Goal: Use online tool/utility: Utilize a website feature to perform a specific function

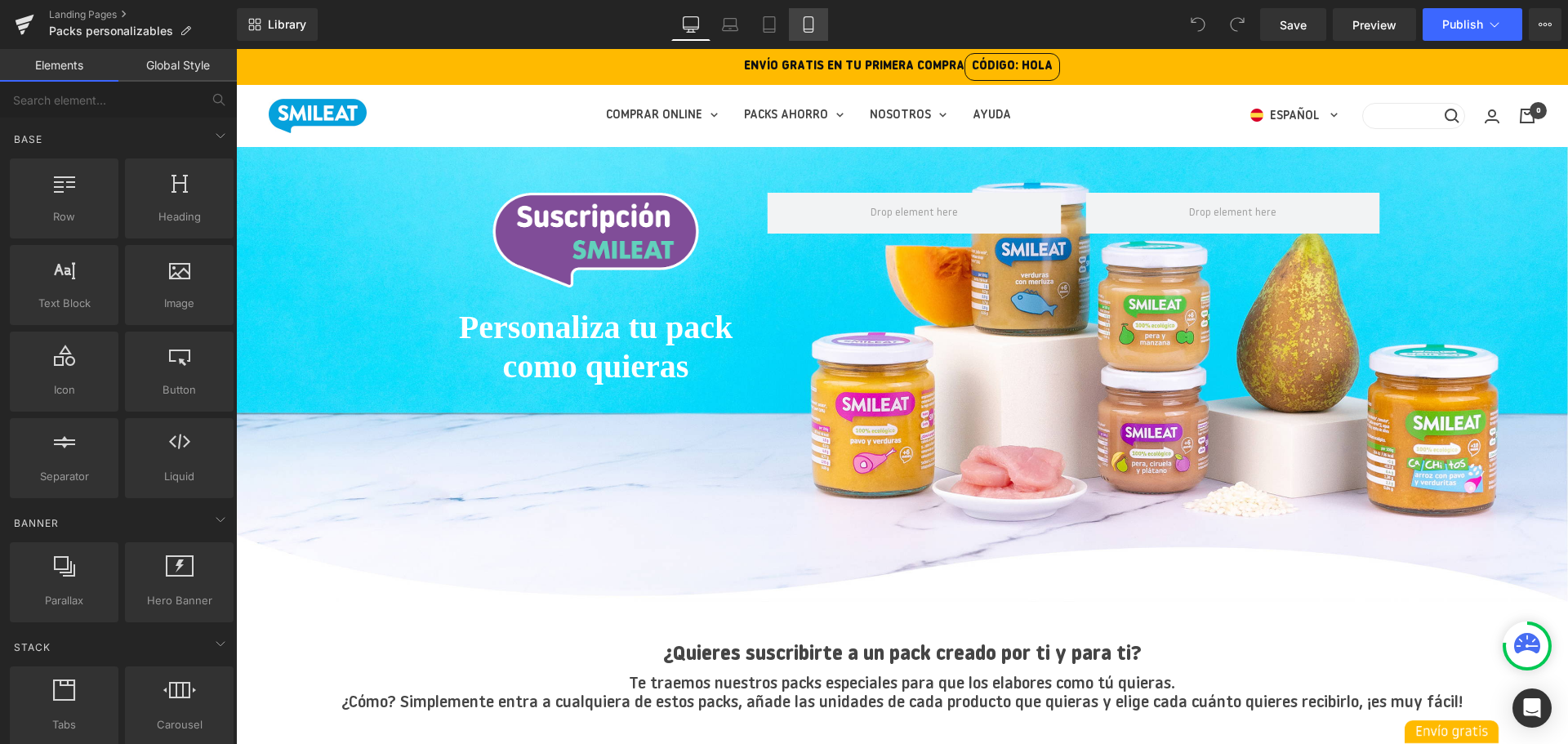
click at [797, 29] on link "Mobile" at bounding box center [808, 24] width 39 height 33
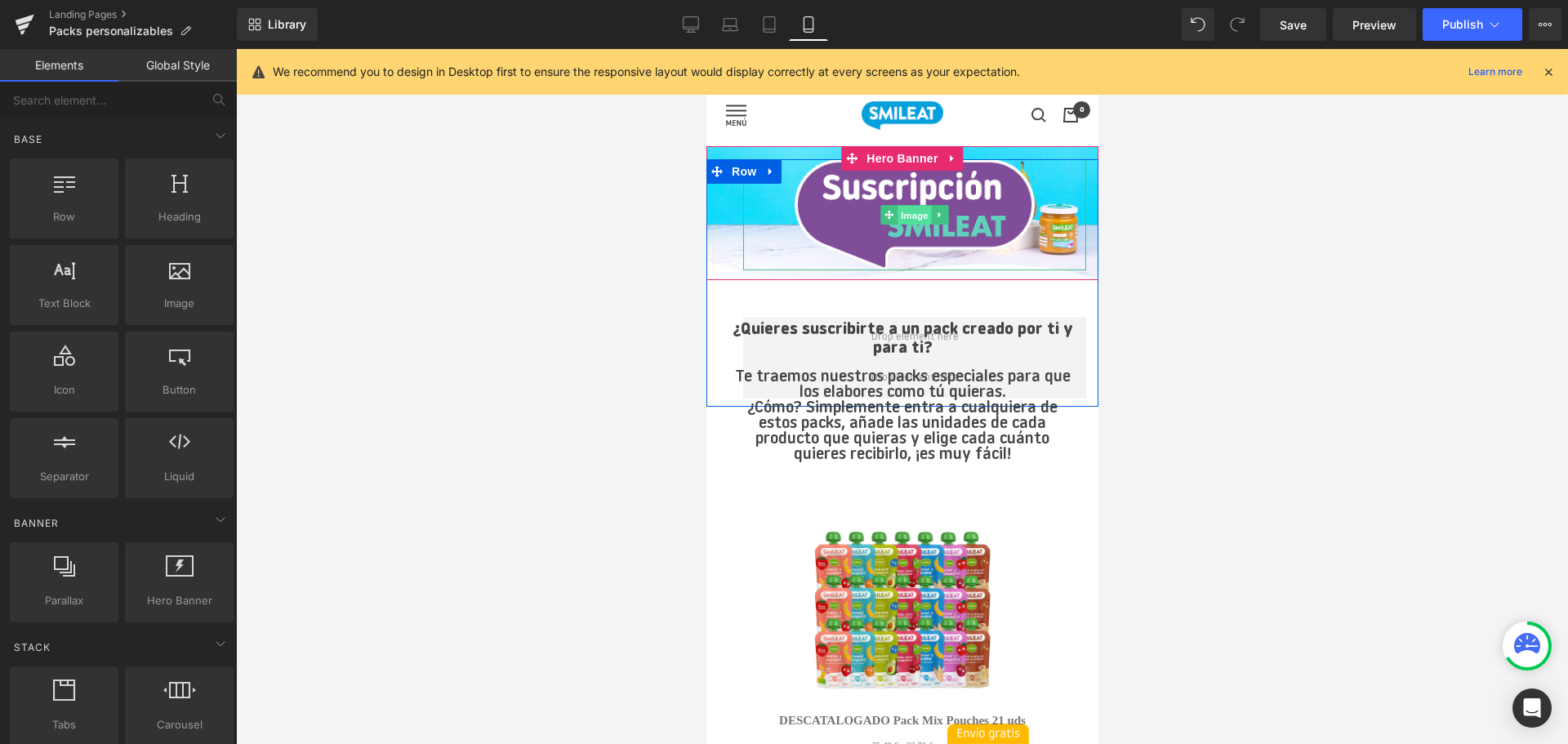
click at [915, 212] on span "Image" at bounding box center [914, 216] width 34 height 19
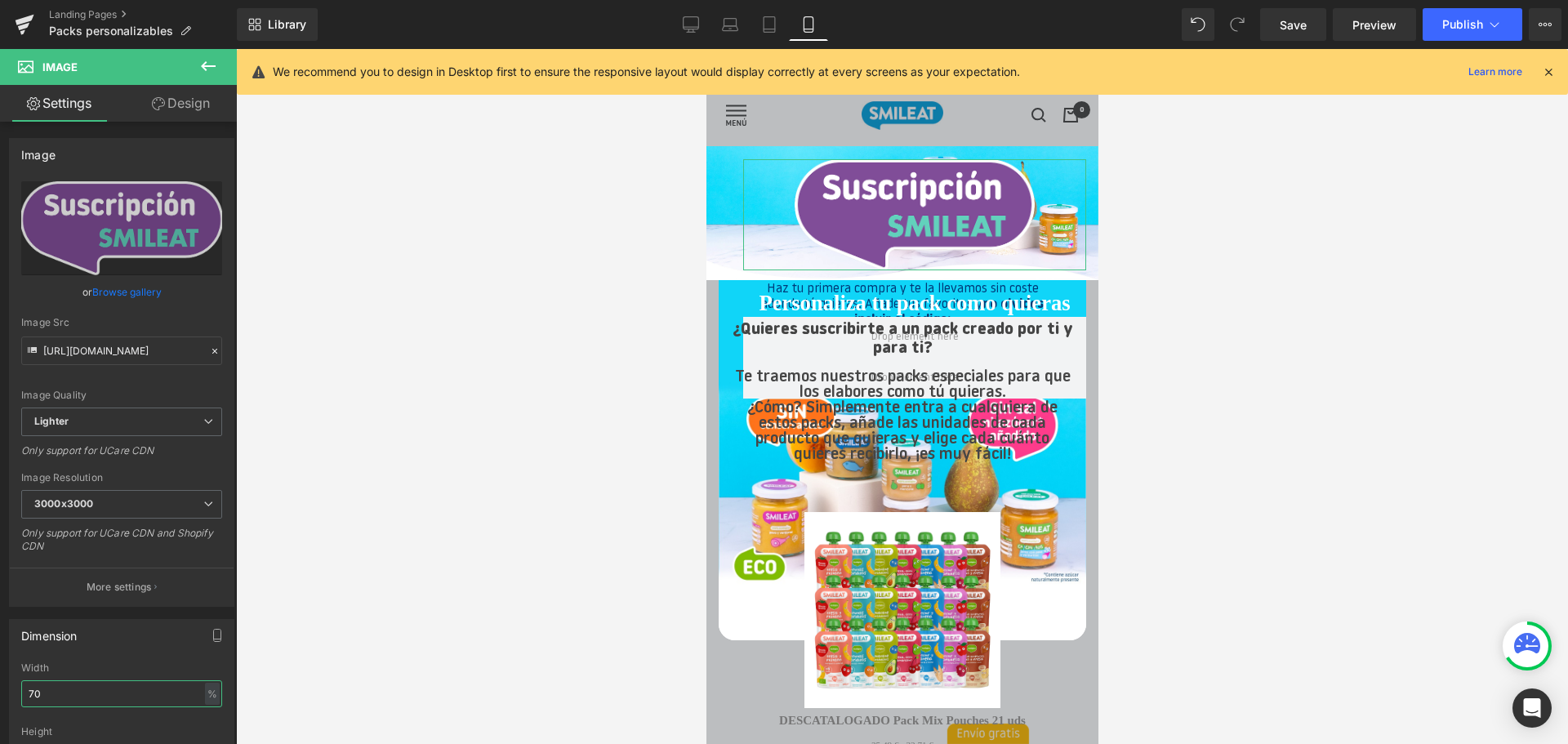
drag, startPoint x: 73, startPoint y: 696, endPoint x: -12, endPoint y: 703, distance: 85.3
click at [0, 703] on html "Image You are previewing how the will restyle your page. You can not edit Eleme…" at bounding box center [784, 372] width 1568 height 744
type input "20"
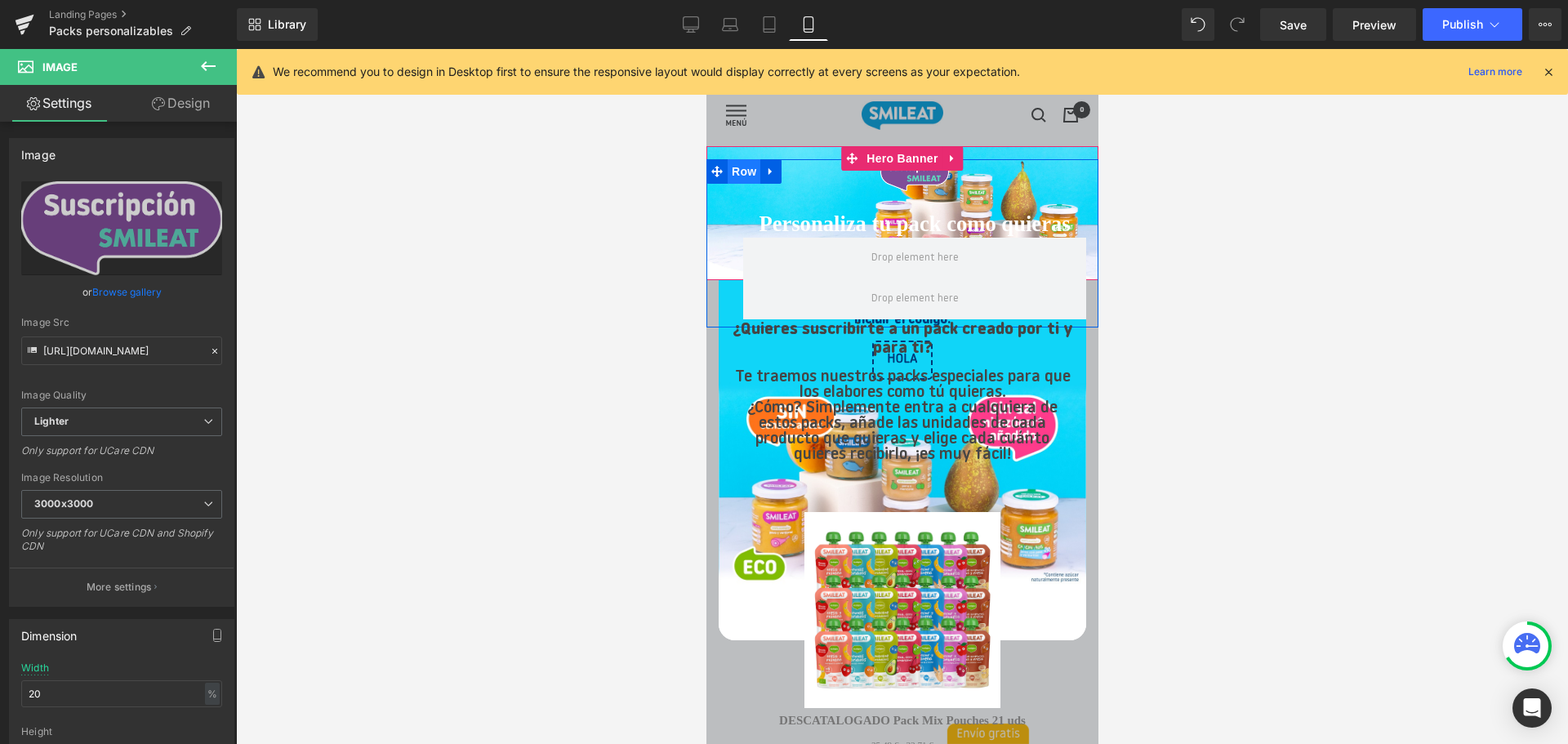
click at [745, 173] on span "Row" at bounding box center [743, 172] width 33 height 25
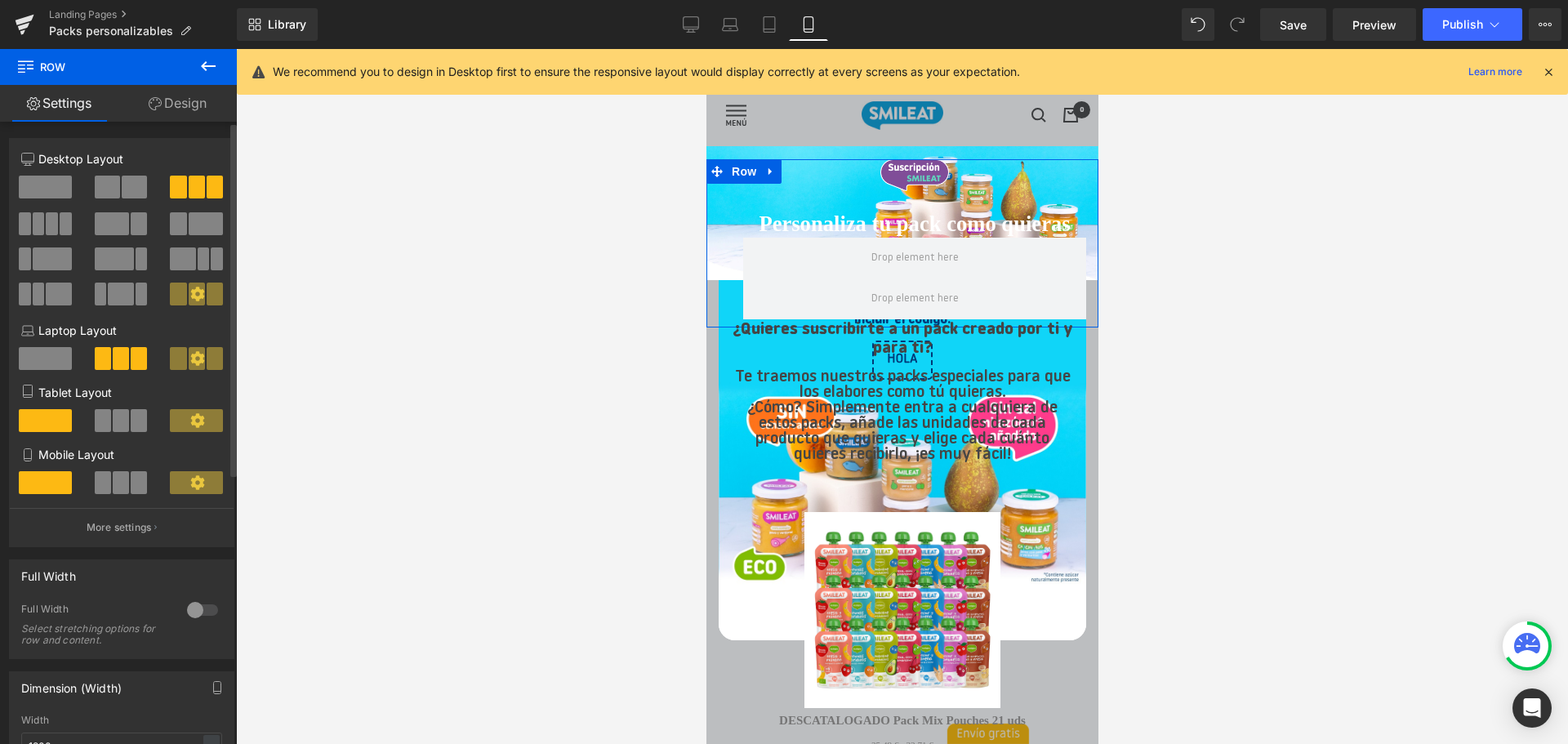
click at [115, 484] on span at bounding box center [120, 483] width 16 height 23
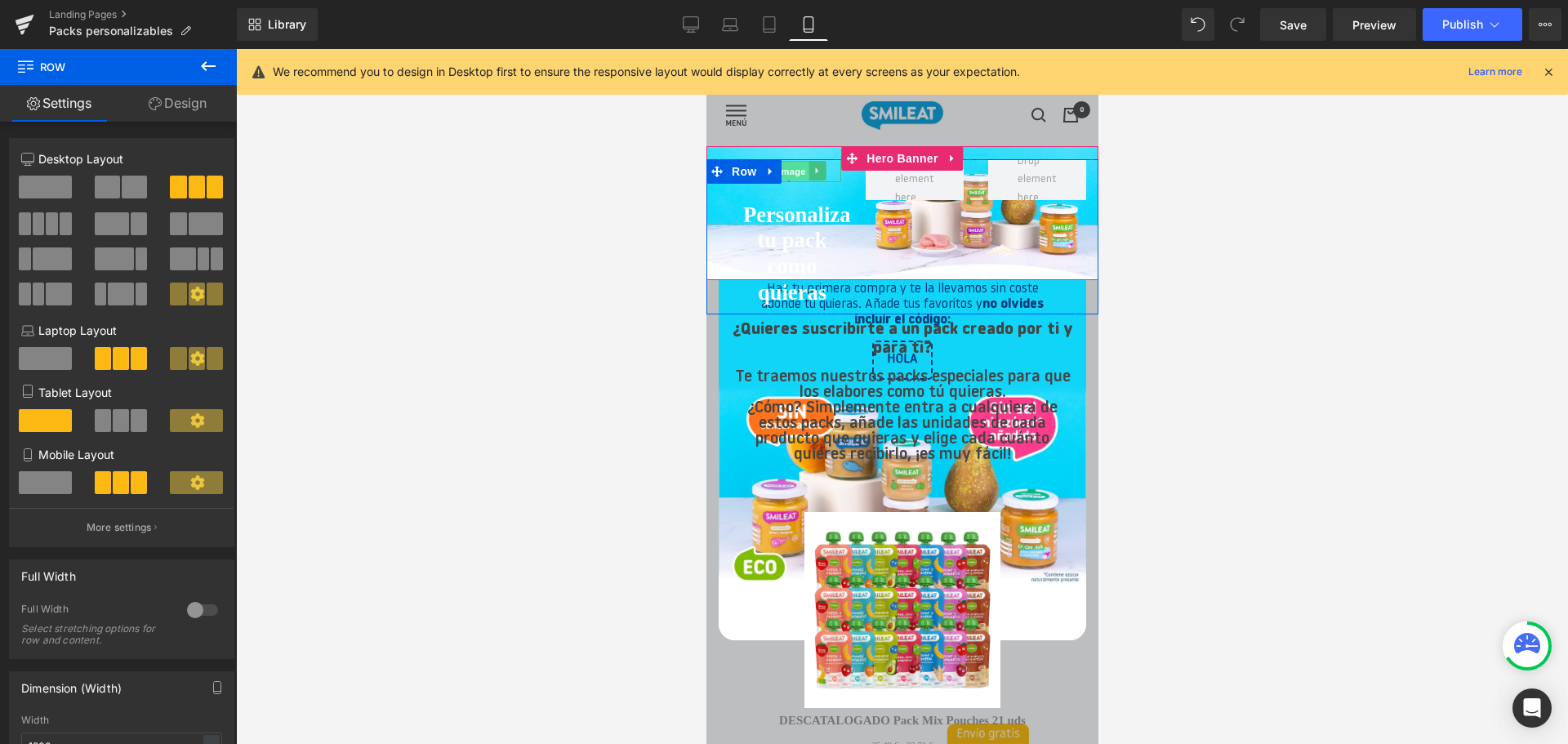
click at [792, 175] on span "Image" at bounding box center [791, 172] width 34 height 19
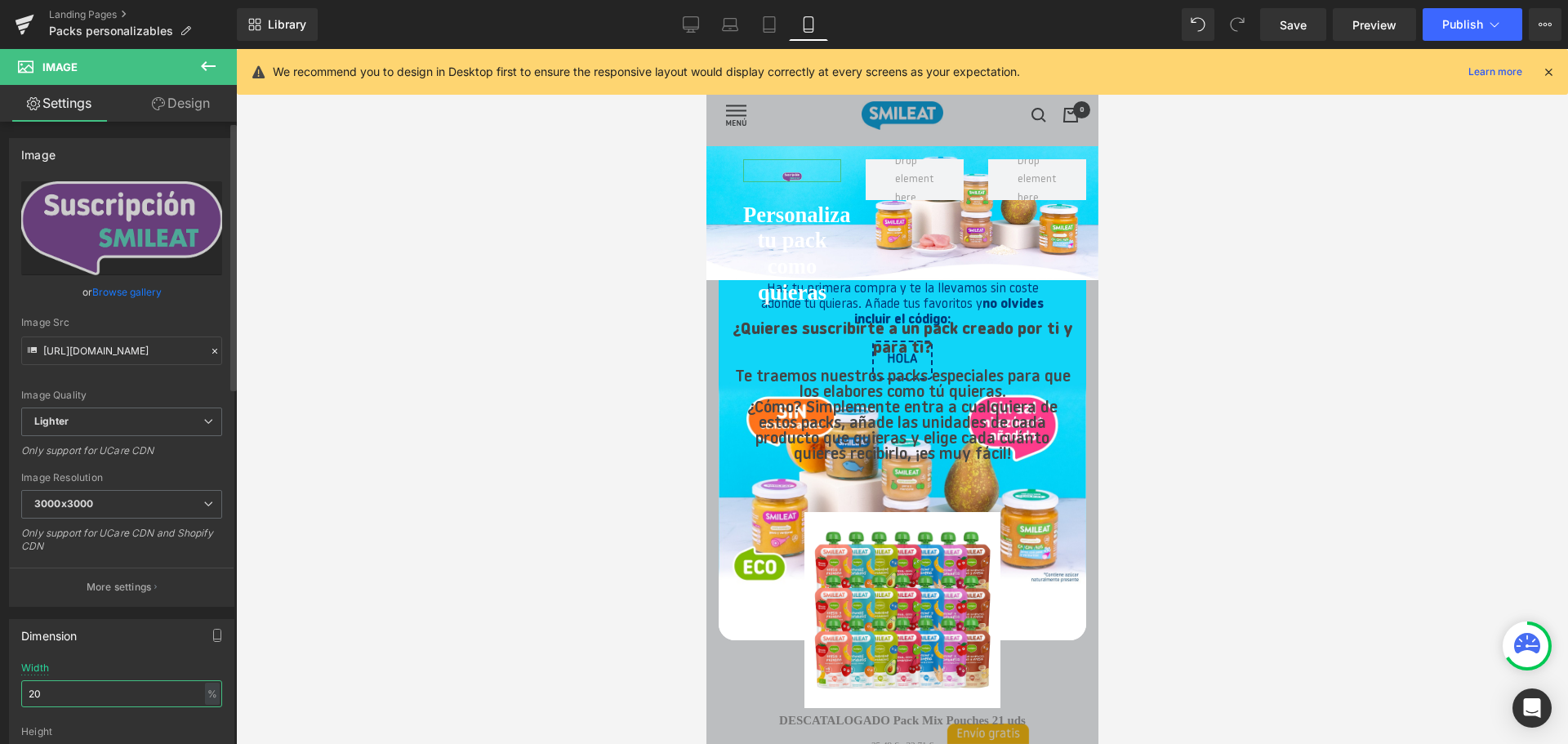
drag, startPoint x: 56, startPoint y: 697, endPoint x: 9, endPoint y: 692, distance: 47.3
click at [9, 692] on div "Dimension 20% Width 20 % % px auto Height auto 0 Circle Image" at bounding box center [121, 723] width 226 height 208
drag, startPoint x: 57, startPoint y: 700, endPoint x: 5, endPoint y: 706, distance: 52.3
click at [1, 710] on div "Dimension 80% Width 80 % % px auto Height auto 0 Circle Image" at bounding box center [122, 717] width 244 height 219
type input "70"
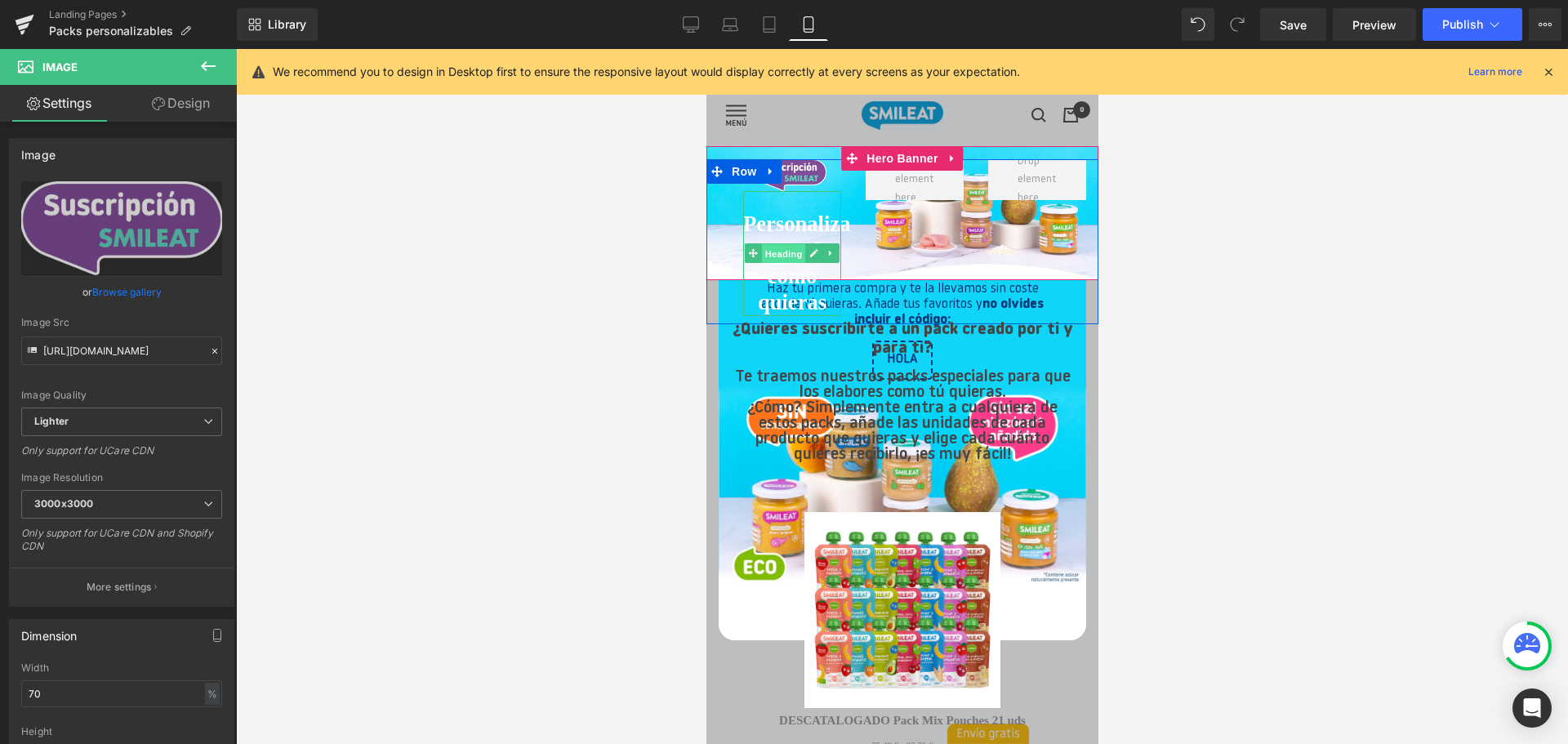
click at [793, 257] on span "Heading" at bounding box center [783, 254] width 44 height 19
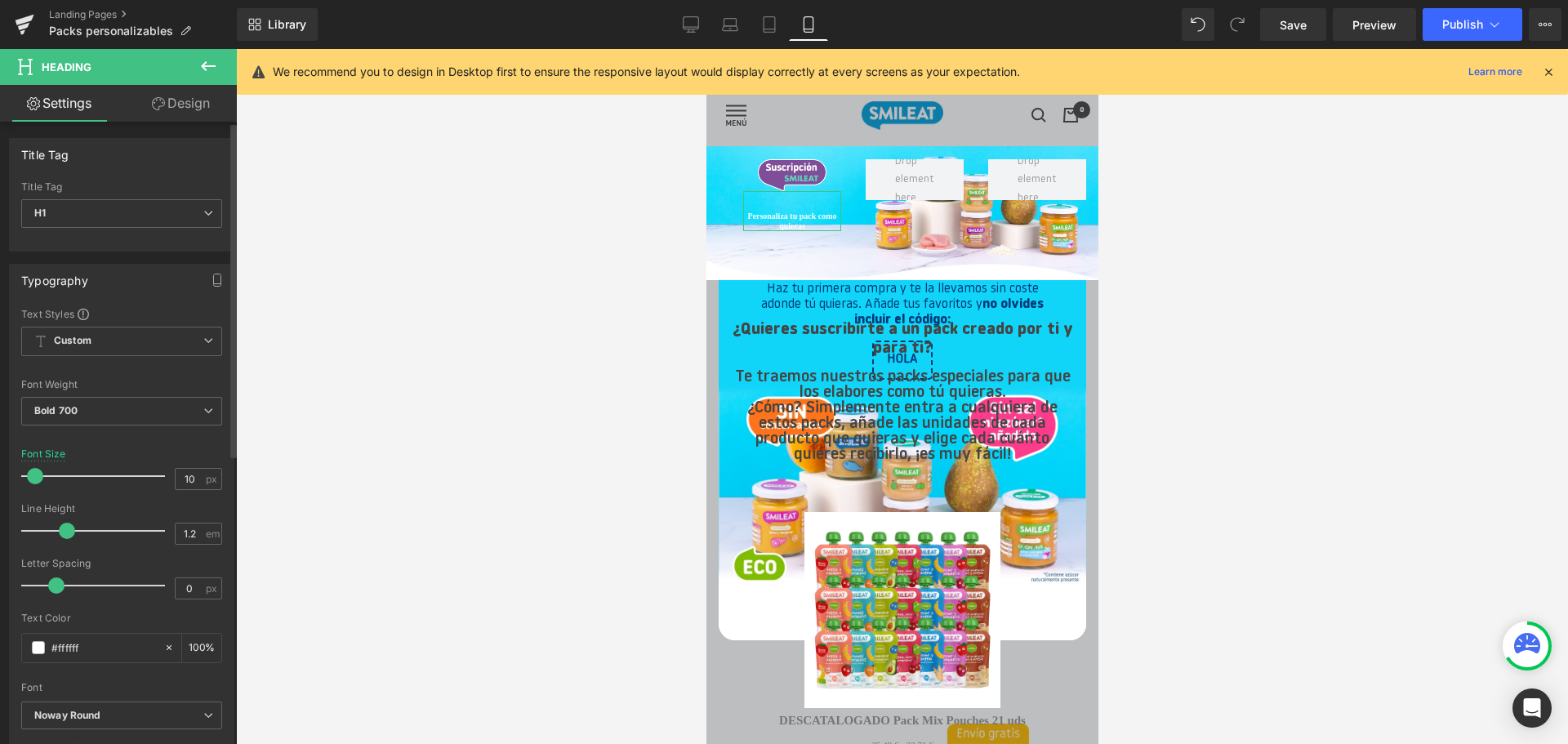
click at [35, 475] on div at bounding box center [96, 476] width 135 height 33
type input "14"
click at [40, 476] on span at bounding box center [41, 476] width 16 height 16
click at [197, 108] on link "Design" at bounding box center [181, 104] width 119 height 37
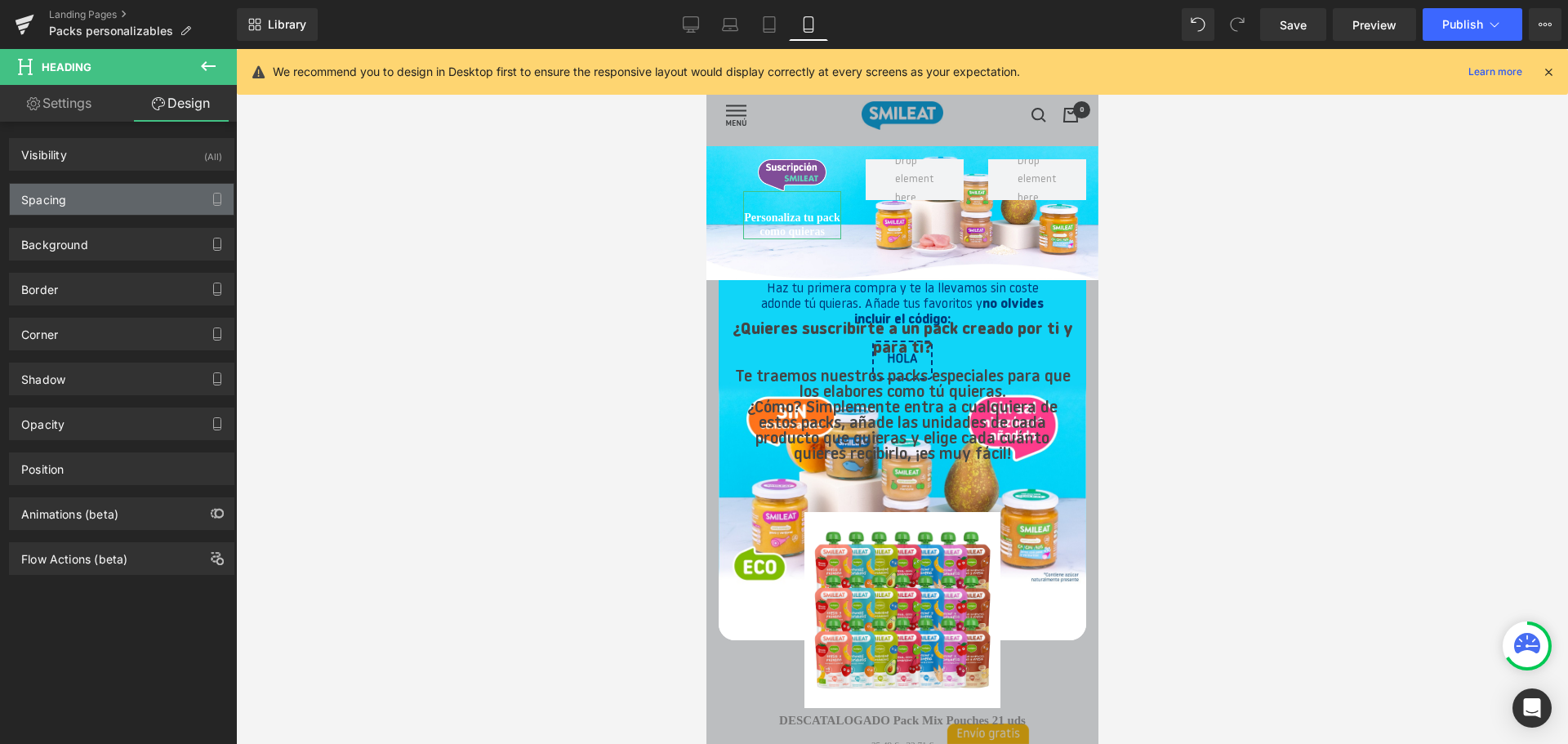
click at [93, 187] on div "Spacing" at bounding box center [121, 199] width 224 height 31
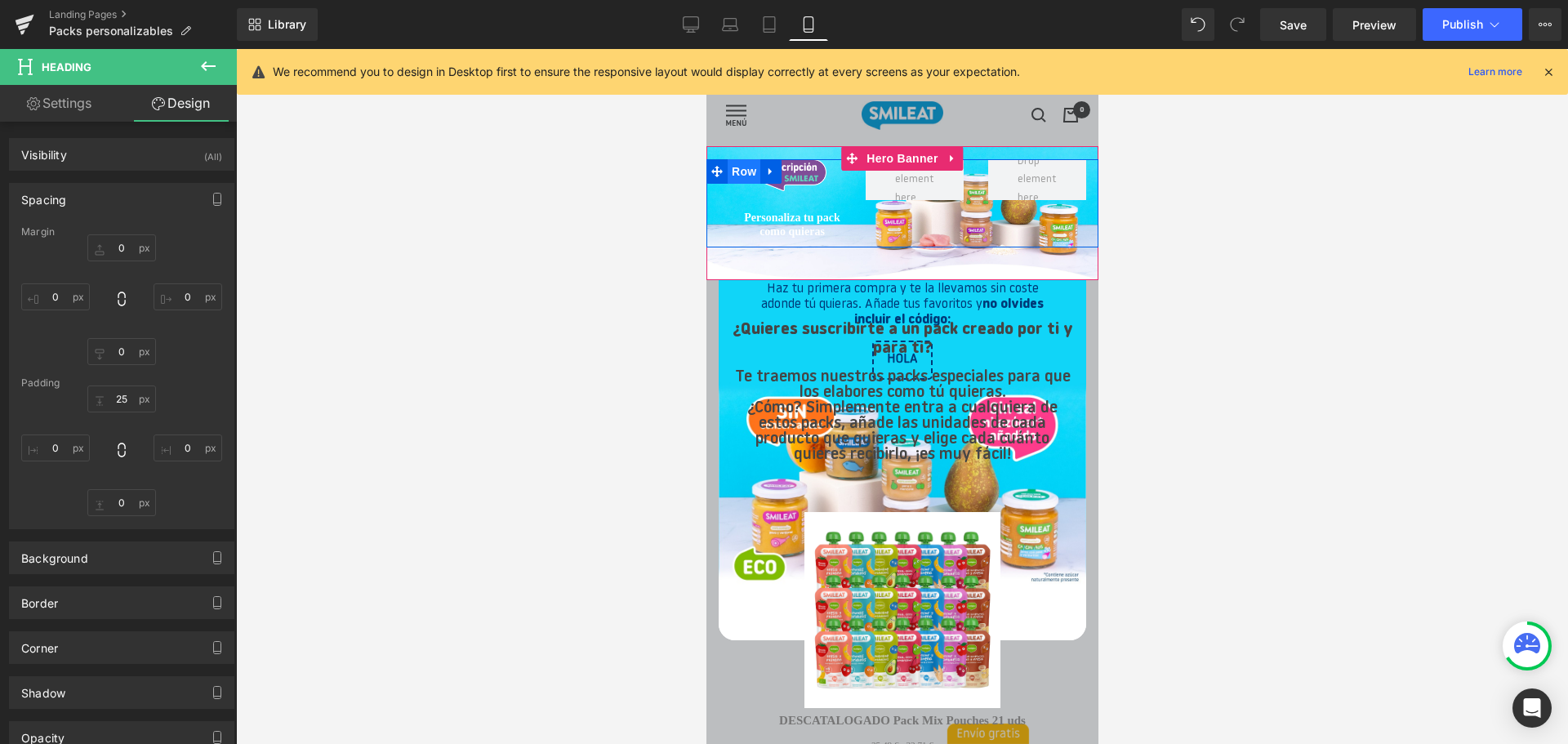
click at [738, 173] on span "Row" at bounding box center [743, 172] width 33 height 25
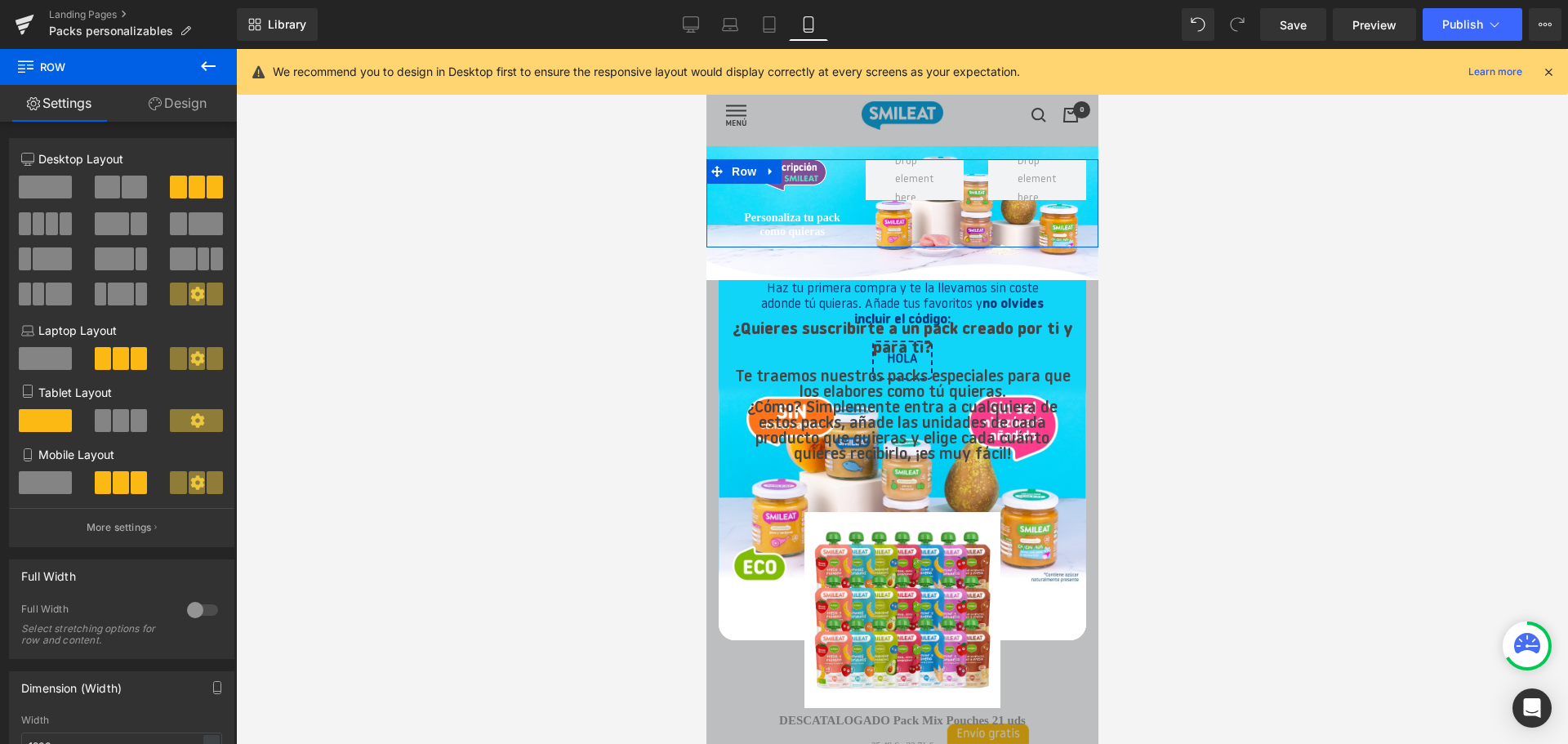
click at [182, 102] on link "Design" at bounding box center [178, 104] width 119 height 37
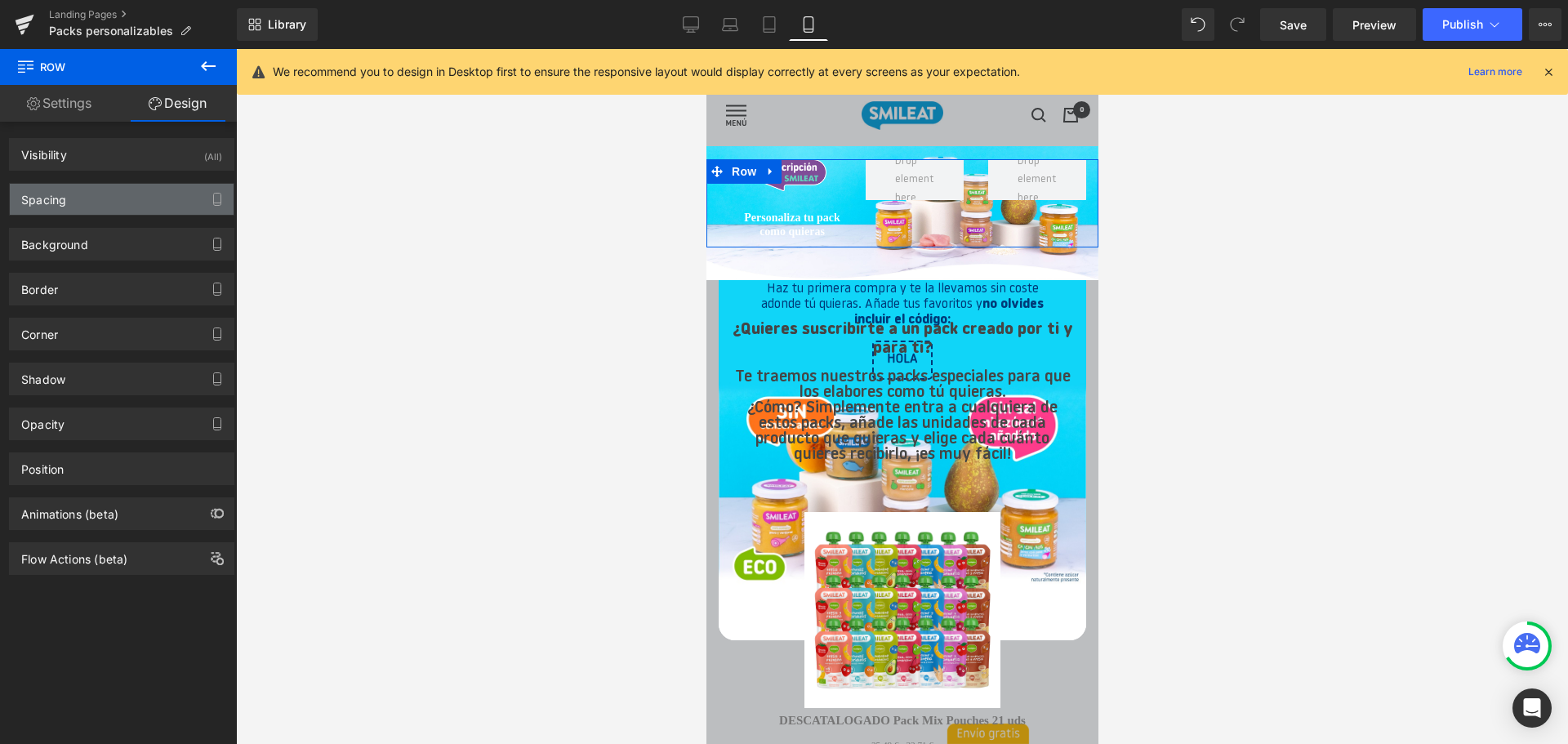
click at [130, 190] on div "Spacing" at bounding box center [121, 199] width 224 height 31
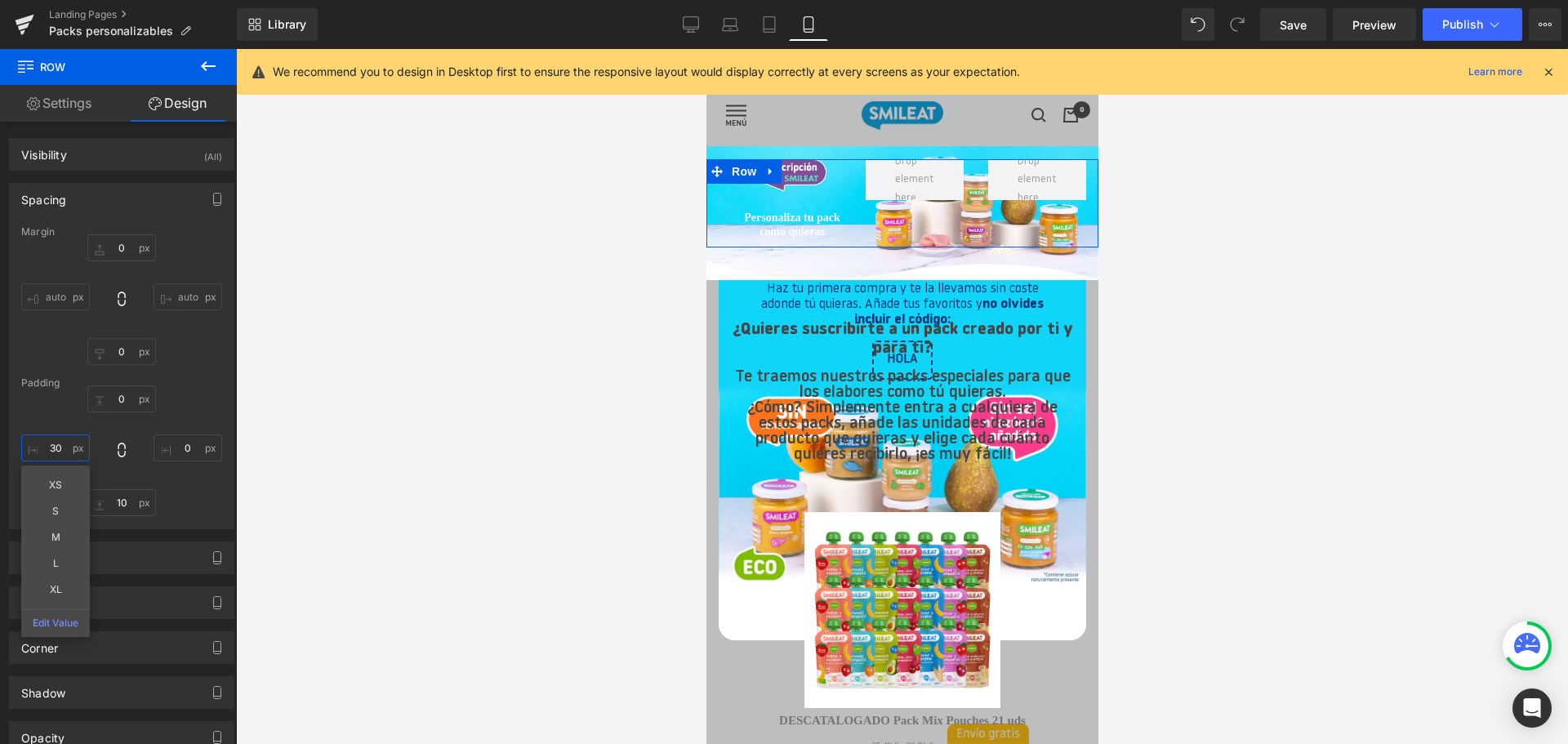
click at [53, 443] on input "30" at bounding box center [56, 448] width 69 height 27
type input "10"
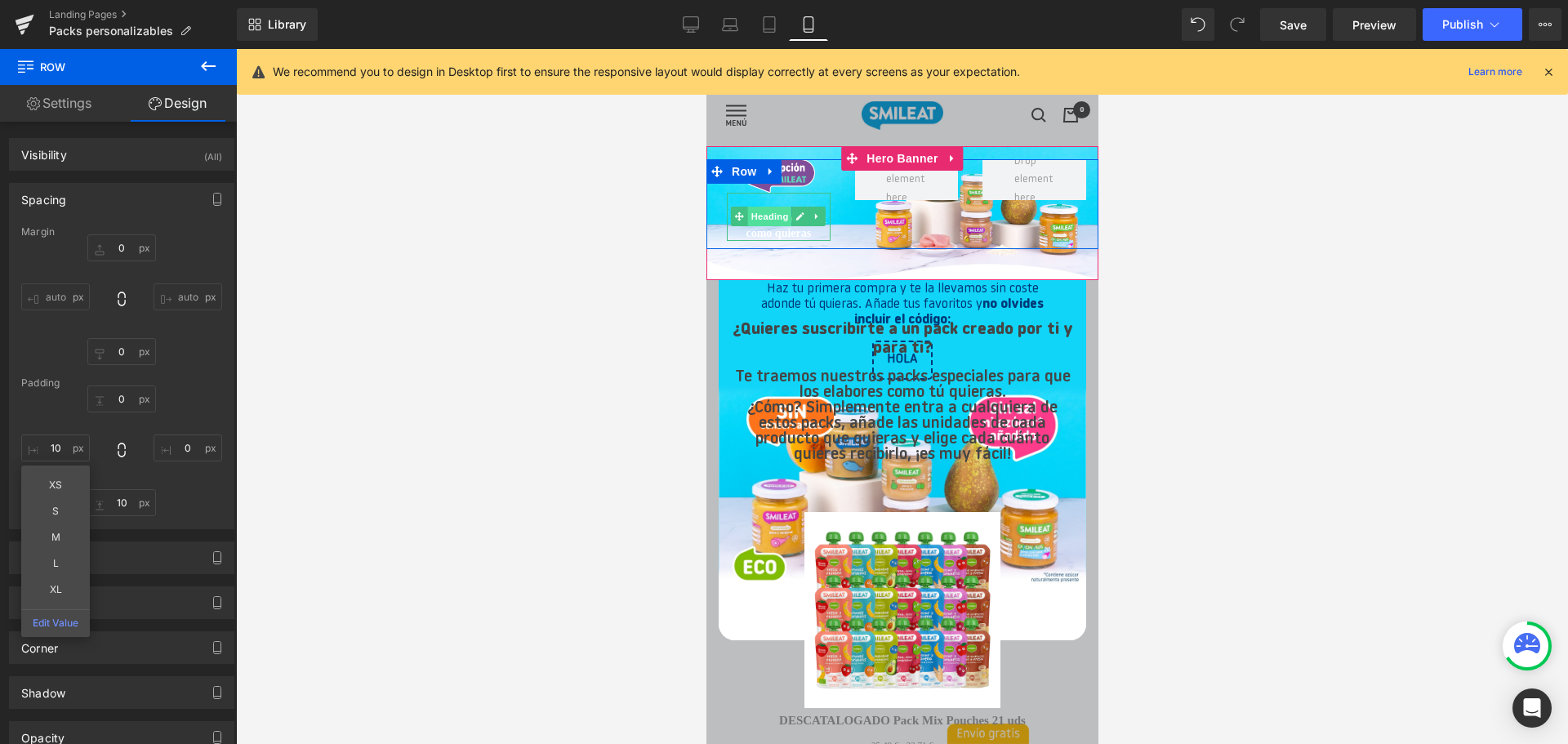
click at [765, 219] on span "Heading" at bounding box center [769, 217] width 44 height 19
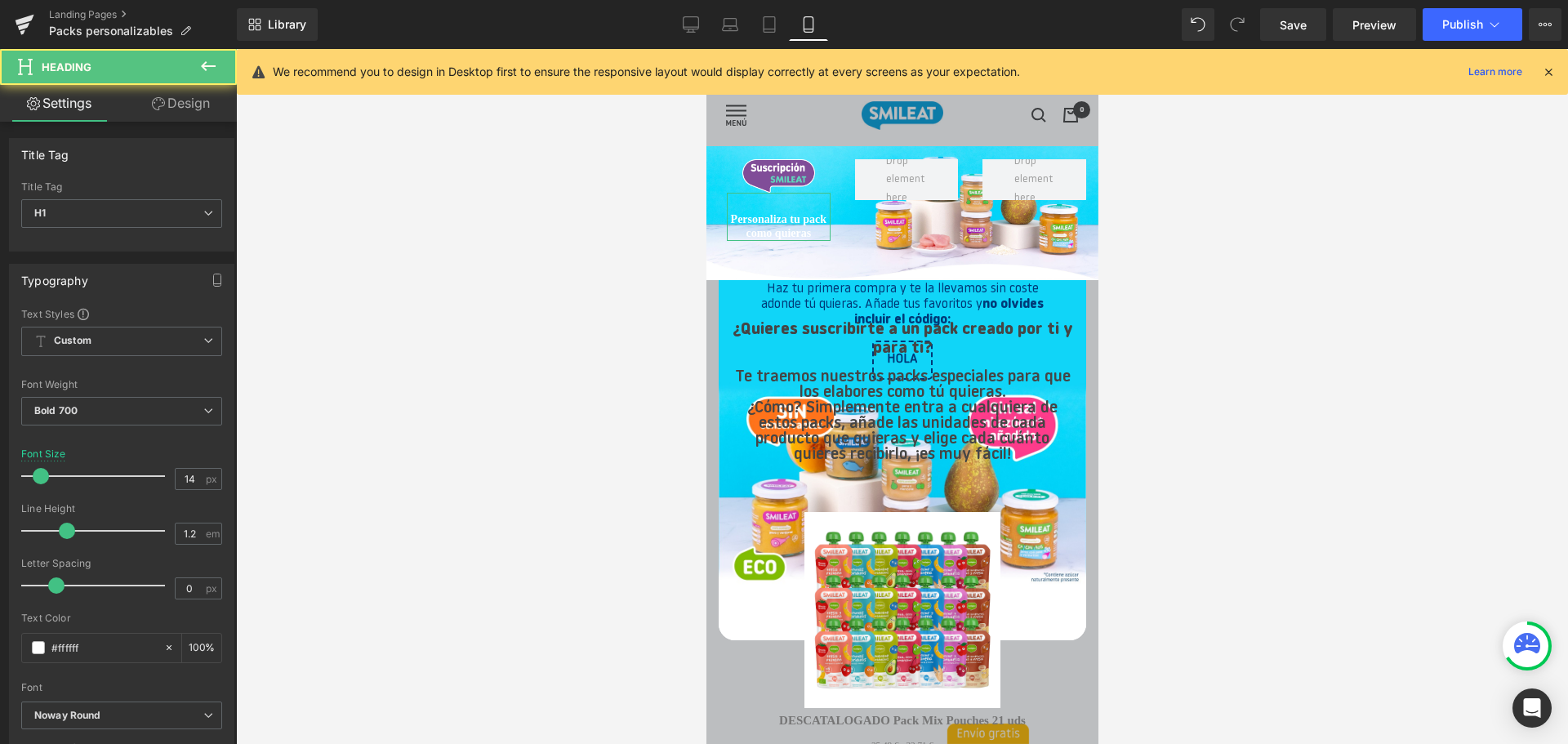
click at [195, 109] on link "Design" at bounding box center [181, 104] width 119 height 37
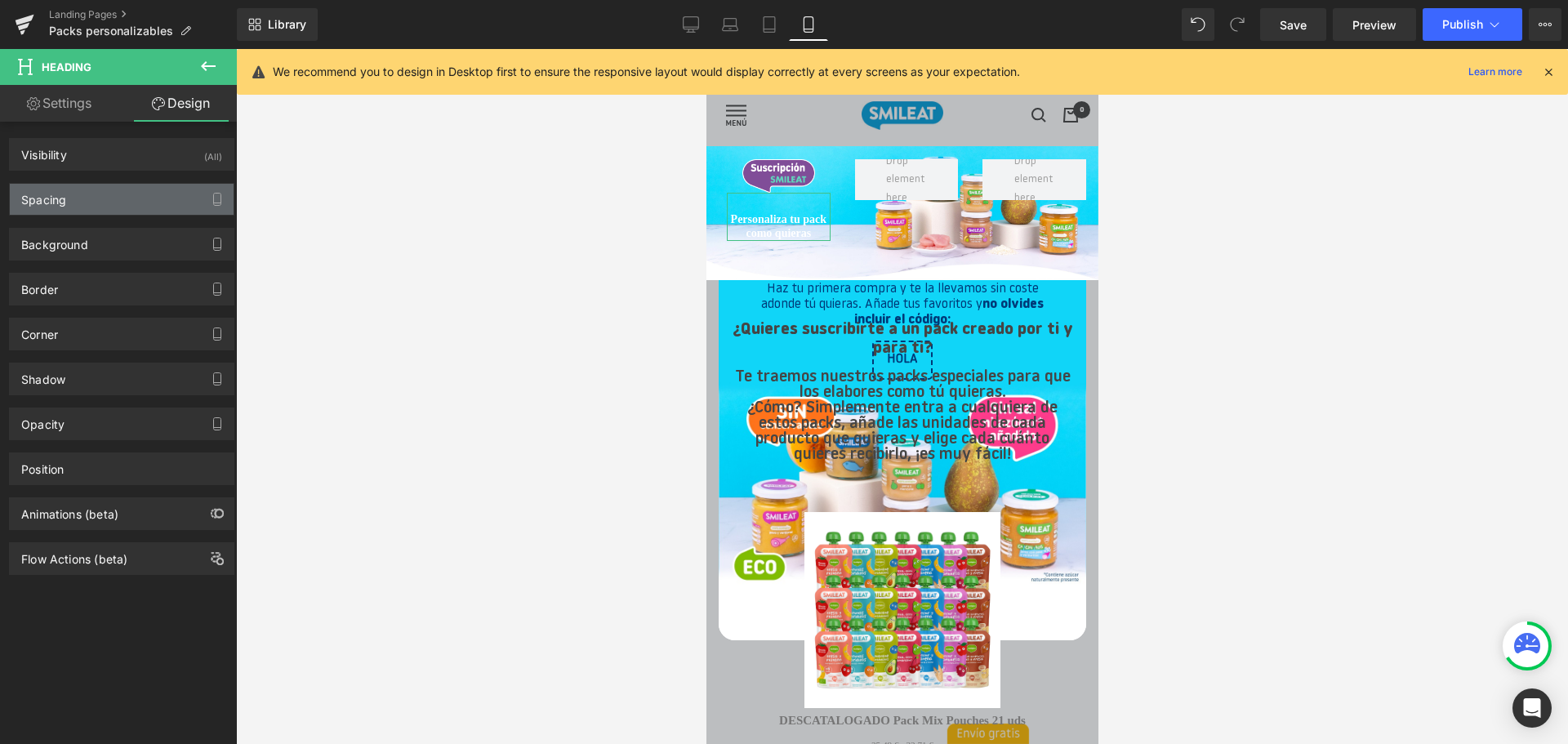
click at [88, 197] on div "Spacing" at bounding box center [121, 199] width 224 height 31
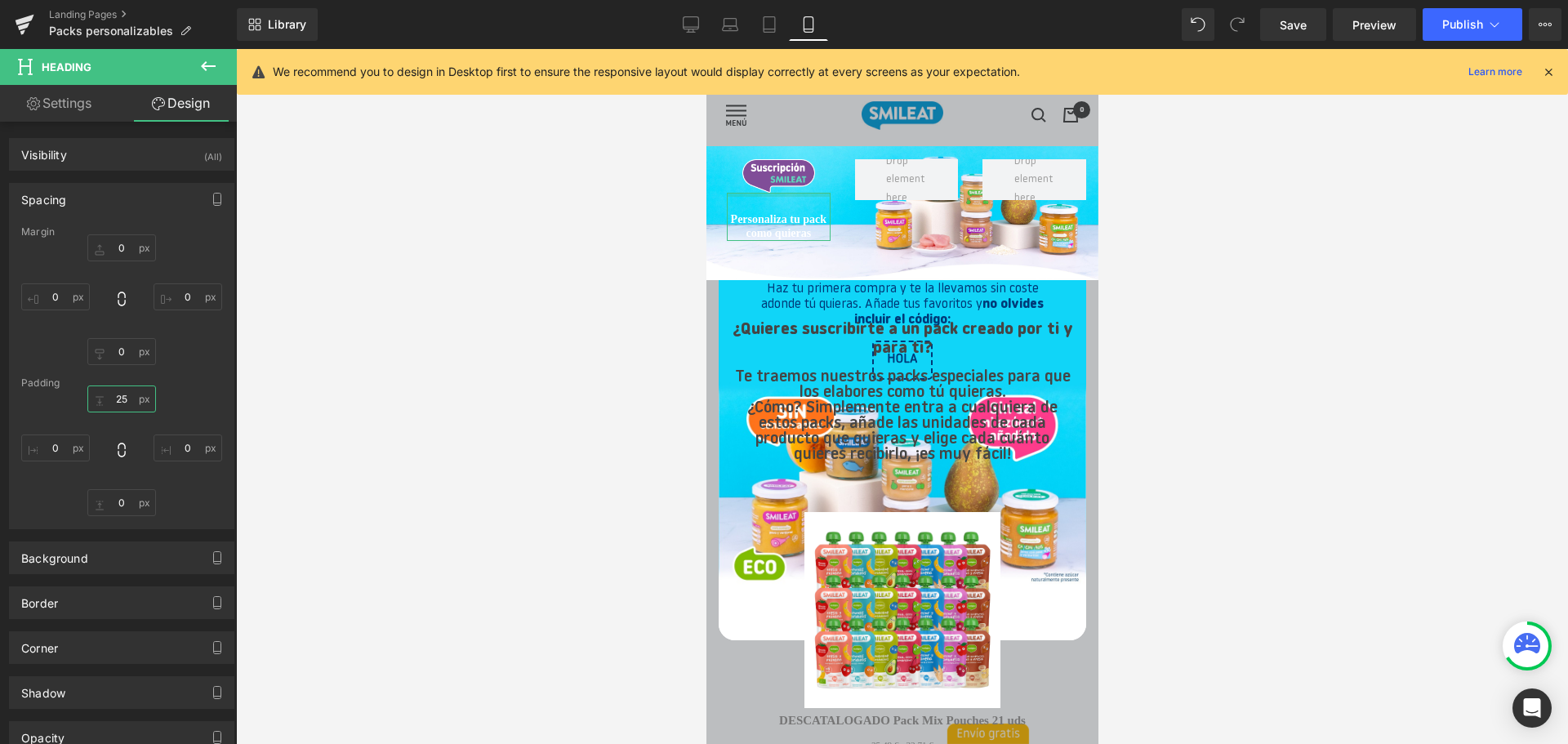
click at [116, 404] on input "25" at bounding box center [122, 399] width 69 height 27
type input "10"
click at [1301, 30] on span "Save" at bounding box center [1293, 24] width 27 height 17
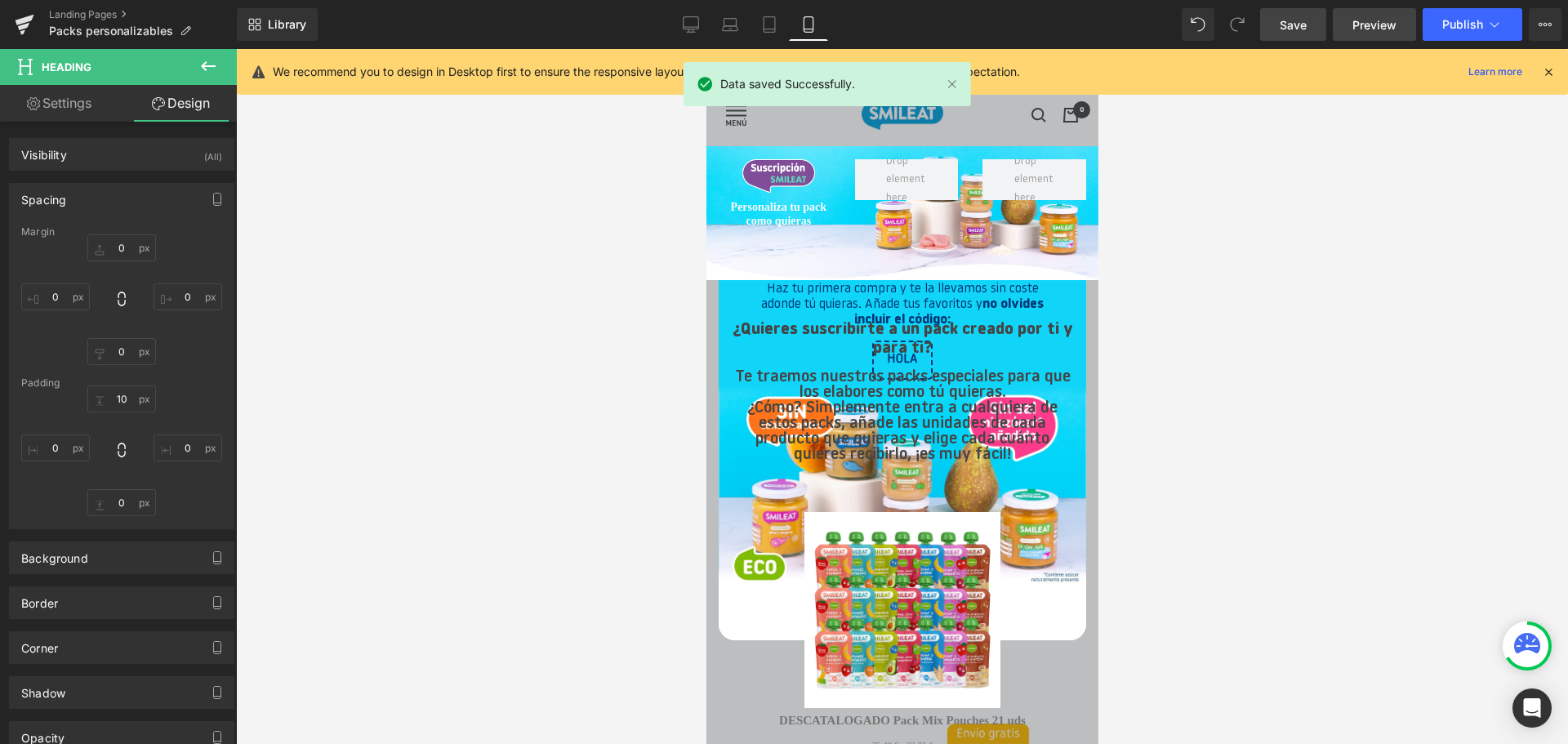
click at [1369, 24] on span "Preview" at bounding box center [1374, 24] width 44 height 17
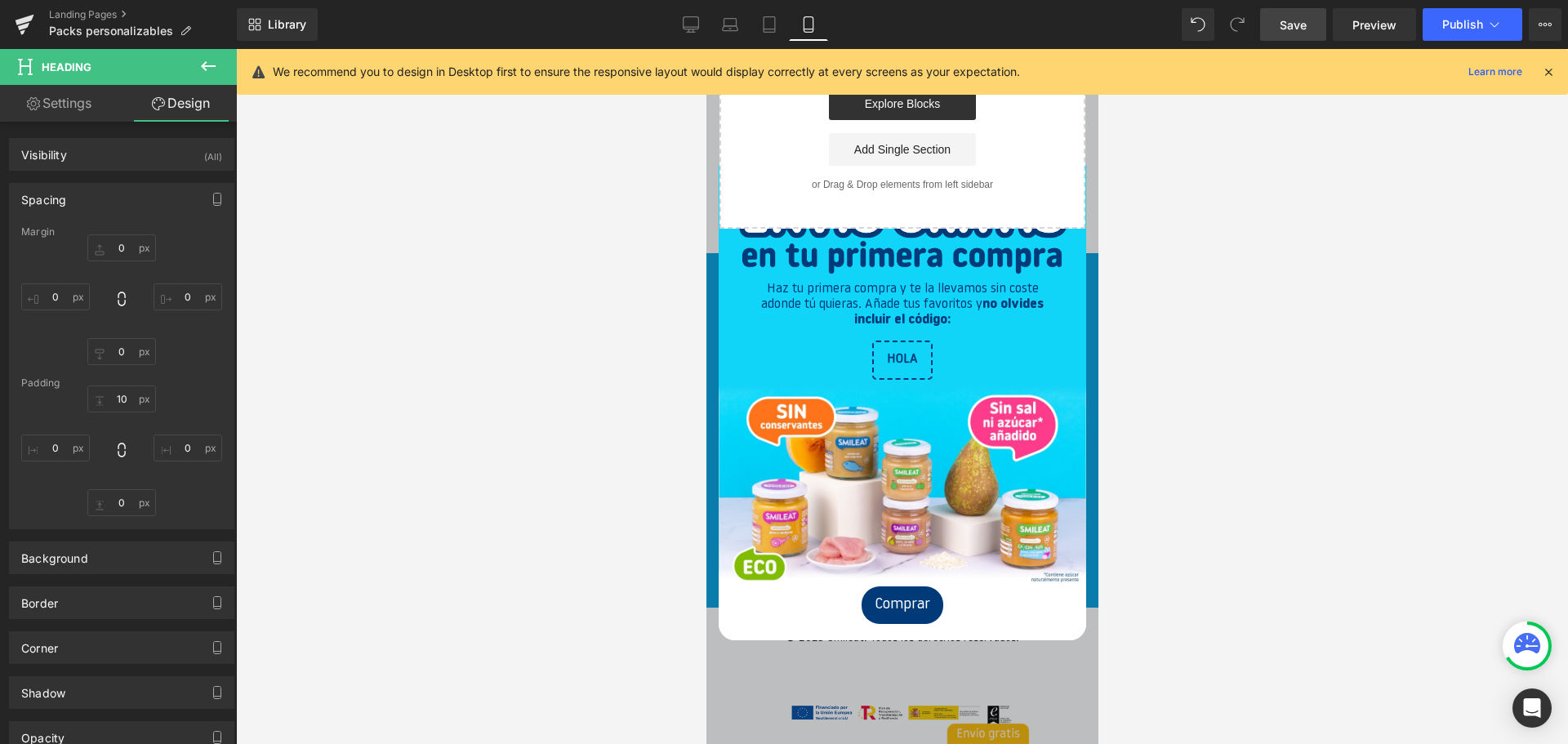
scroll to position [3323, 0]
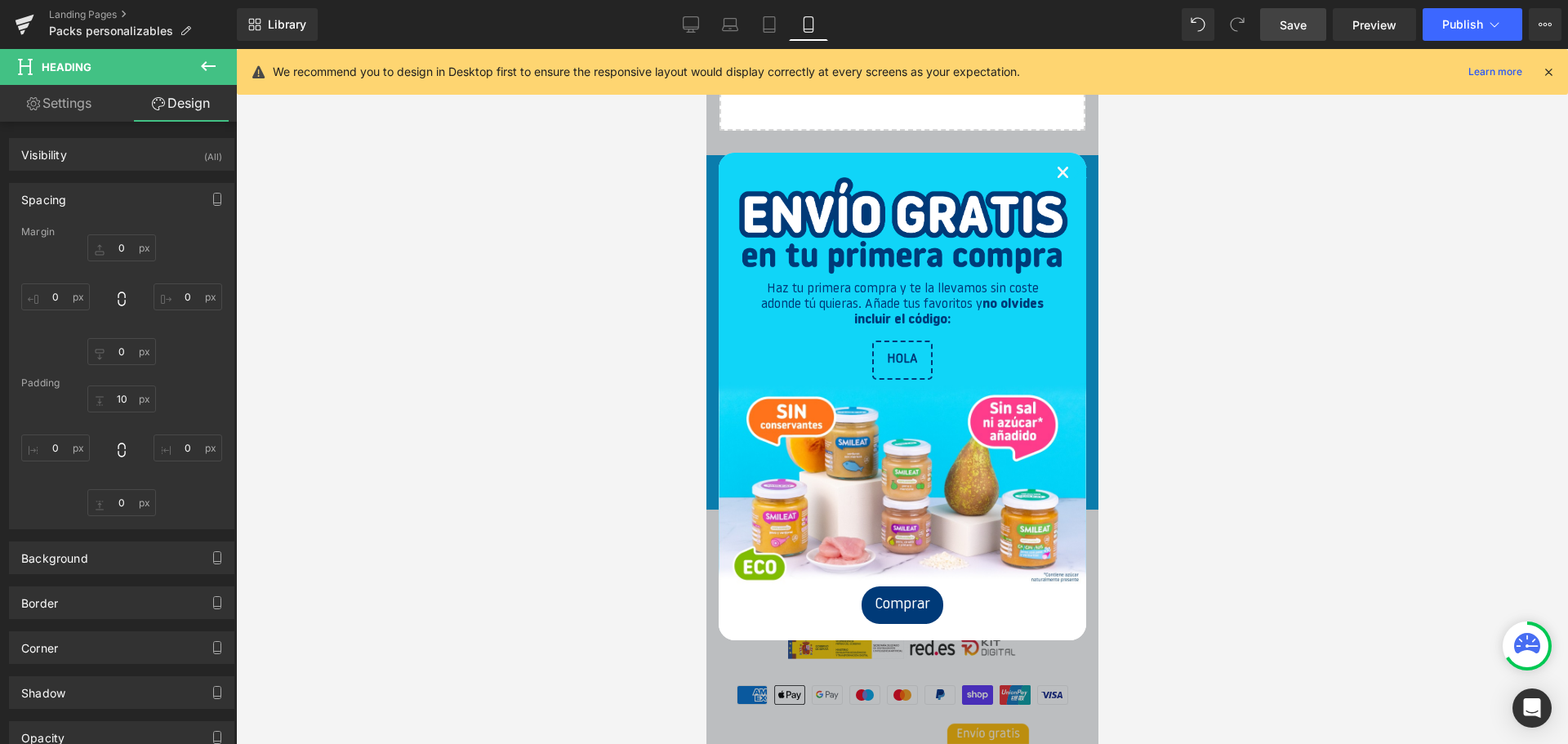
click at [1057, 171] on link "×" at bounding box center [1062, 174] width 14 height 49
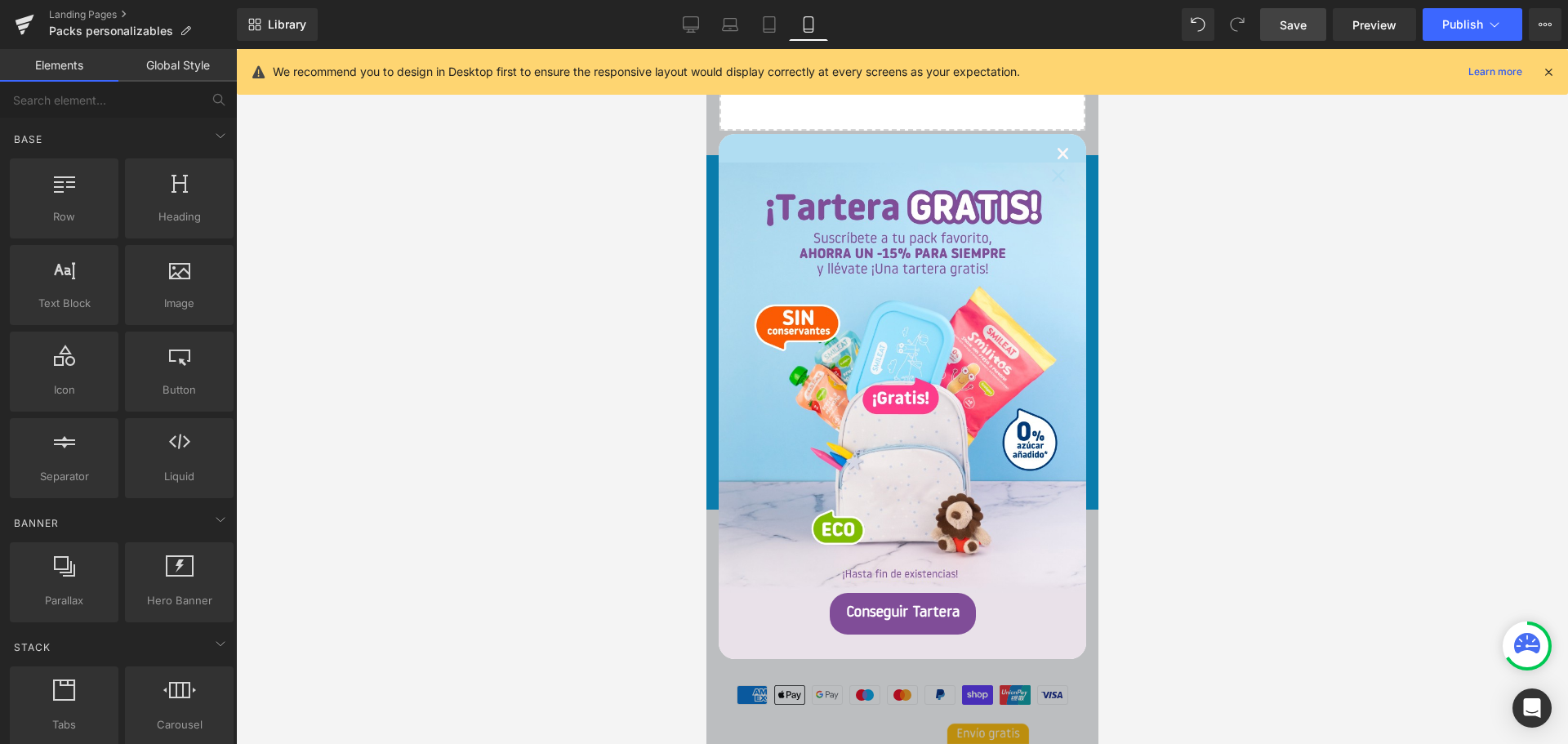
click at [1059, 151] on link "×" at bounding box center [1062, 156] width 14 height 49
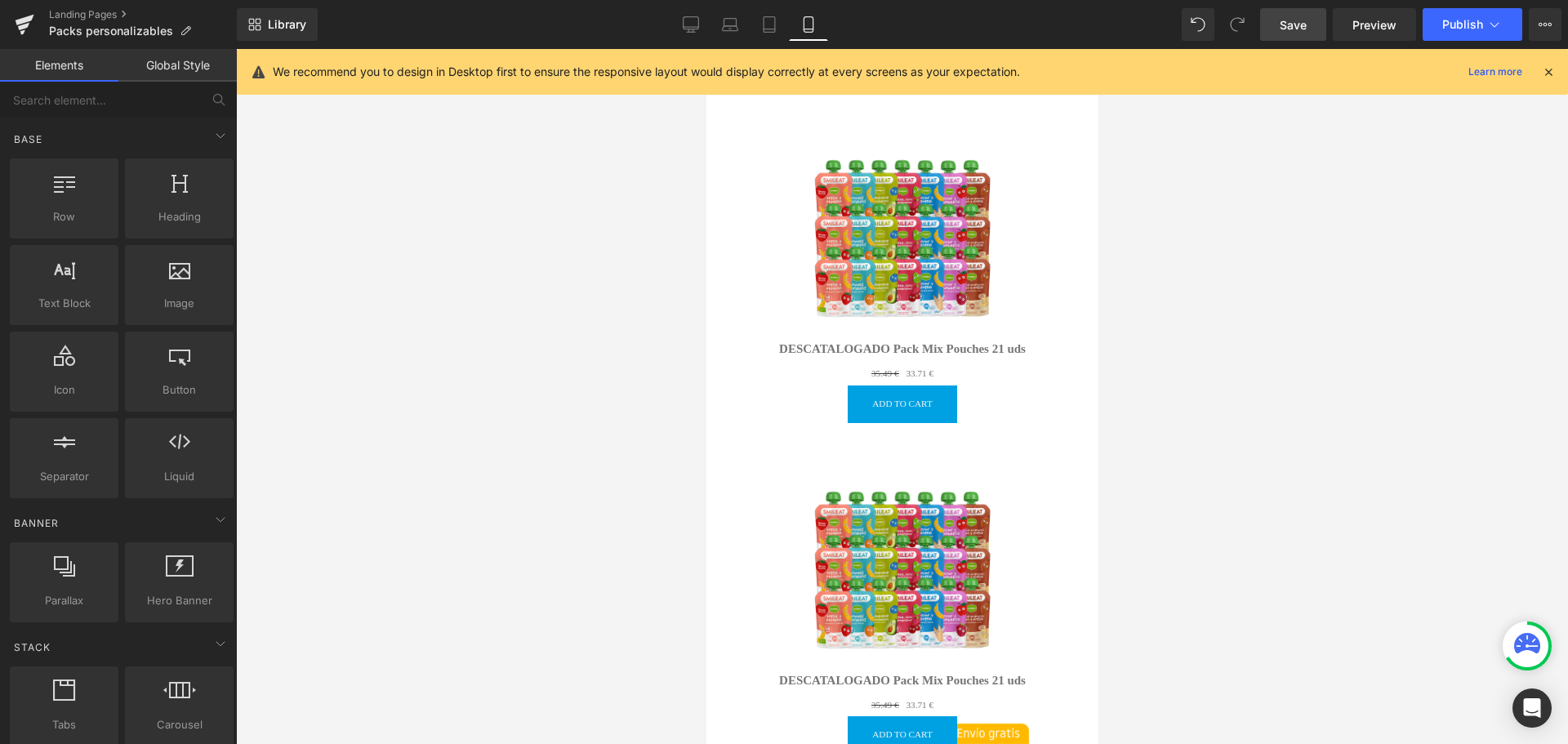
scroll to position [0, 0]
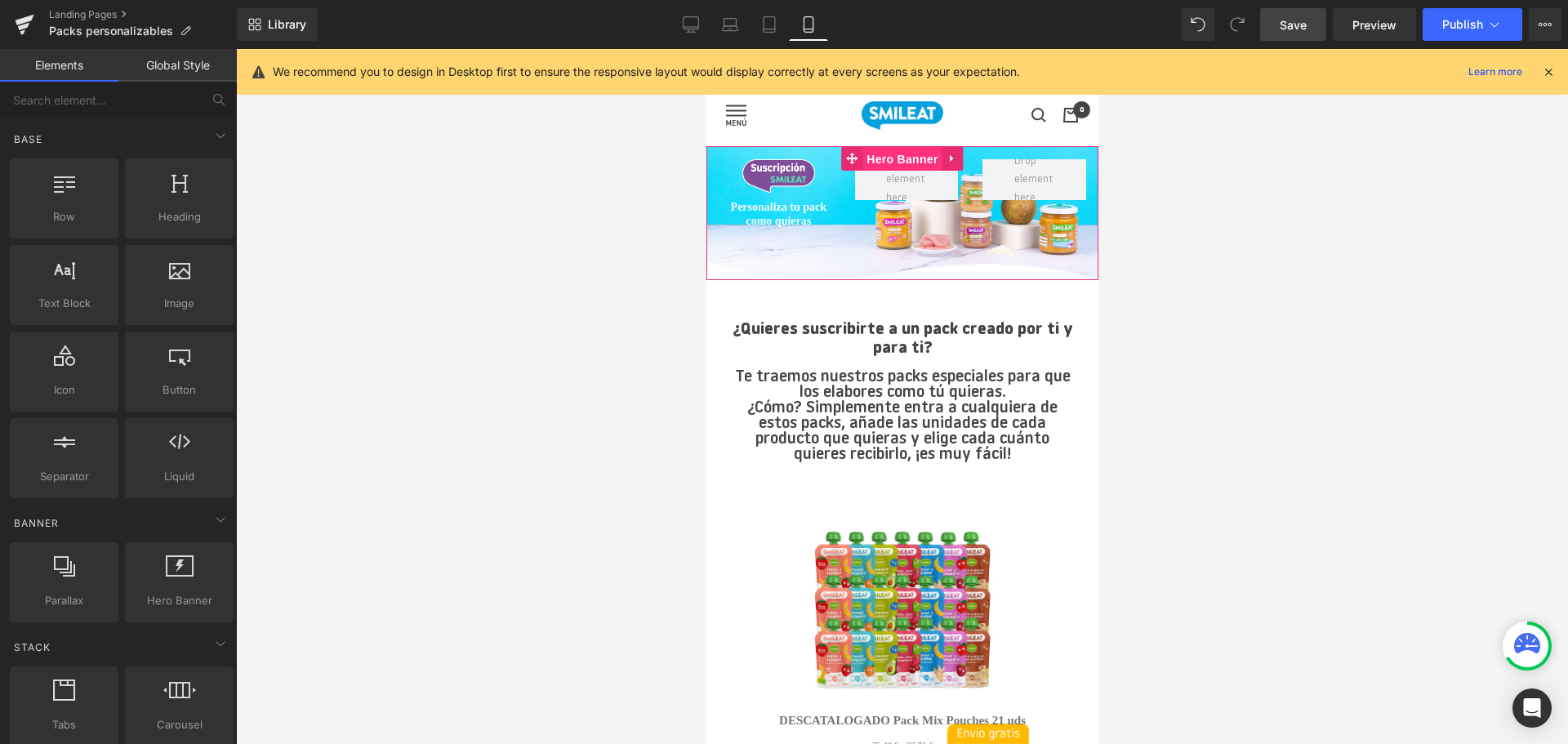
click at [918, 152] on span "Hero Banner" at bounding box center [901, 159] width 80 height 25
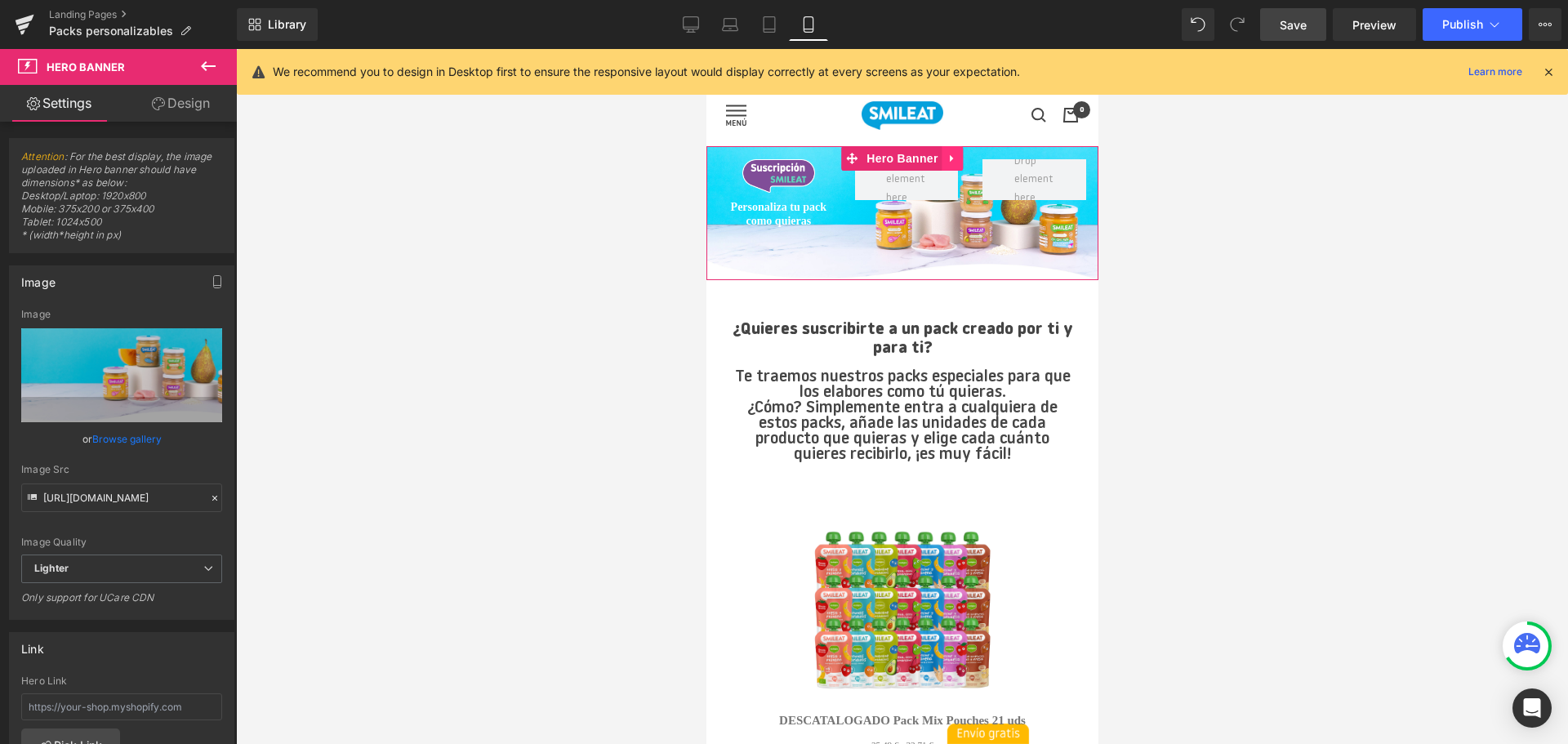
click at [959, 159] on link at bounding box center [952, 158] width 21 height 25
click at [940, 156] on icon at bounding box center [941, 158] width 11 height 12
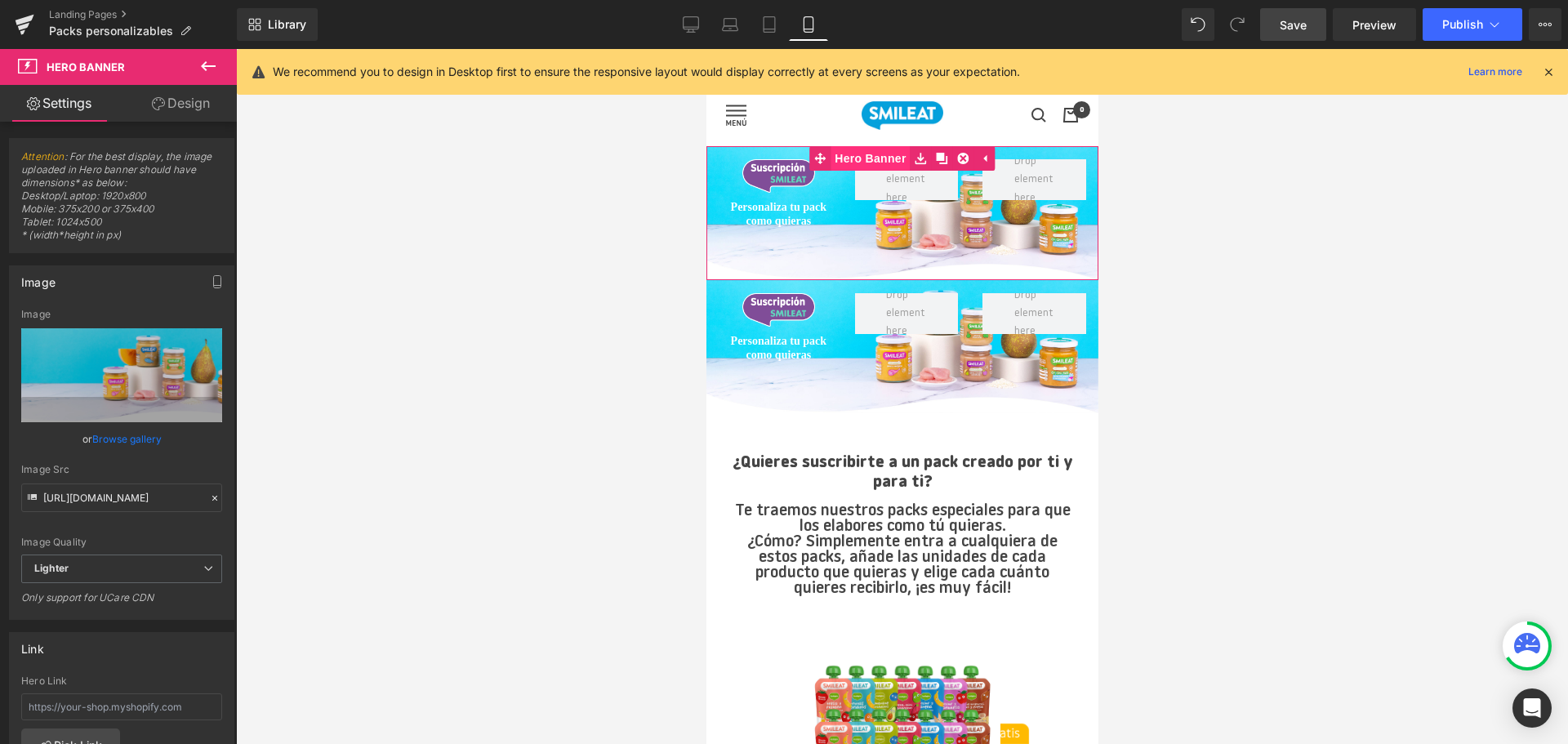
click at [881, 162] on span "Hero Banner" at bounding box center [869, 158] width 80 height 25
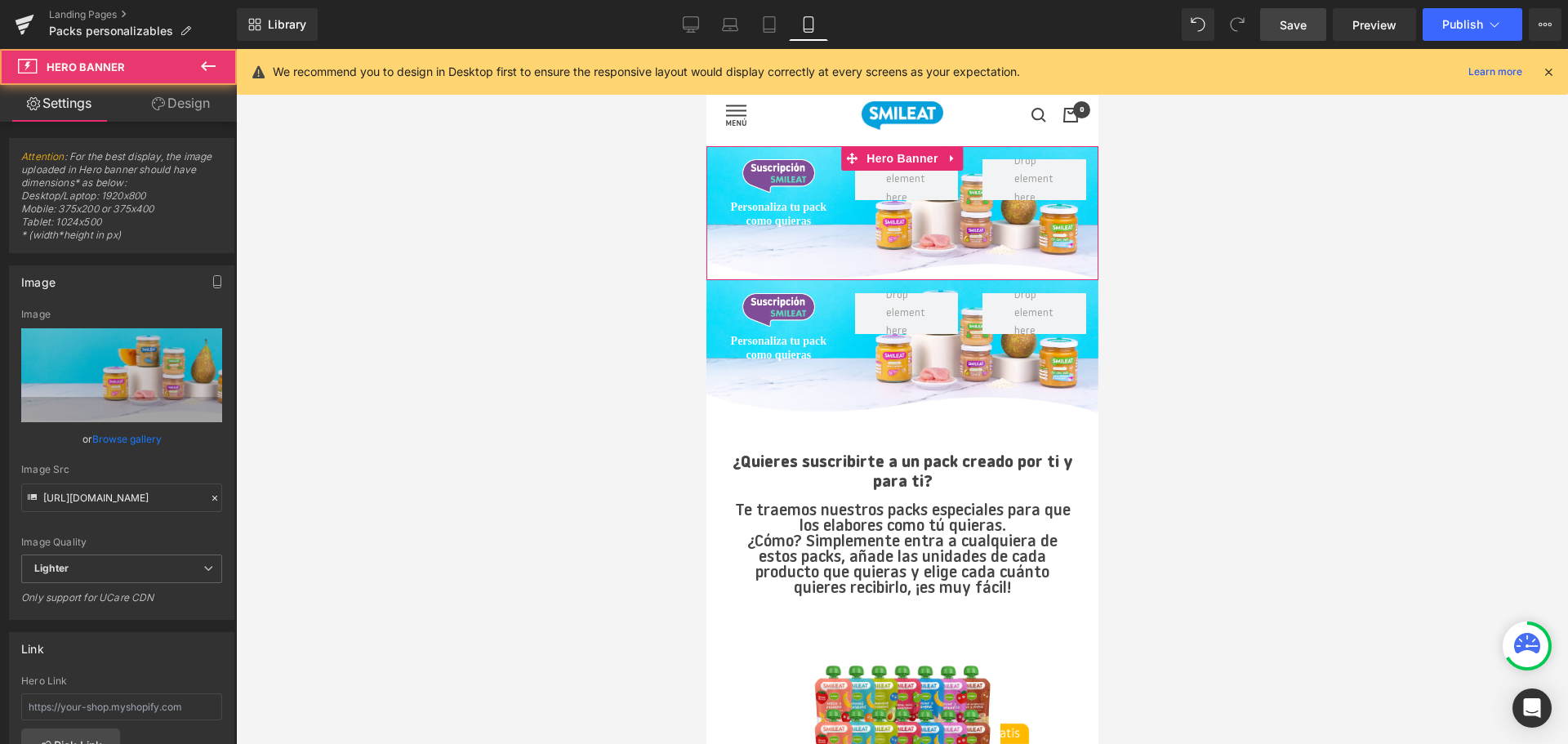
click at [163, 102] on icon at bounding box center [158, 104] width 13 height 13
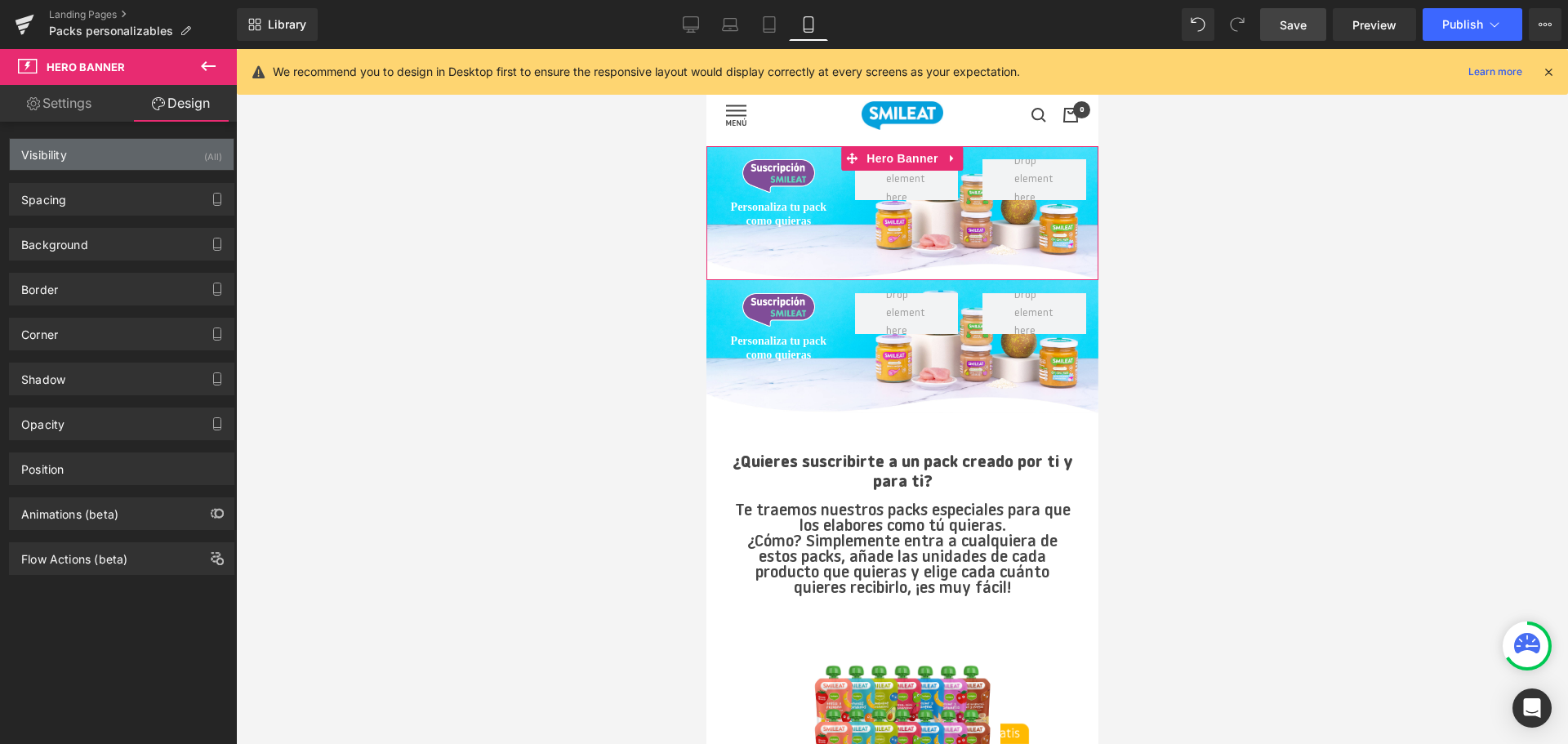
click at [171, 163] on div "Visibility (All)" at bounding box center [121, 154] width 224 height 31
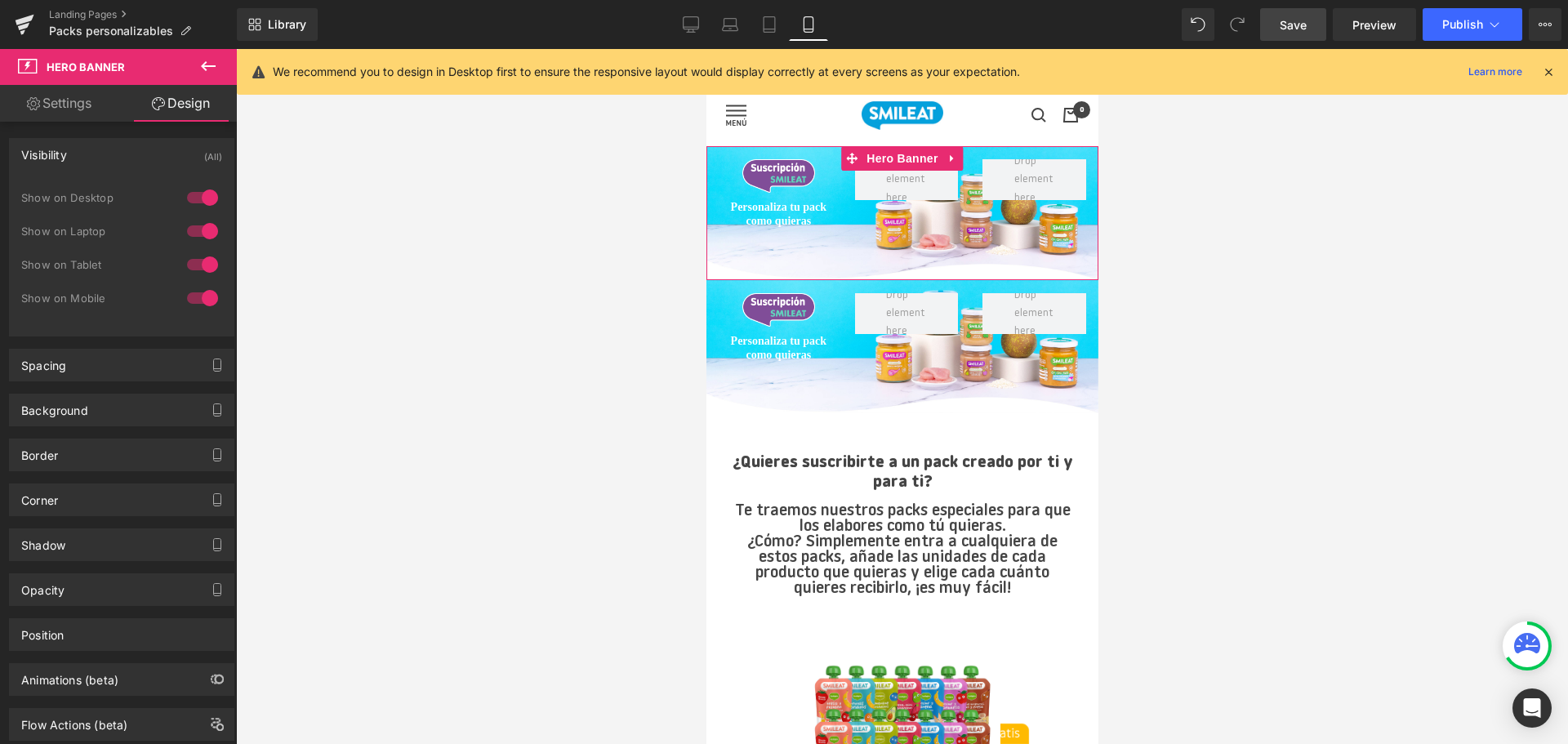
drag, startPoint x: 195, startPoint y: 293, endPoint x: 191, endPoint y: 262, distance: 31.3
click at [195, 293] on div at bounding box center [203, 298] width 39 height 27
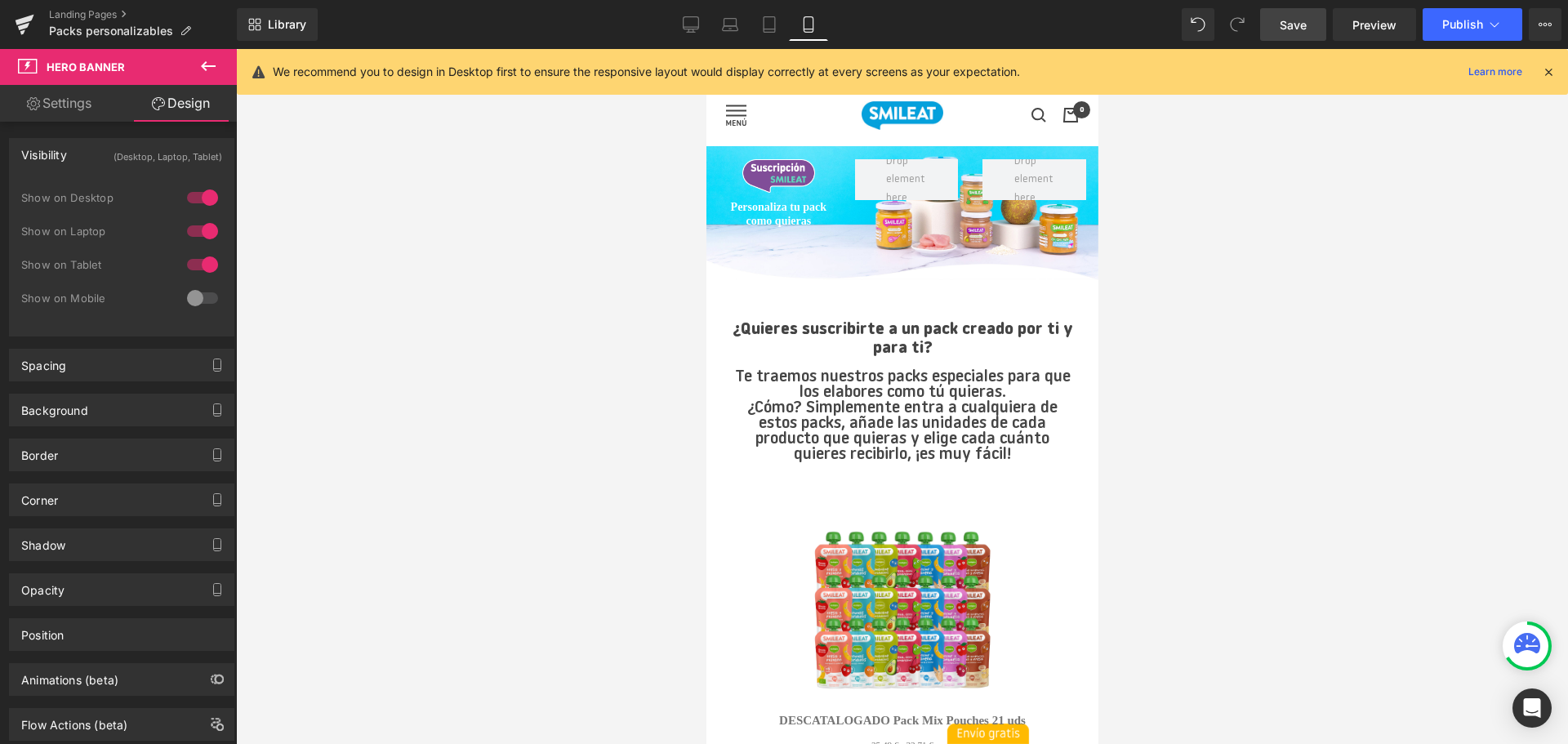
click at [189, 257] on div at bounding box center [203, 265] width 39 height 27
click at [890, 159] on span "Hero Banner" at bounding box center [901, 158] width 80 height 25
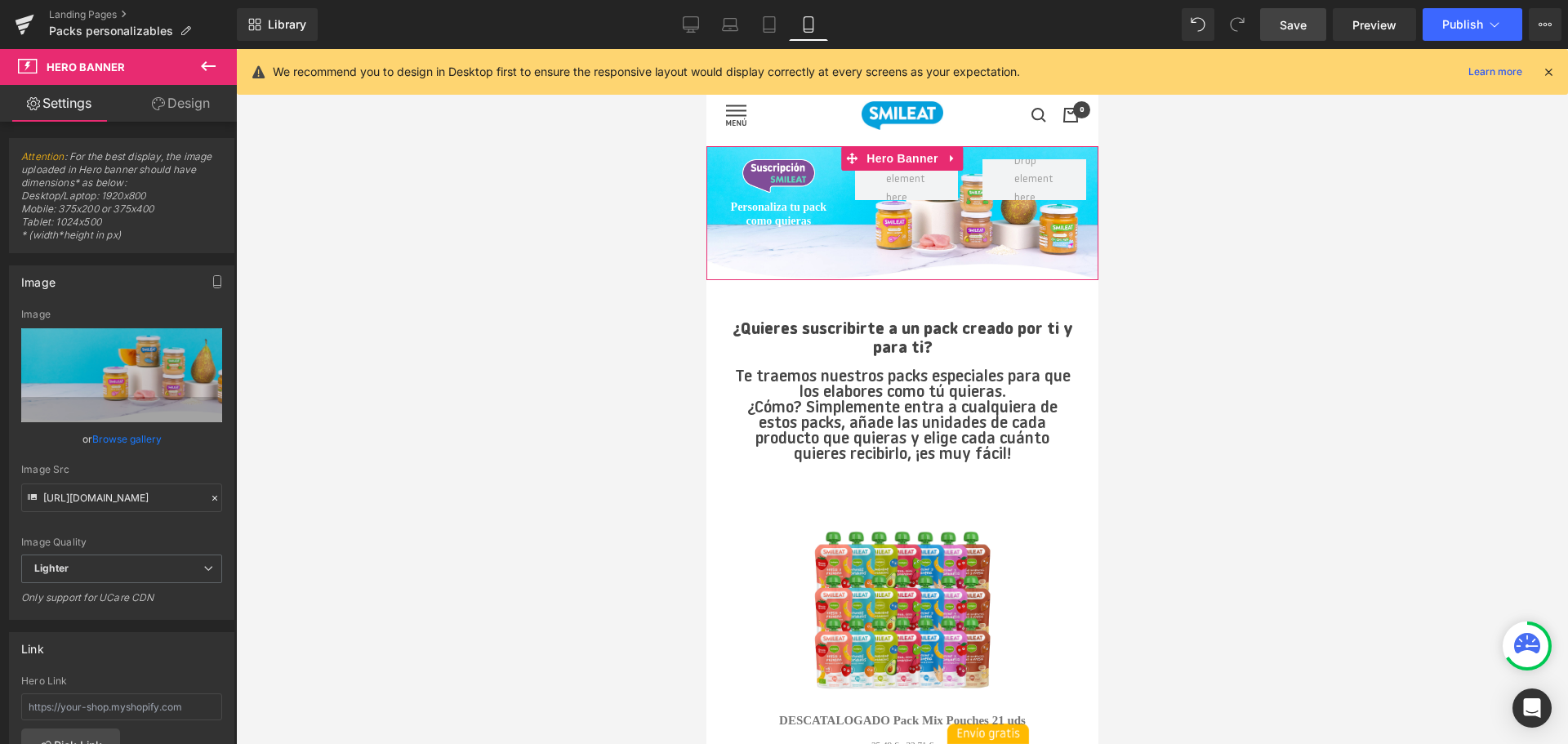
click at [205, 111] on link "Design" at bounding box center [181, 104] width 119 height 37
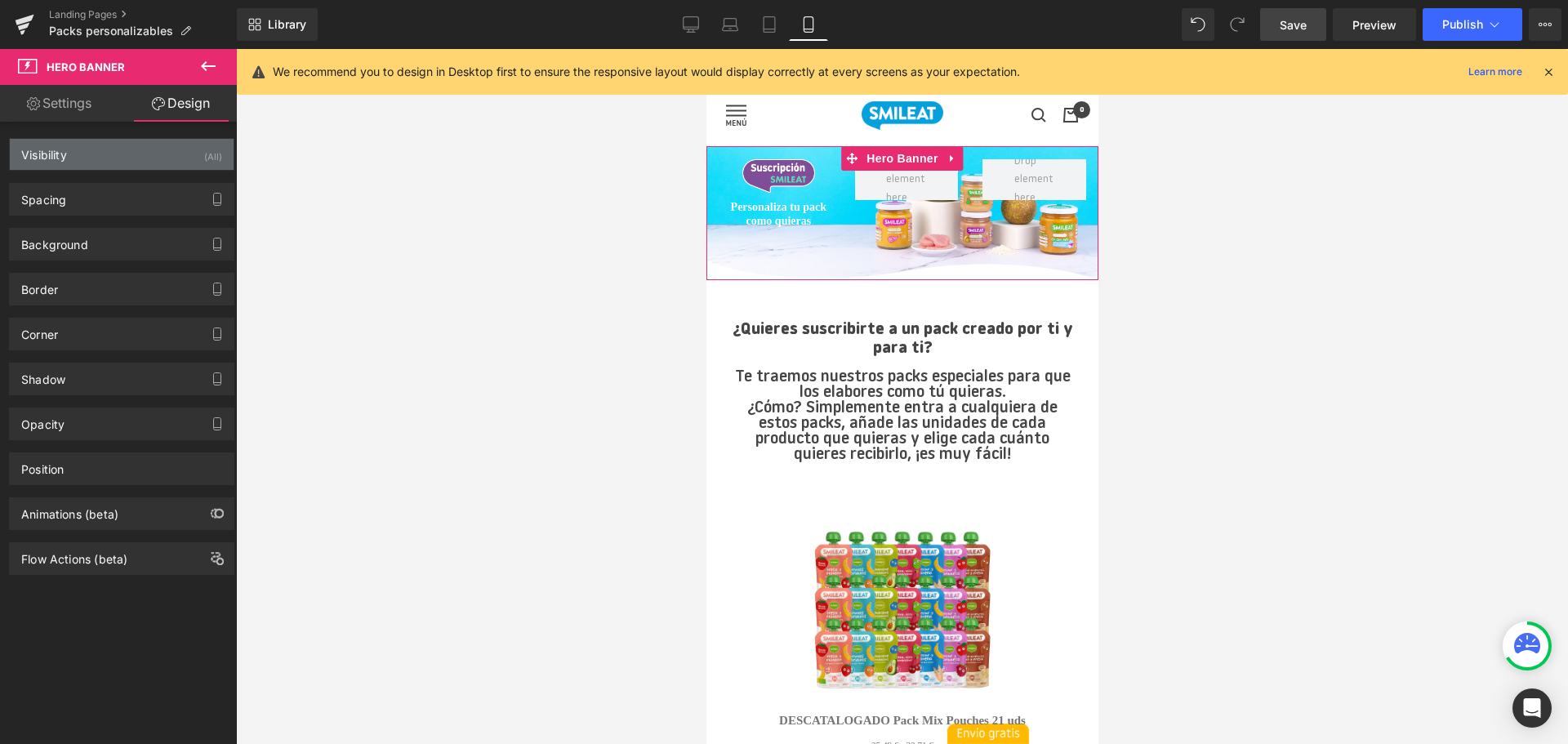
click at [184, 159] on div "Visibility (All)" at bounding box center [121, 154] width 224 height 31
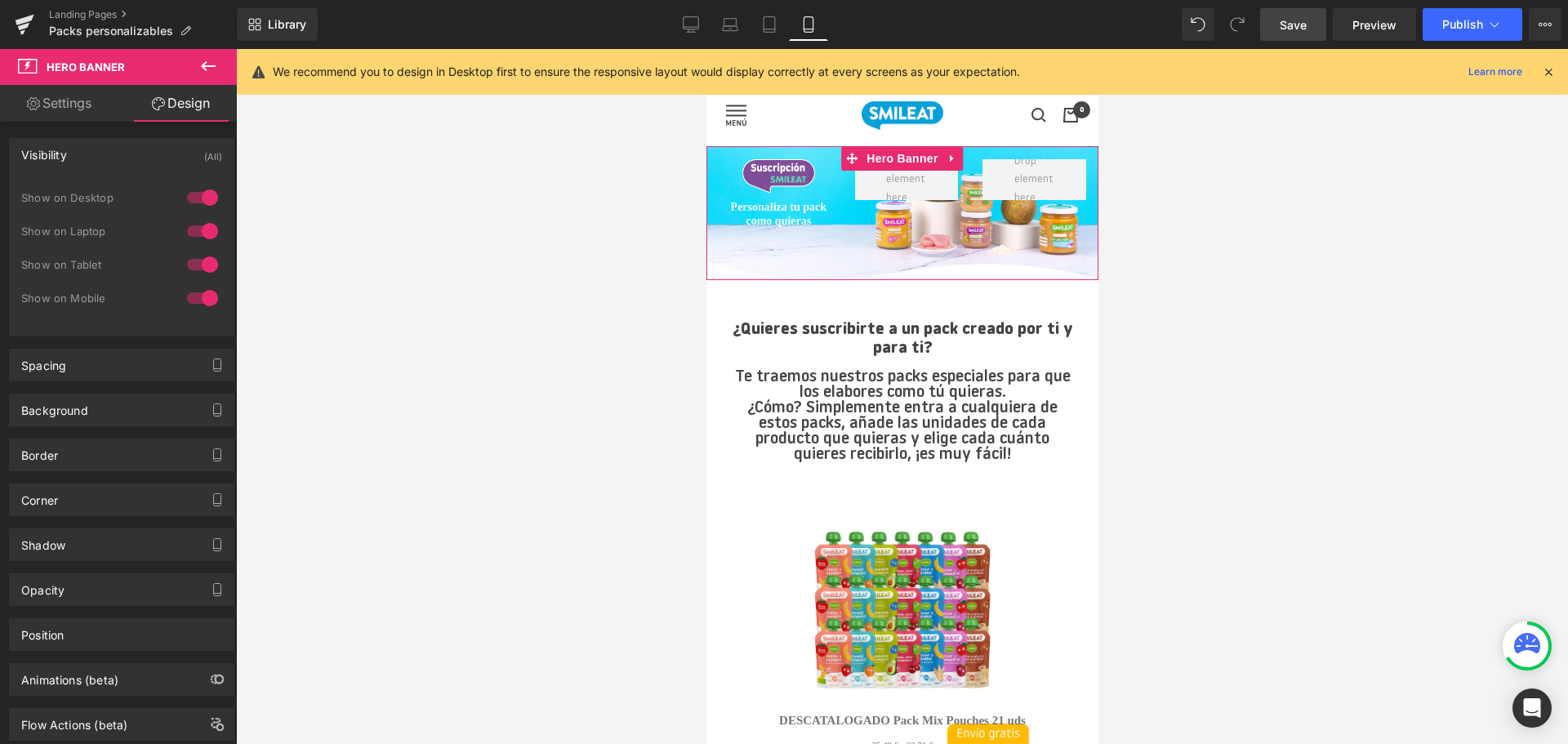
click at [190, 205] on div at bounding box center [203, 198] width 39 height 27
click at [193, 229] on div at bounding box center [203, 232] width 39 height 27
click at [894, 154] on span "Hero Banner" at bounding box center [901, 159] width 80 height 25
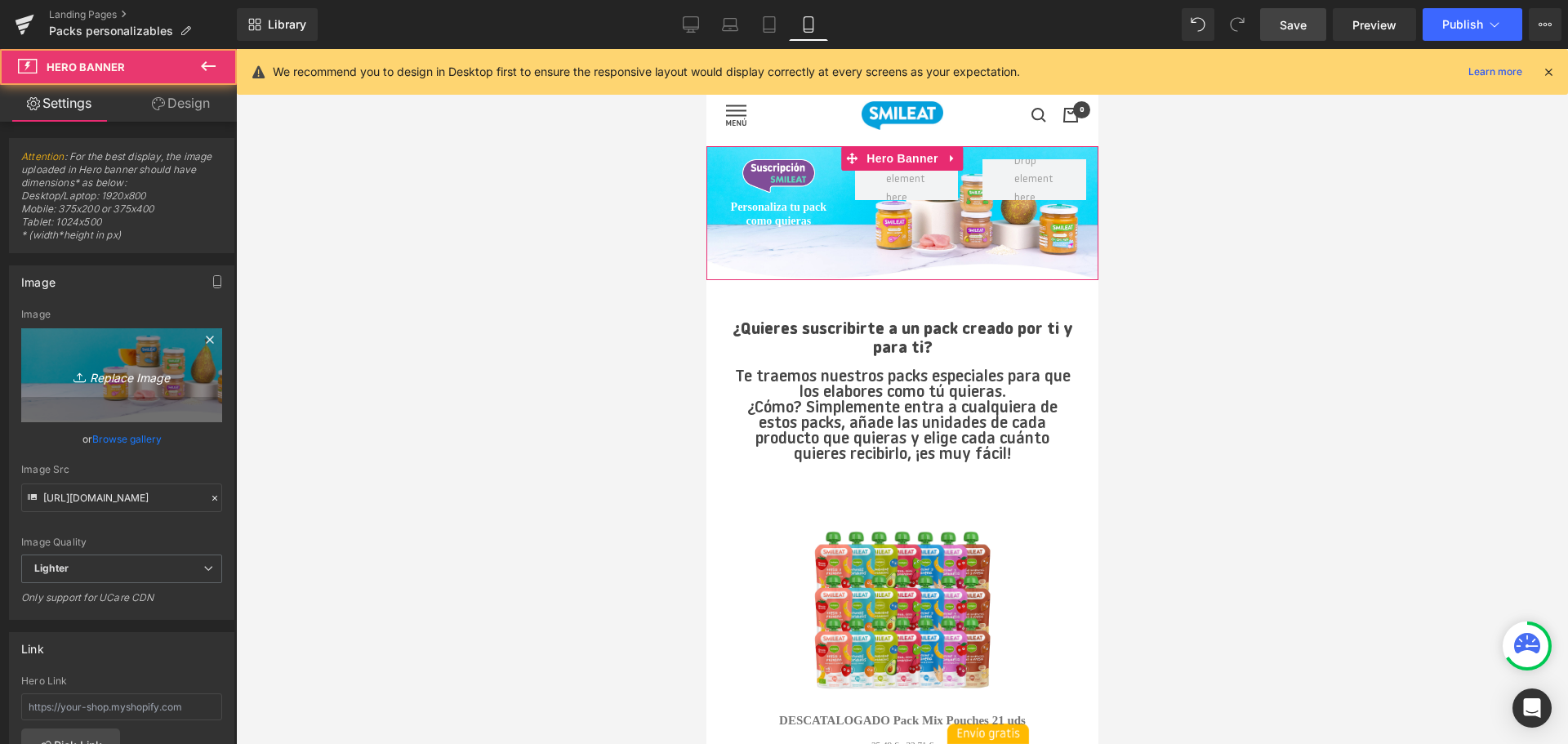
click at [103, 391] on link "Replace Image" at bounding box center [121, 375] width 201 height 94
type input "C:\fakepath\Group 3157.jpg"
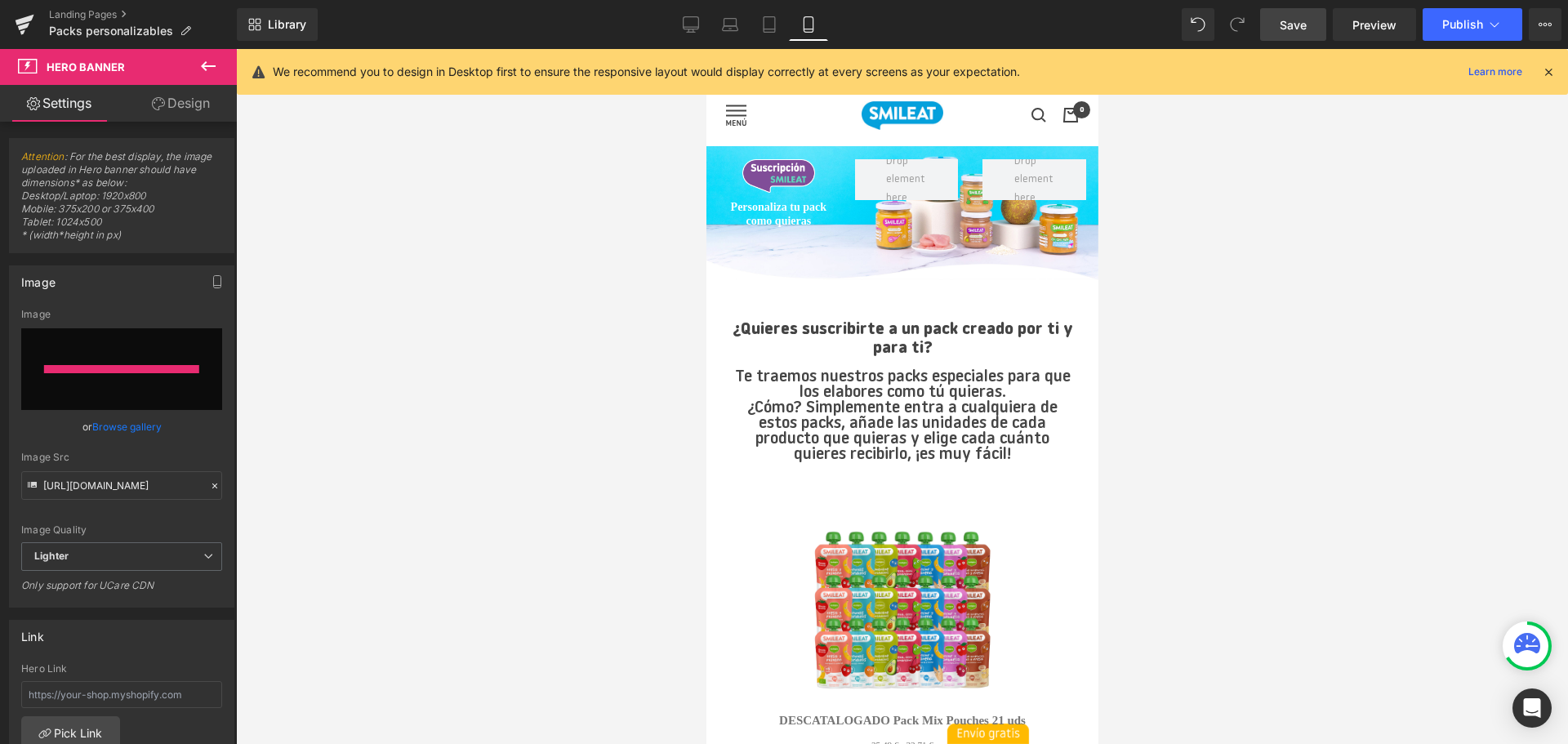
type input "[URL][DOMAIN_NAME]"
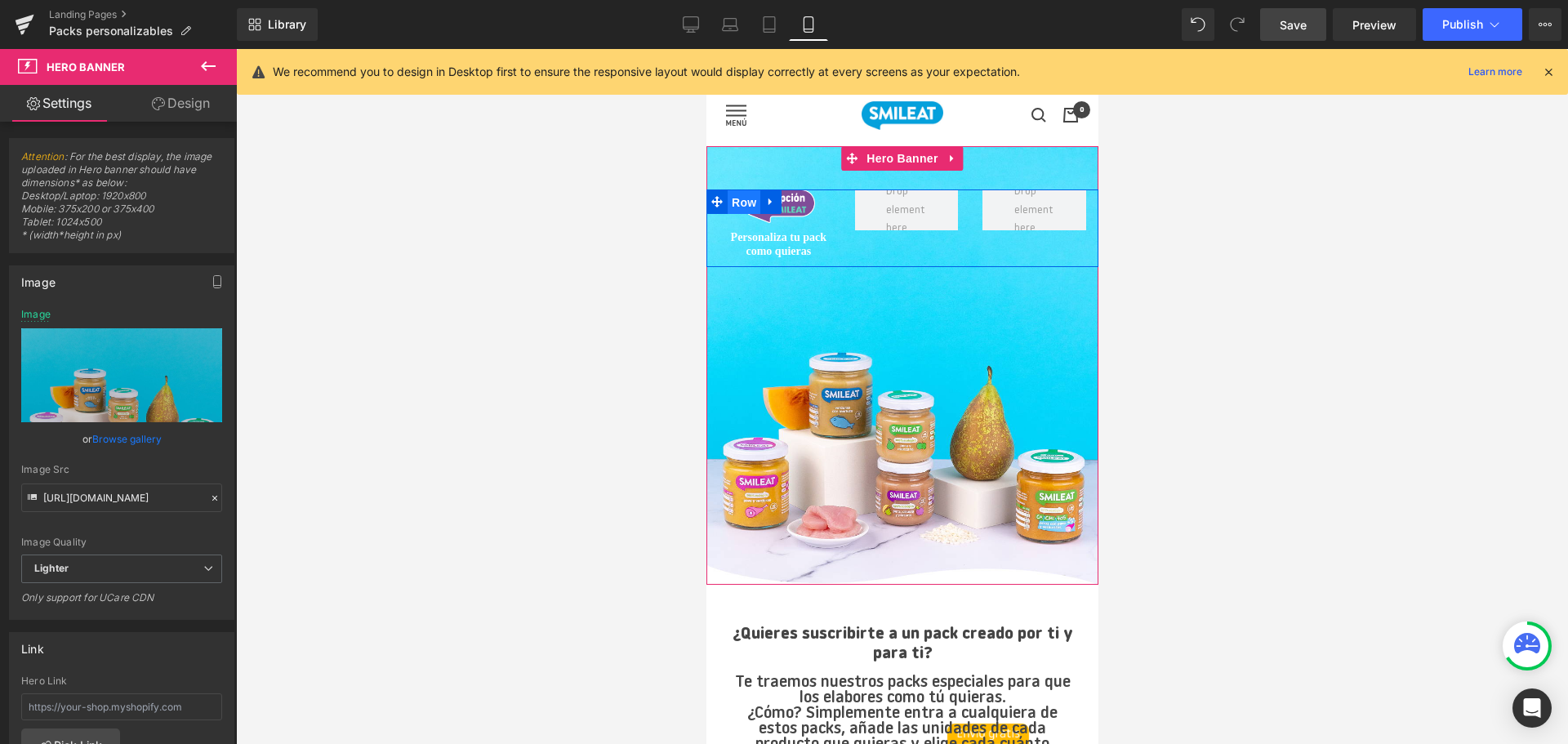
click at [745, 199] on span "Row" at bounding box center [743, 203] width 33 height 25
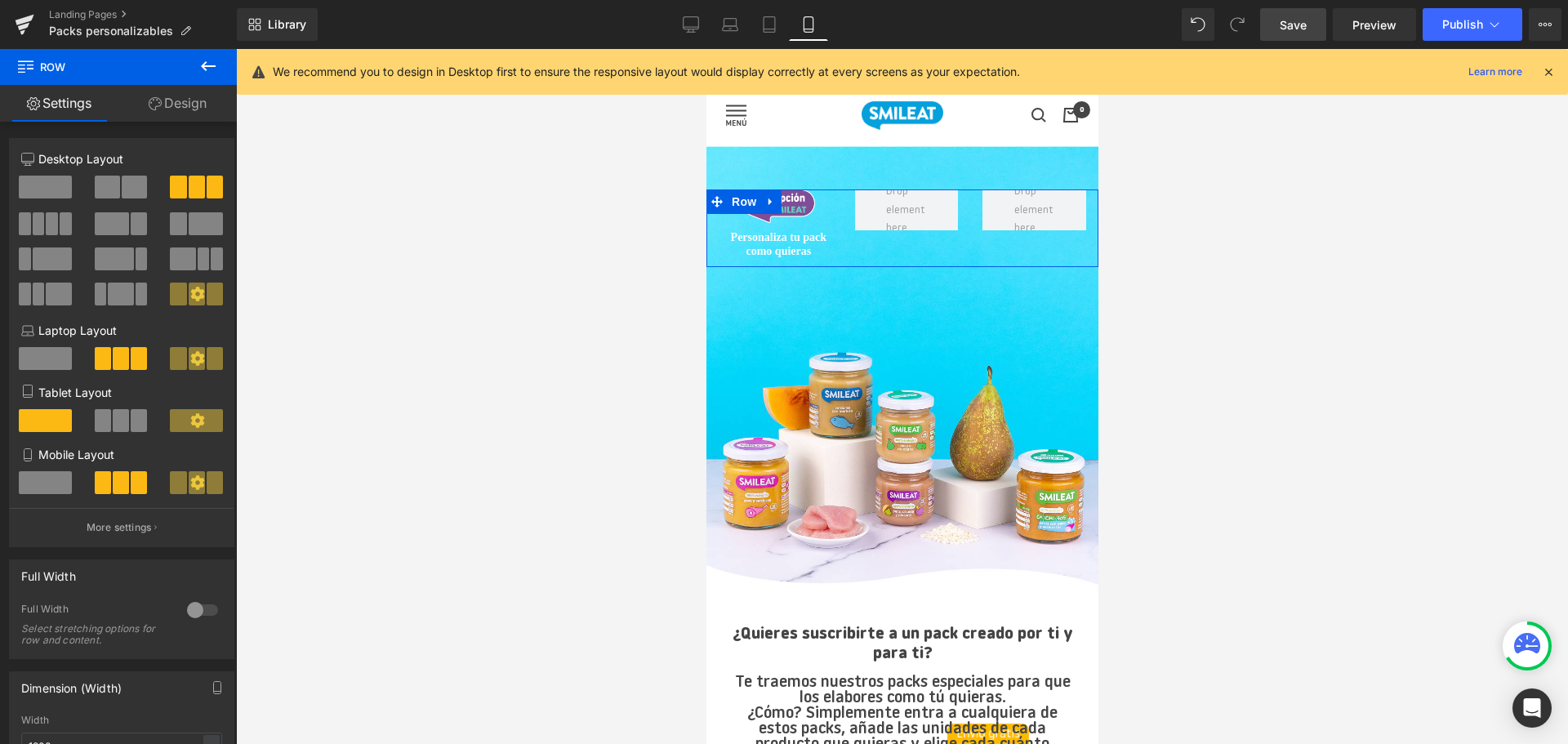
click at [45, 486] on span at bounding box center [45, 483] width 53 height 23
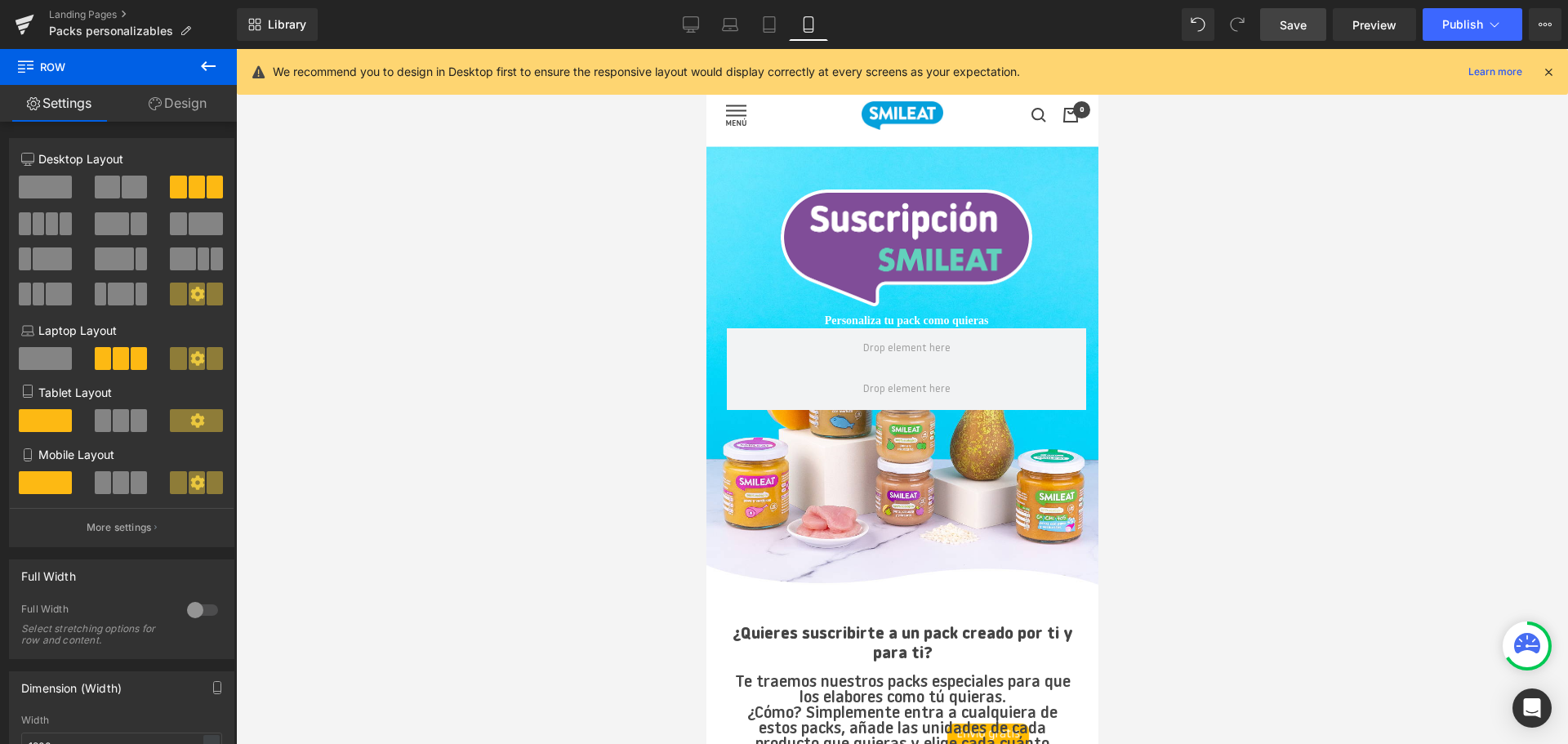
click at [1306, 28] on span "Save" at bounding box center [1293, 24] width 27 height 17
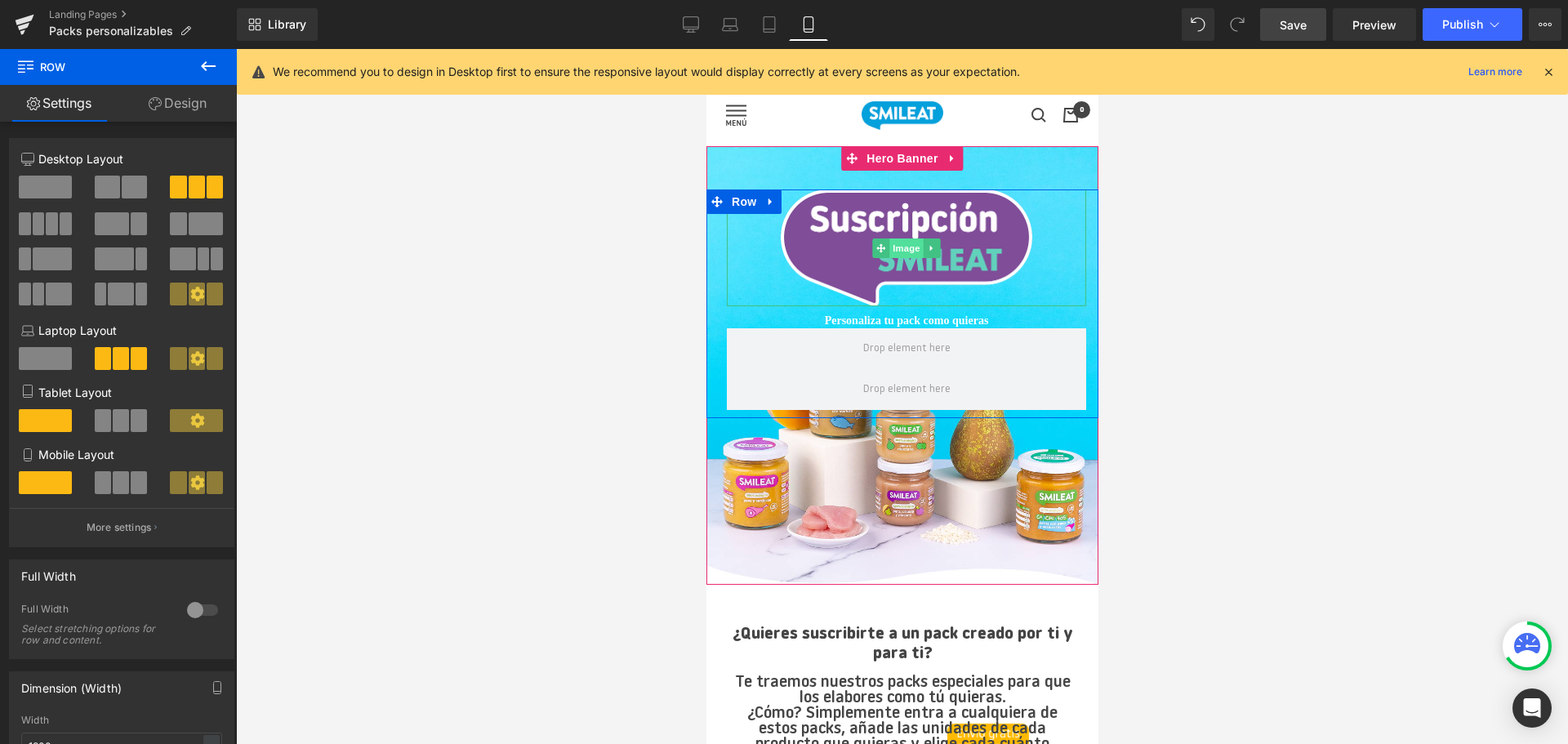
click at [903, 250] on span "Image" at bounding box center [905, 249] width 34 height 19
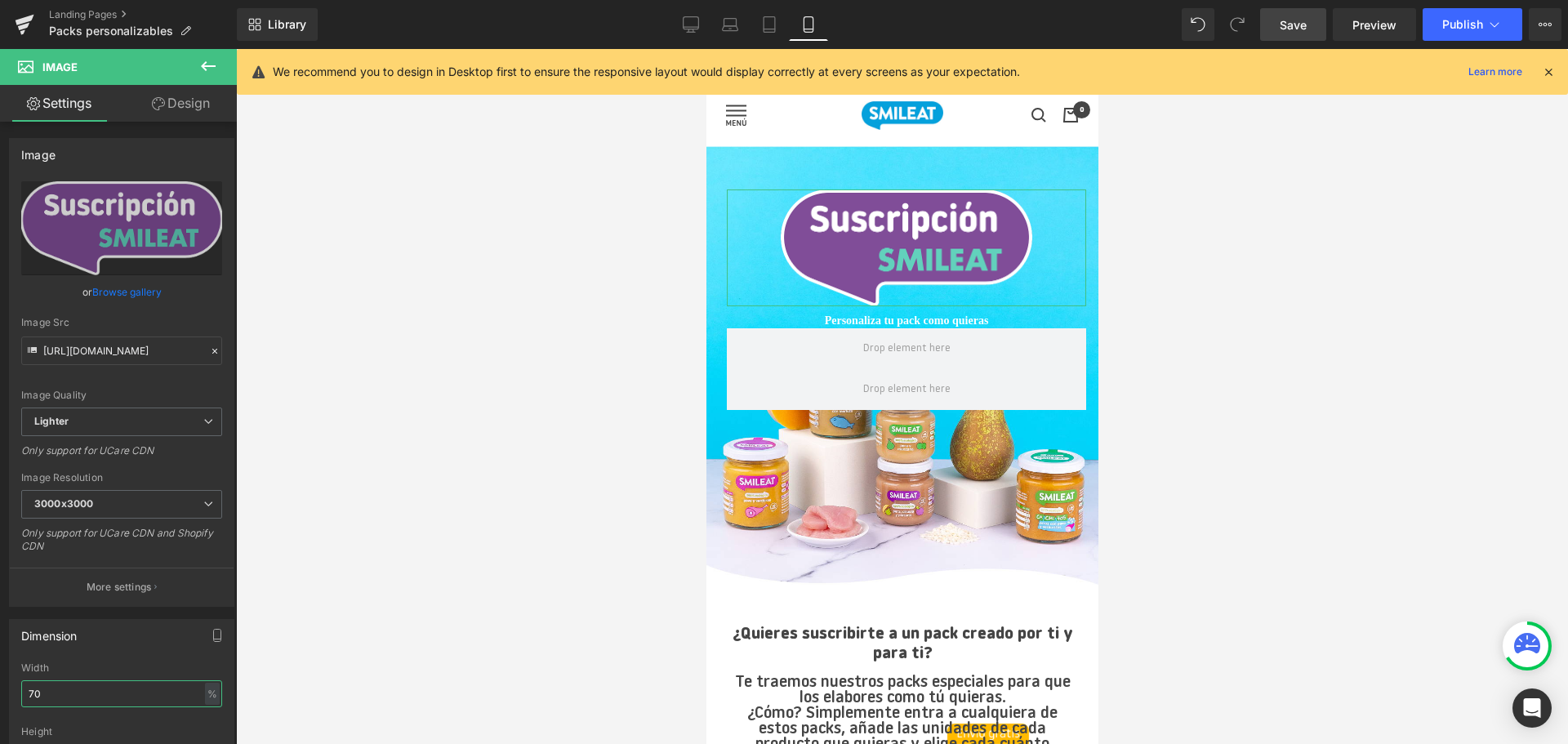
drag, startPoint x: 57, startPoint y: 690, endPoint x: -14, endPoint y: 688, distance: 71.0
click at [0, 688] on html "Image You are previewing how the will restyle your page. You can not edit Eleme…" at bounding box center [784, 372] width 1568 height 744
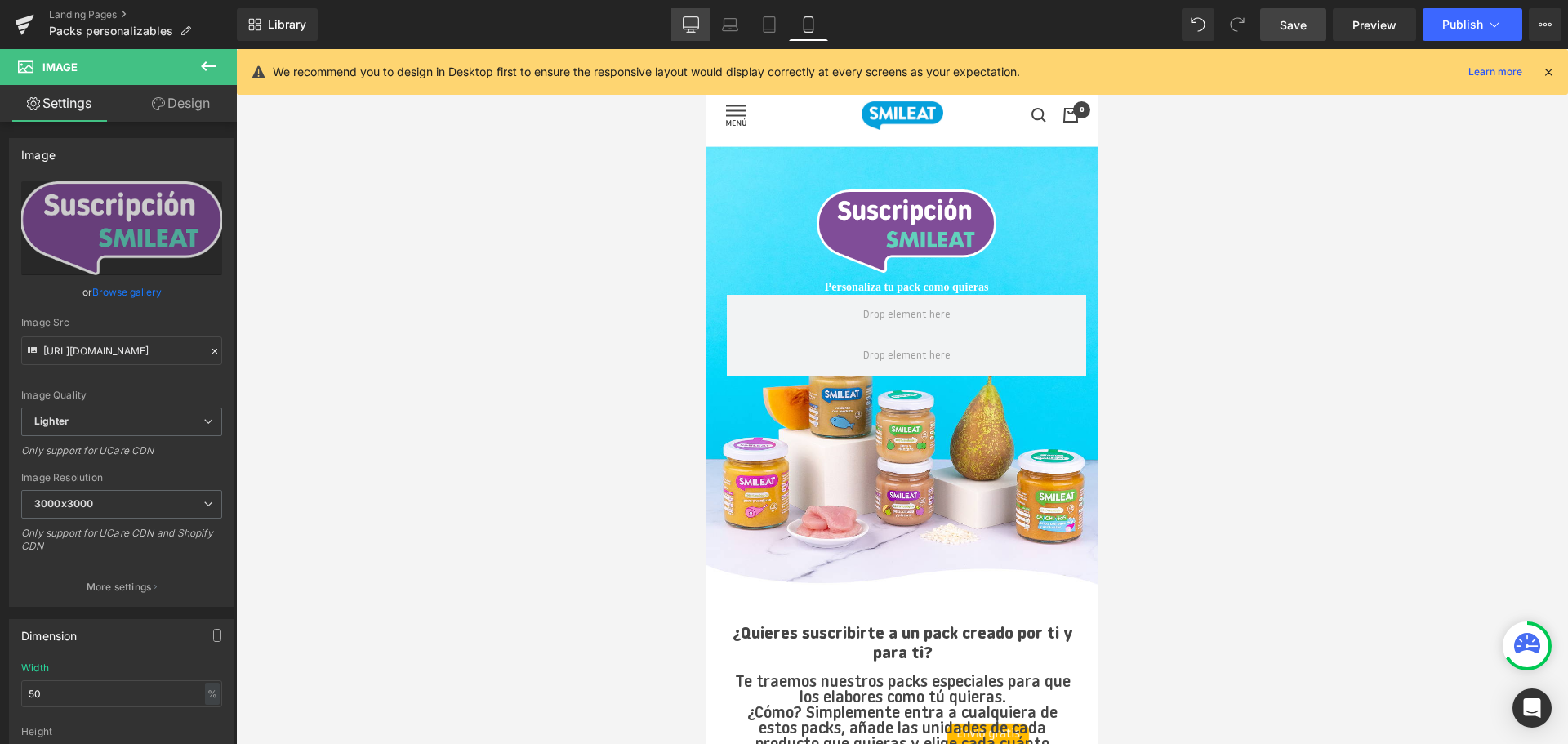
click at [685, 14] on link "Desktop" at bounding box center [691, 24] width 39 height 33
type input "70"
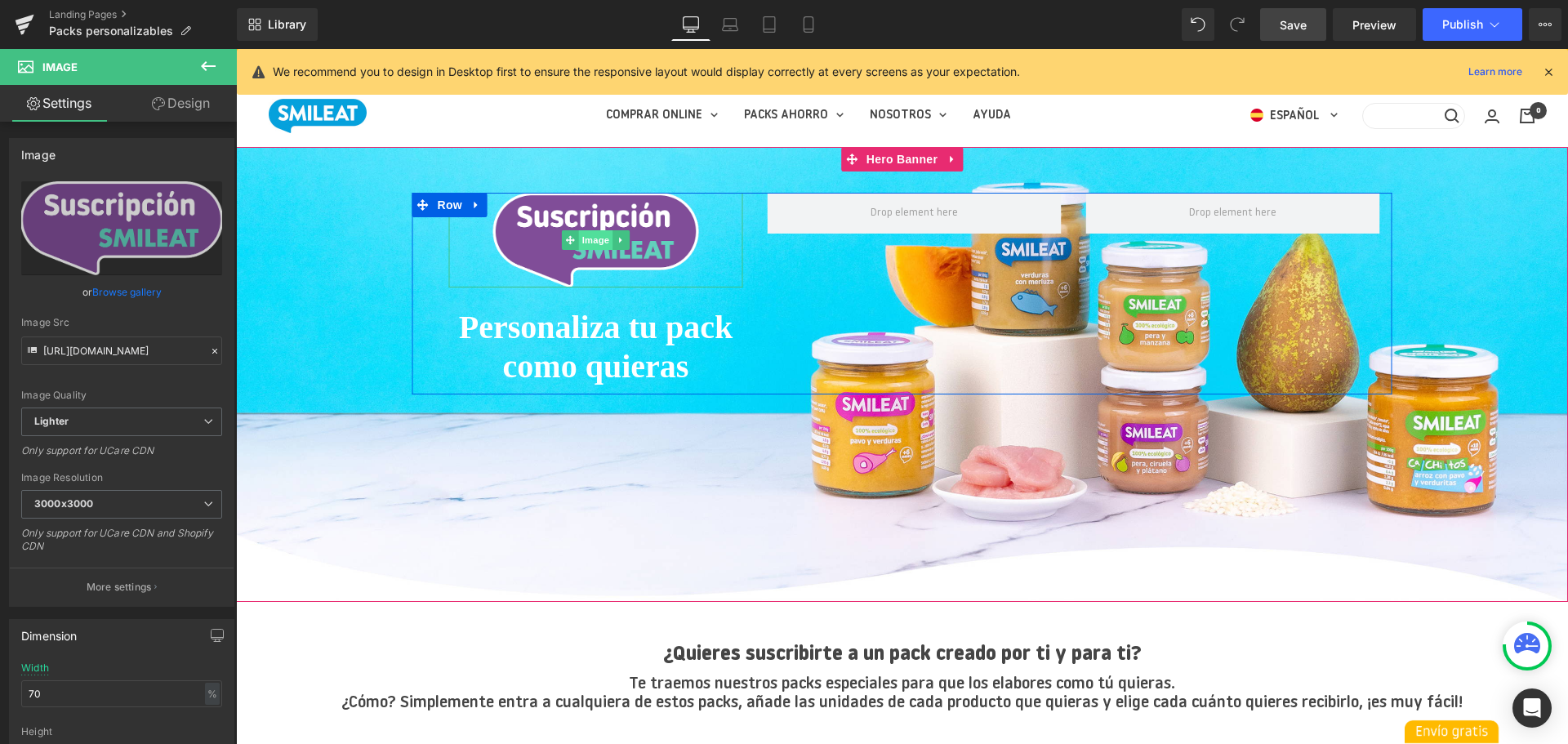
click at [589, 246] on span "Image" at bounding box center [596, 240] width 34 height 19
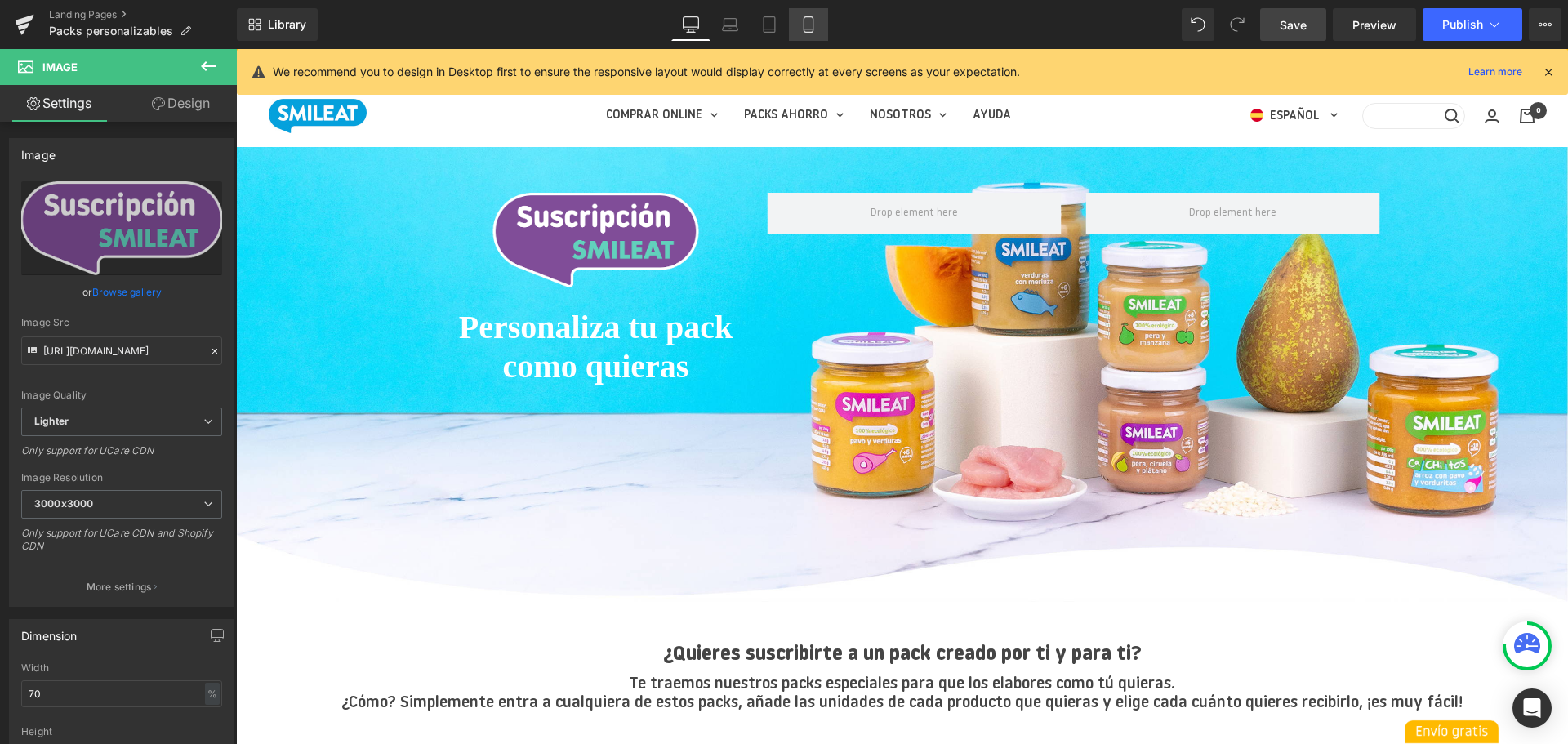
click at [795, 27] on link "Mobile" at bounding box center [808, 24] width 39 height 33
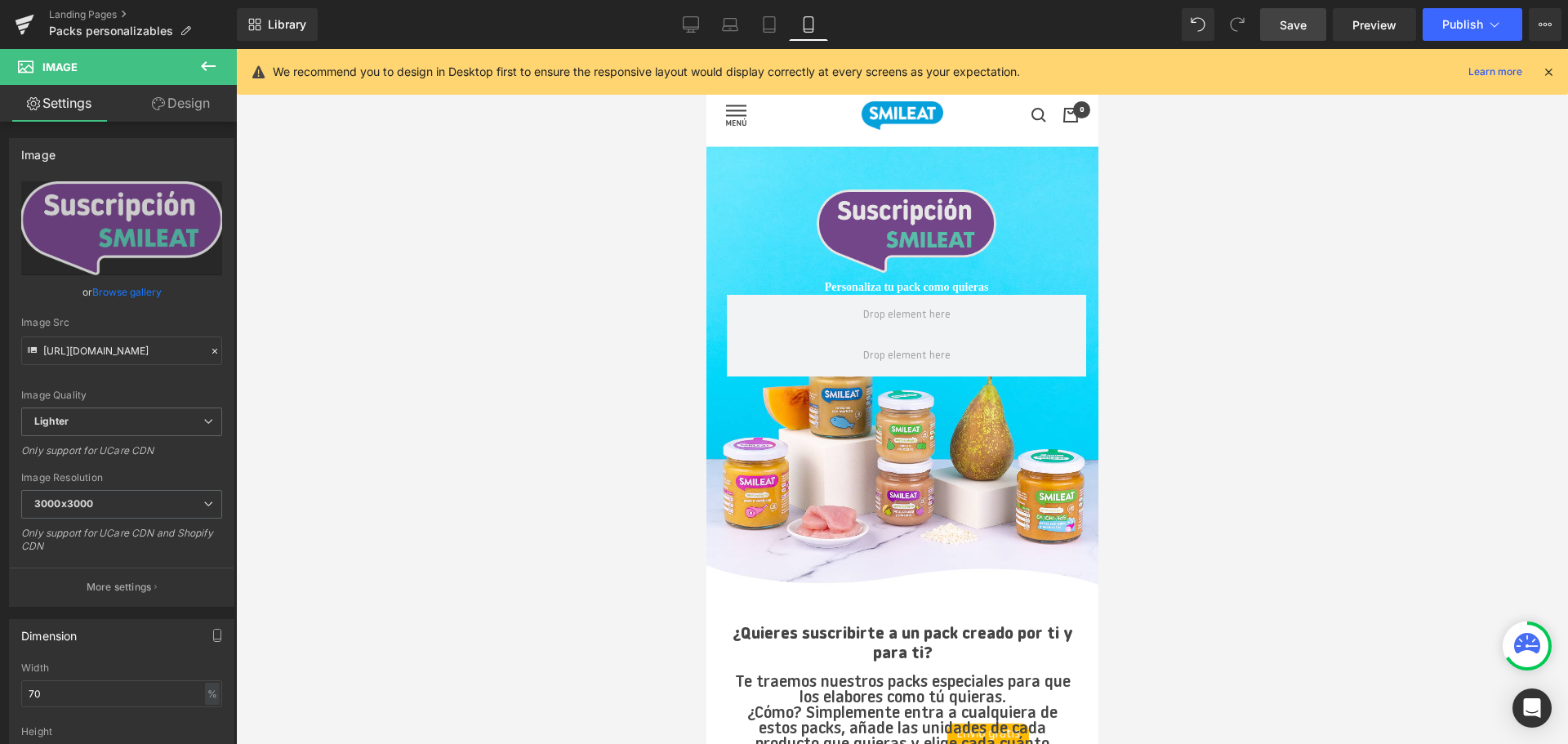
click at [888, 219] on img at bounding box center [905, 231] width 180 height 83
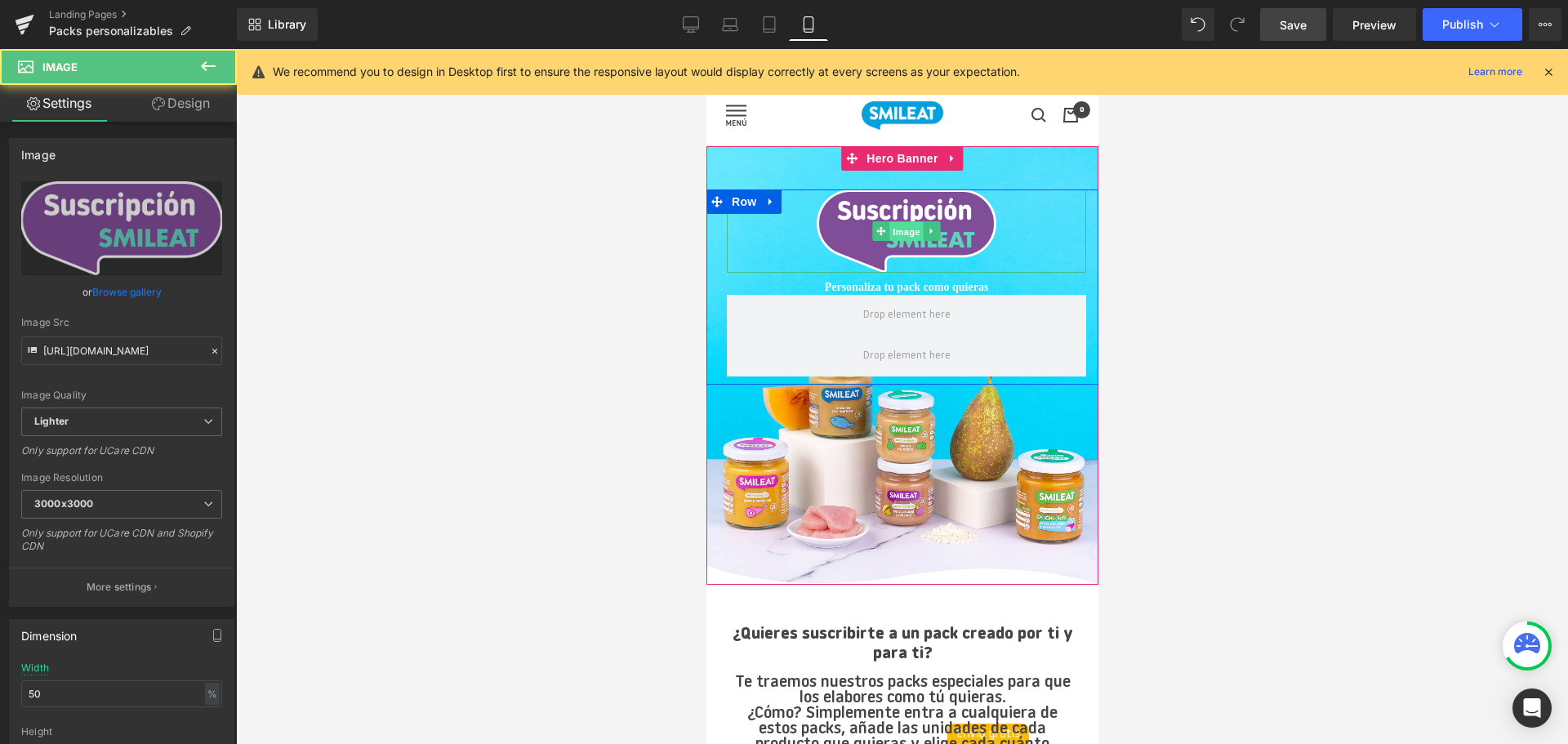
click at [898, 230] on span "Image" at bounding box center [905, 232] width 34 height 19
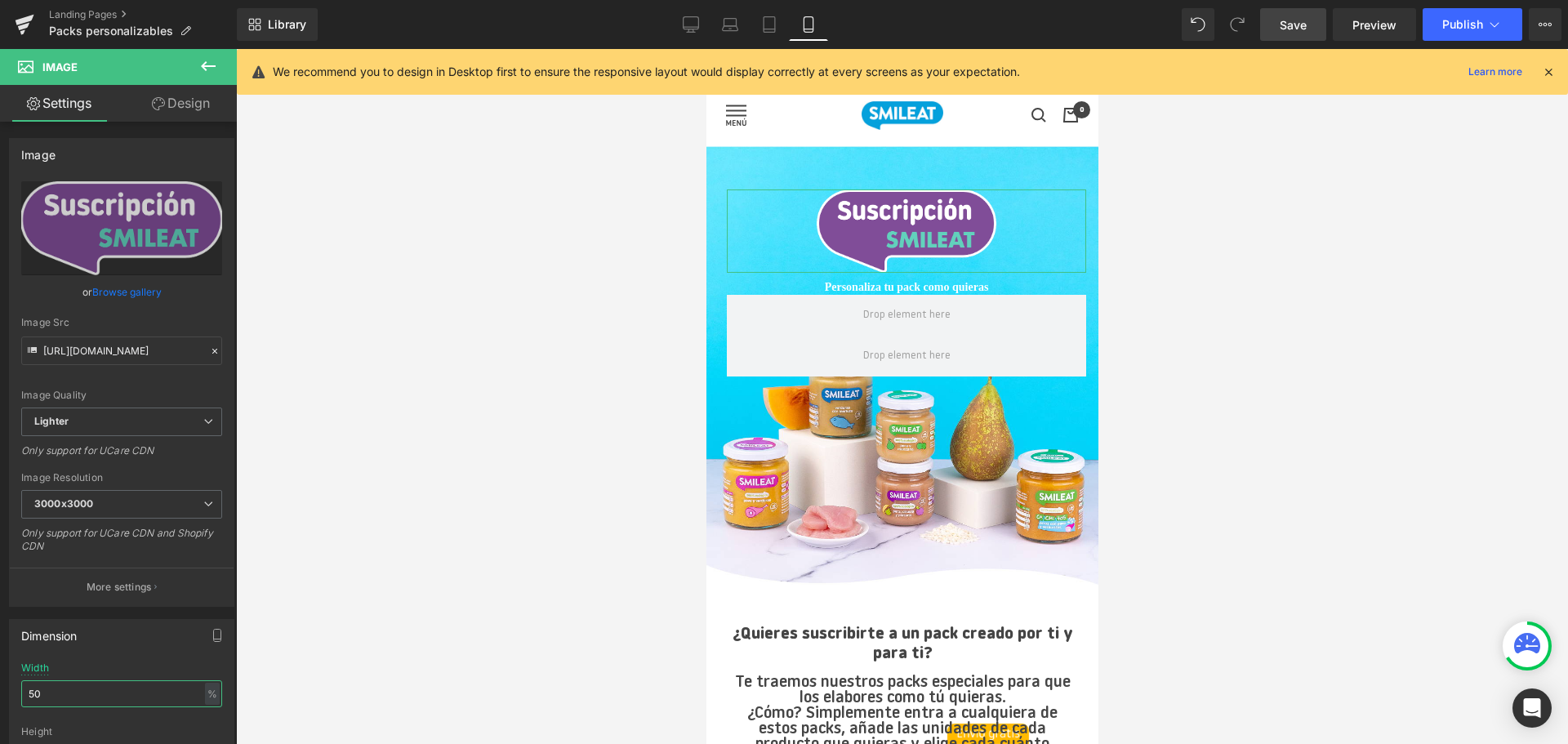
drag, startPoint x: 78, startPoint y: 686, endPoint x: -12, endPoint y: 701, distance: 91.2
click at [0, 701] on html "Image You are previewing how the will restyle your page. You can not edit Eleme…" at bounding box center [784, 372] width 1568 height 744
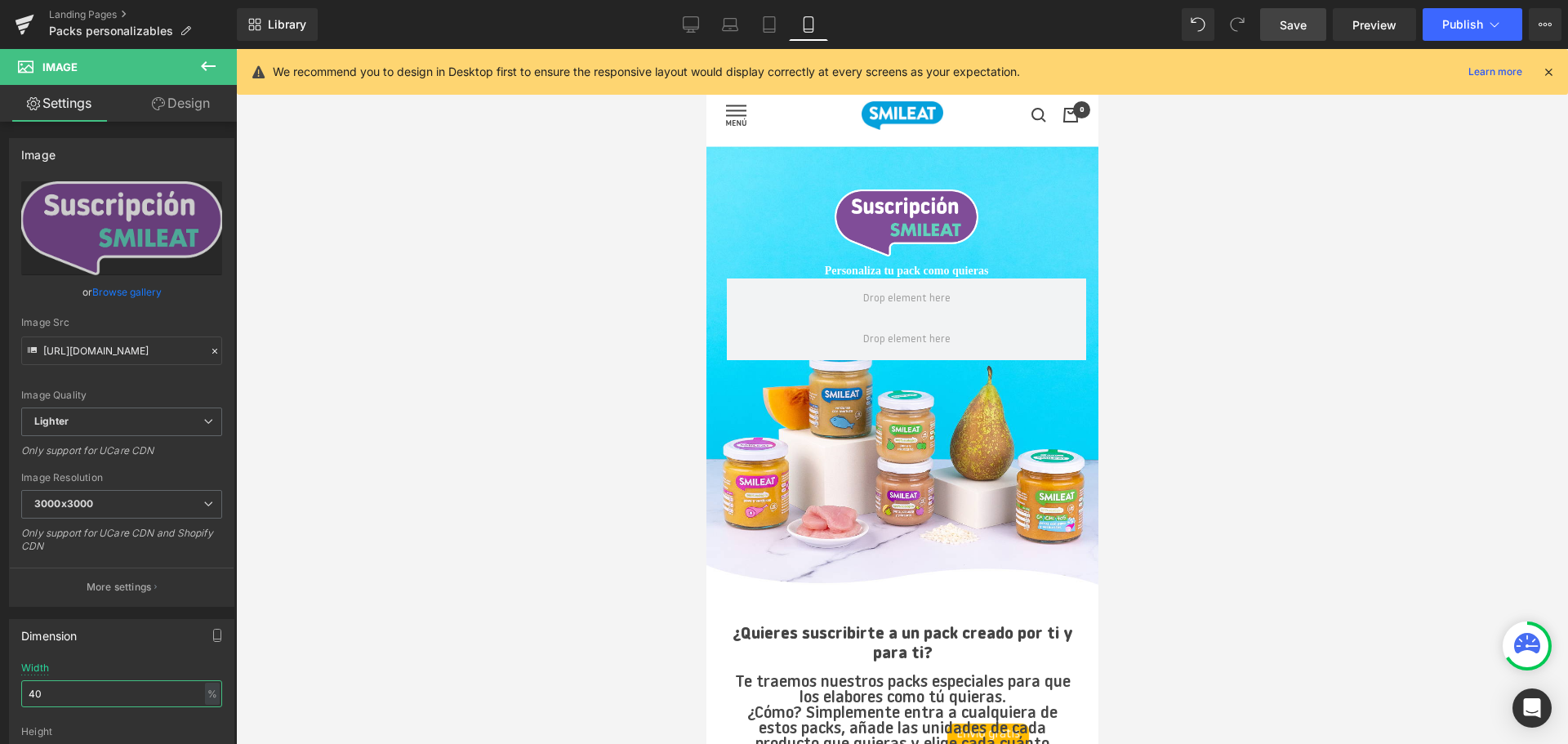
type input "40"
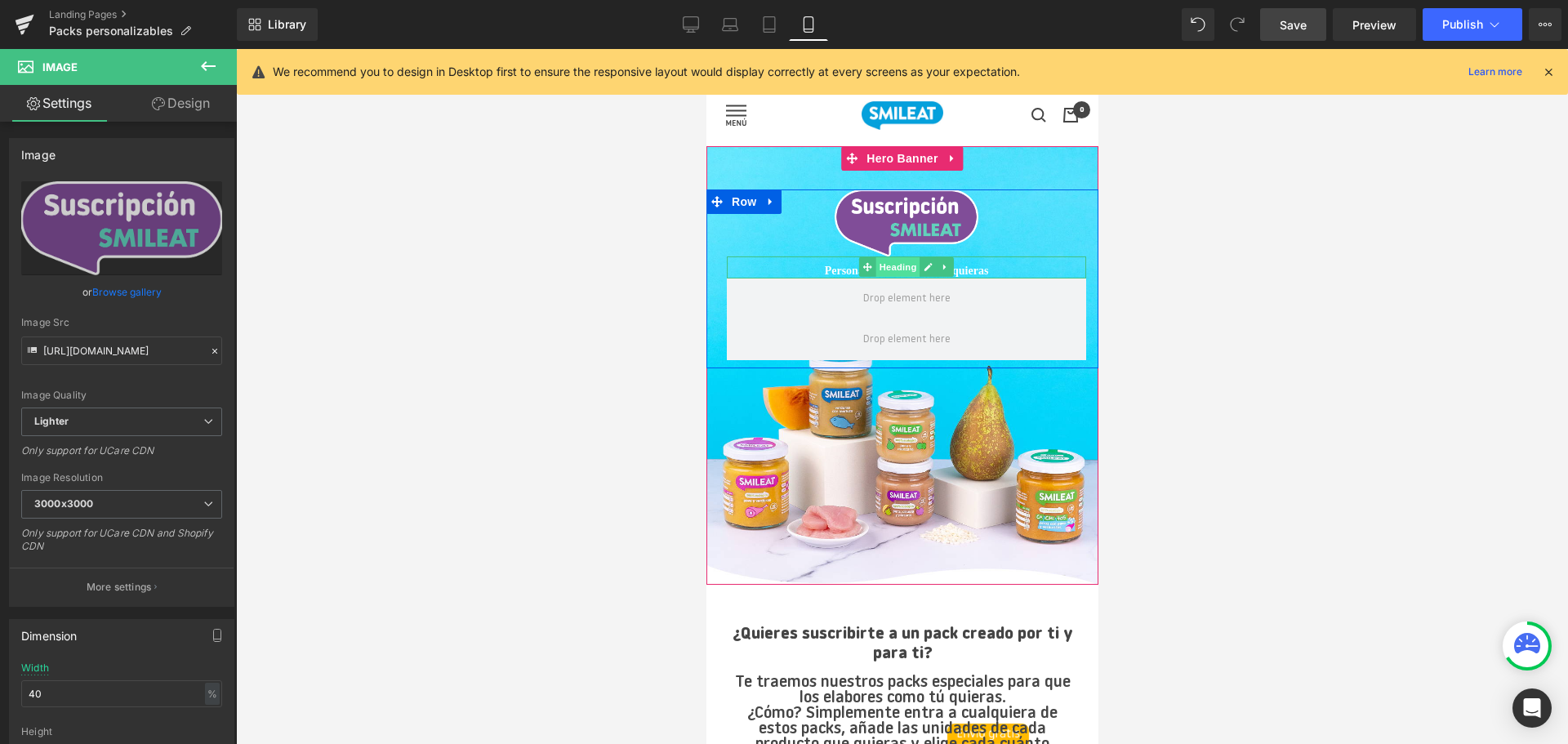
click at [899, 271] on span "Heading" at bounding box center [898, 267] width 44 height 19
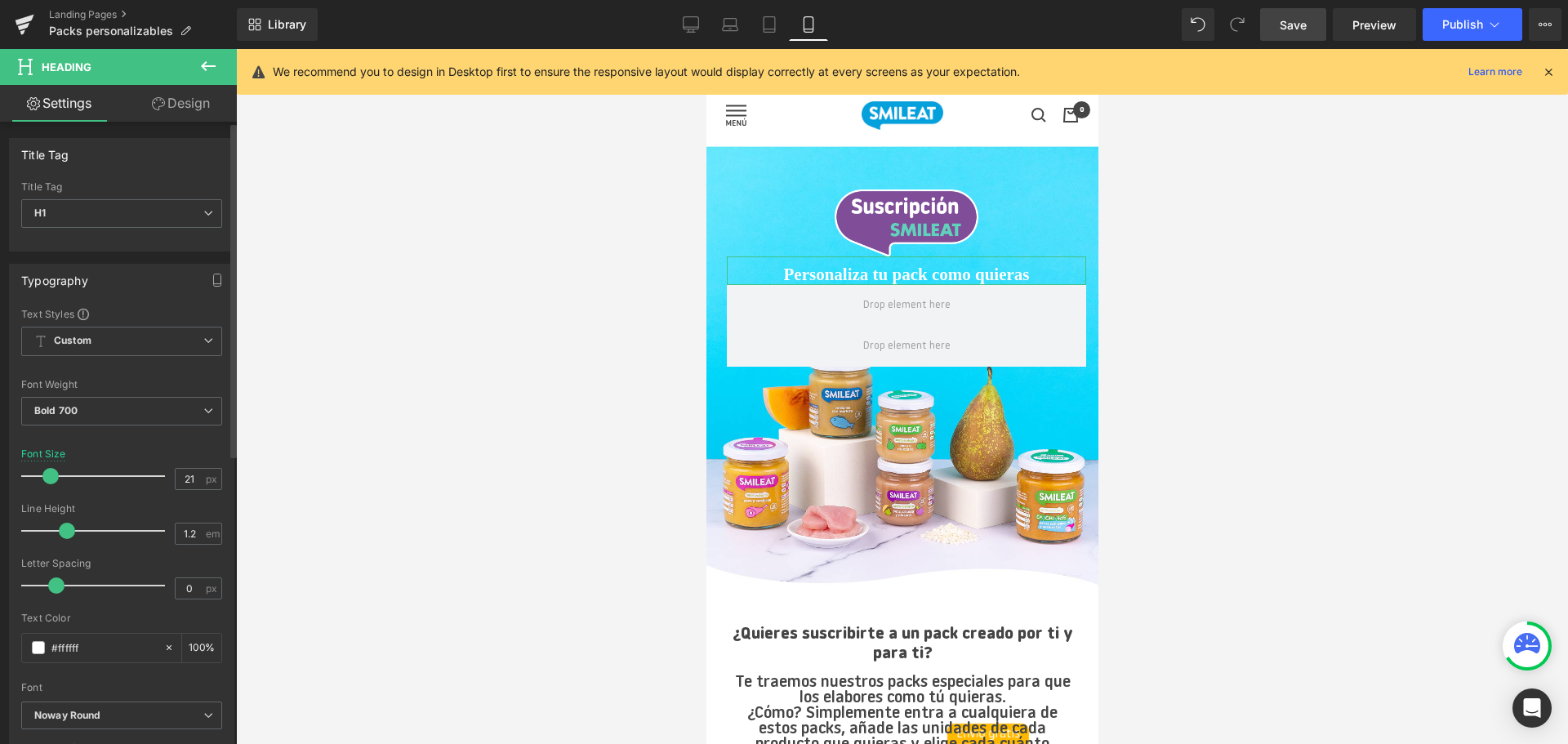
type input "22"
drag, startPoint x: 43, startPoint y: 479, endPoint x: 55, endPoint y: 475, distance: 12.6
click at [55, 475] on span at bounding box center [52, 476] width 16 height 16
click at [1306, 27] on span "Save" at bounding box center [1293, 24] width 27 height 17
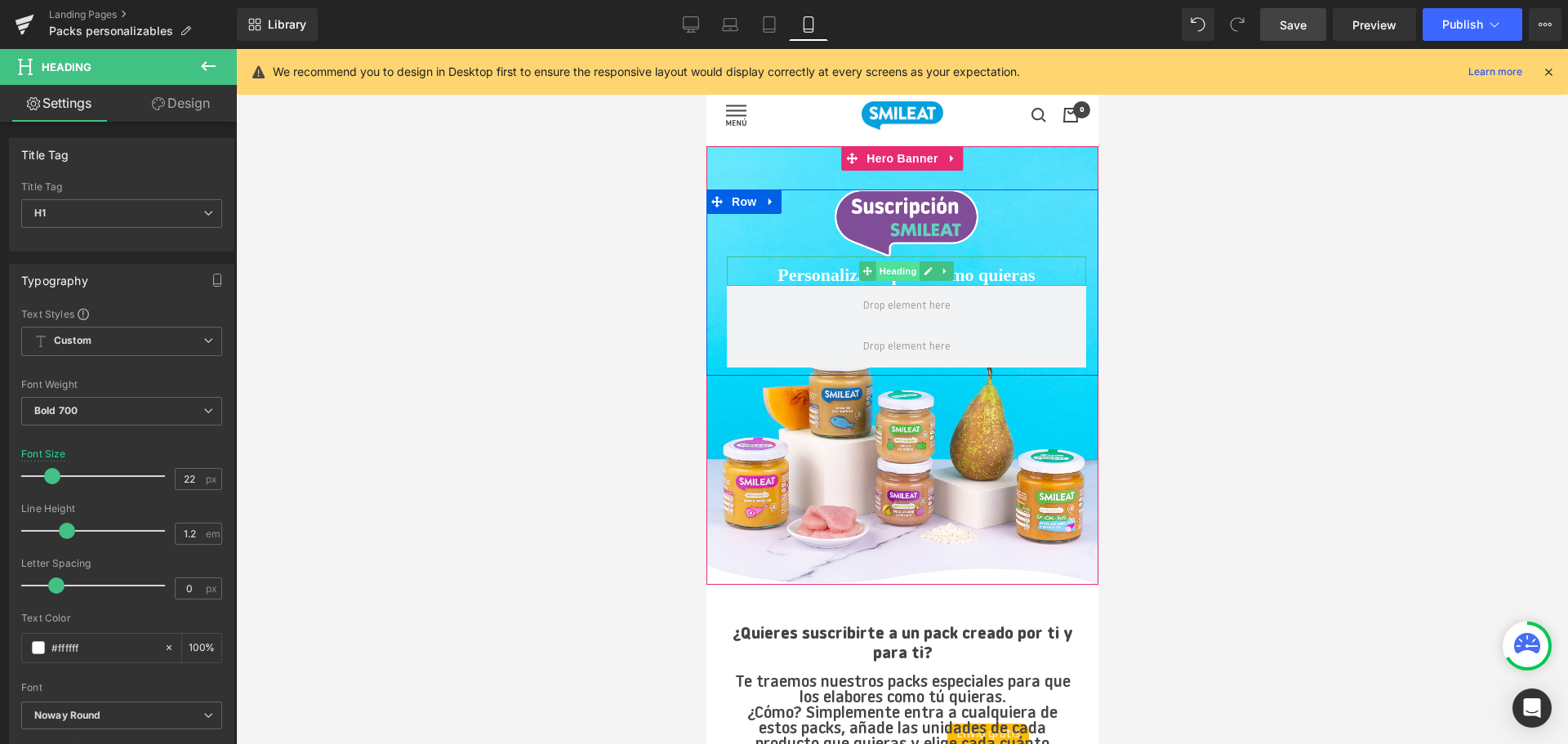
click at [900, 270] on span "Heading" at bounding box center [898, 271] width 44 height 19
click at [930, 273] on icon at bounding box center [927, 271] width 9 height 10
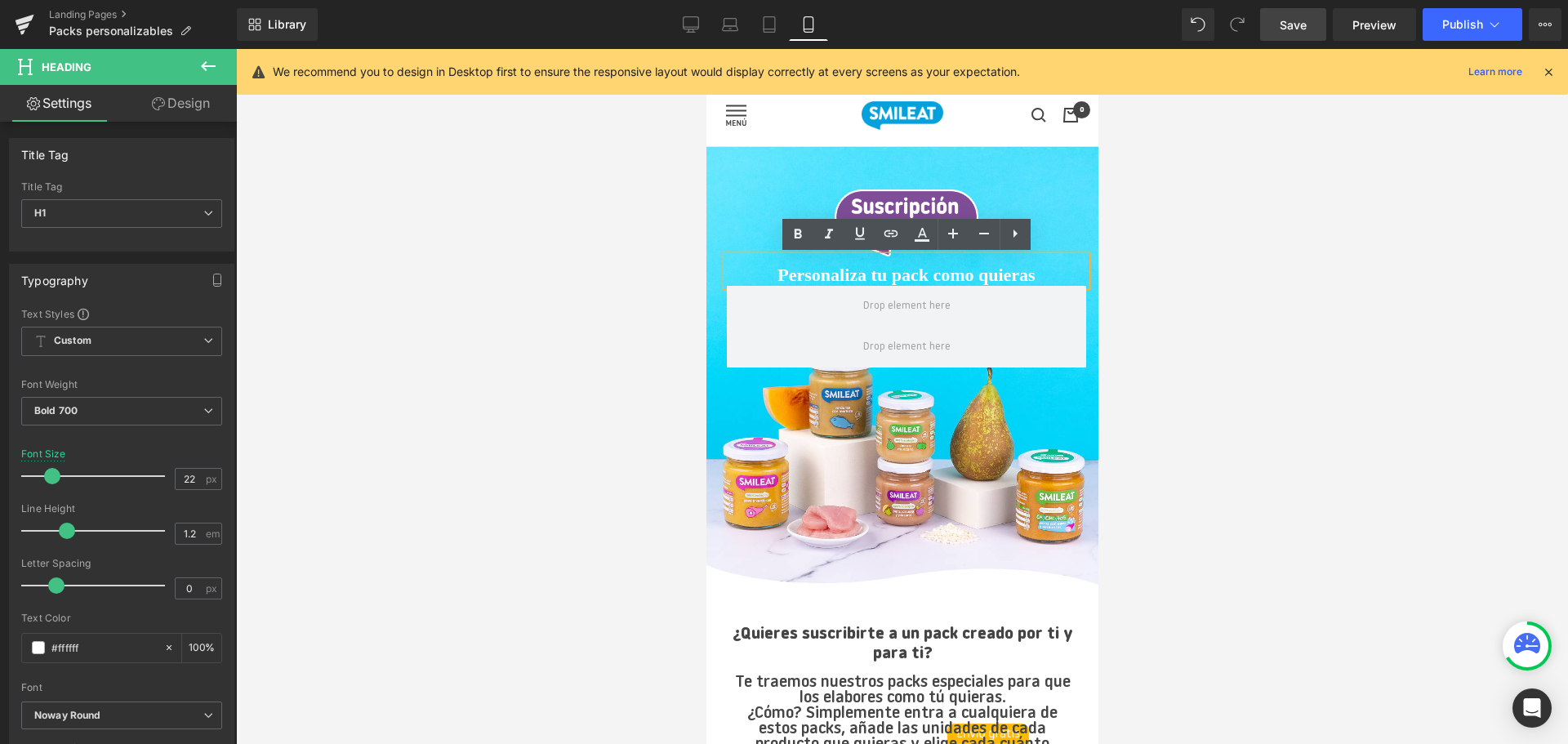
click at [937, 272] on h1 "Personaliza tu pack como quieras" at bounding box center [906, 275] width 359 height 21
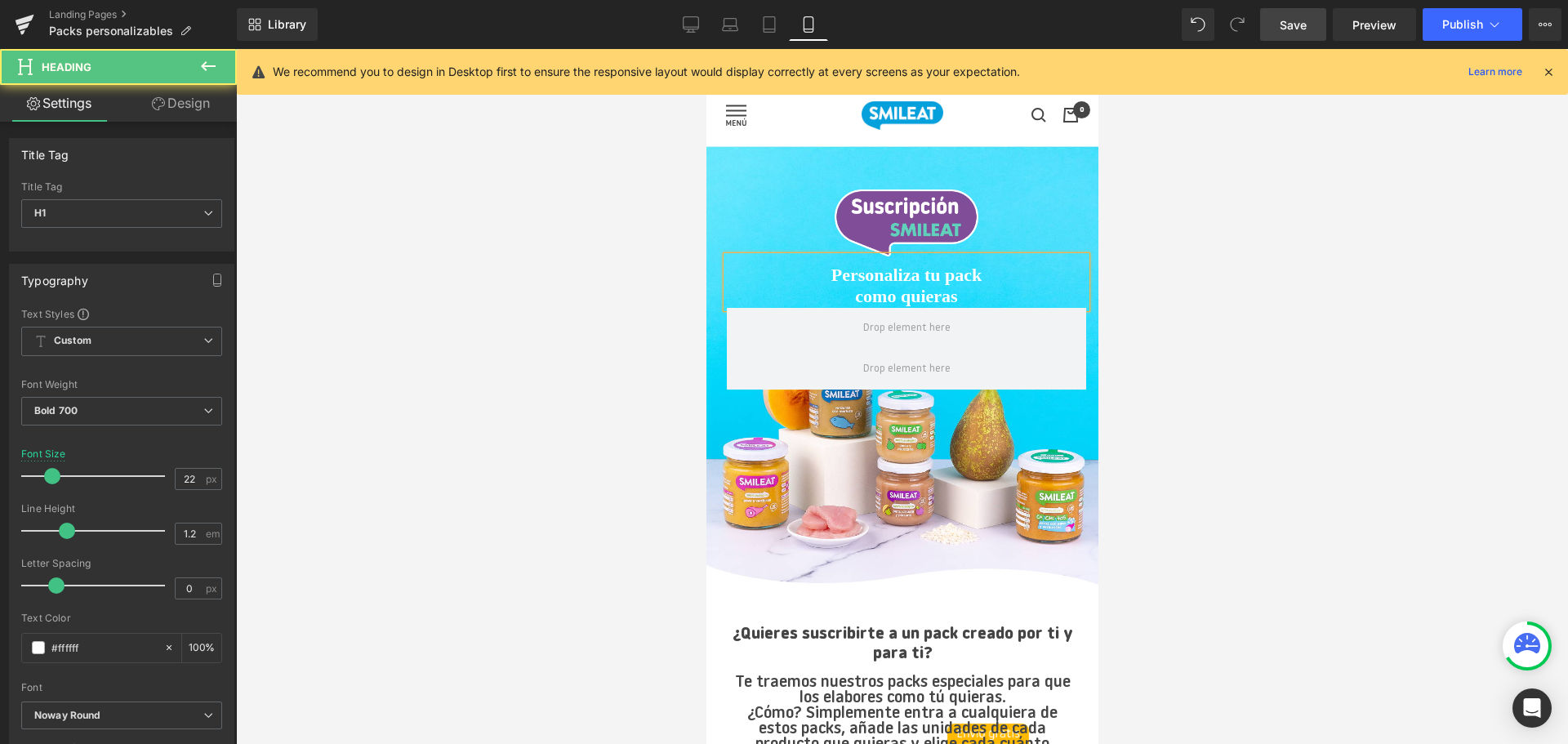
click at [914, 290] on h1 "como quieras" at bounding box center [906, 296] width 359 height 21
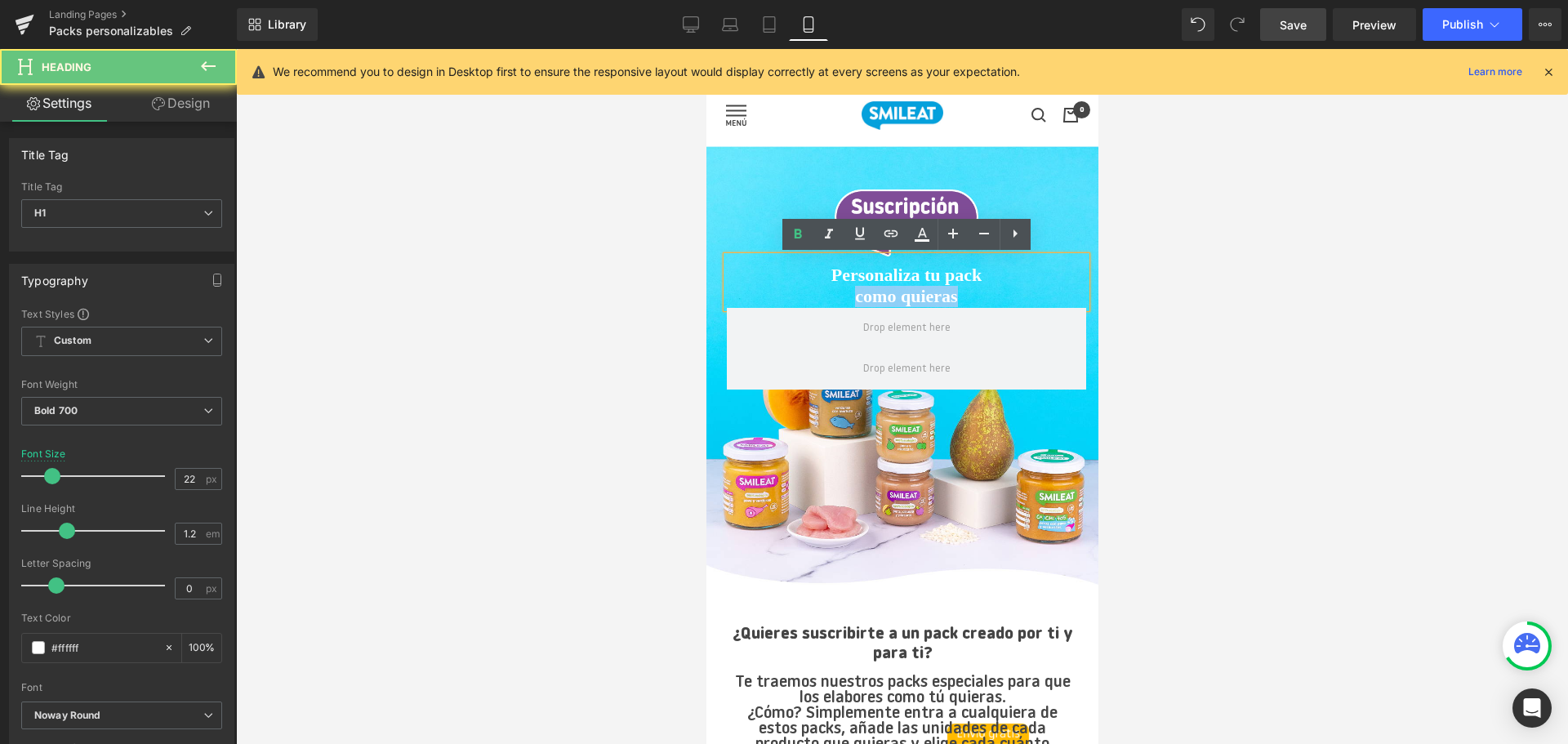
click at [914, 290] on h1 "como quieras" at bounding box center [906, 296] width 359 height 21
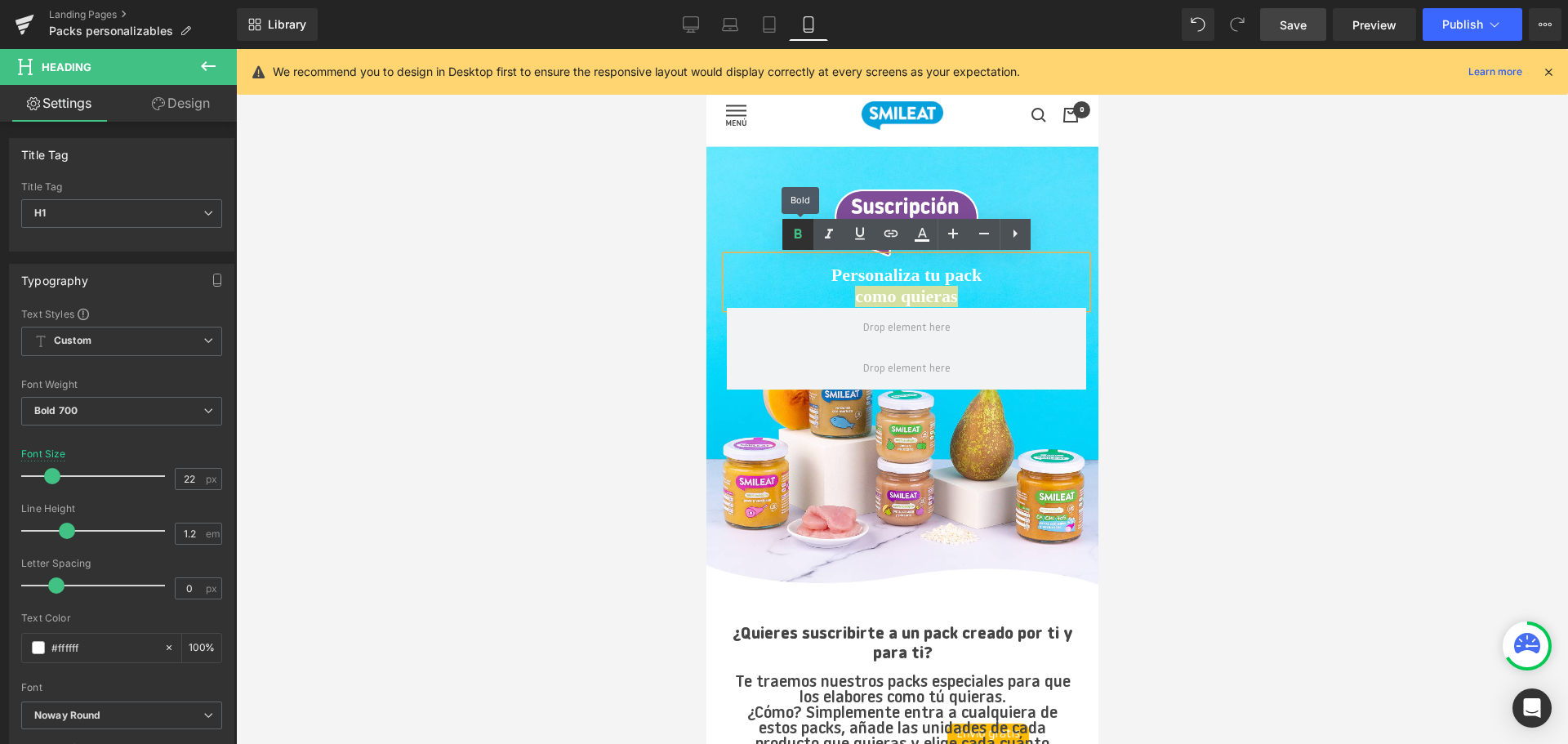
click at [794, 234] on icon at bounding box center [797, 234] width 7 height 10
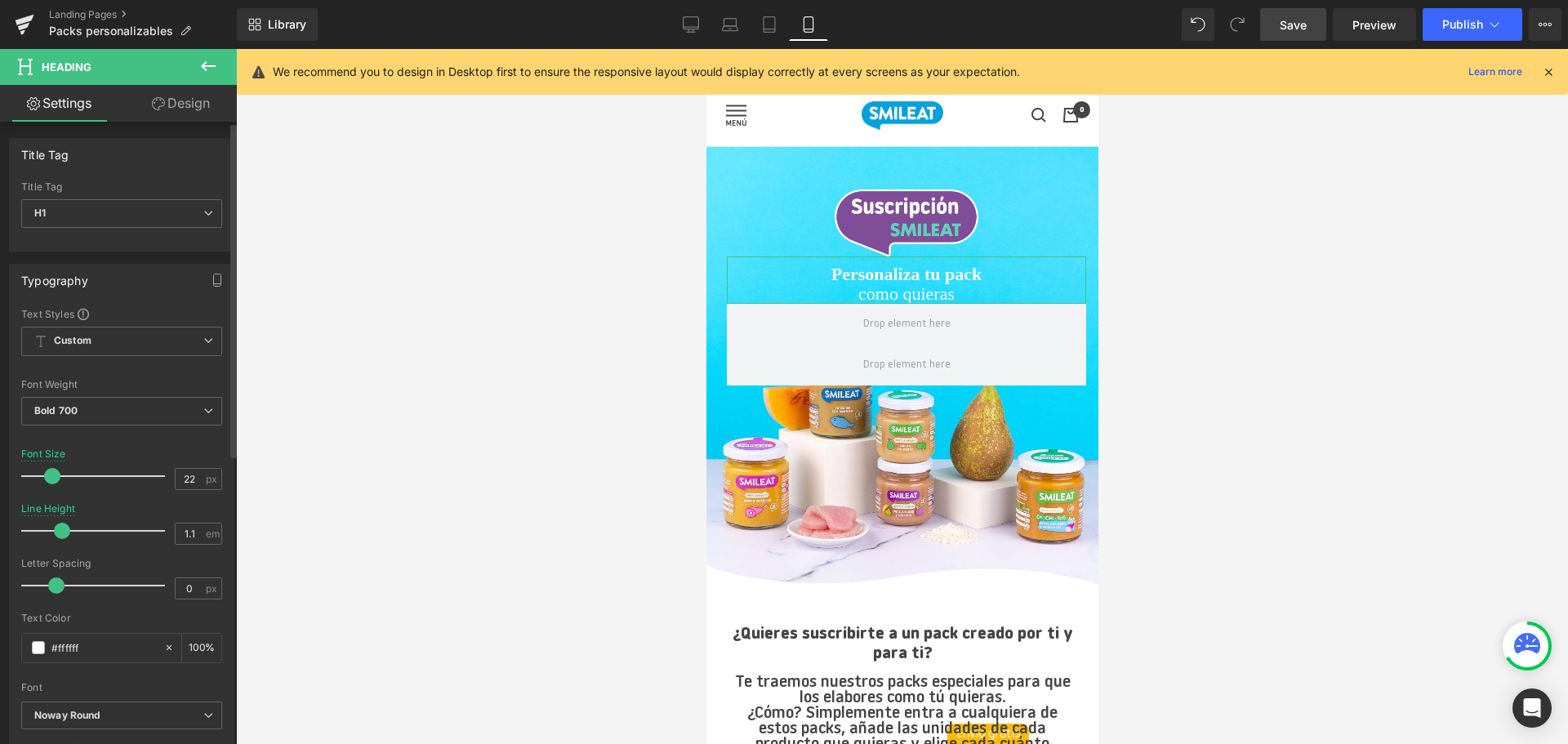
type input "1"
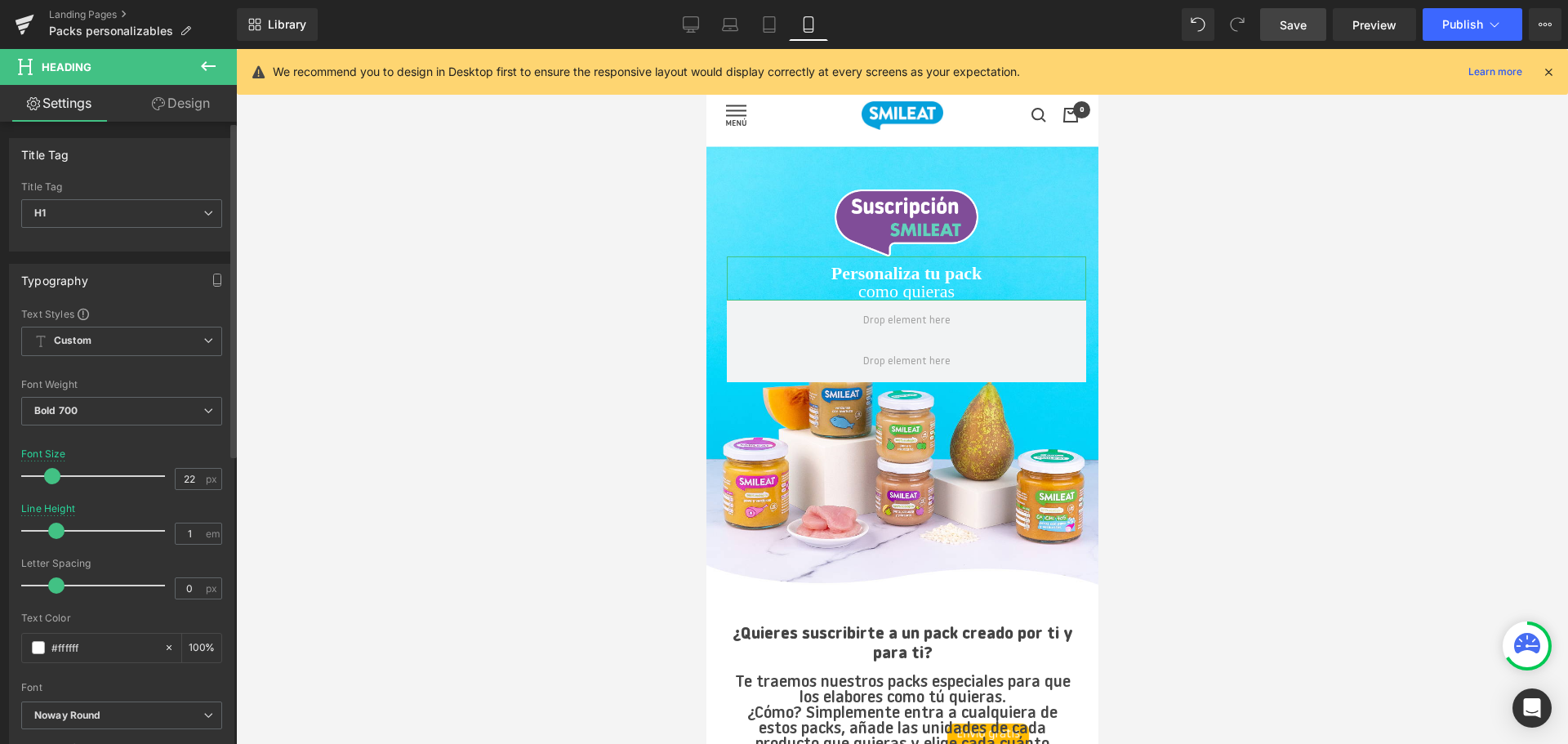
drag, startPoint x: 58, startPoint y: 530, endPoint x: 49, endPoint y: 531, distance: 9.1
click at [49, 531] on span at bounding box center [56, 531] width 16 height 16
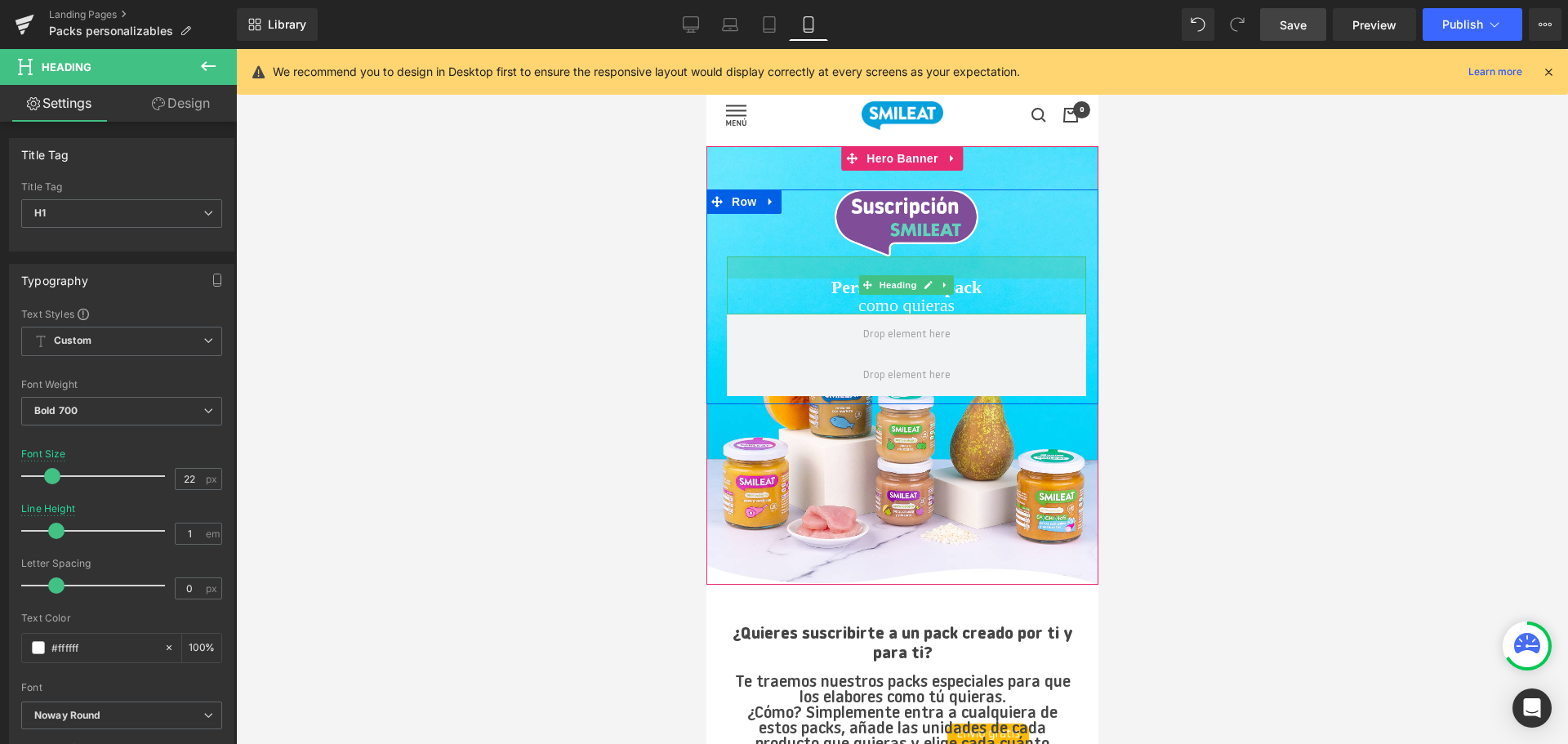
drag, startPoint x: 926, startPoint y: 257, endPoint x: 927, endPoint y: 272, distance: 15.0
click at [927, 272] on div at bounding box center [906, 267] width 359 height 22
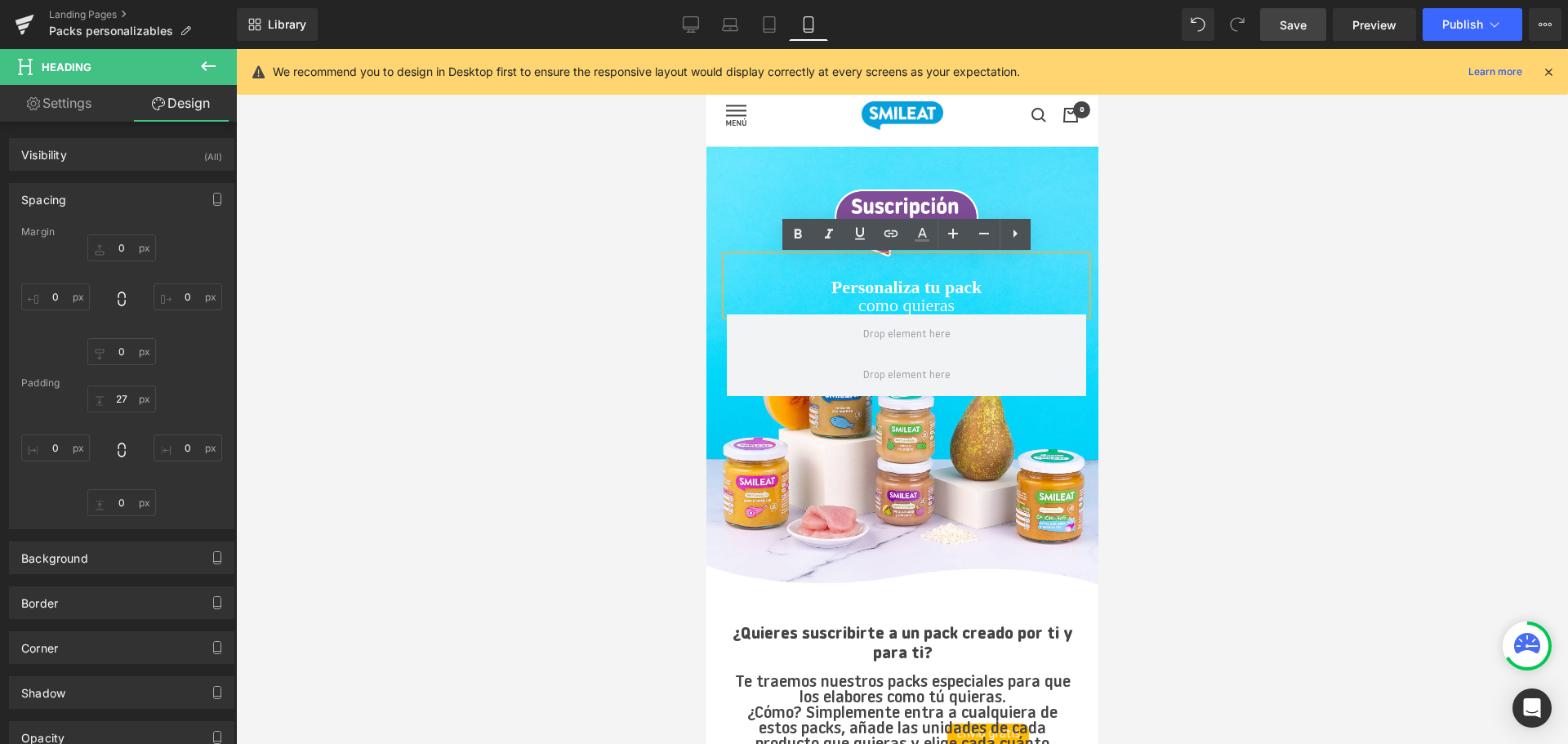
click at [1306, 27] on span "Save" at bounding box center [1293, 24] width 27 height 17
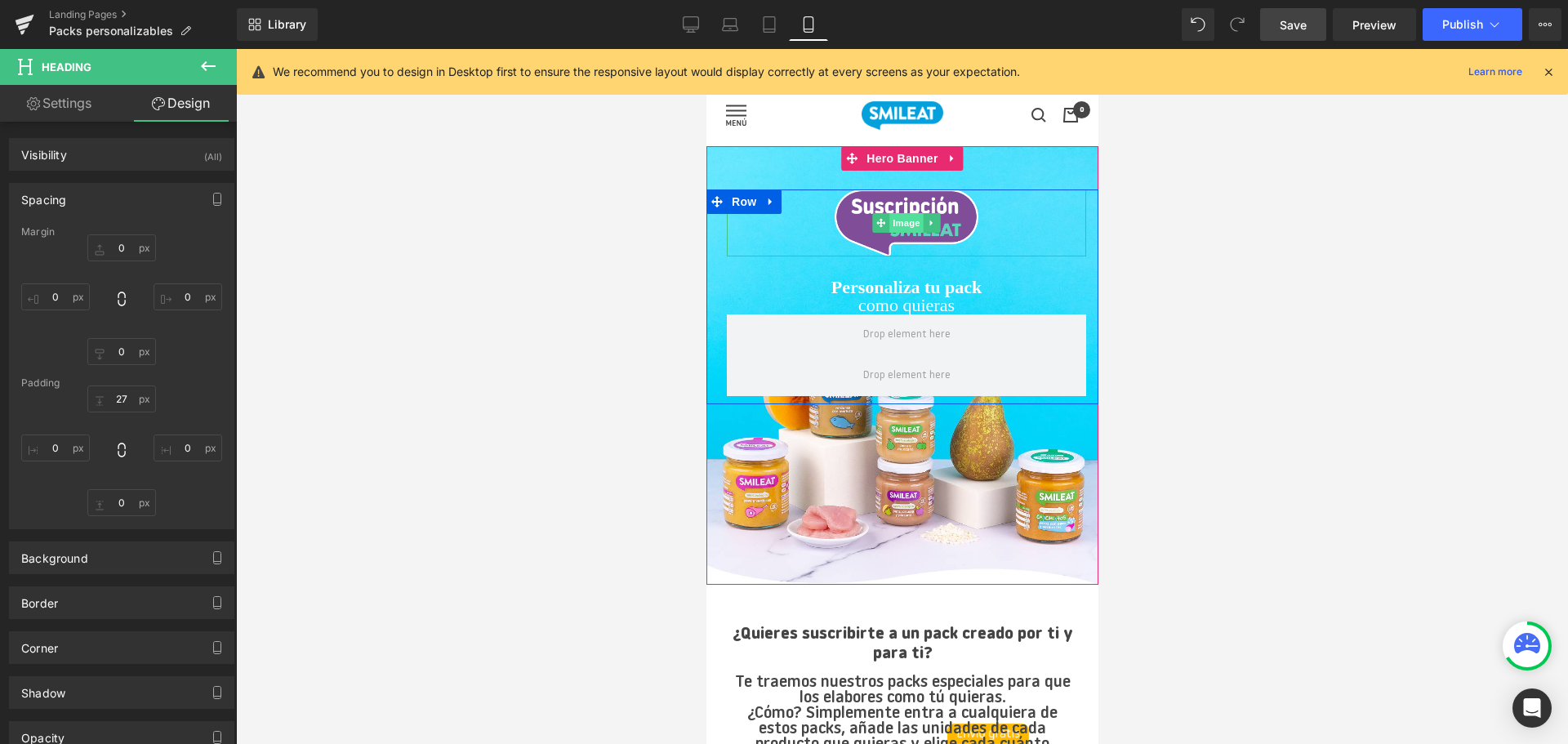
click at [894, 219] on span "Image" at bounding box center [905, 223] width 34 height 19
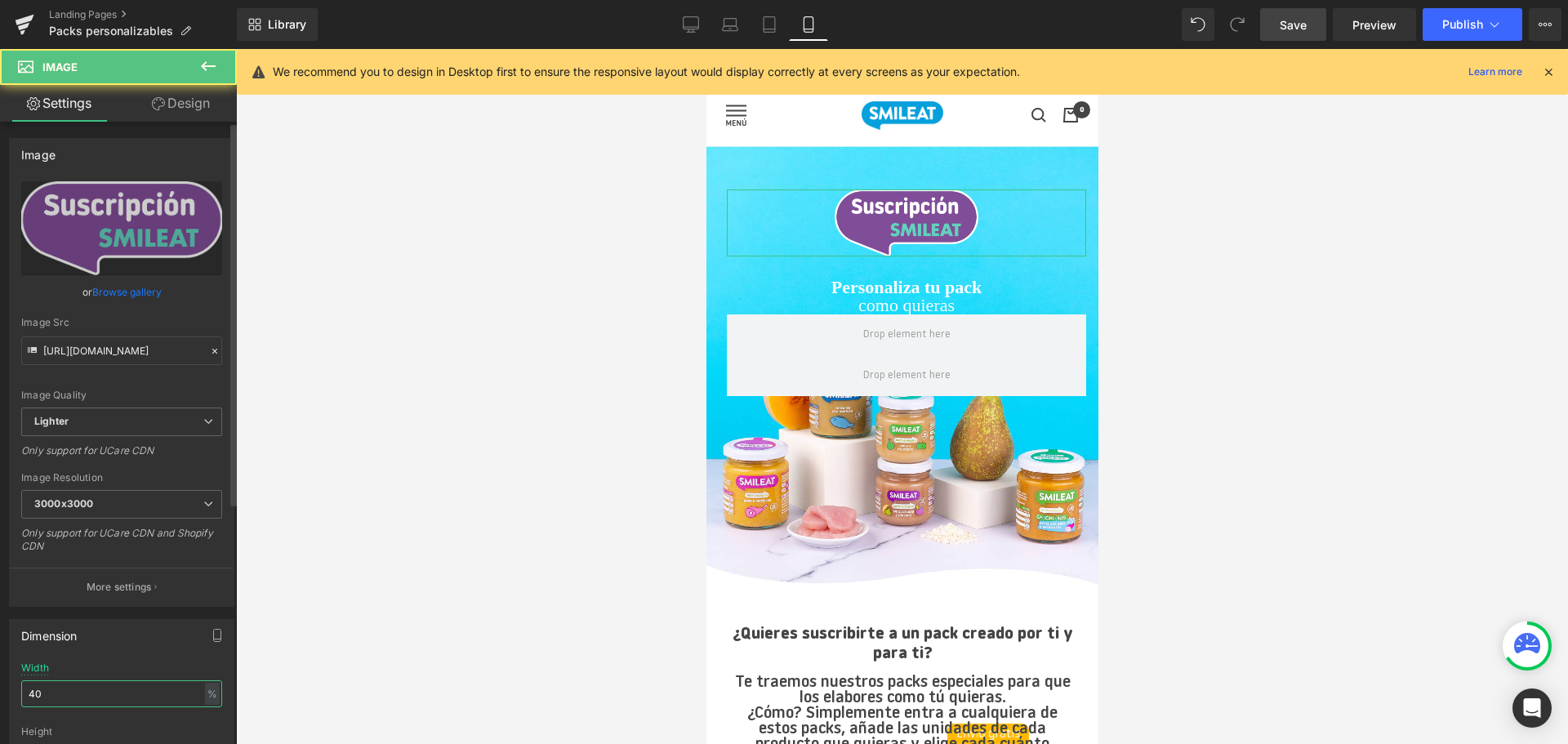
drag, startPoint x: 43, startPoint y: 690, endPoint x: 34, endPoint y: 690, distance: 9.0
click at [34, 690] on input "40" at bounding box center [121, 694] width 201 height 27
type input "4"
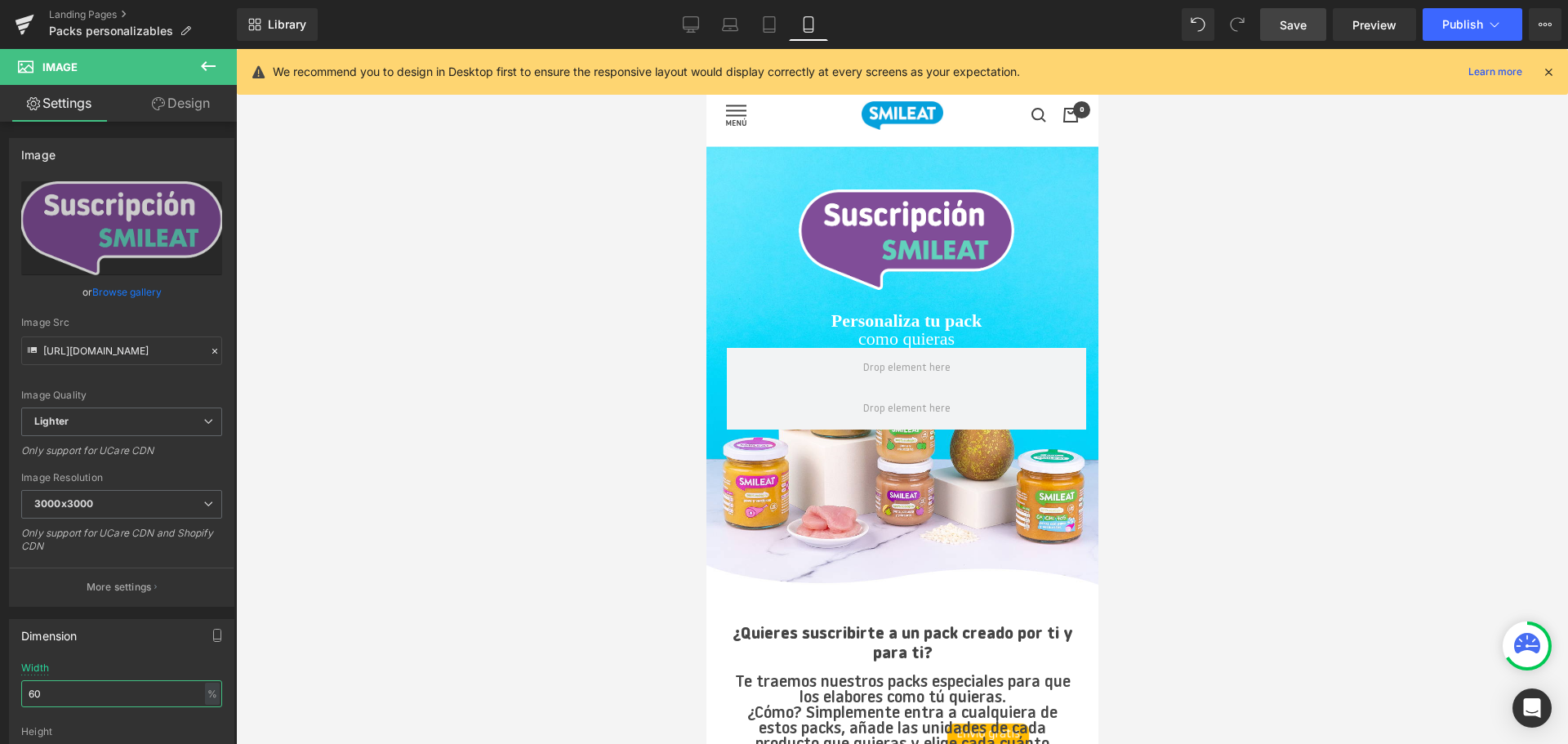
type input "60"
click at [1302, 32] on span "Save" at bounding box center [1293, 24] width 27 height 17
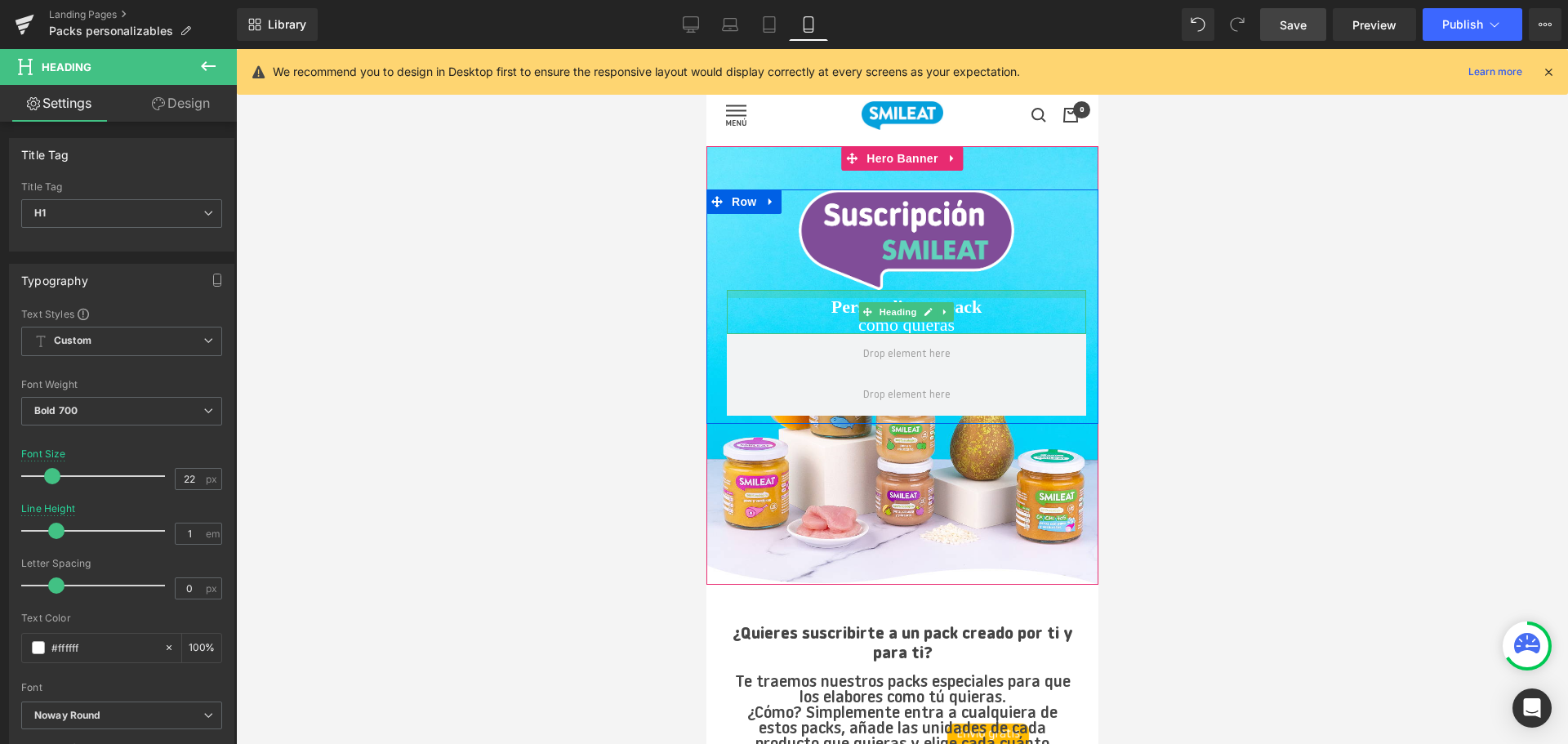
drag, startPoint x: 922, startPoint y: 306, endPoint x: 921, endPoint y: 293, distance: 13.0
click at [921, 293] on div at bounding box center [906, 294] width 359 height 8
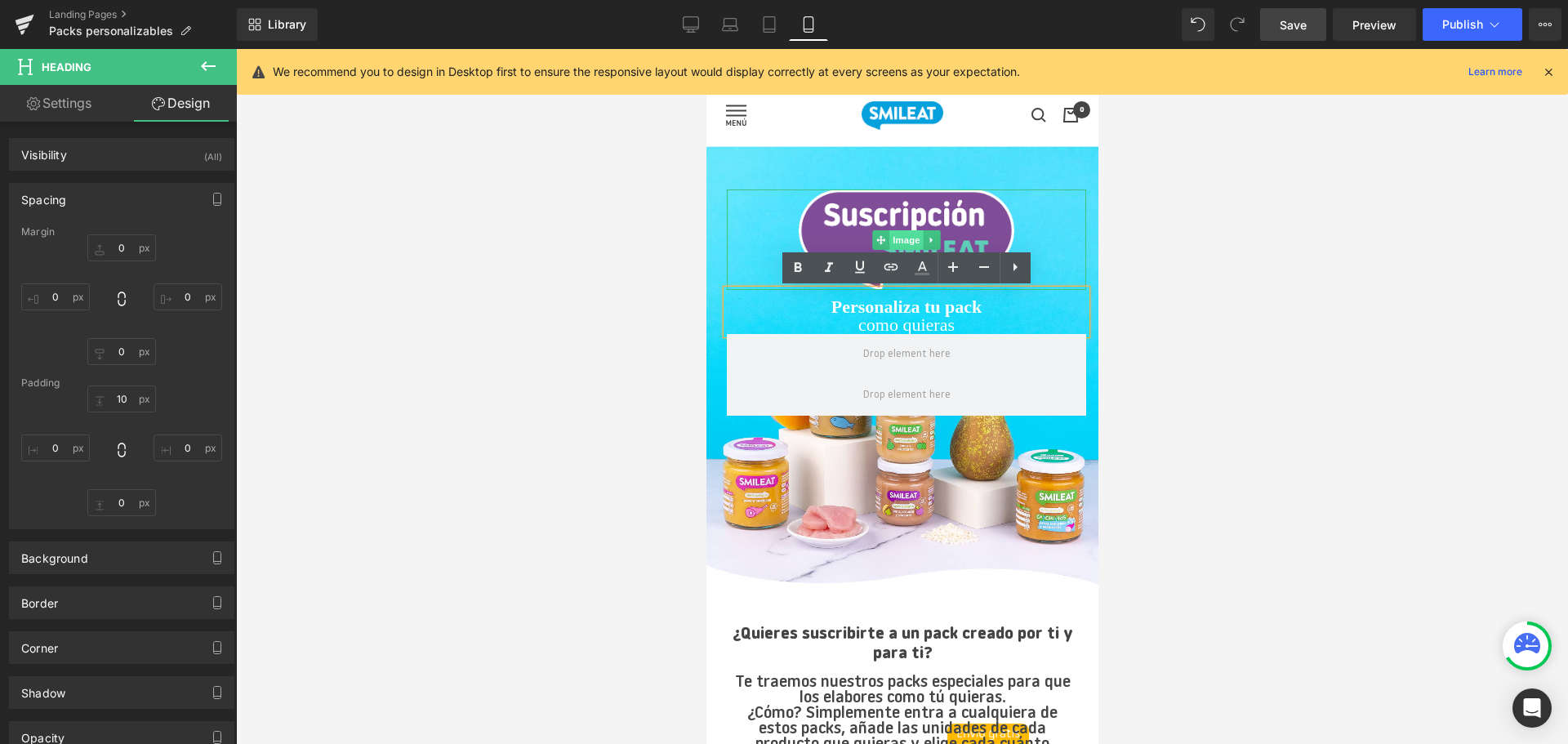
click at [903, 242] on span "Image" at bounding box center [905, 240] width 34 height 19
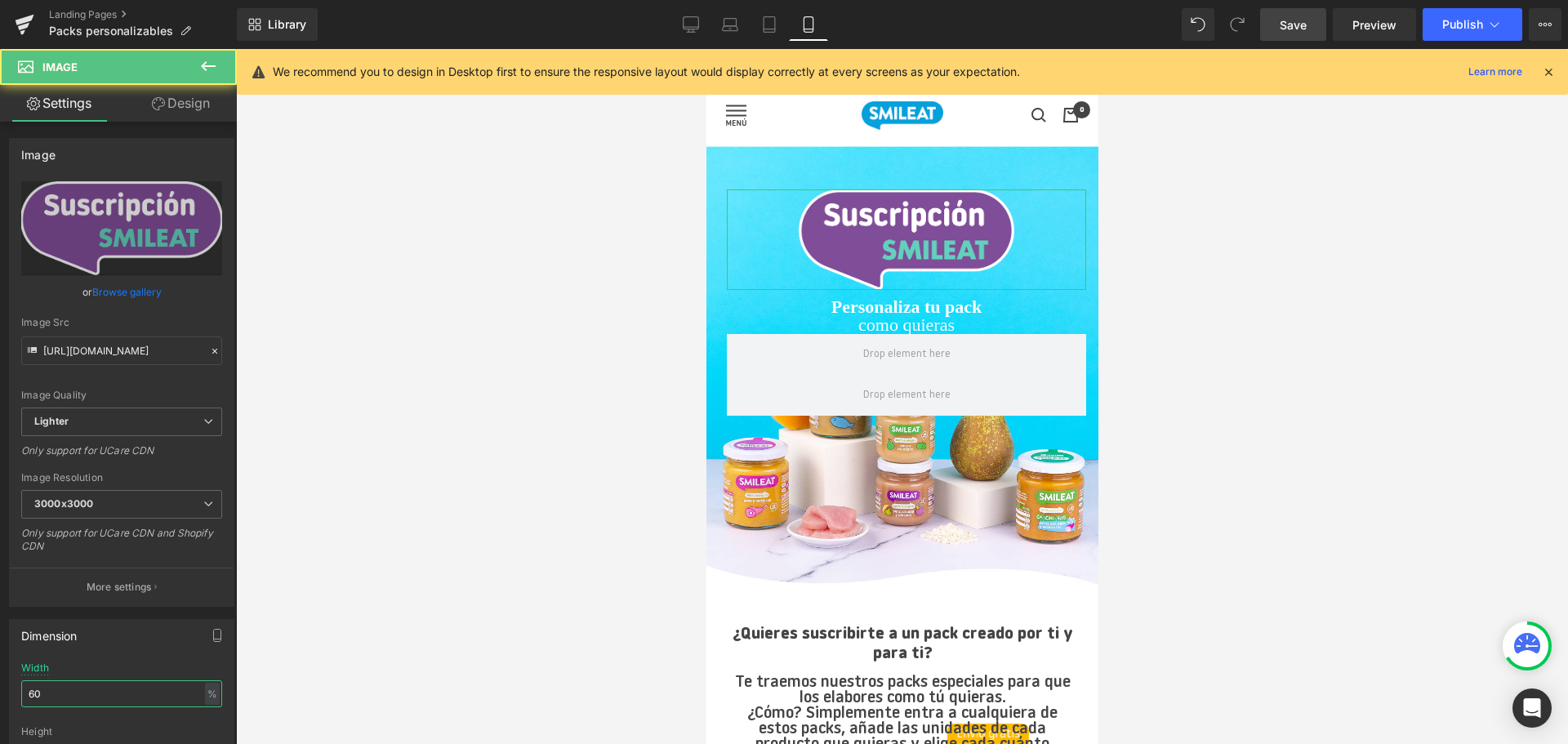
click at [0, 715] on html "Image You are previewing how the will restyle your page. You can not edit Eleme…" at bounding box center [784, 372] width 1568 height 744
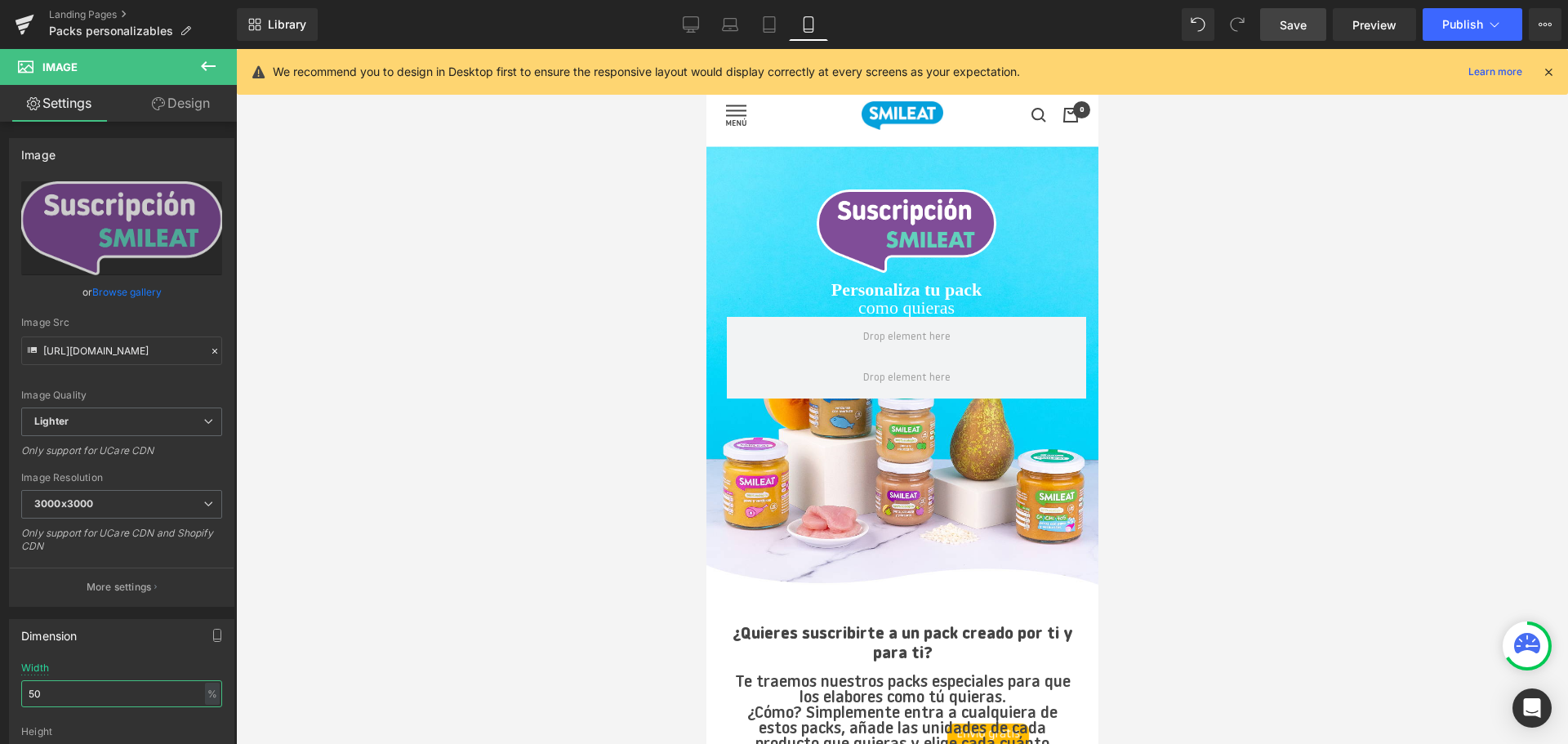
type input "50"
click at [1302, 20] on span "Save" at bounding box center [1293, 24] width 27 height 17
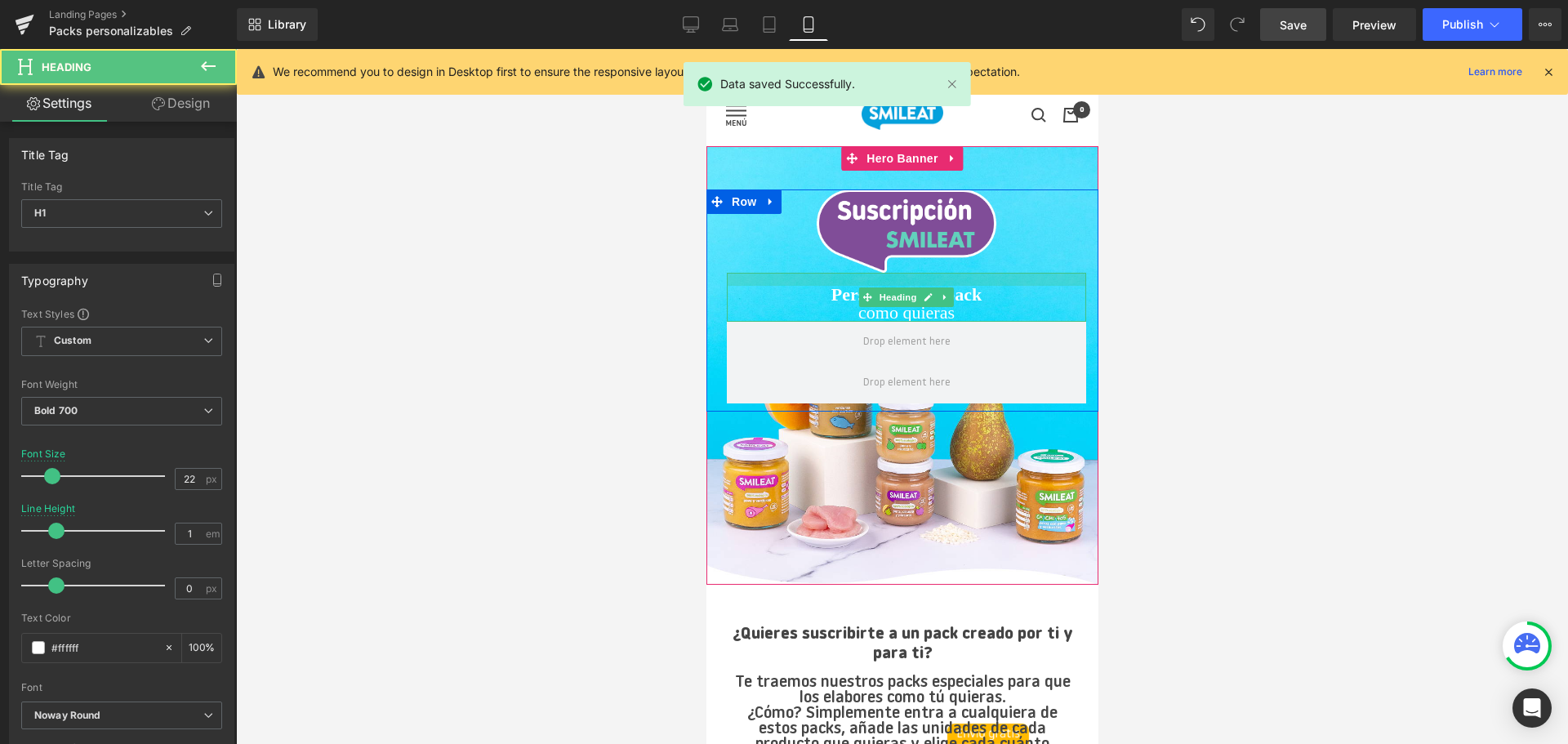
drag, startPoint x: 915, startPoint y: 279, endPoint x: 1835, endPoint y: 192, distance: 924.1
click at [925, 283] on div at bounding box center [906, 279] width 359 height 13
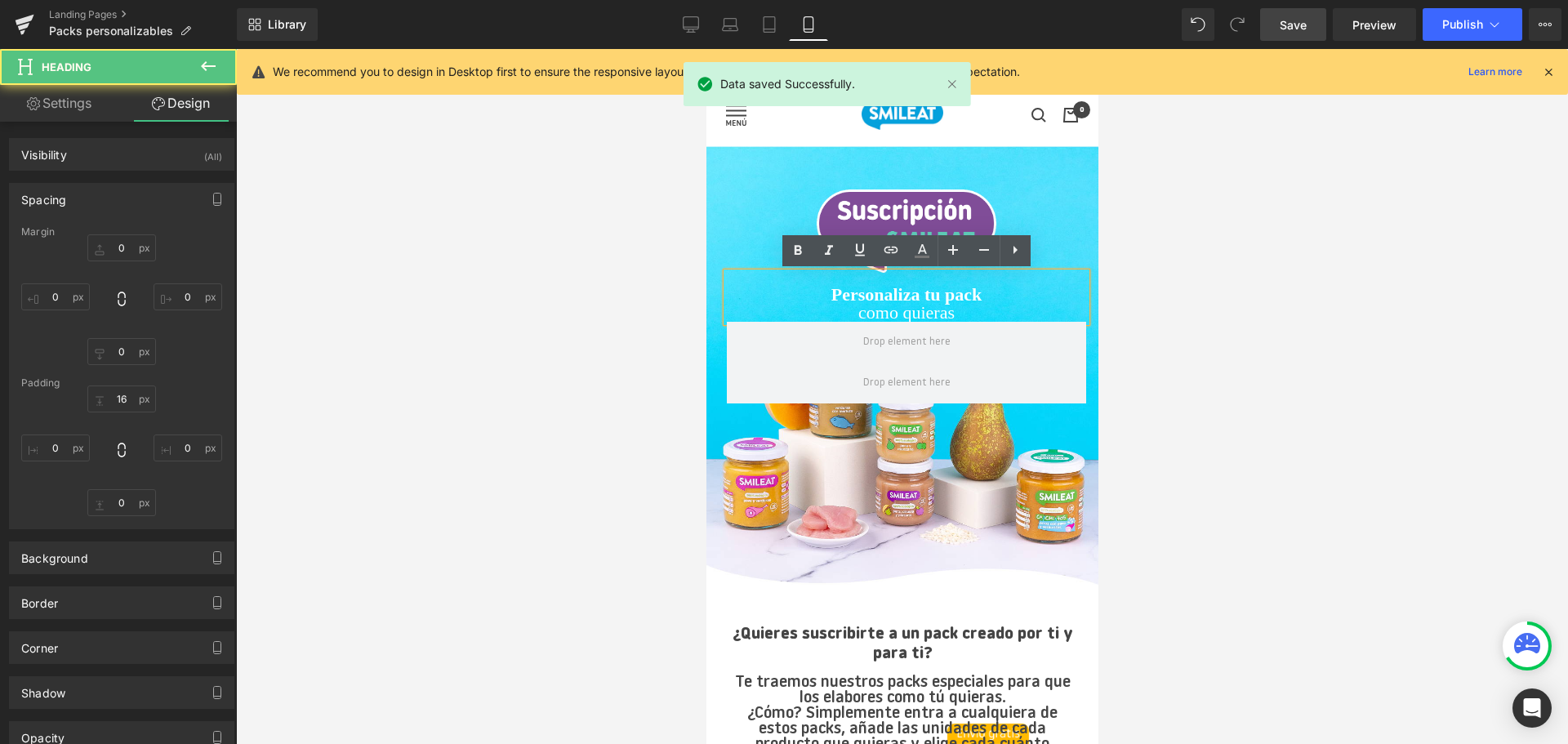
click at [1284, 12] on link "Save" at bounding box center [1293, 24] width 66 height 33
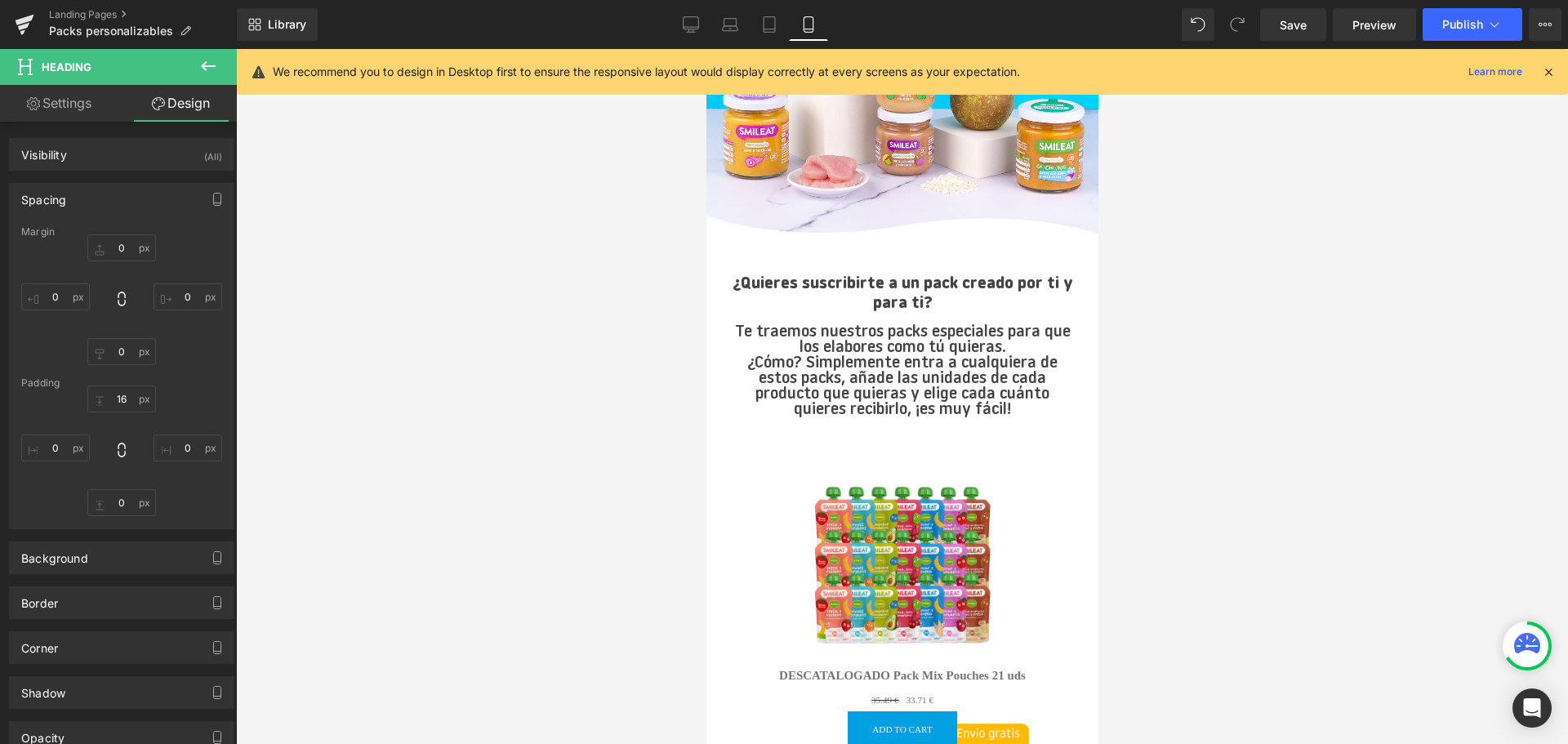
scroll to position [318, 0]
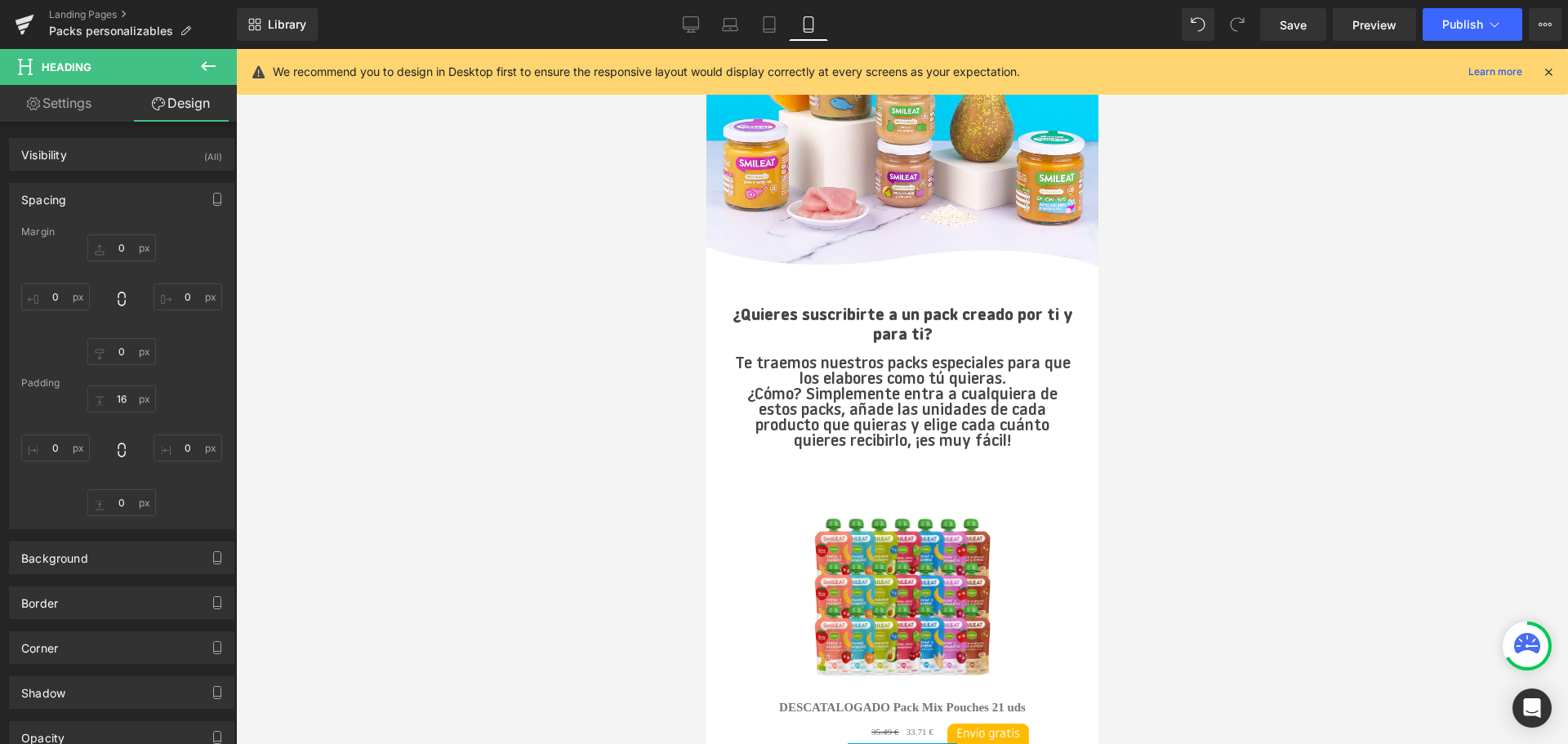
drag, startPoint x: 1087, startPoint y: 162, endPoint x: 1808, endPoint y: 285, distance: 731.4
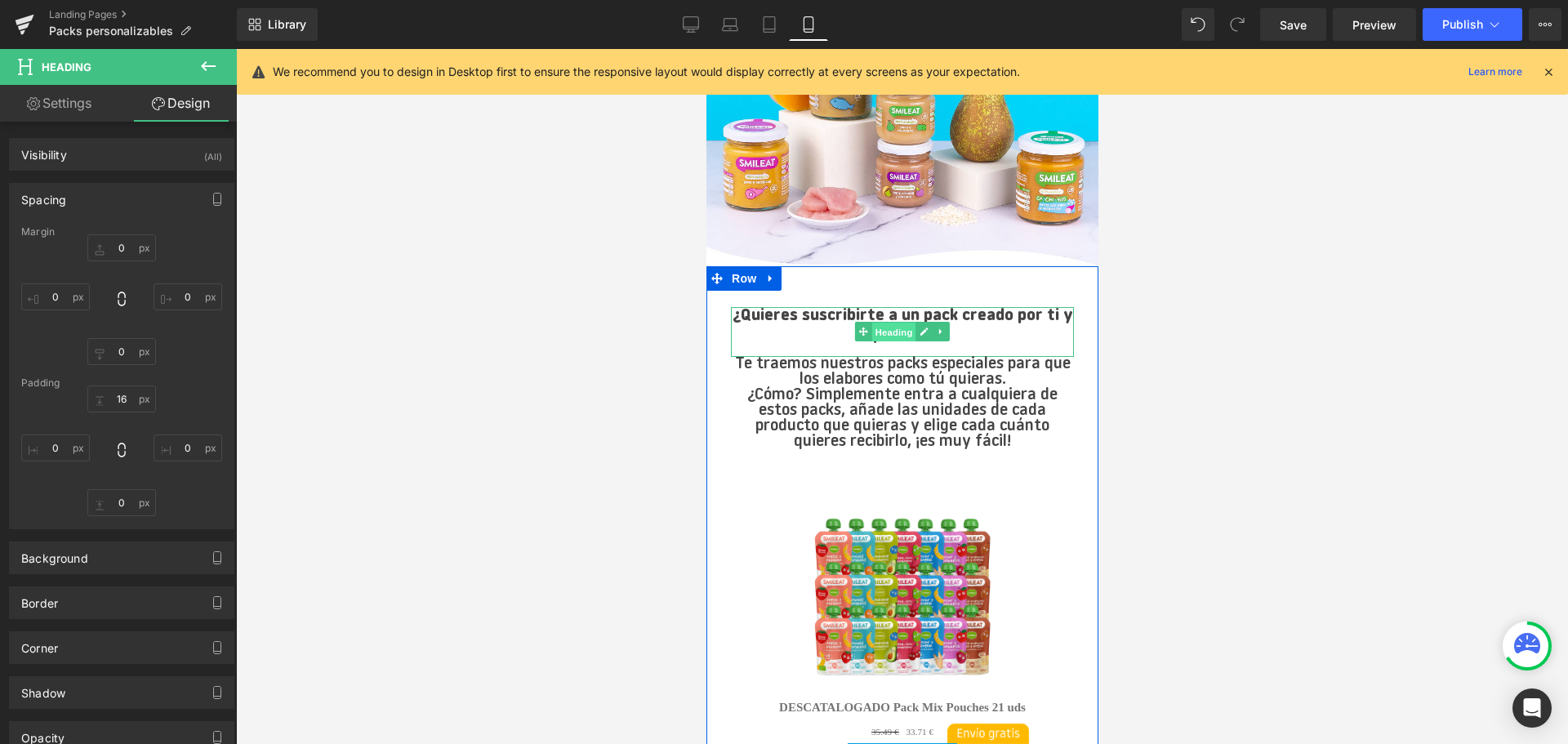
click at [888, 330] on span "Heading" at bounding box center [893, 333] width 44 height 19
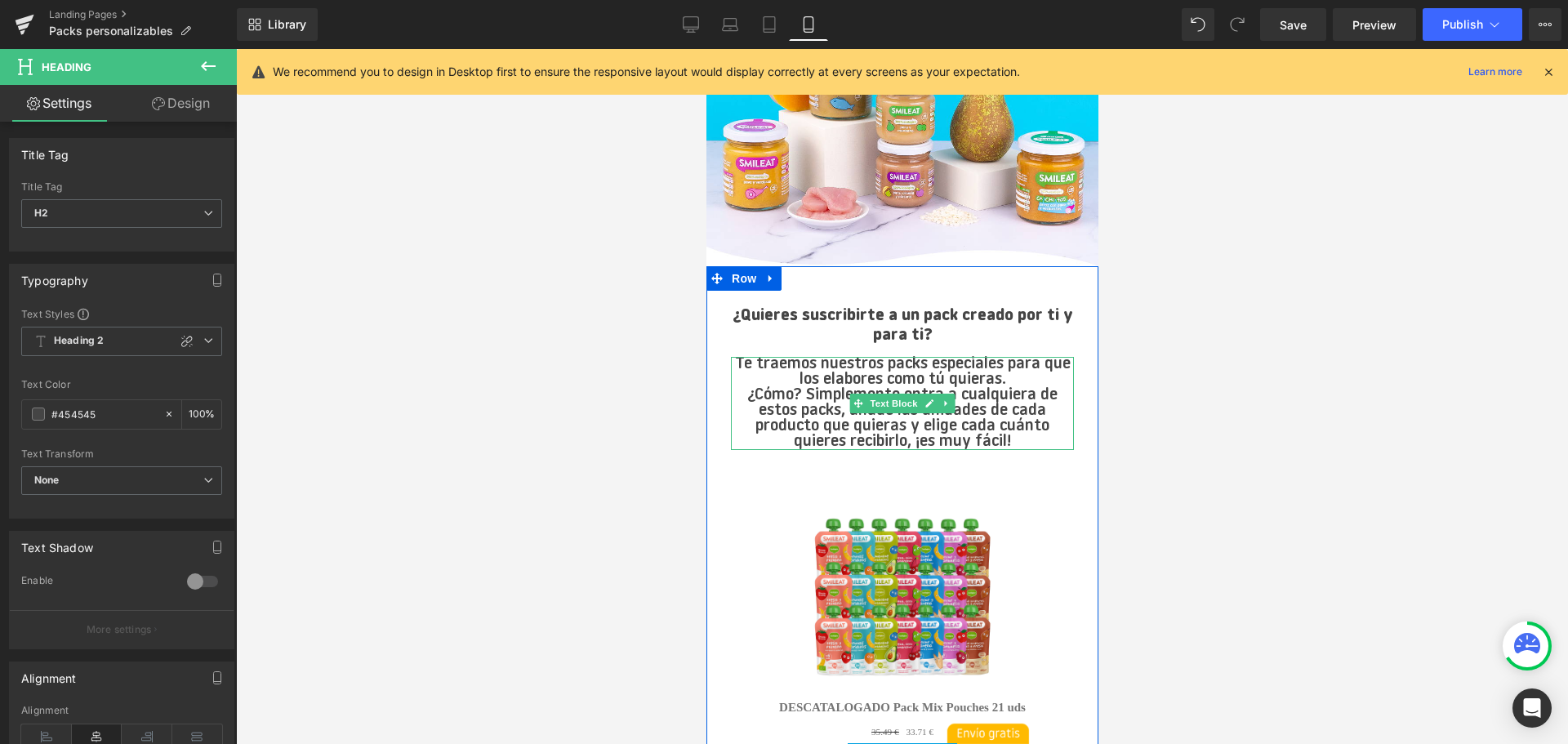
click at [1013, 371] on p "Te traemos nuestros packs especiales para que los elabores como tú quieras." at bounding box center [901, 372] width 343 height 31
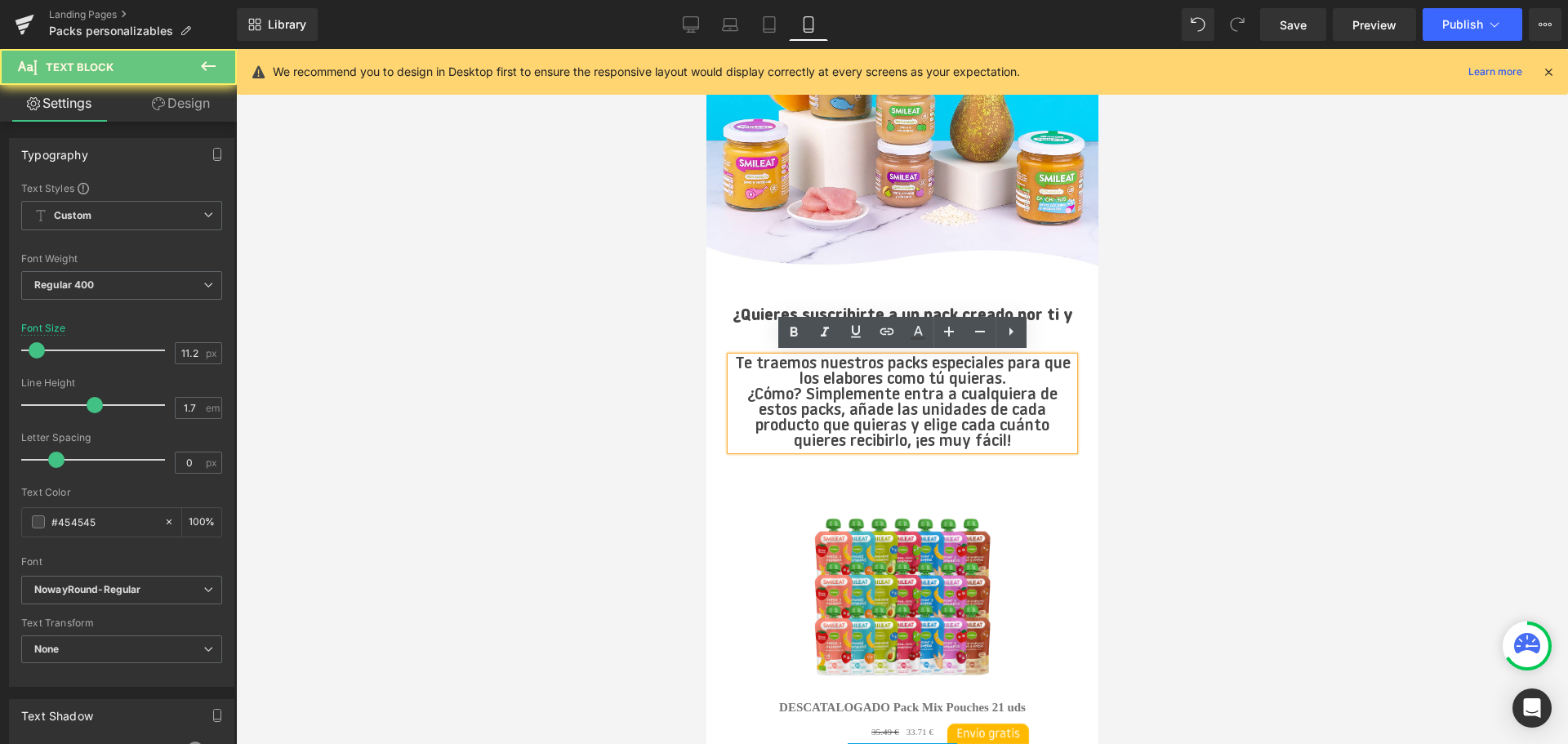
click at [1013, 373] on p "Te traemos nuestros packs especiales para que los elabores como tú quieras." at bounding box center [901, 372] width 343 height 31
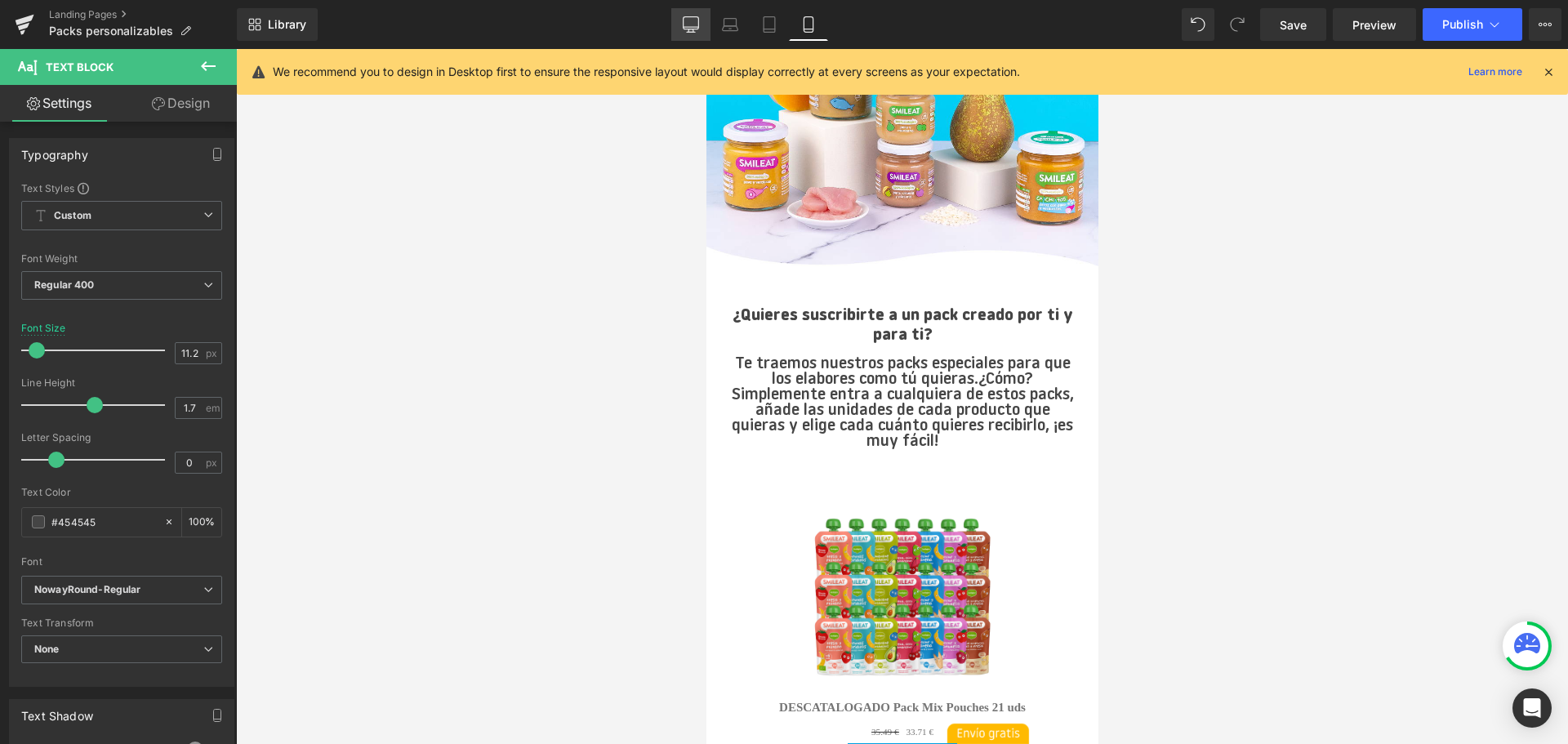
click at [685, 26] on icon at bounding box center [692, 23] width 16 height 12
type input "14"
type input "100"
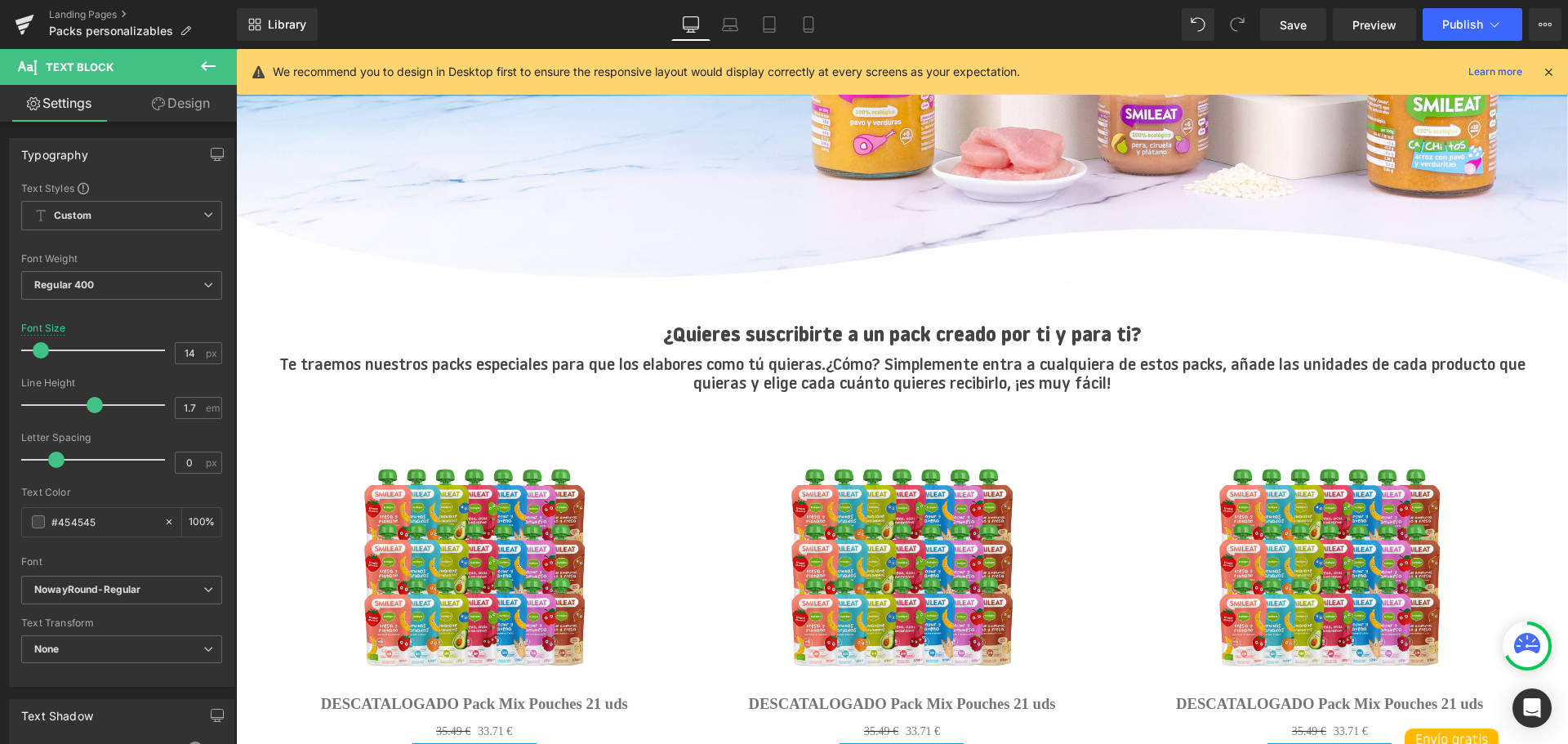
scroll to position [321, 0]
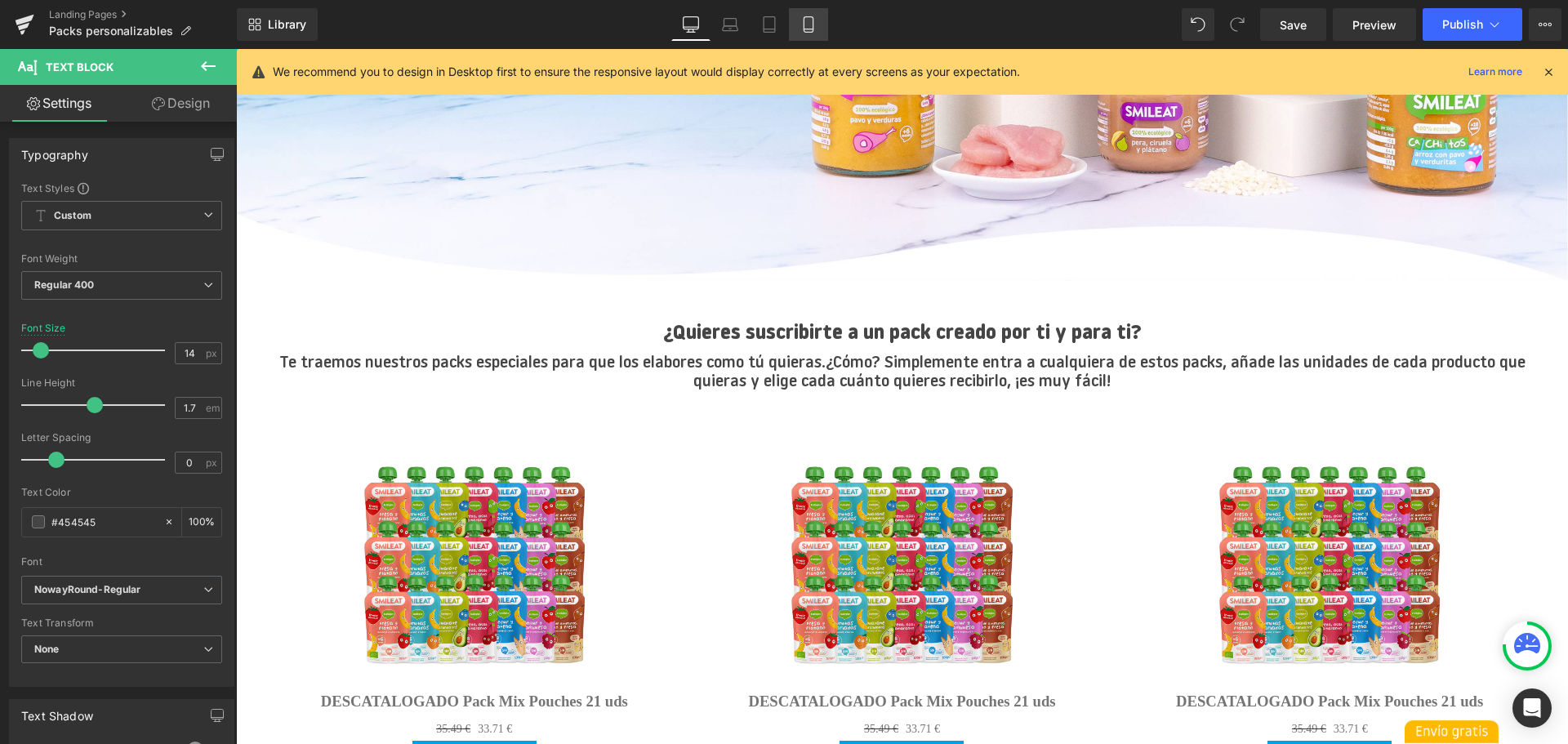
click at [807, 20] on icon at bounding box center [808, 24] width 16 height 16
type input "11.2"
type input "100"
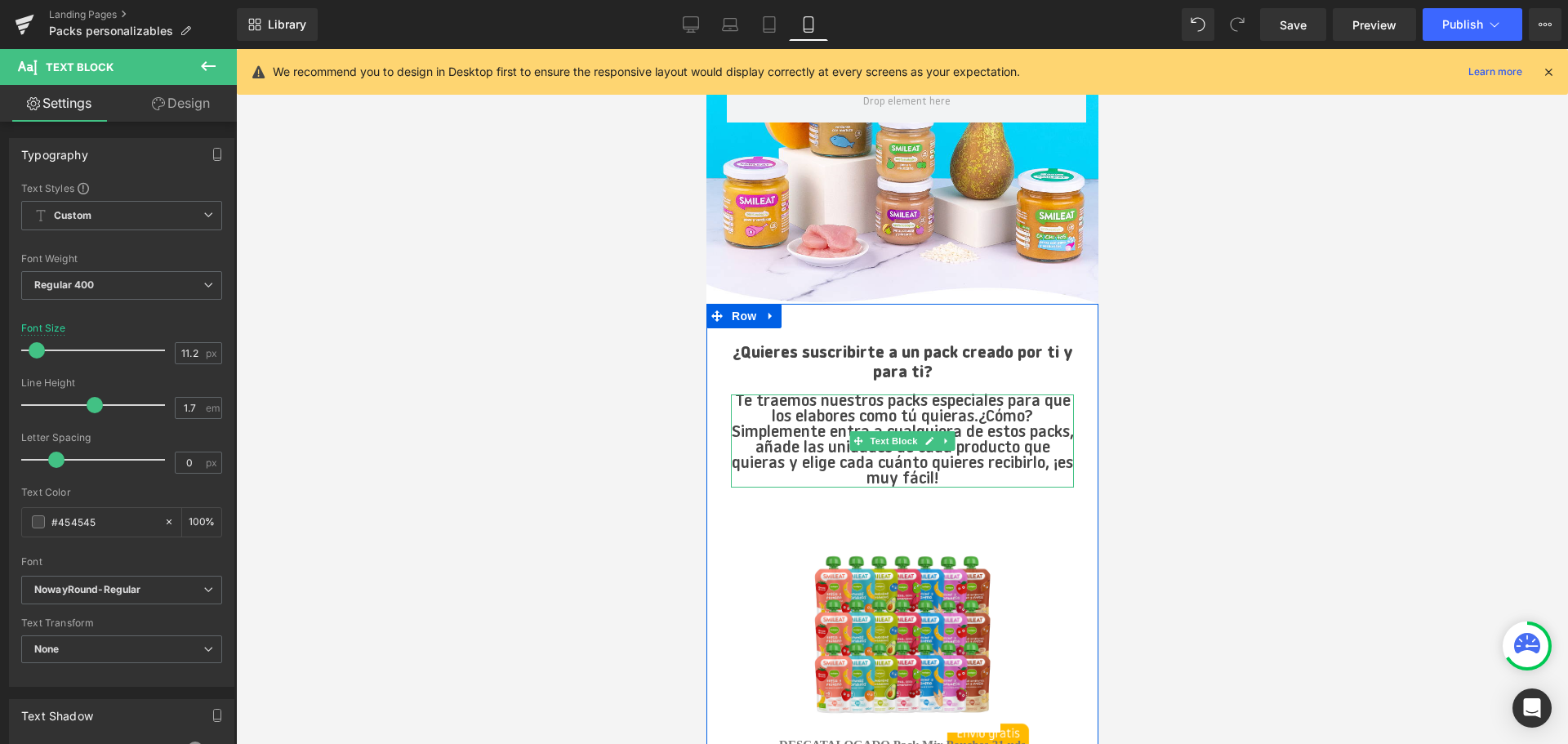
scroll to position [287, 0]
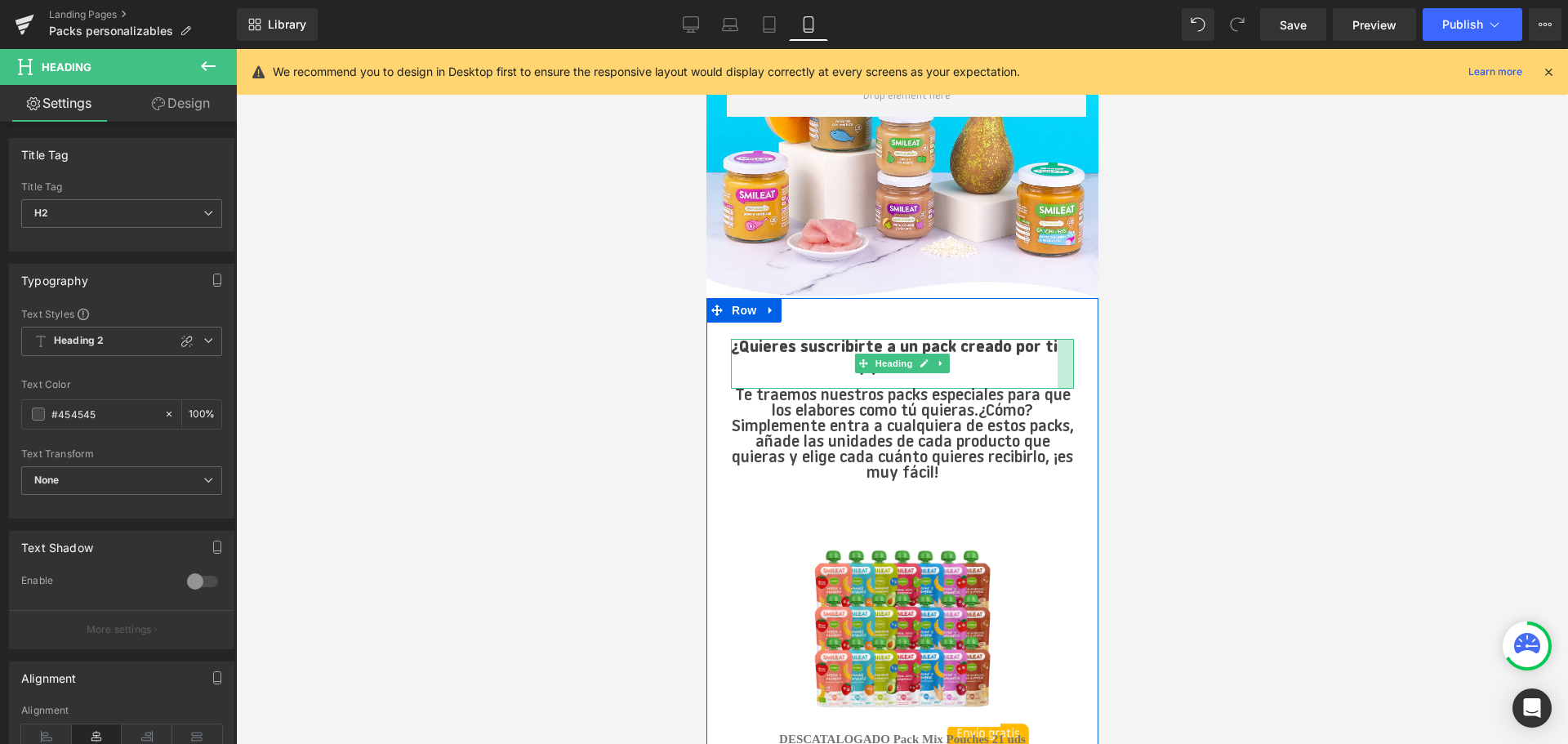
drag, startPoint x: 1071, startPoint y: 372, endPoint x: 1055, endPoint y: 375, distance: 16.3
click at [1055, 375] on div "¿Quieres suscribirte a un pack creado por ti y para ti? Heading" at bounding box center [901, 363] width 343 height 49
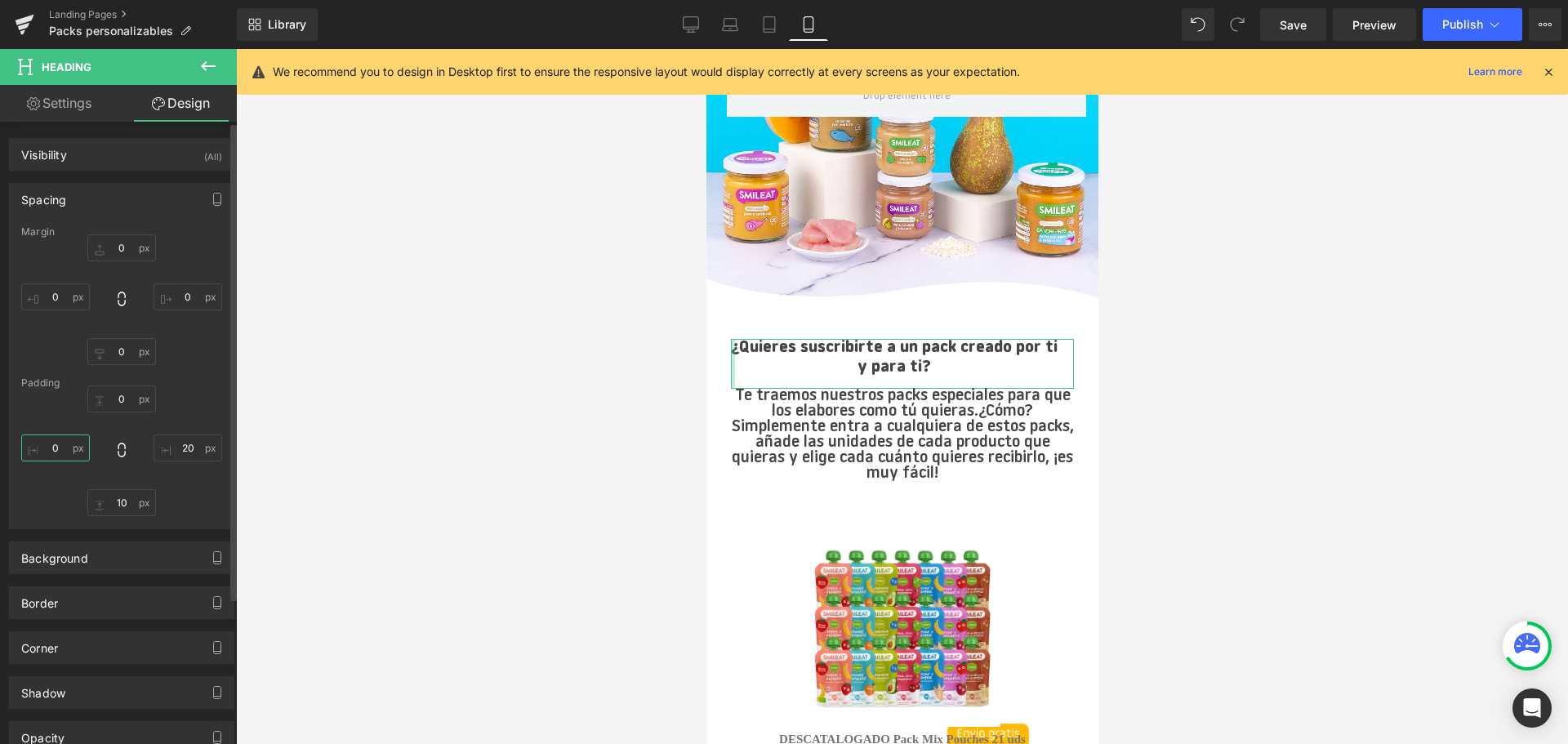
click at [56, 449] on input "0" at bounding box center [56, 448] width 69 height 27
type input "20"
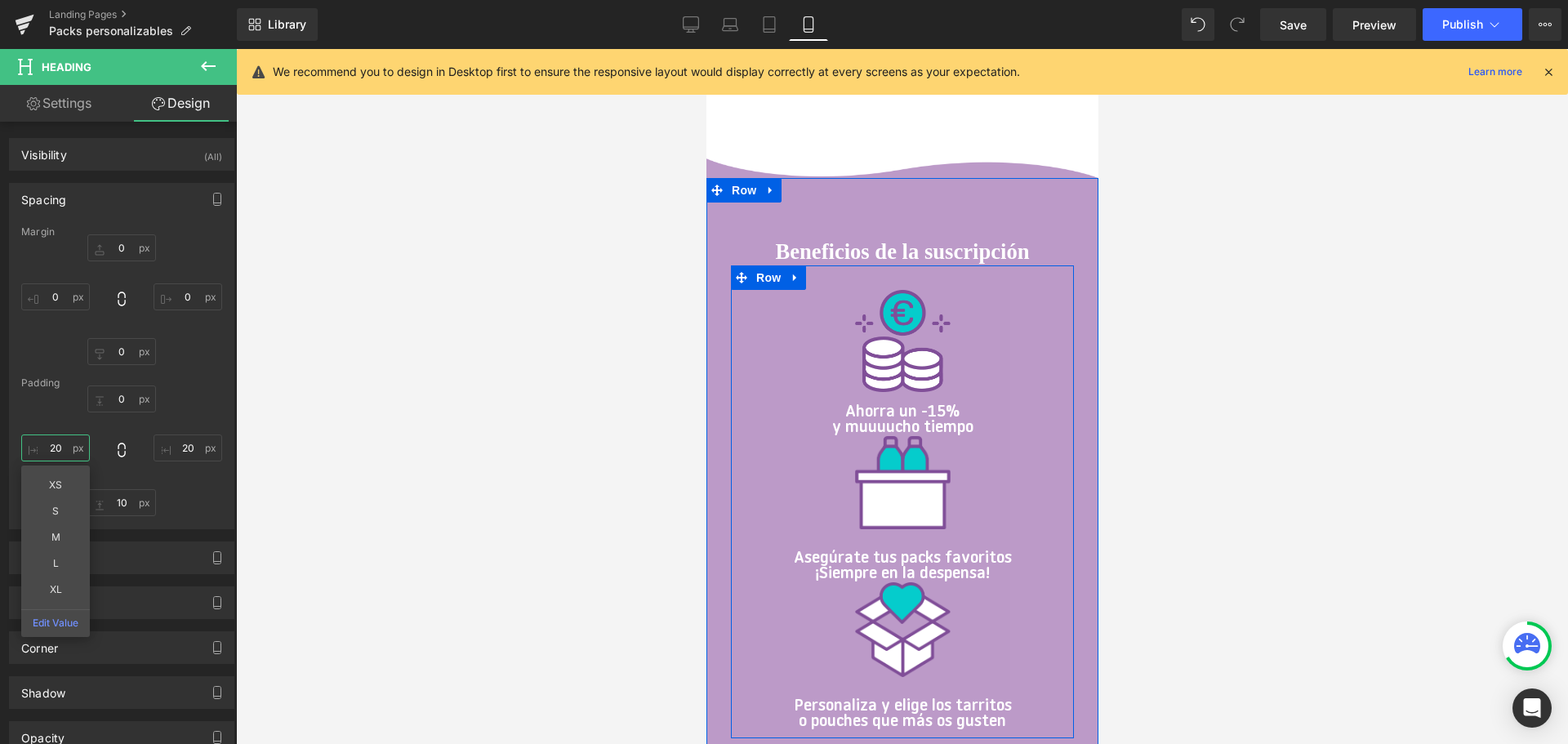
scroll to position [1671, 0]
click at [379, 279] on div at bounding box center [902, 396] width 1332 height 695
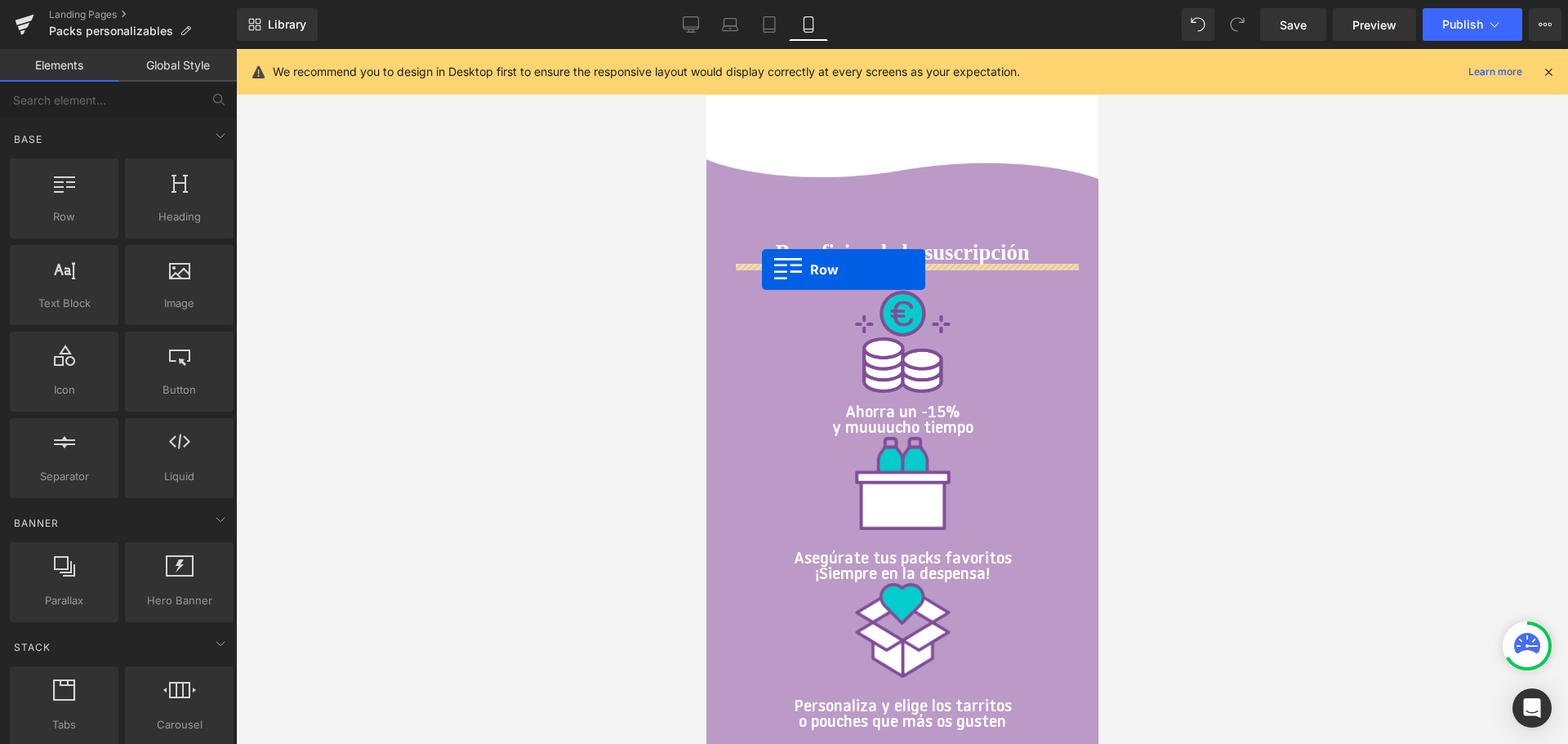
drag, startPoint x: 794, startPoint y: 264, endPoint x: 761, endPoint y: 270, distance: 33.5
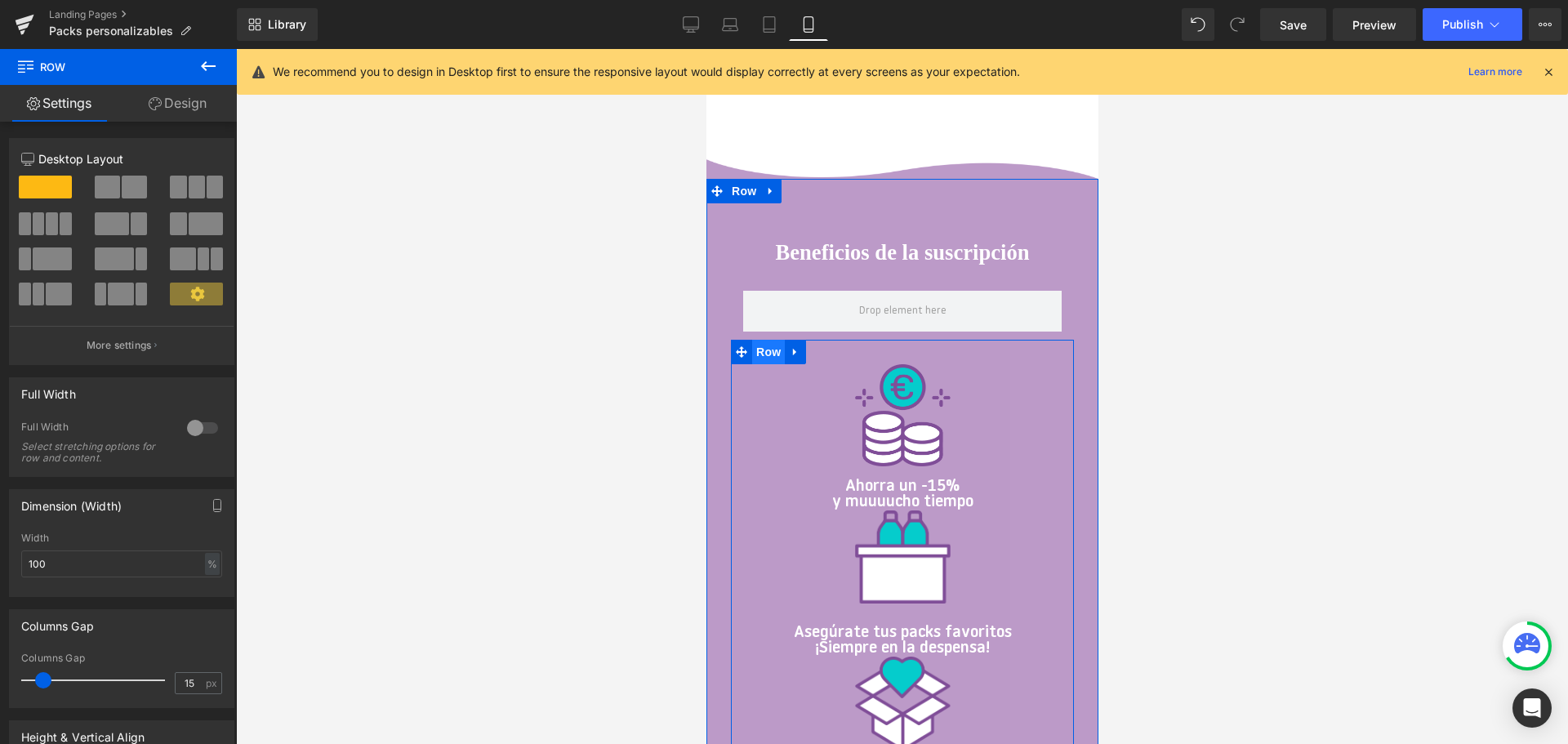
click at [763, 347] on span "Row" at bounding box center [767, 352] width 33 height 25
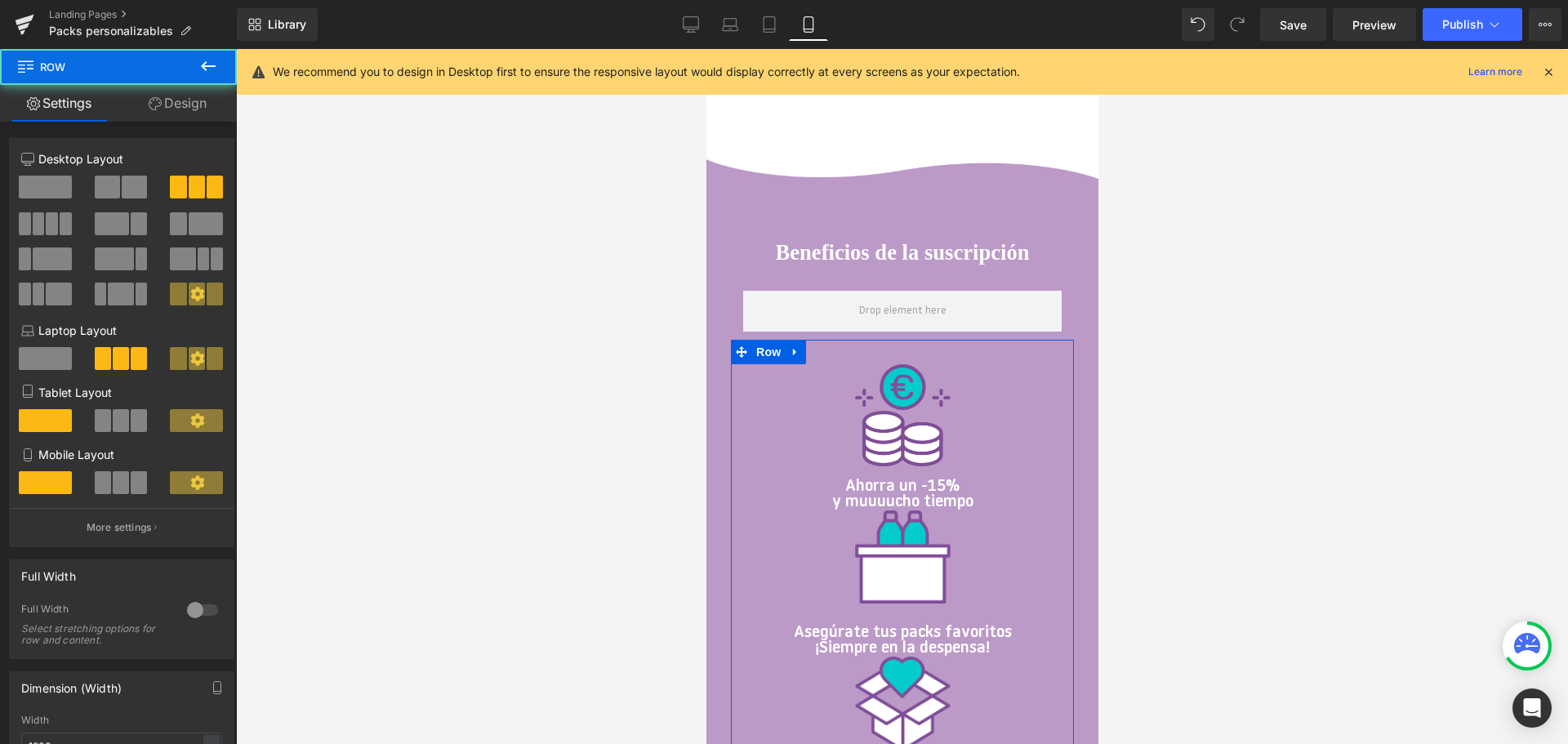
click at [189, 98] on link "Design" at bounding box center [178, 104] width 119 height 37
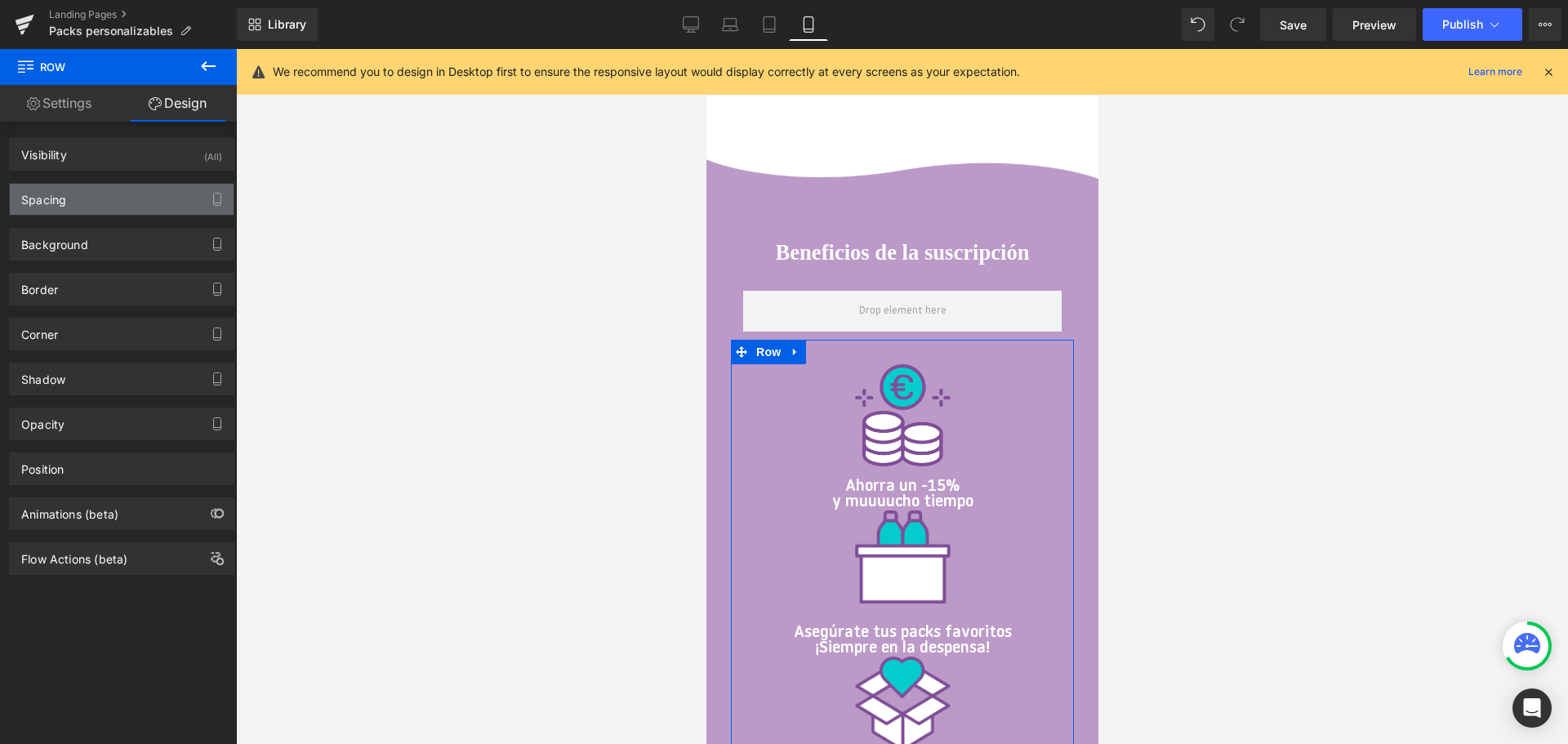
click at [114, 205] on div "Spacing" at bounding box center [121, 199] width 224 height 31
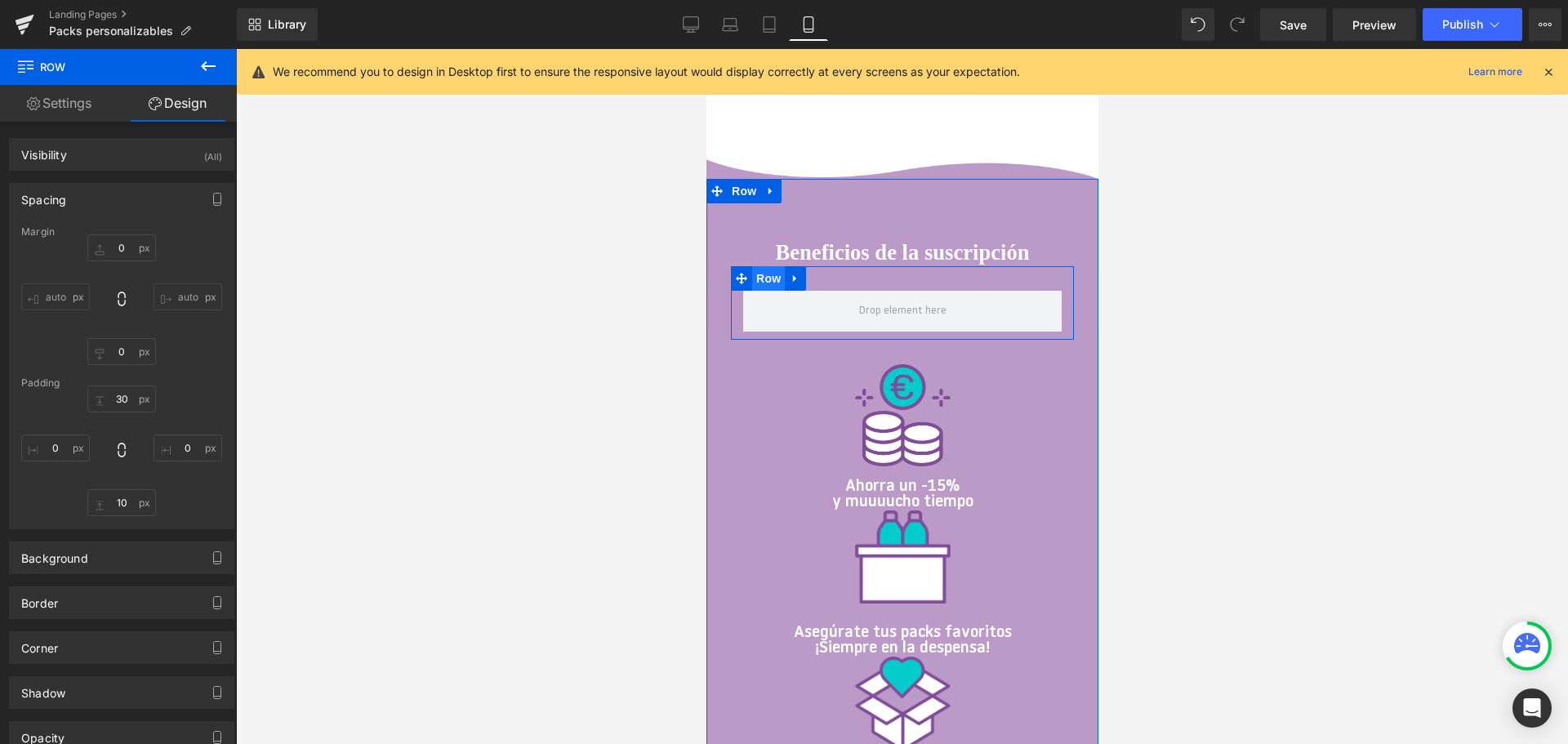
click at [767, 272] on span "Row" at bounding box center [767, 279] width 33 height 25
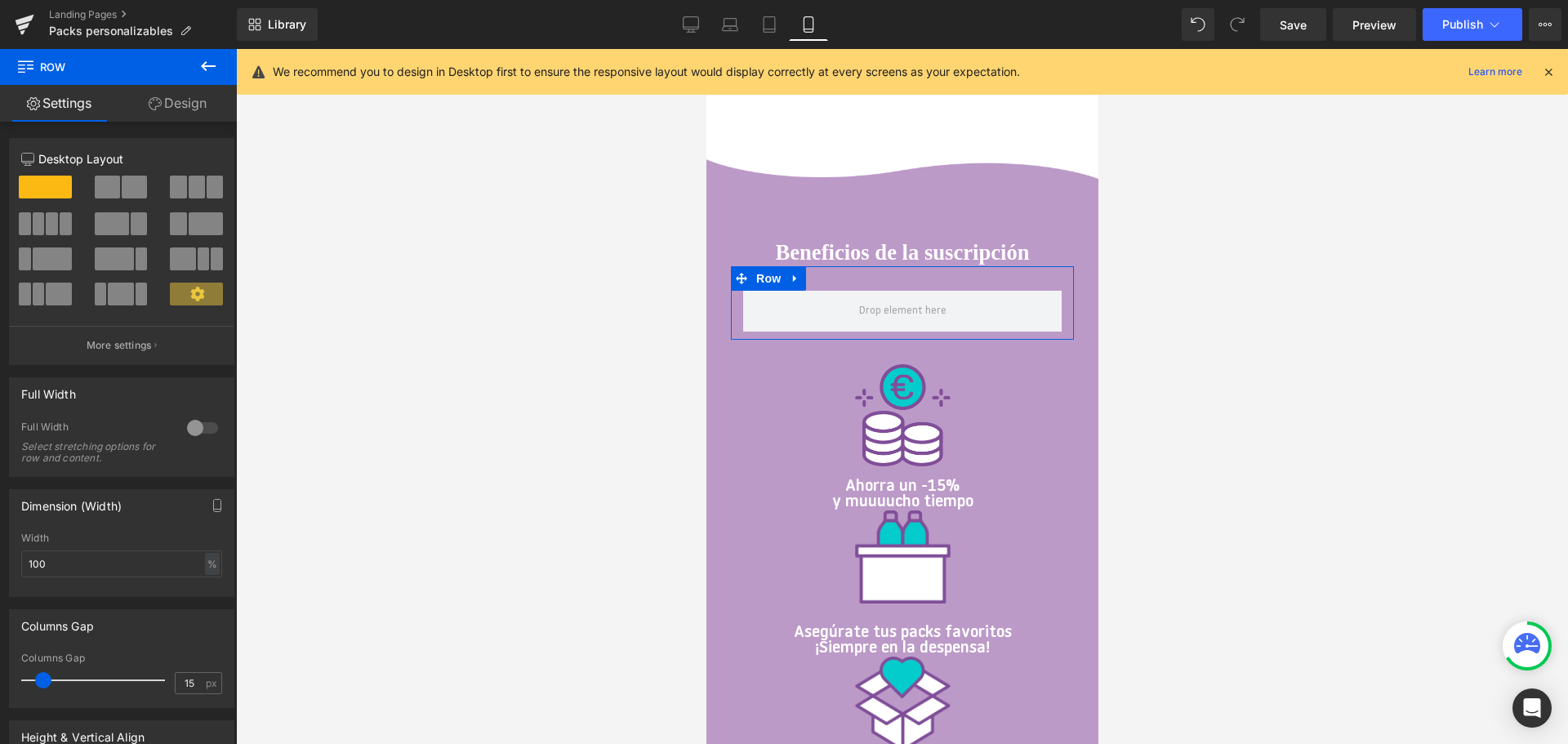
click at [174, 100] on link "Design" at bounding box center [178, 104] width 119 height 37
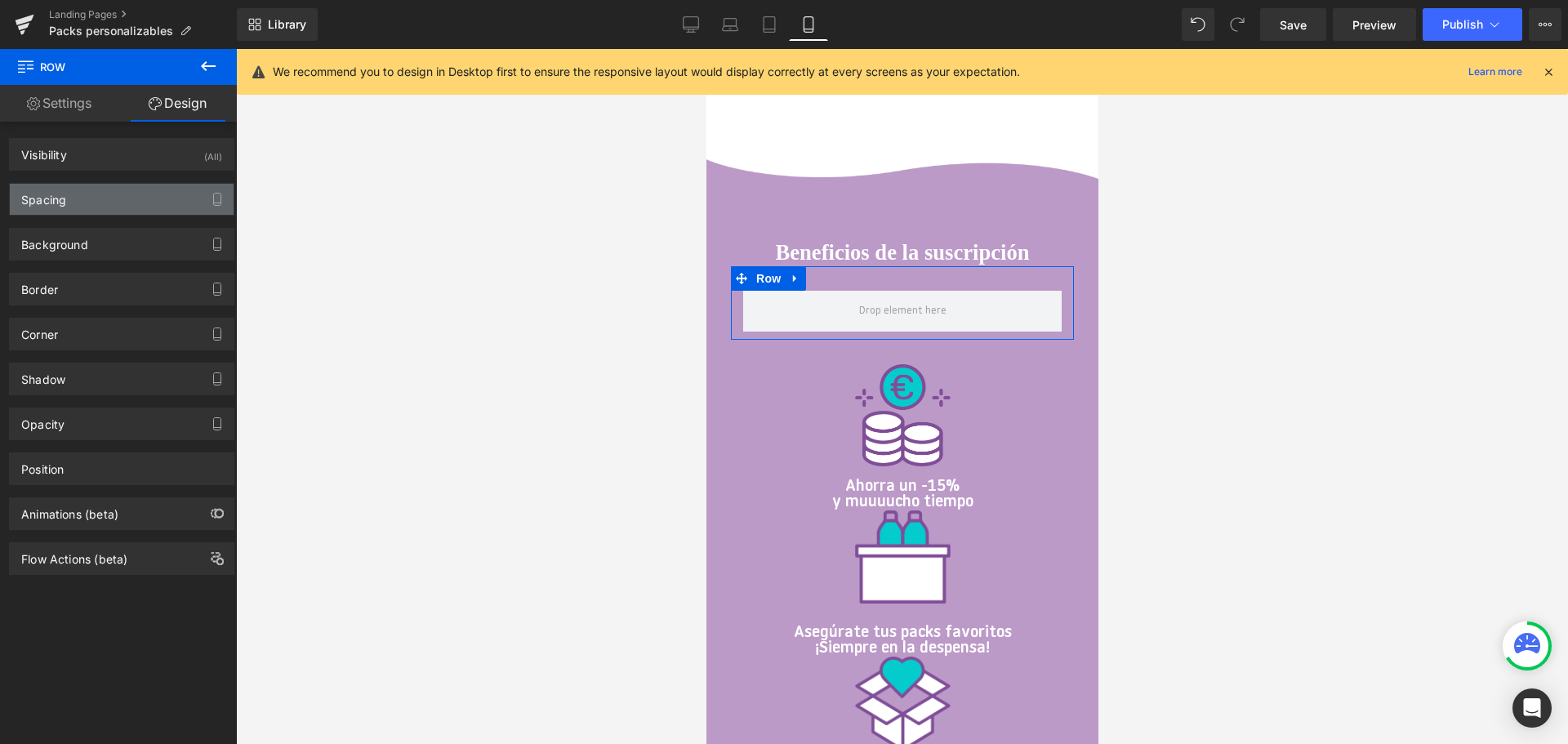
type input "0"
type input "30"
type input "0"
type input "10"
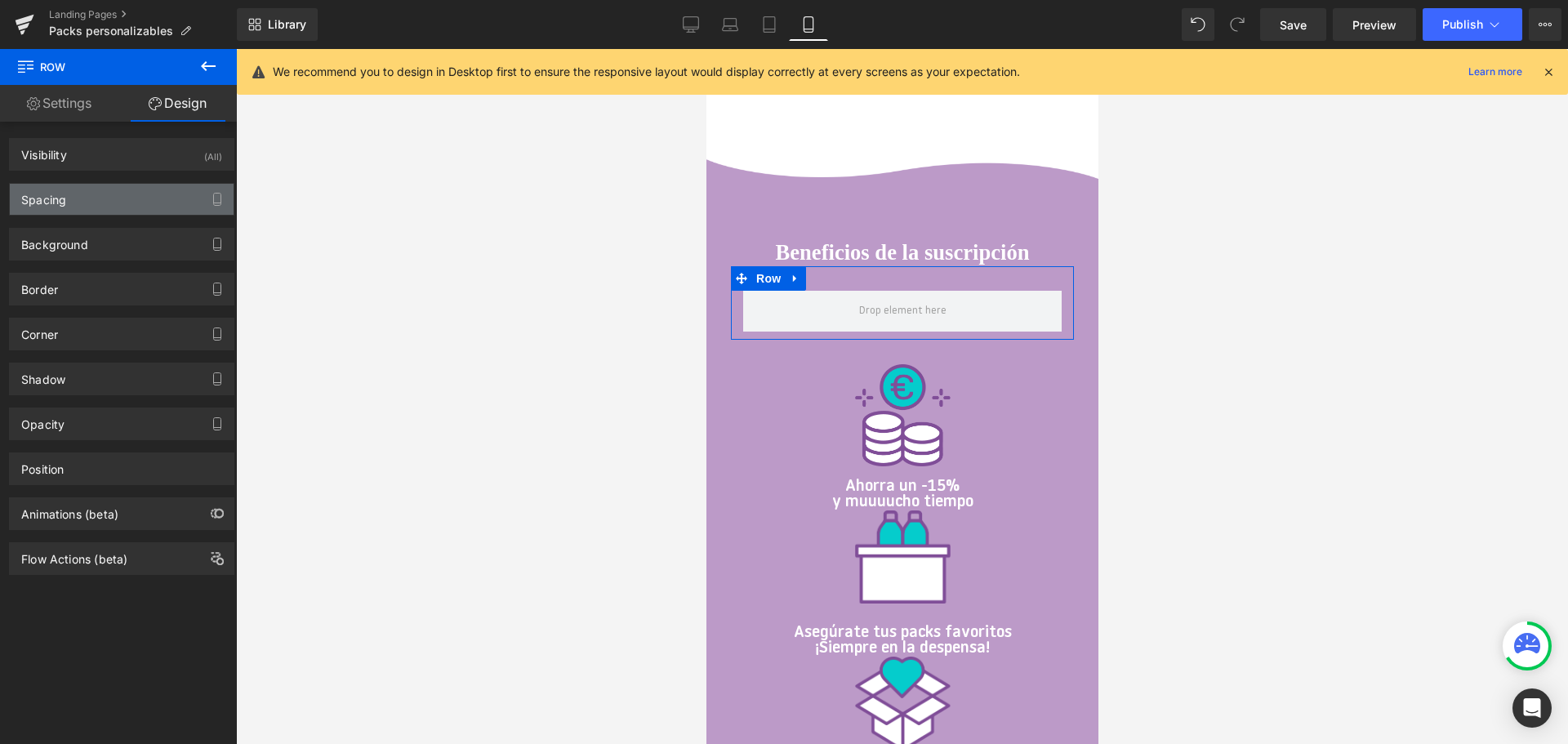
type input "0"
click at [114, 207] on div "Spacing" at bounding box center [121, 199] width 224 height 31
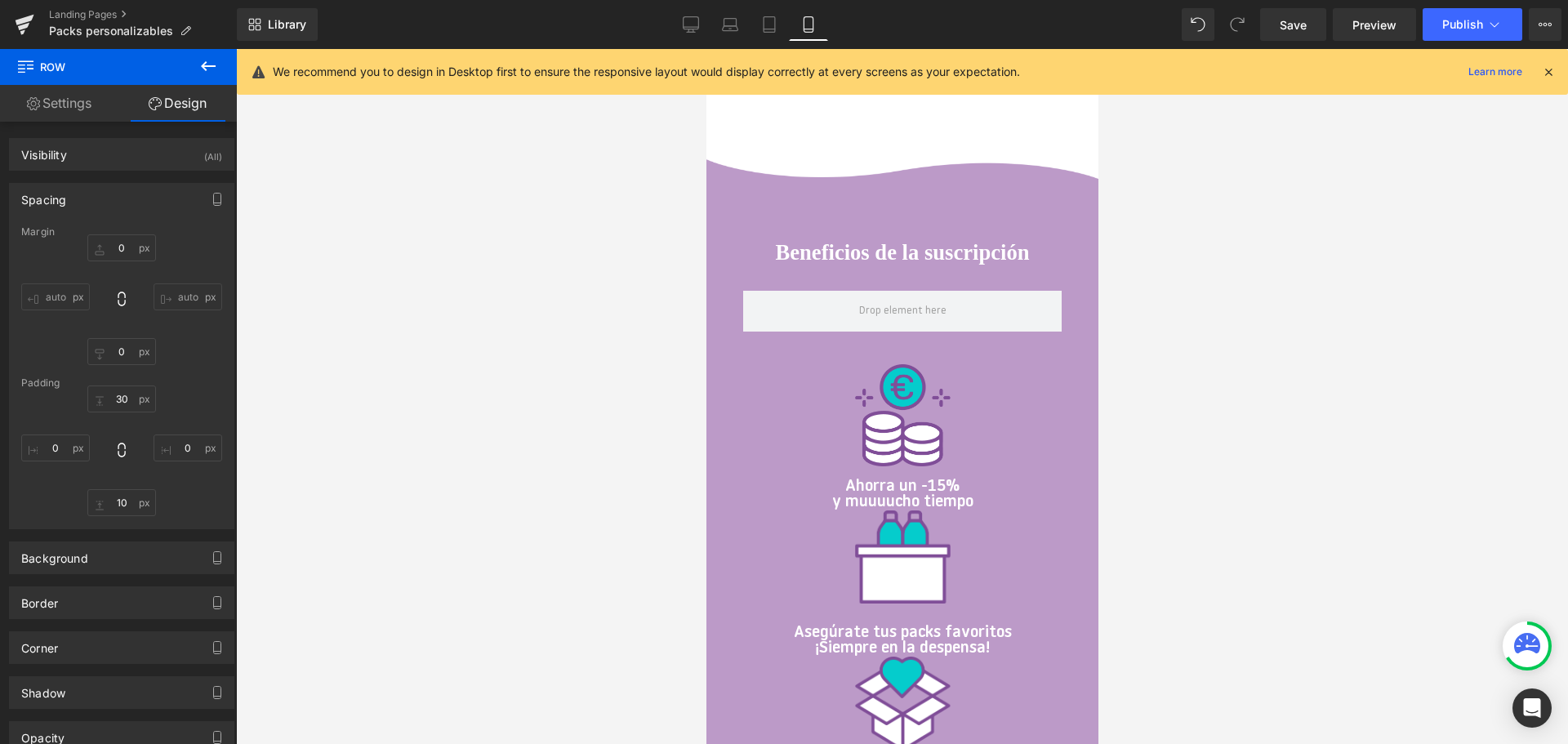
click at [654, 410] on div at bounding box center [902, 396] width 1332 height 695
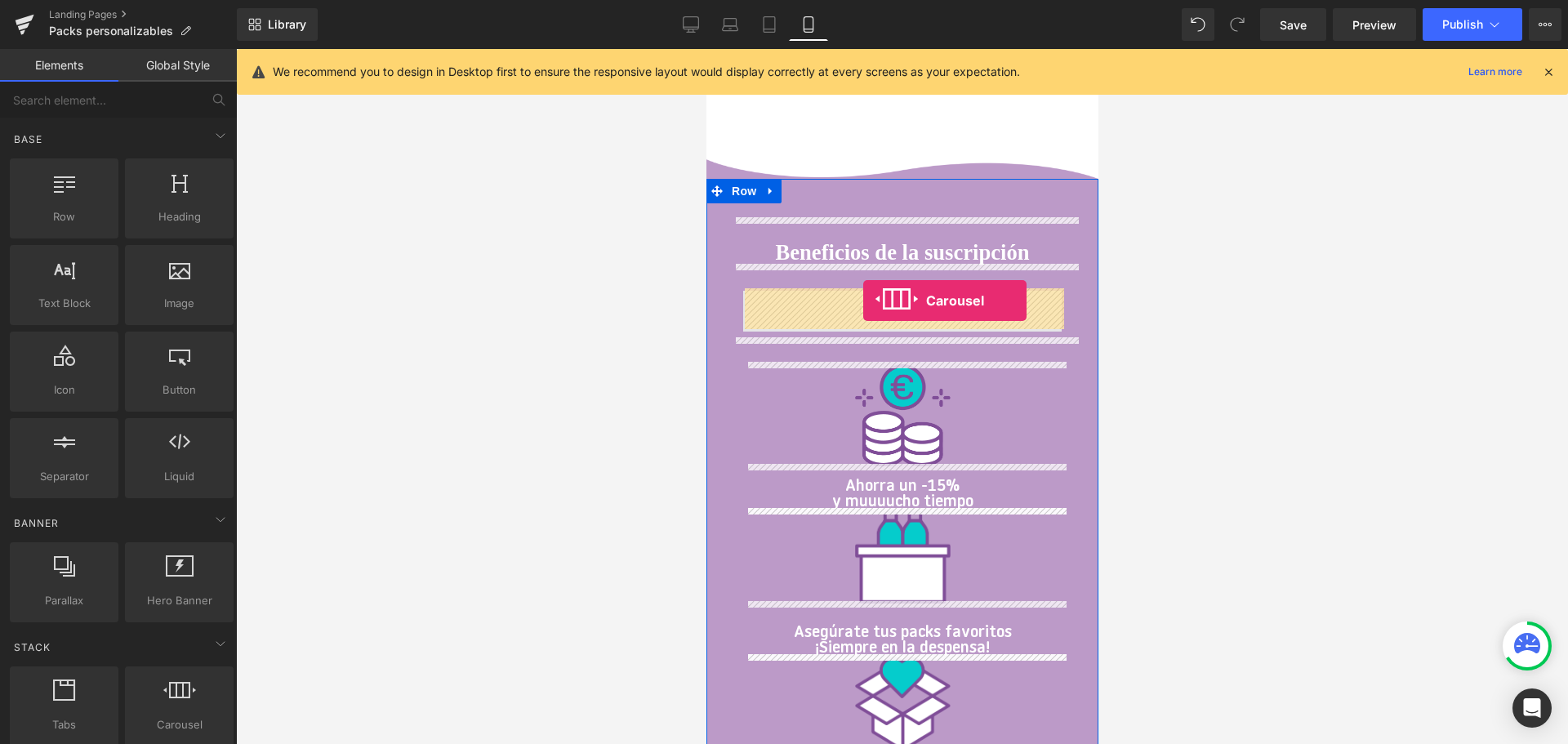
drag, startPoint x: 897, startPoint y: 761, endPoint x: 862, endPoint y: 301, distance: 461.3
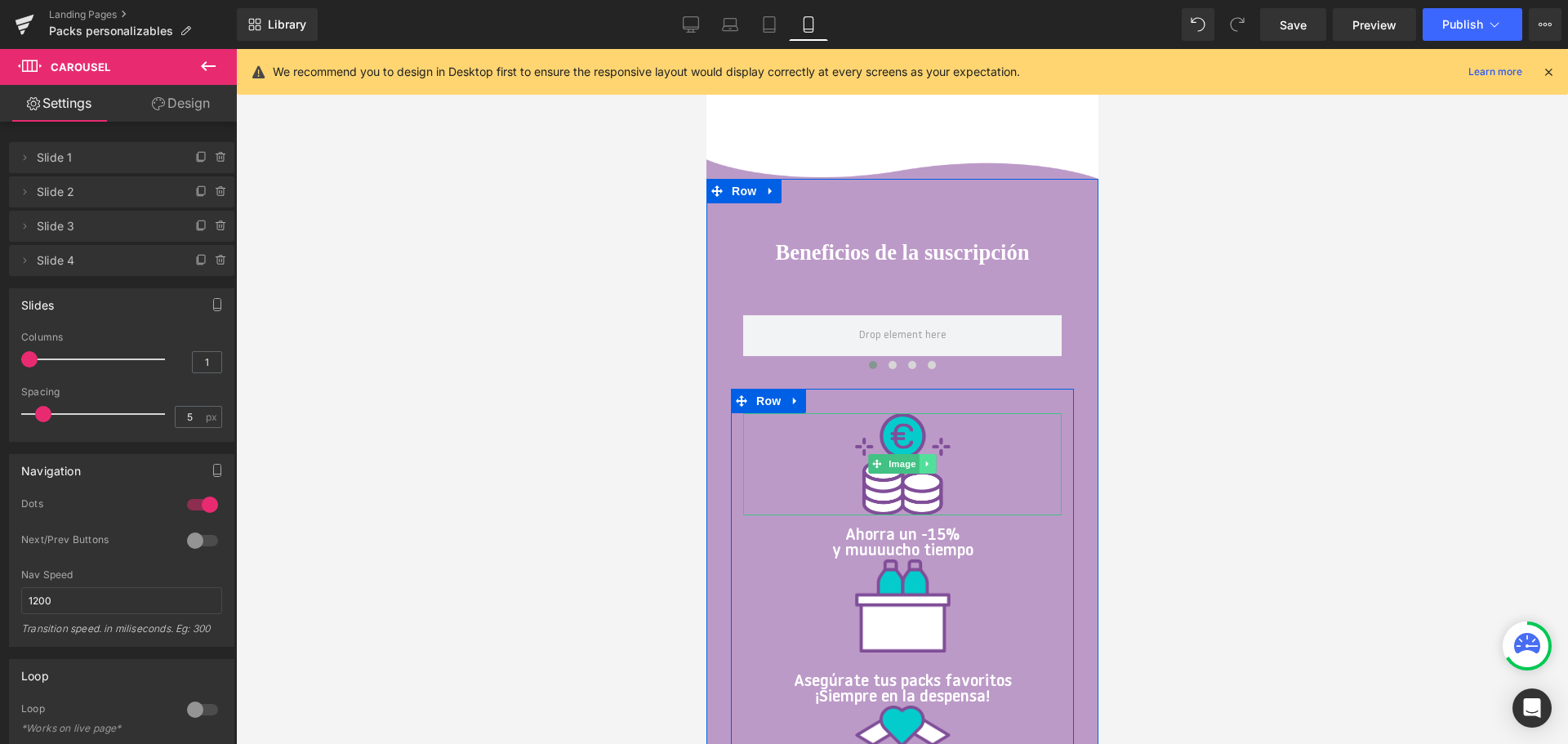
click at [920, 468] on link at bounding box center [927, 464] width 17 height 19
click at [922, 467] on link at bounding box center [917, 464] width 17 height 19
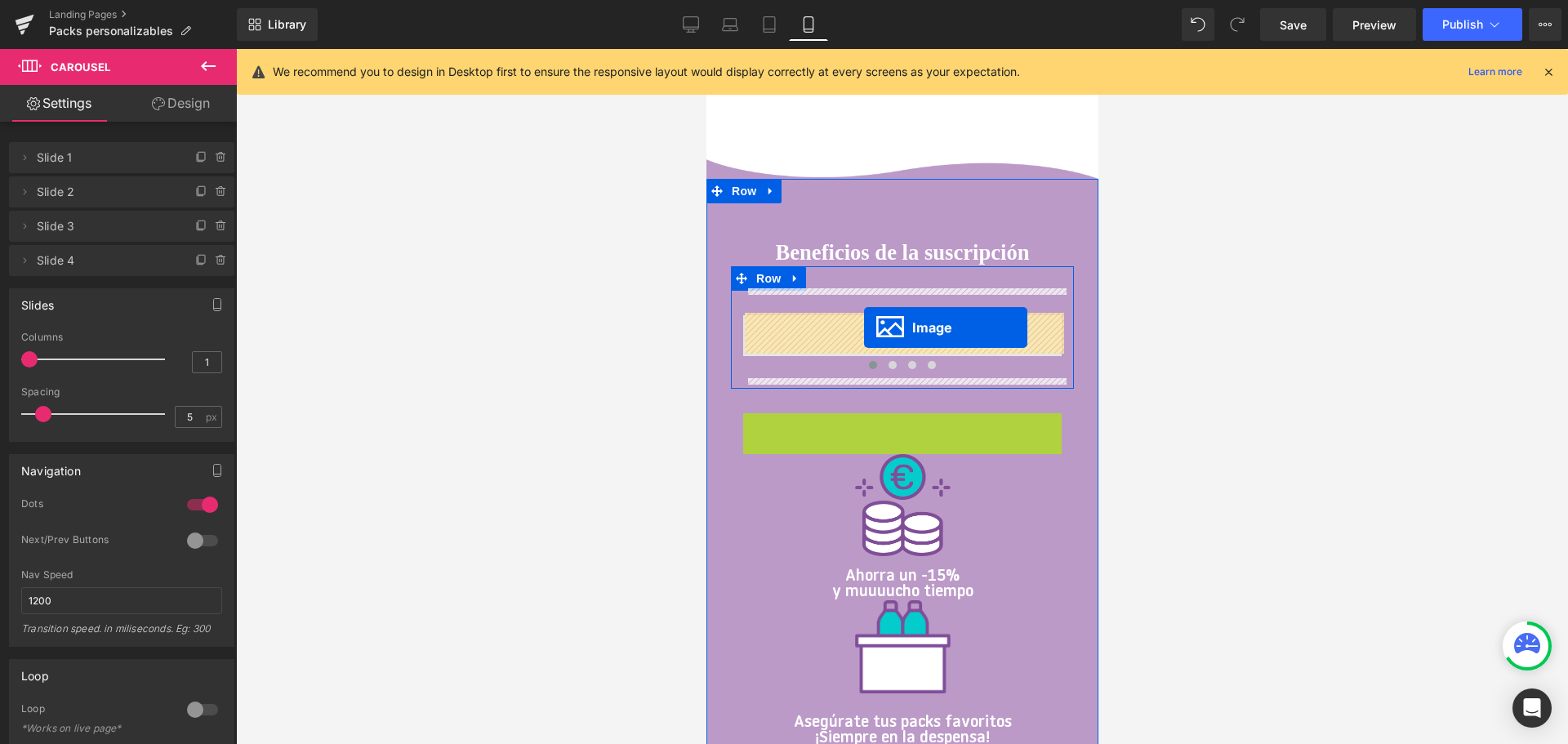
drag, startPoint x: 855, startPoint y: 457, endPoint x: 863, endPoint y: 327, distance: 130.2
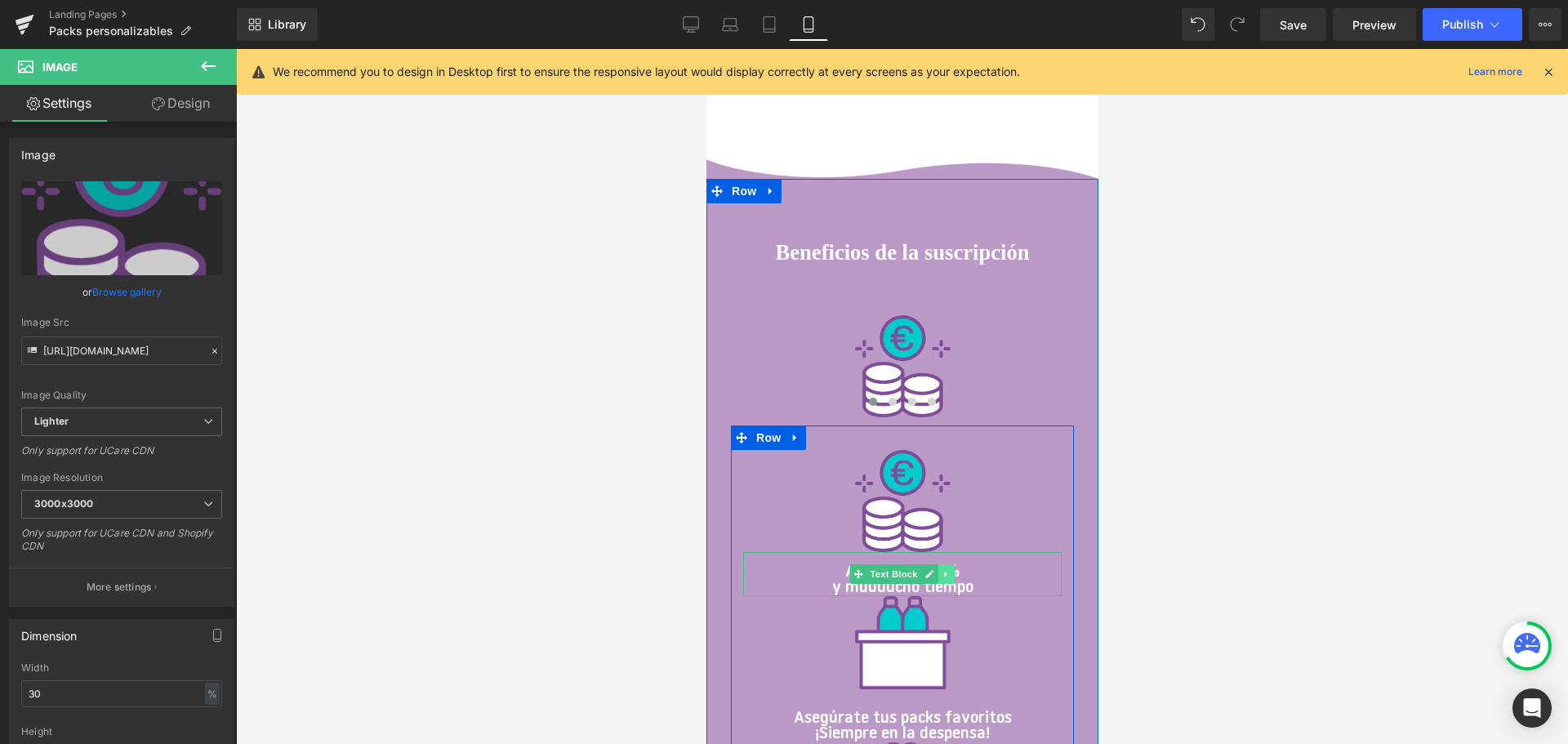
click at [946, 573] on icon at bounding box center [945, 573] width 9 height 10
click at [937, 573] on icon at bounding box center [937, 573] width 9 height 9
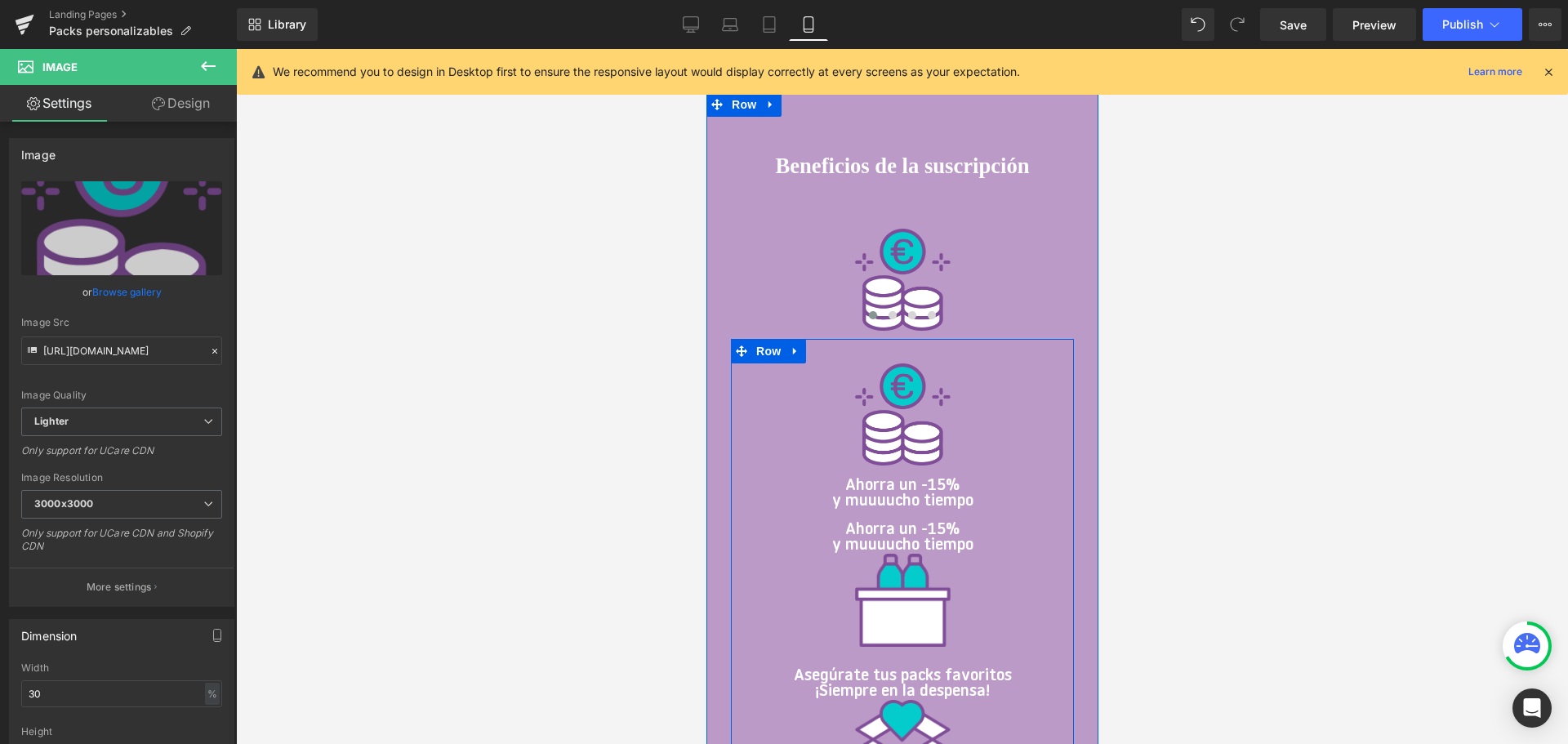
scroll to position [1759, 0]
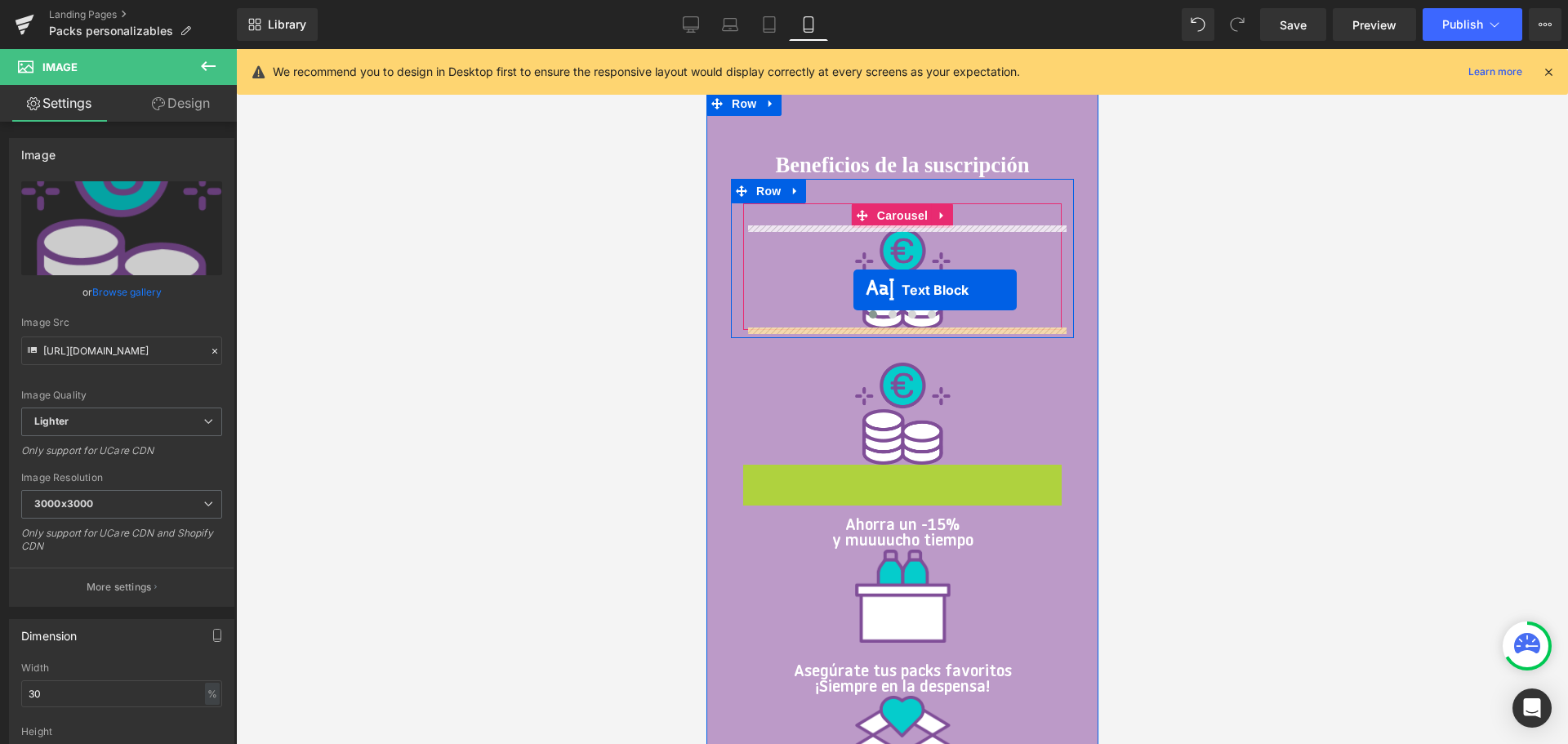
drag, startPoint x: 833, startPoint y: 481, endPoint x: 853, endPoint y: 290, distance: 192.0
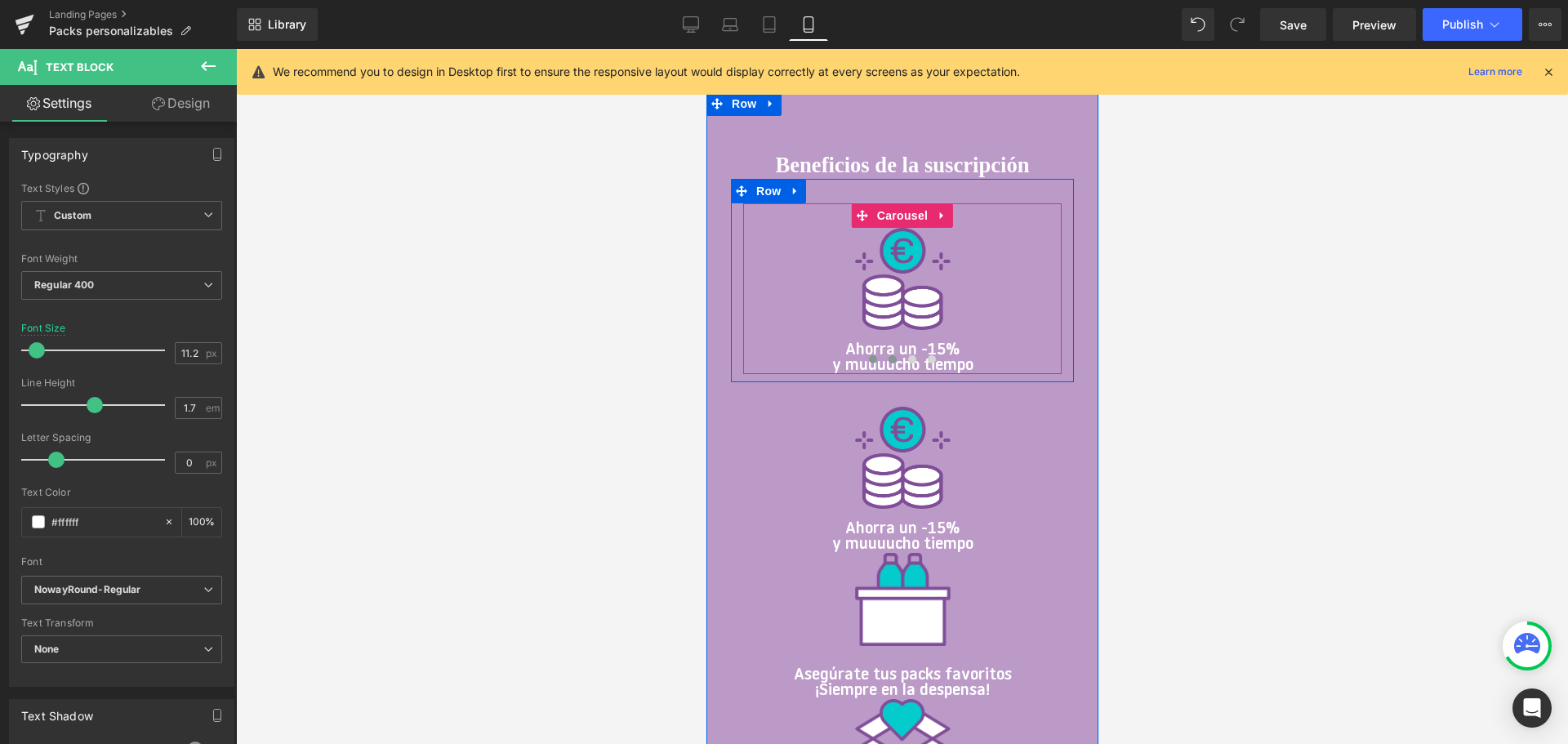
click at [888, 357] on span at bounding box center [891, 359] width 8 height 8
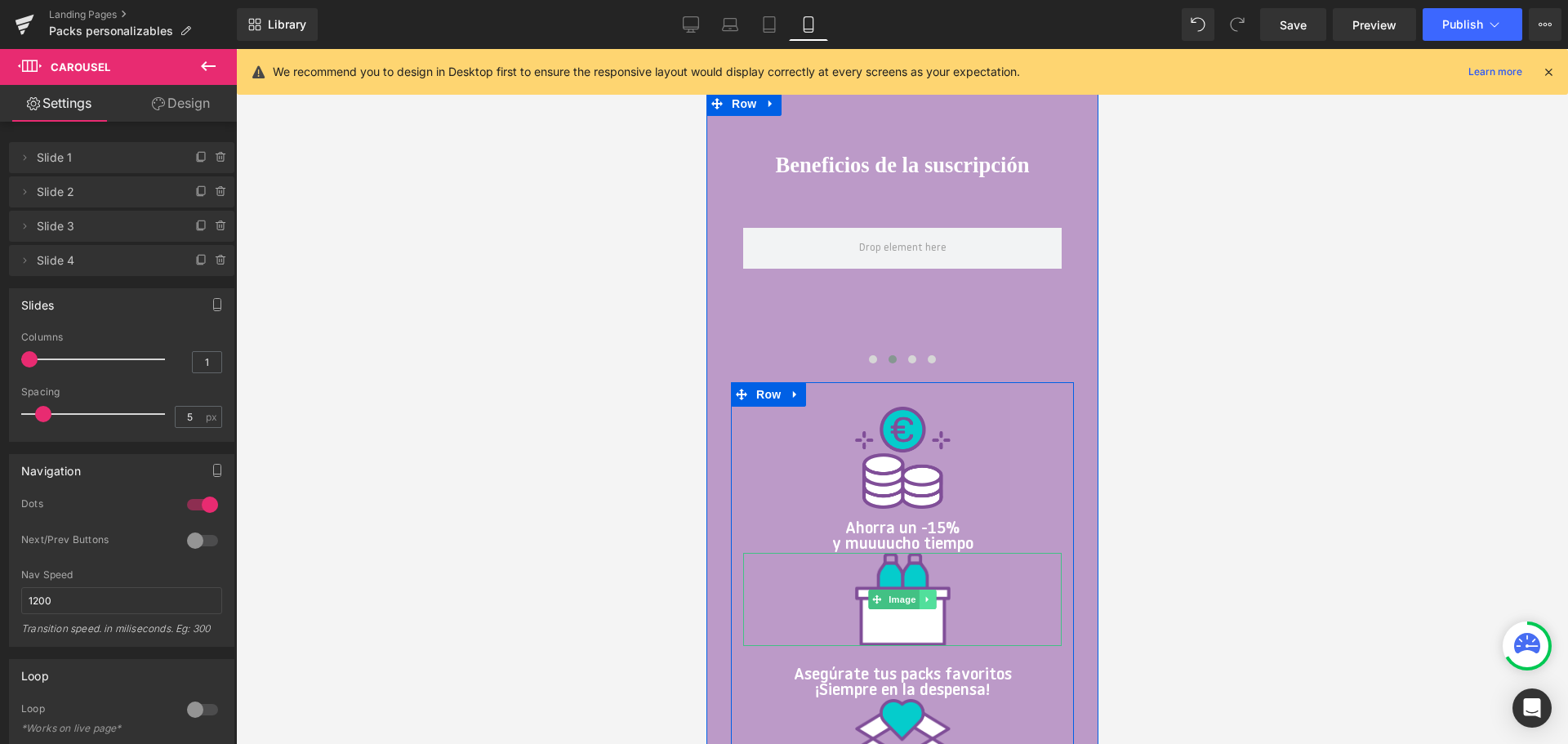
click at [927, 591] on link at bounding box center [927, 600] width 17 height 19
click at [922, 599] on icon at bounding box center [918, 599] width 9 height 9
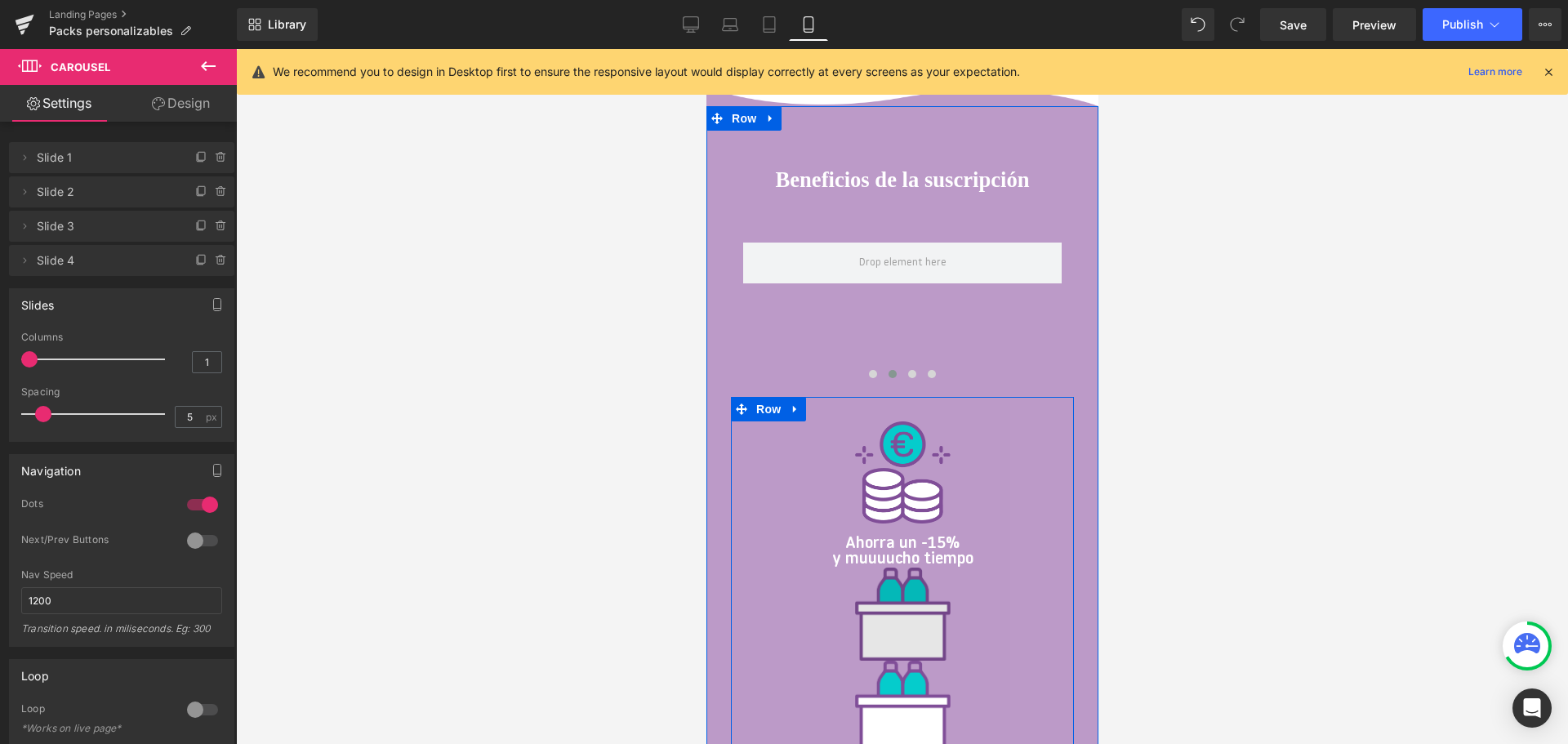
scroll to position [1743, 0]
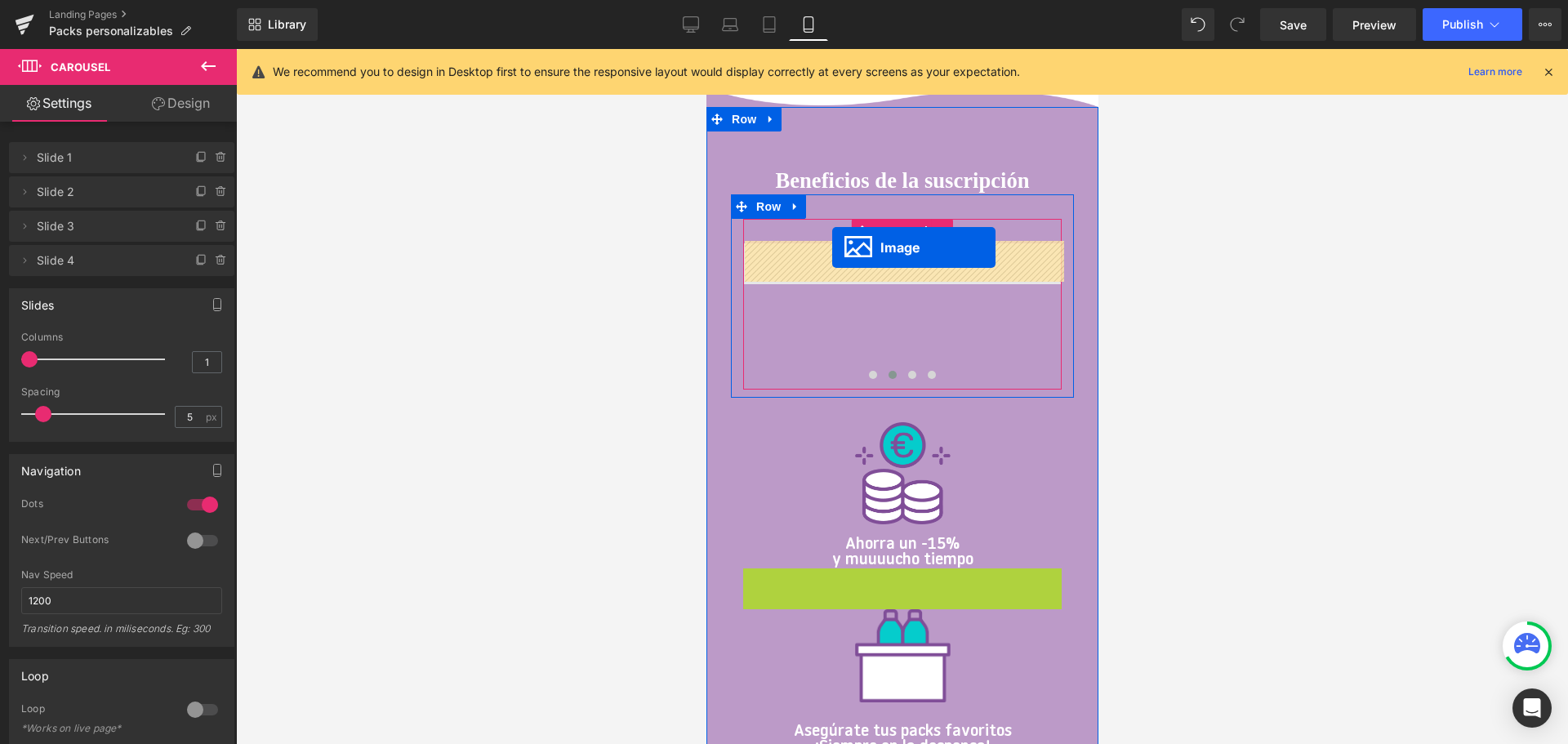
drag, startPoint x: 852, startPoint y: 617, endPoint x: 831, endPoint y: 249, distance: 368.6
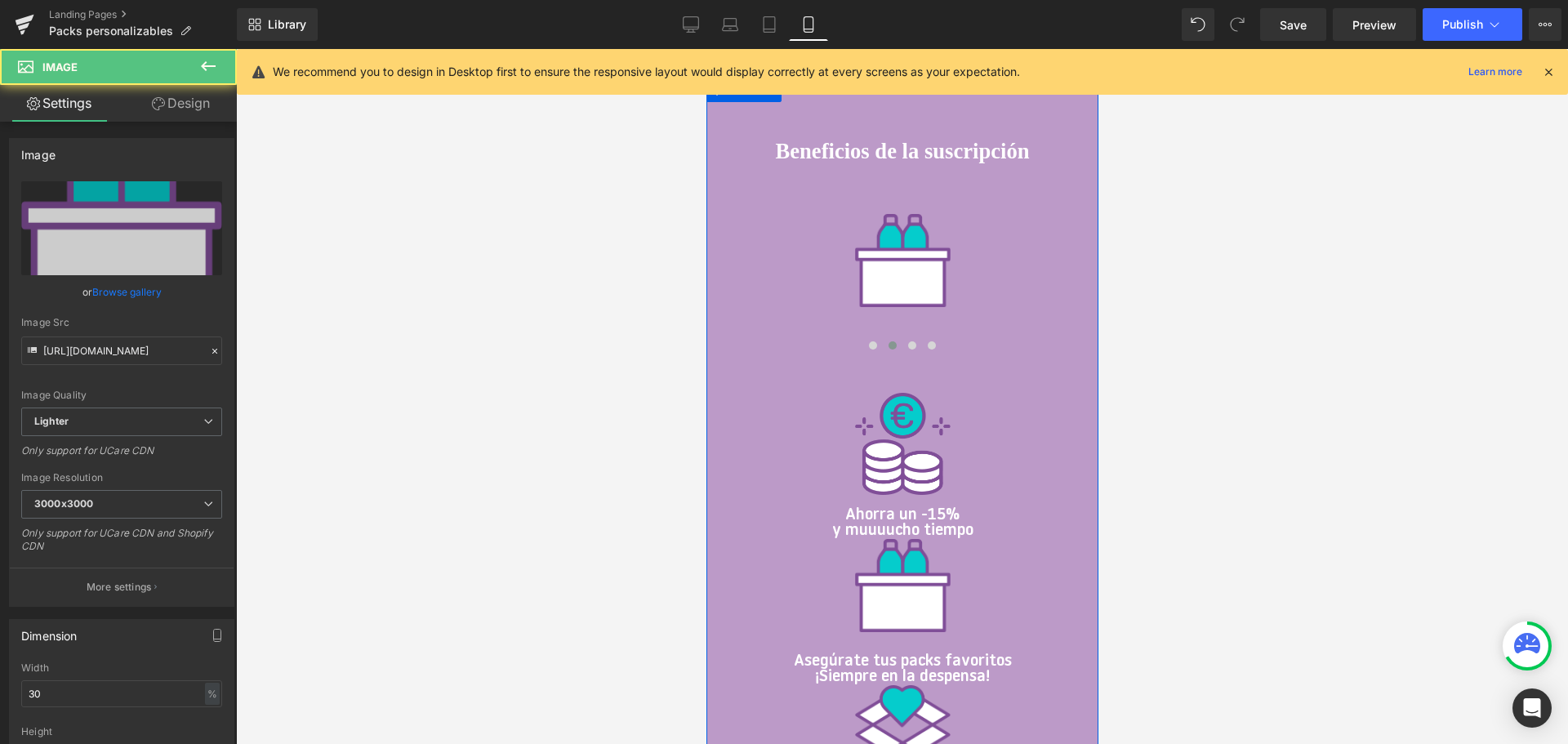
scroll to position [1773, 0]
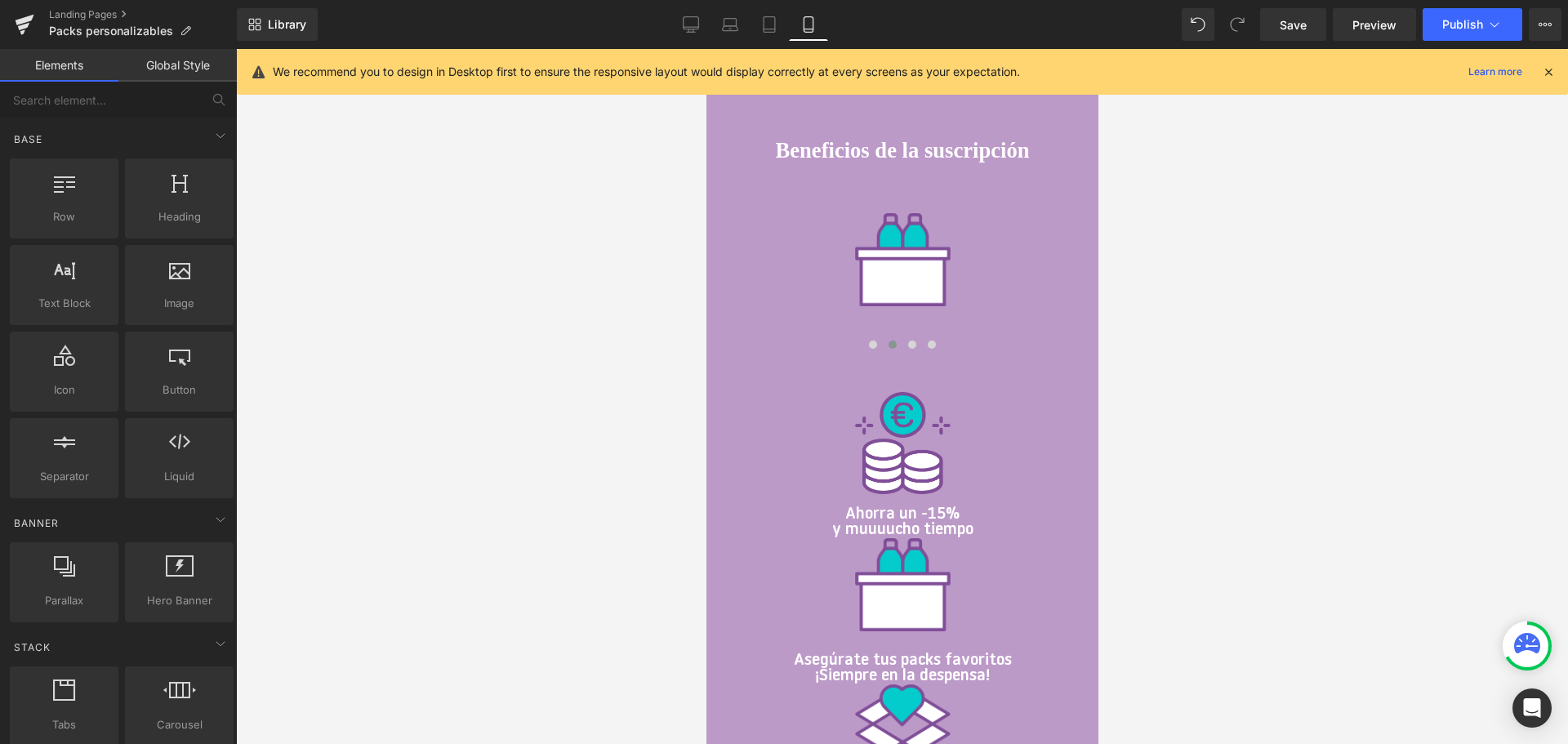
click at [1166, 656] on div at bounding box center [902, 396] width 1332 height 695
click at [943, 659] on icon at bounding box center [945, 657] width 9 height 10
click at [930, 659] on link at bounding box center [937, 657] width 17 height 19
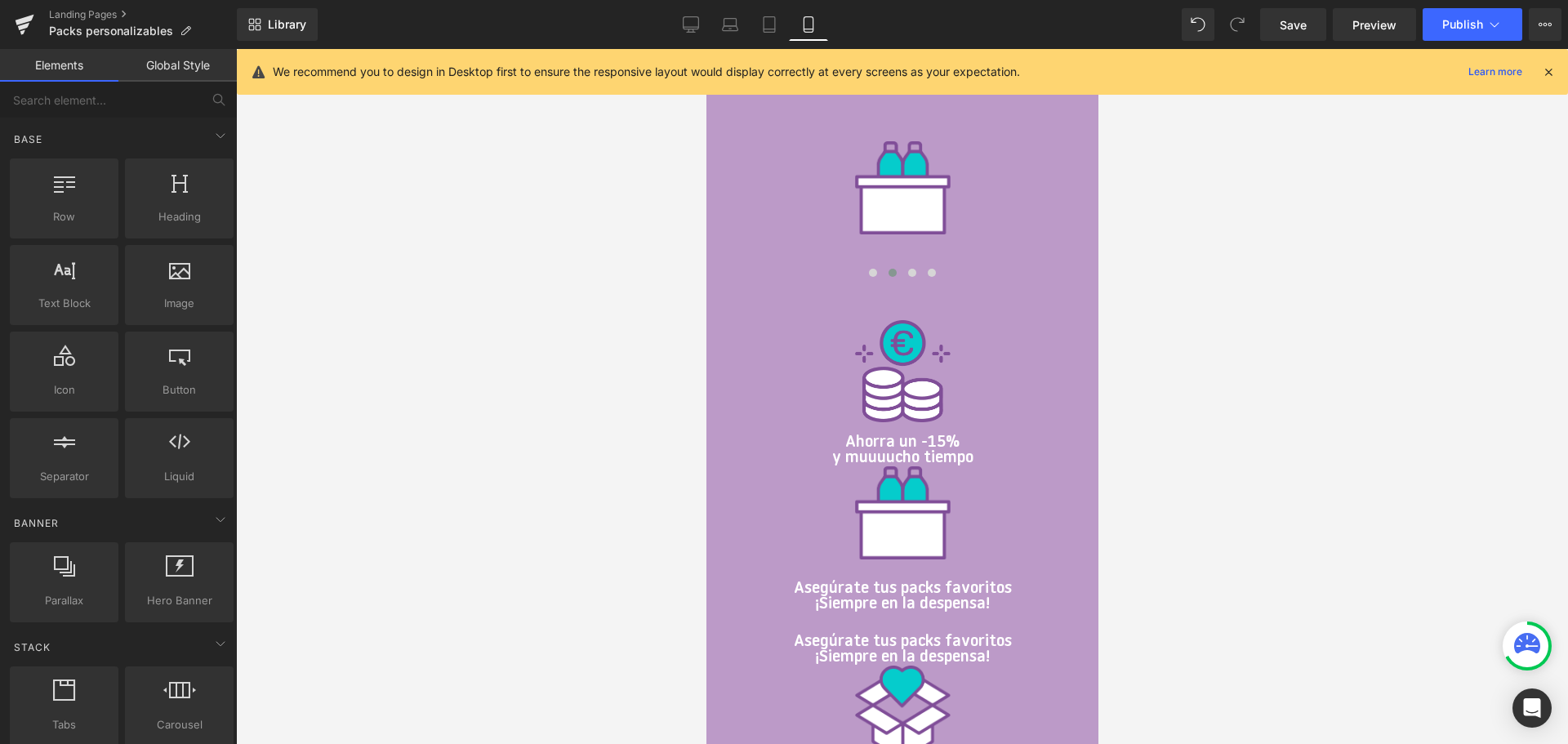
scroll to position [1837, 0]
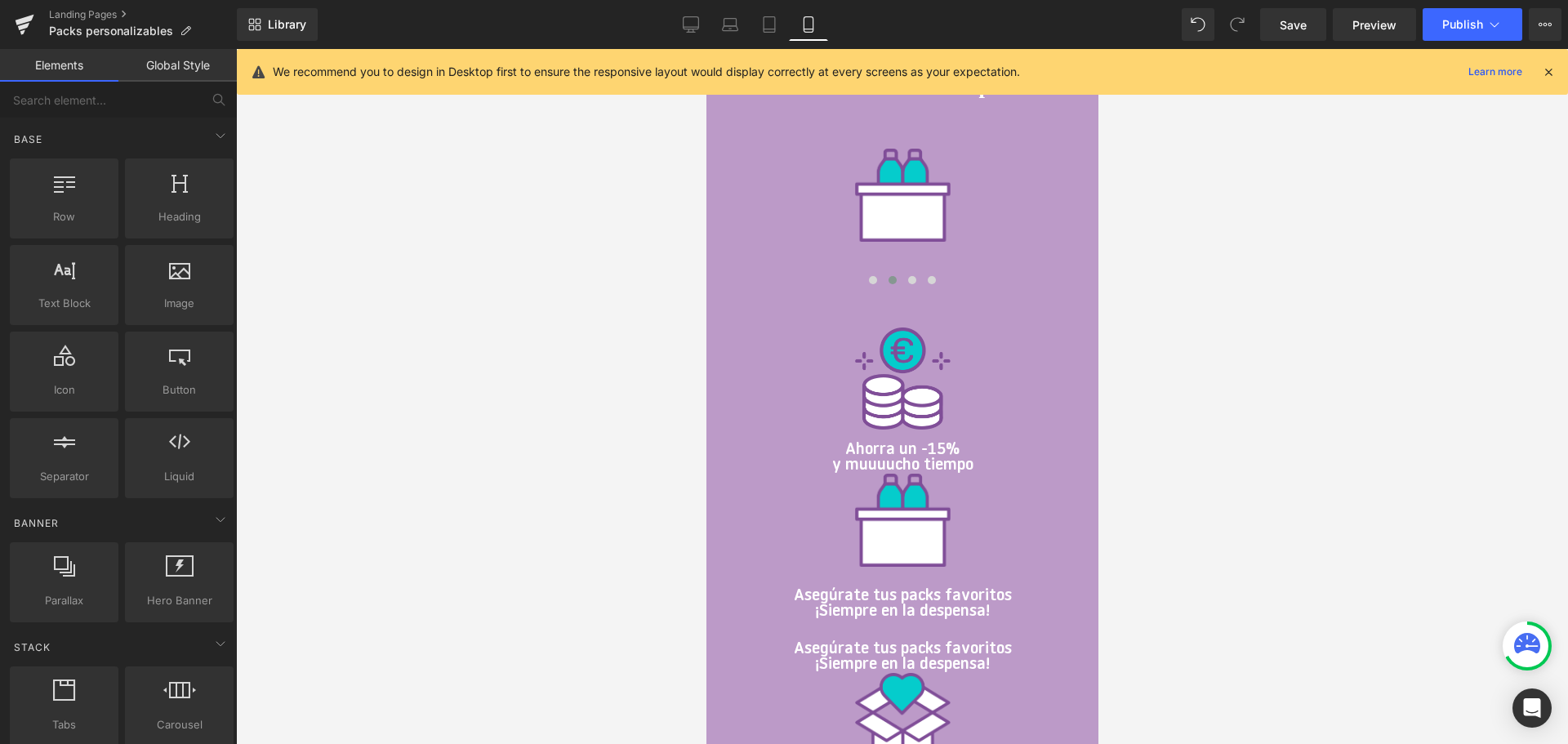
drag, startPoint x: 1188, startPoint y: 582, endPoint x: 1169, endPoint y: 588, distance: 19.9
click at [1187, 583] on div at bounding box center [902, 396] width 1332 height 695
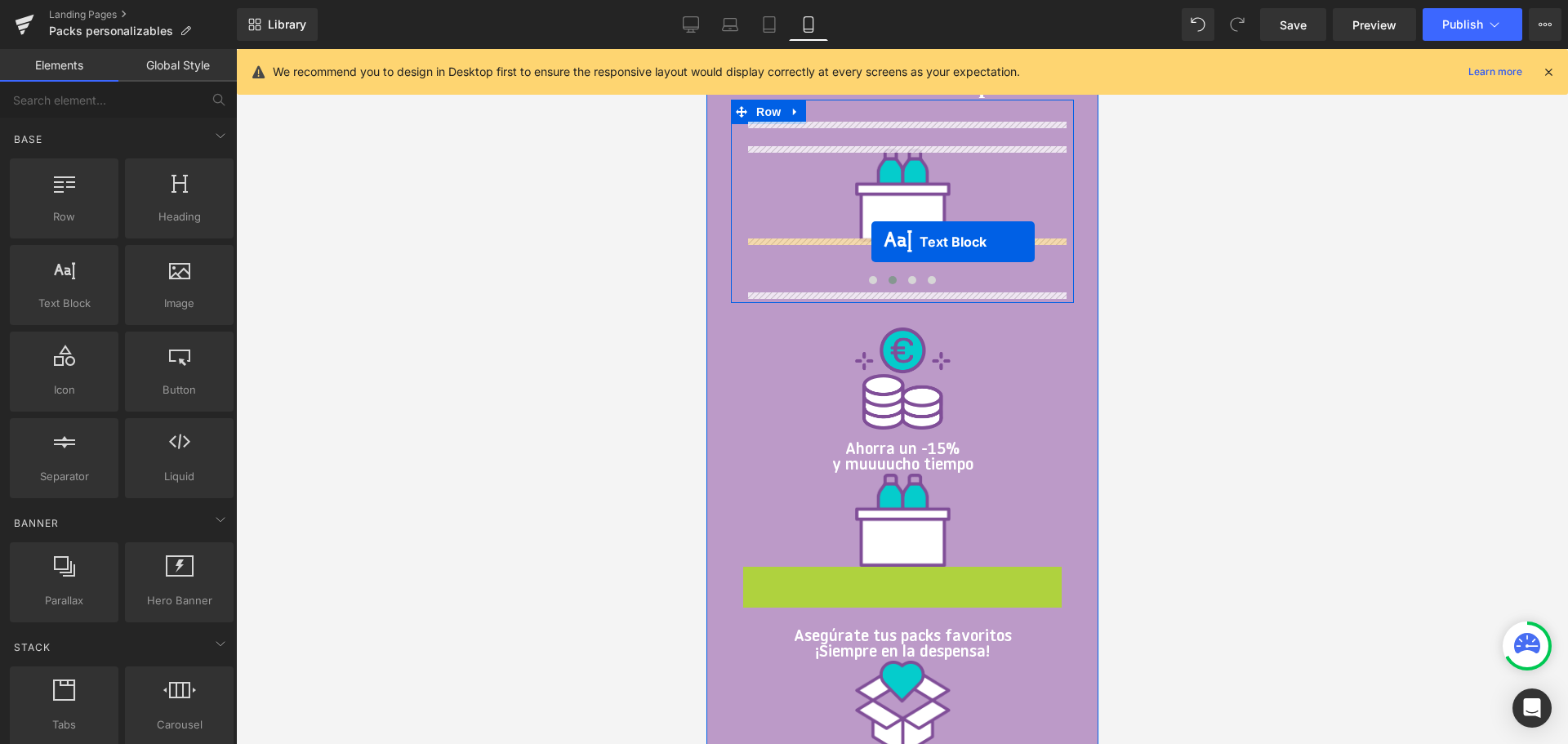
drag, startPoint x: 834, startPoint y: 587, endPoint x: 869, endPoint y: 242, distance: 346.8
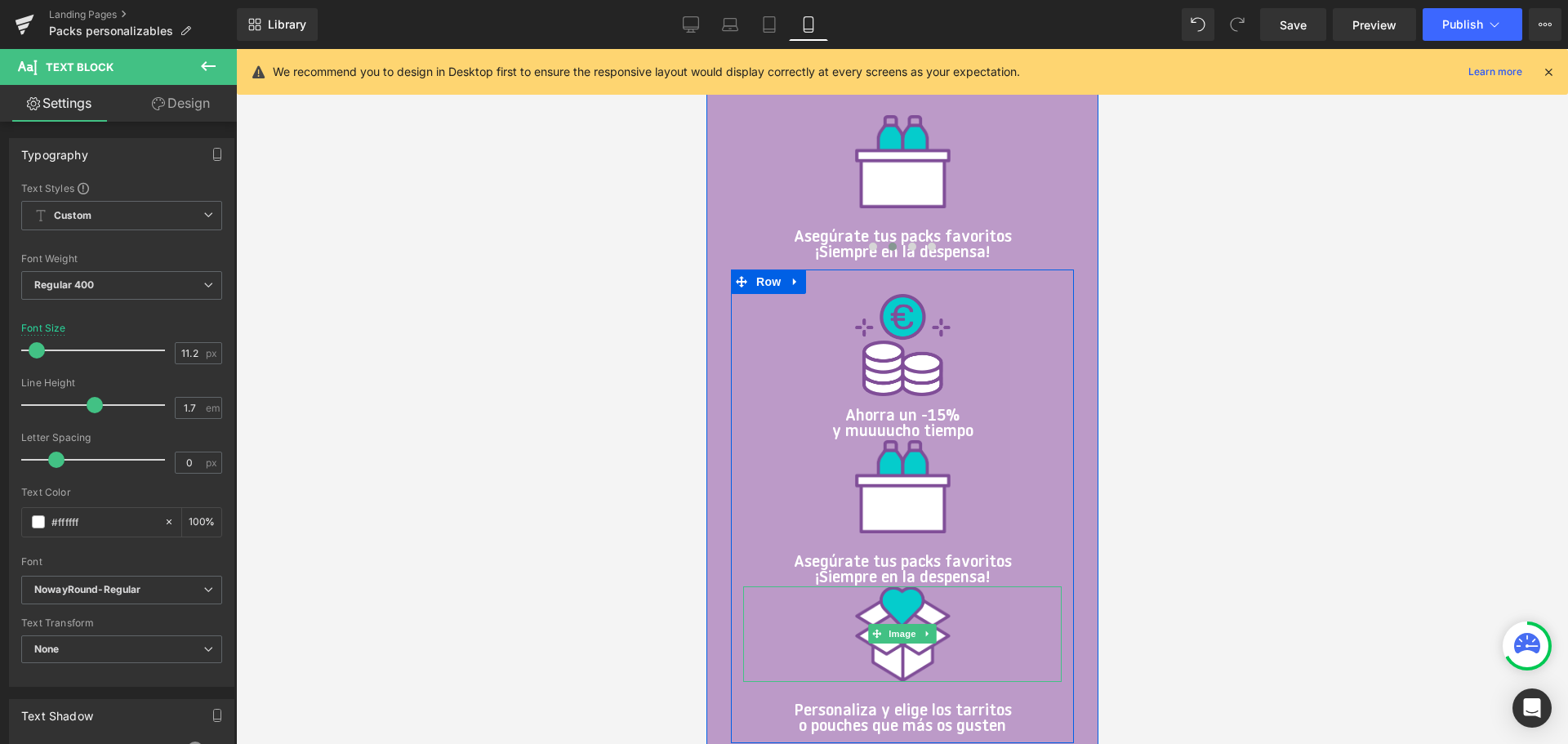
scroll to position [1872, 0]
click at [925, 633] on icon at bounding box center [926, 633] width 3 height 5
click at [917, 633] on icon at bounding box center [918, 633] width 9 height 9
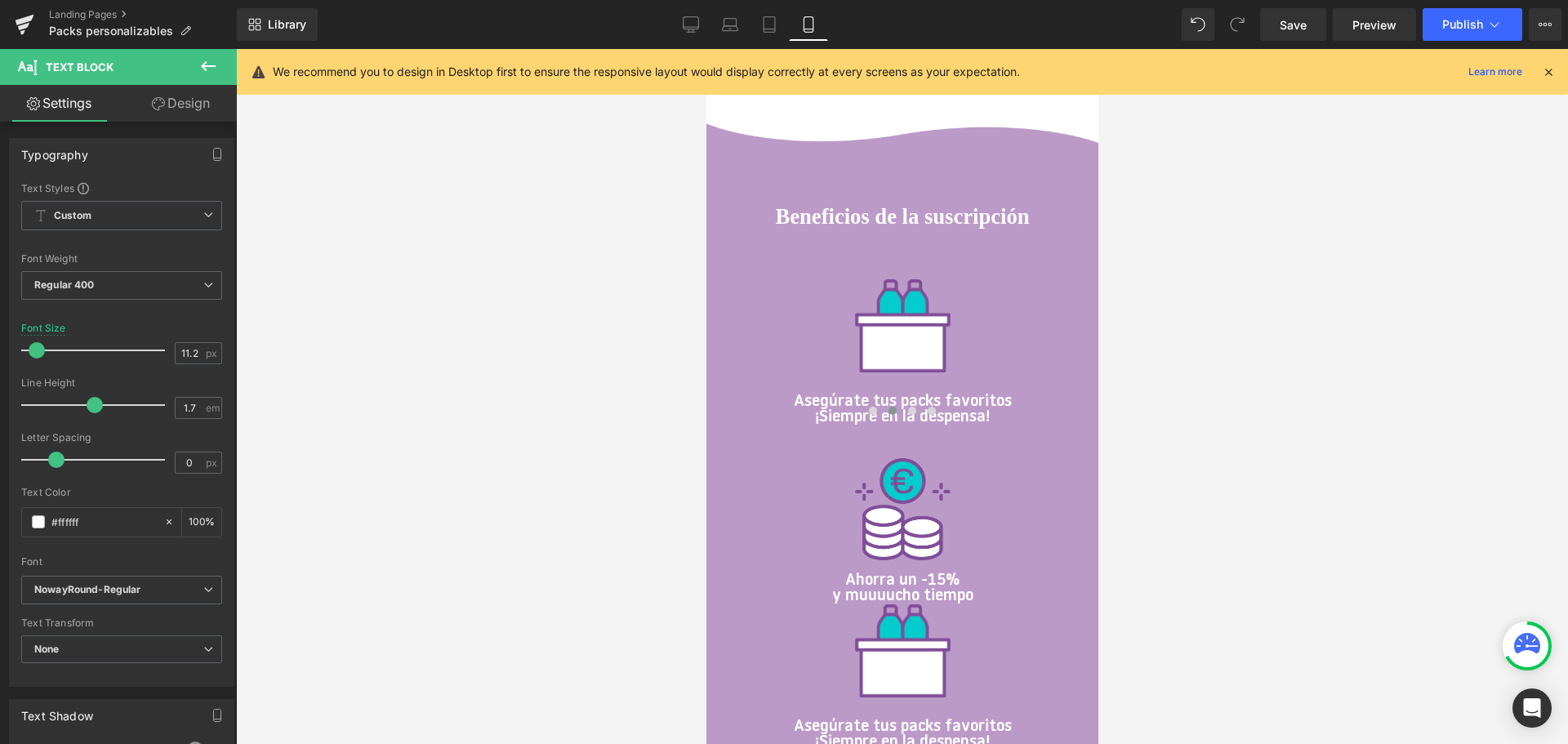
scroll to position [1699, 0]
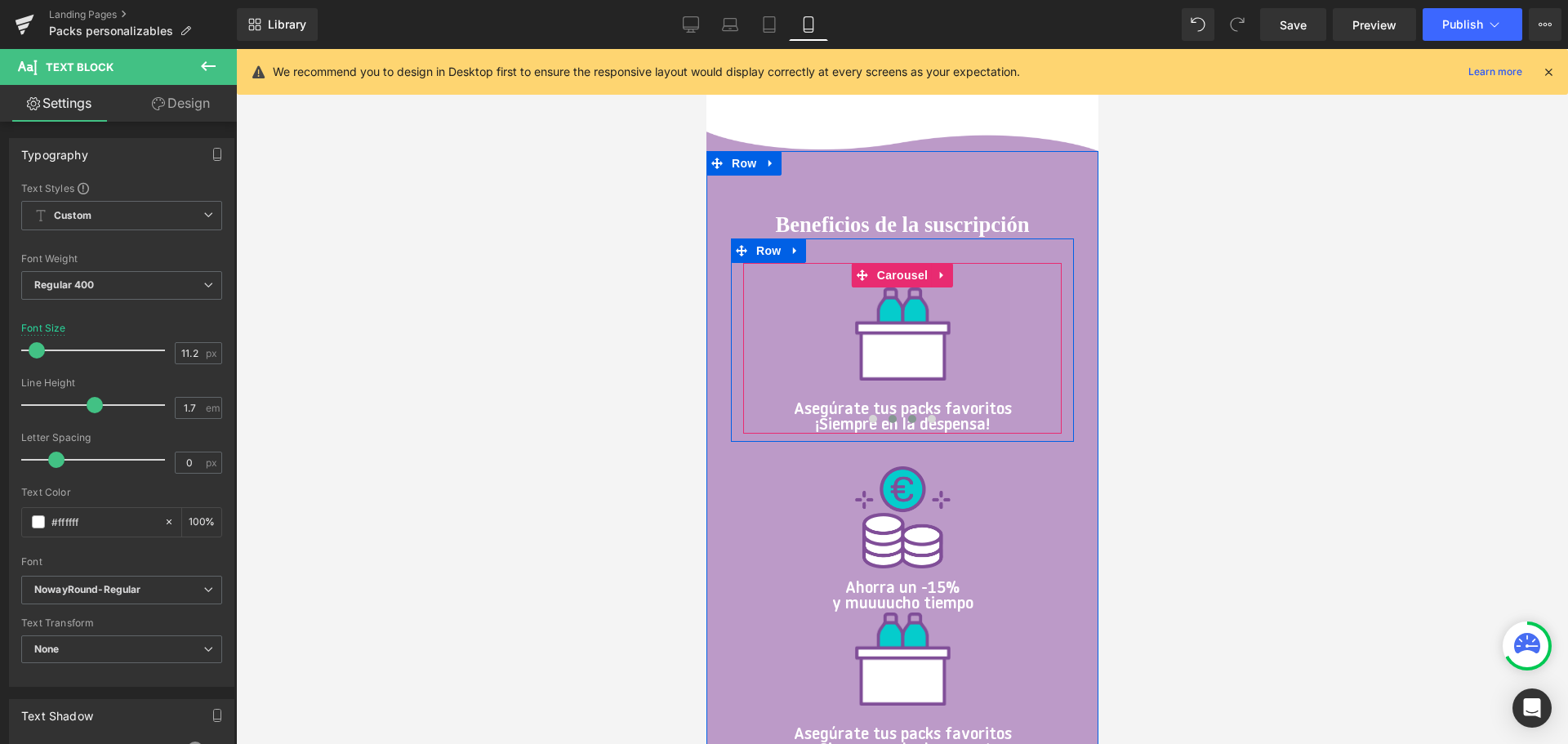
click at [906, 421] on button at bounding box center [911, 418] width 19 height 16
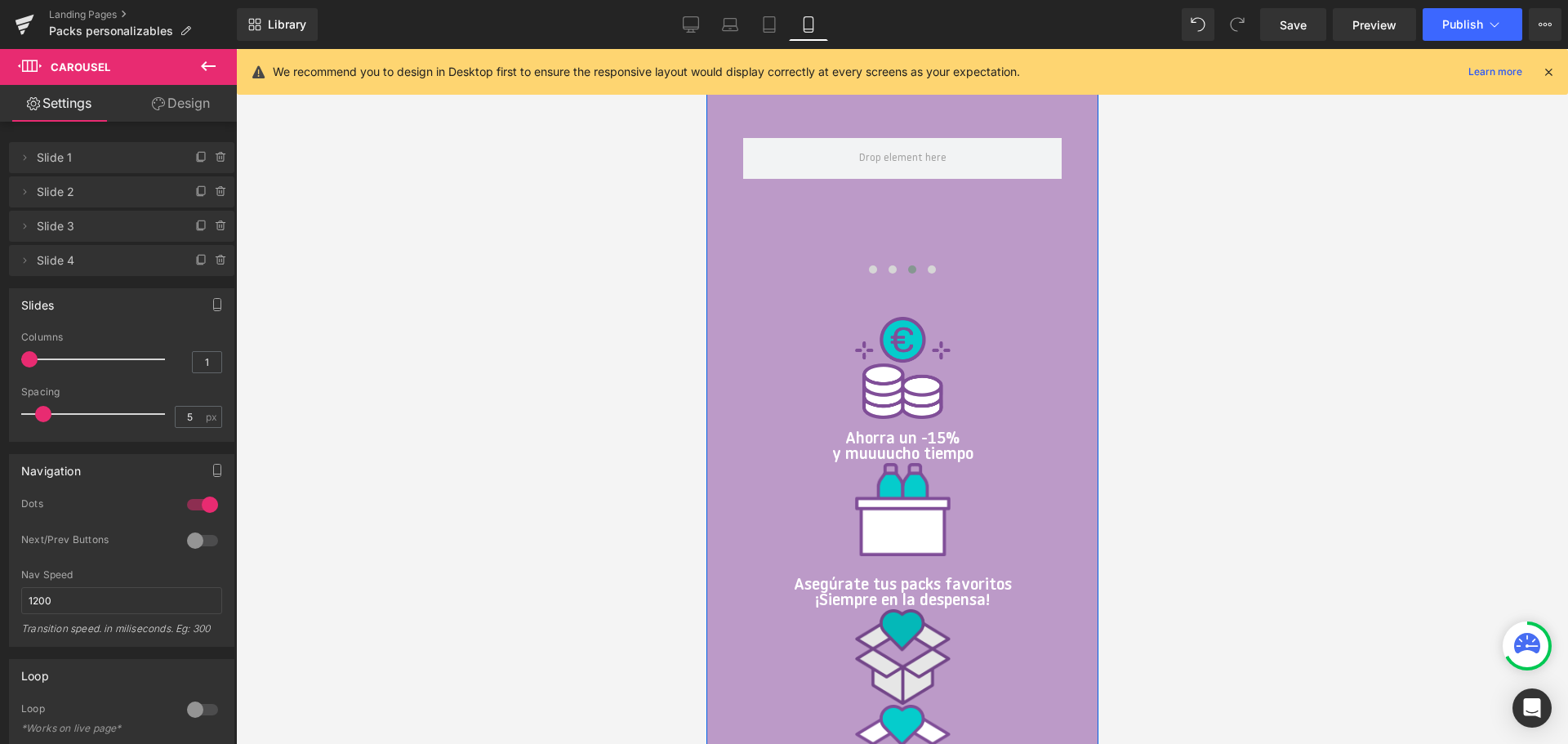
scroll to position [1857, 0]
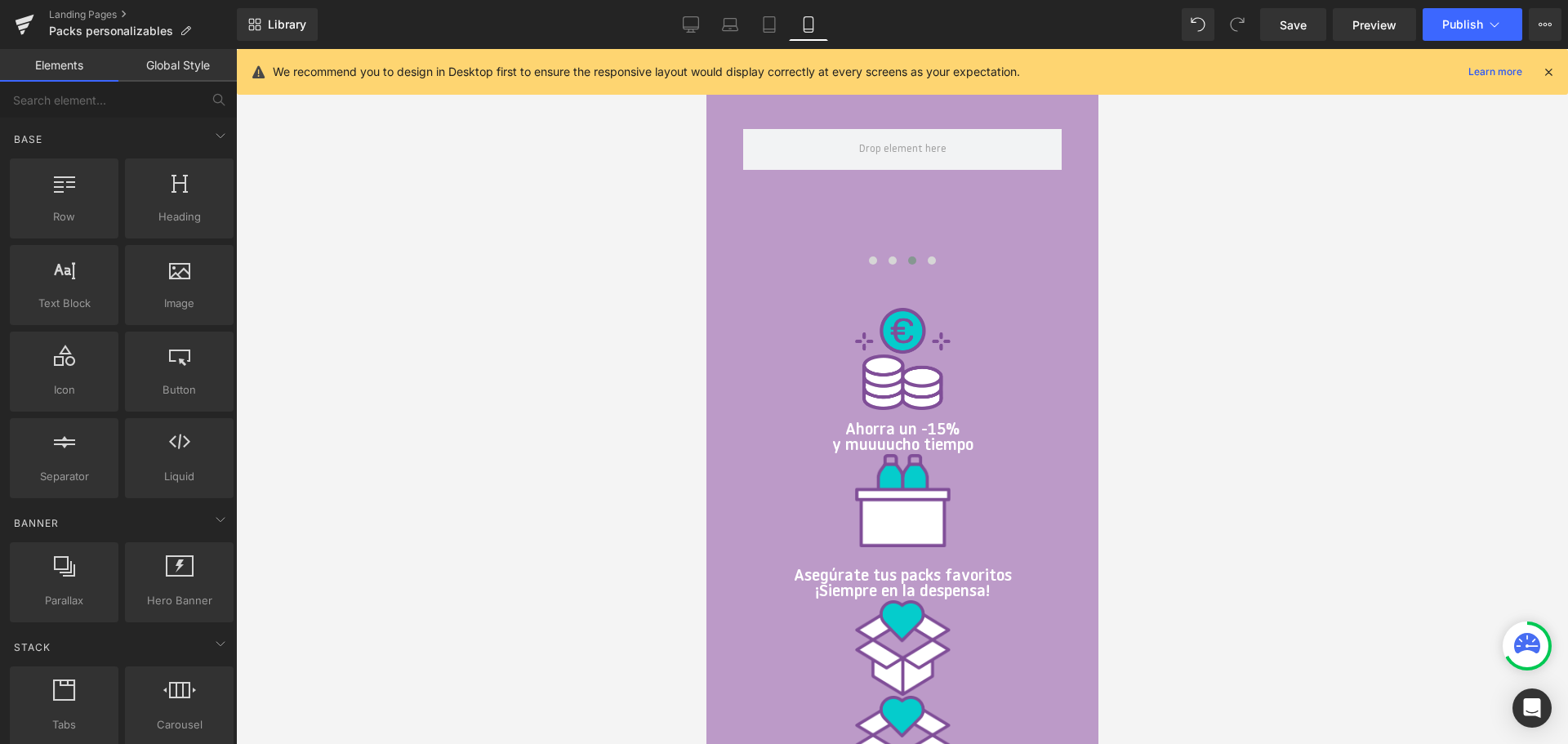
click at [1276, 568] on div at bounding box center [902, 396] width 1332 height 695
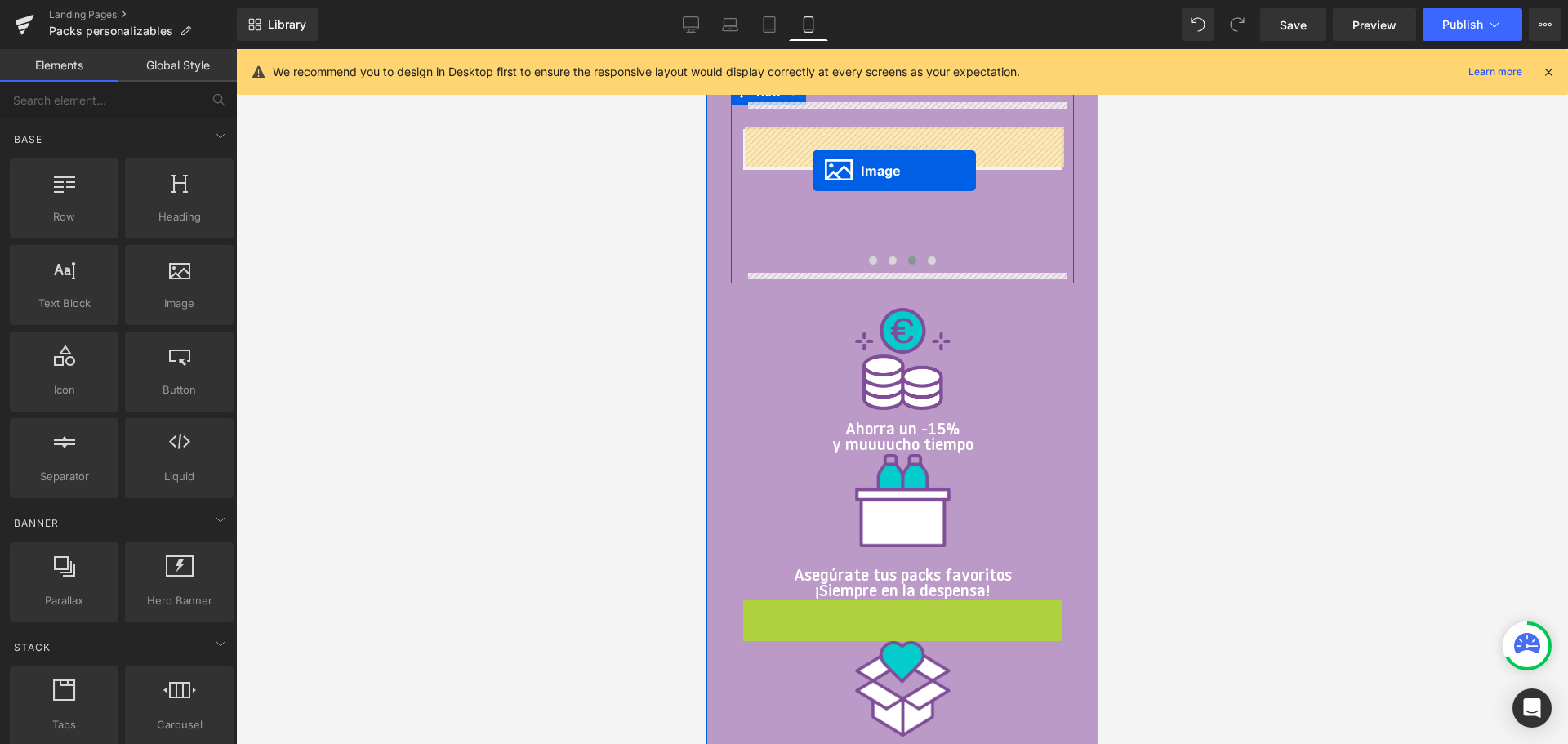
drag, startPoint x: 850, startPoint y: 645, endPoint x: 812, endPoint y: 171, distance: 475.5
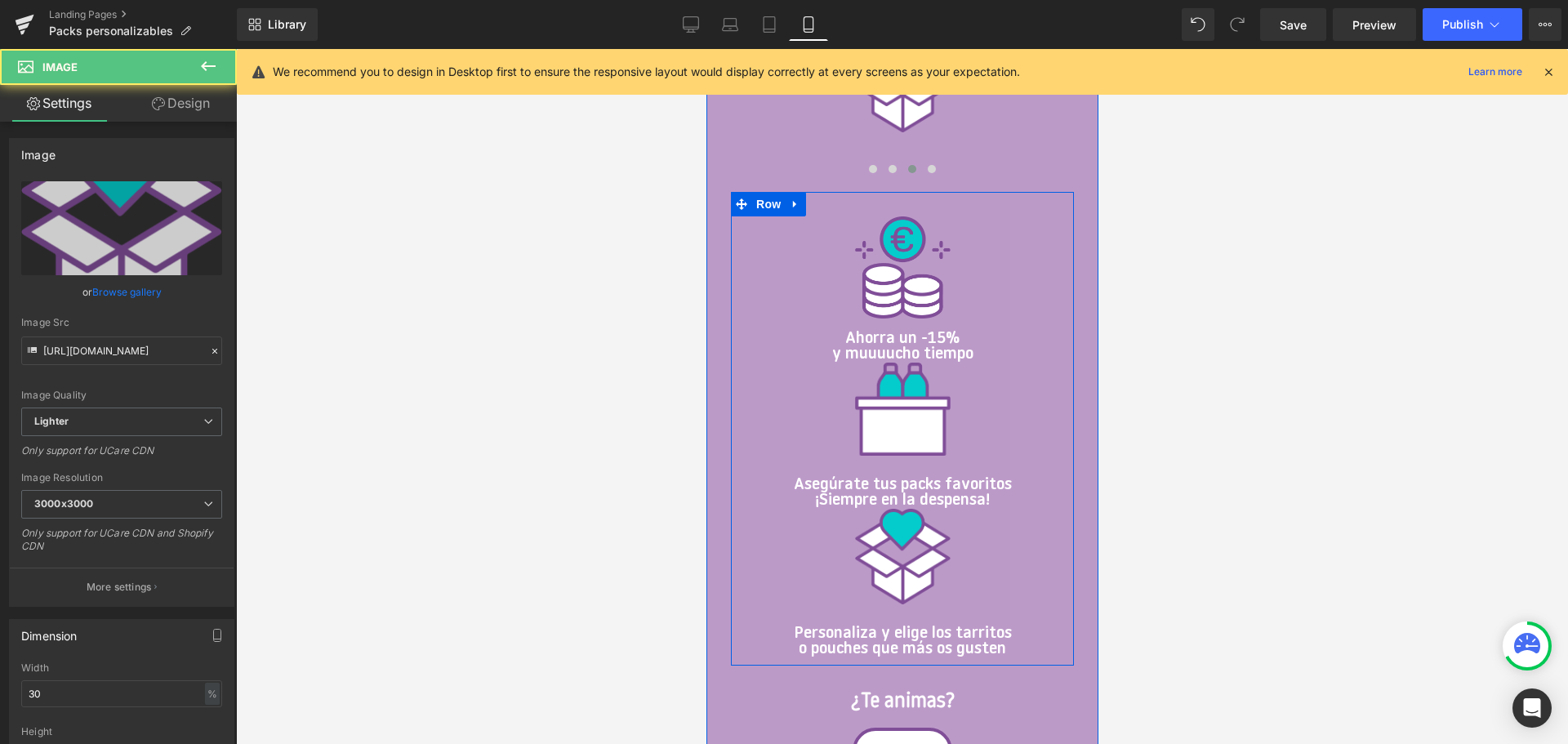
scroll to position [1950, 0]
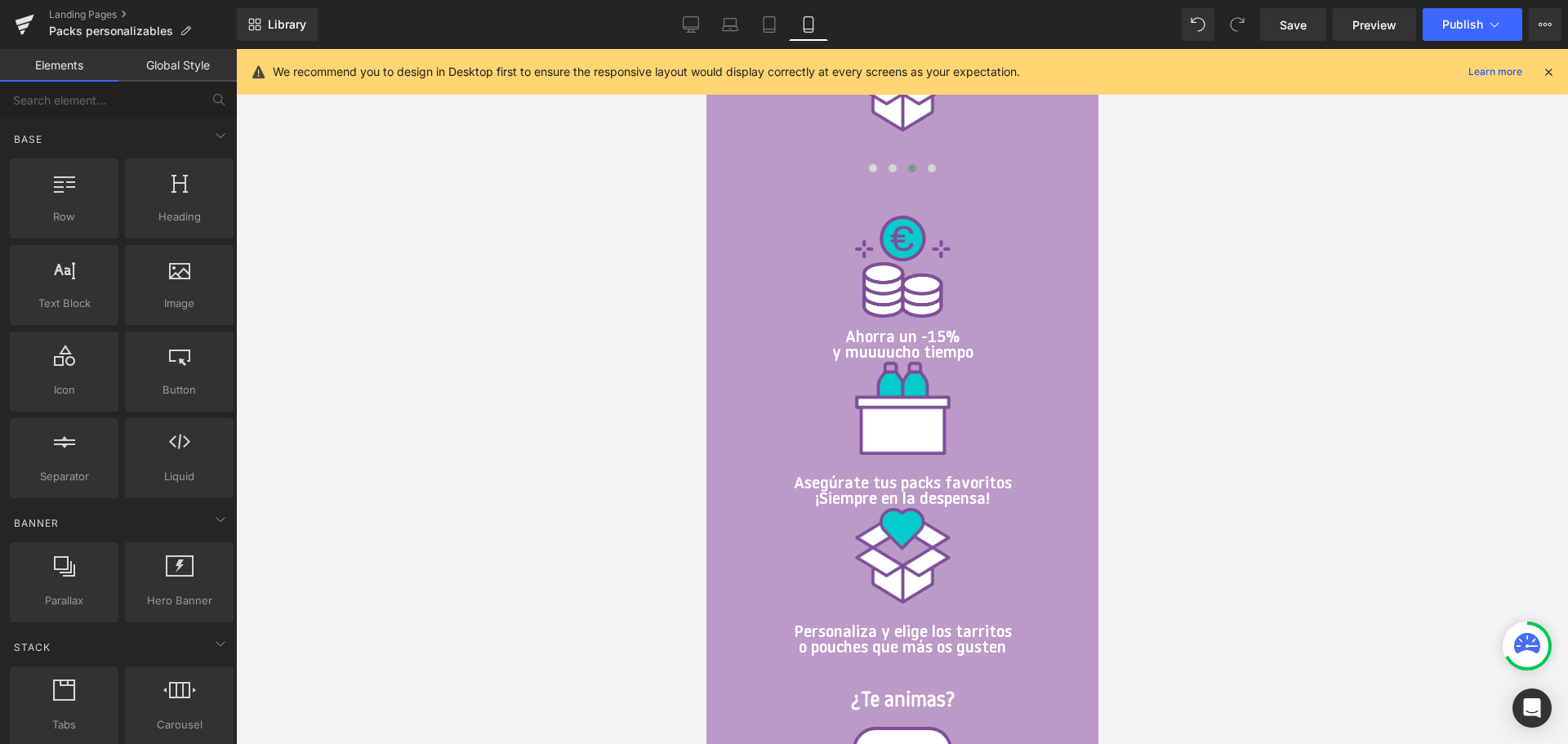
drag, startPoint x: 1182, startPoint y: 635, endPoint x: 1145, endPoint y: 638, distance: 37.1
click at [1172, 635] on div at bounding box center [902, 396] width 1332 height 695
click at [945, 632] on icon at bounding box center [945, 629] width 9 height 10
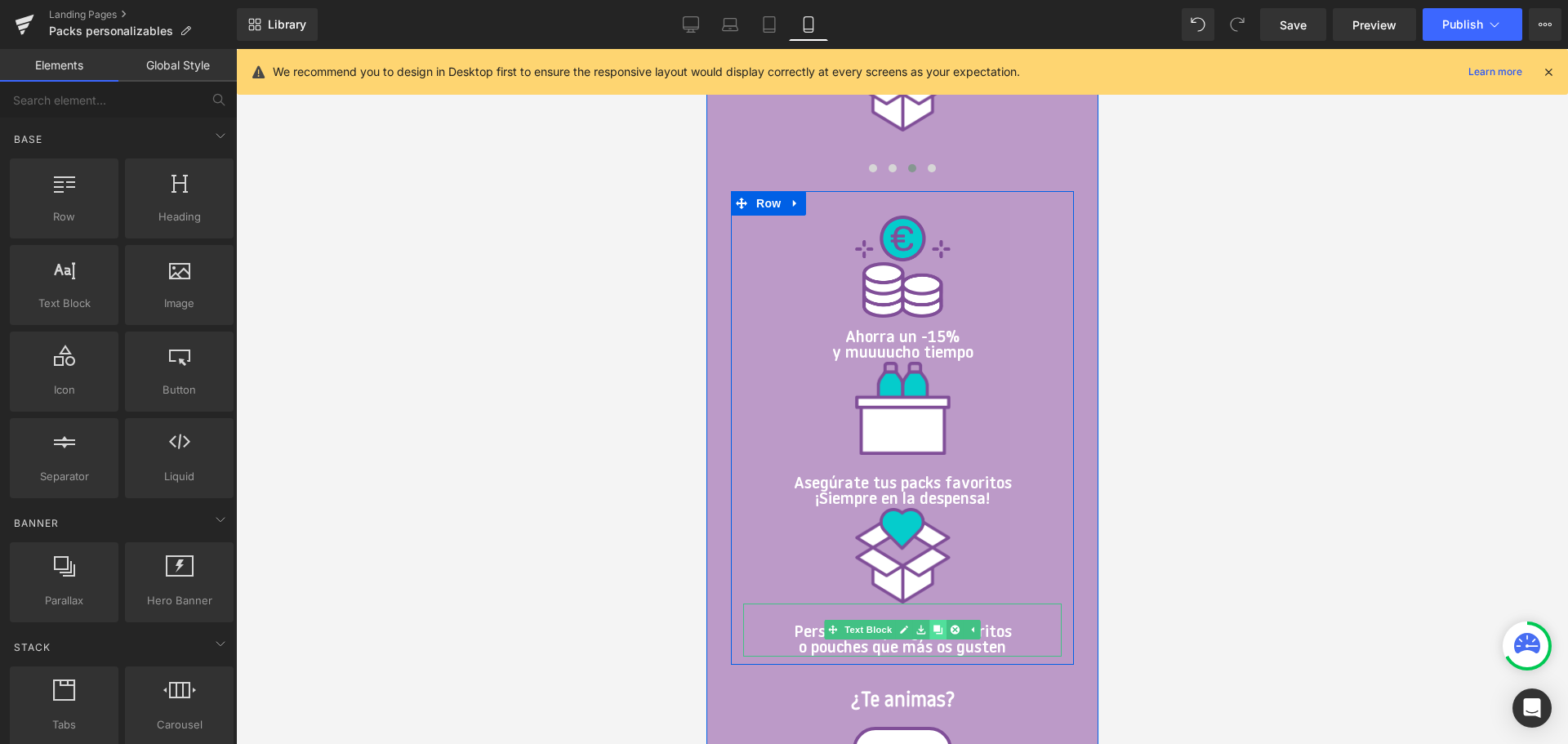
click at [934, 633] on link at bounding box center [937, 630] width 17 height 19
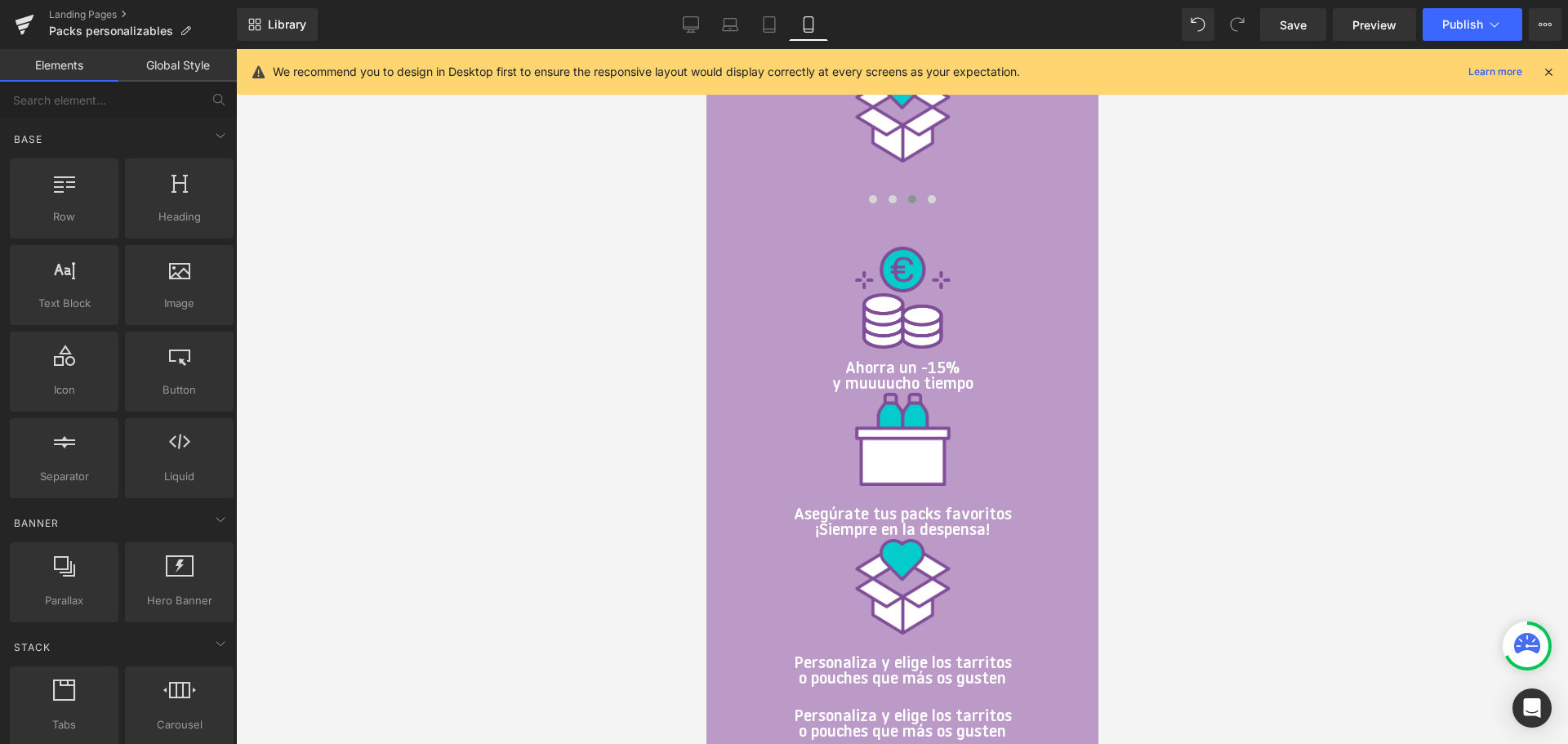
scroll to position [1918, 0]
drag, startPoint x: 1216, startPoint y: 598, endPoint x: 1183, endPoint y: 606, distance: 34.0
click at [1219, 597] on div at bounding box center [902, 396] width 1332 height 695
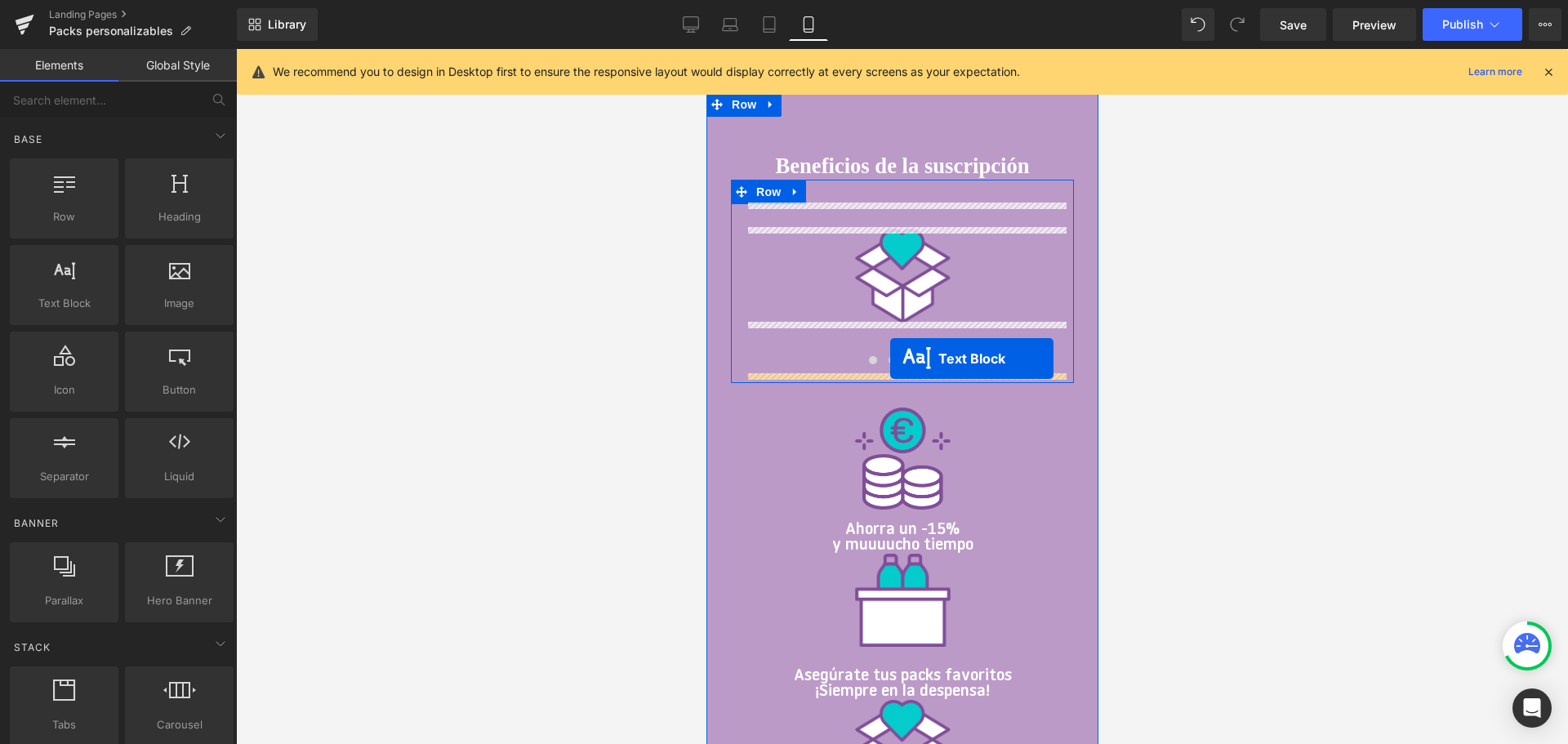
scroll to position [1757, 0]
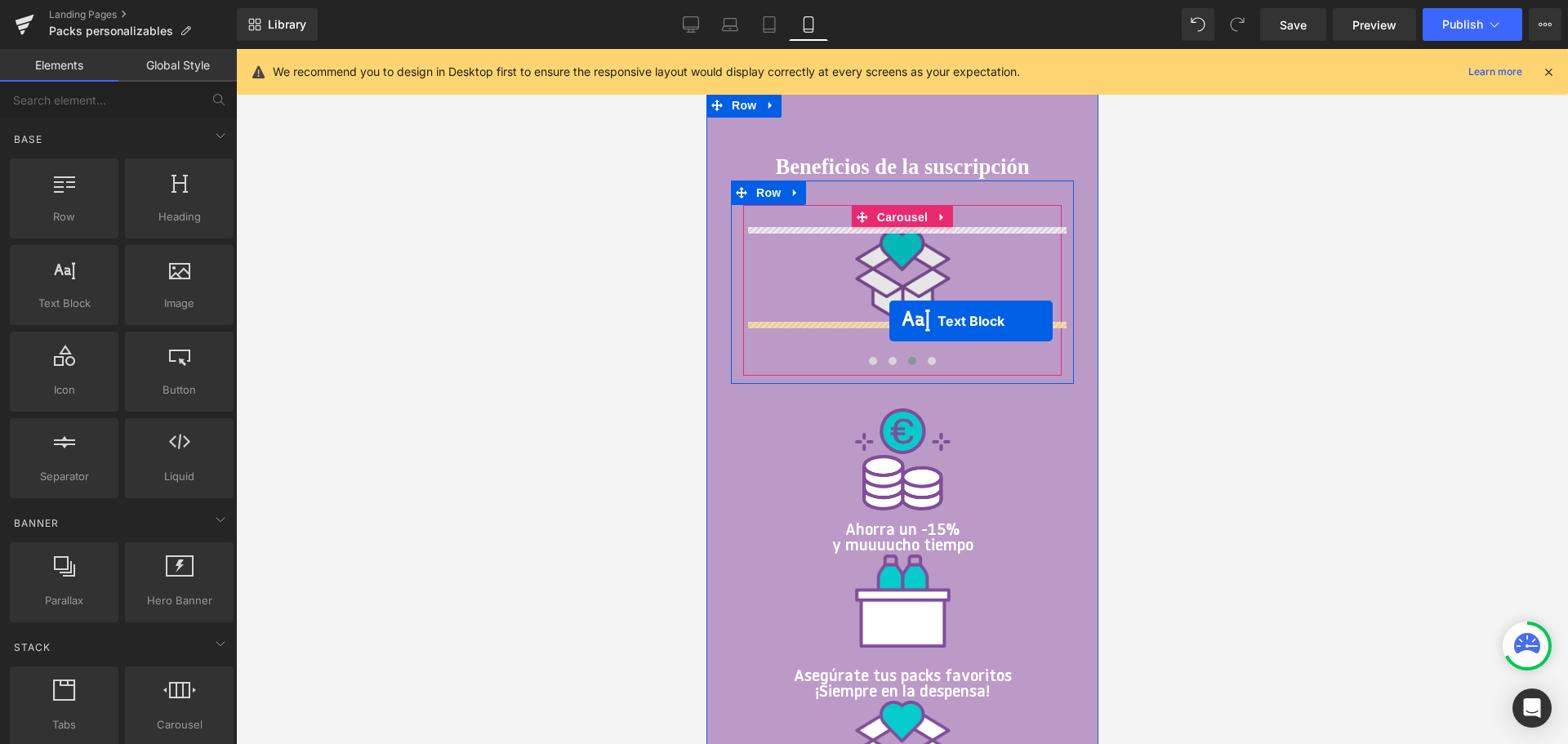
drag, startPoint x: 833, startPoint y: 658, endPoint x: 888, endPoint y: 321, distance: 341.5
click at [888, 321] on div "Image" at bounding box center [901, 277] width 318 height 96
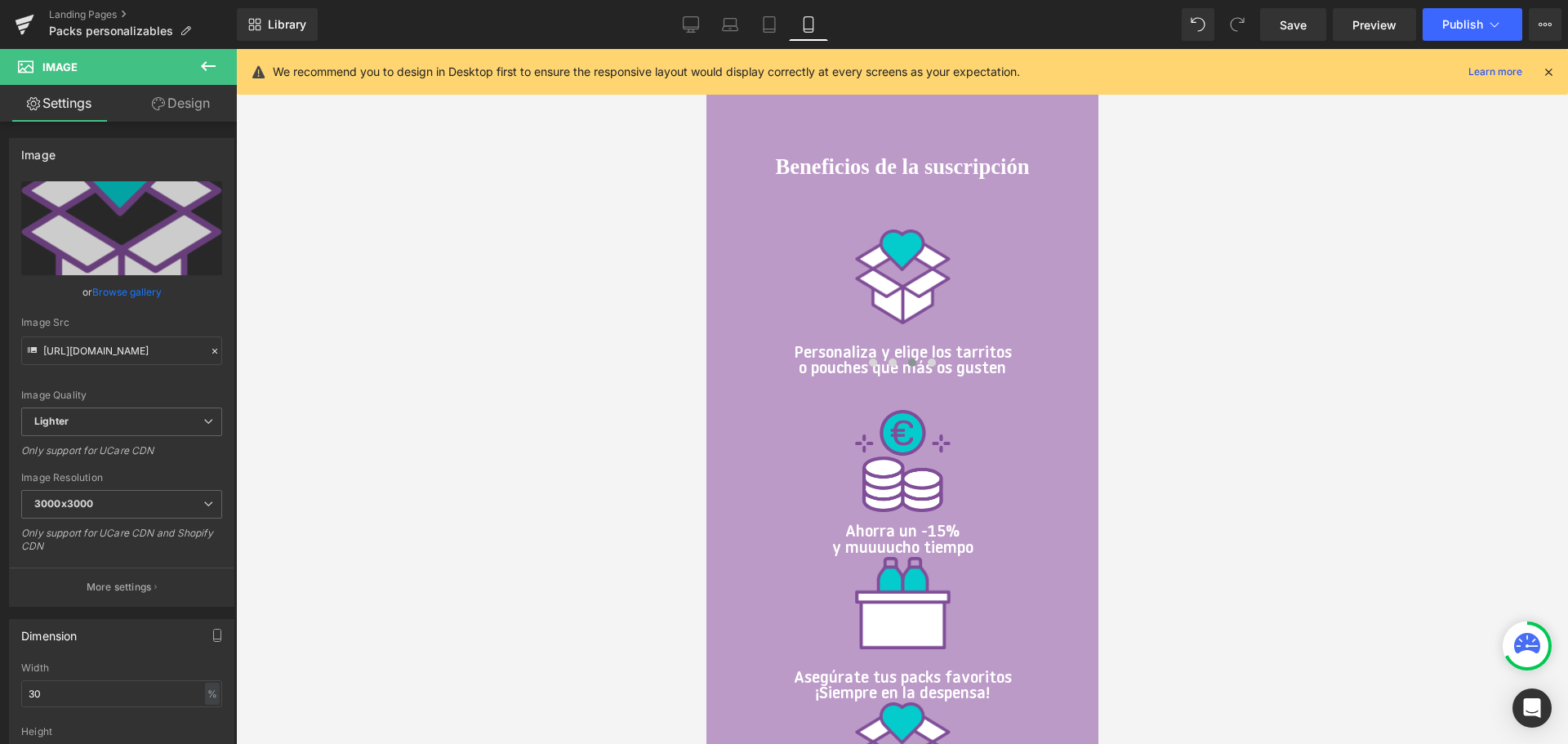
click at [1258, 201] on div at bounding box center [902, 396] width 1332 height 695
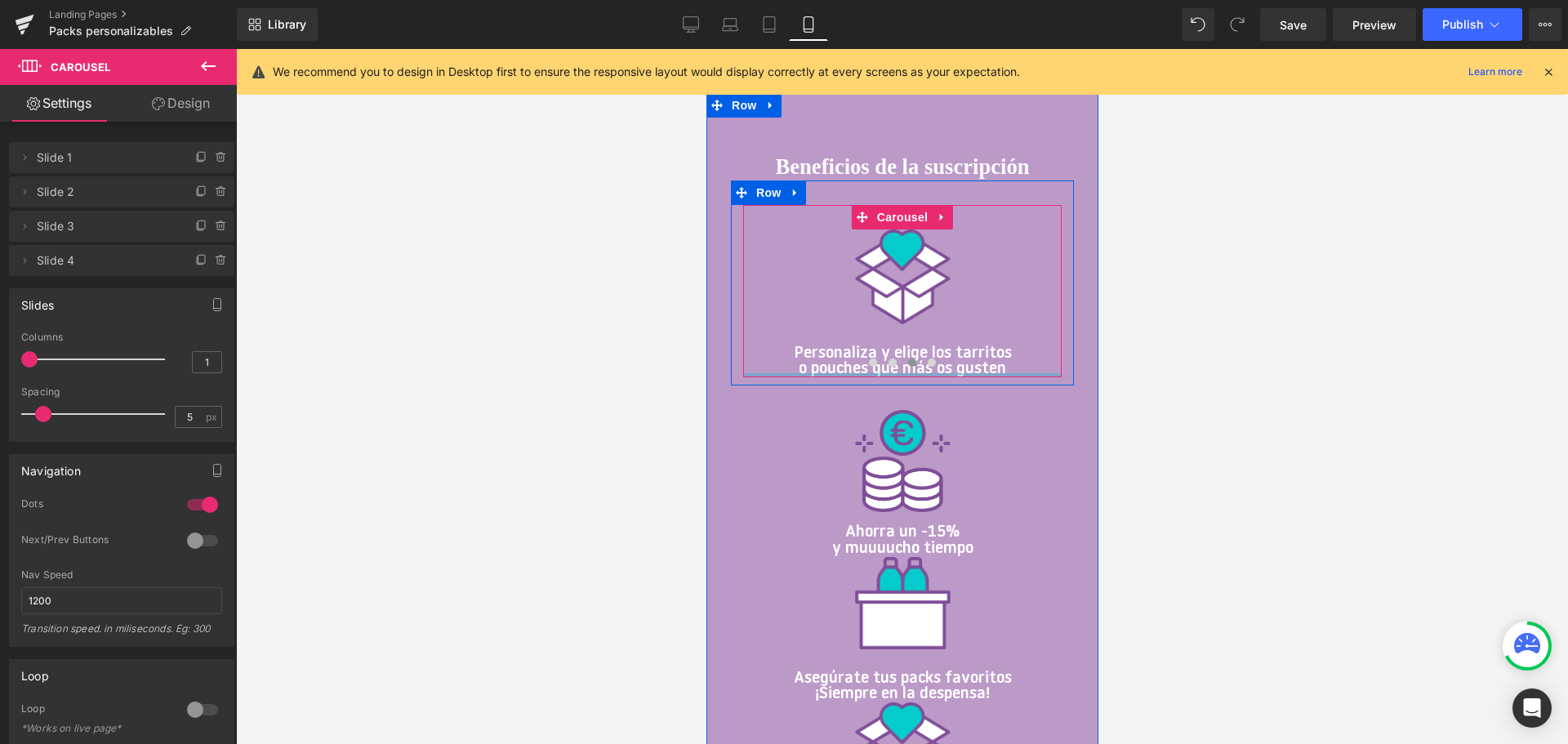
drag, startPoint x: 977, startPoint y: 371, endPoint x: 964, endPoint y: 348, distance: 26.4
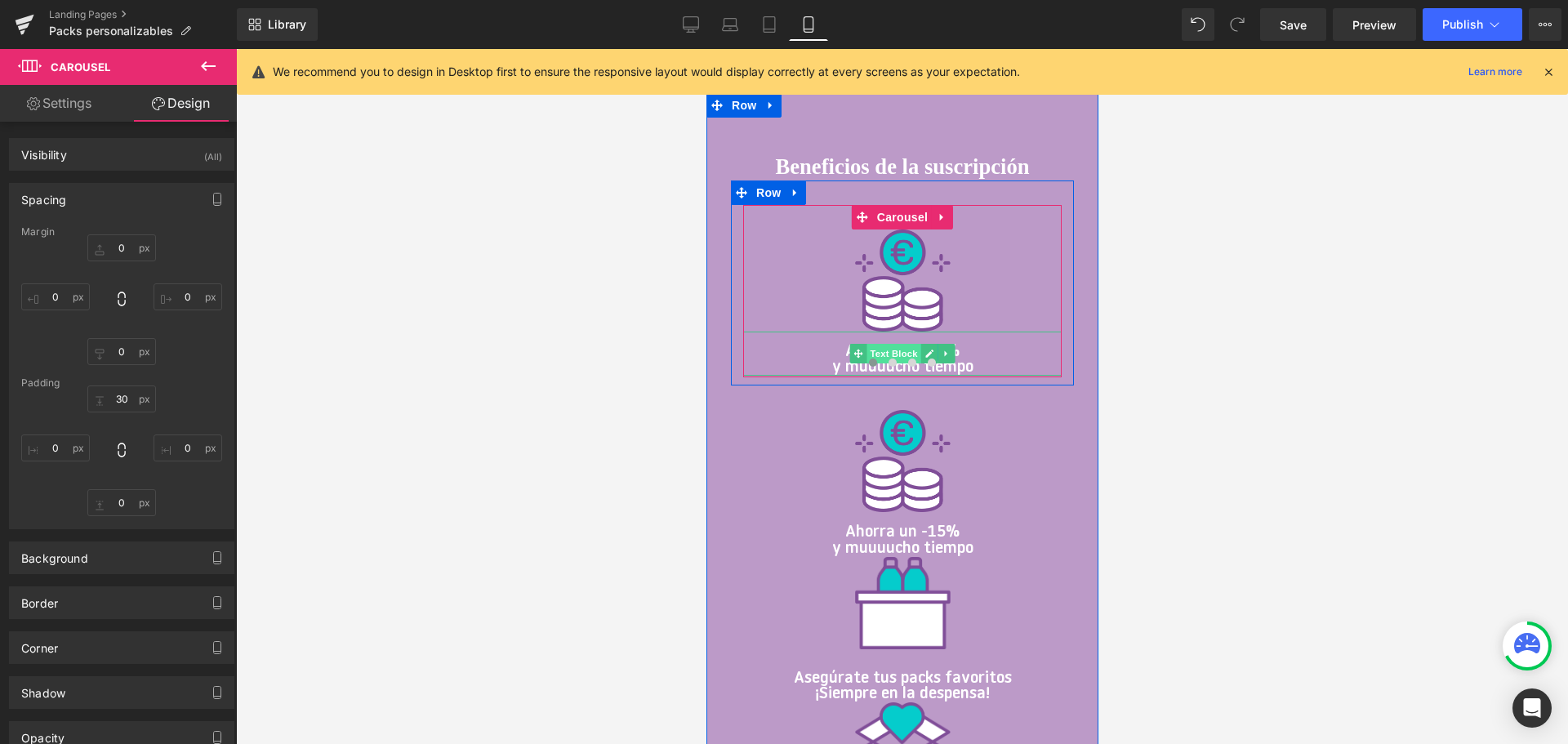
click at [906, 353] on span "Text Block" at bounding box center [892, 354] width 54 height 19
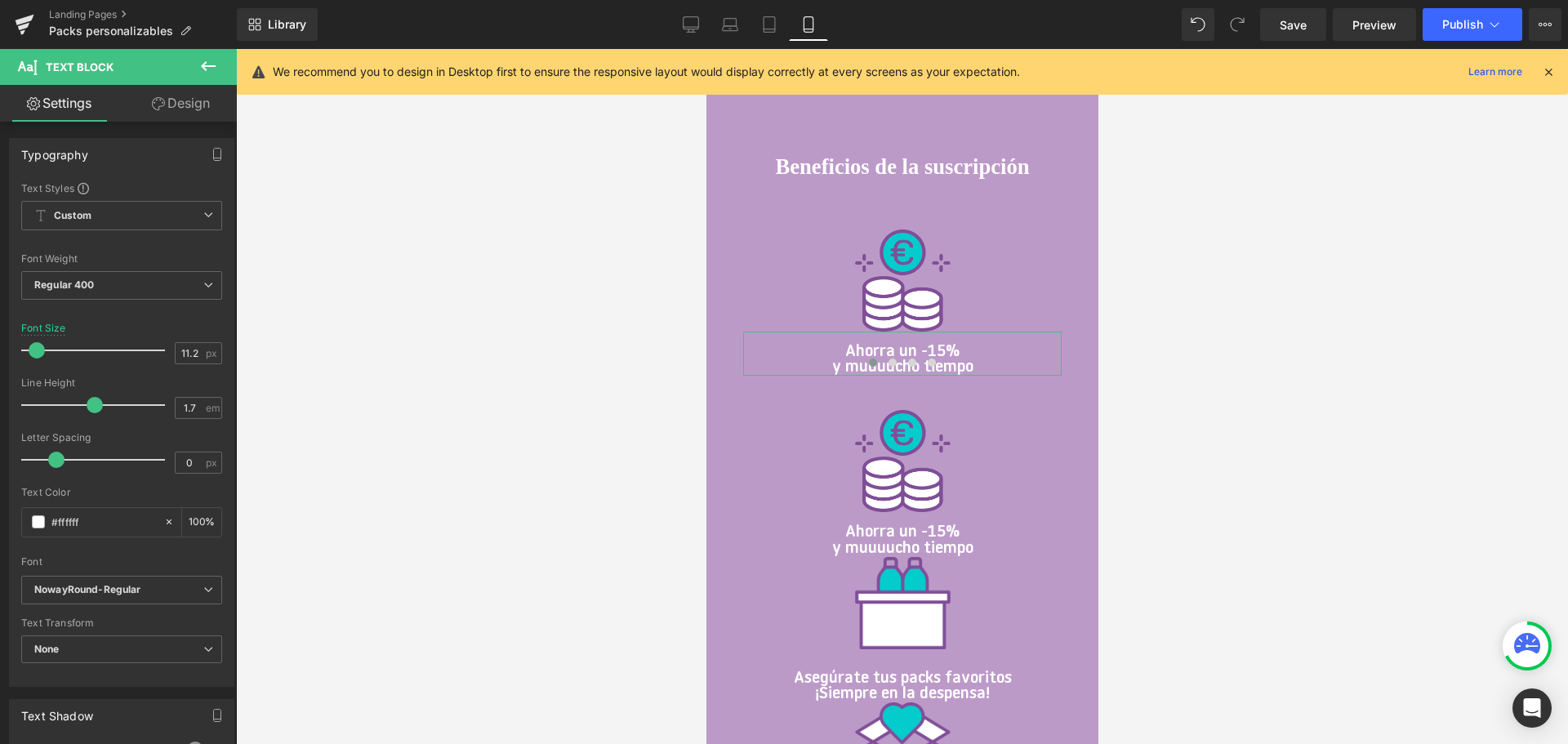
click at [161, 96] on link "Design" at bounding box center [181, 104] width 119 height 37
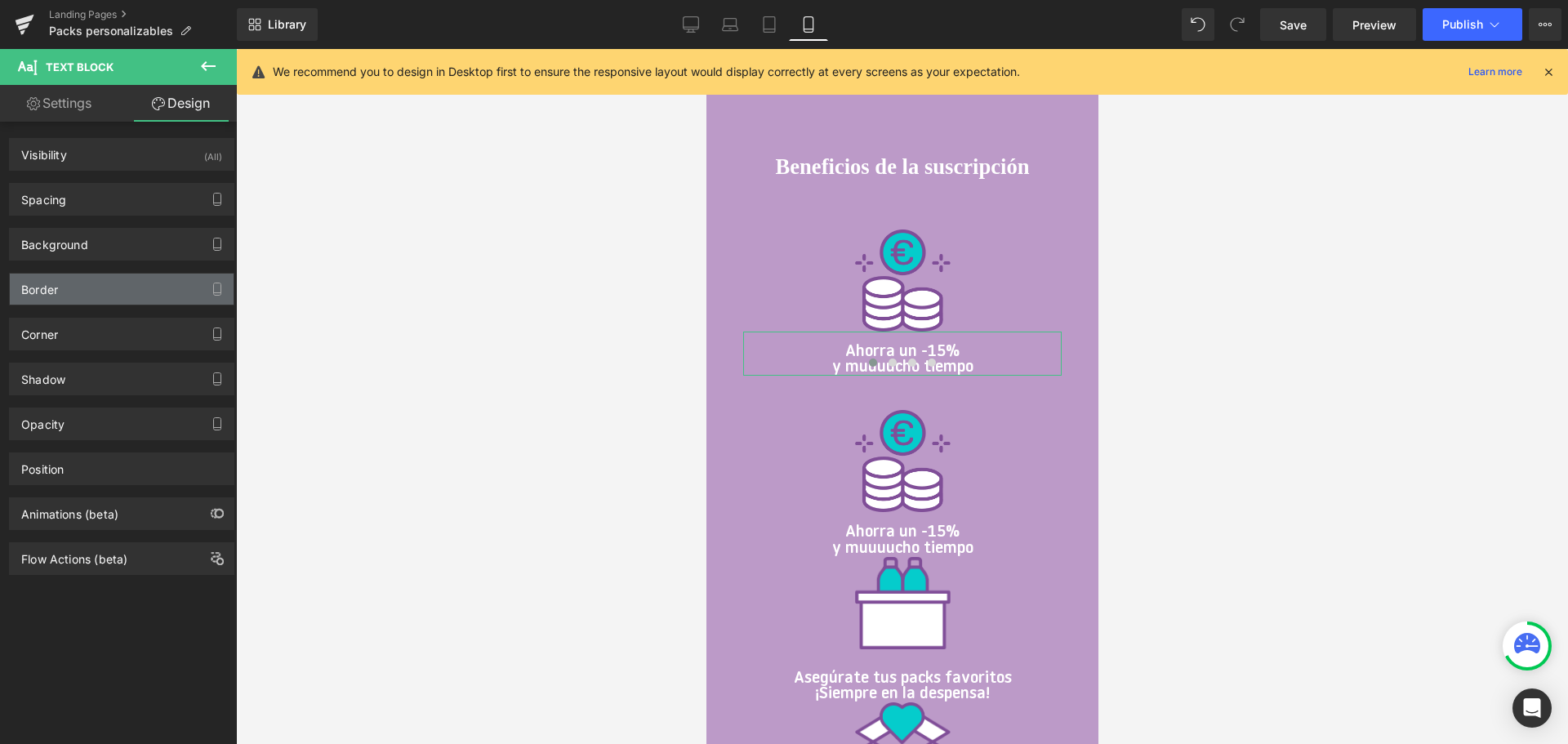
type input "0"
type input "16"
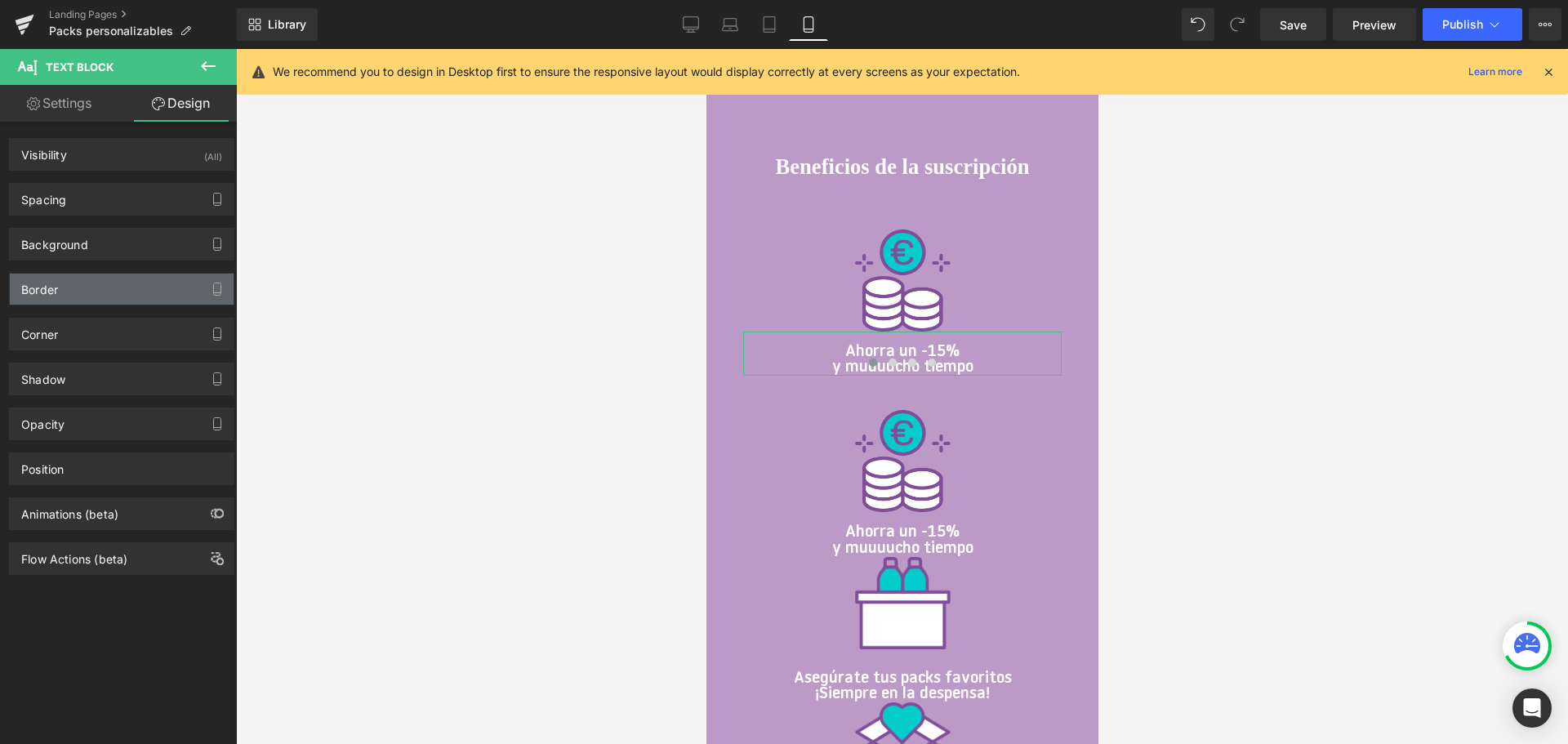
type input "0"
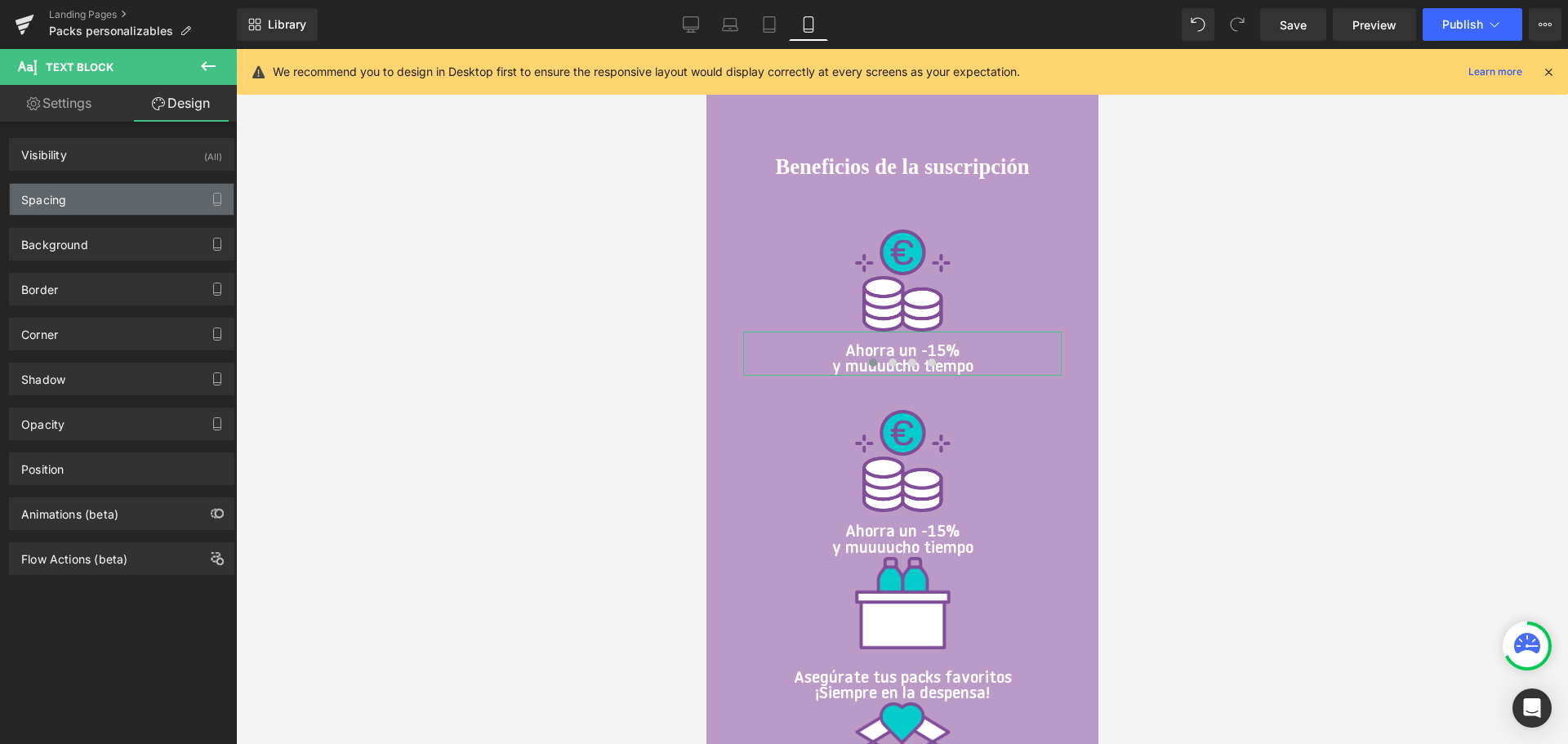
click at [84, 203] on div "Spacing" at bounding box center [121, 199] width 224 height 31
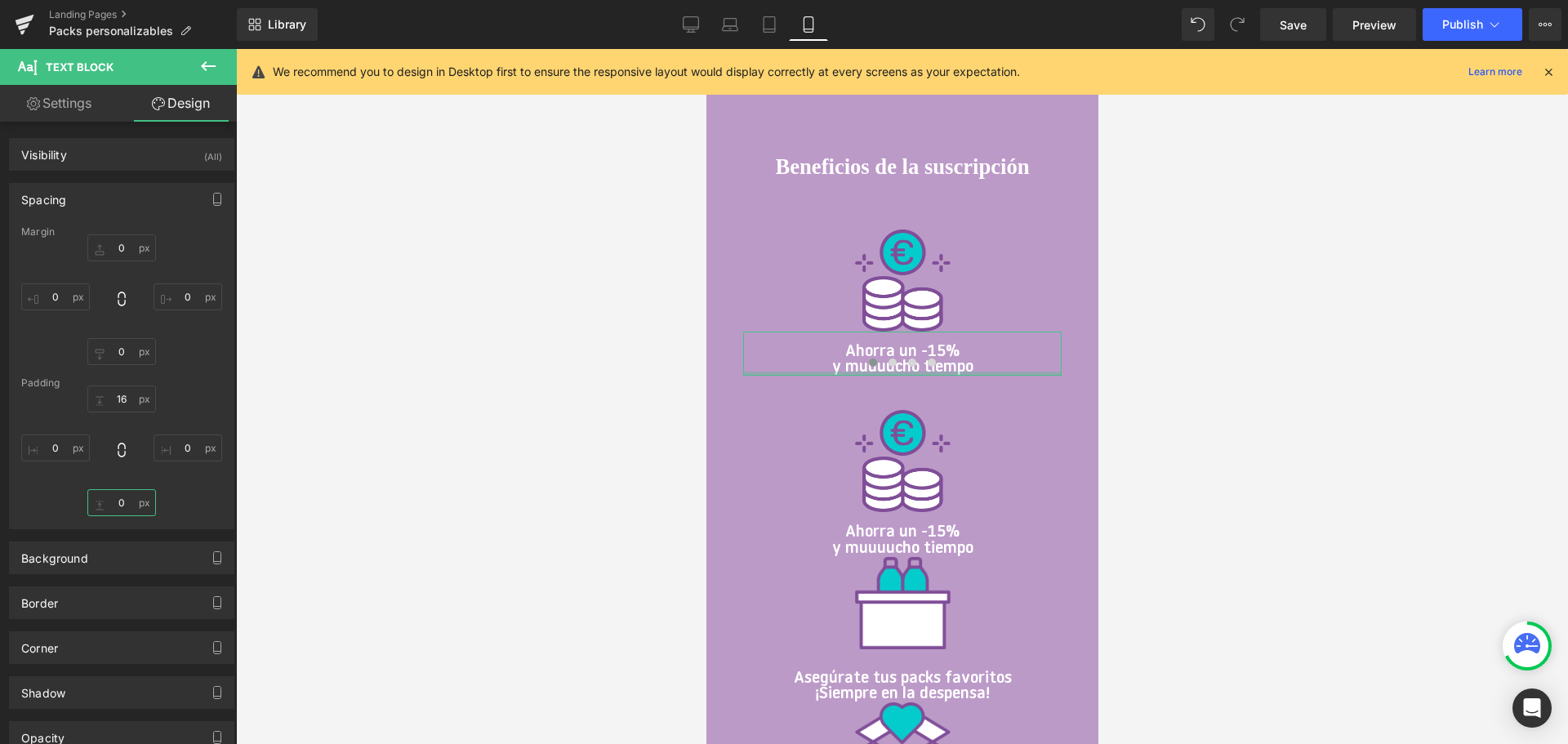
click at [124, 499] on input "0" at bounding box center [122, 502] width 69 height 27
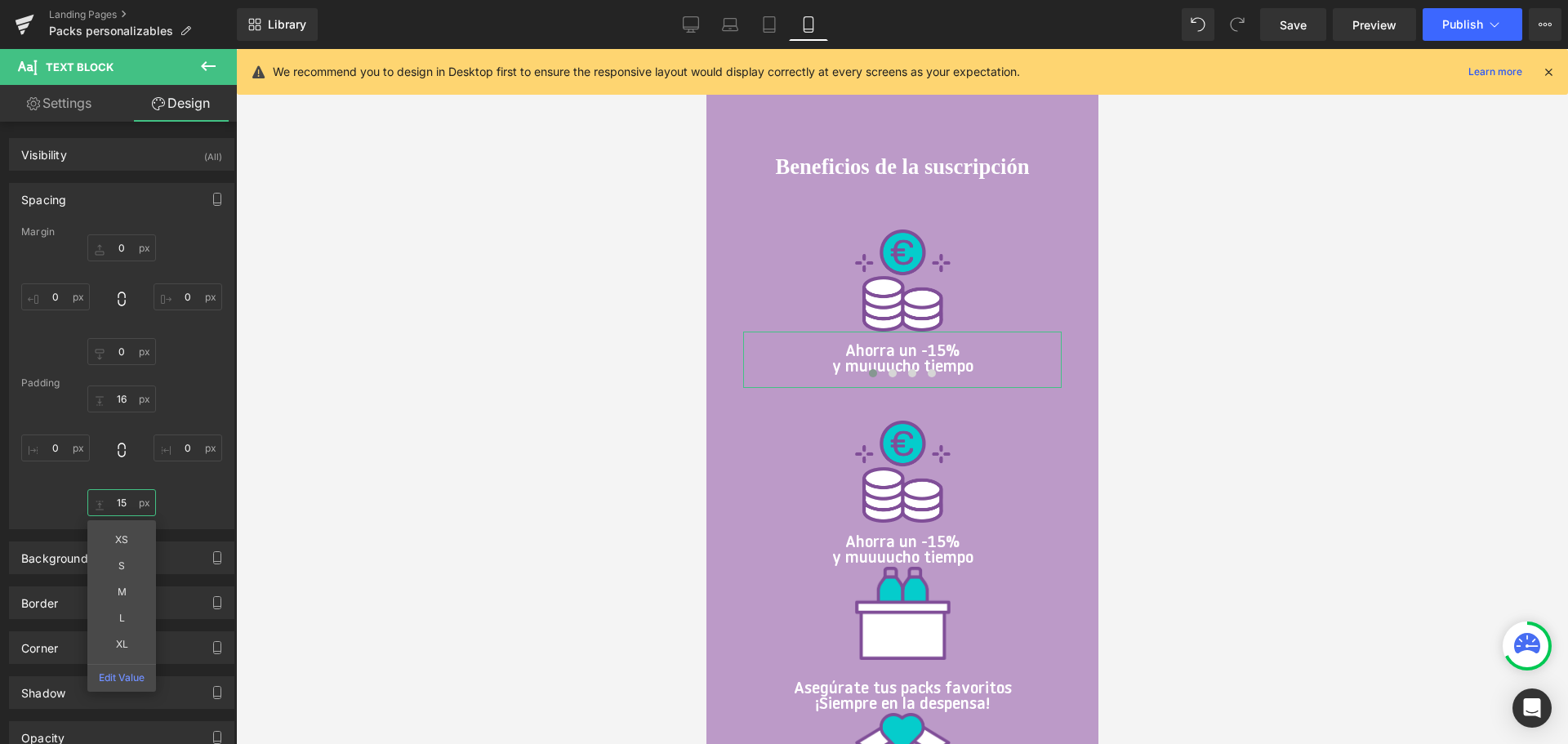
click at [122, 499] on input "15" at bounding box center [122, 502] width 69 height 27
click at [122, 500] on input "15" at bounding box center [122, 502] width 69 height 27
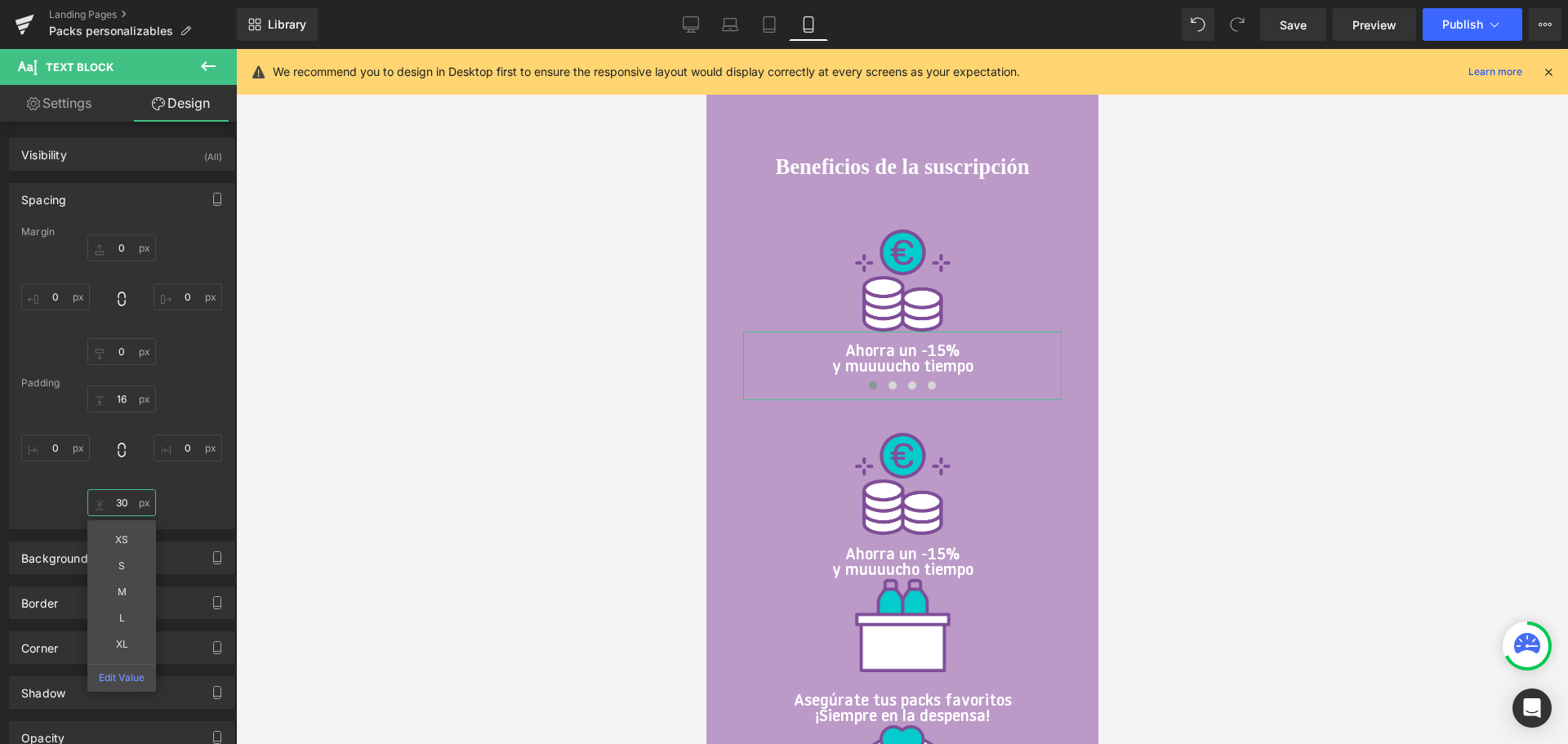
click at [122, 500] on input "30" at bounding box center [122, 502] width 69 height 27
type input "40"
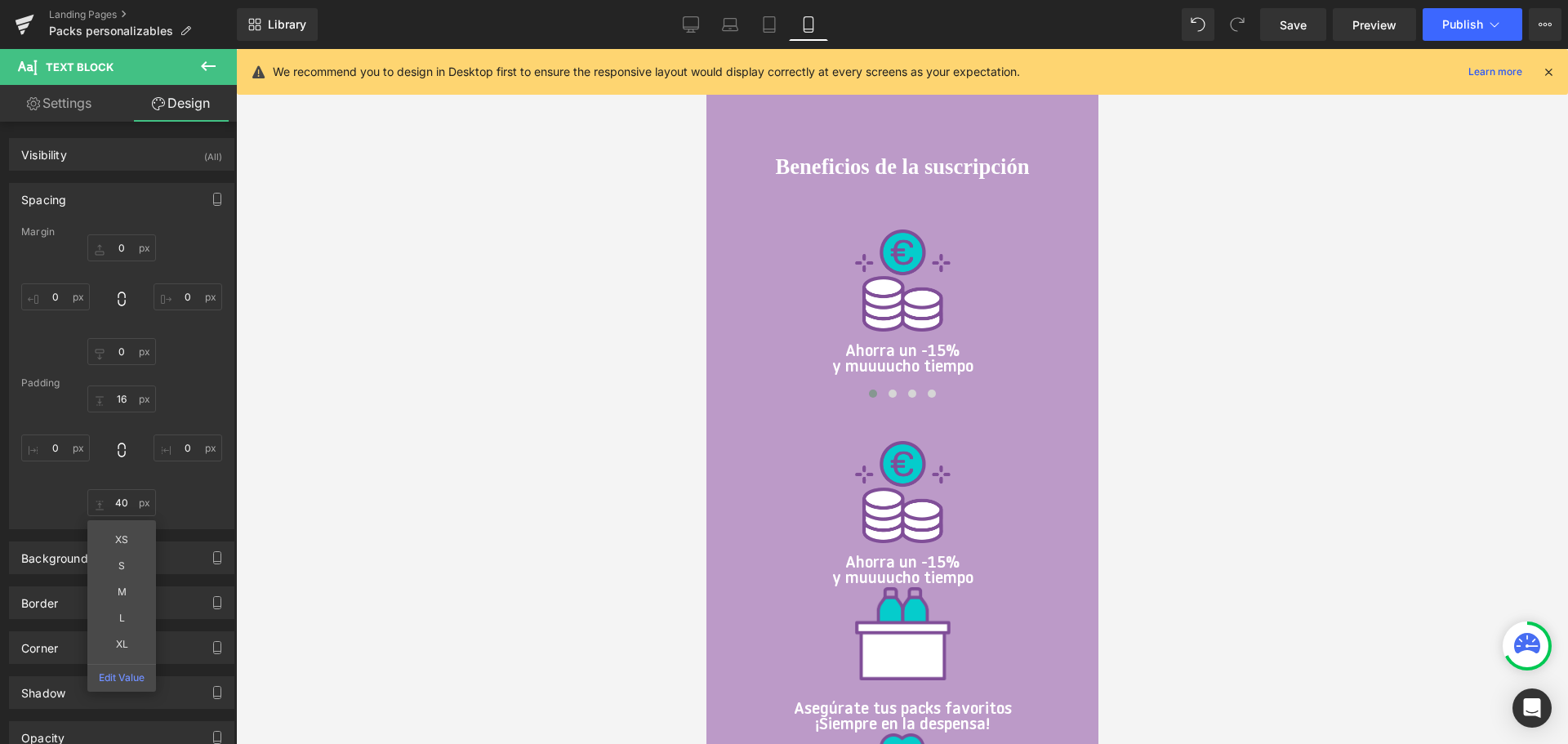
click at [1108, 306] on div at bounding box center [902, 396] width 1332 height 695
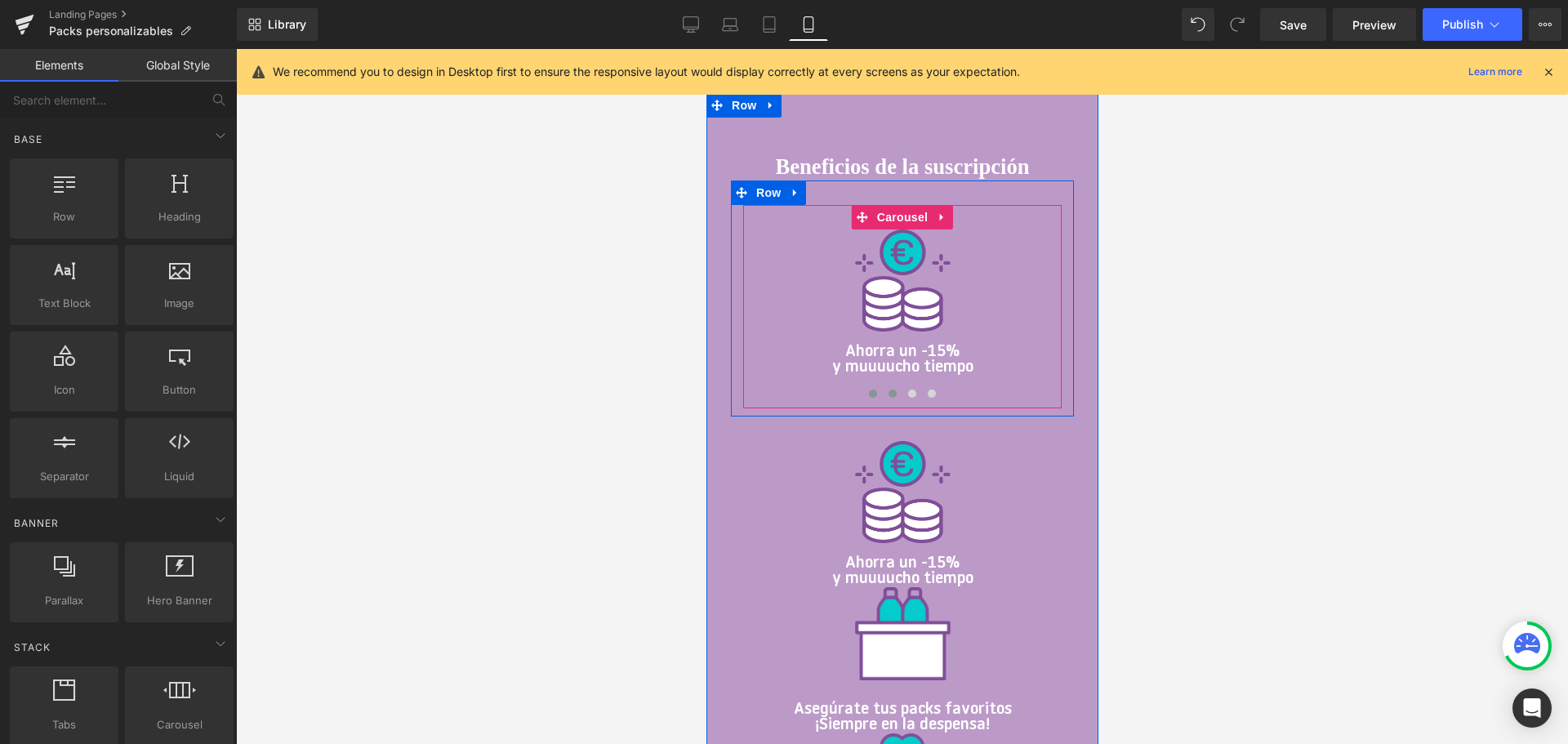
click at [891, 388] on button at bounding box center [891, 394] width 19 height 16
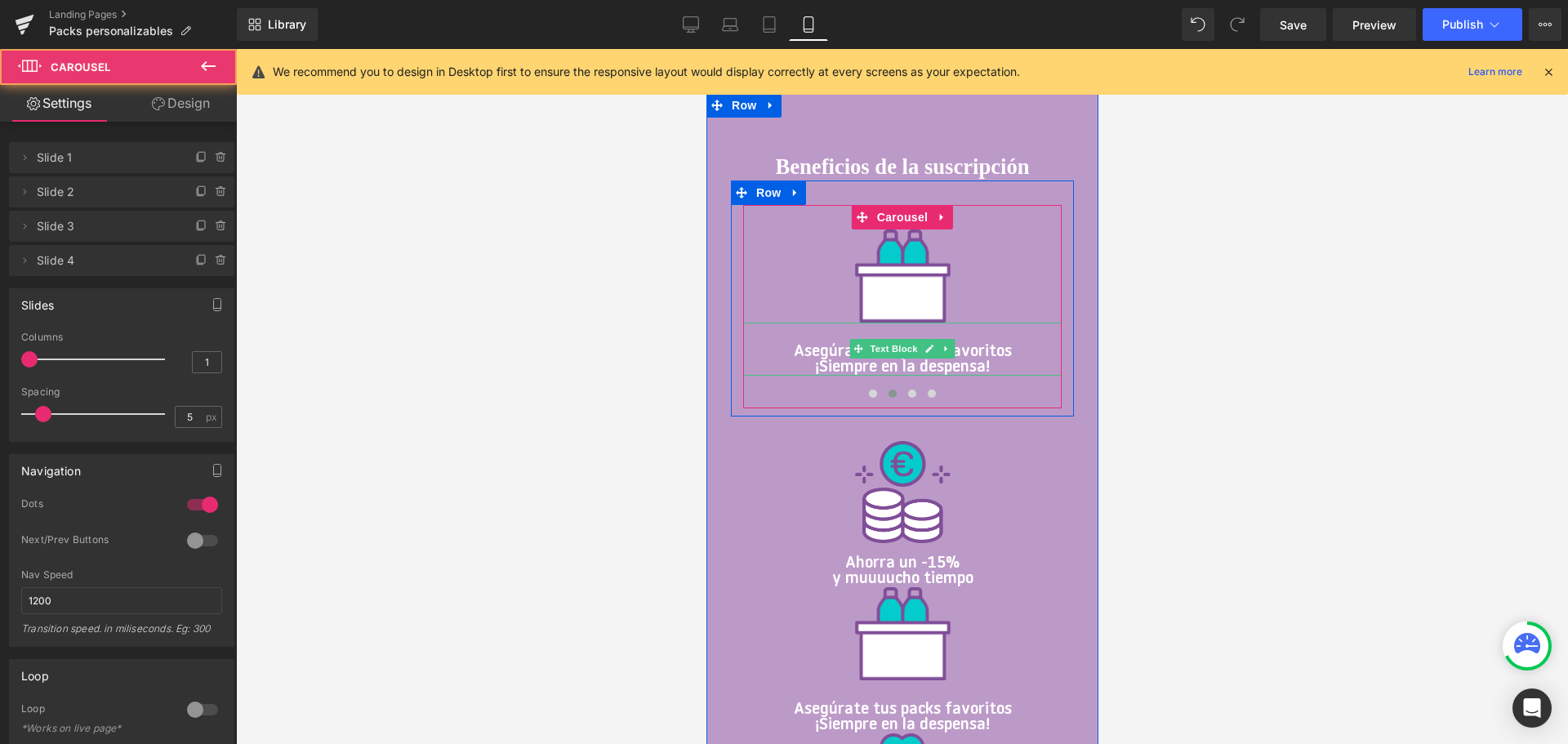
click at [884, 343] on span "Text Block" at bounding box center [892, 349] width 54 height 19
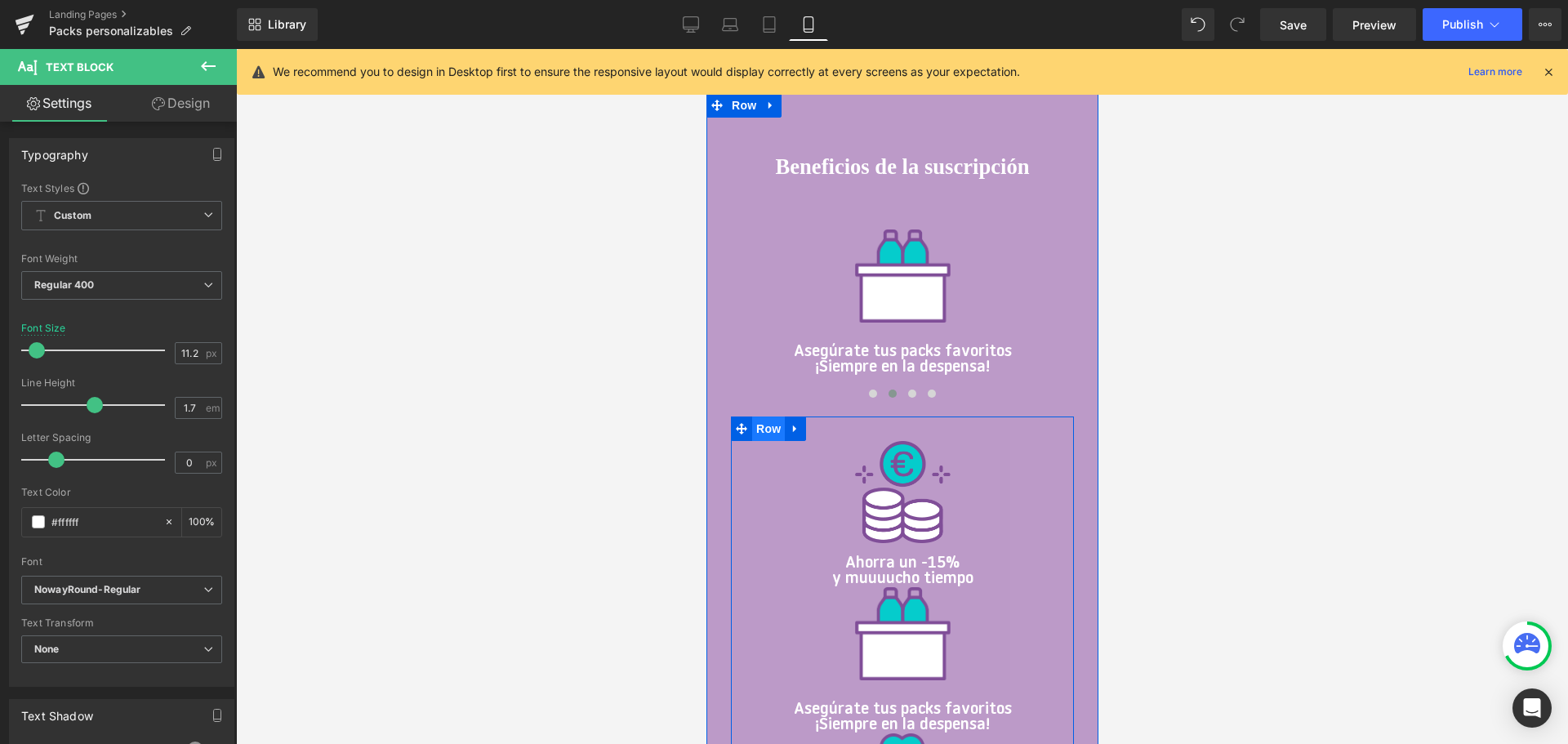
click at [767, 427] on span "Row" at bounding box center [767, 429] width 33 height 25
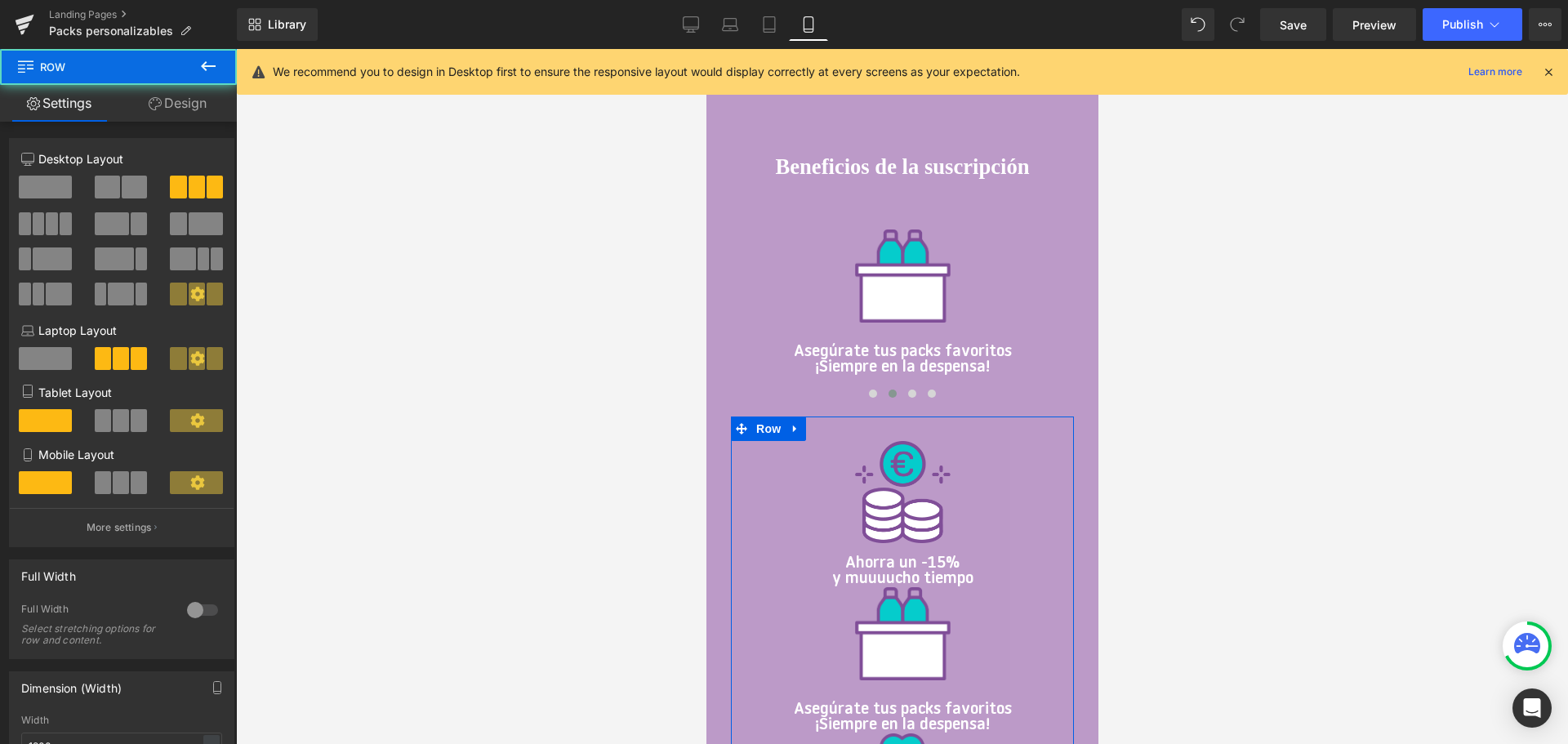
click at [195, 101] on link "Design" at bounding box center [178, 104] width 119 height 37
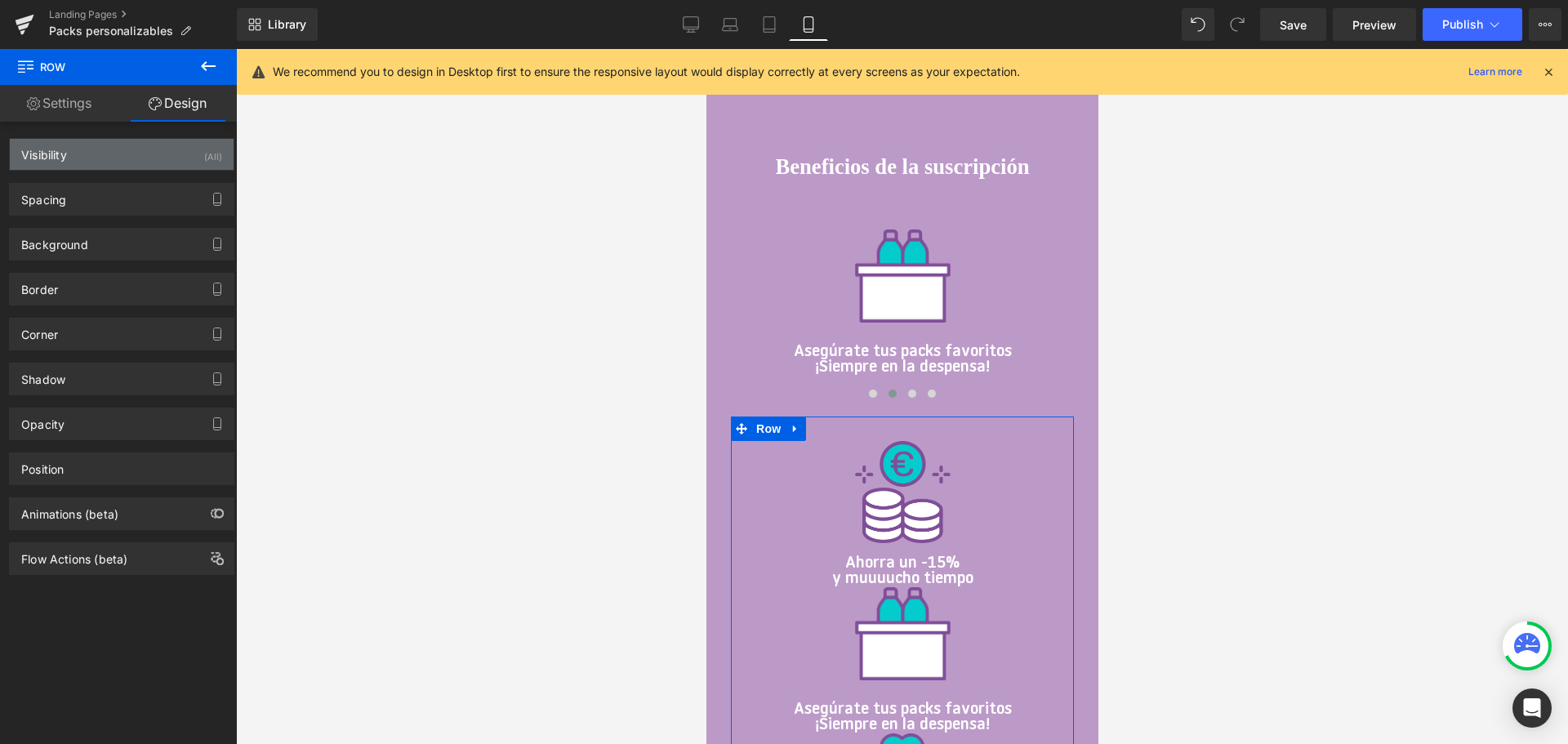
click at [134, 153] on div "Visibility (All)" at bounding box center [121, 154] width 224 height 31
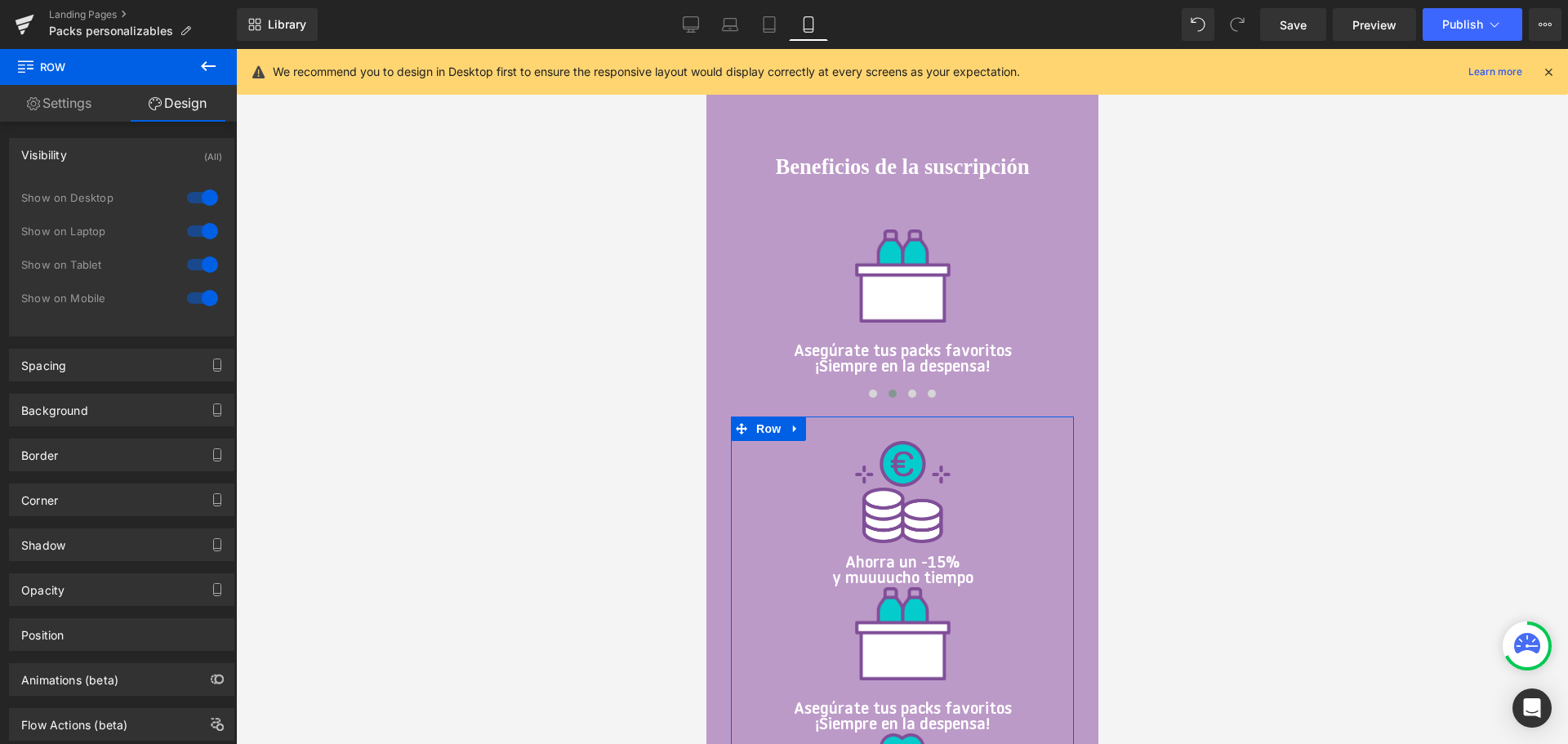
click at [189, 269] on div at bounding box center [203, 265] width 39 height 27
click at [206, 314] on div "Show on Mobile" at bounding box center [121, 307] width 201 height 34
click at [193, 300] on div at bounding box center [203, 298] width 39 height 27
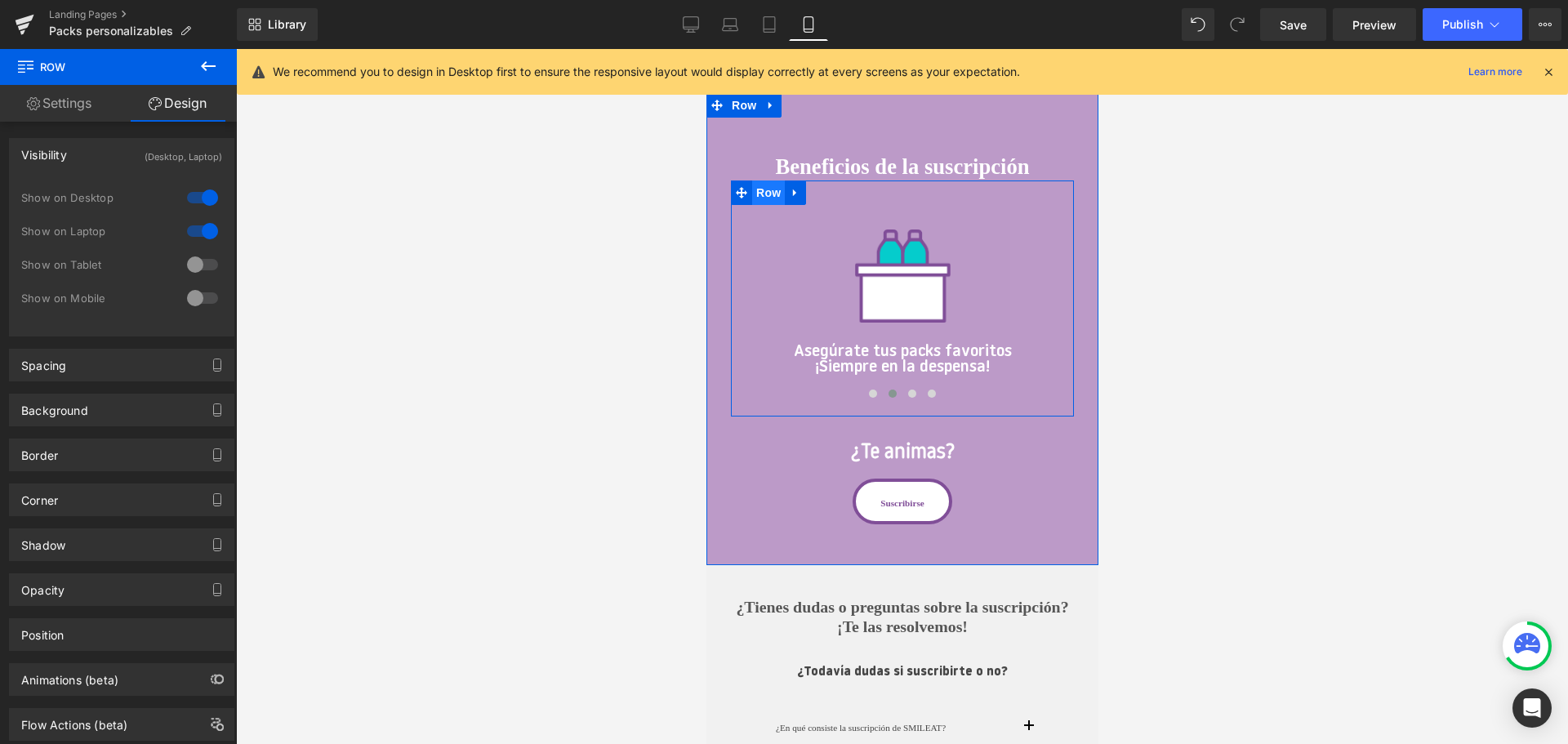
click at [761, 196] on span "Row" at bounding box center [767, 193] width 33 height 25
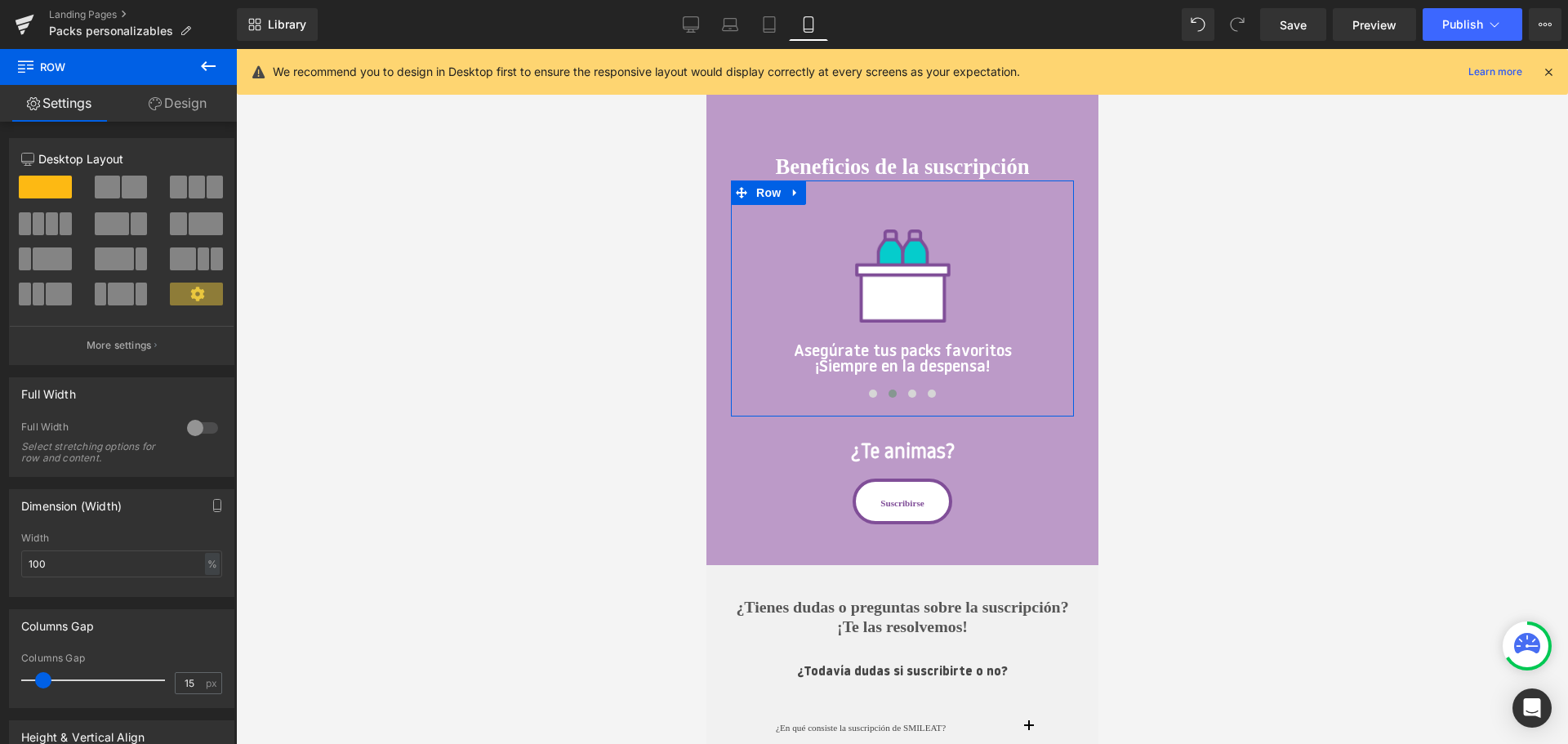
click at [174, 96] on link "Design" at bounding box center [178, 104] width 119 height 37
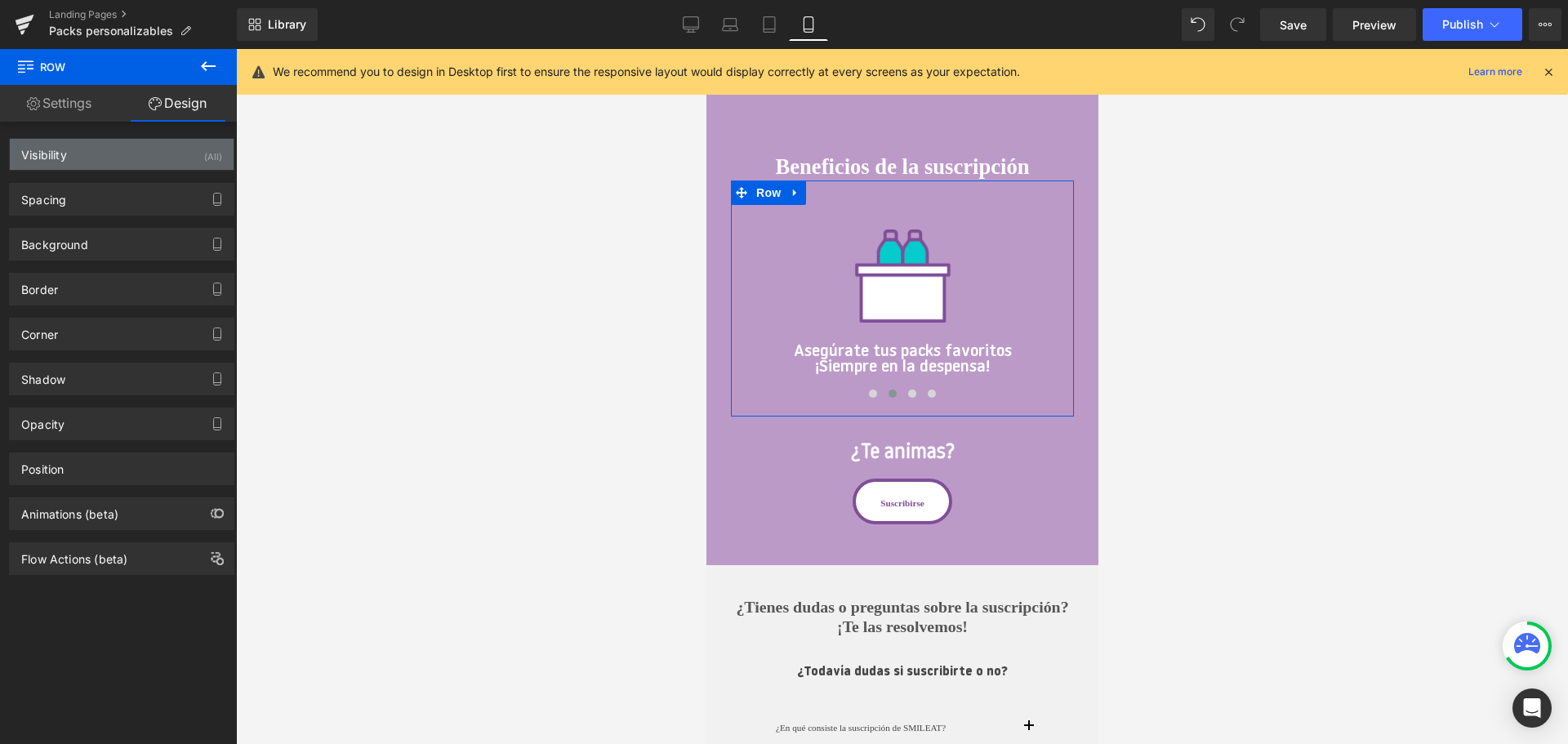
click at [180, 157] on div "Visibility (All)" at bounding box center [121, 154] width 224 height 31
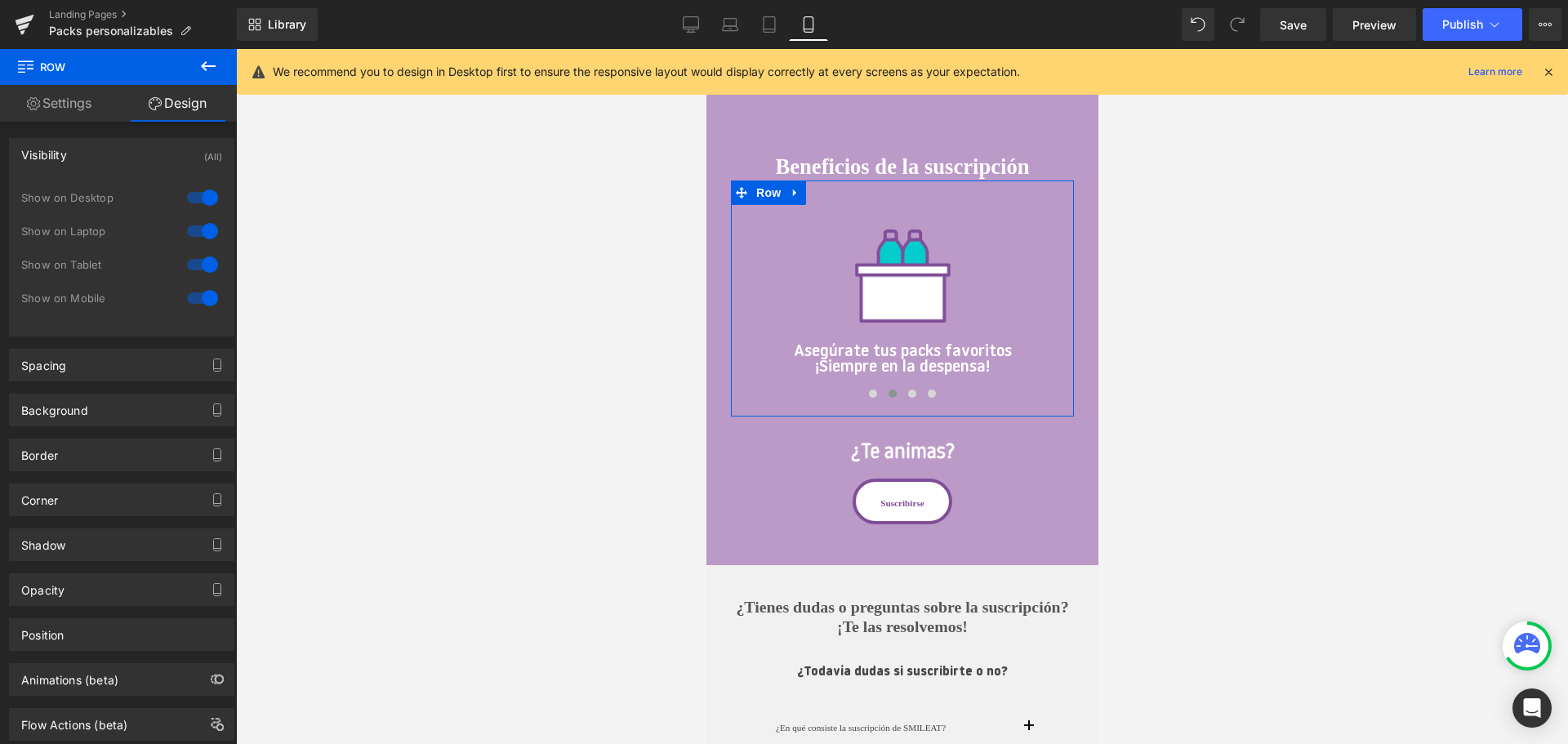
click at [204, 235] on div at bounding box center [203, 232] width 39 height 27
click at [192, 190] on div at bounding box center [203, 198] width 39 height 27
click at [1251, 283] on div at bounding box center [902, 396] width 1332 height 695
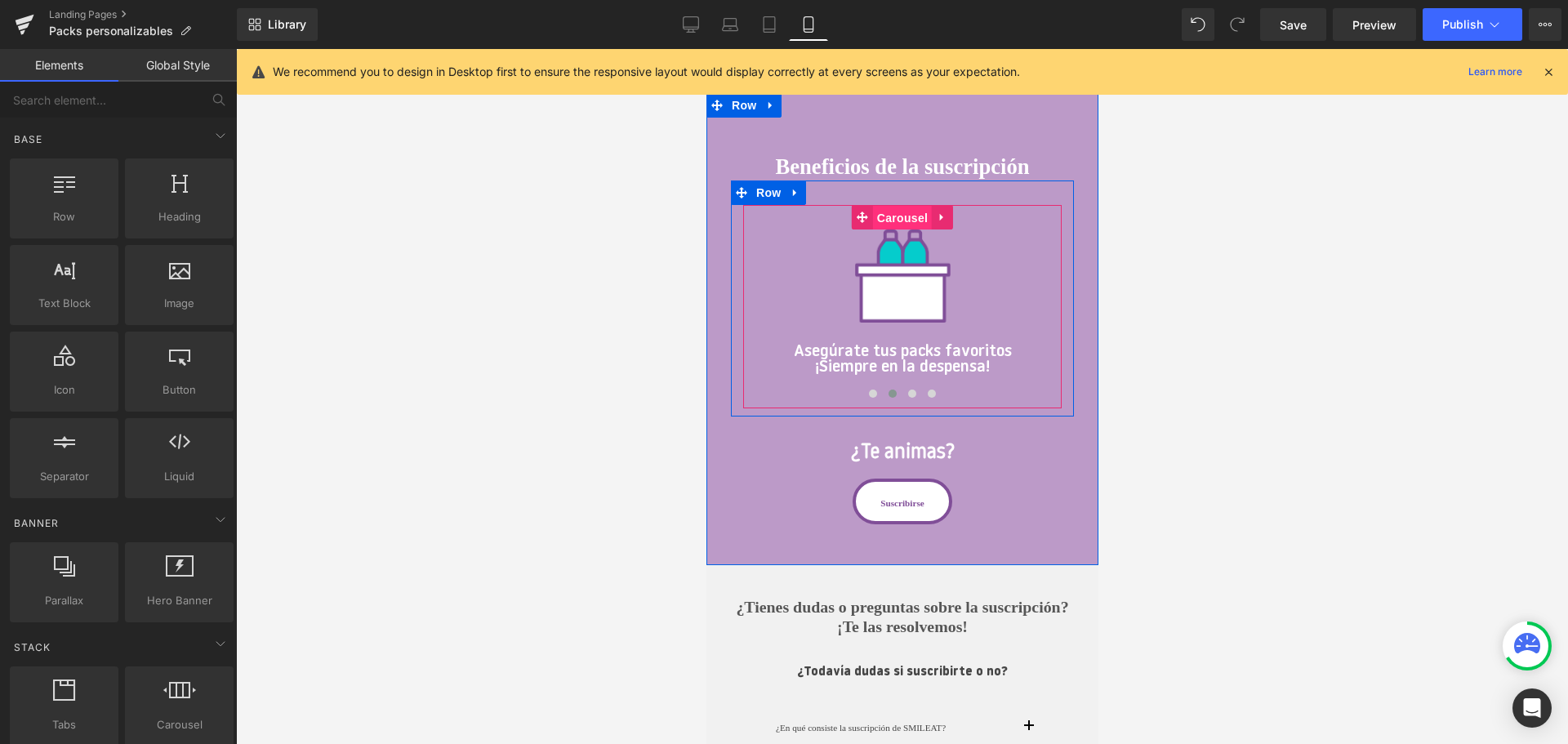
click at [891, 213] on span "Carousel" at bounding box center [901, 219] width 58 height 25
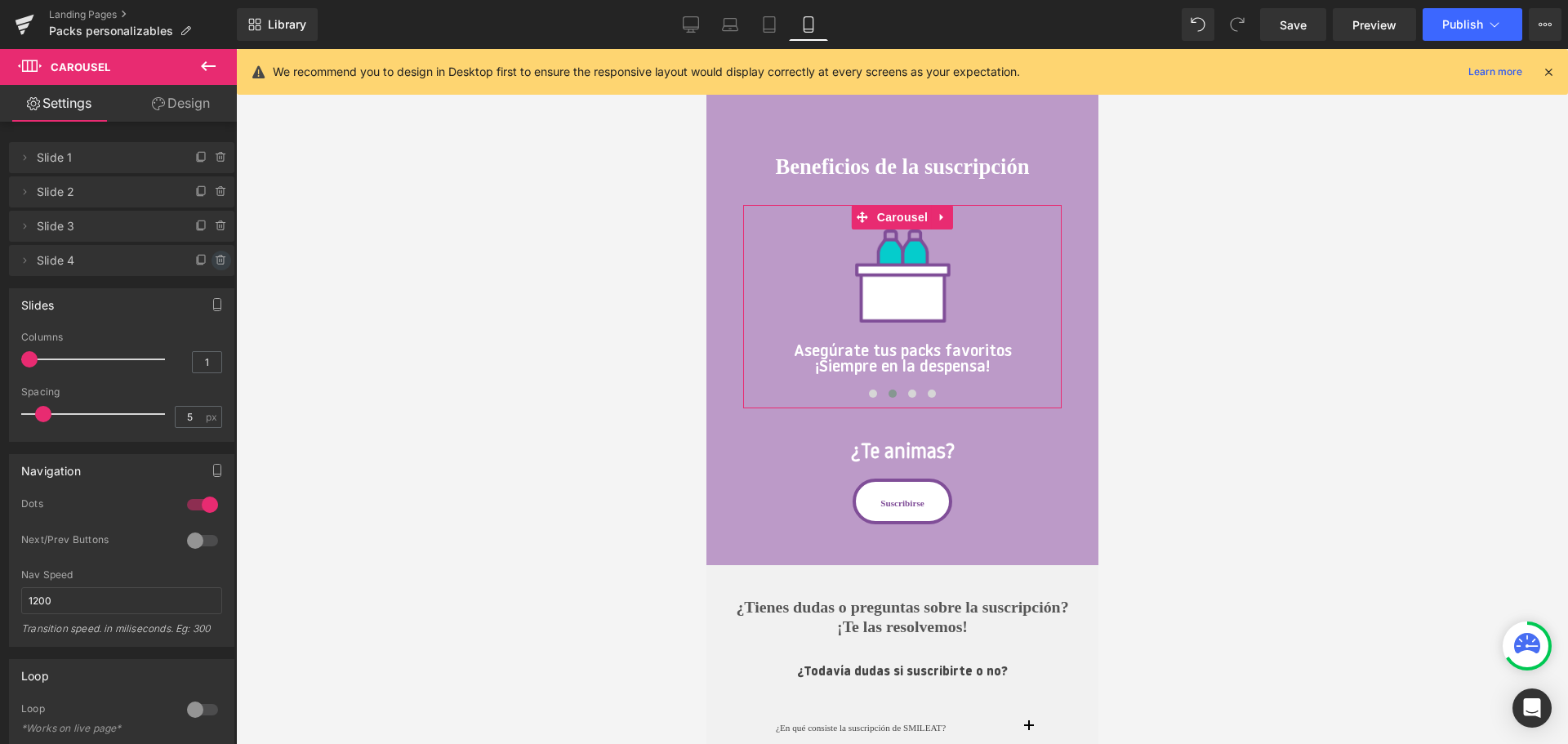
click at [217, 260] on icon at bounding box center [221, 260] width 13 height 13
click at [188, 261] on button "Delete" at bounding box center [203, 261] width 51 height 21
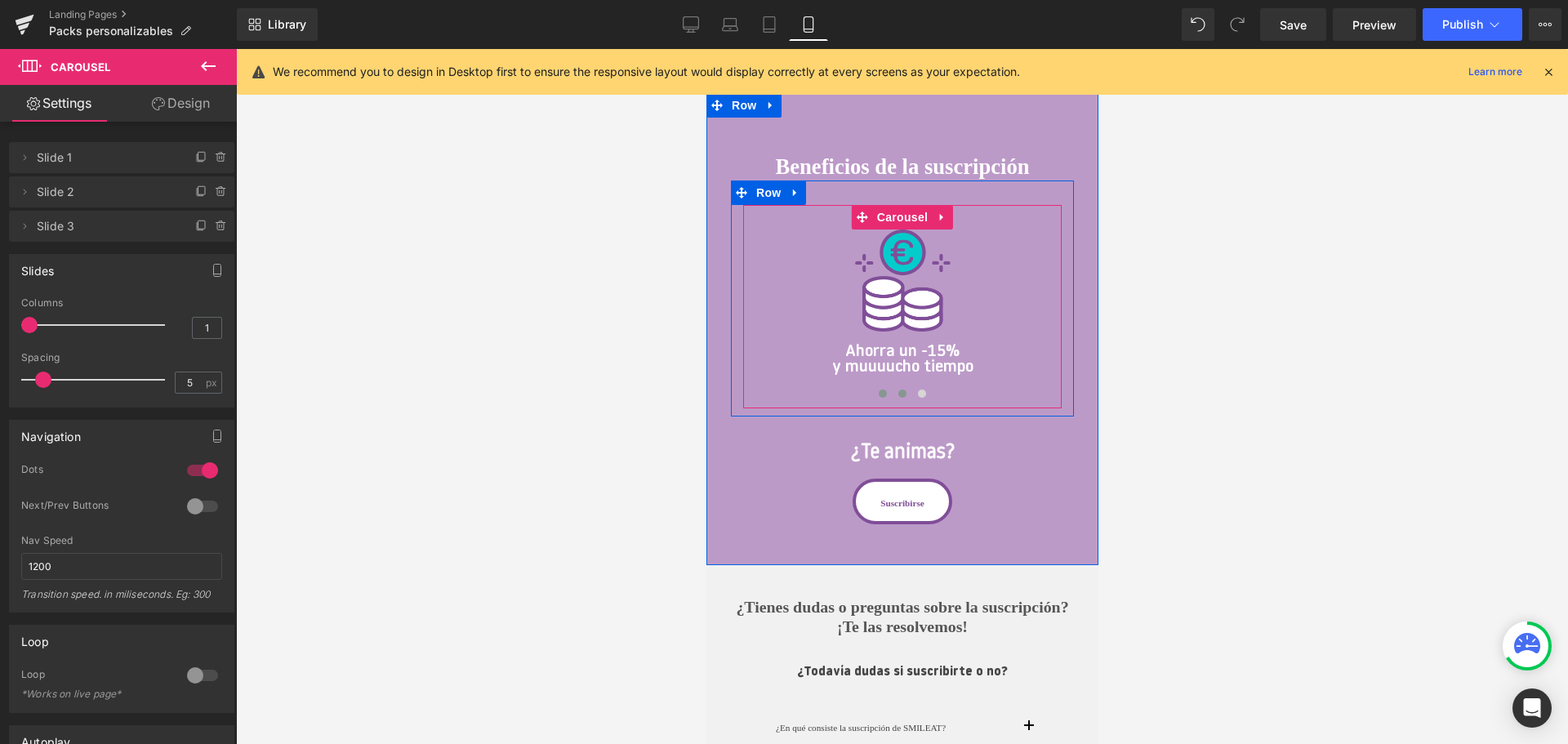
click at [902, 398] on button at bounding box center [901, 394] width 19 height 16
click at [920, 399] on button at bounding box center [921, 394] width 19 height 16
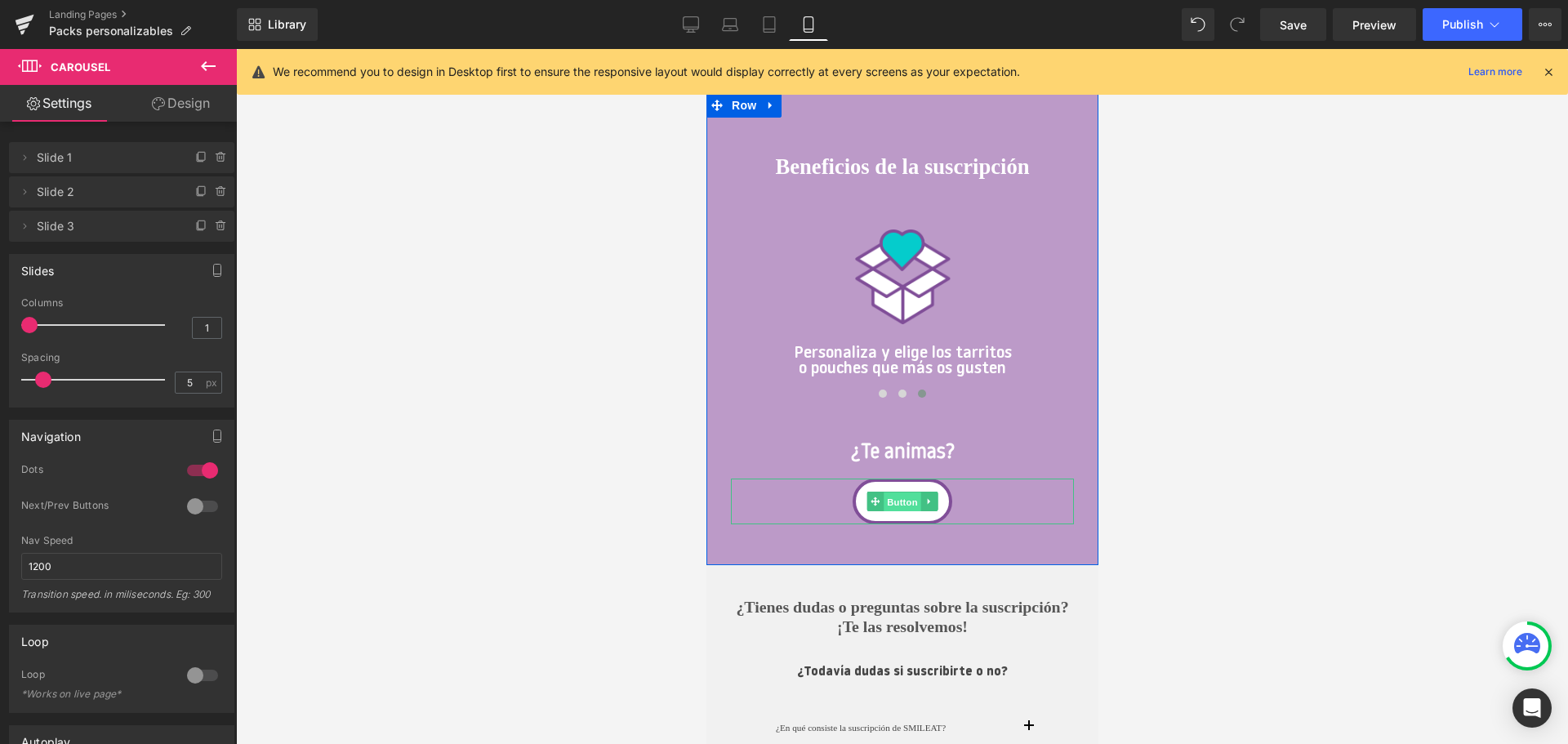
click at [905, 501] on span "Button" at bounding box center [901, 502] width 37 height 19
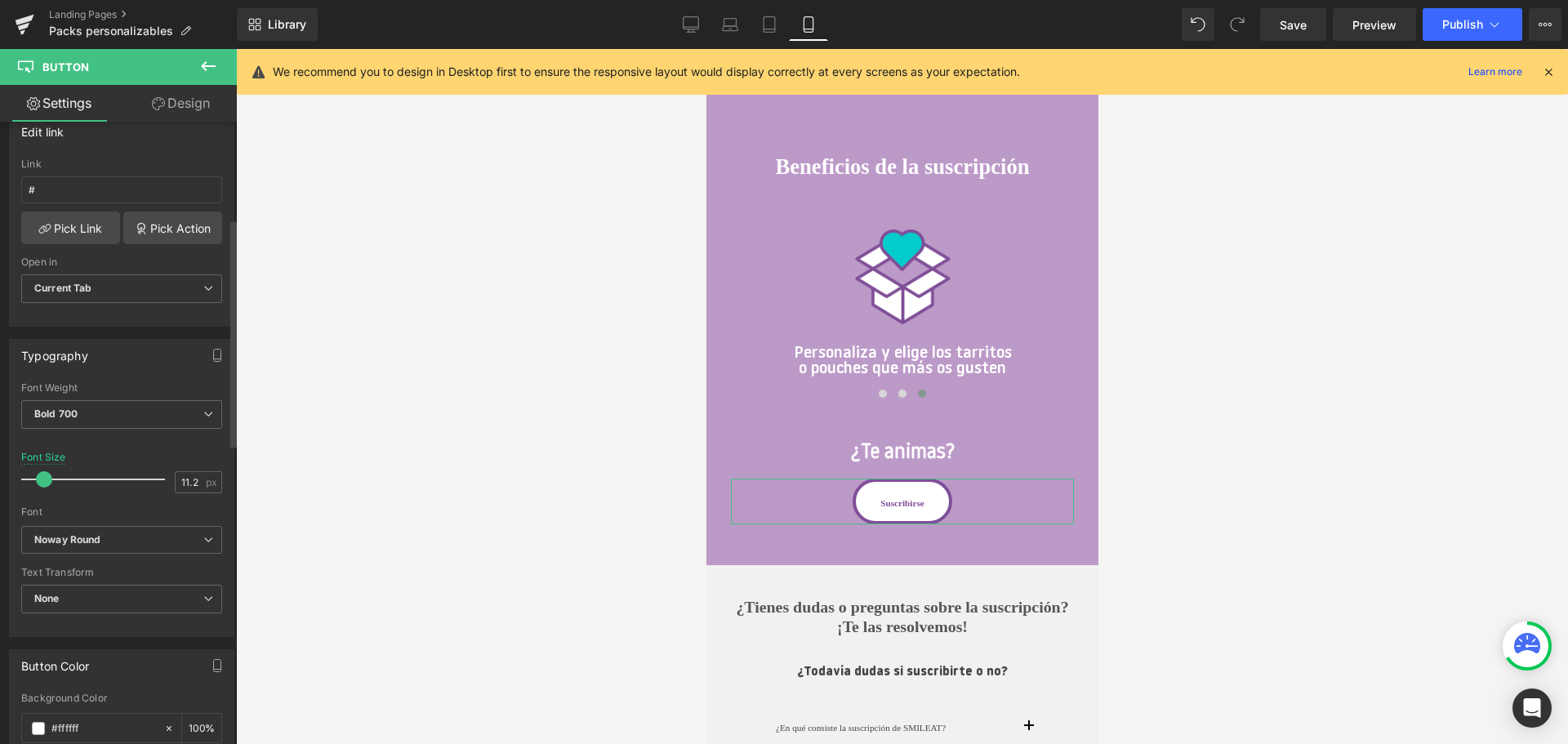
scroll to position [272, 0]
click at [62, 482] on div at bounding box center [96, 479] width 135 height 33
type input "26"
click at [63, 474] on div at bounding box center [96, 479] width 135 height 33
click at [1280, 378] on div at bounding box center [902, 396] width 1332 height 695
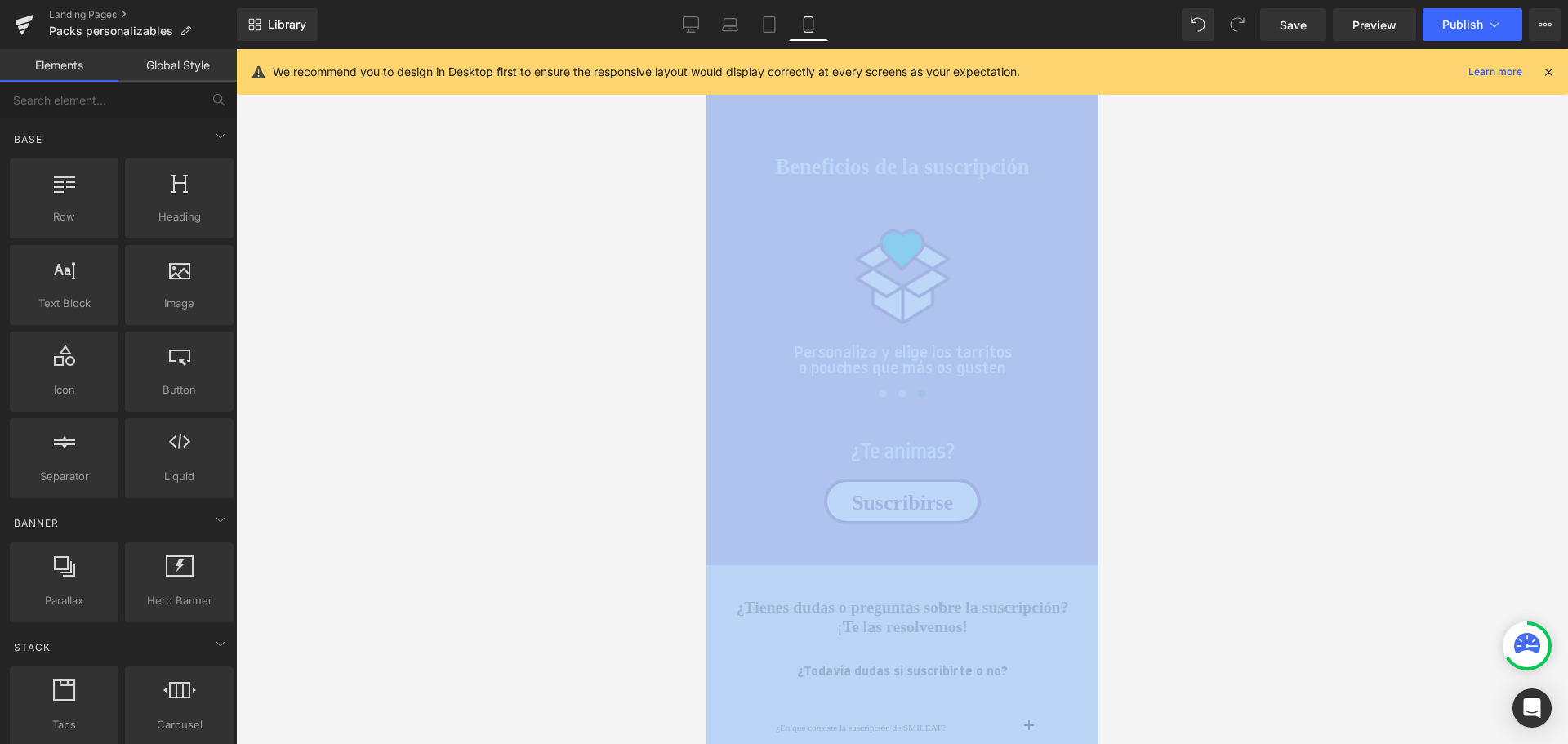
click at [1280, 378] on div at bounding box center [902, 396] width 1332 height 695
click at [575, 510] on div at bounding box center [902, 396] width 1332 height 695
click at [597, 381] on div at bounding box center [902, 396] width 1332 height 695
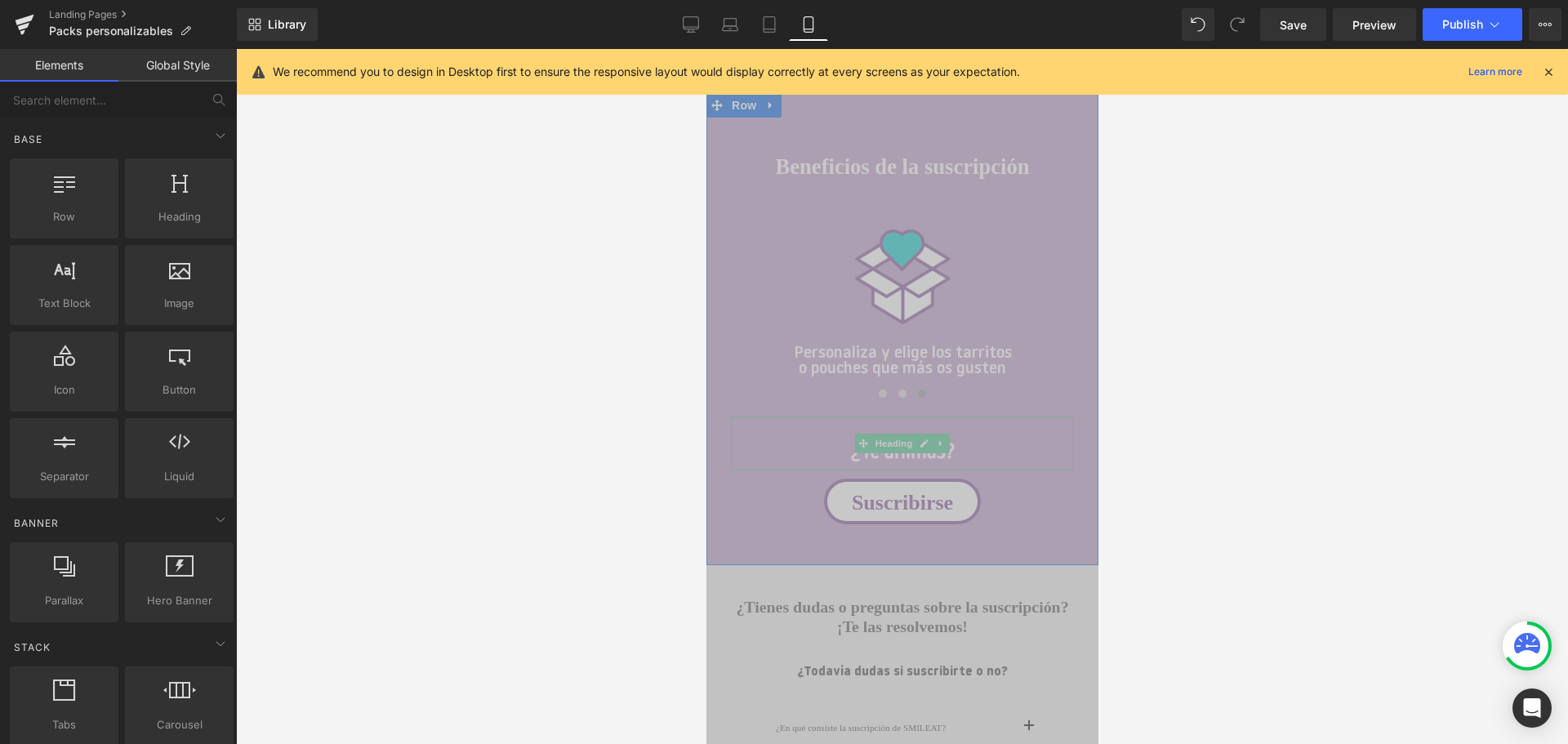
click at [781, 418] on div "¿Te animas? Heading" at bounding box center [901, 444] width 343 height 55
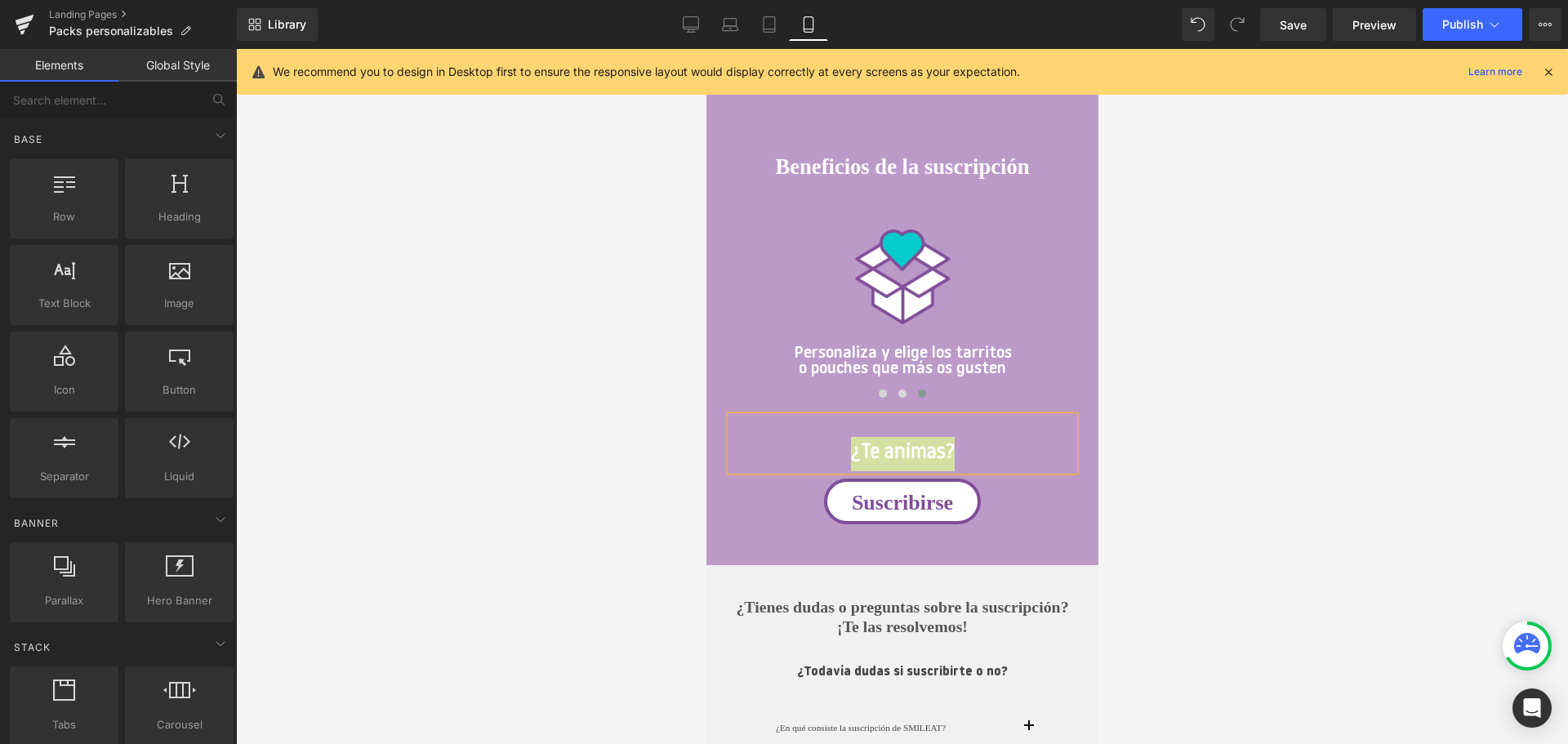
click at [1150, 347] on div at bounding box center [902, 396] width 1332 height 695
click at [1303, 17] on span "Save" at bounding box center [1293, 24] width 27 height 17
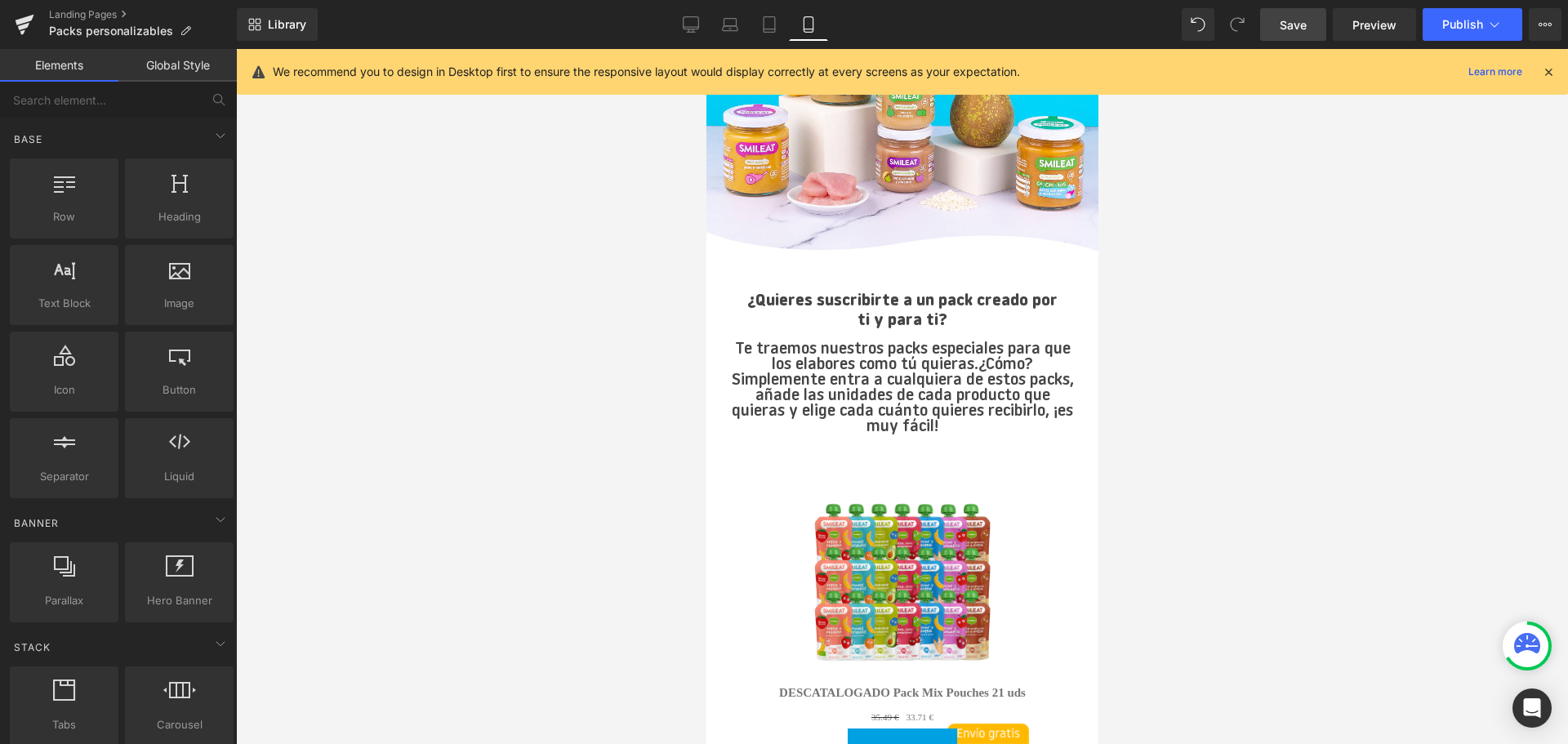
scroll to position [331, 0]
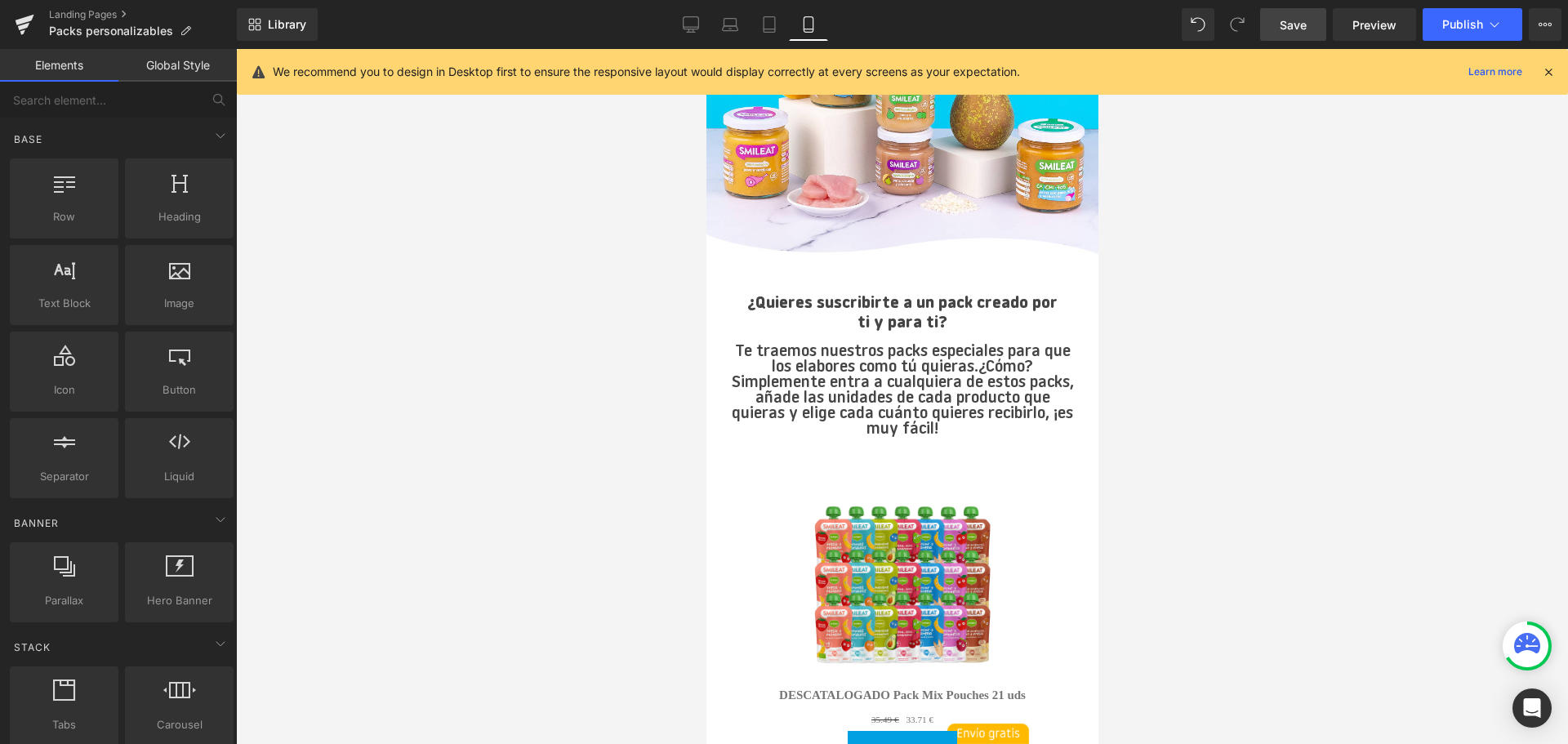
drag, startPoint x: 1196, startPoint y: 285, endPoint x: 1112, endPoint y: 308, distance: 87.1
click at [1195, 292] on div at bounding box center [902, 396] width 1332 height 695
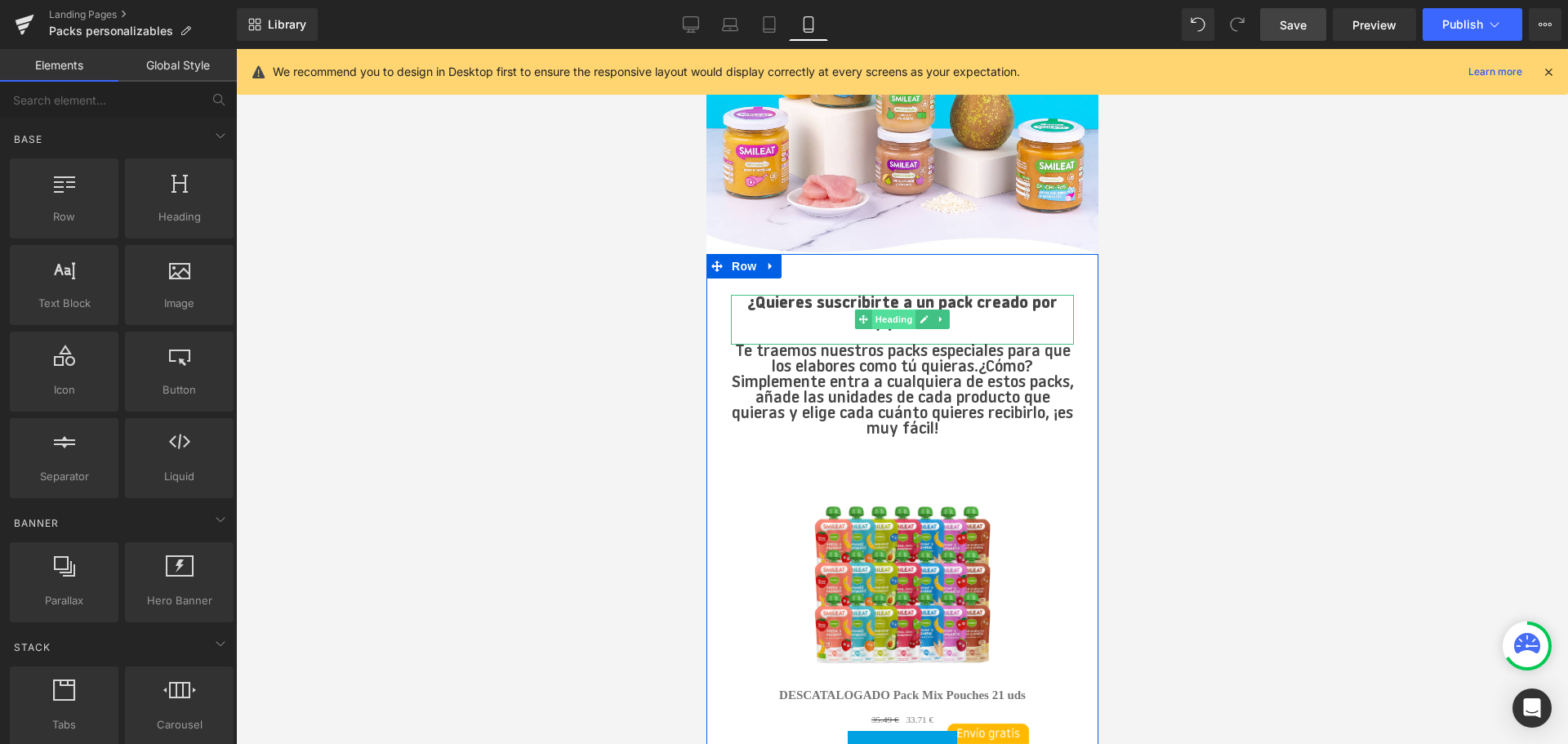
click at [899, 320] on span "Heading" at bounding box center [893, 319] width 44 height 19
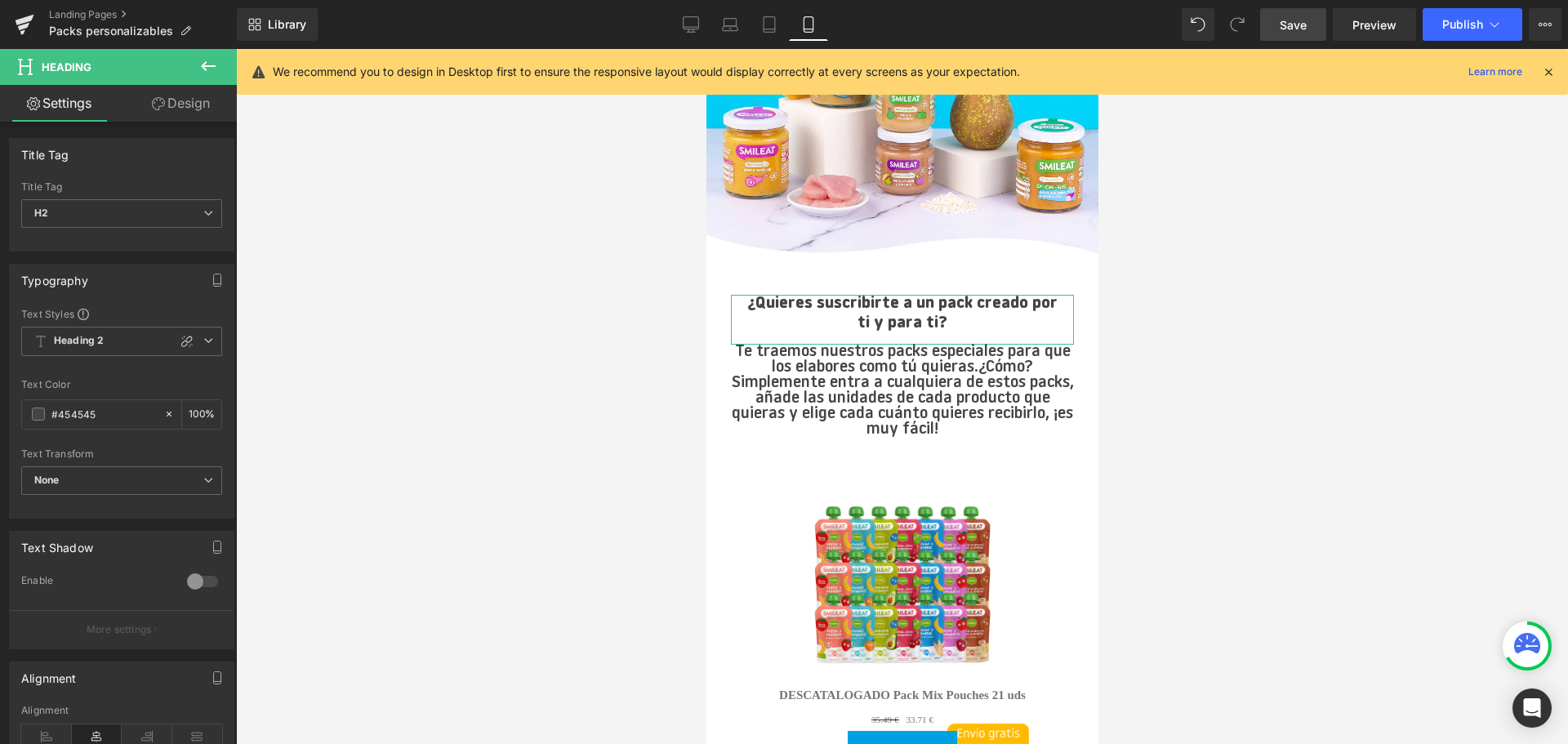
click at [197, 104] on link "Design" at bounding box center [181, 104] width 119 height 37
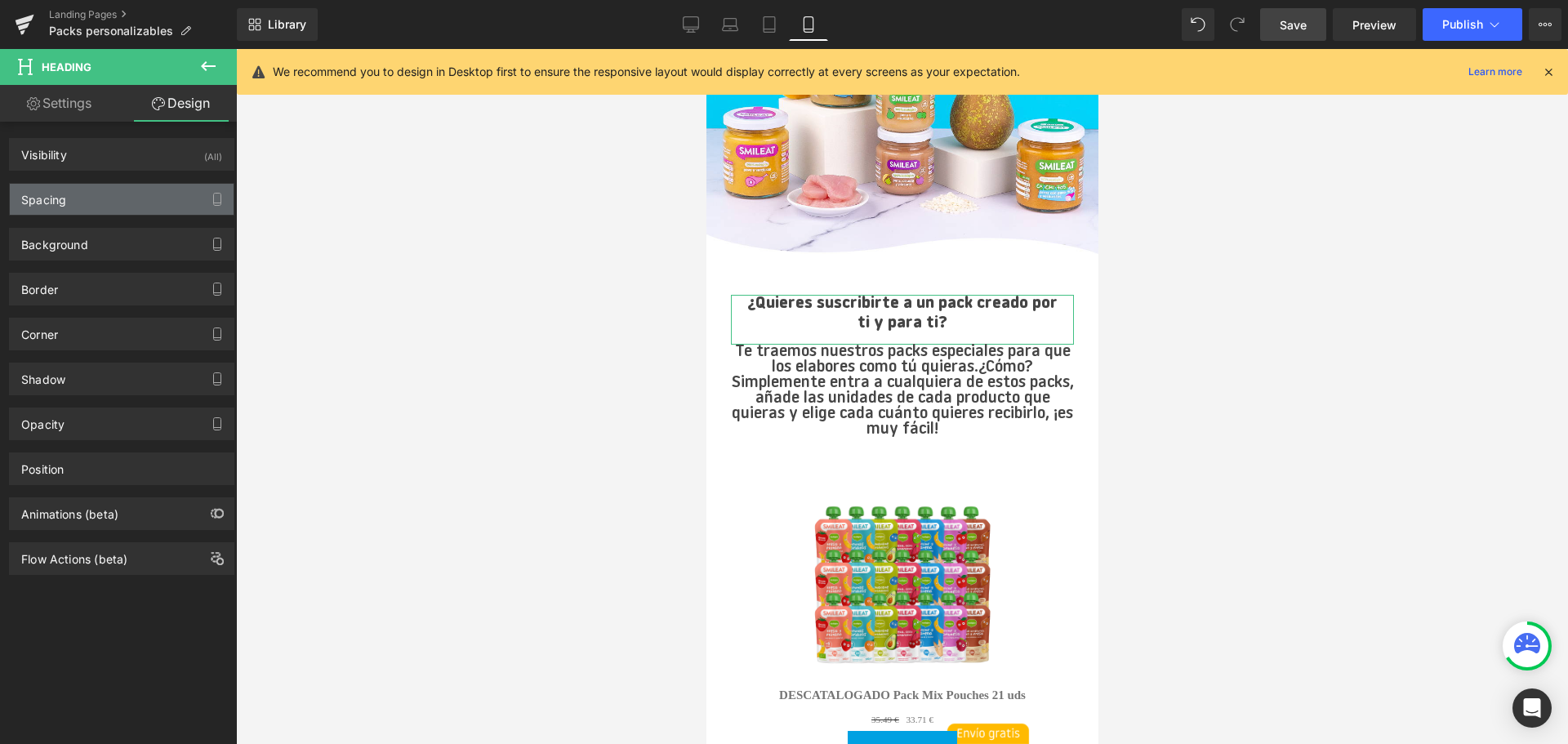
type input "0"
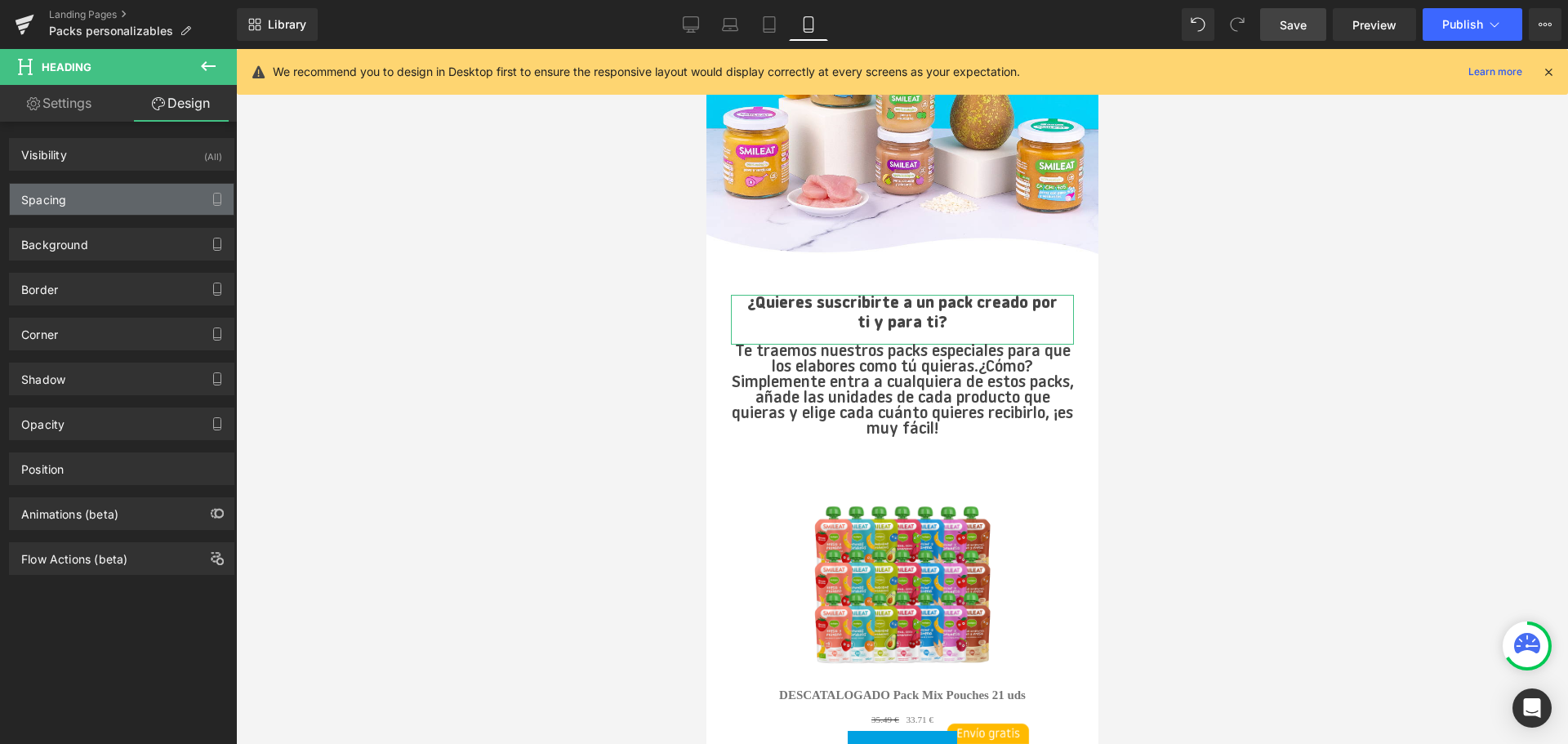
type input "20"
type input "10"
click at [107, 208] on div "Spacing" at bounding box center [121, 199] width 224 height 31
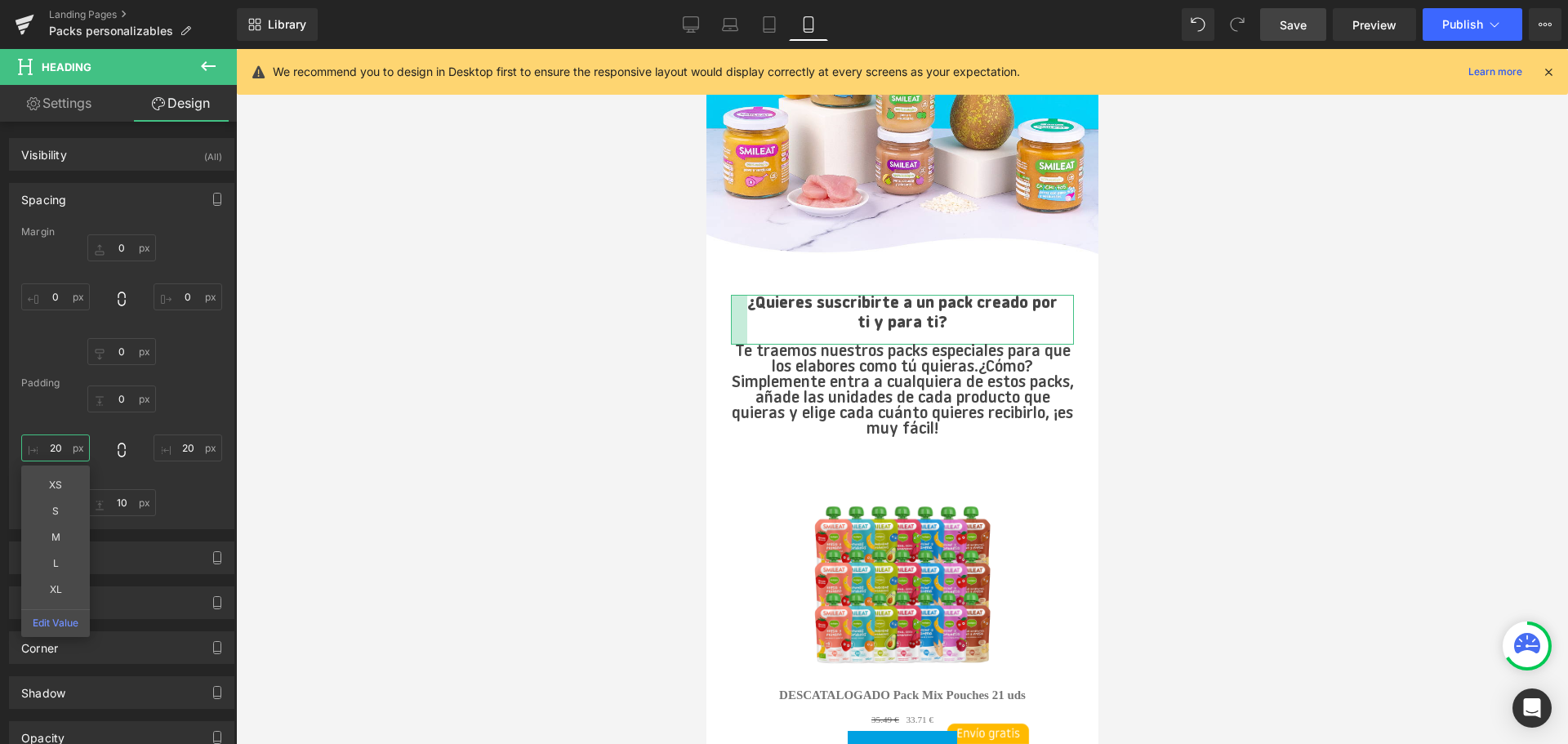
click at [60, 453] on input "20" at bounding box center [56, 448] width 69 height 27
type input "0"
click at [185, 443] on input "20" at bounding box center [188, 448] width 69 height 27
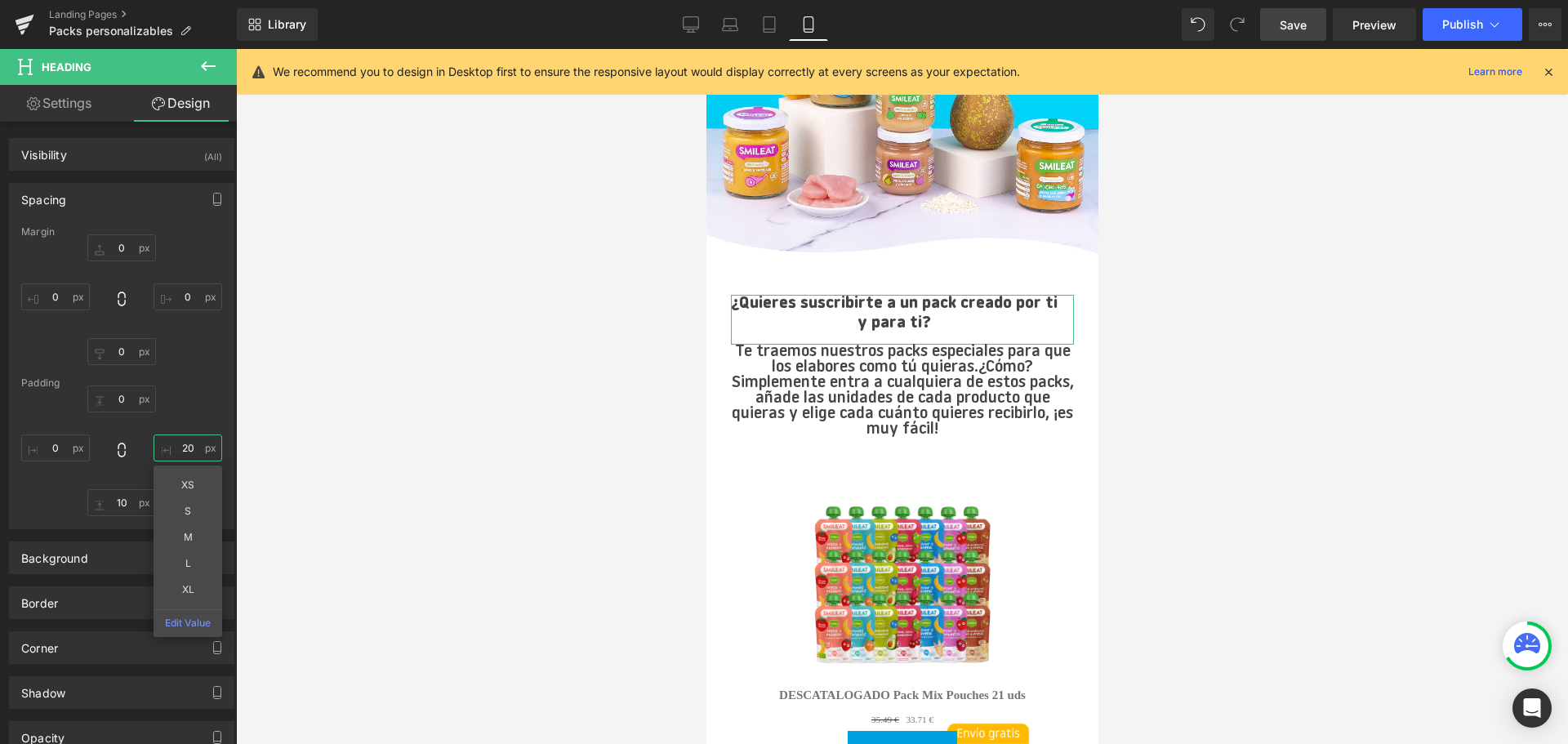
click at [185, 443] on input "20" at bounding box center [188, 448] width 69 height 27
type input "0"
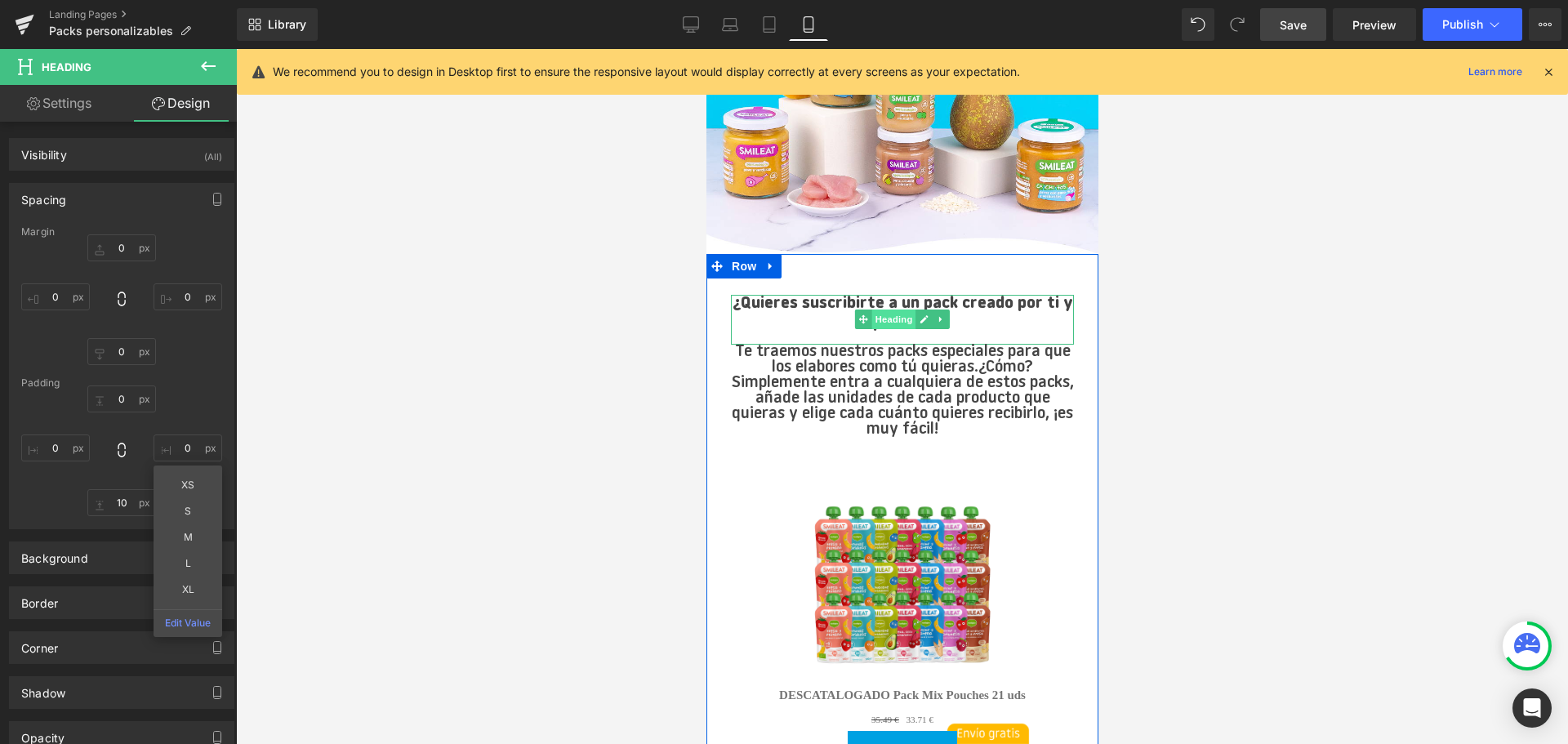
click at [891, 314] on span "Heading" at bounding box center [893, 319] width 44 height 19
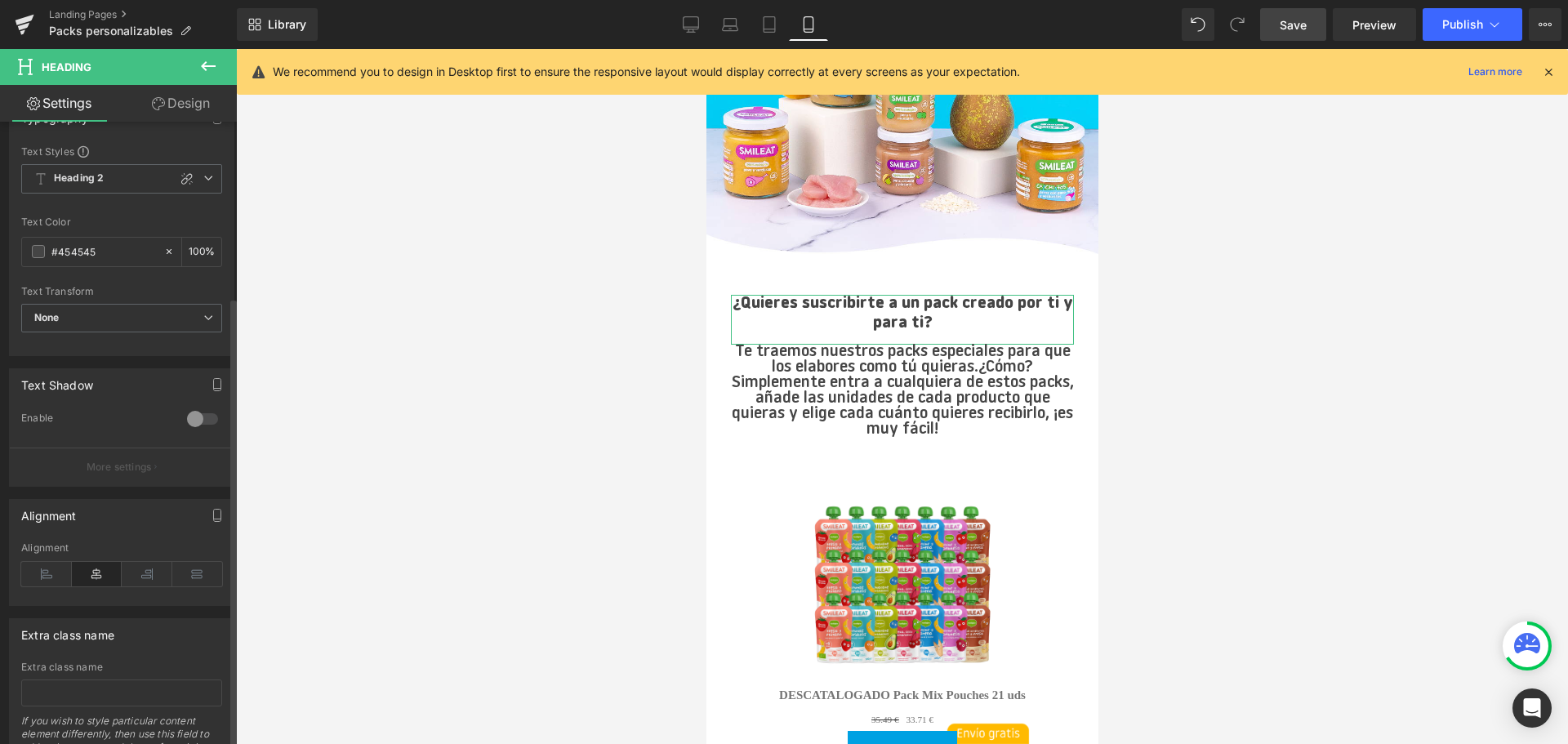
scroll to position [0, 0]
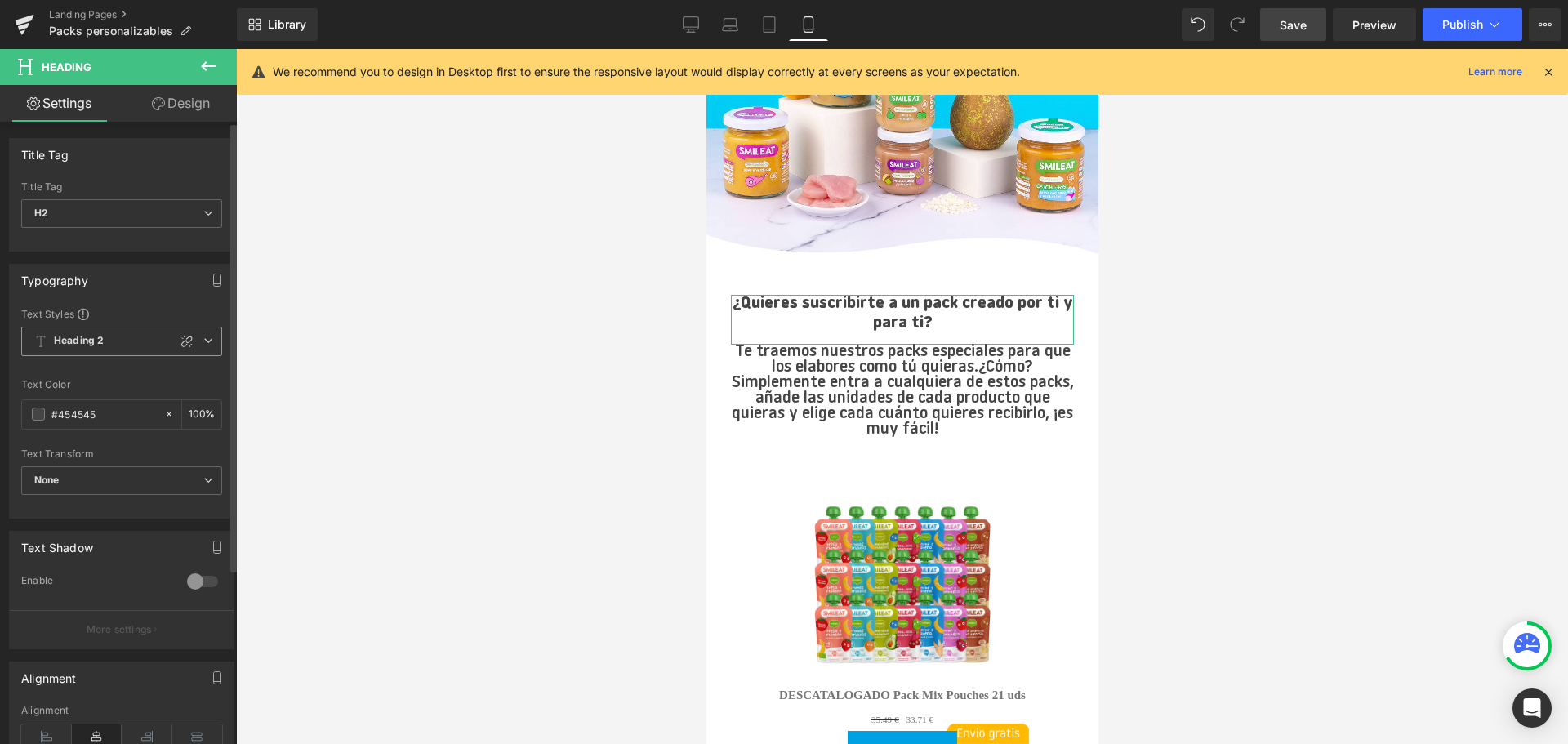
click at [113, 337] on span "Heading 2" at bounding box center [121, 341] width 201 height 29
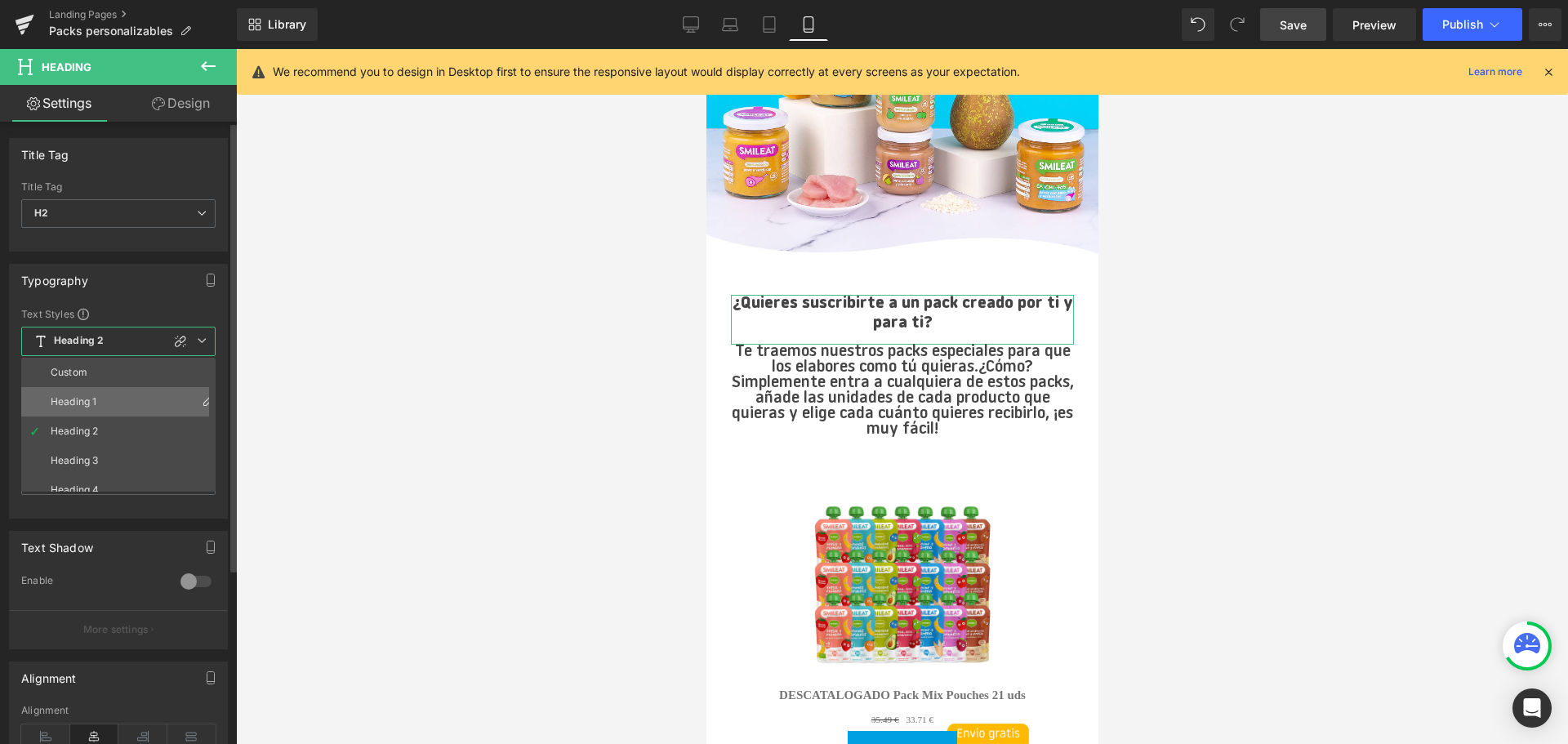
click at [123, 391] on li "Heading 1" at bounding box center [122, 402] width 202 height 29
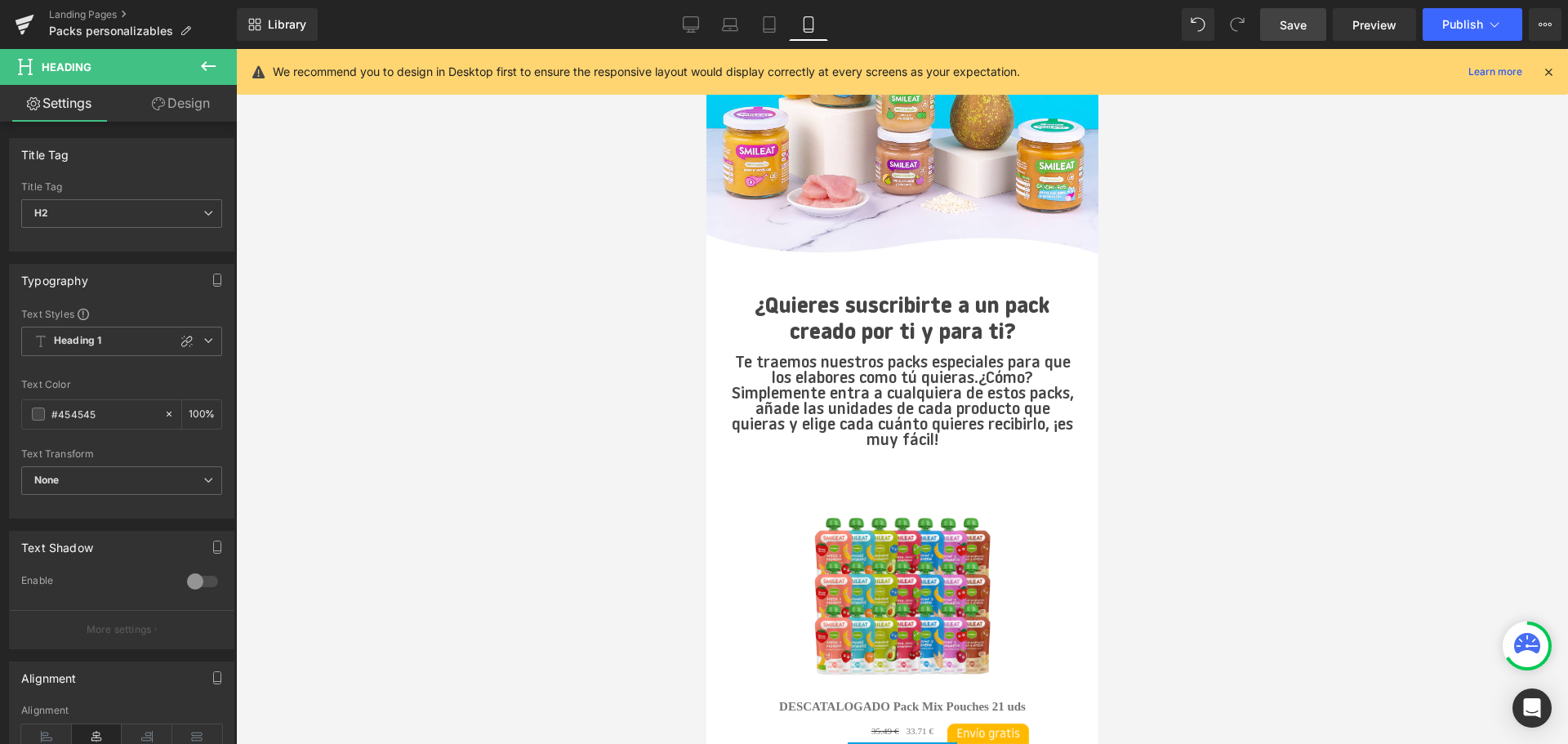
click at [1304, 30] on span "Save" at bounding box center [1293, 24] width 27 height 17
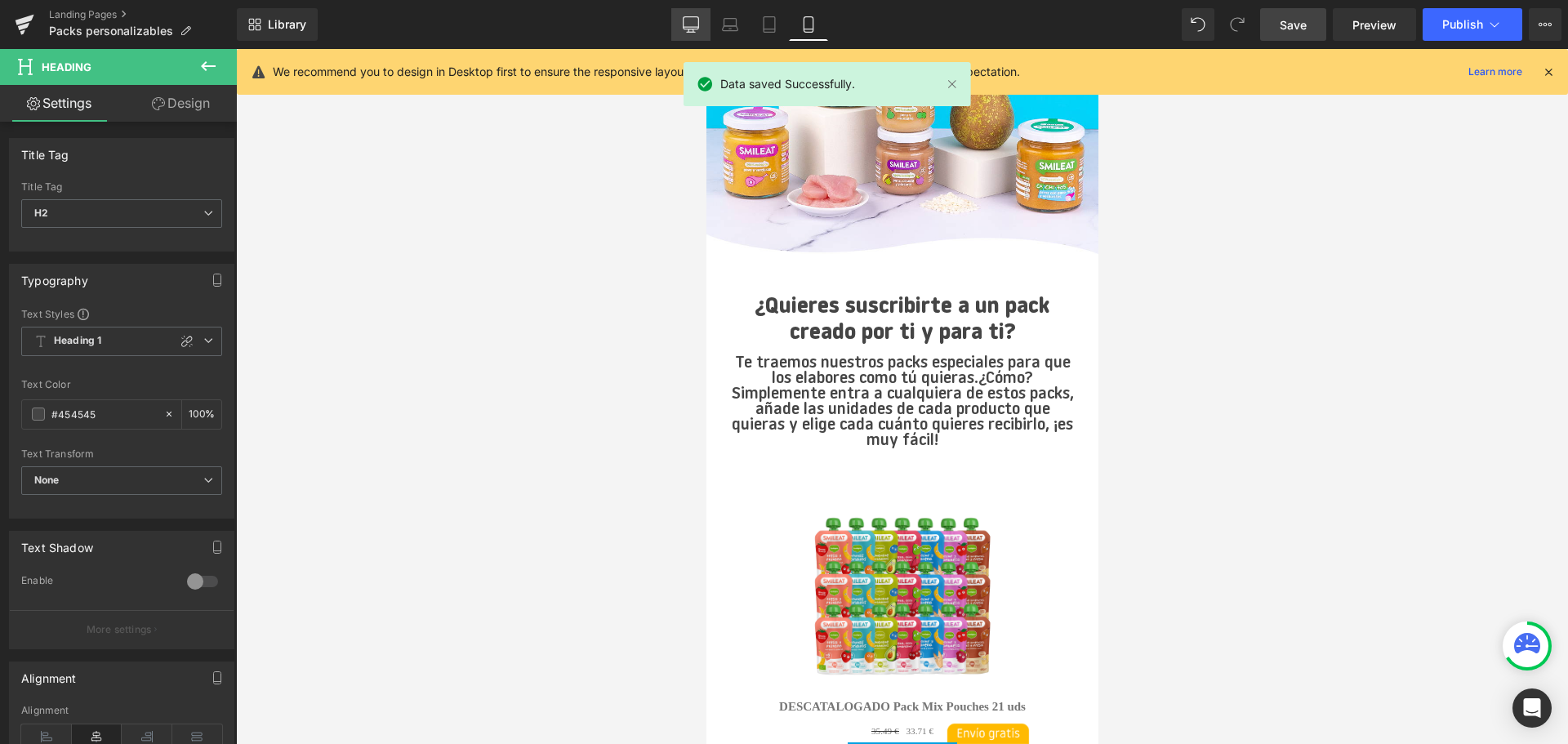
click at [686, 27] on icon at bounding box center [692, 27] width 16 height 0
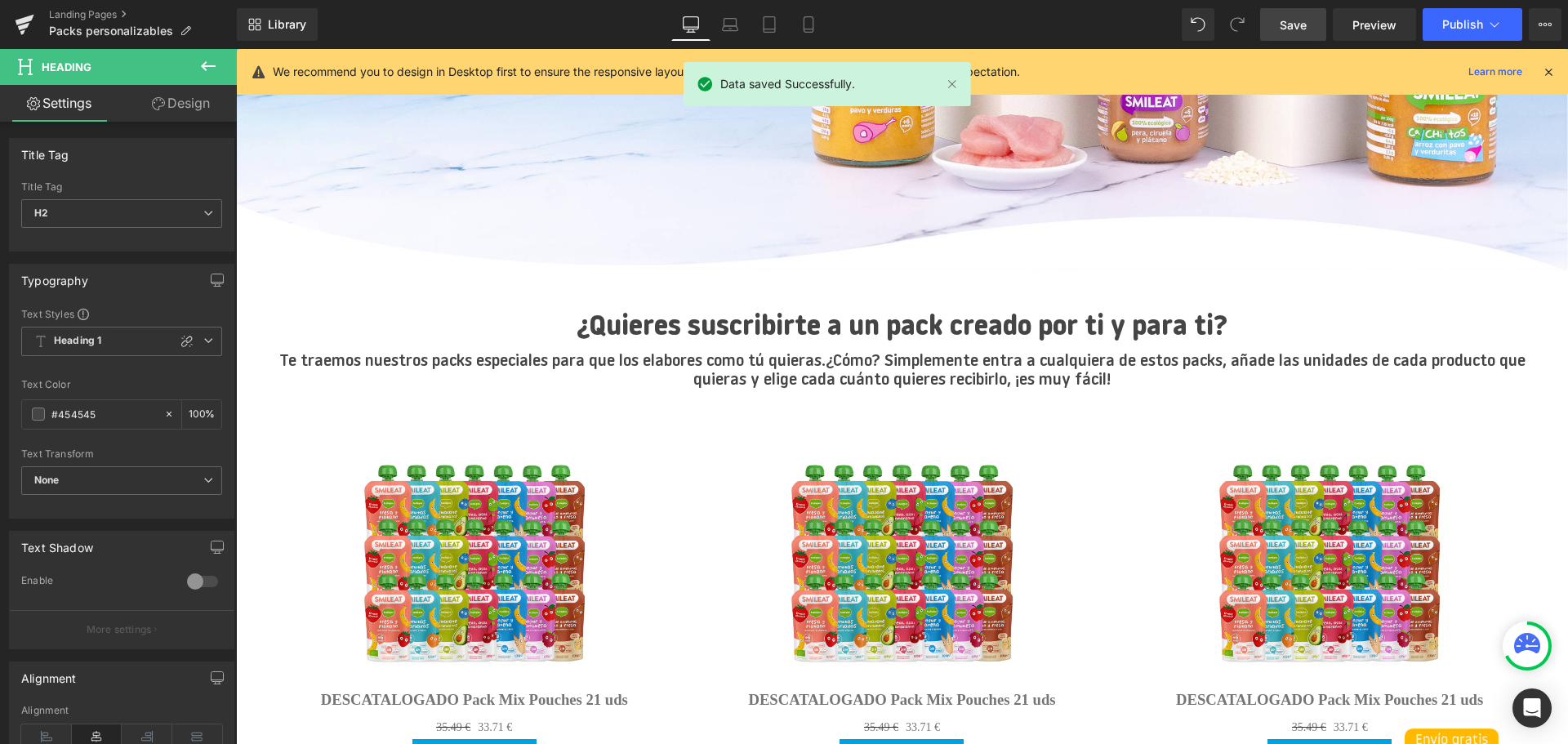
scroll to position [347, 0]
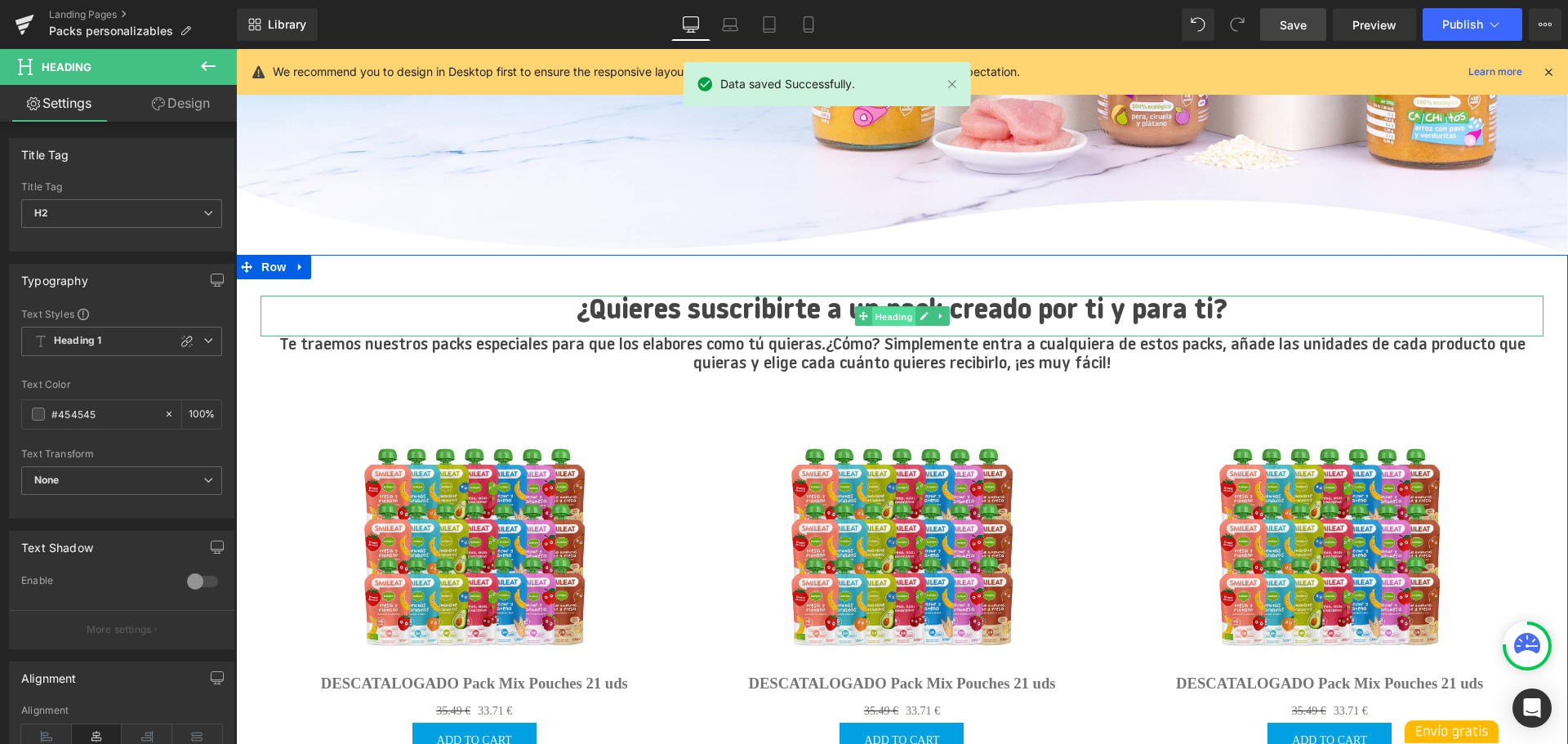
click at [891, 315] on span "Heading" at bounding box center [893, 316] width 44 height 19
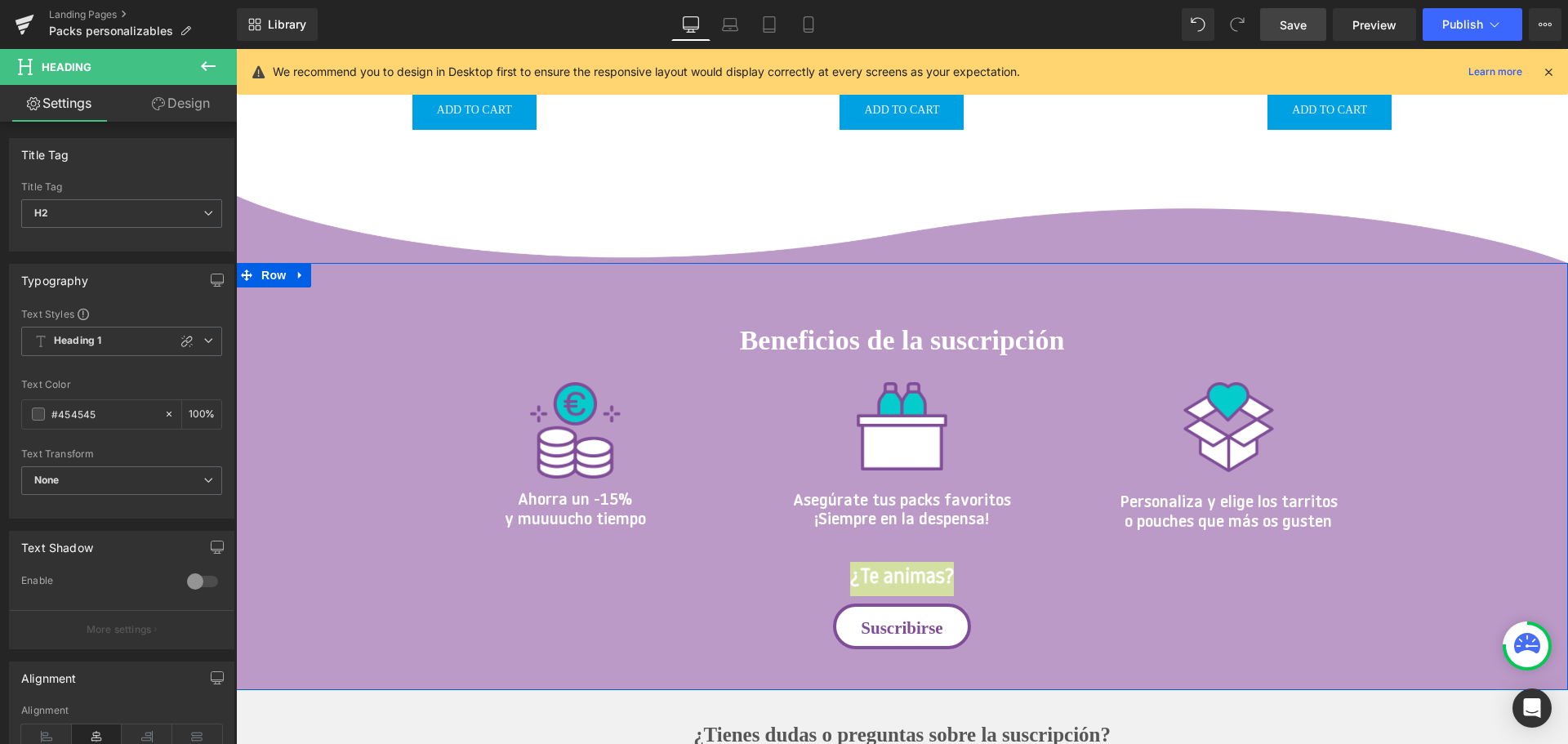
scroll to position [977, 0]
click at [794, 19] on link "Mobile" at bounding box center [808, 24] width 39 height 33
type input "100"
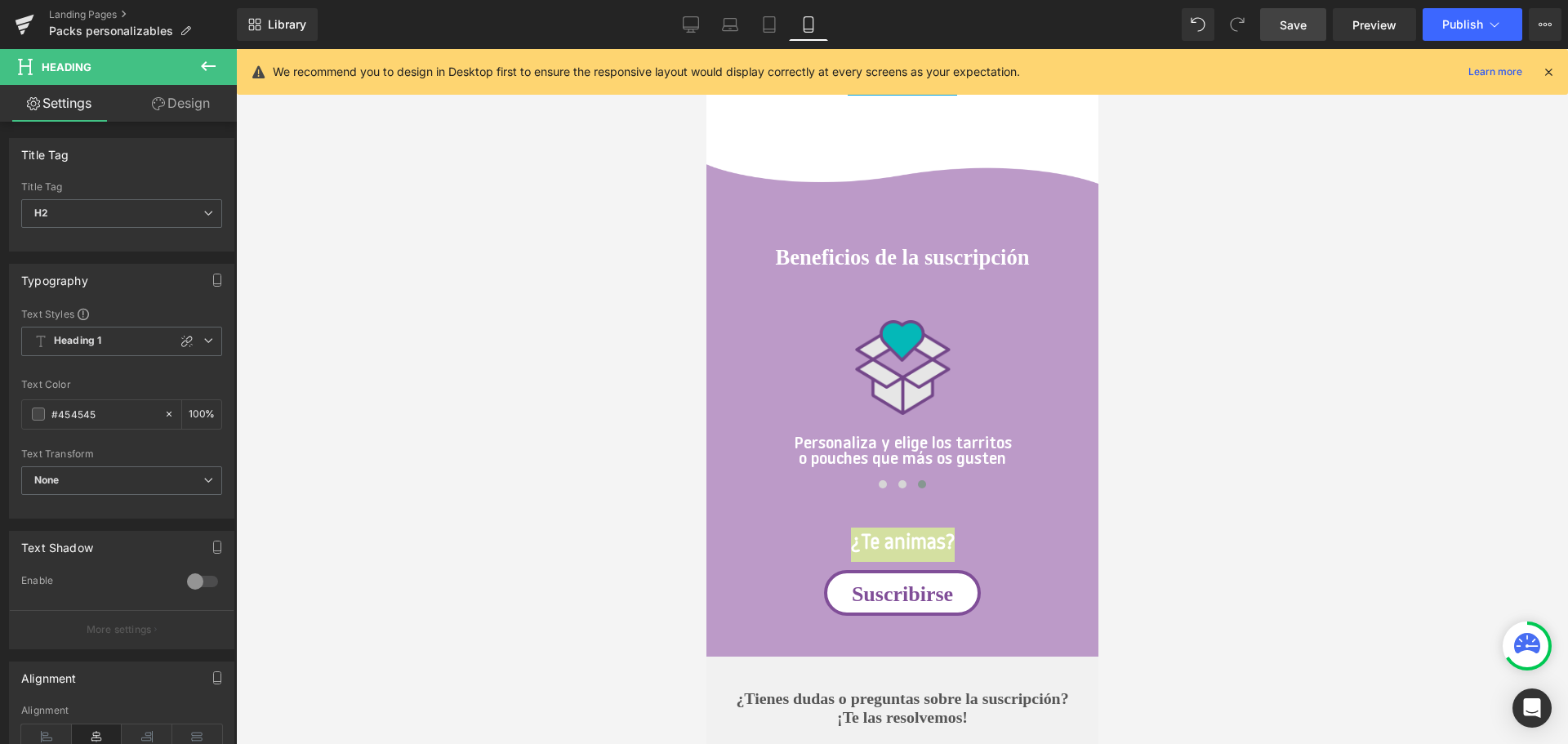
scroll to position [1676, 0]
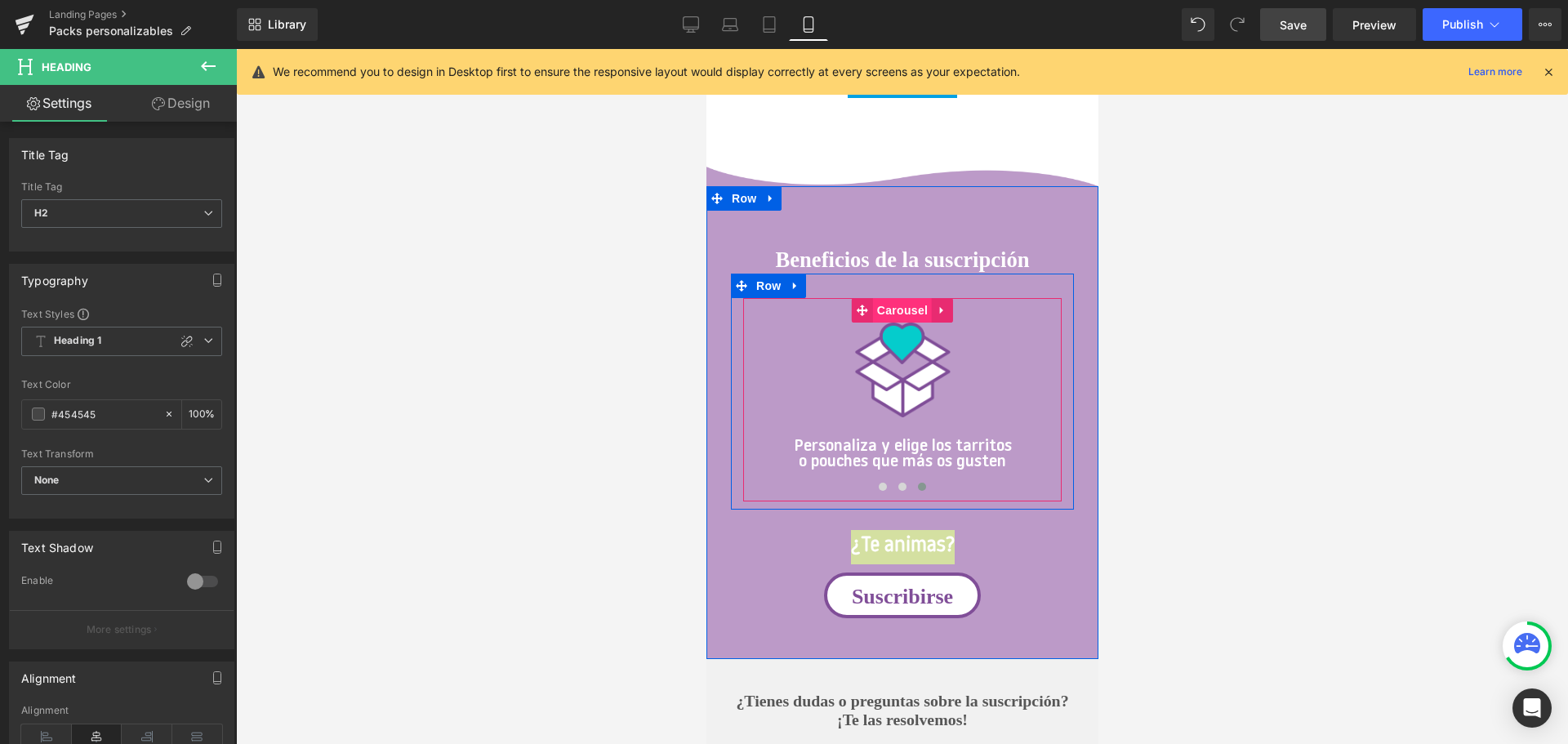
click at [893, 302] on span "Carousel" at bounding box center [901, 311] width 58 height 25
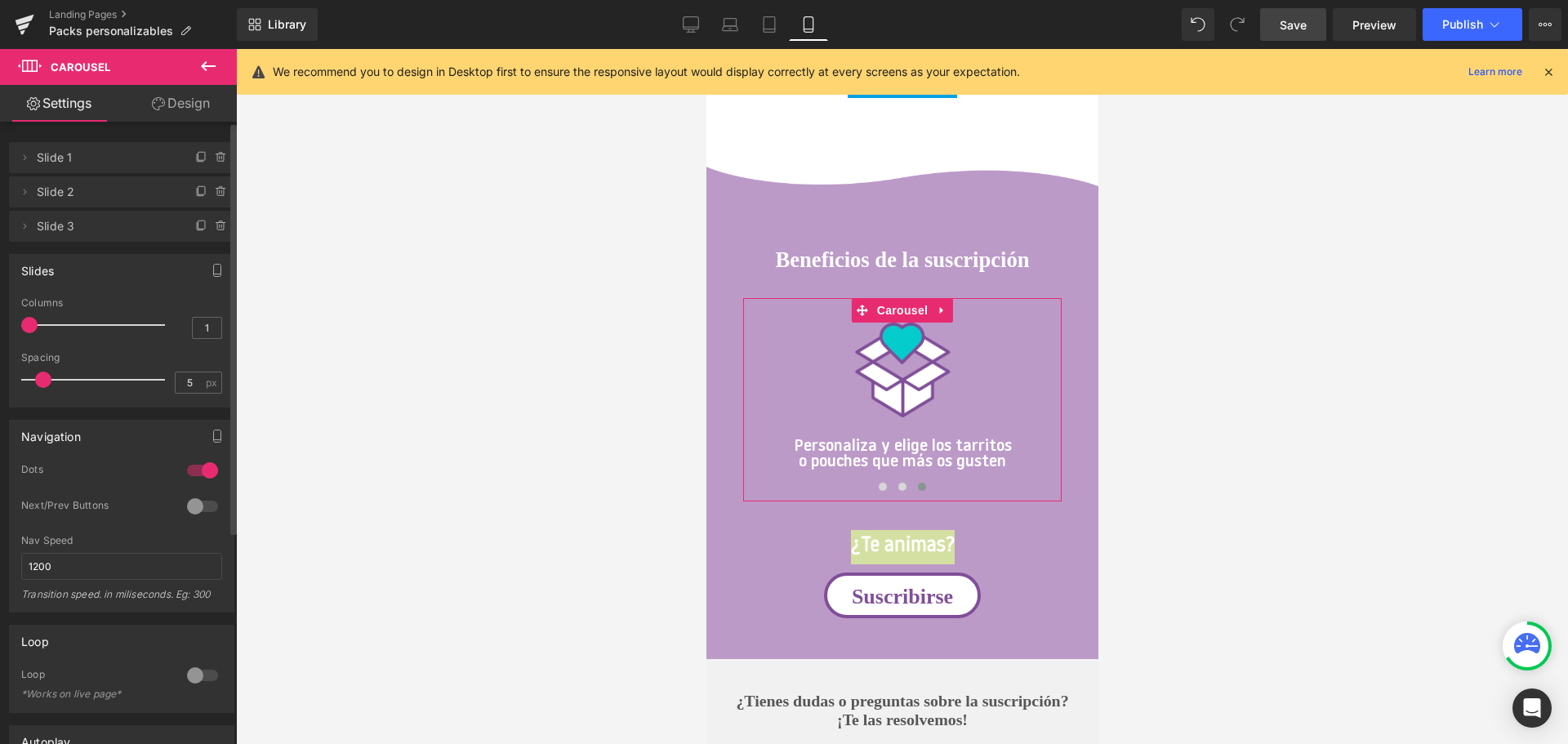
click at [174, 504] on div "Next/Prev Buttons" at bounding box center [121, 517] width 201 height 36
click at [186, 505] on div at bounding box center [203, 507] width 39 height 27
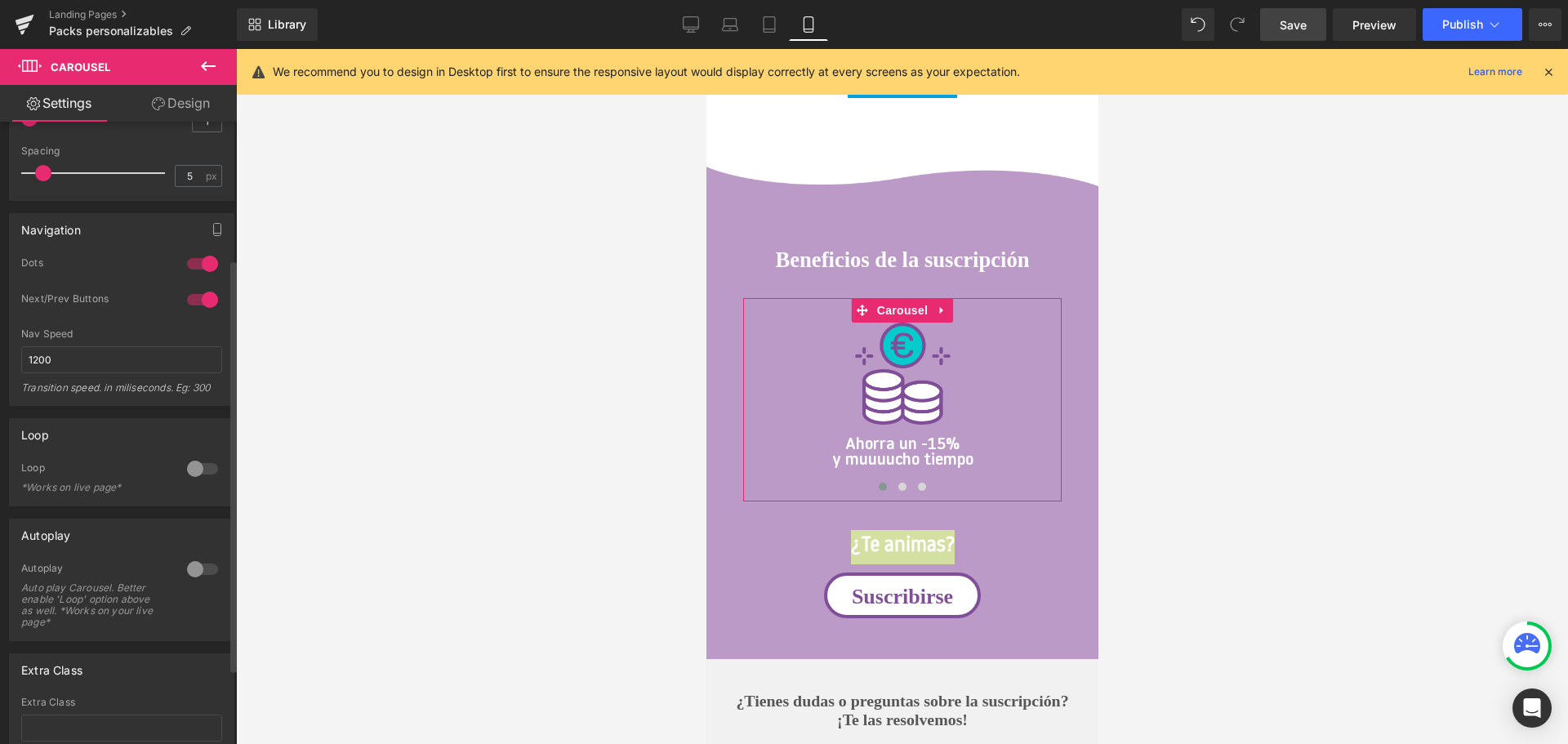
scroll to position [208, 0]
click at [1296, 27] on span "Save" at bounding box center [1293, 24] width 27 height 17
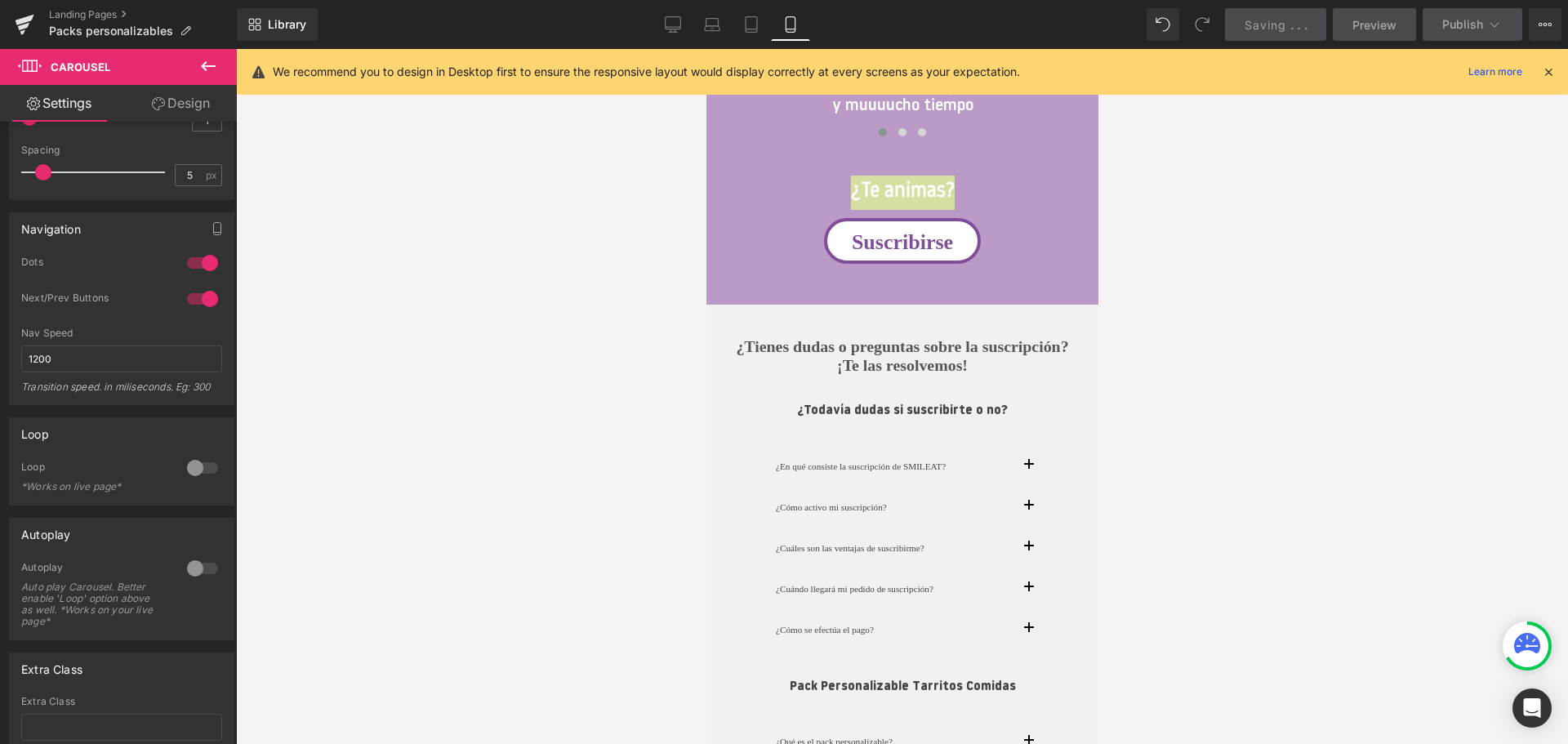
scroll to position [2039, 0]
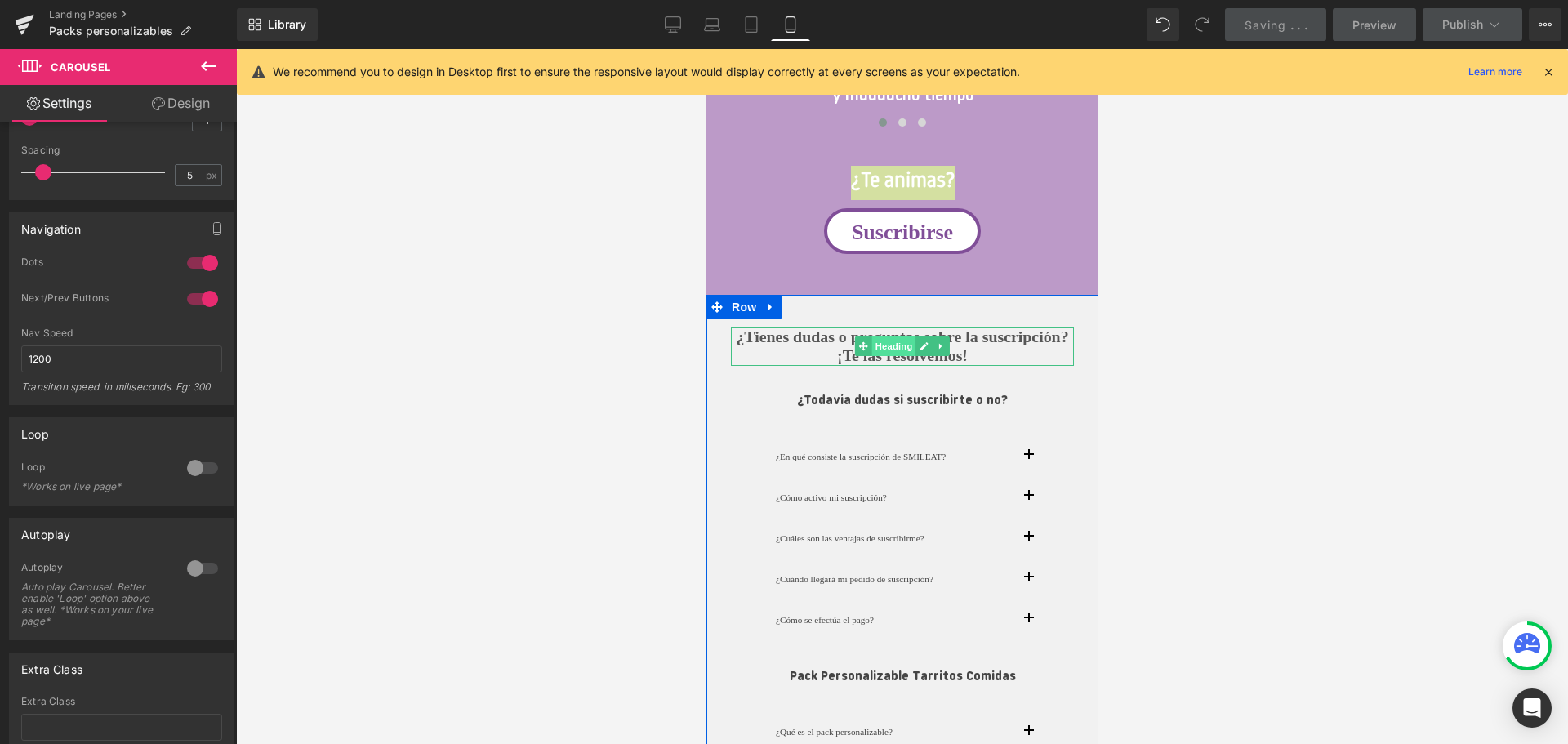
drag, startPoint x: 902, startPoint y: 357, endPoint x: 1221, endPoint y: 441, distance: 329.9
click at [902, 357] on span "Heading" at bounding box center [893, 346] width 44 height 19
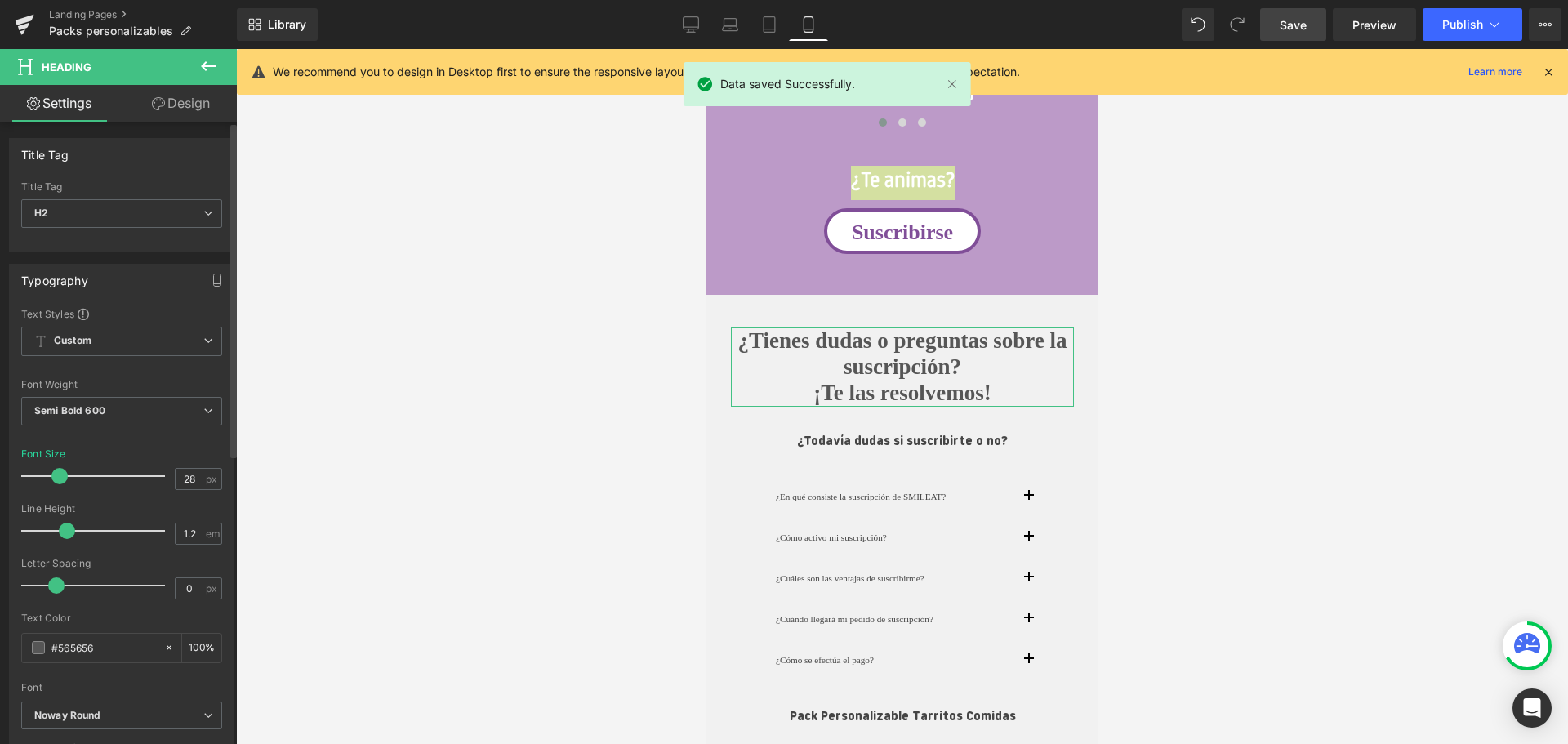
type input "29"
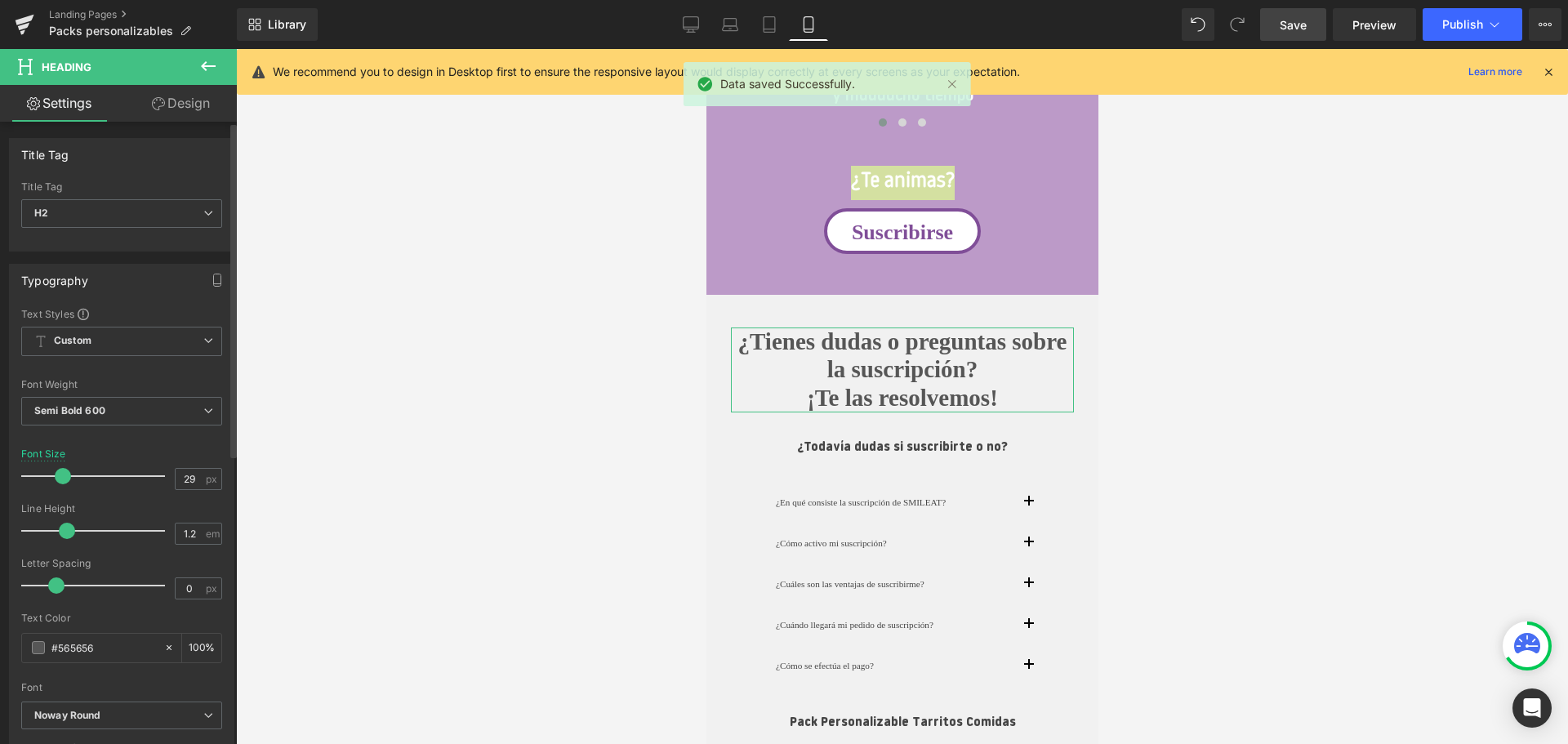
click at [60, 476] on div at bounding box center [96, 476] width 135 height 33
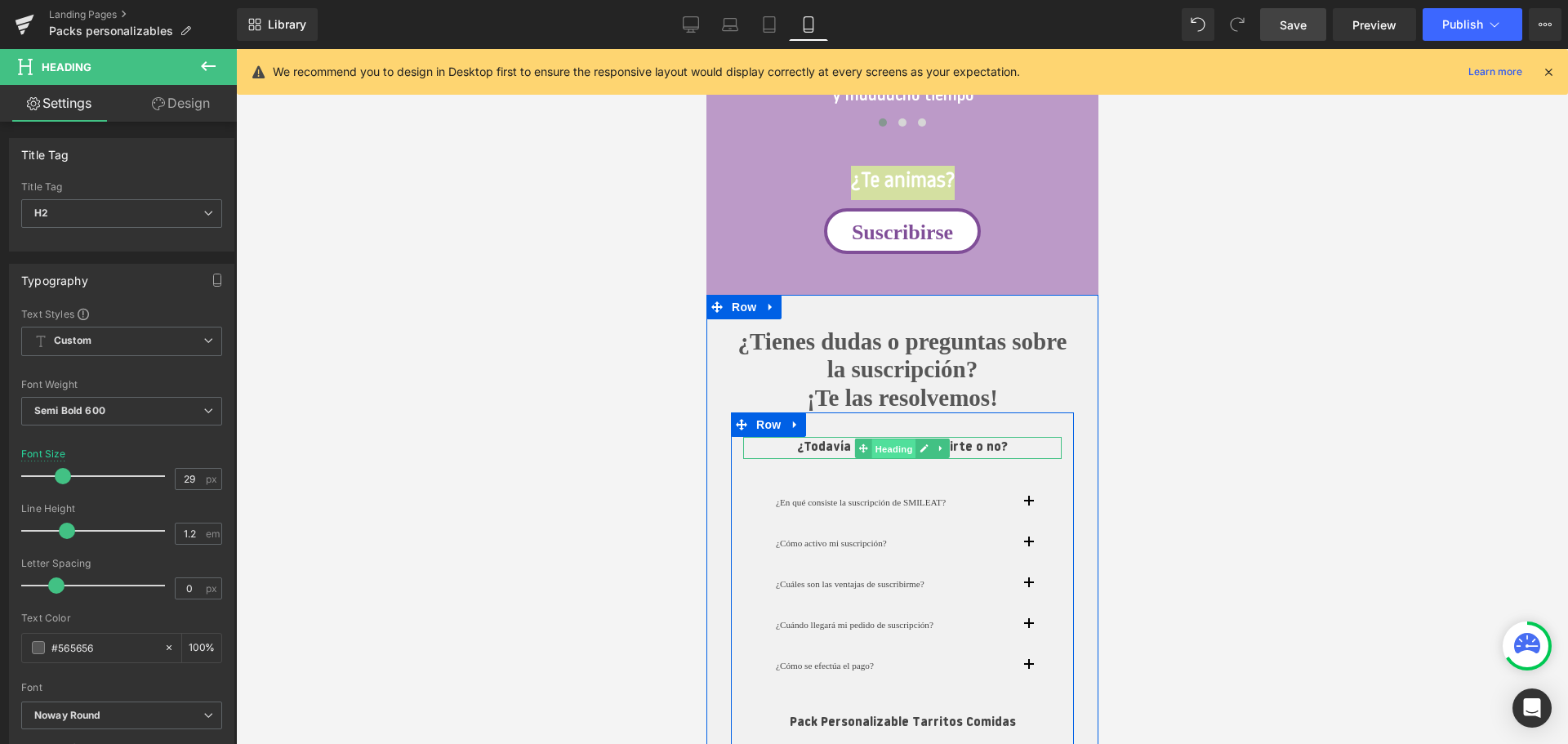
drag, startPoint x: 895, startPoint y: 446, endPoint x: 1060, endPoint y: 556, distance: 198.3
click at [895, 446] on span "Heading" at bounding box center [893, 449] width 44 height 19
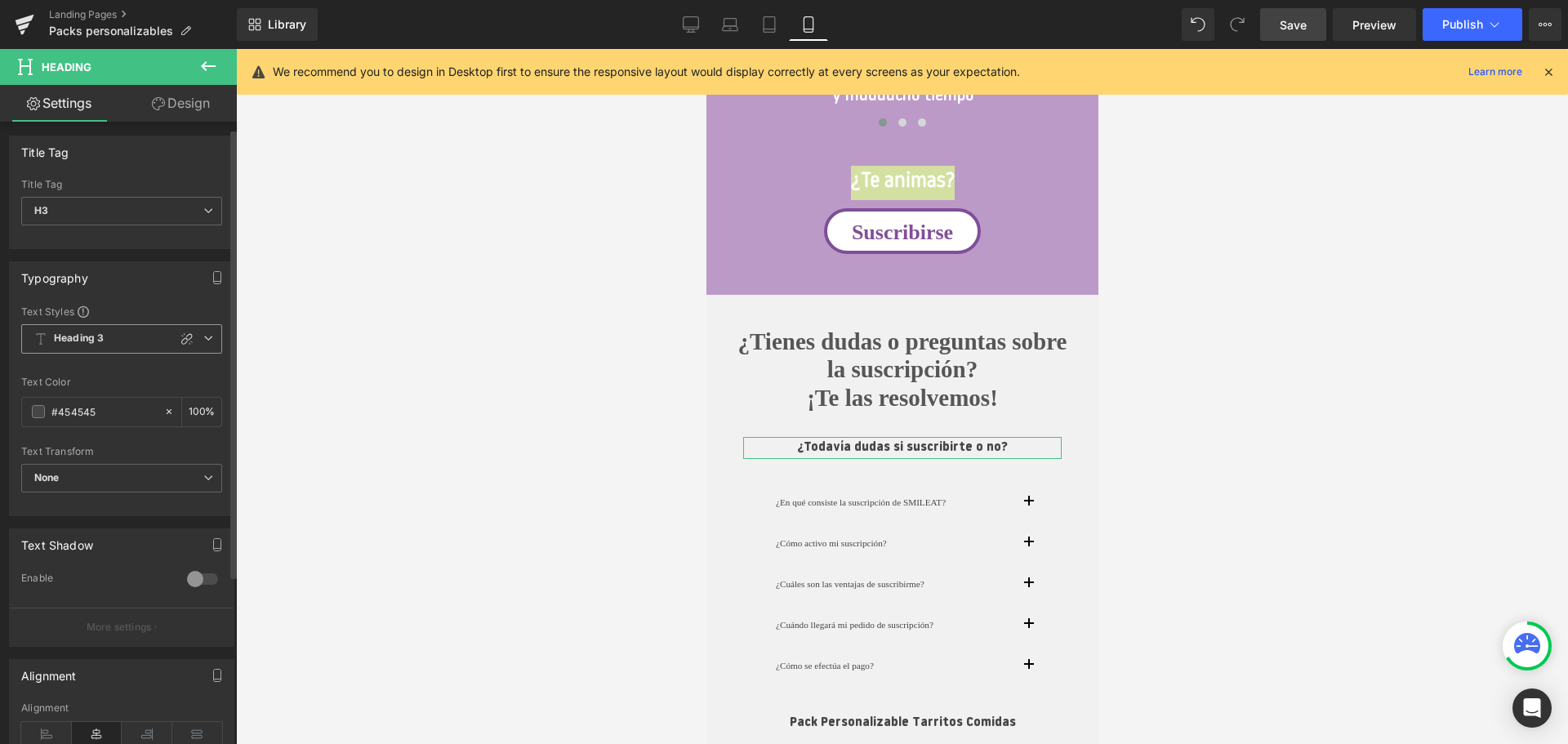
scroll to position [0, 0]
click at [100, 341] on b "Heading 3" at bounding box center [79, 341] width 50 height 14
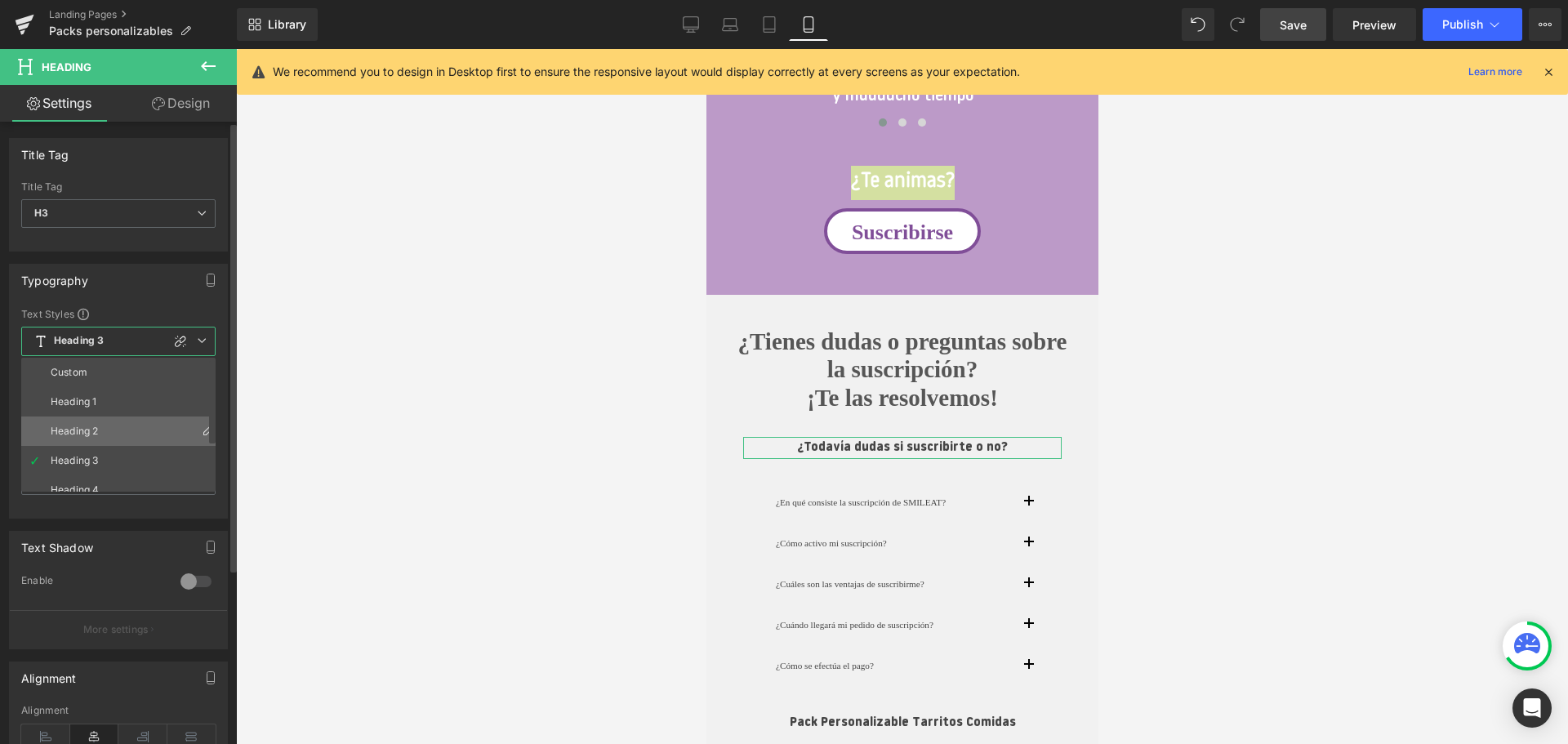
click at [94, 428] on div "Heading 2" at bounding box center [74, 431] width 48 height 12
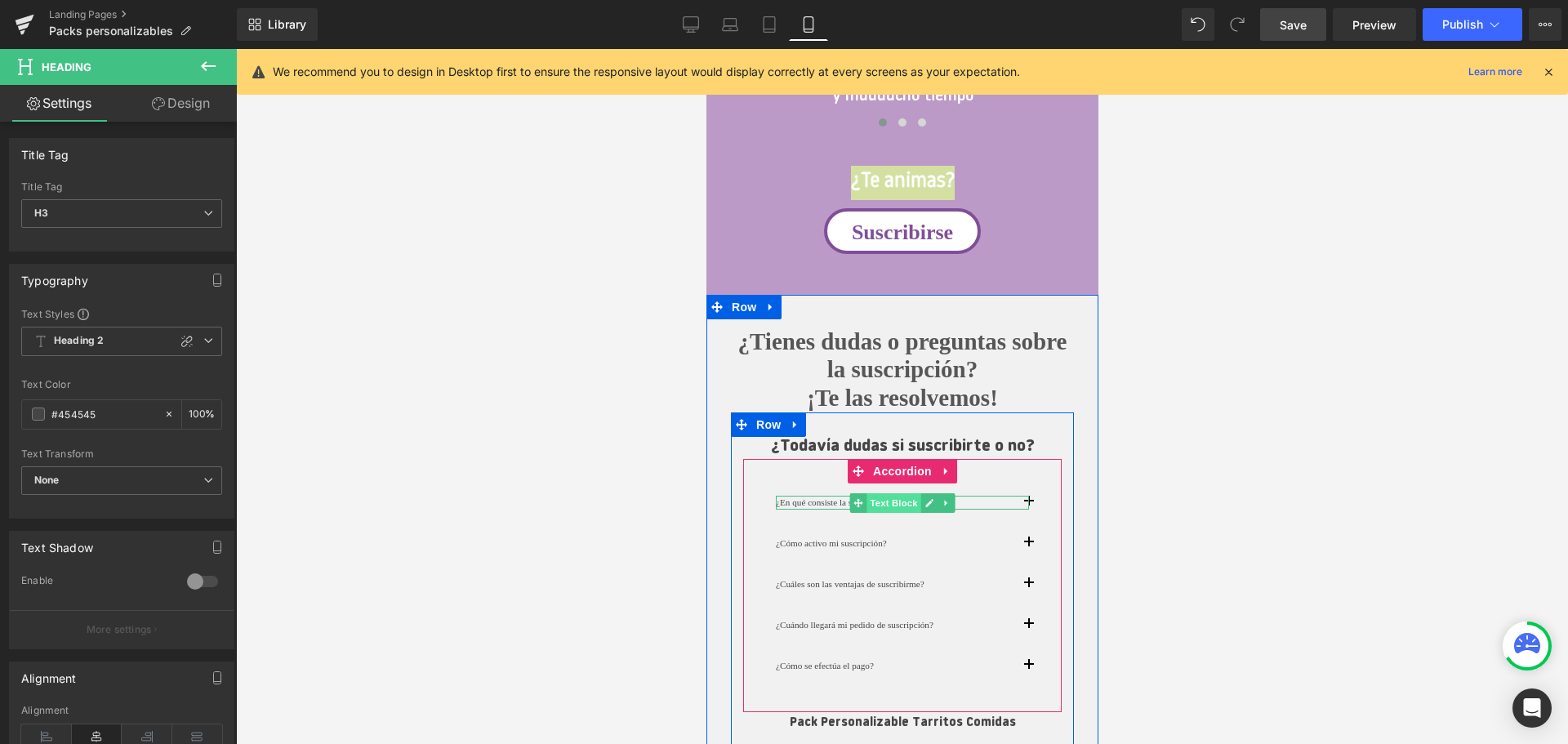
click at [869, 504] on span "Text Block" at bounding box center [892, 503] width 54 height 19
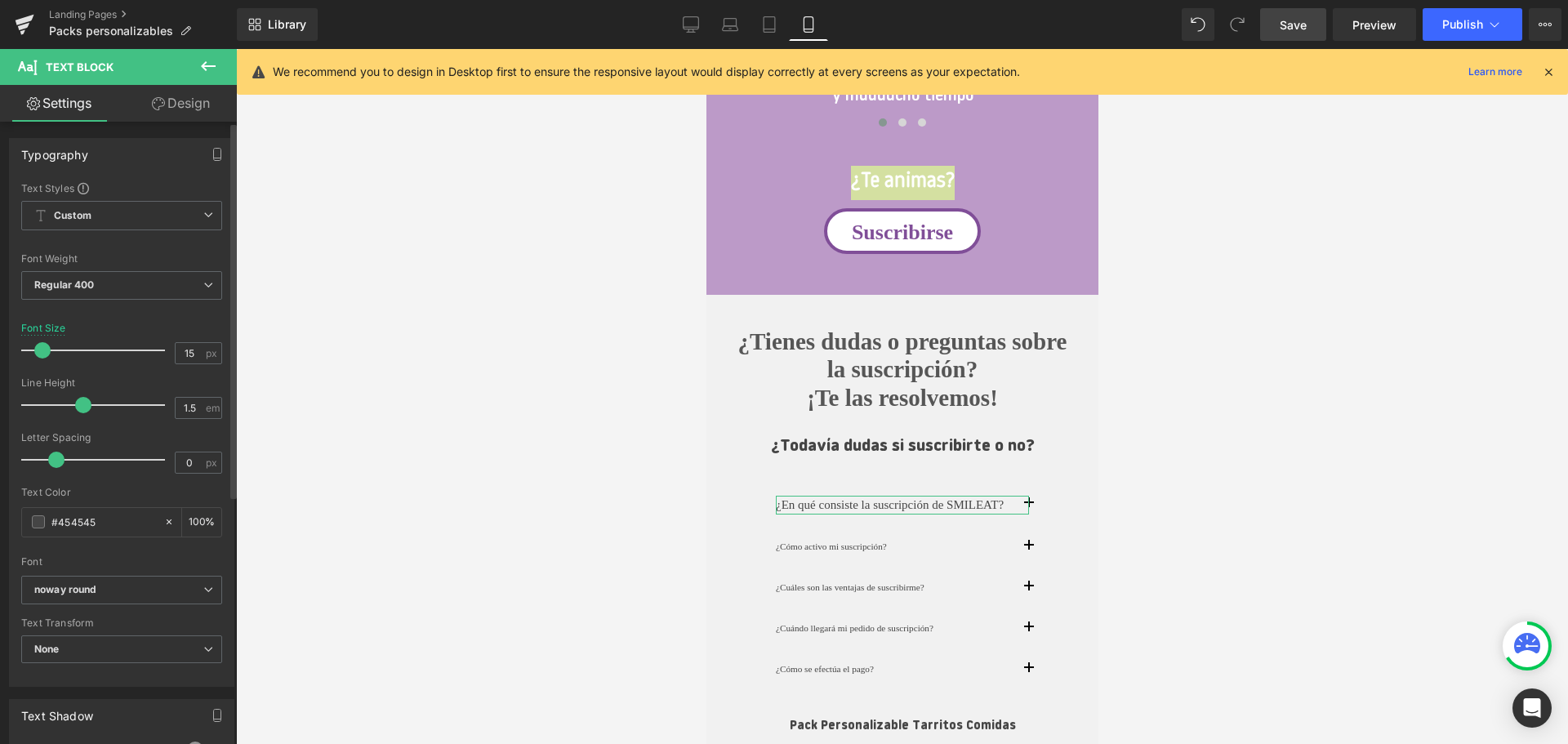
type input "14"
click at [41, 346] on div at bounding box center [96, 350] width 135 height 33
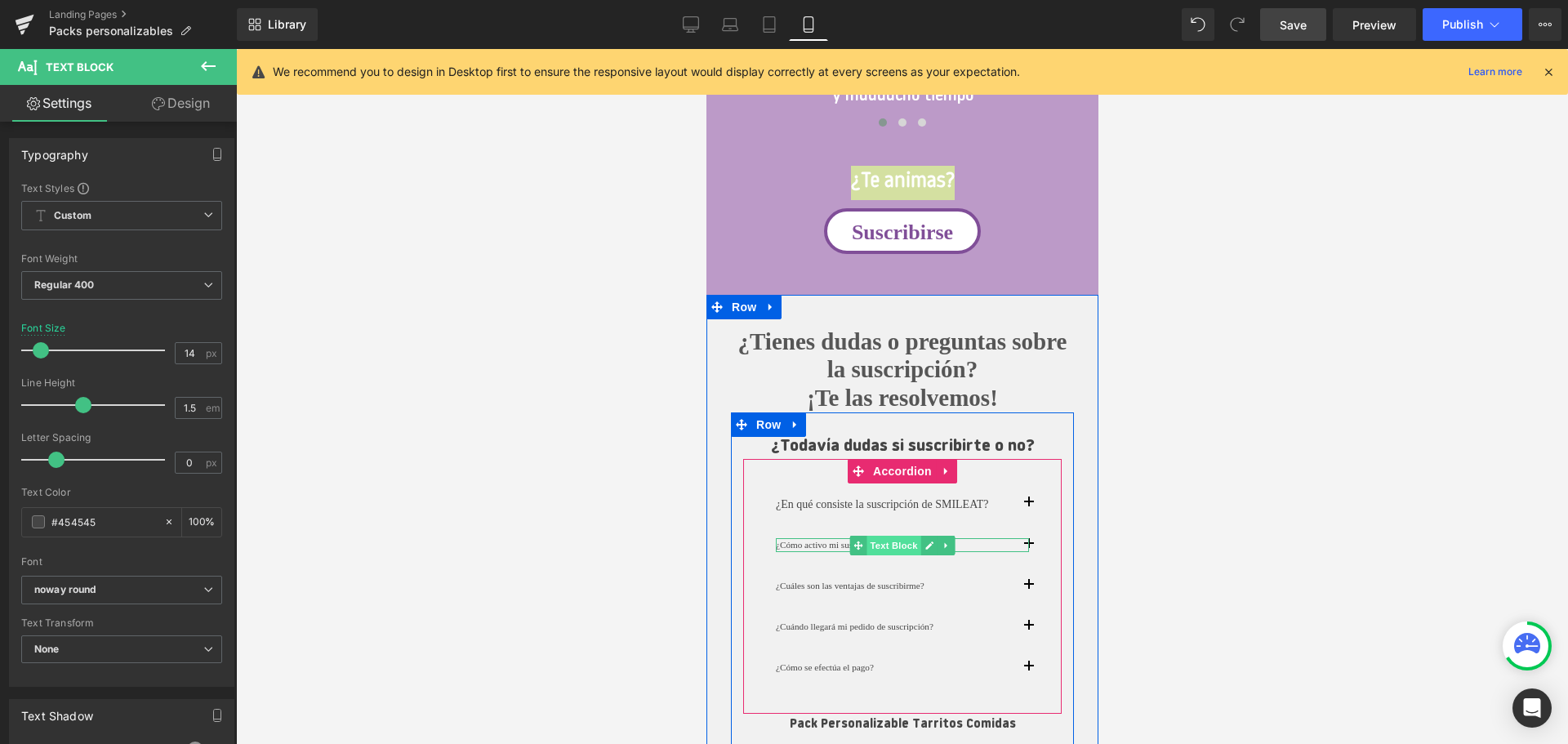
click at [888, 550] on span "Text Block" at bounding box center [892, 546] width 54 height 19
click at [1029, 502] on button "button" at bounding box center [1044, 504] width 33 height 42
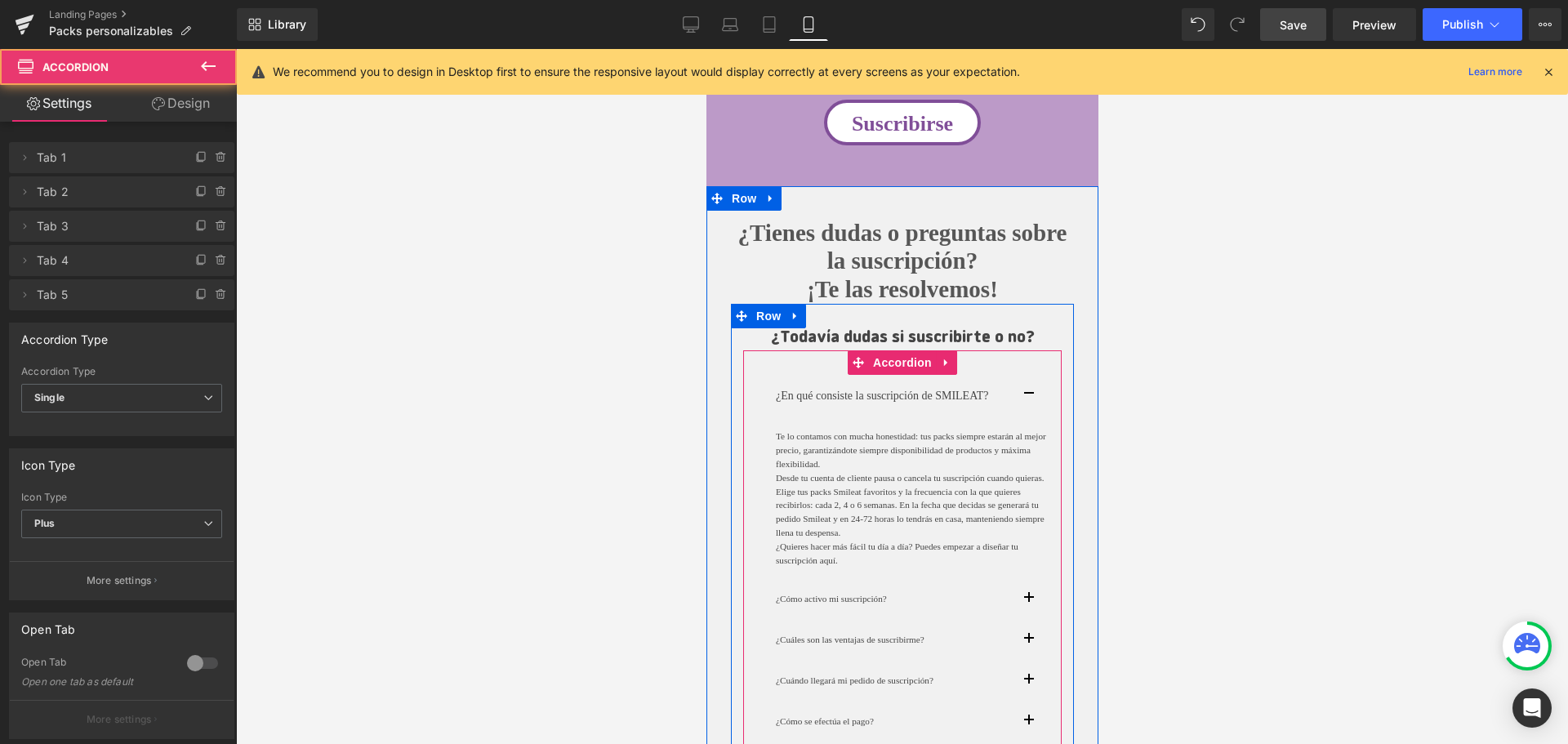
scroll to position [2149, 0]
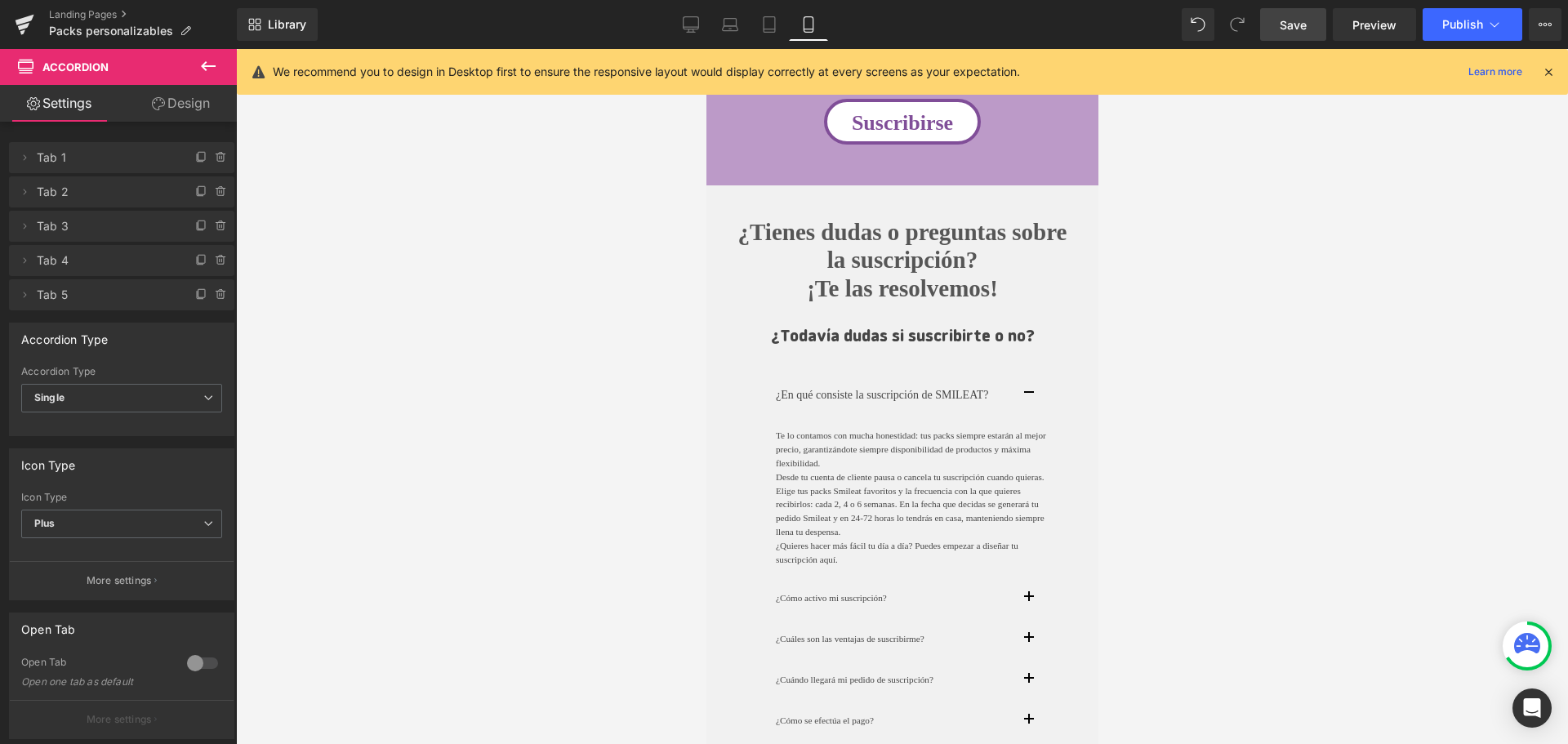
click at [1274, 427] on div at bounding box center [902, 396] width 1332 height 695
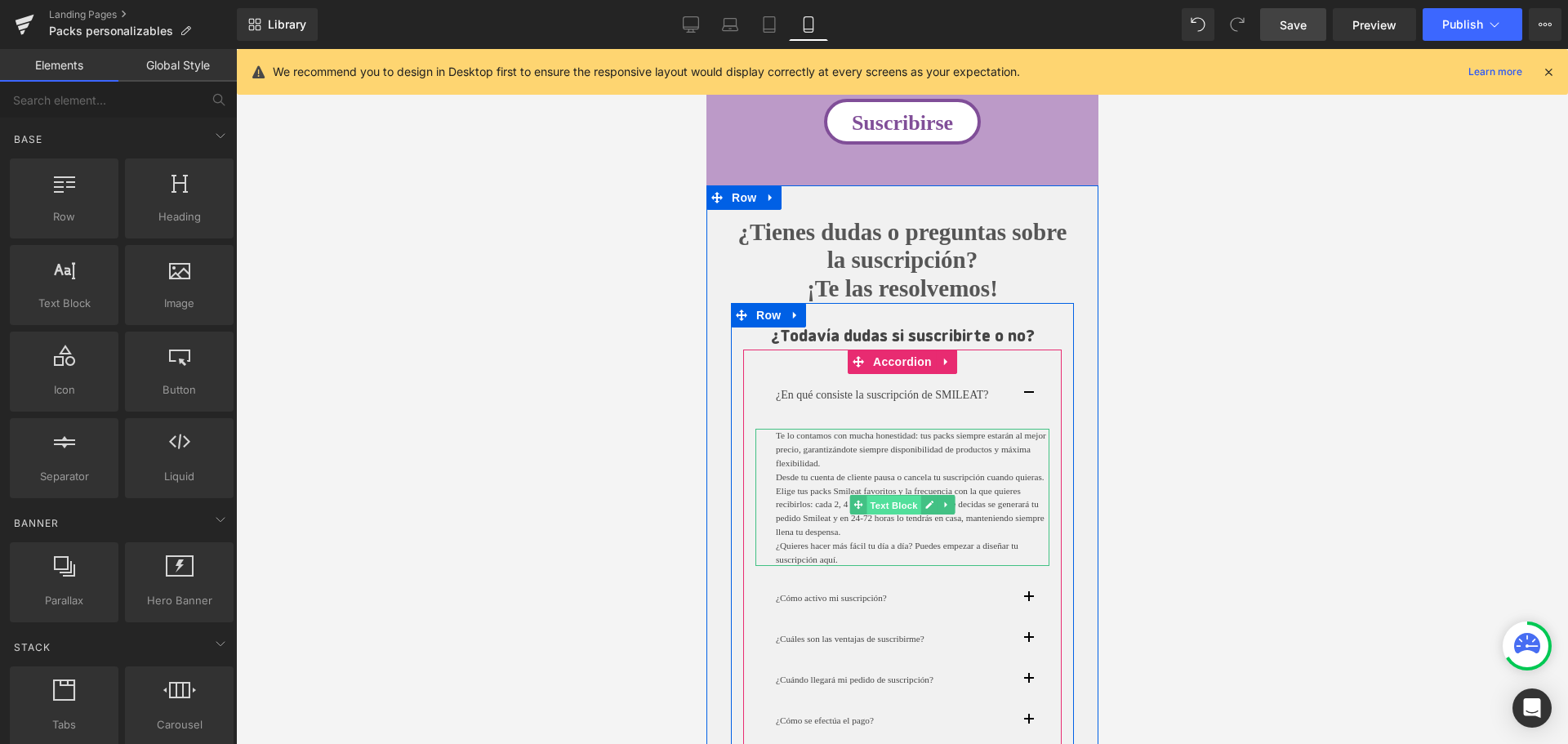
click at [881, 508] on span "Text Block" at bounding box center [892, 505] width 54 height 19
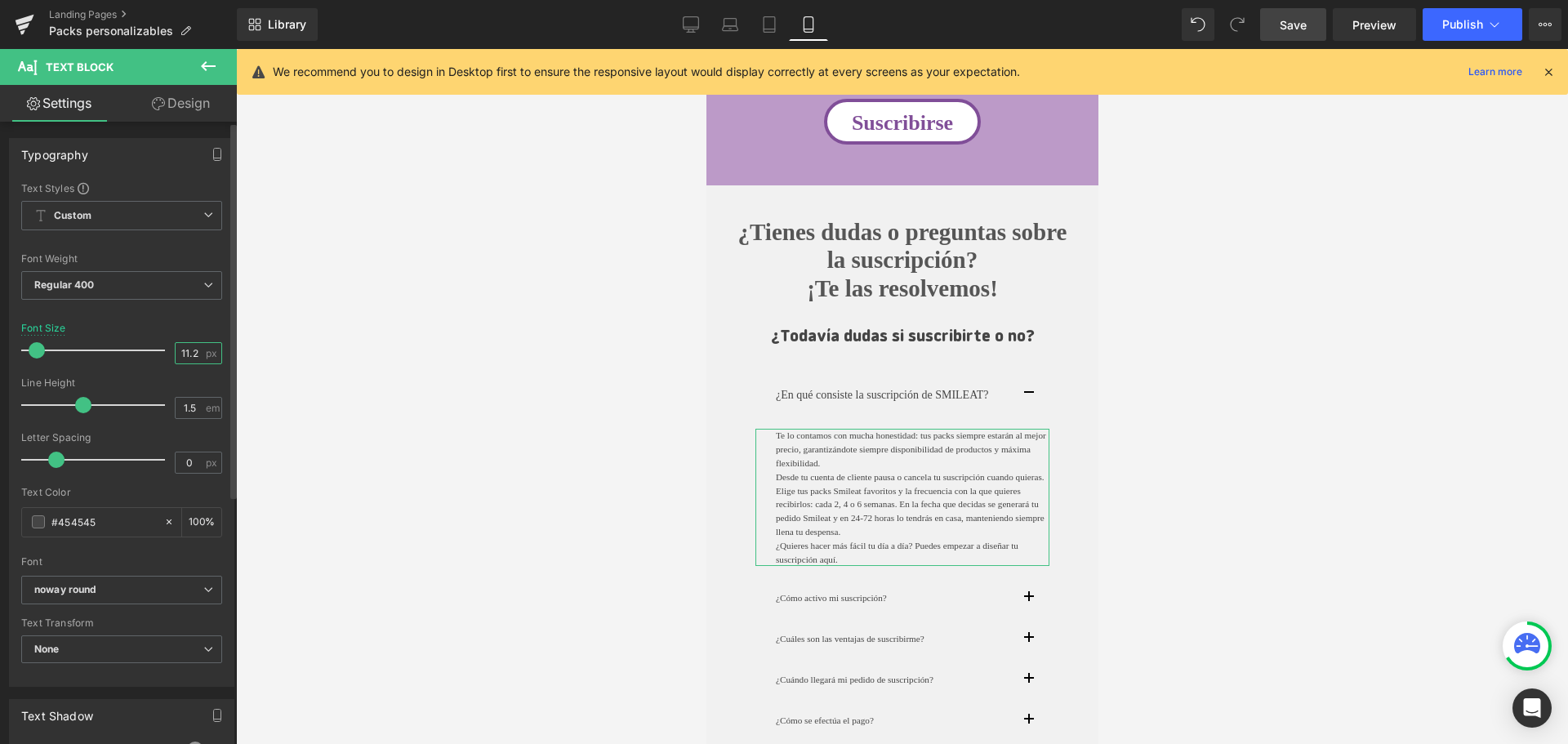
drag, startPoint x: 187, startPoint y: 357, endPoint x: 174, endPoint y: 353, distance: 13.6
click at [175, 353] on input "11.2" at bounding box center [189, 353] width 28 height 20
type input "2"
type input "14"
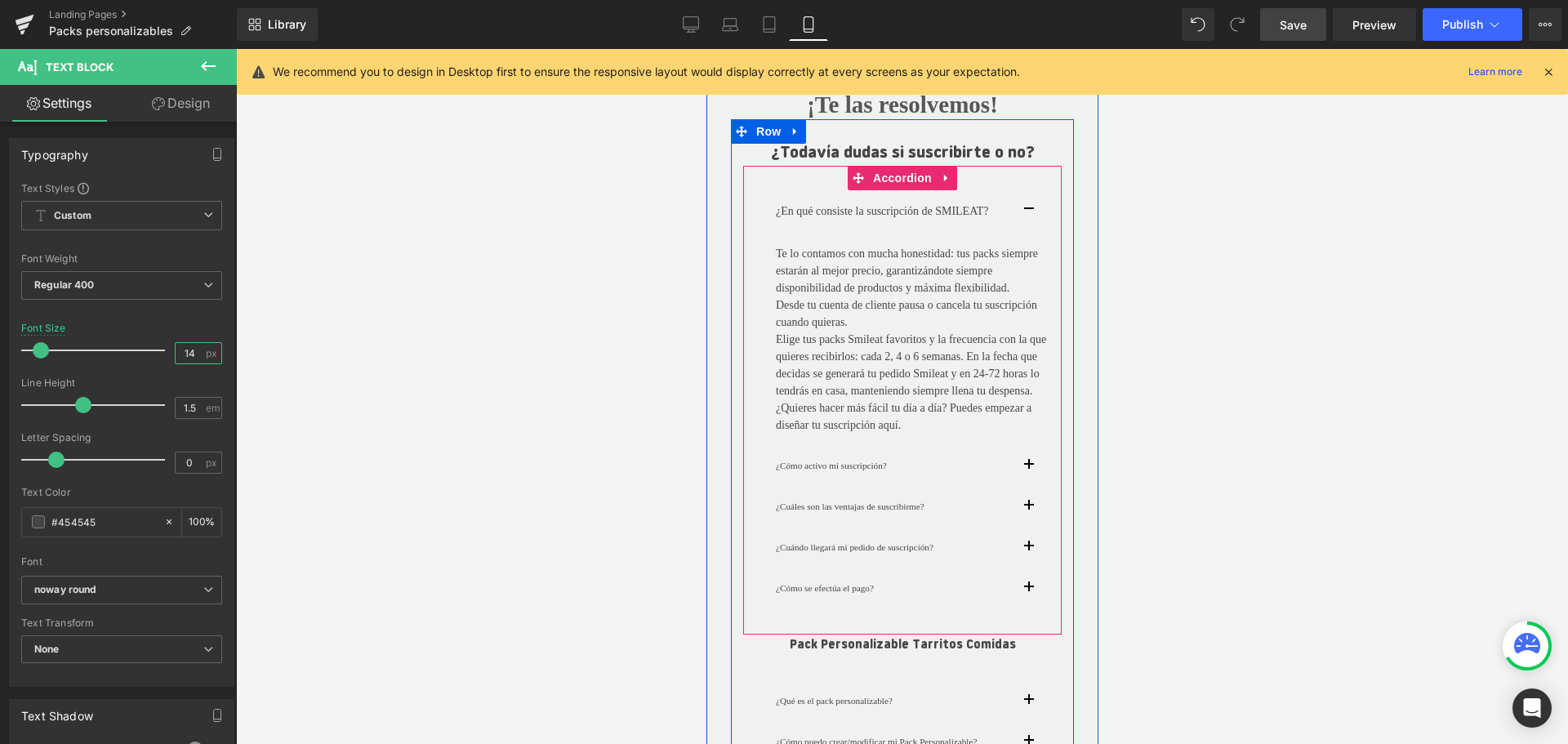
scroll to position [2336, 0]
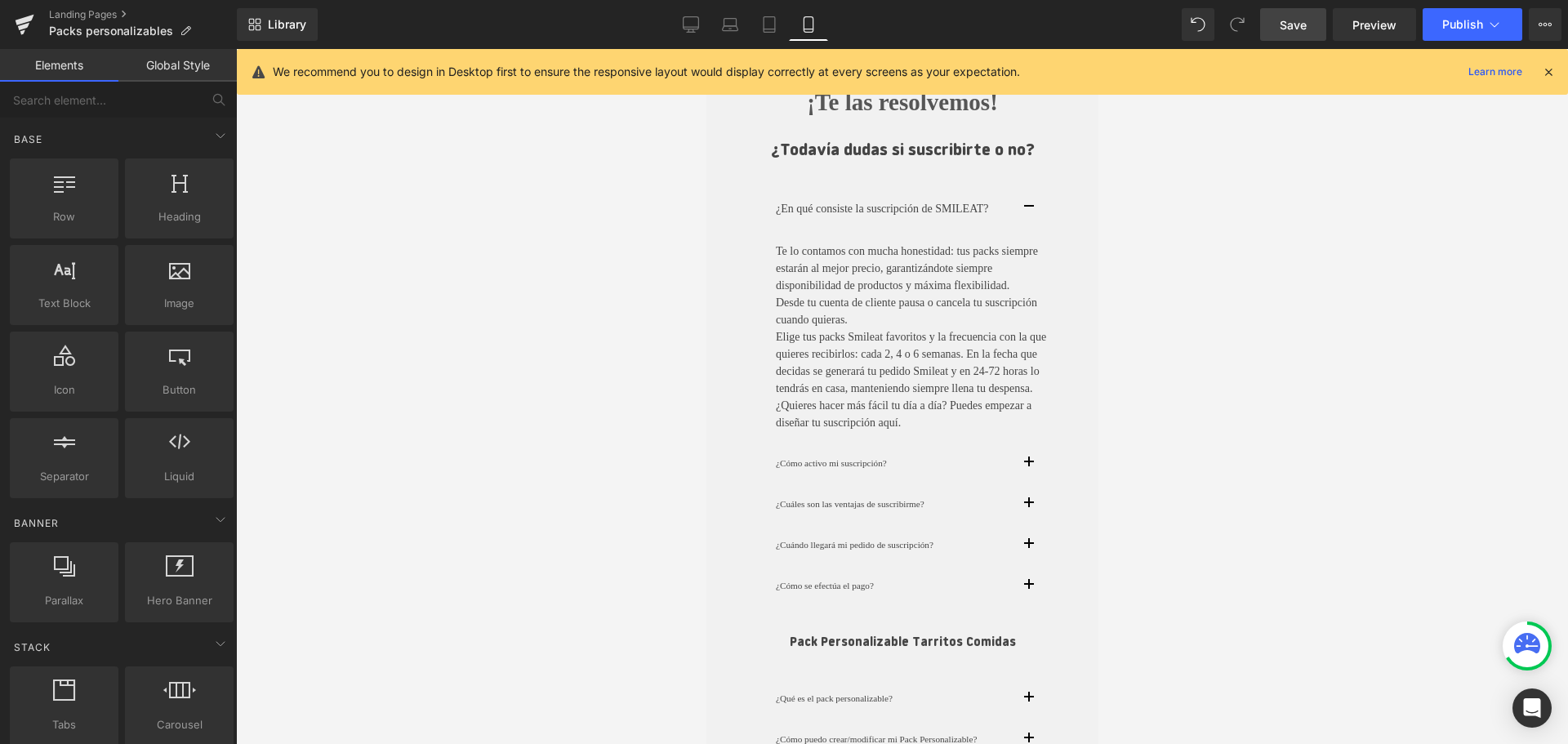
click at [1317, 446] on div at bounding box center [902, 396] width 1332 height 695
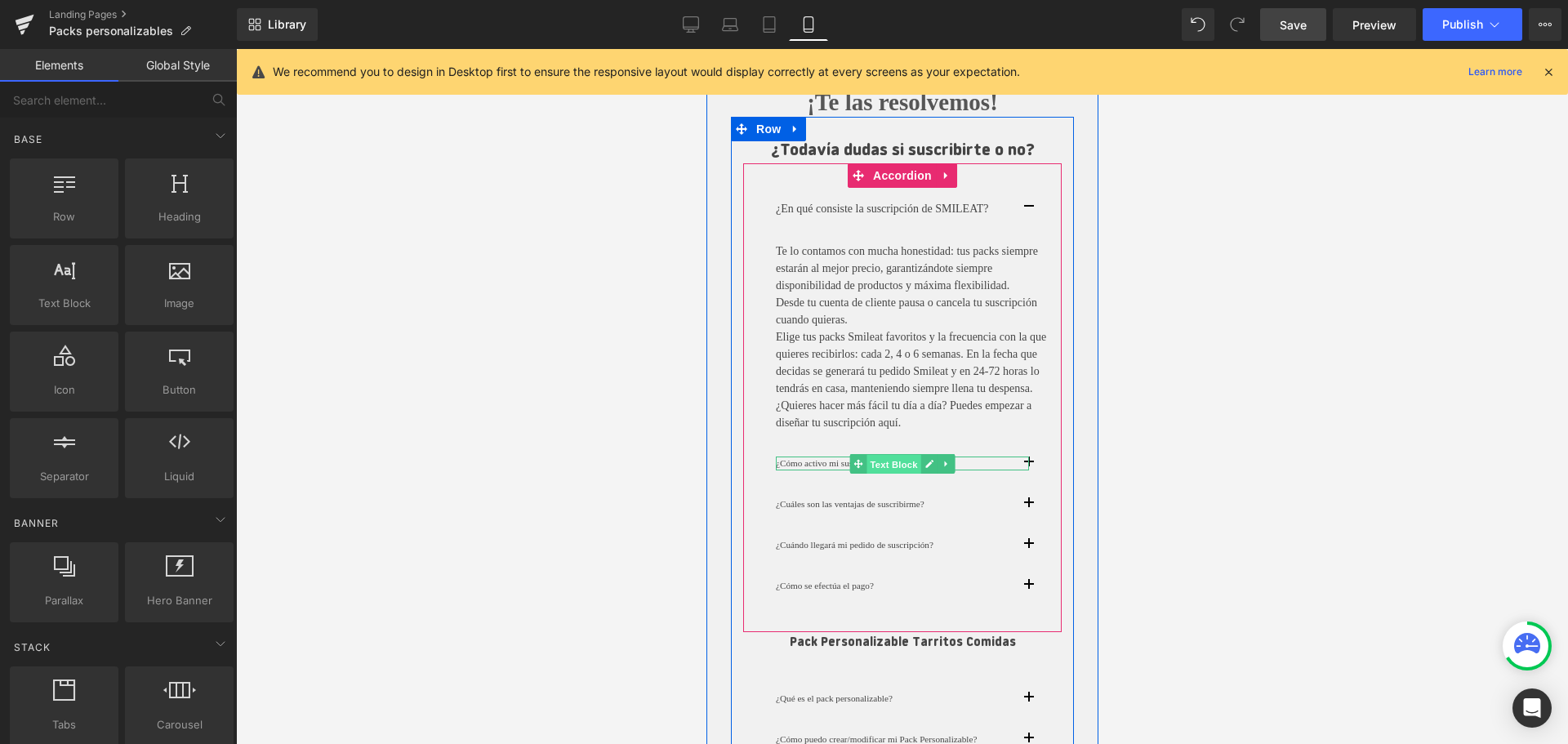
click at [884, 474] on span "Text Block" at bounding box center [892, 464] width 54 height 19
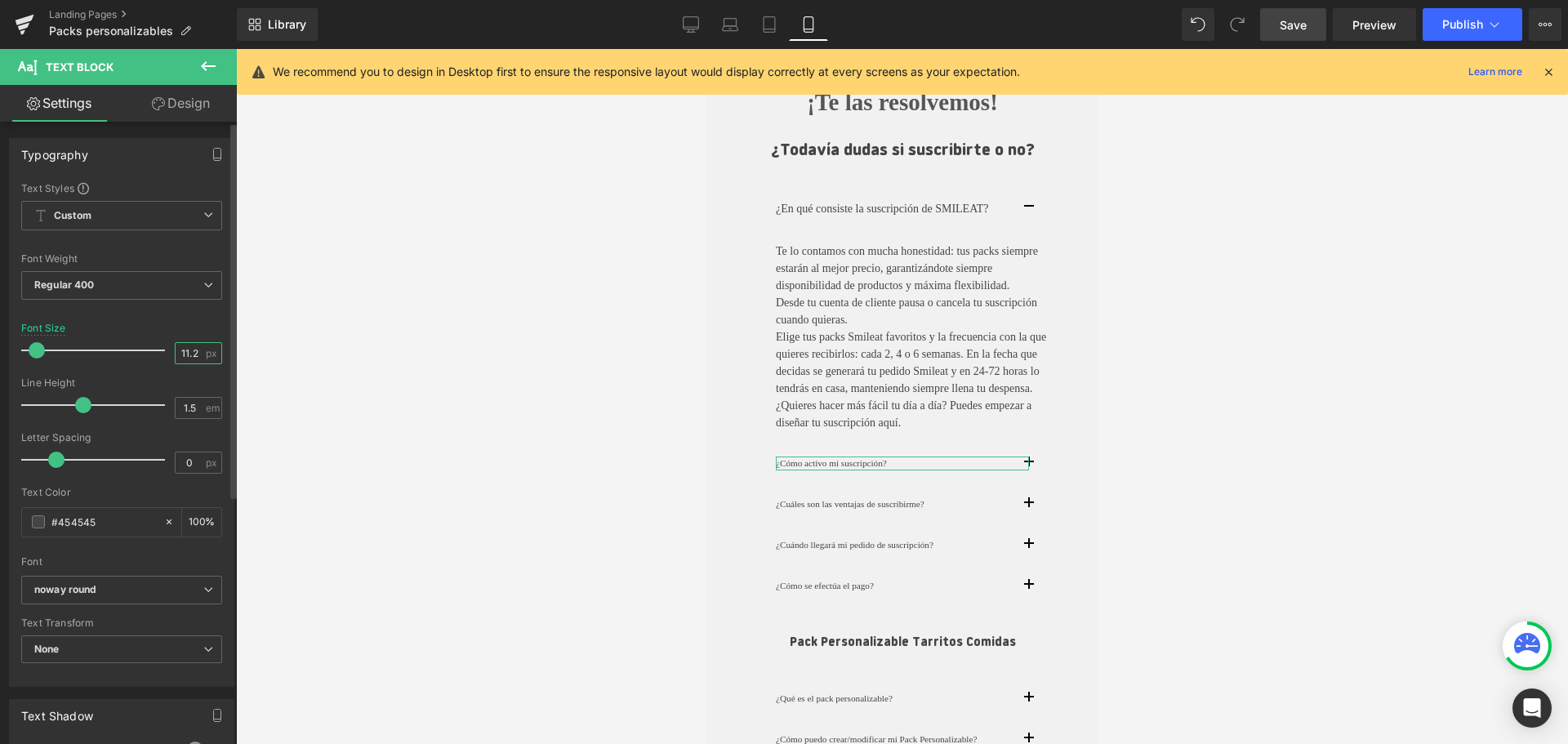
drag, startPoint x: 164, startPoint y: 350, endPoint x: 144, endPoint y: 342, distance: 21.5
click at [144, 342] on div "Font Size 11.2 px" at bounding box center [121, 350] width 201 height 55
type input "14"
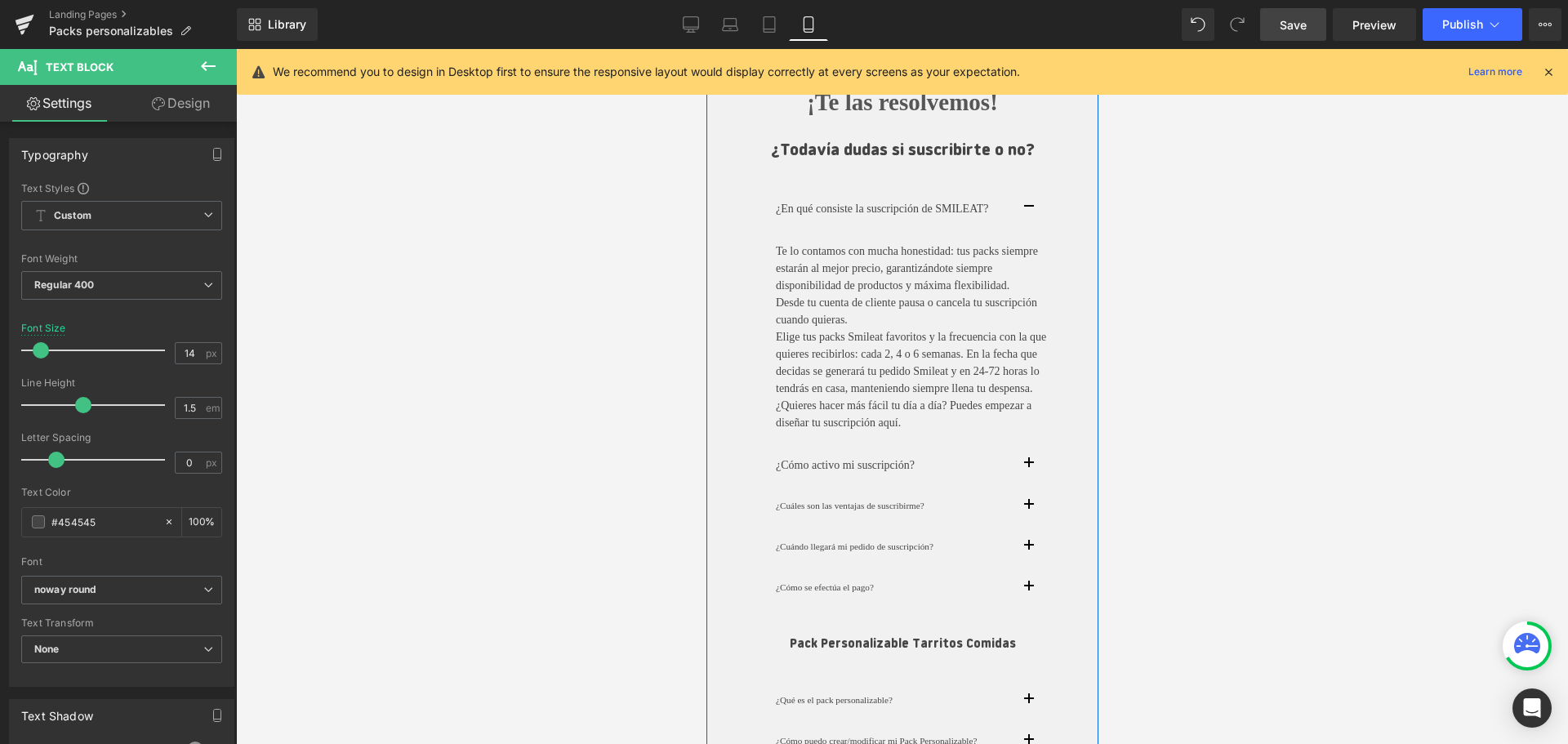
click at [1031, 486] on button "button" at bounding box center [1044, 464] width 33 height 42
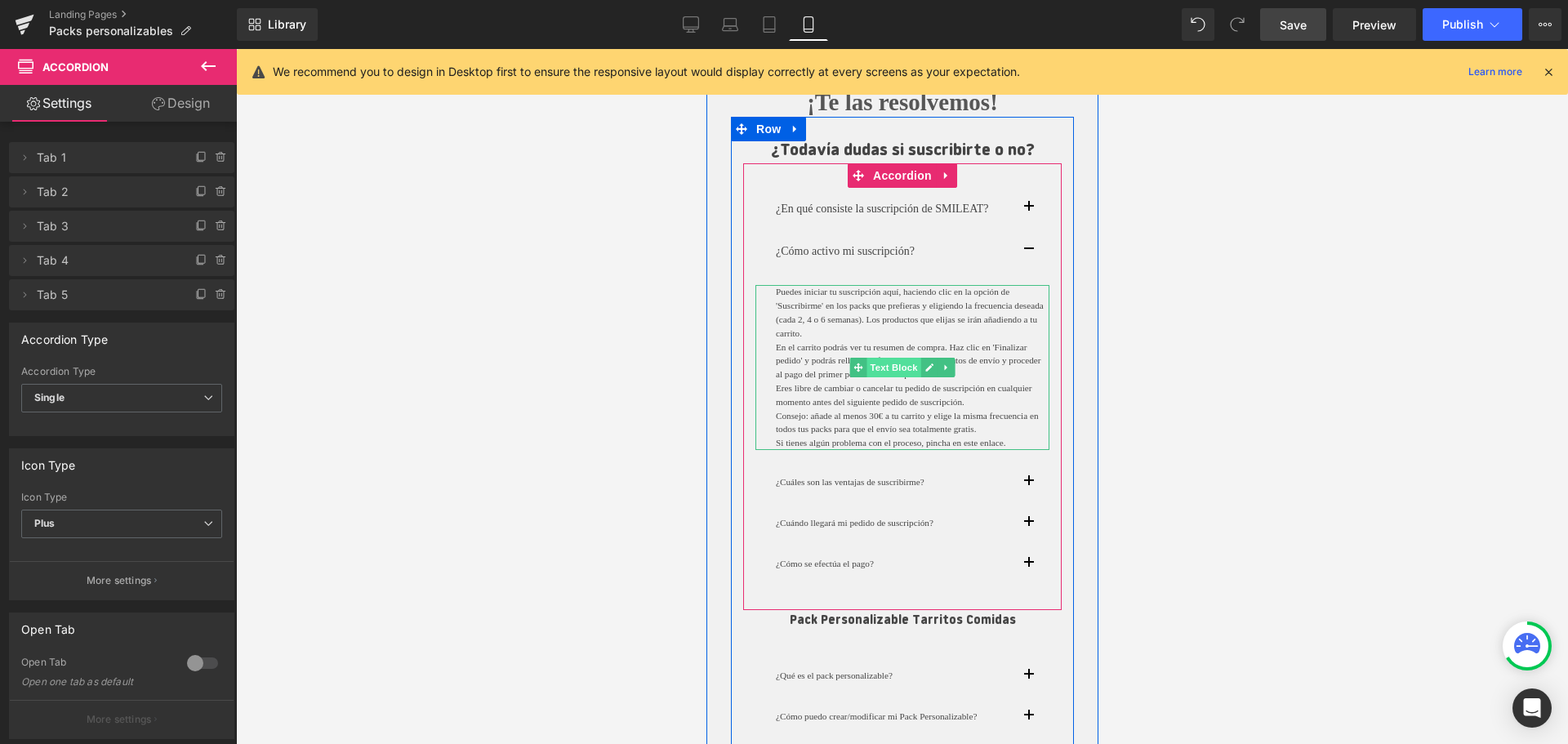
click at [881, 363] on span "Text Block" at bounding box center [892, 367] width 54 height 19
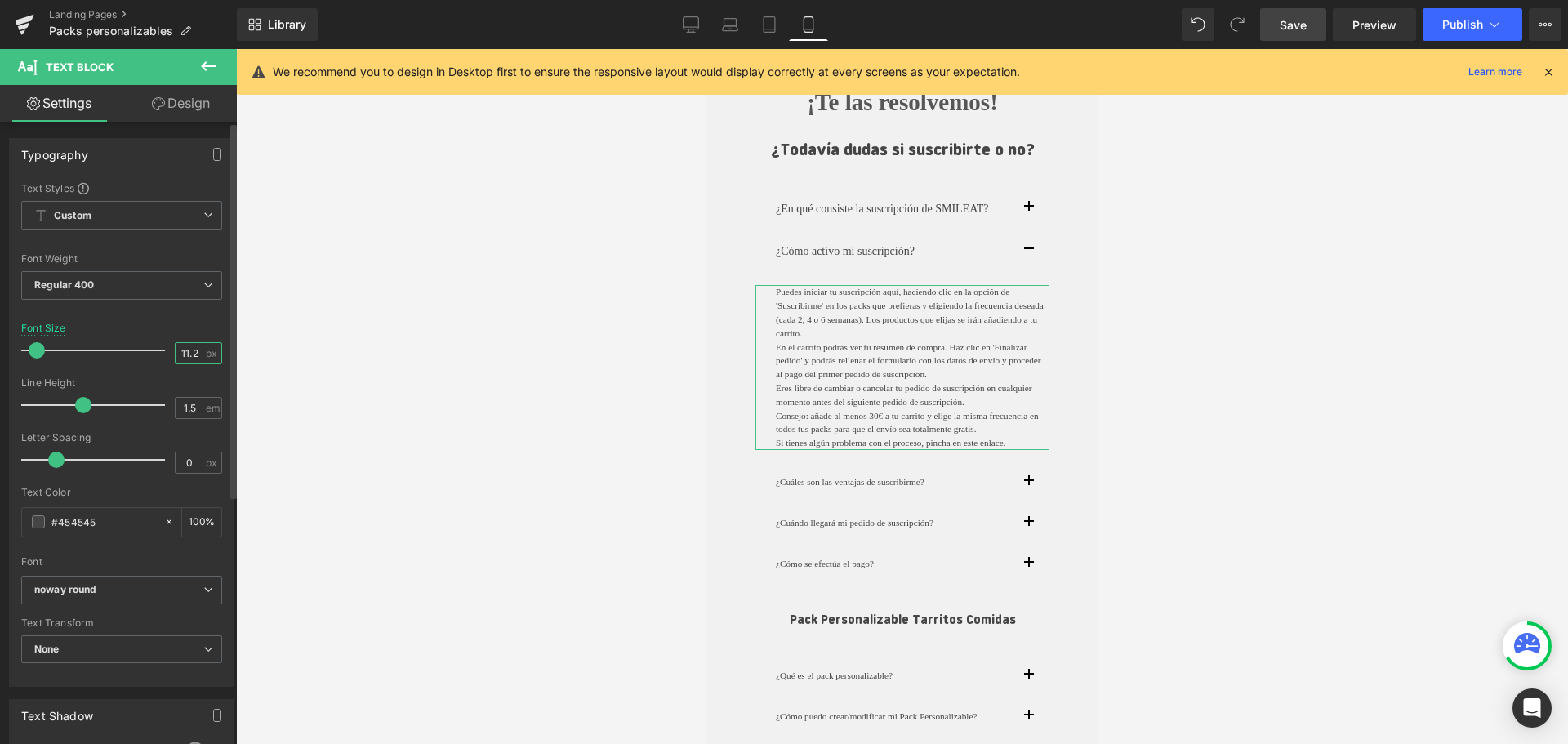
drag, startPoint x: 191, startPoint y: 355, endPoint x: 164, endPoint y: 345, distance: 28.8
click at [164, 345] on div "Font Size 11.2 px" at bounding box center [121, 350] width 201 height 55
type input "14"
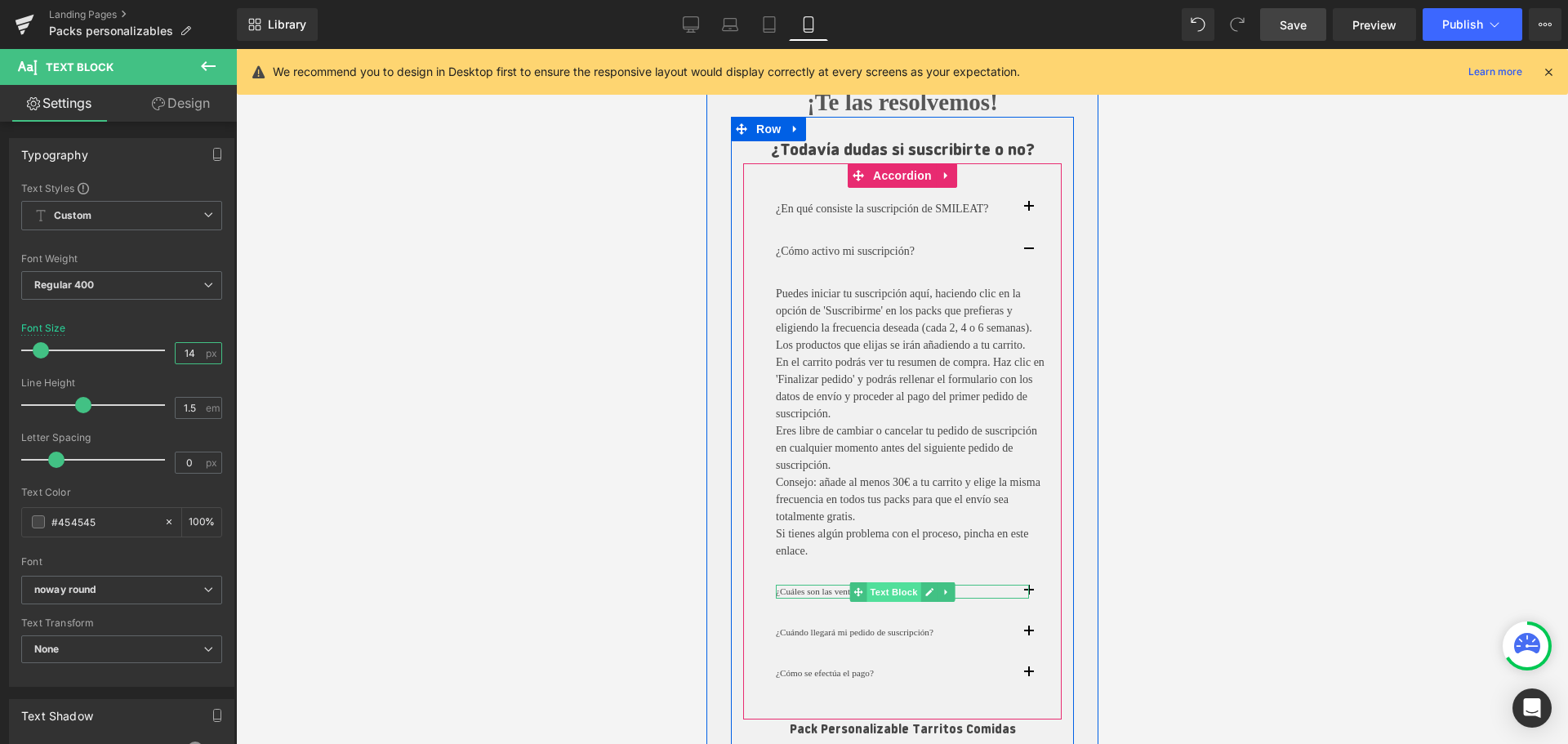
drag, startPoint x: 902, startPoint y: 610, endPoint x: 1076, endPoint y: 474, distance: 220.8
click at [902, 602] on span "Text Block" at bounding box center [892, 592] width 54 height 19
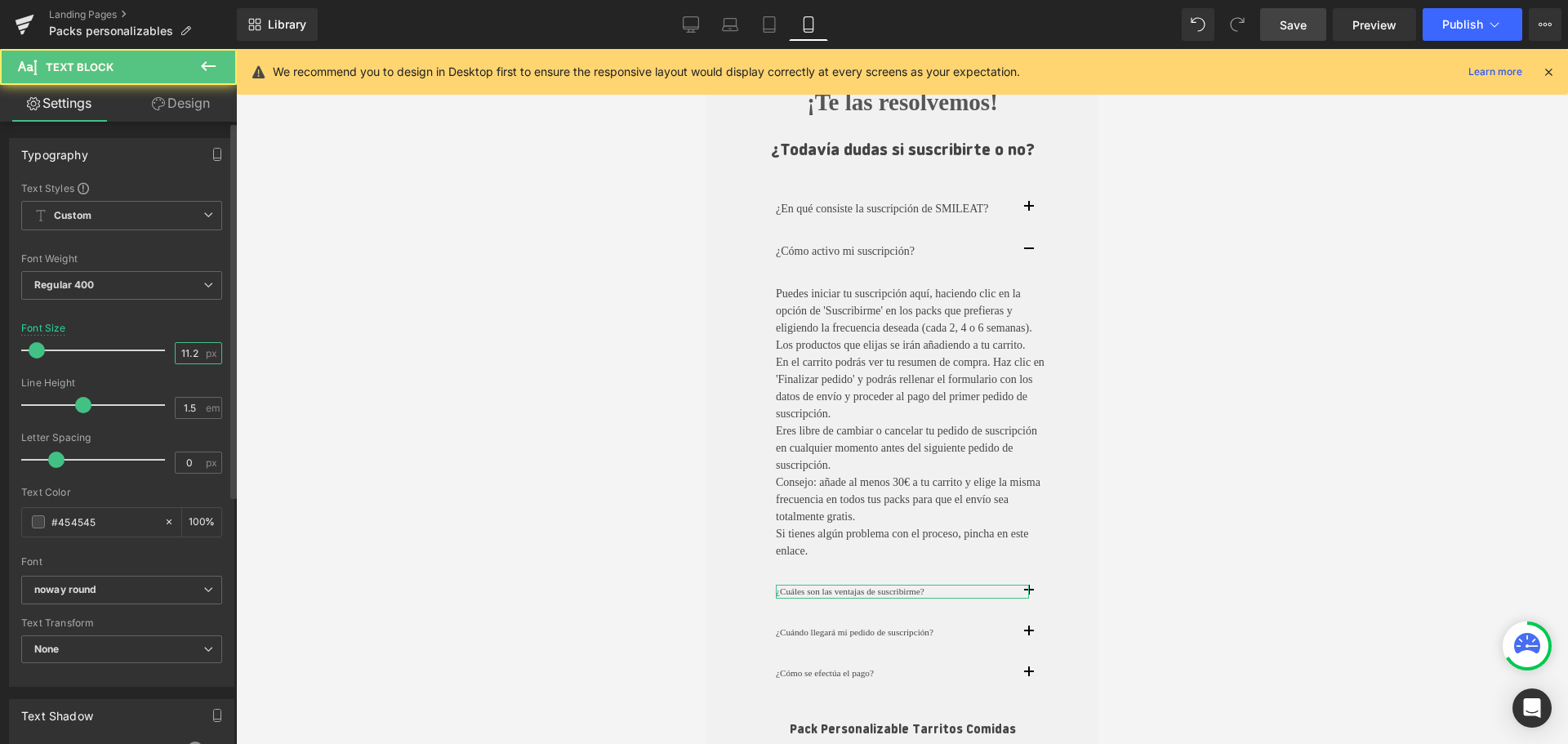
drag, startPoint x: 193, startPoint y: 357, endPoint x: 157, endPoint y: 349, distance: 36.9
click at [157, 349] on div "Font Size 11.2 px" at bounding box center [121, 350] width 201 height 55
type input "14"
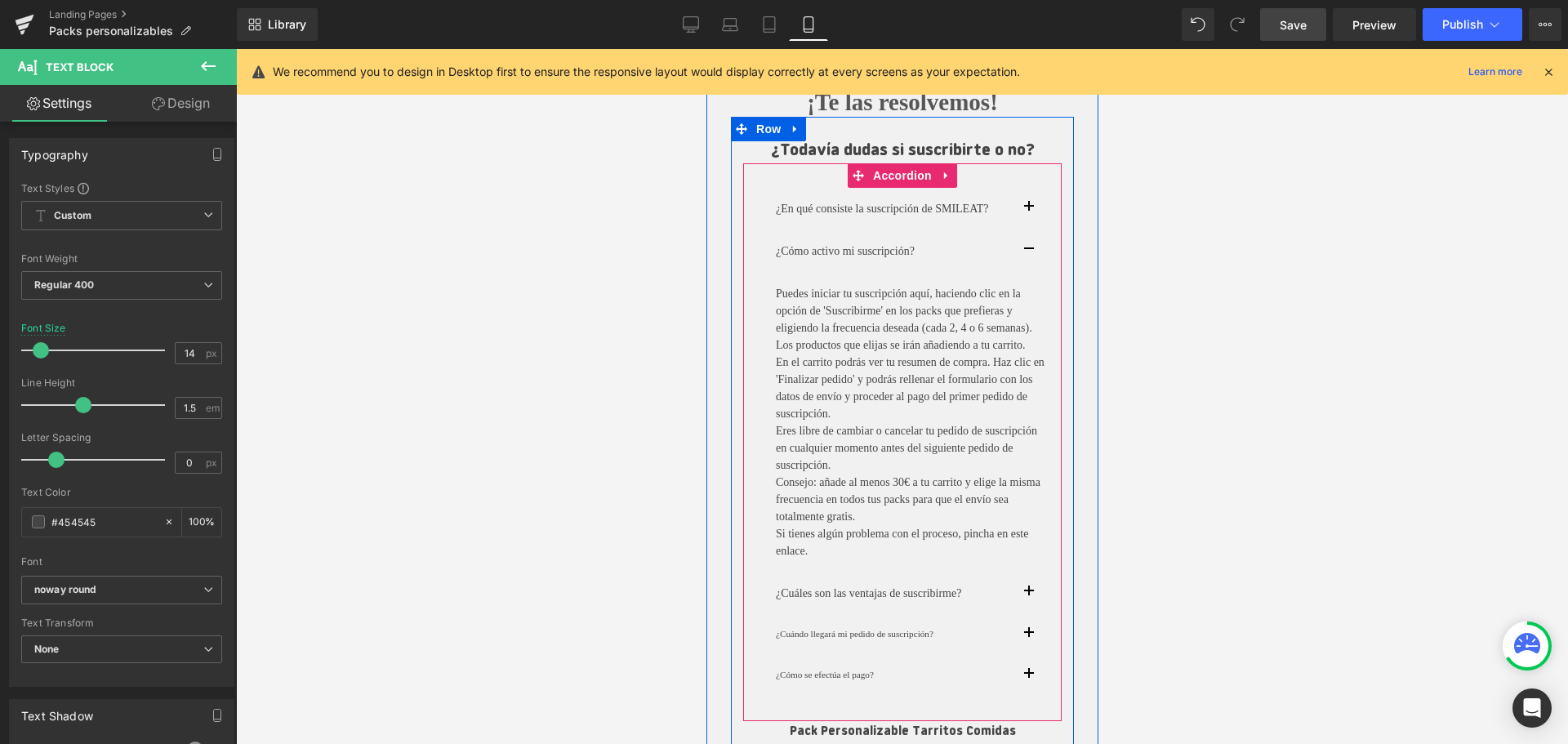
click at [1028, 596] on span "button" at bounding box center [1028, 596] width 0 height 0
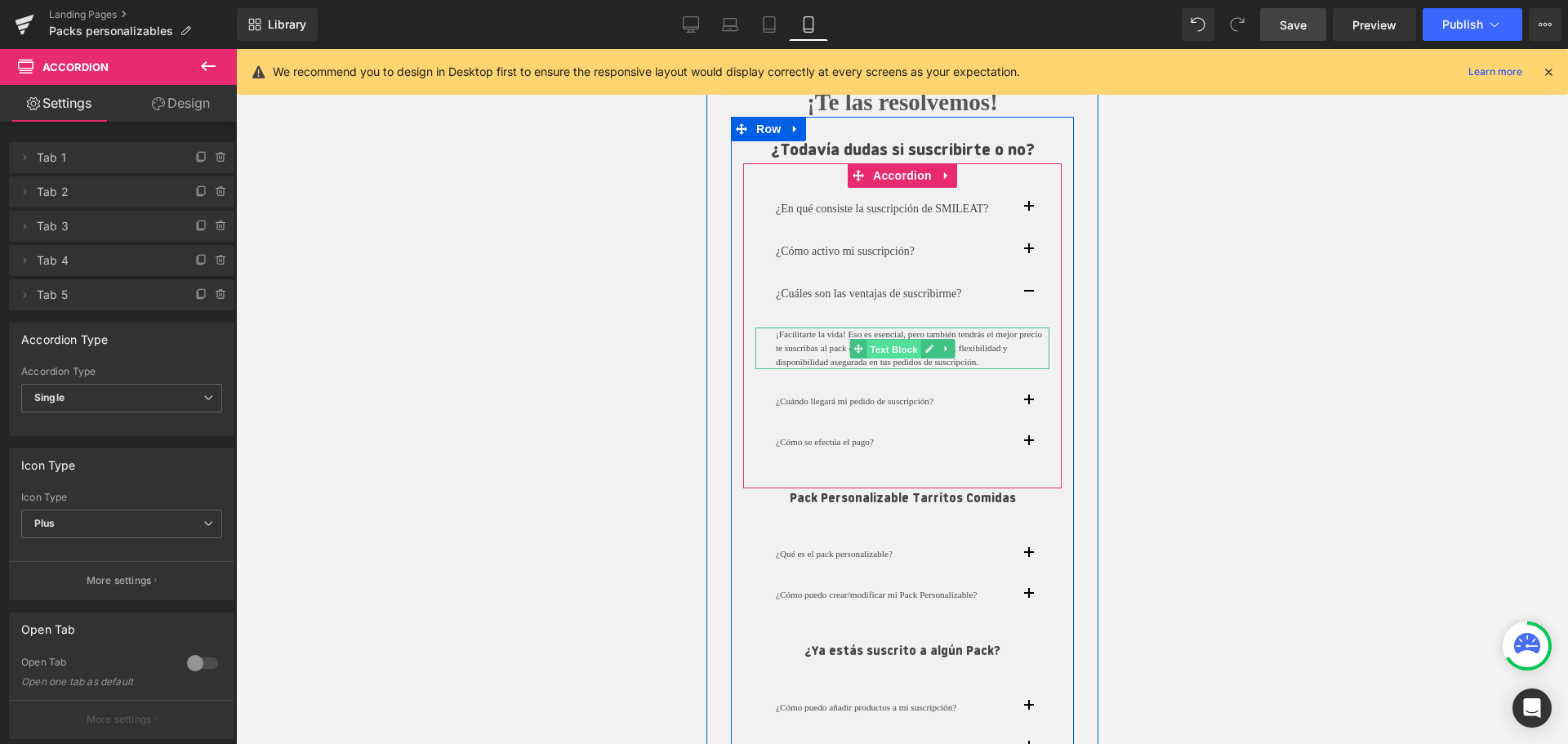
drag, startPoint x: 883, startPoint y: 347, endPoint x: 1150, endPoint y: 454, distance: 287.6
click at [883, 347] on span "Text Block" at bounding box center [892, 349] width 54 height 19
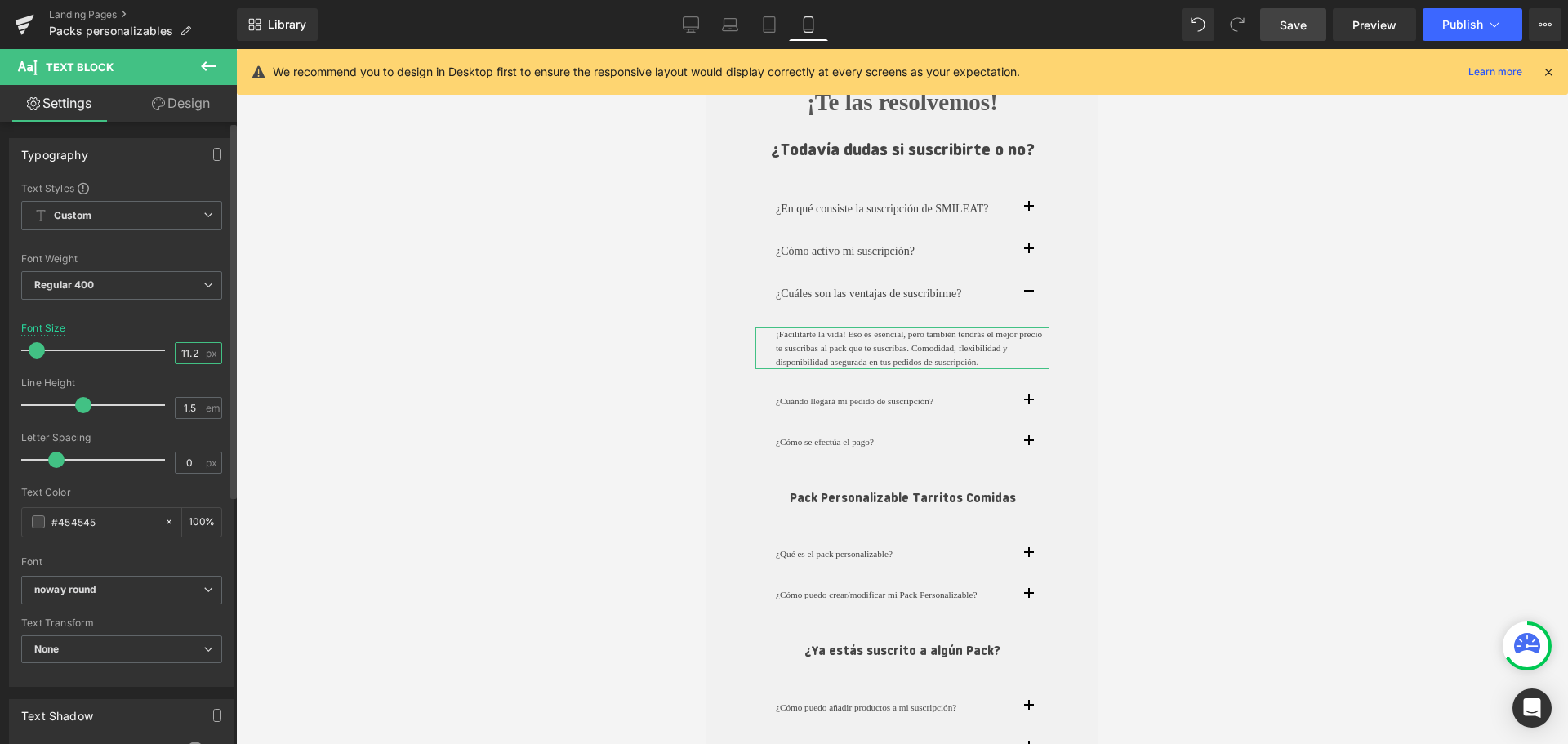
drag, startPoint x: 188, startPoint y: 357, endPoint x: 161, endPoint y: 350, distance: 27.9
click at [161, 350] on div "Font Size 11.2 px" at bounding box center [121, 350] width 201 height 55
type input "2"
type input "14"
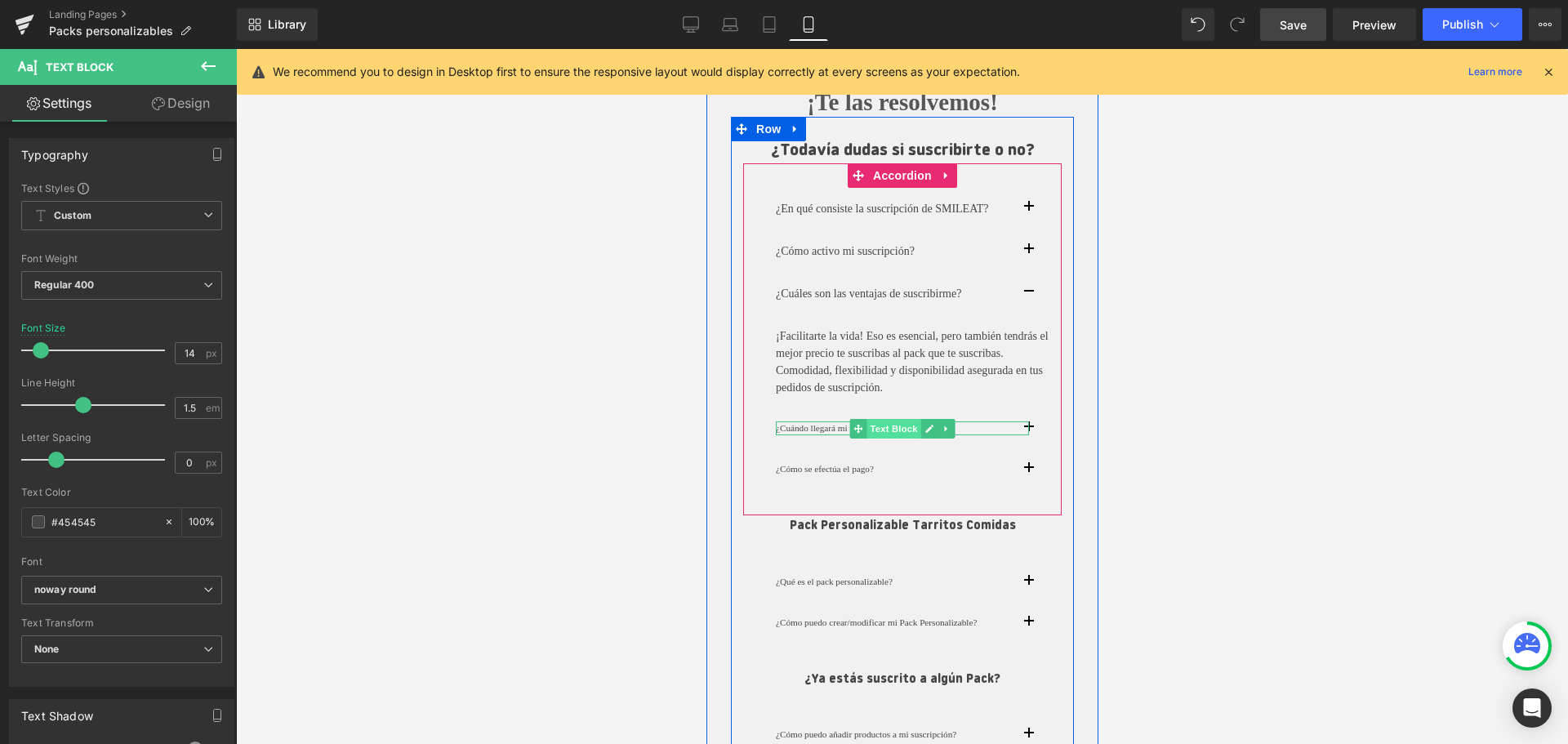
click at [905, 429] on span "Text Block" at bounding box center [892, 429] width 54 height 19
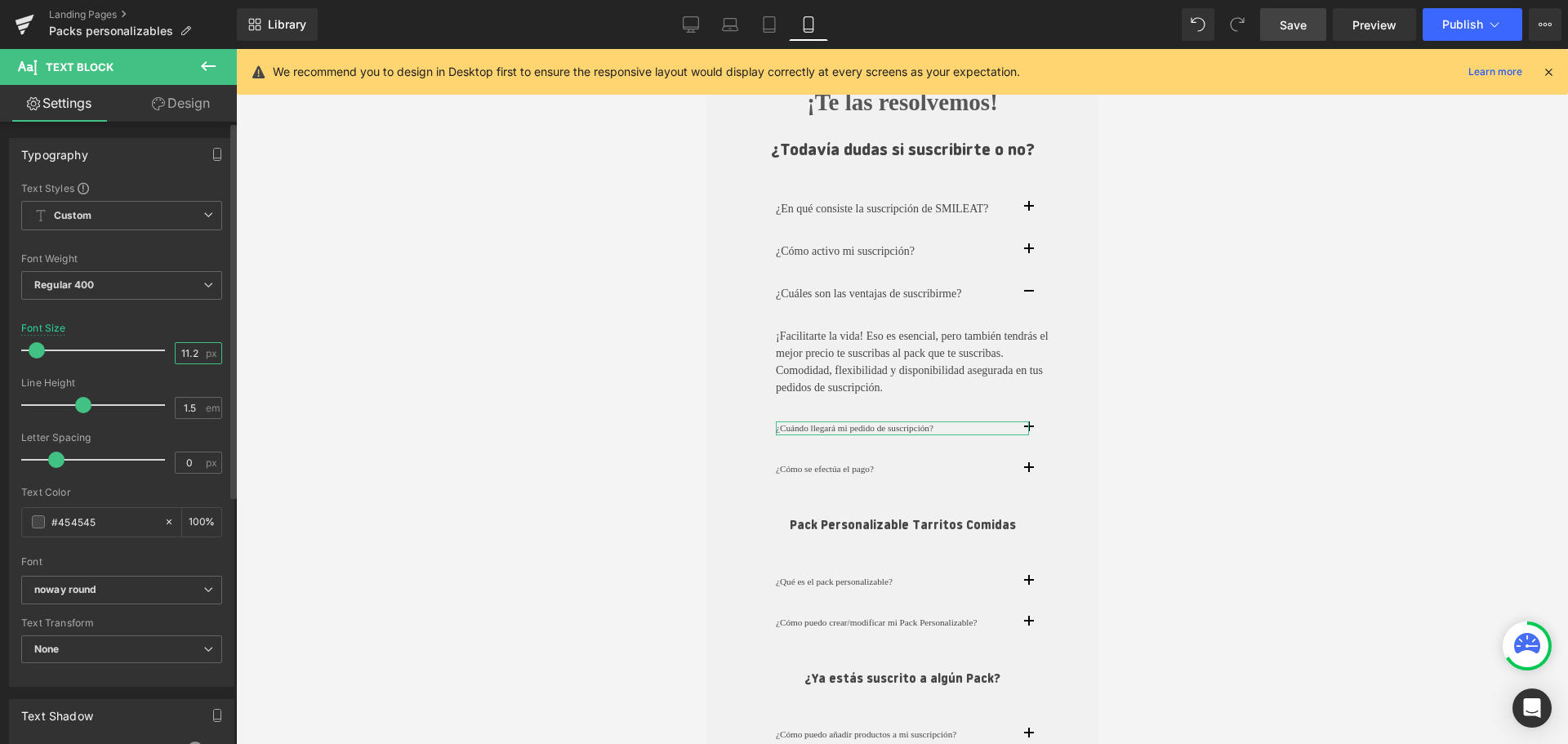
drag, startPoint x: 190, startPoint y: 357, endPoint x: 172, endPoint y: 346, distance: 21.1
click at [175, 346] on input "11.2" at bounding box center [189, 353] width 28 height 20
type input "14"
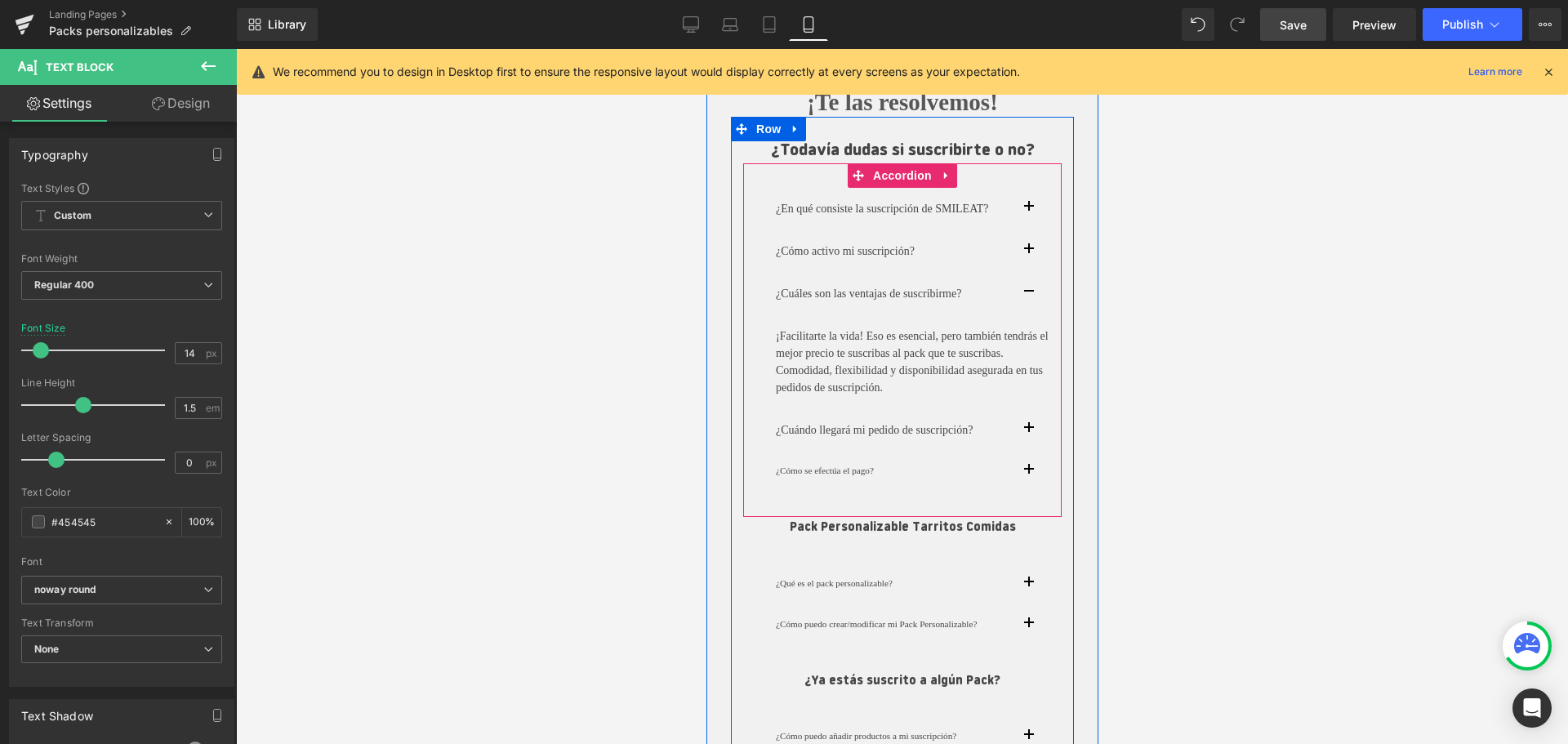
click at [1029, 433] on button "button" at bounding box center [1044, 430] width 33 height 42
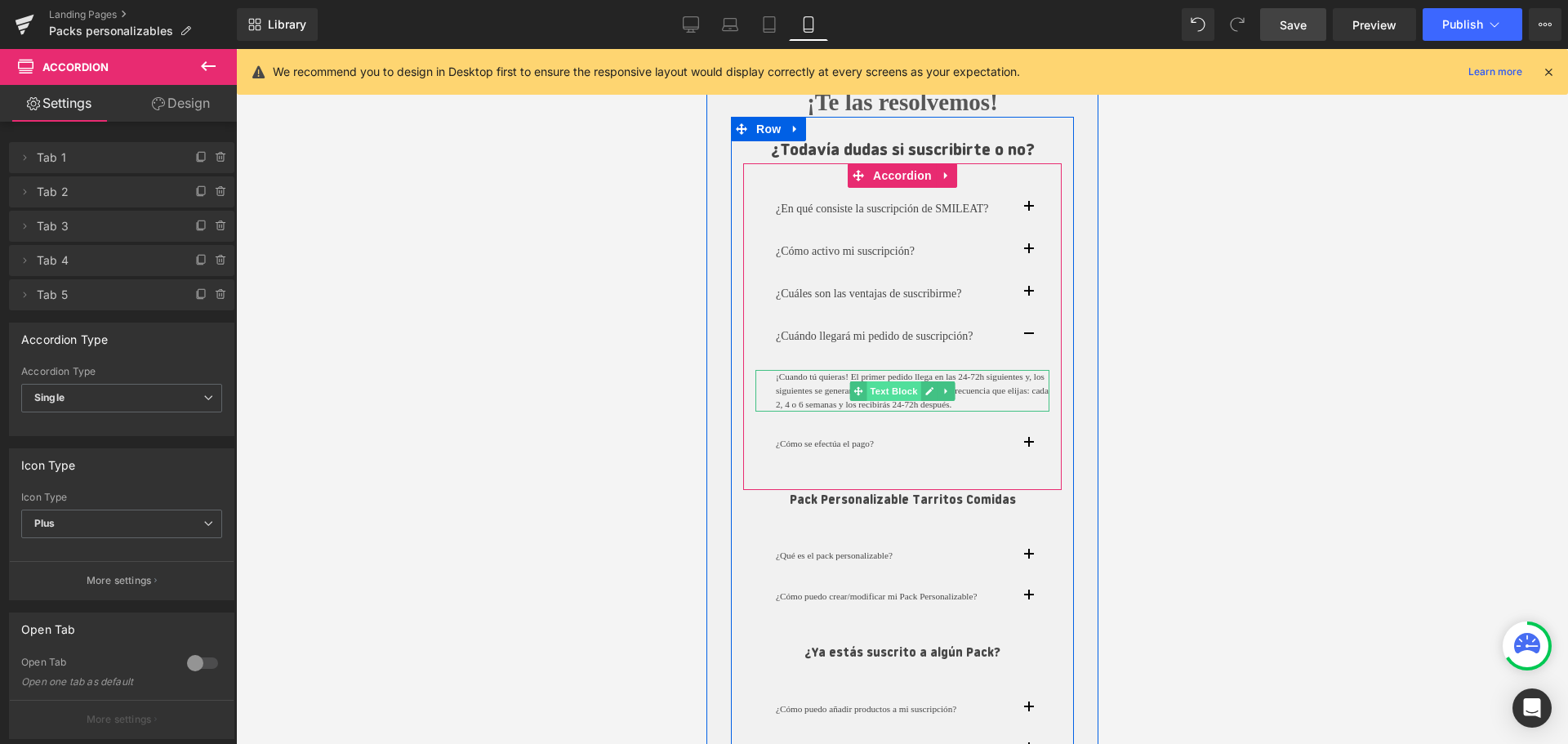
click at [894, 387] on span "Text Block" at bounding box center [892, 391] width 54 height 19
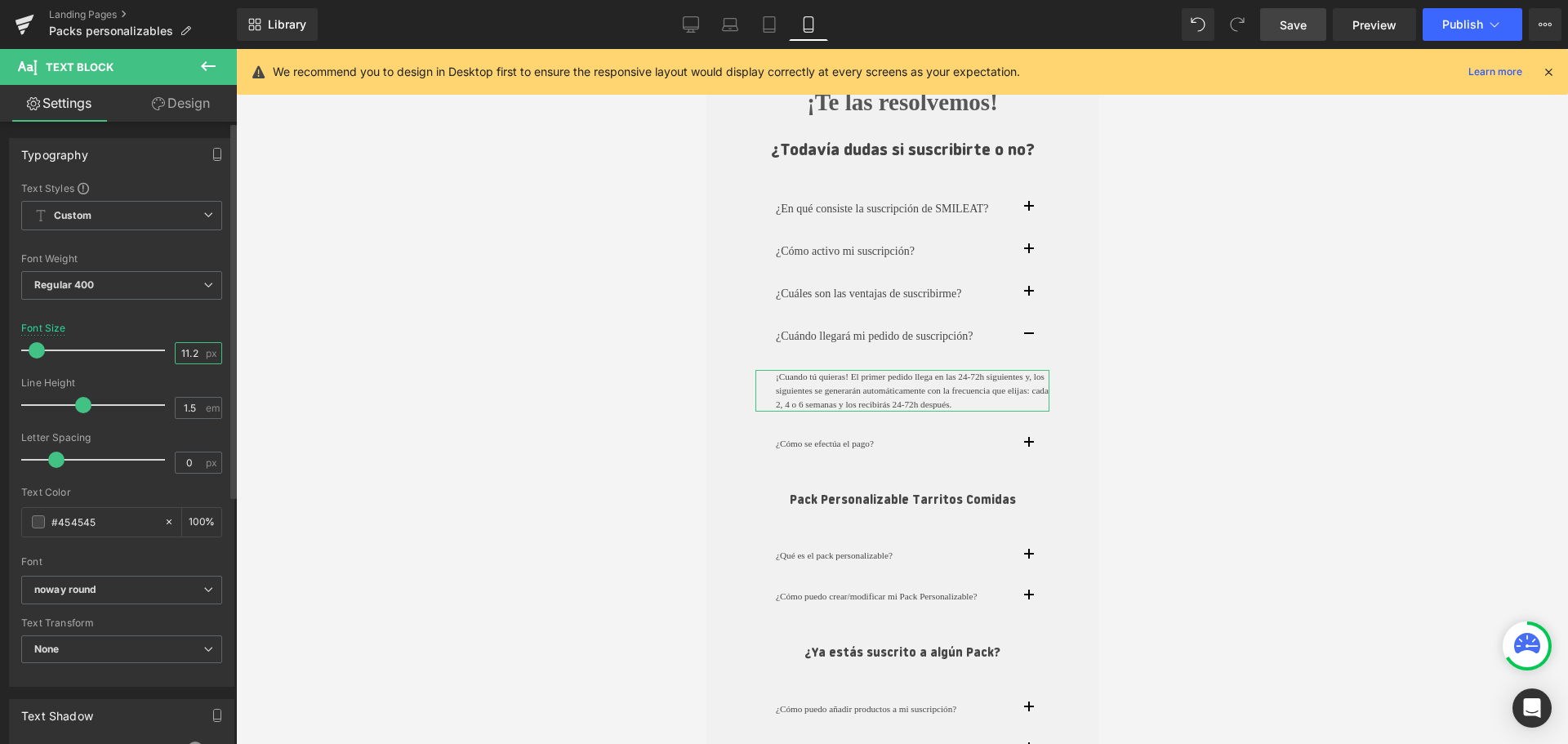
drag, startPoint x: 196, startPoint y: 358, endPoint x: 157, endPoint y: 350, distance: 39.8
click at [159, 350] on div "Font Size 11.2 px" at bounding box center [121, 350] width 201 height 55
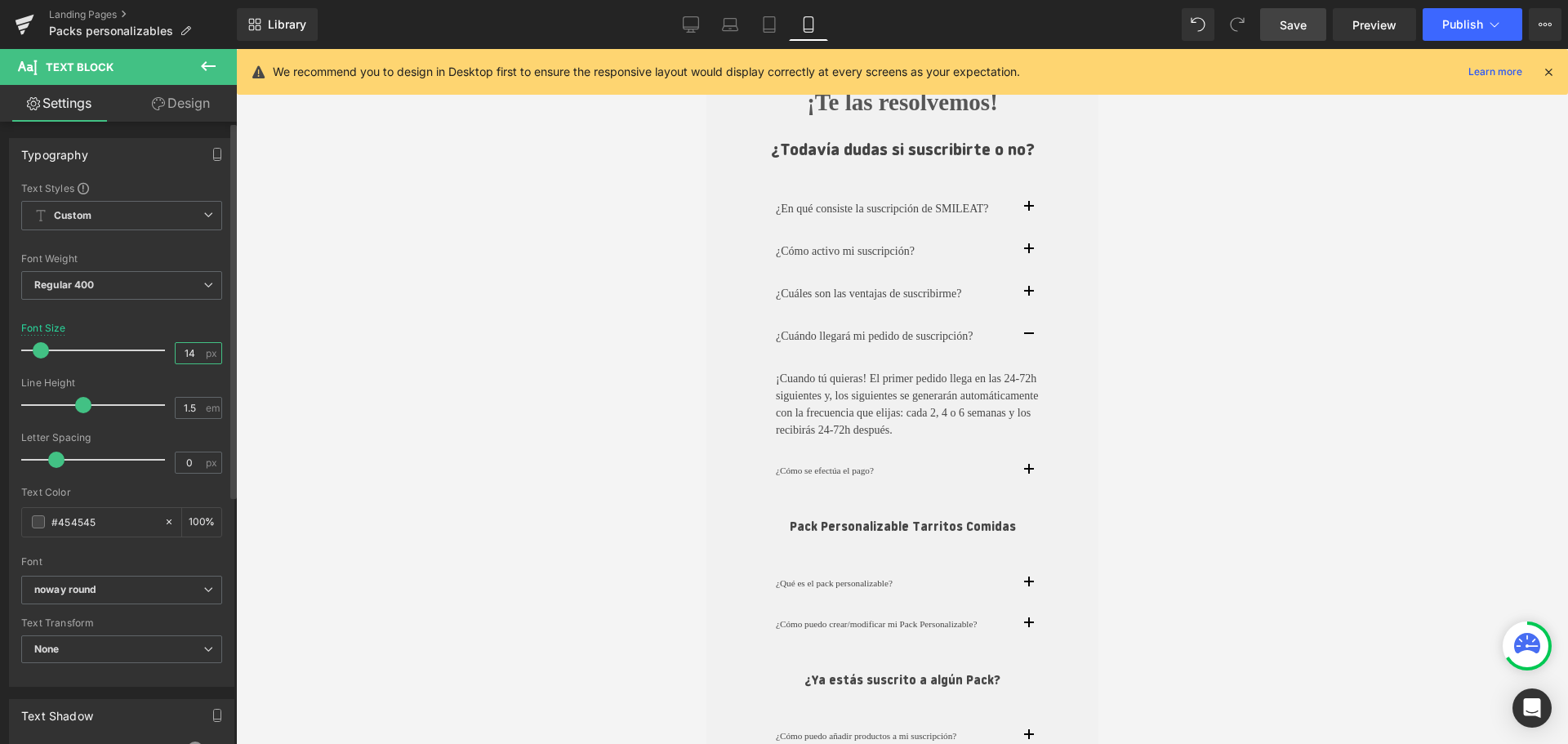
type input "14"
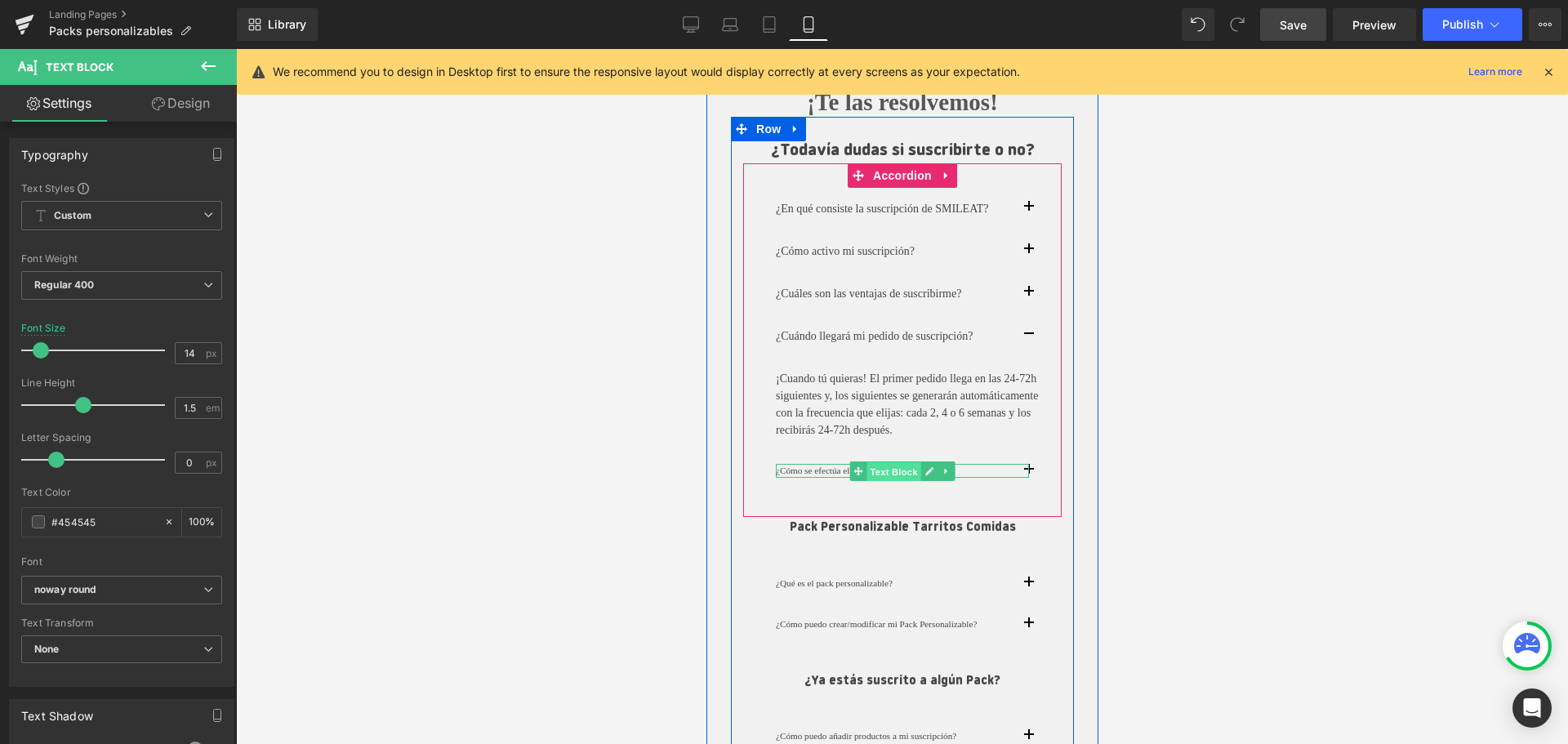
click at [908, 475] on span "Text Block" at bounding box center [892, 472] width 54 height 19
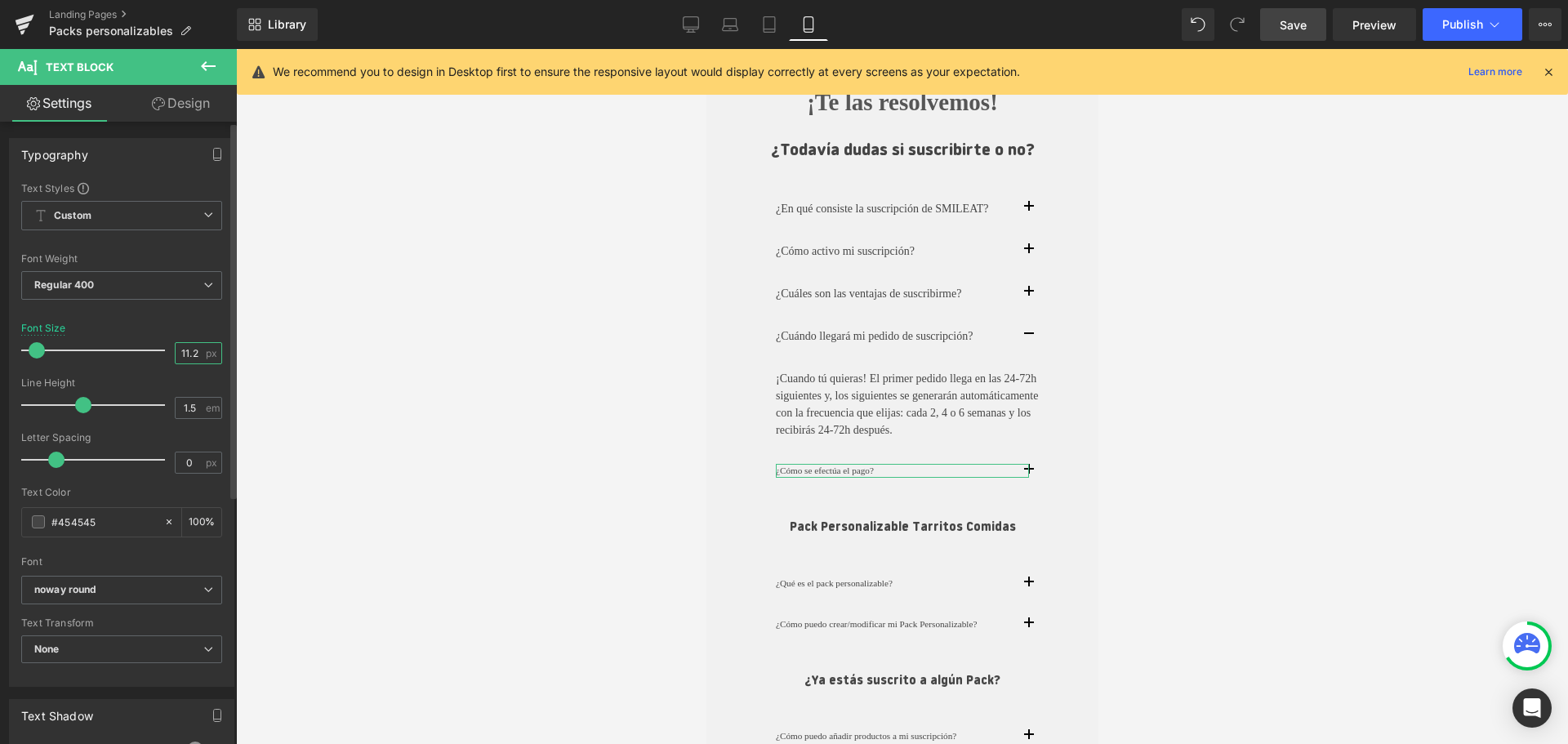
drag, startPoint x: 195, startPoint y: 351, endPoint x: 163, endPoint y: 346, distance: 32.4
click at [163, 346] on div "Font Size 11.2 px" at bounding box center [121, 350] width 201 height 55
type input "14"
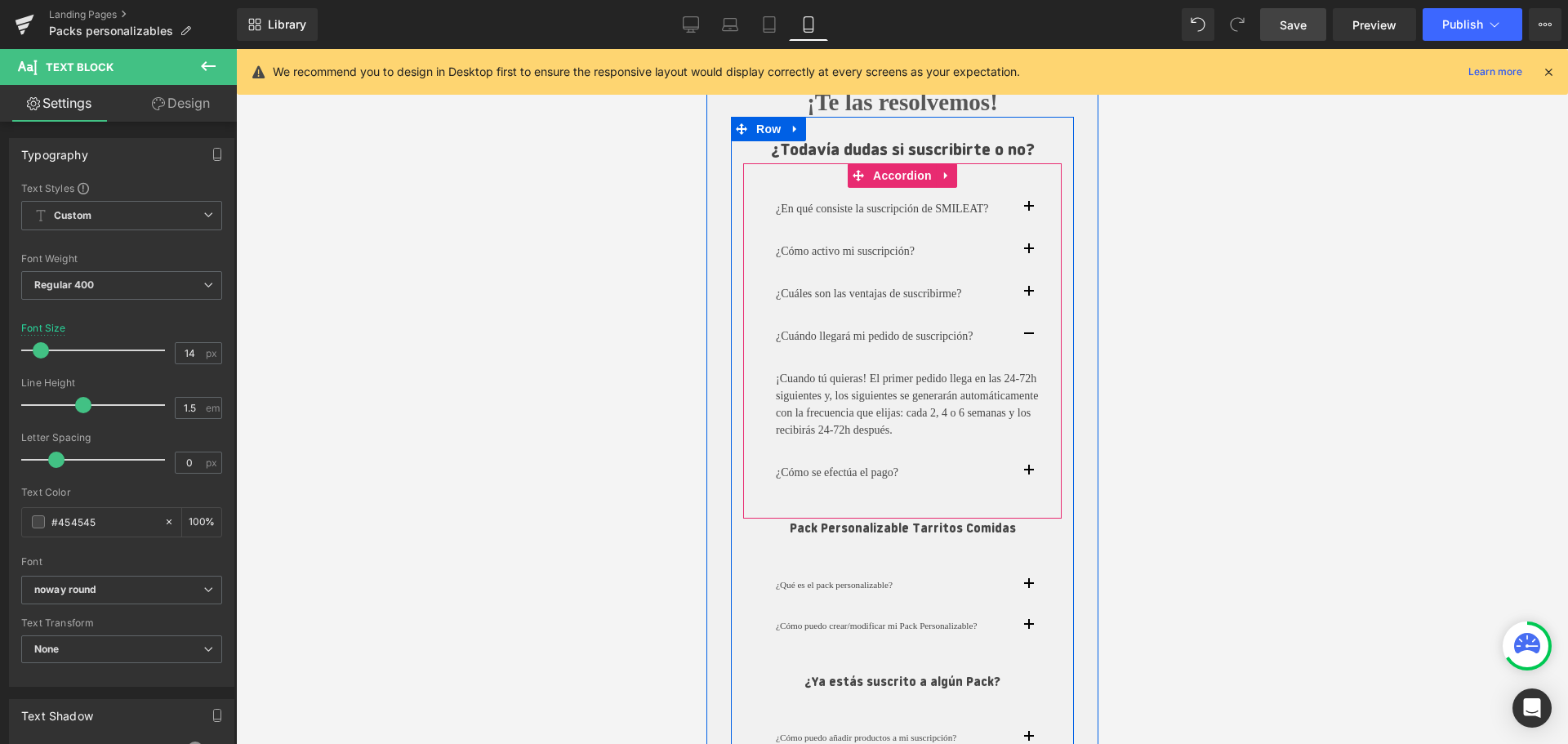
click at [1033, 473] on button "button" at bounding box center [1044, 472] width 33 height 42
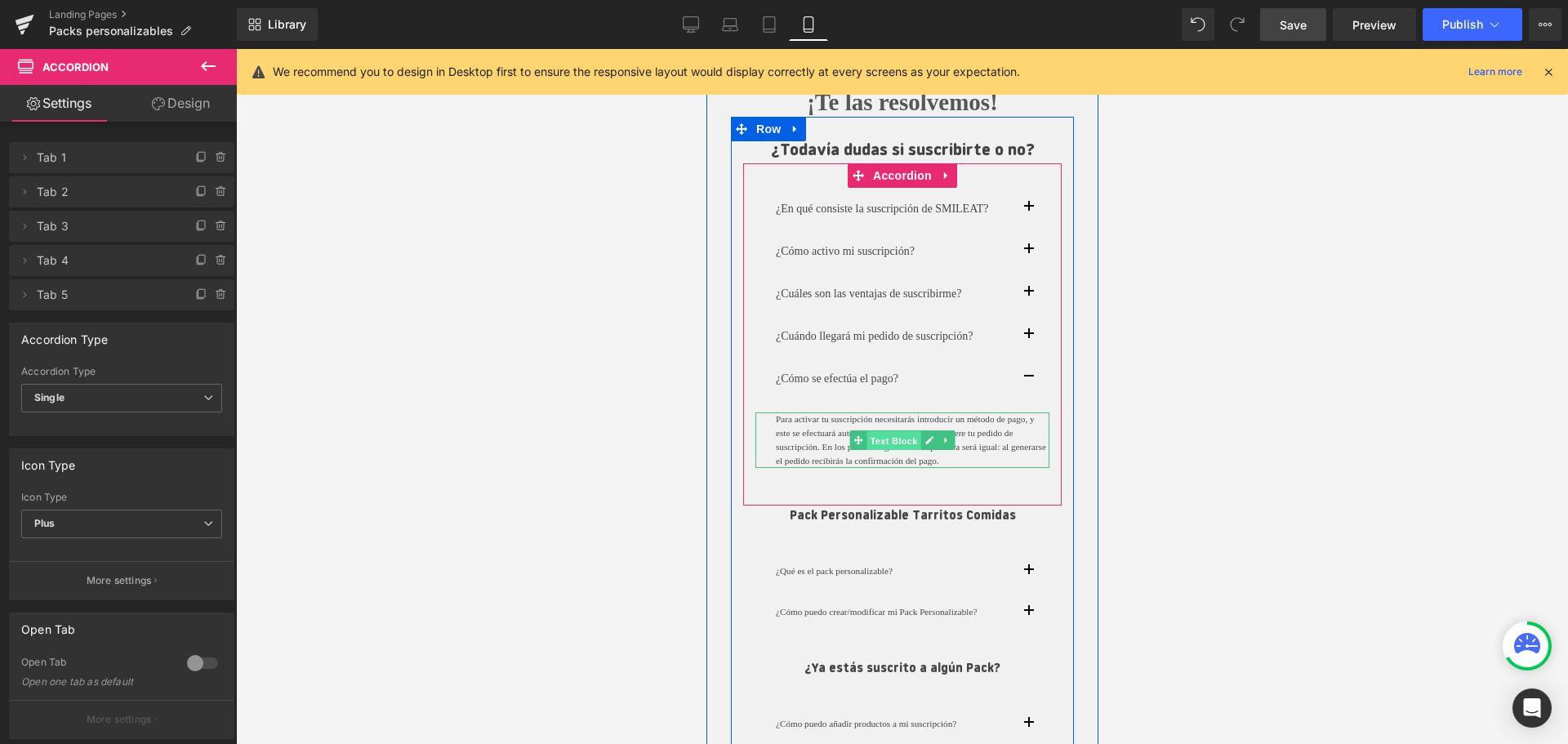
click at [882, 438] on span "Text Block" at bounding box center [892, 441] width 54 height 19
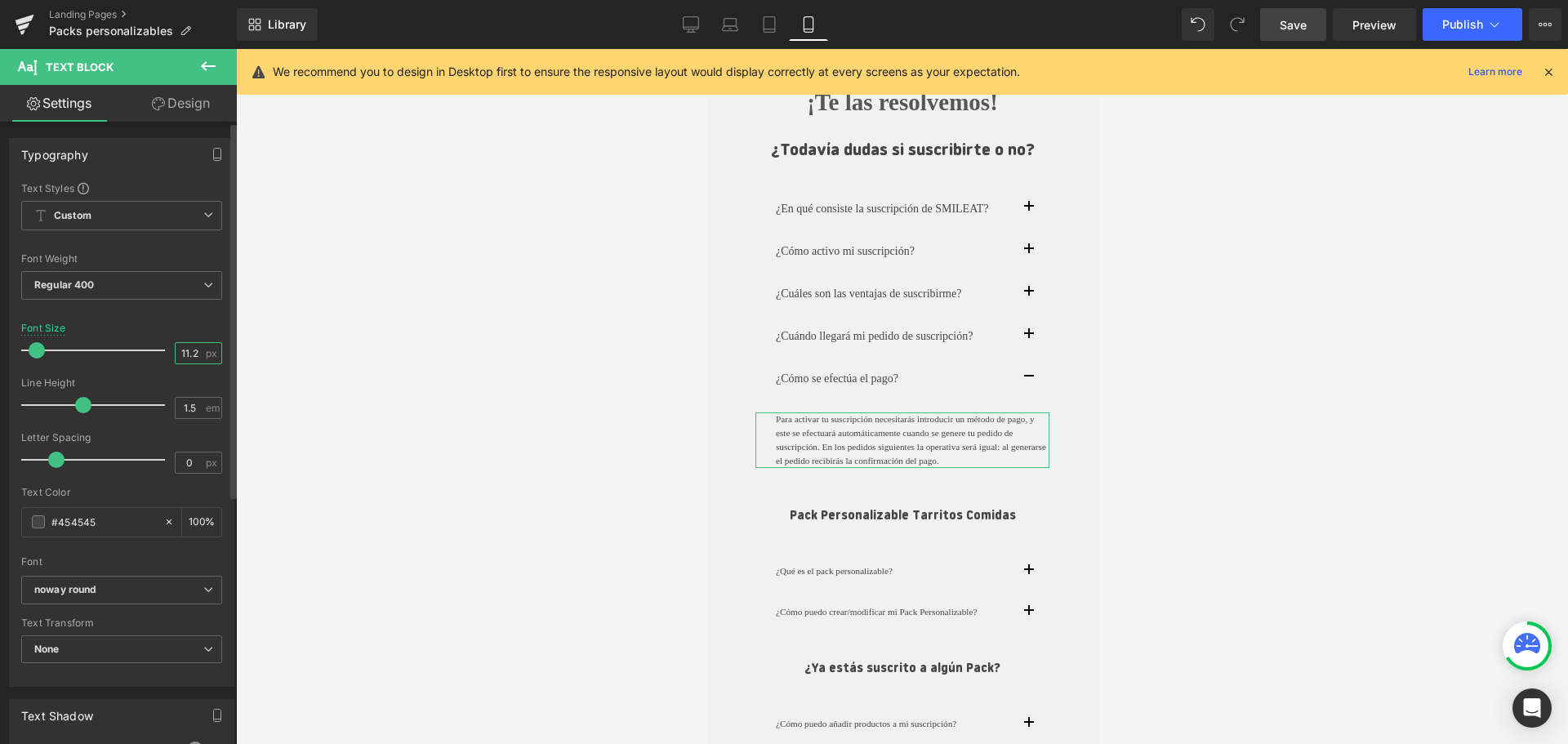
drag, startPoint x: 196, startPoint y: 350, endPoint x: 149, endPoint y: 341, distance: 47.9
click at [149, 341] on div "Font Size 11.2 px" at bounding box center [121, 350] width 201 height 55
type input "14"
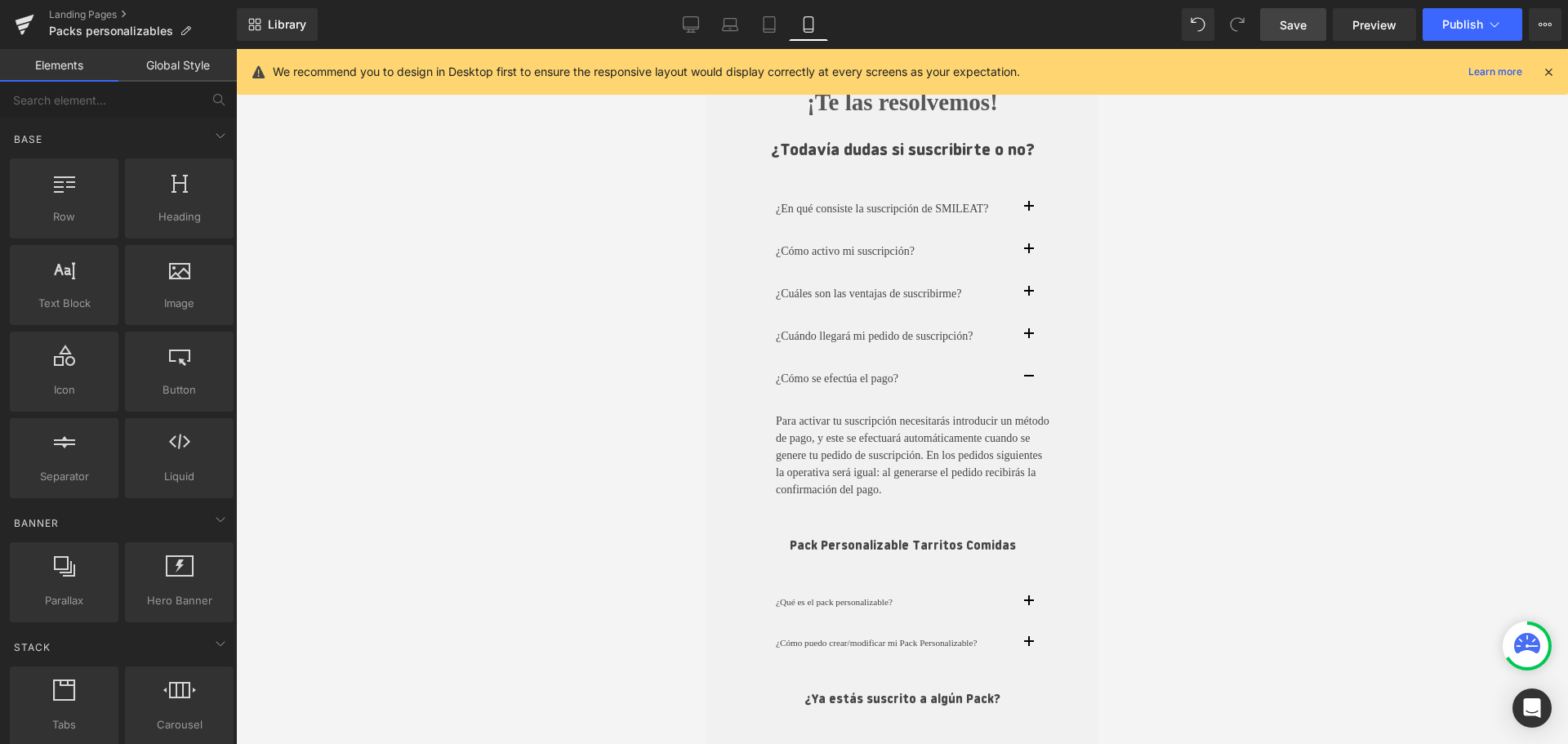
click at [1258, 420] on div at bounding box center [902, 396] width 1332 height 695
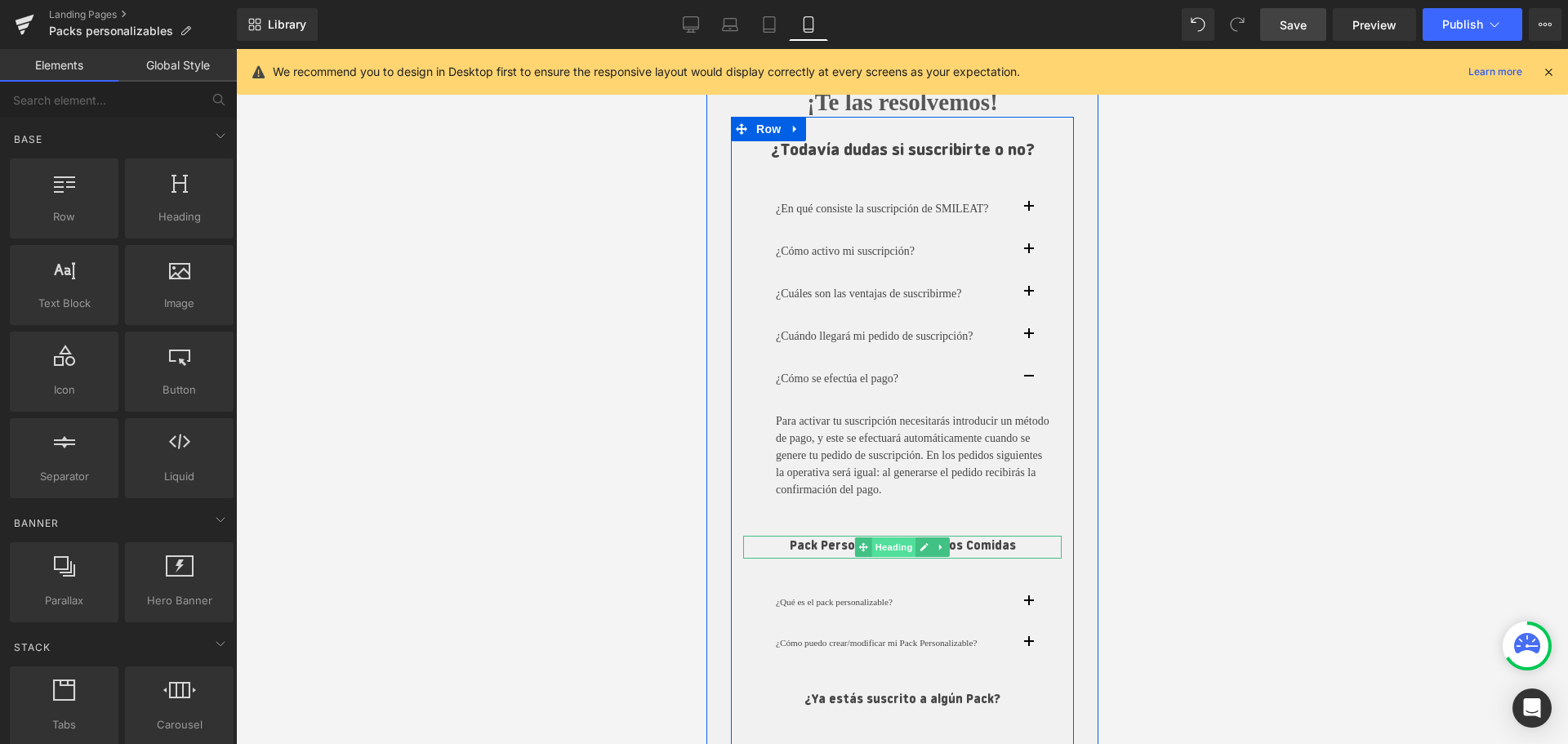
click at [901, 551] on span "Heading" at bounding box center [893, 547] width 44 height 19
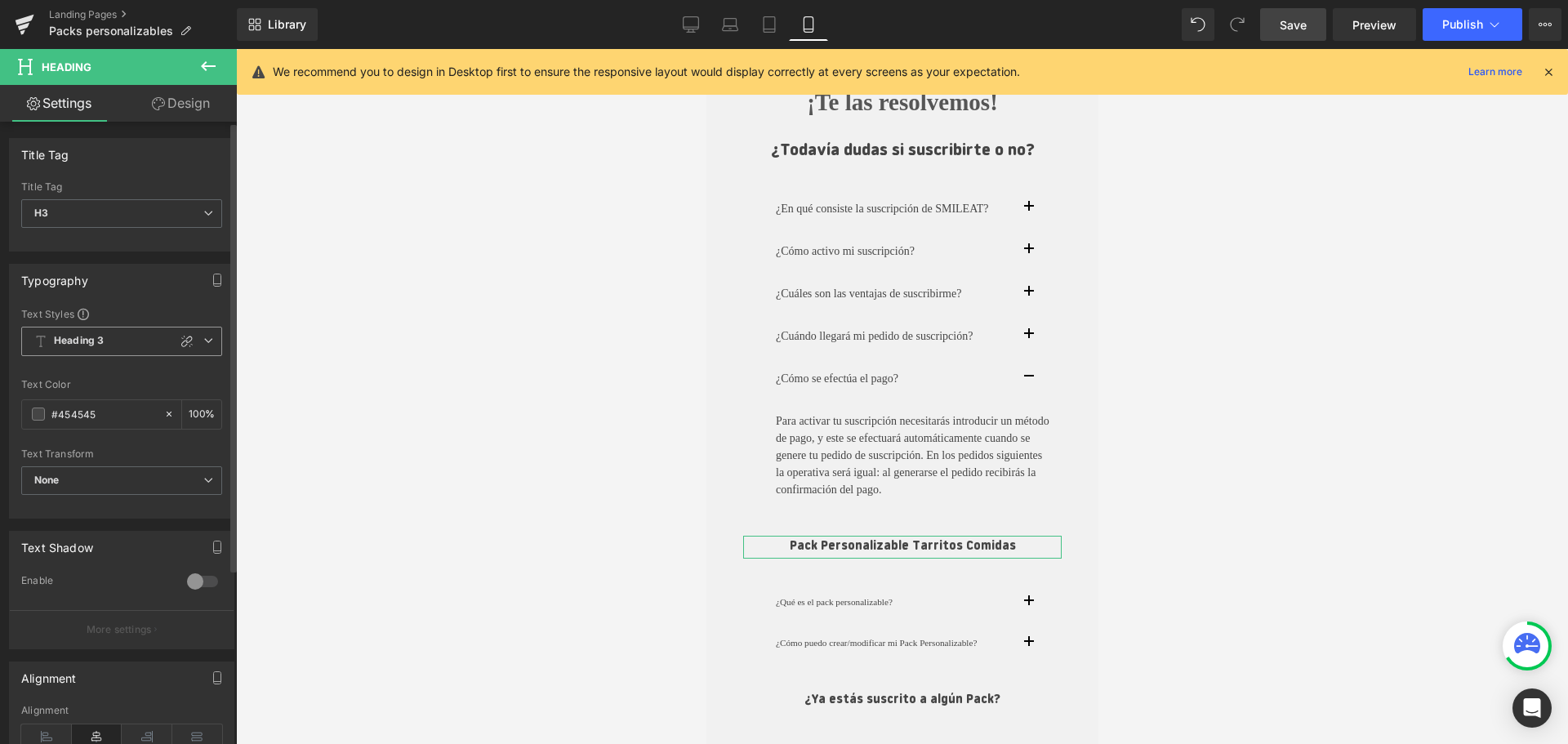
click at [108, 338] on span "Heading 3" at bounding box center [121, 341] width 201 height 29
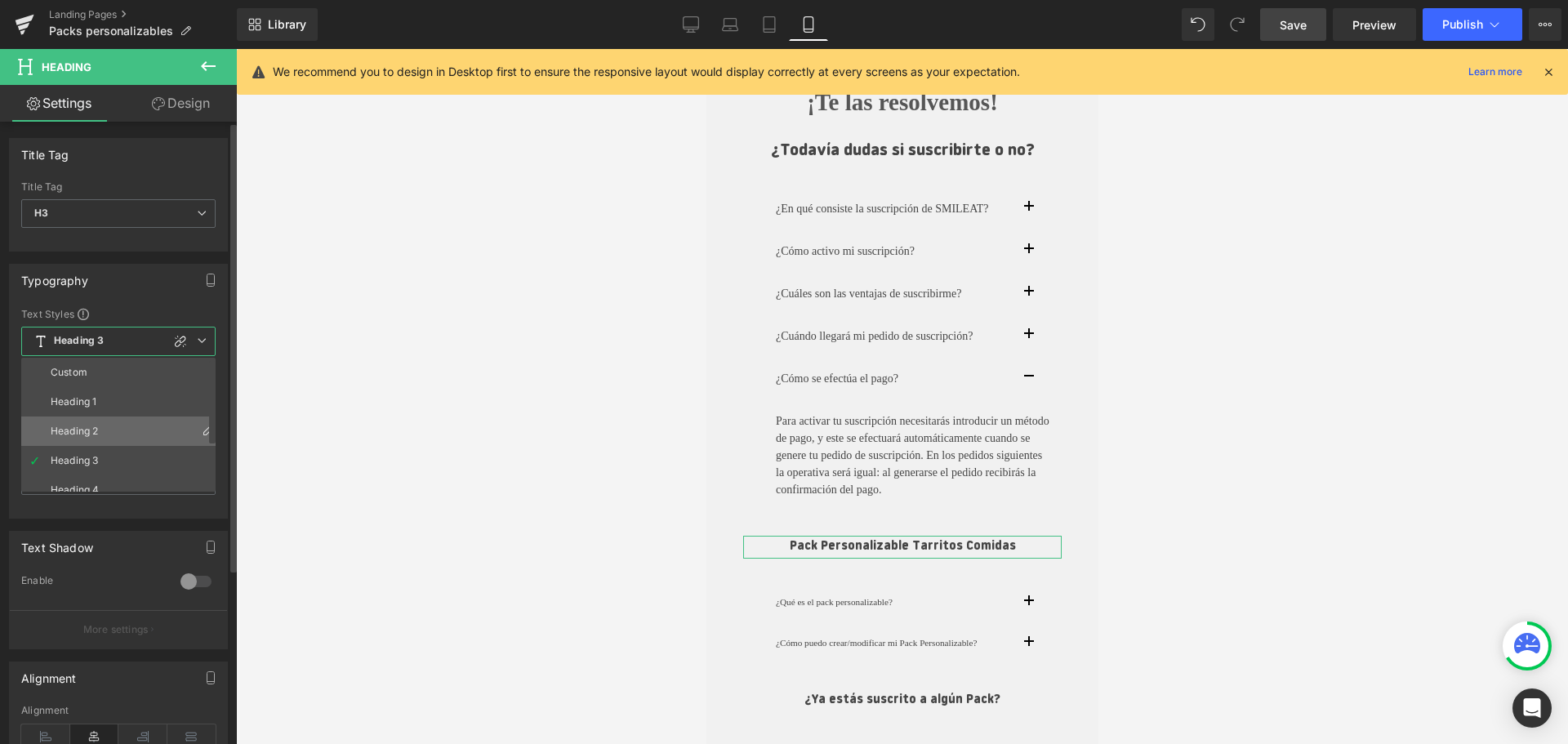
click at [96, 427] on div "Heading 2" at bounding box center [74, 431] width 48 height 12
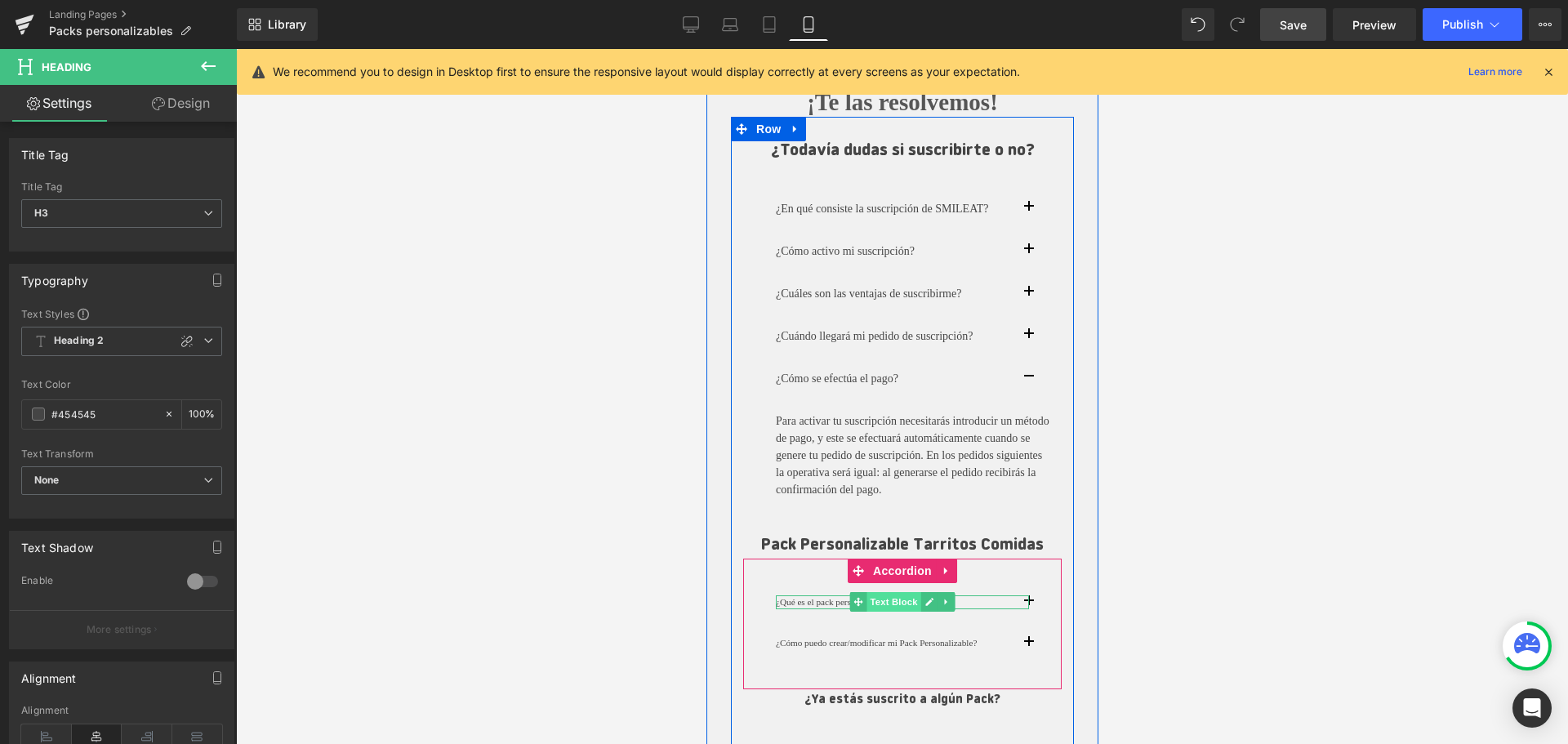
click at [877, 602] on span "Text Block" at bounding box center [892, 602] width 54 height 19
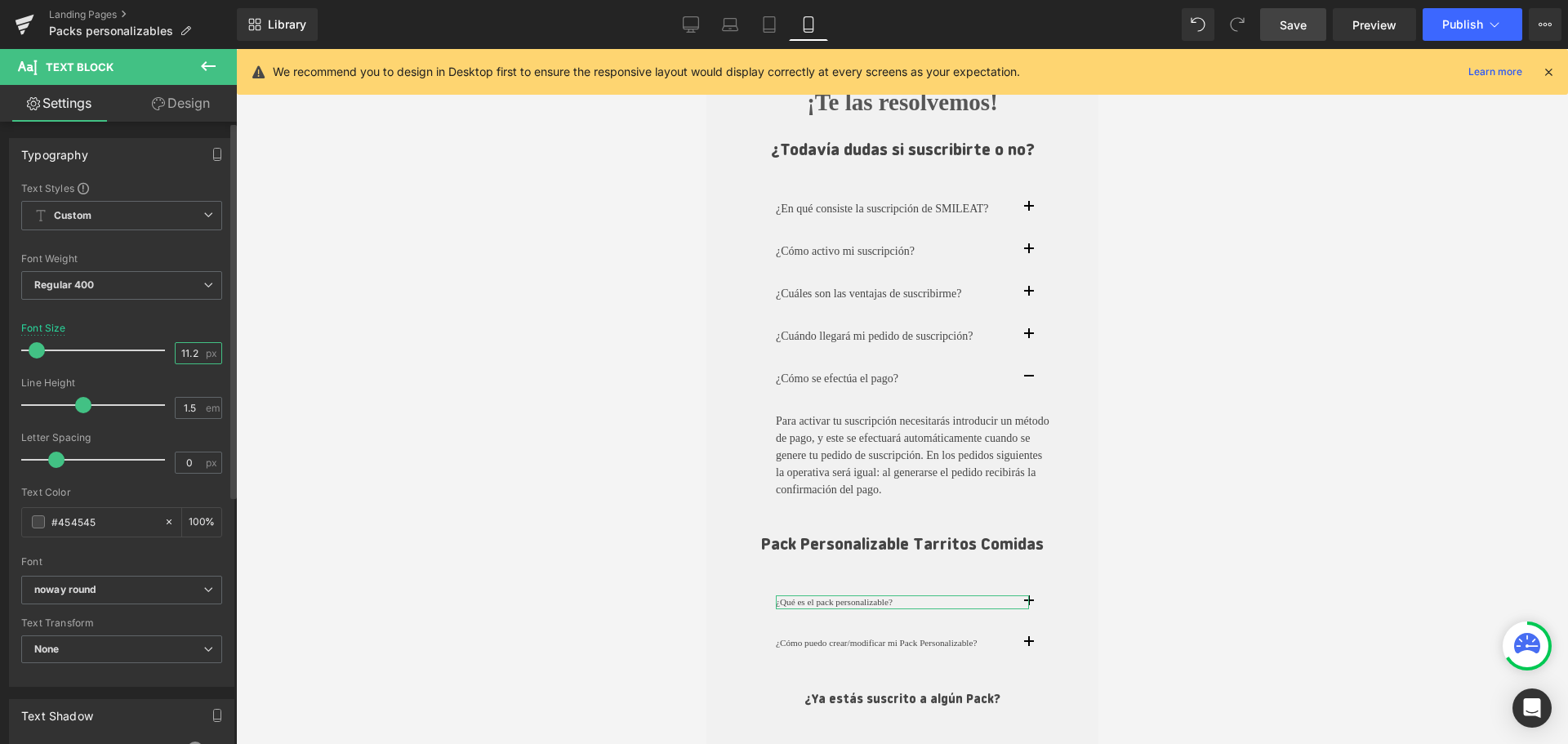
drag, startPoint x: 193, startPoint y: 351, endPoint x: 174, endPoint y: 351, distance: 19.0
click at [175, 349] on input "11.2" at bounding box center [189, 353] width 28 height 20
type input "14"
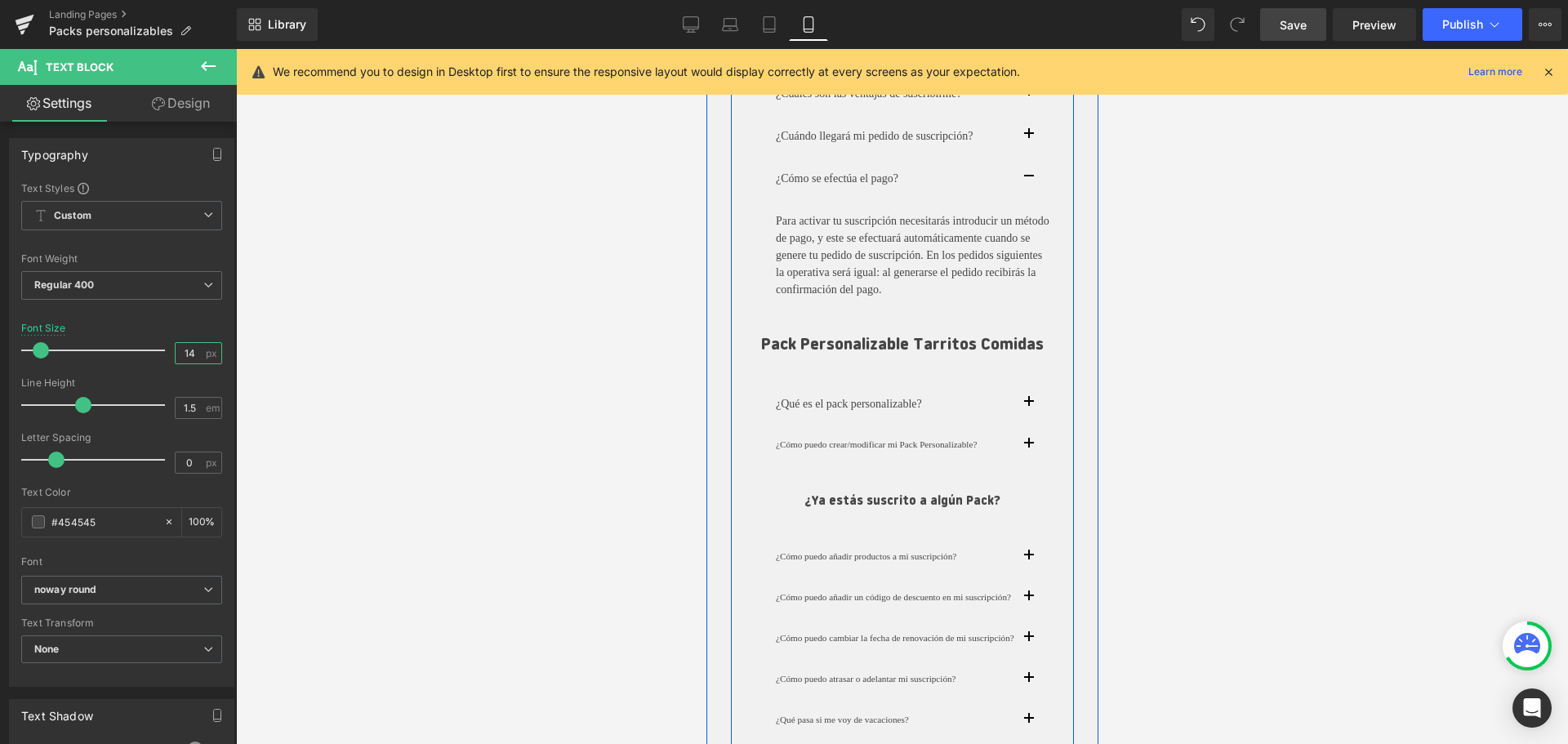
scroll to position [2578, 0]
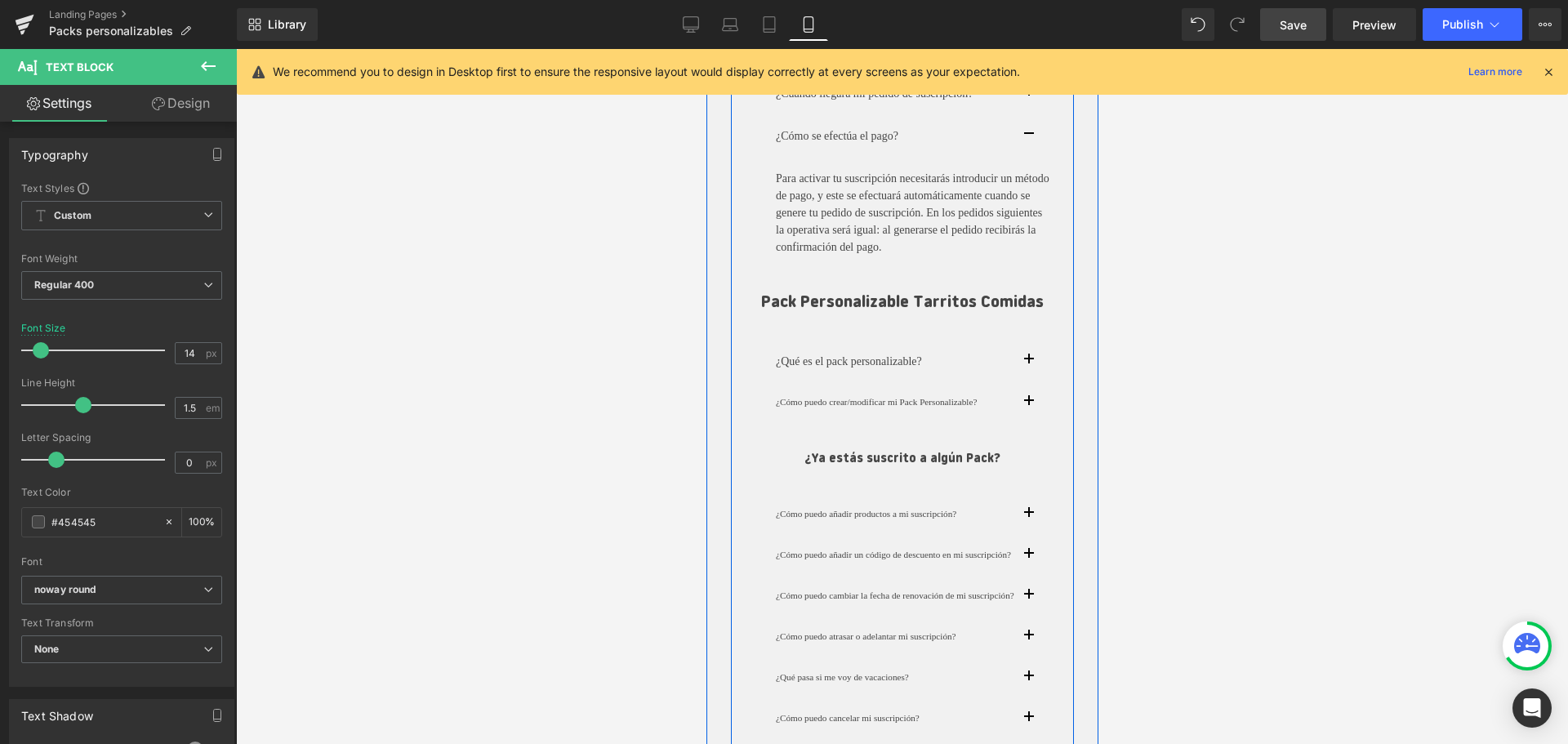
click at [1028, 364] on span "button" at bounding box center [1028, 364] width 0 height 0
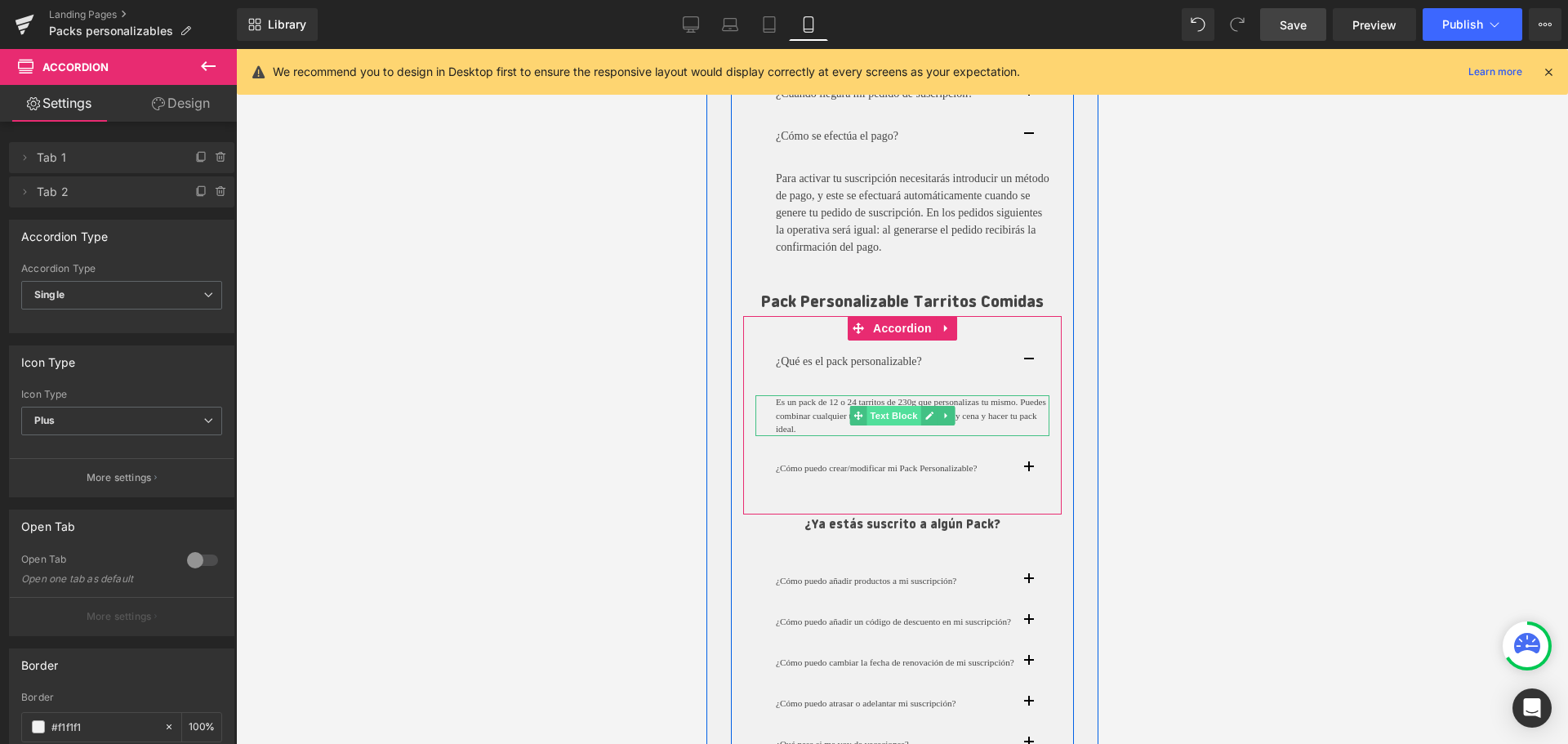
click at [880, 416] on span "Text Block" at bounding box center [892, 416] width 54 height 19
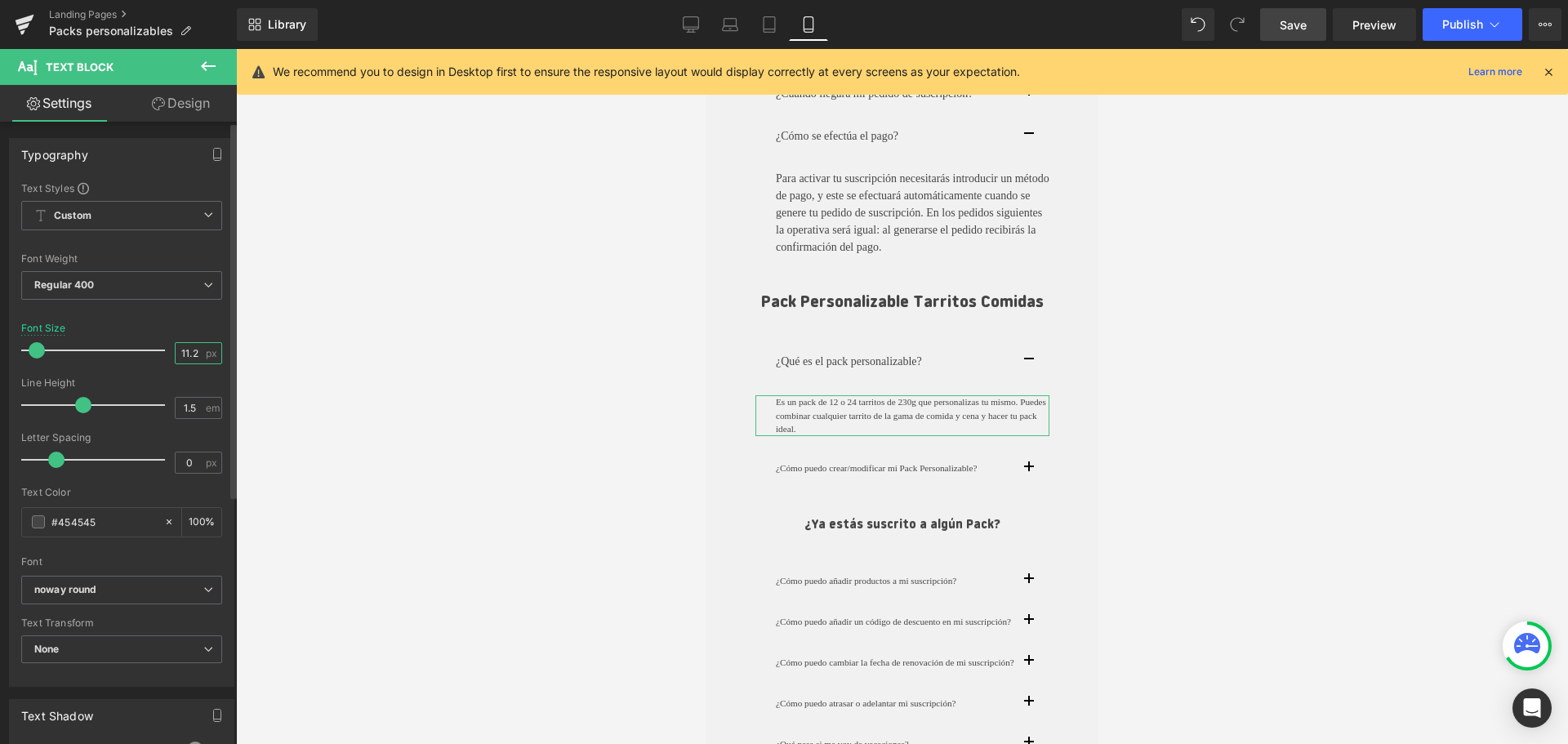
drag, startPoint x: 188, startPoint y: 354, endPoint x: 150, endPoint y: 358, distance: 38.2
click at [150, 358] on div "Font Size 11.2 px" at bounding box center [121, 350] width 201 height 55
type input "2"
type input "14"
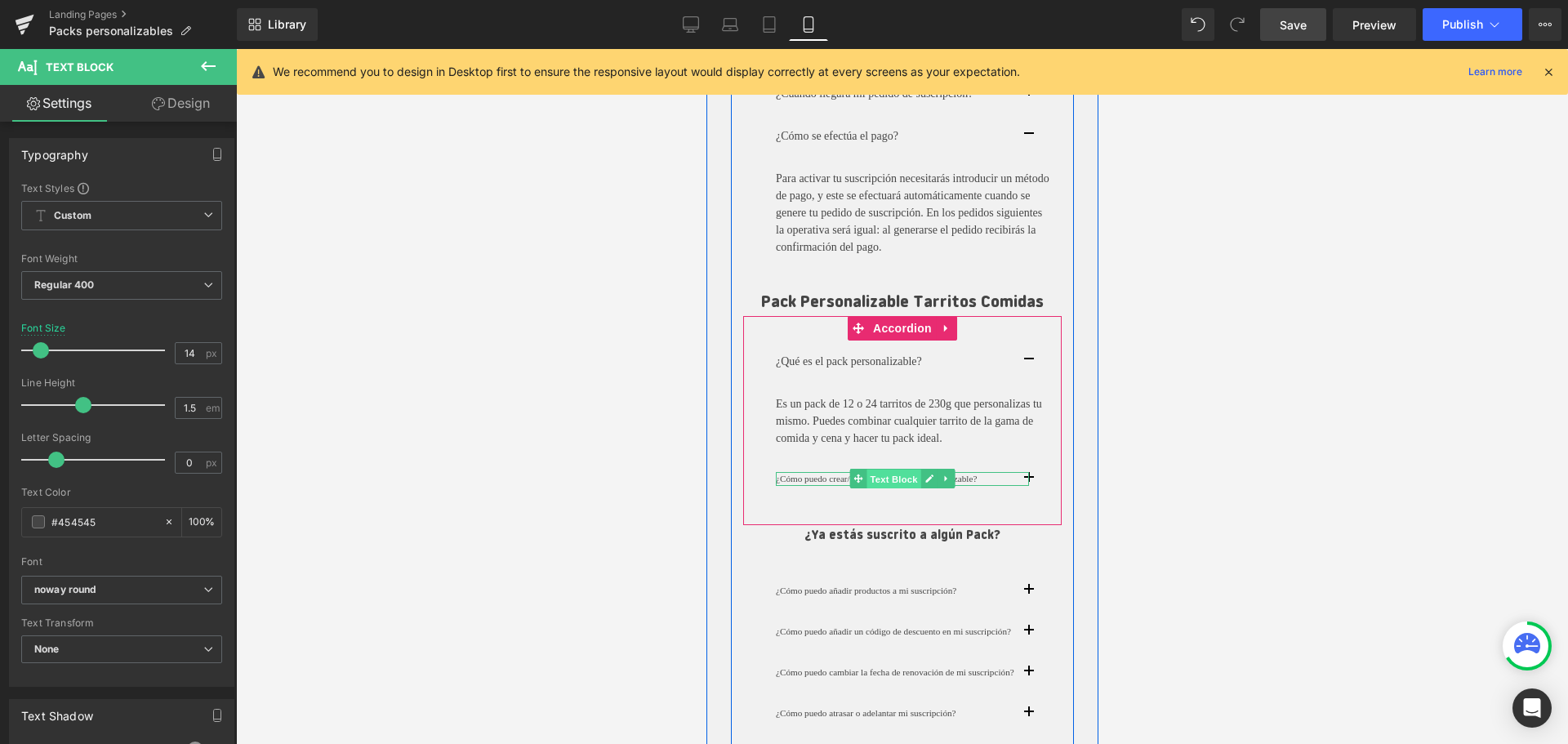
click at [908, 476] on span "Text Block" at bounding box center [892, 479] width 54 height 19
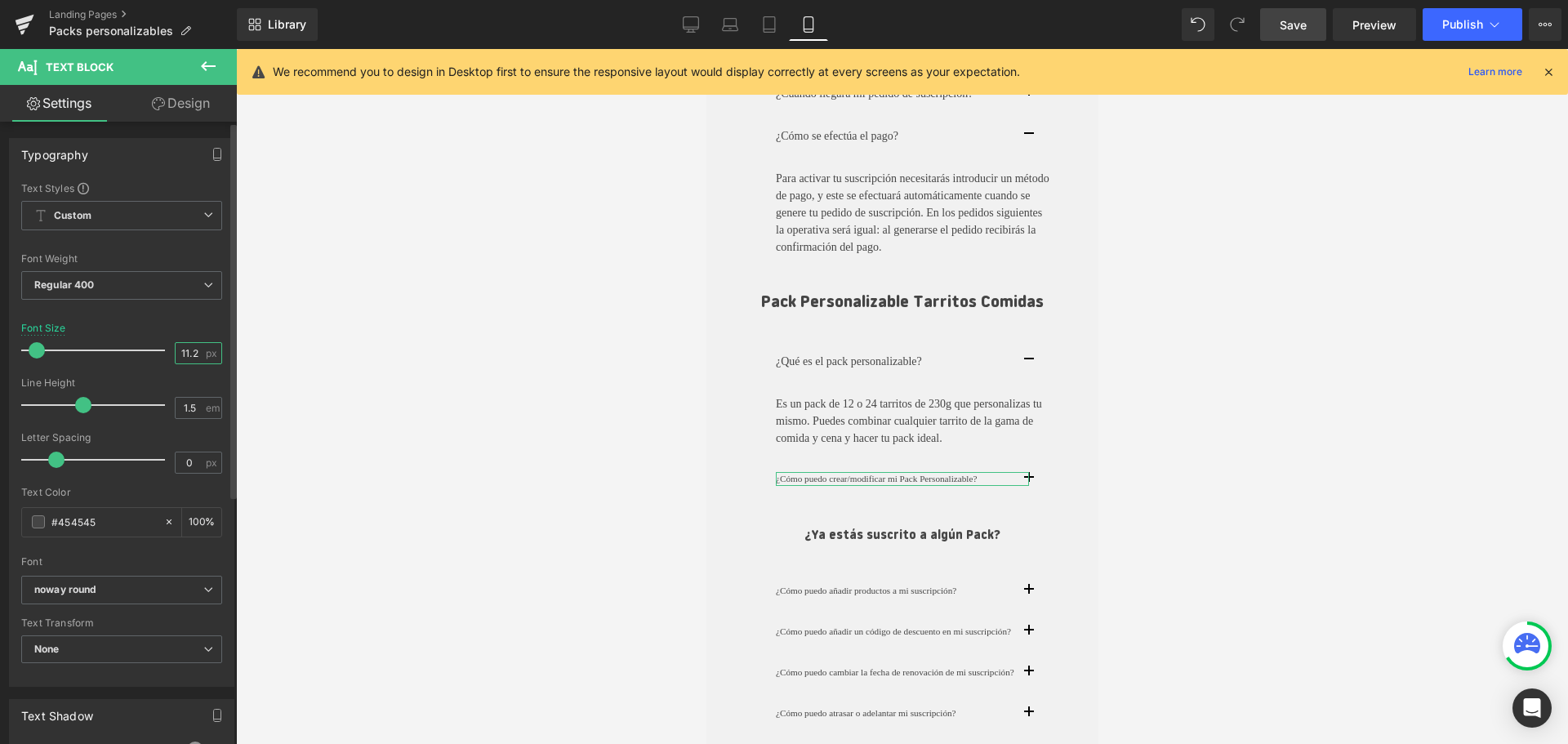
click at [175, 351] on input "11.2" at bounding box center [189, 353] width 28 height 20
type input "14"
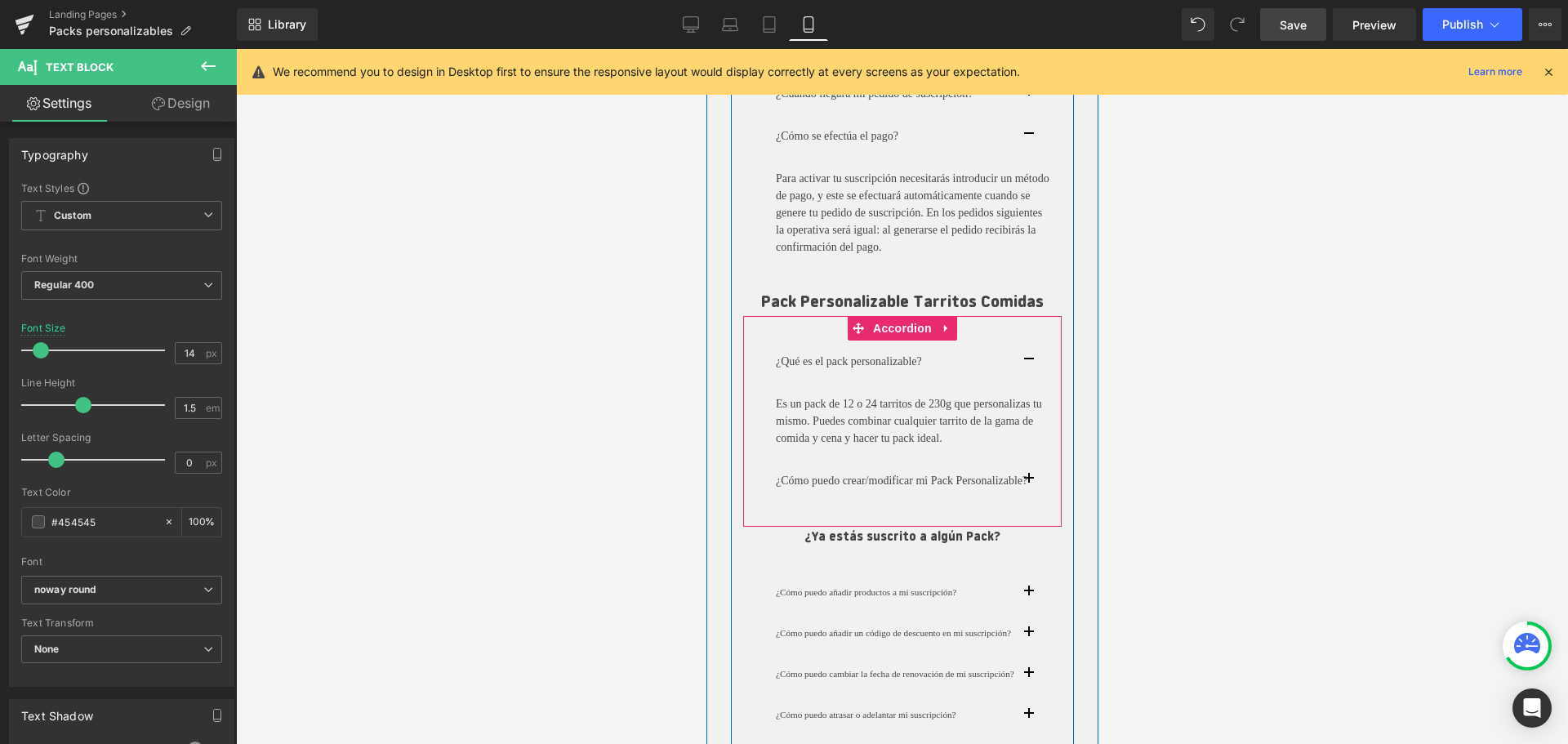
click at [1029, 477] on button "button" at bounding box center [1044, 480] width 33 height 42
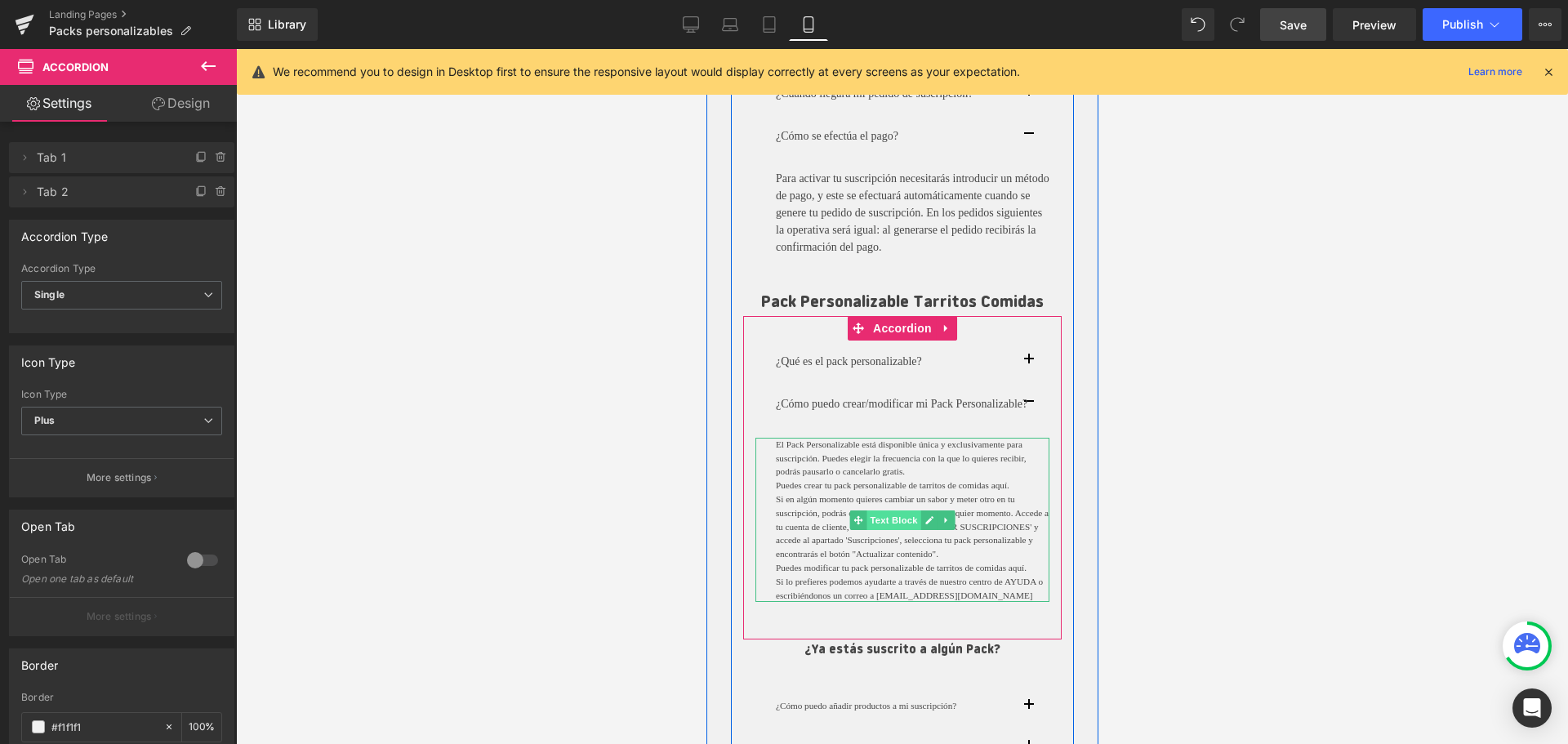
click at [902, 530] on span "Text Block" at bounding box center [892, 520] width 54 height 19
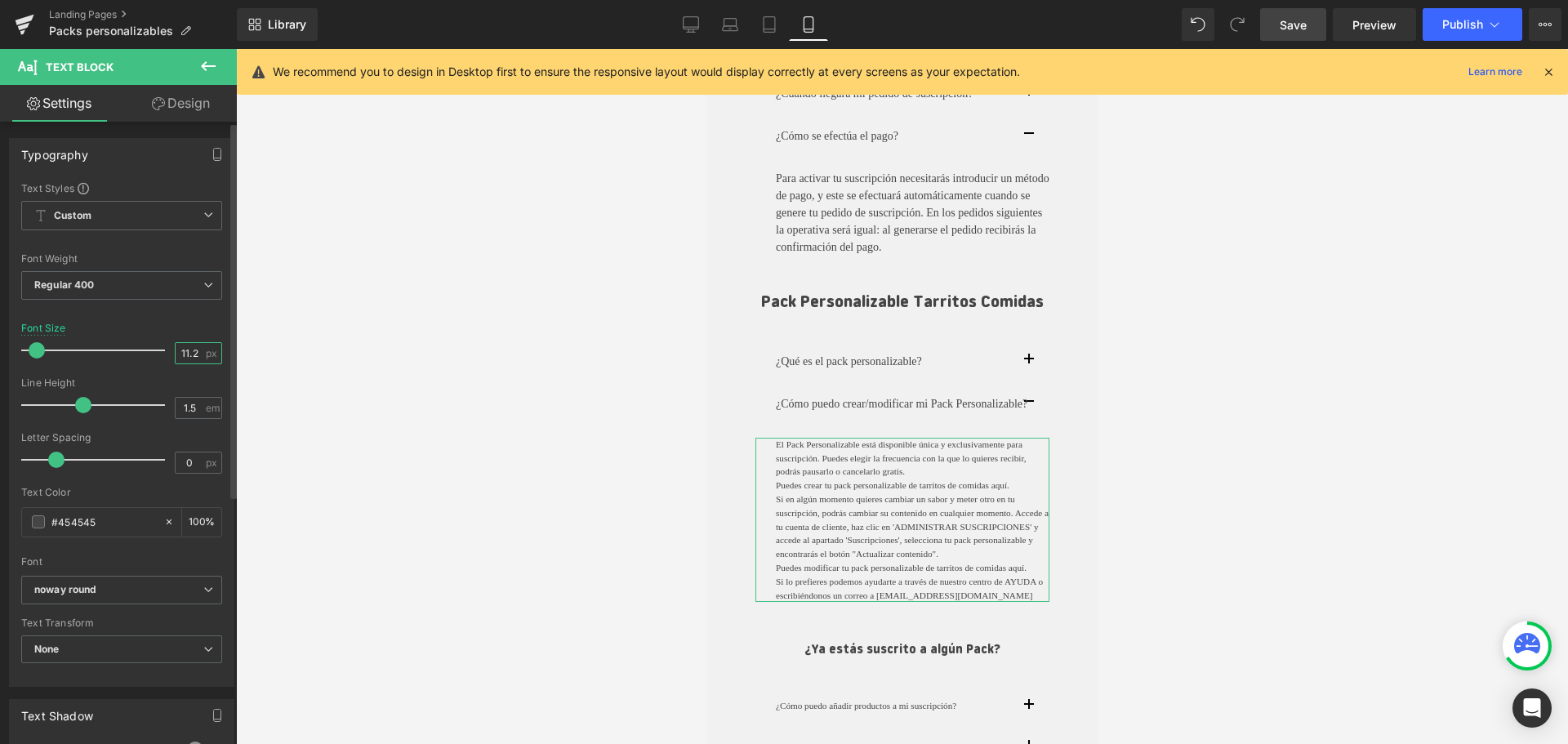
drag, startPoint x: 193, startPoint y: 353, endPoint x: 145, endPoint y: 344, distance: 48.8
click at [141, 344] on div "Font Size 11.2 px" at bounding box center [121, 350] width 201 height 55
type input "14"
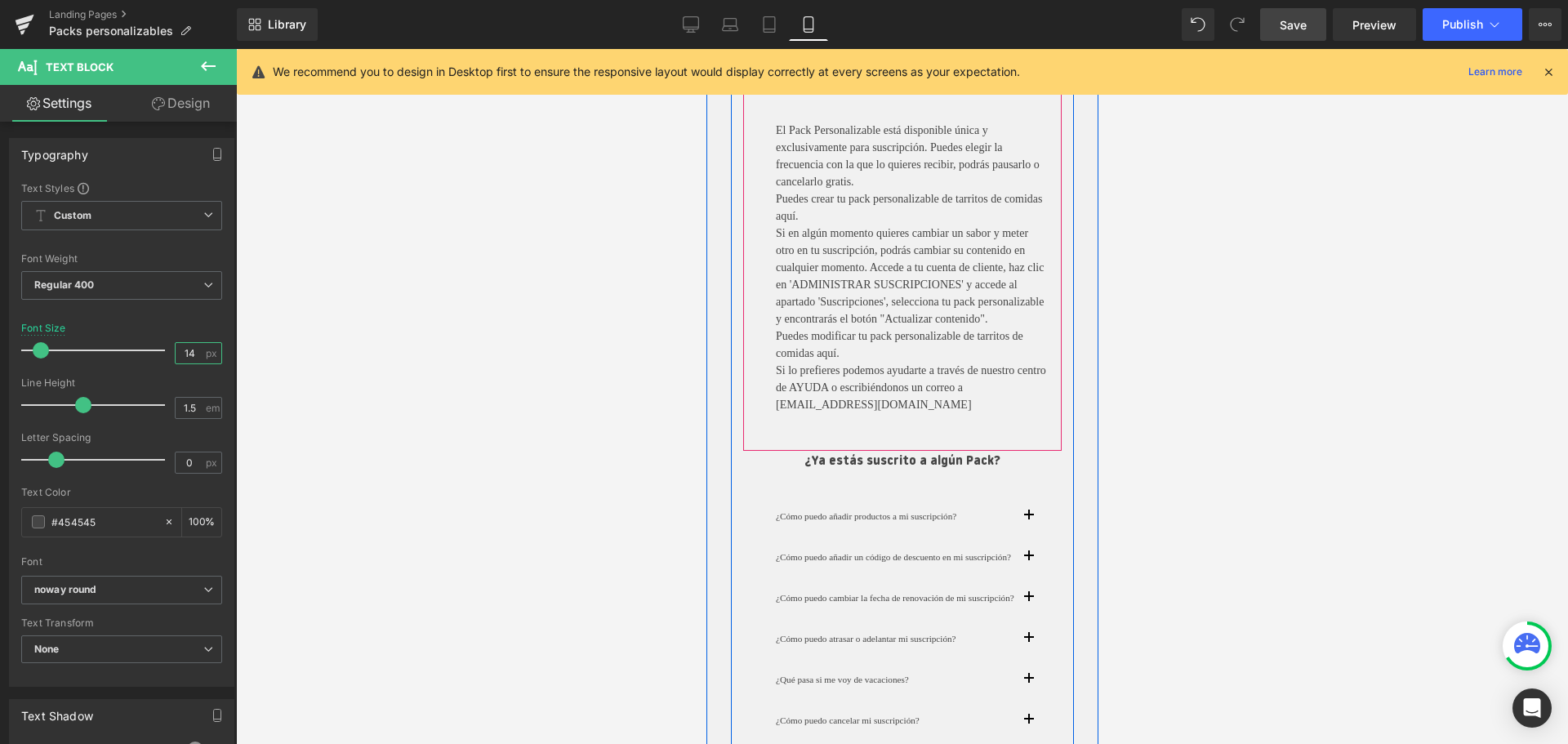
scroll to position [2895, 0]
drag, startPoint x: 887, startPoint y: 496, endPoint x: 1030, endPoint y: 518, distance: 144.7
click at [887, 471] on span "Heading" at bounding box center [893, 461] width 44 height 19
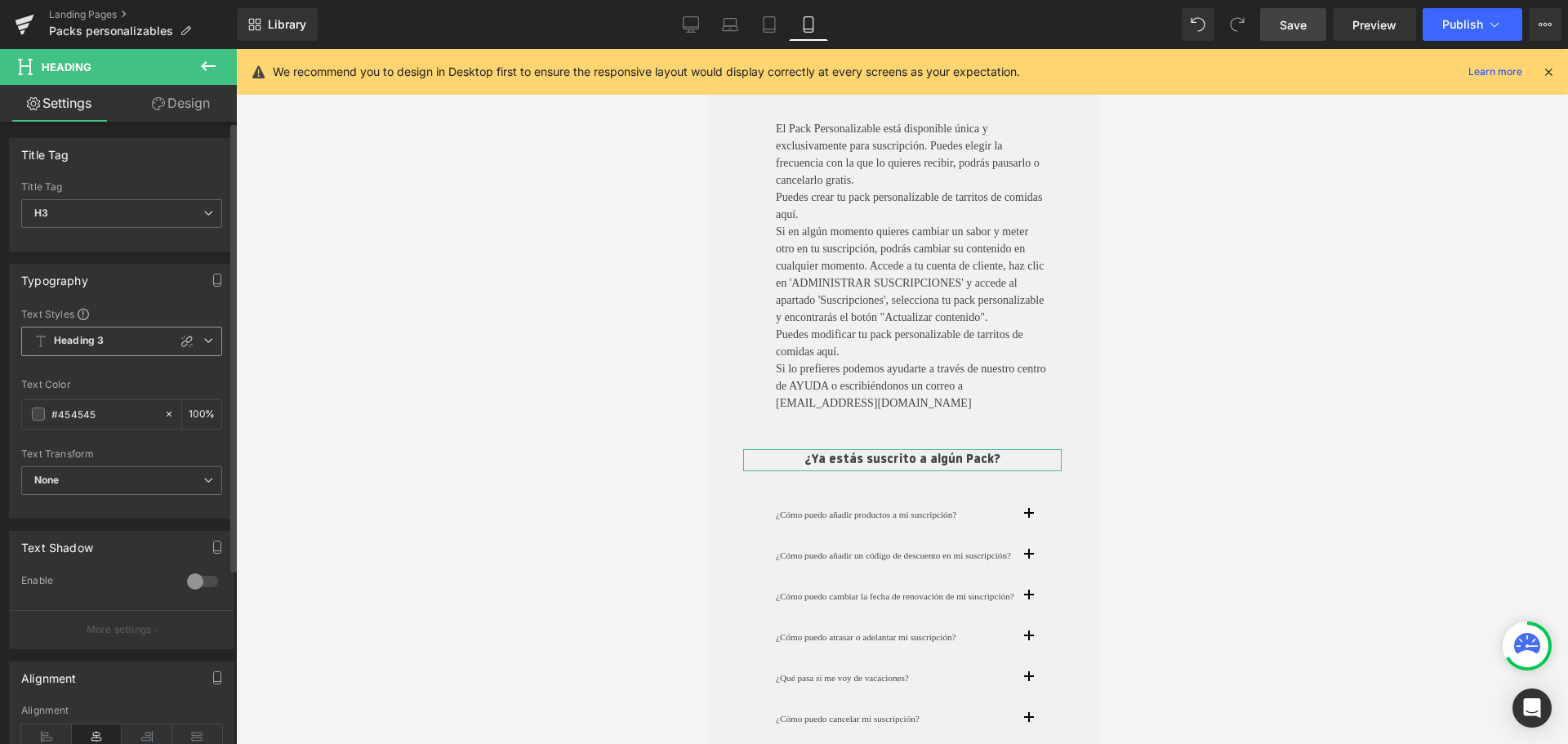
click at [100, 342] on b "Heading 3" at bounding box center [79, 341] width 50 height 14
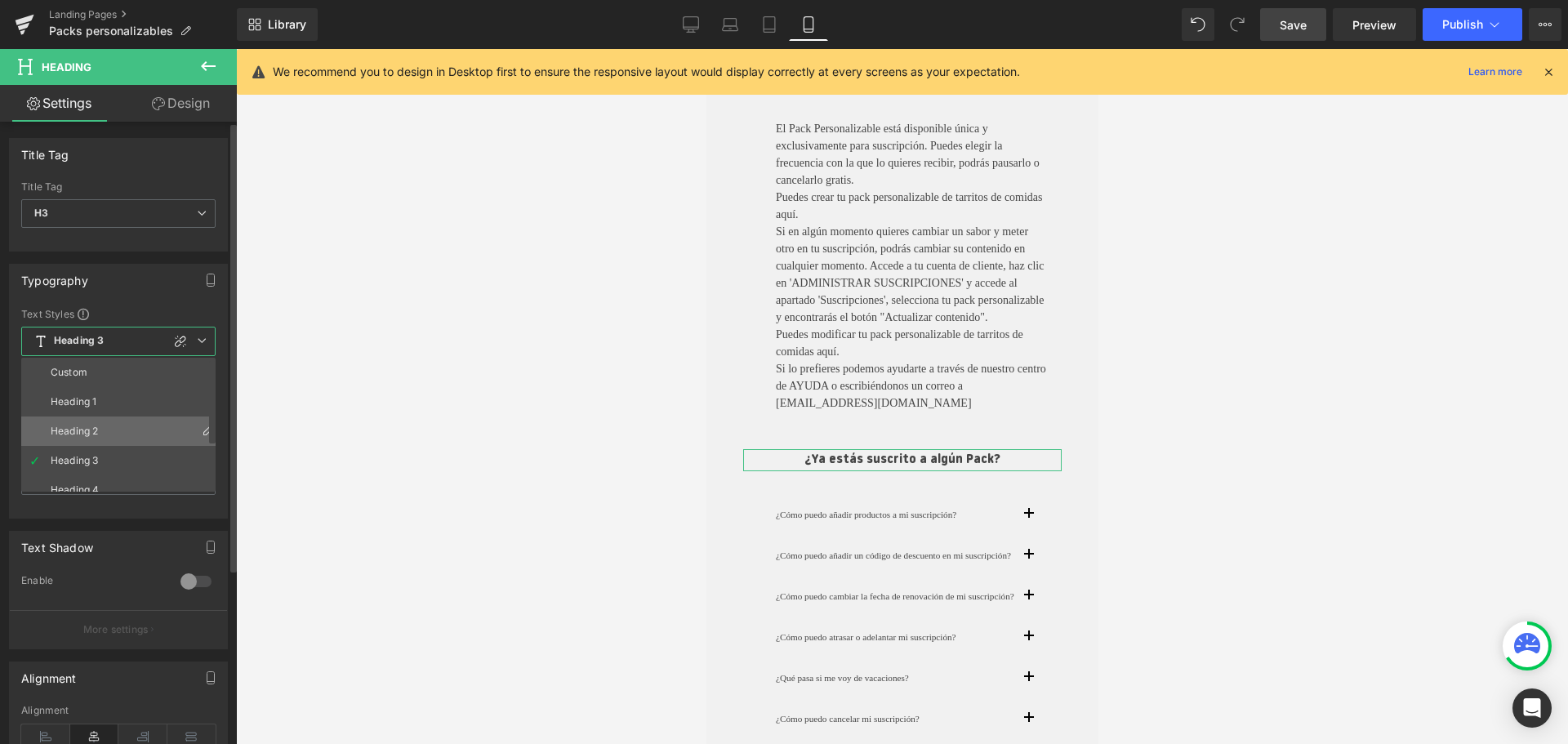
click at [81, 431] on div "Heading 2" at bounding box center [74, 431] width 48 height 12
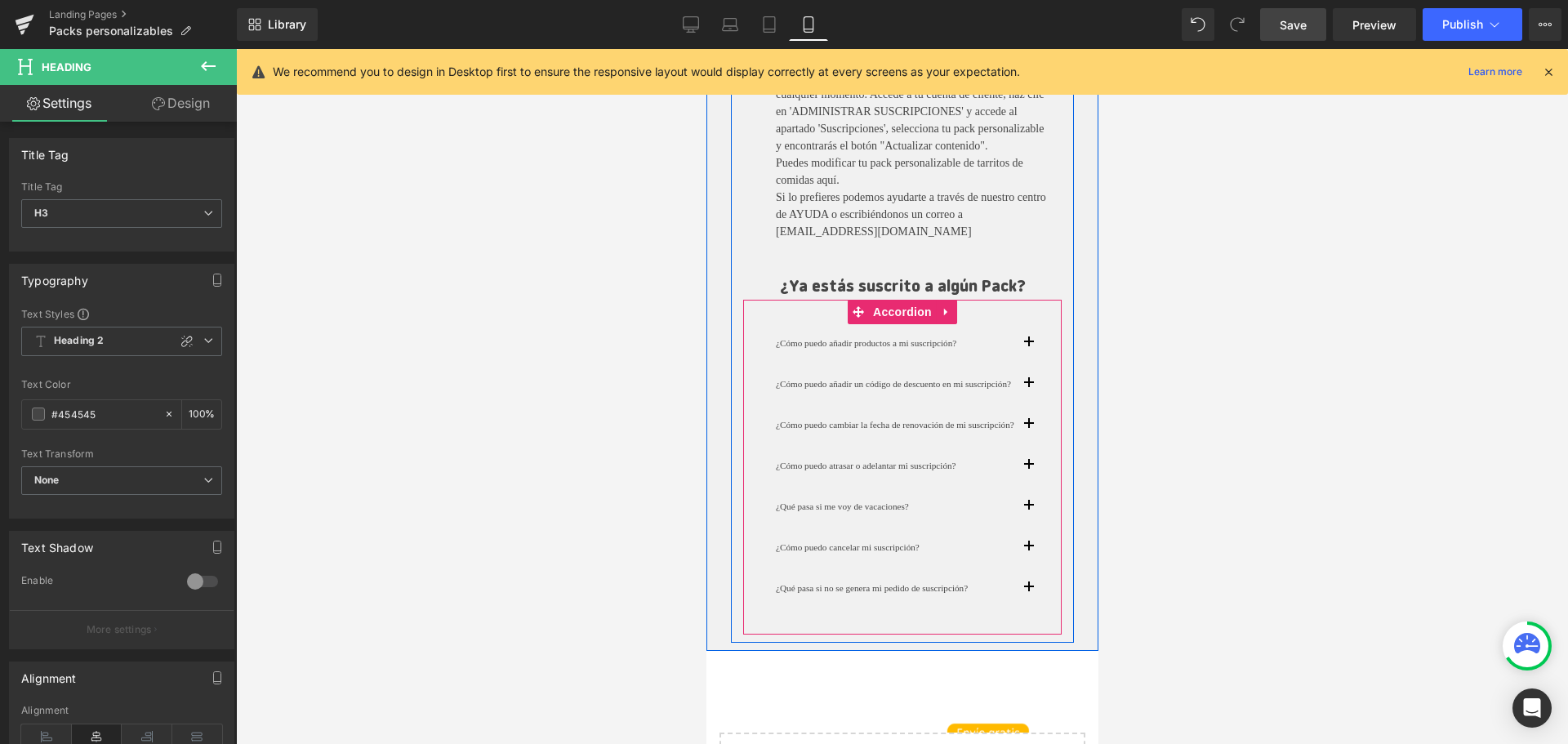
scroll to position [3068, 0]
drag, startPoint x: 884, startPoint y: 384, endPoint x: 1396, endPoint y: 459, distance: 517.5
click at [884, 353] on span "Text Block" at bounding box center [892, 343] width 54 height 19
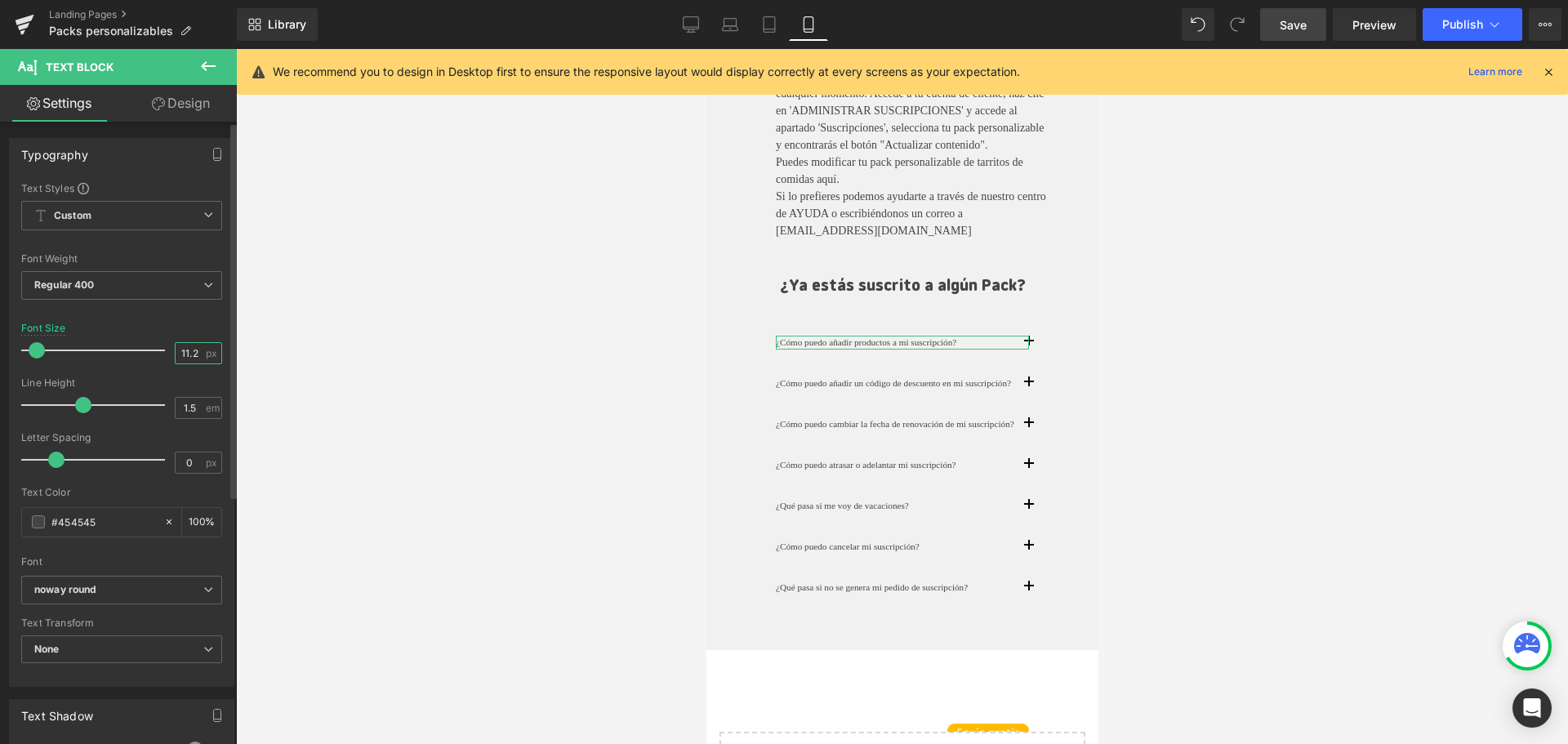
drag, startPoint x: 195, startPoint y: 353, endPoint x: 154, endPoint y: 349, distance: 41.2
click at [153, 347] on div "Font Size 11.2 px" at bounding box center [121, 350] width 201 height 55
type input "14"
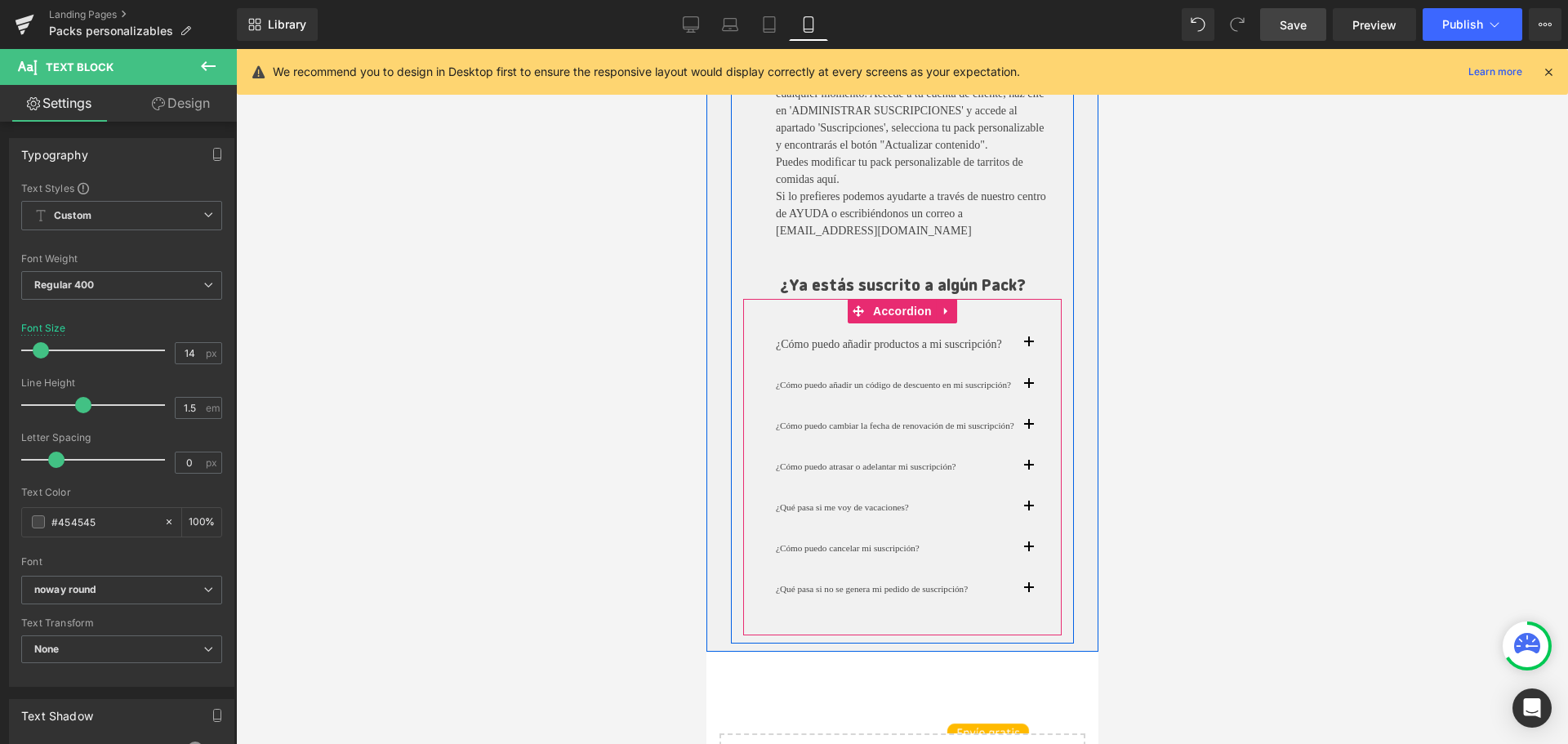
click at [1032, 365] on button "button" at bounding box center [1044, 344] width 33 height 42
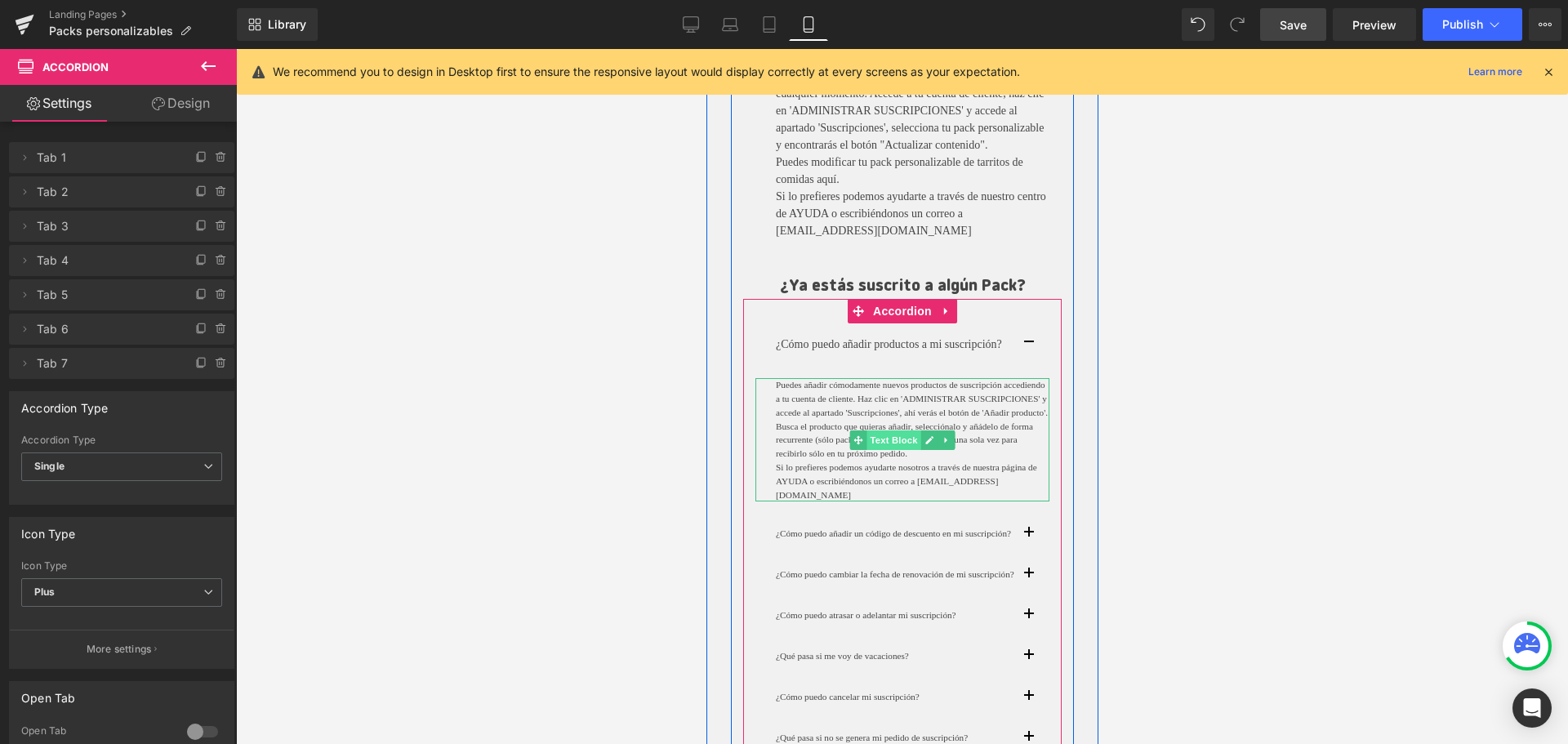
click at [881, 450] on span "Text Block" at bounding box center [892, 441] width 54 height 19
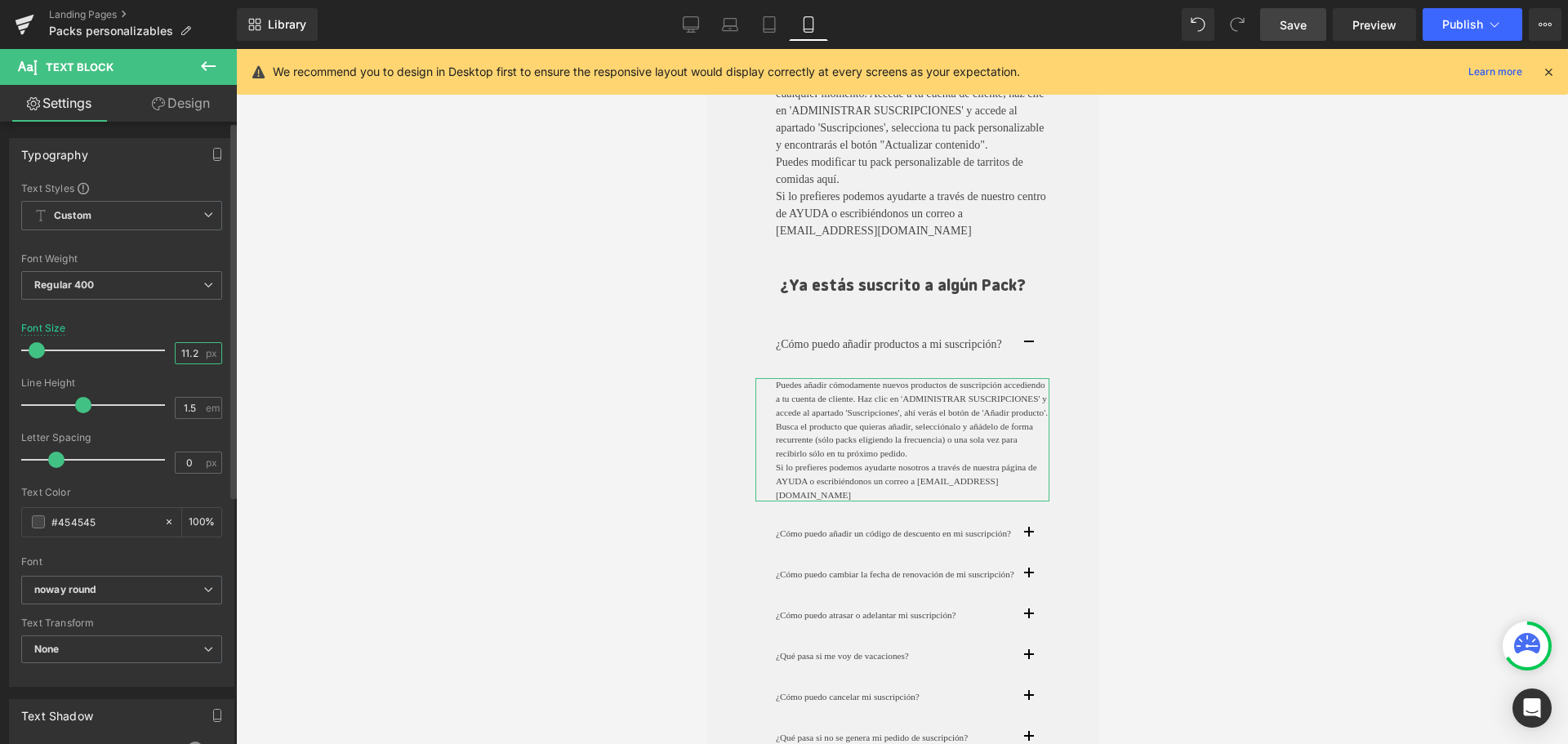
drag, startPoint x: 191, startPoint y: 359, endPoint x: 156, endPoint y: 355, distance: 35.2
click at [156, 355] on div "Font Size 11.2 px" at bounding box center [121, 350] width 201 height 55
type input "14"
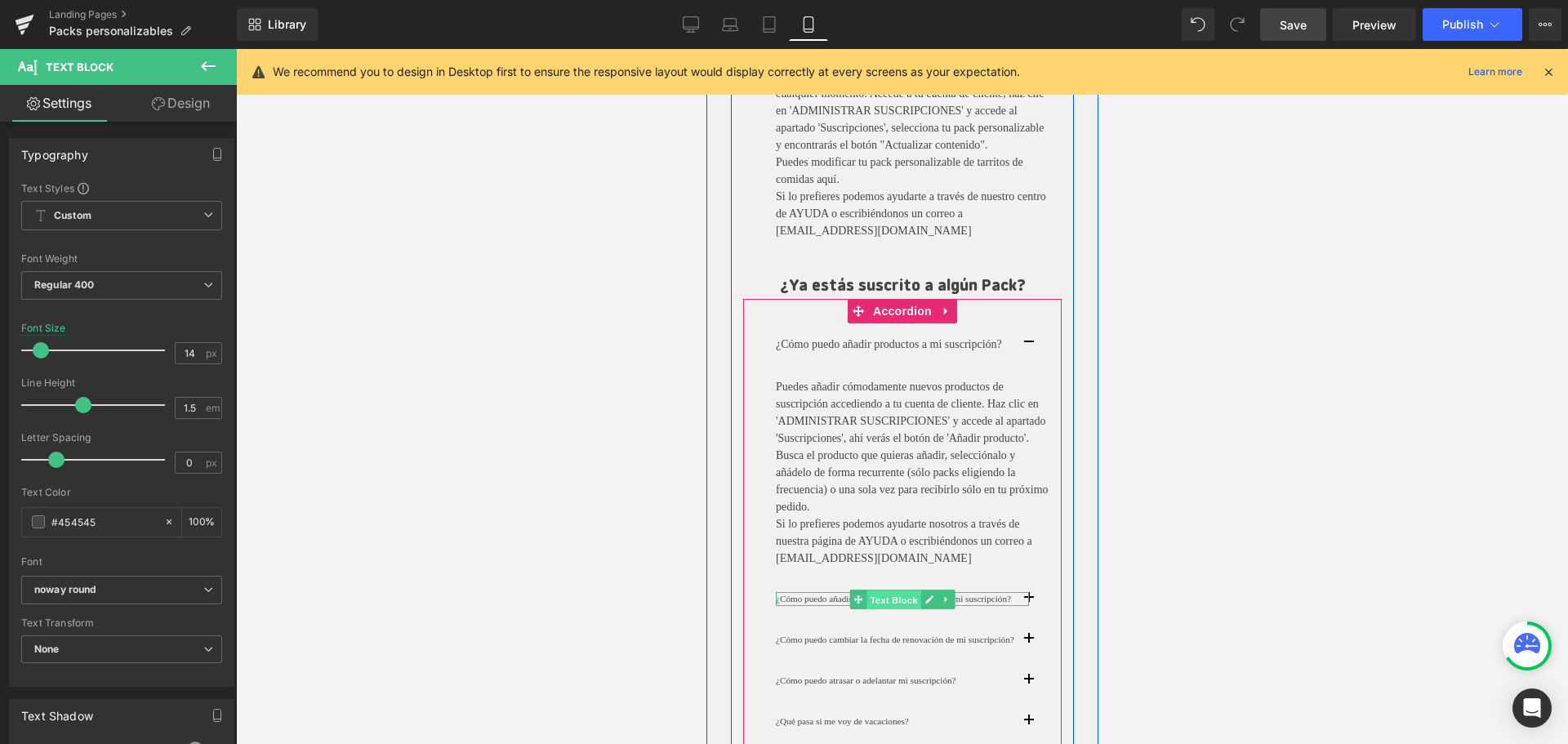
click at [890, 610] on span "Text Block" at bounding box center [892, 600] width 54 height 19
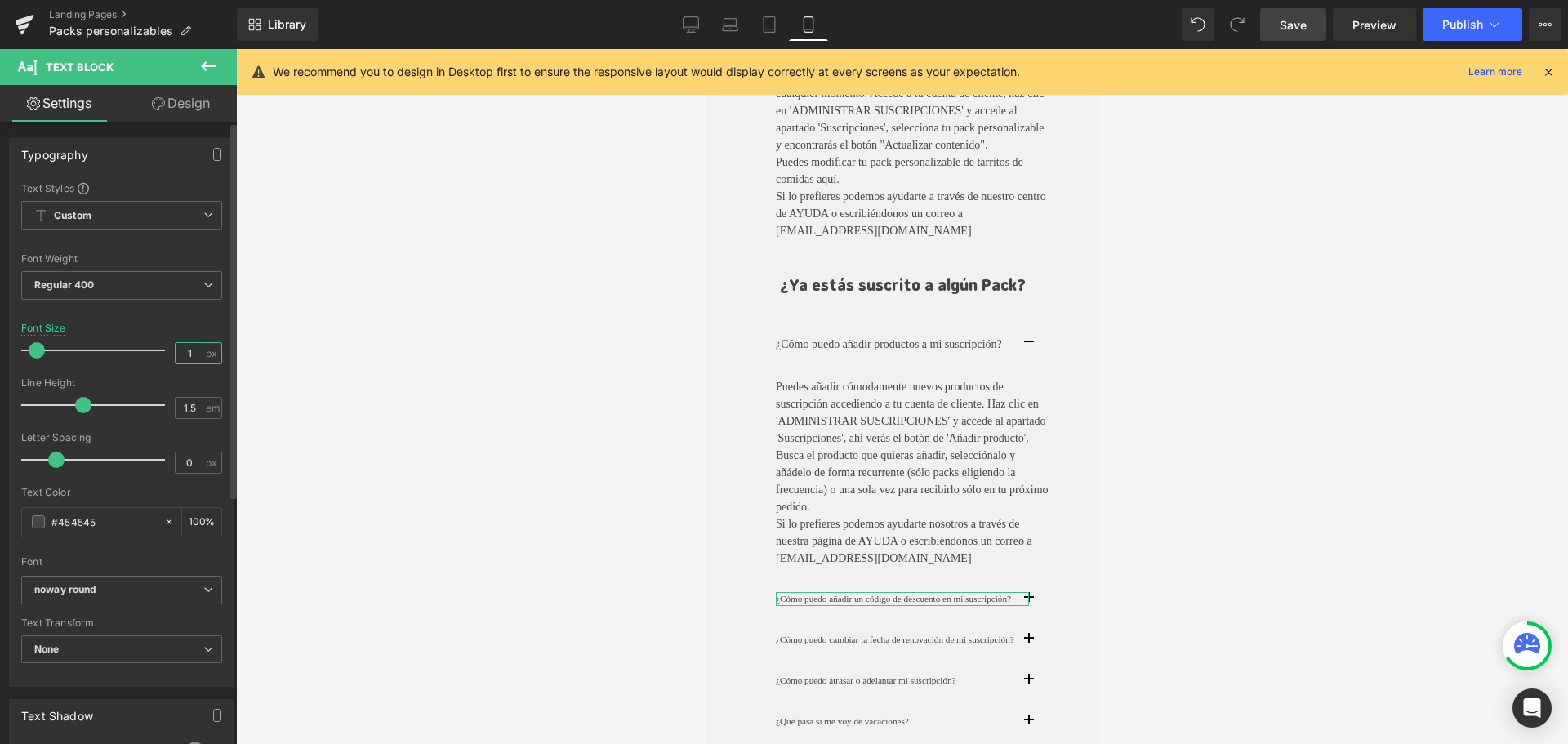
drag, startPoint x: 192, startPoint y: 353, endPoint x: 155, endPoint y: 349, distance: 37.2
click at [157, 349] on div "Font Size 1 px" at bounding box center [121, 350] width 201 height 55
type input "14"
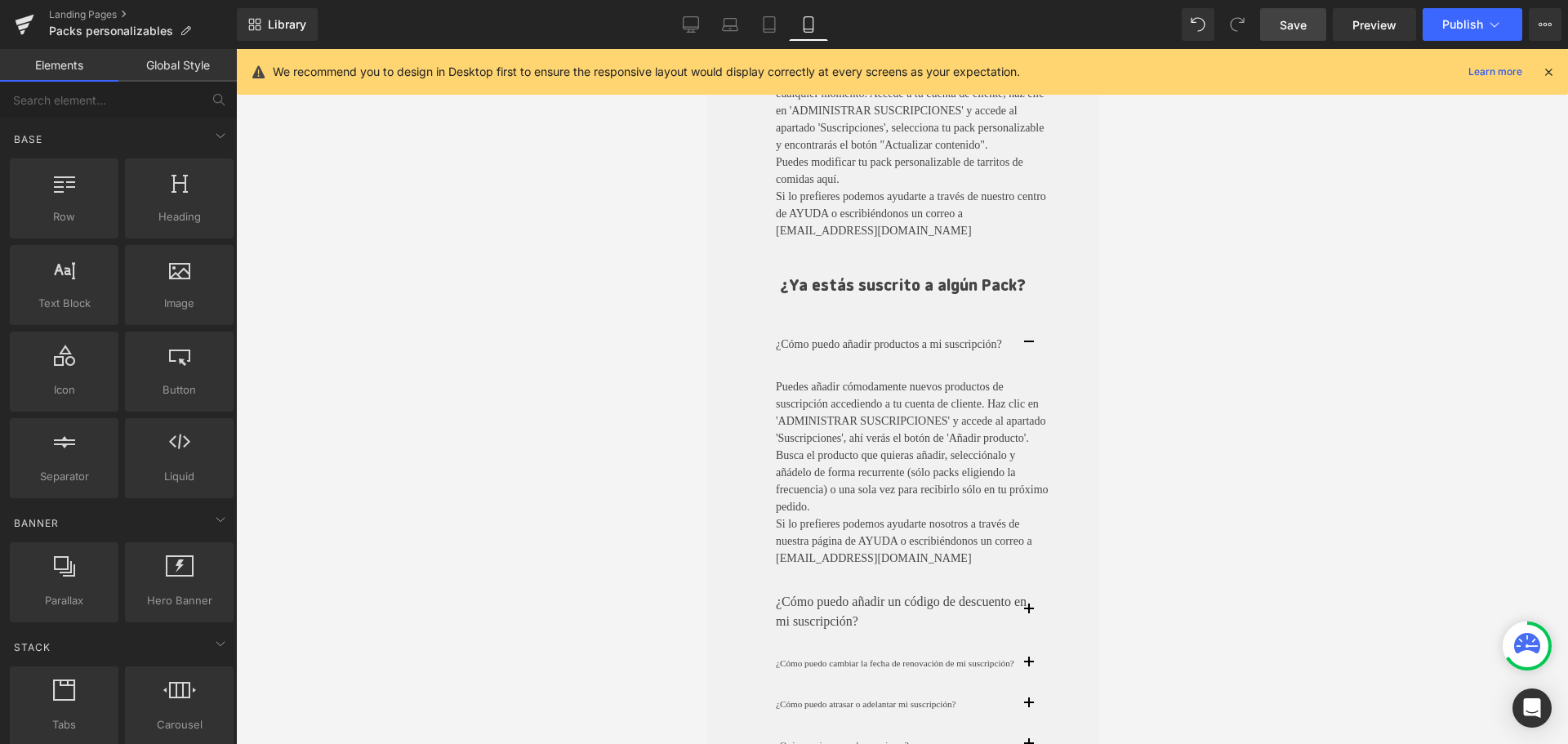
click at [378, 403] on div at bounding box center [902, 396] width 1332 height 695
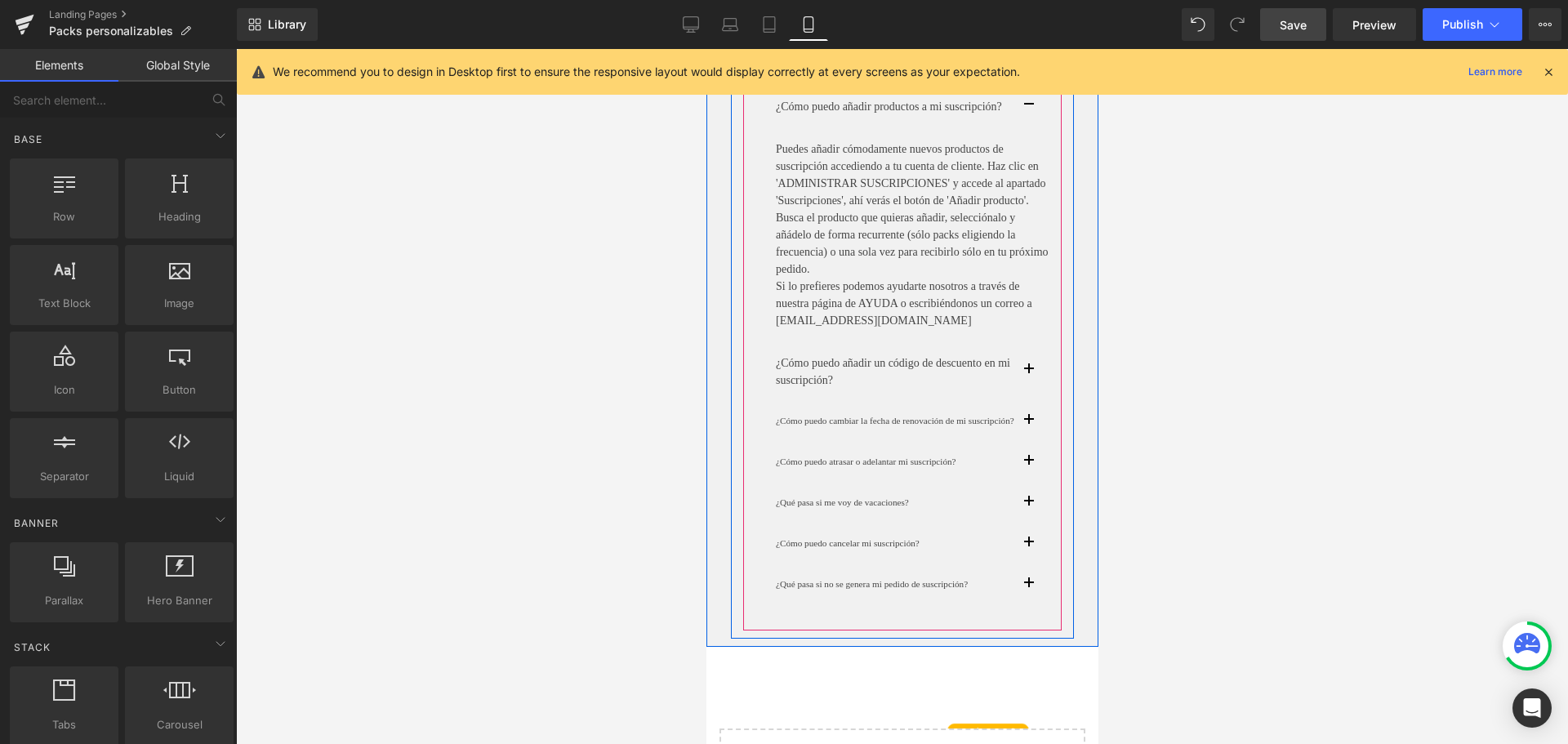
scroll to position [3306, 0]
click at [1028, 373] on span "button" at bounding box center [1028, 373] width 0 height 0
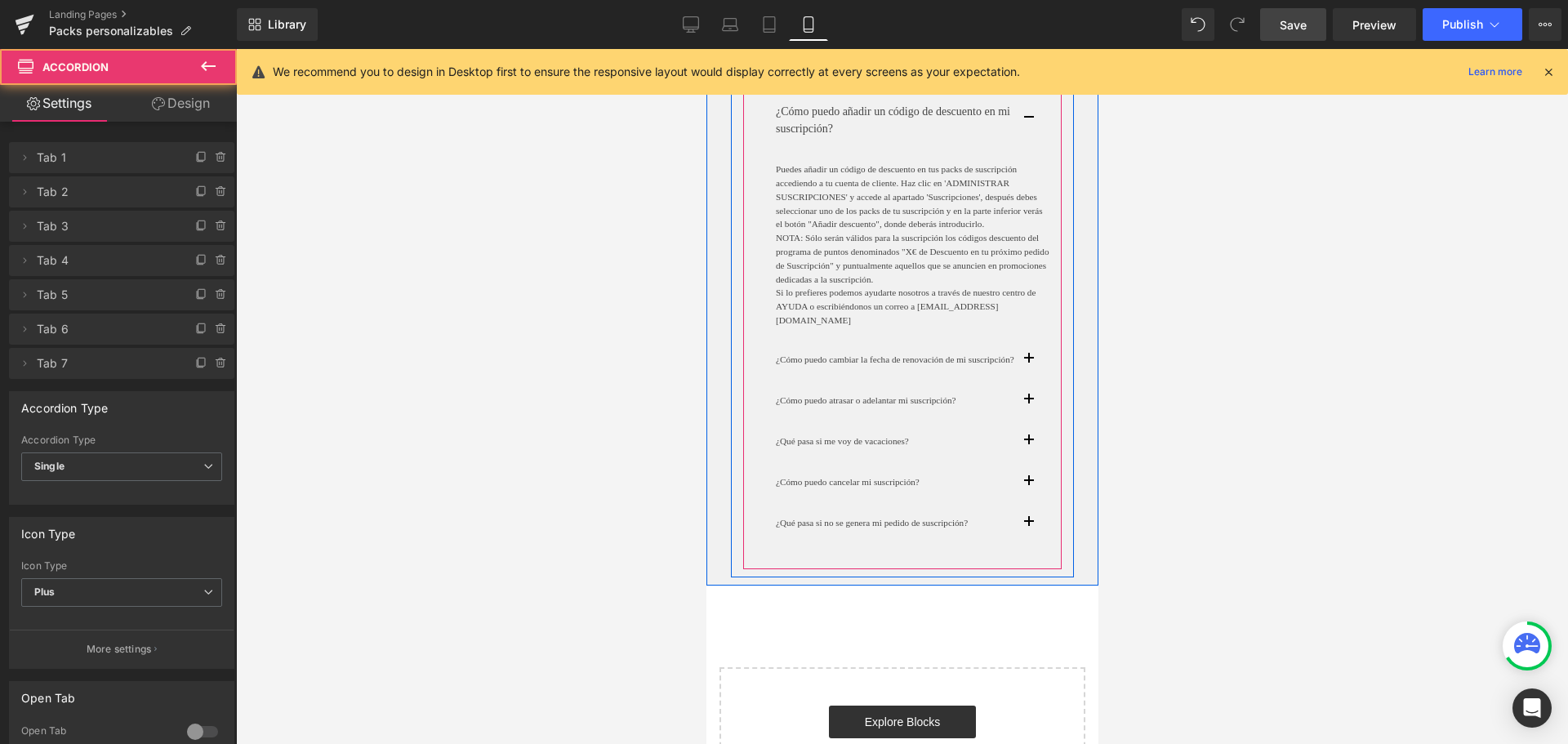
scroll to position [3344, 0]
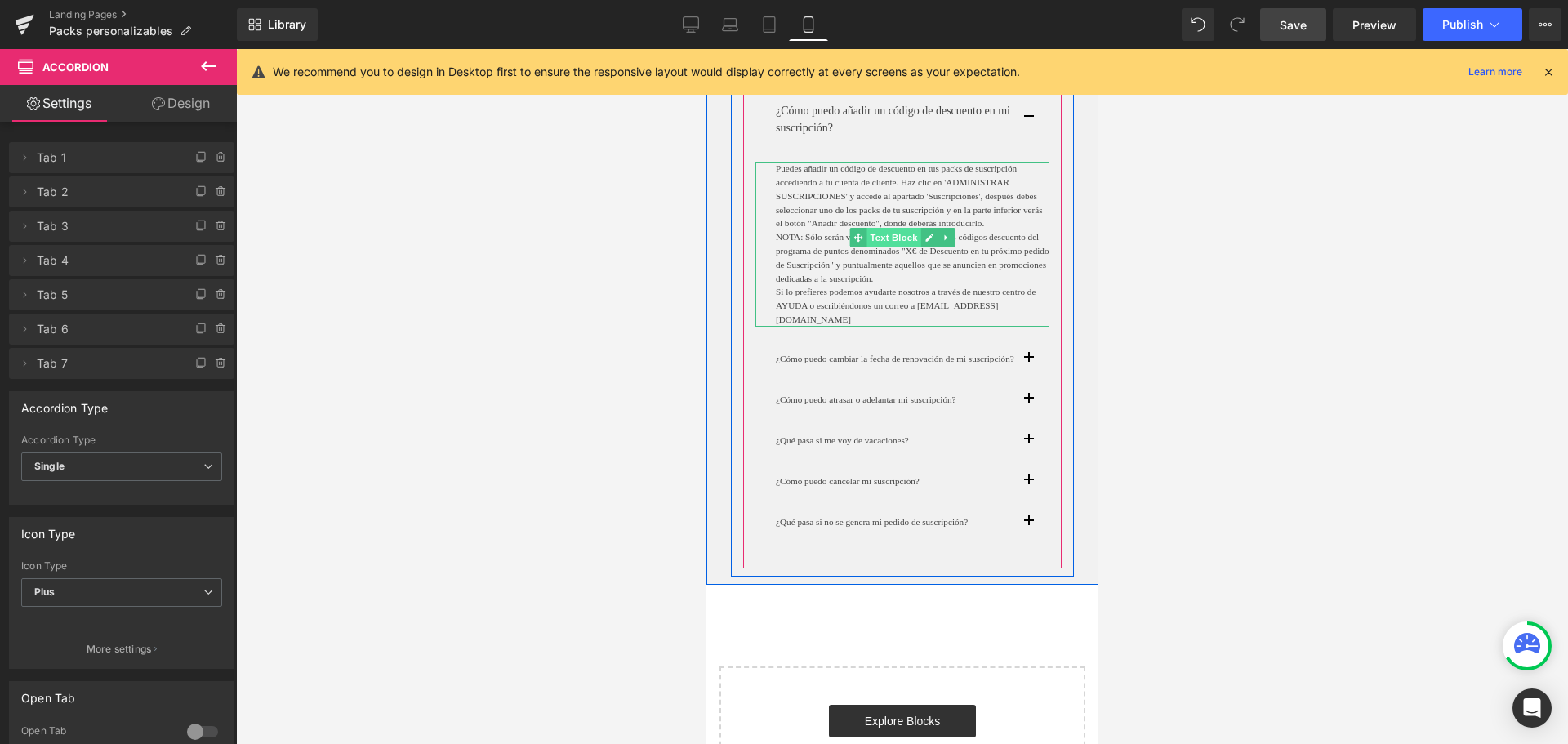
click at [889, 248] on span "Text Block" at bounding box center [892, 238] width 54 height 19
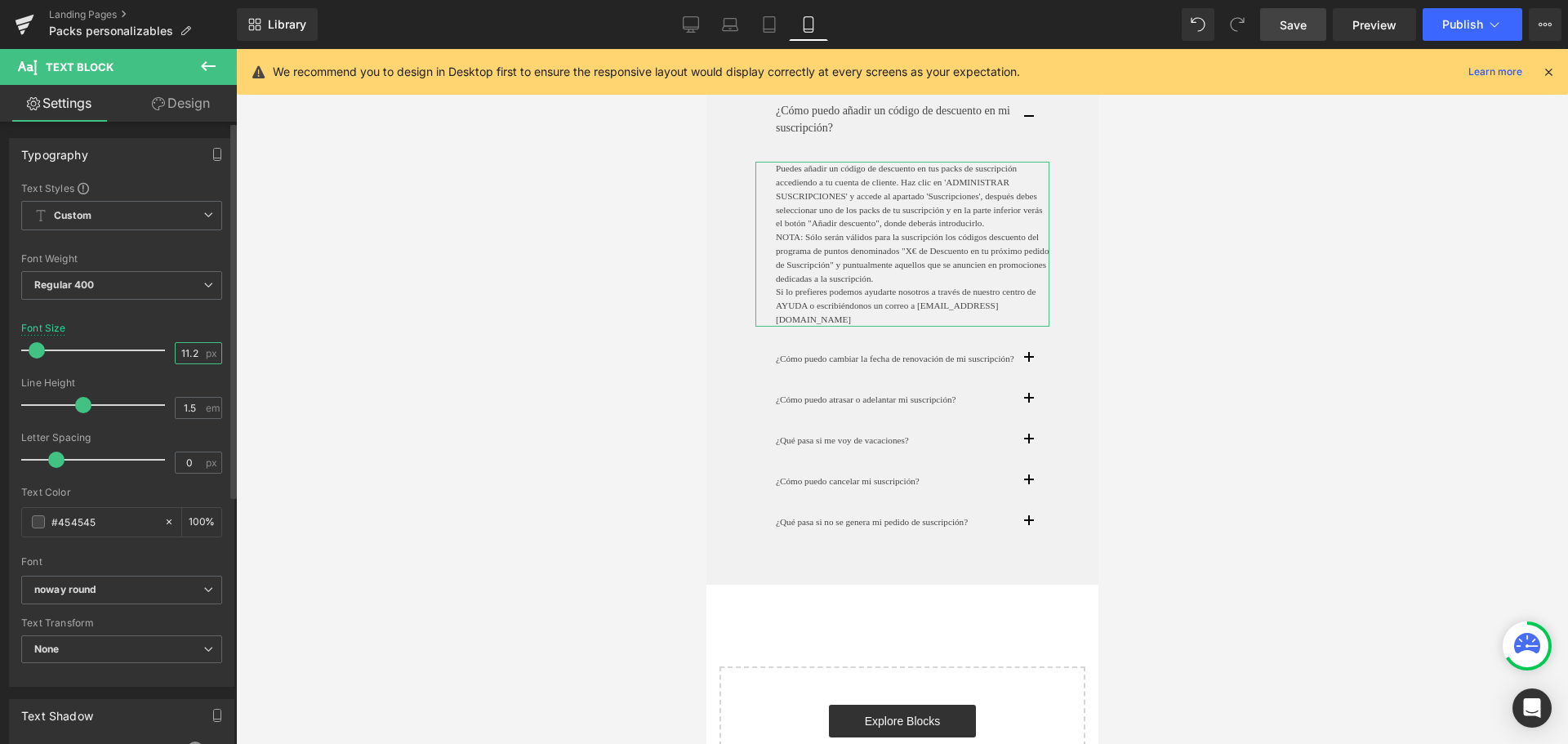
drag, startPoint x: 191, startPoint y: 351, endPoint x: 162, endPoint y: 351, distance: 29.0
click at [161, 350] on div "Font Size 11.2 px" at bounding box center [121, 350] width 201 height 55
type input "14"
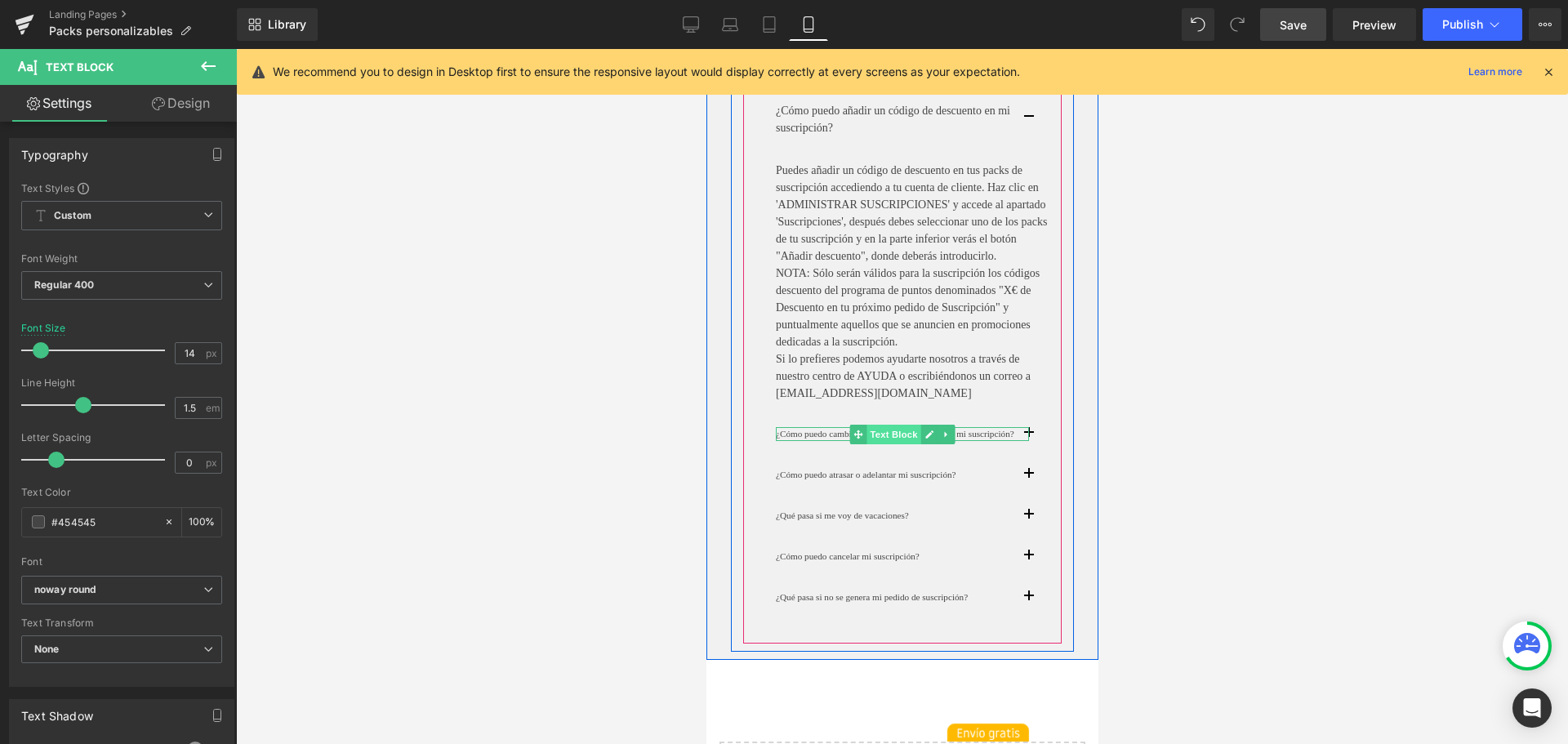
click at [881, 444] on span "Text Block" at bounding box center [892, 434] width 54 height 19
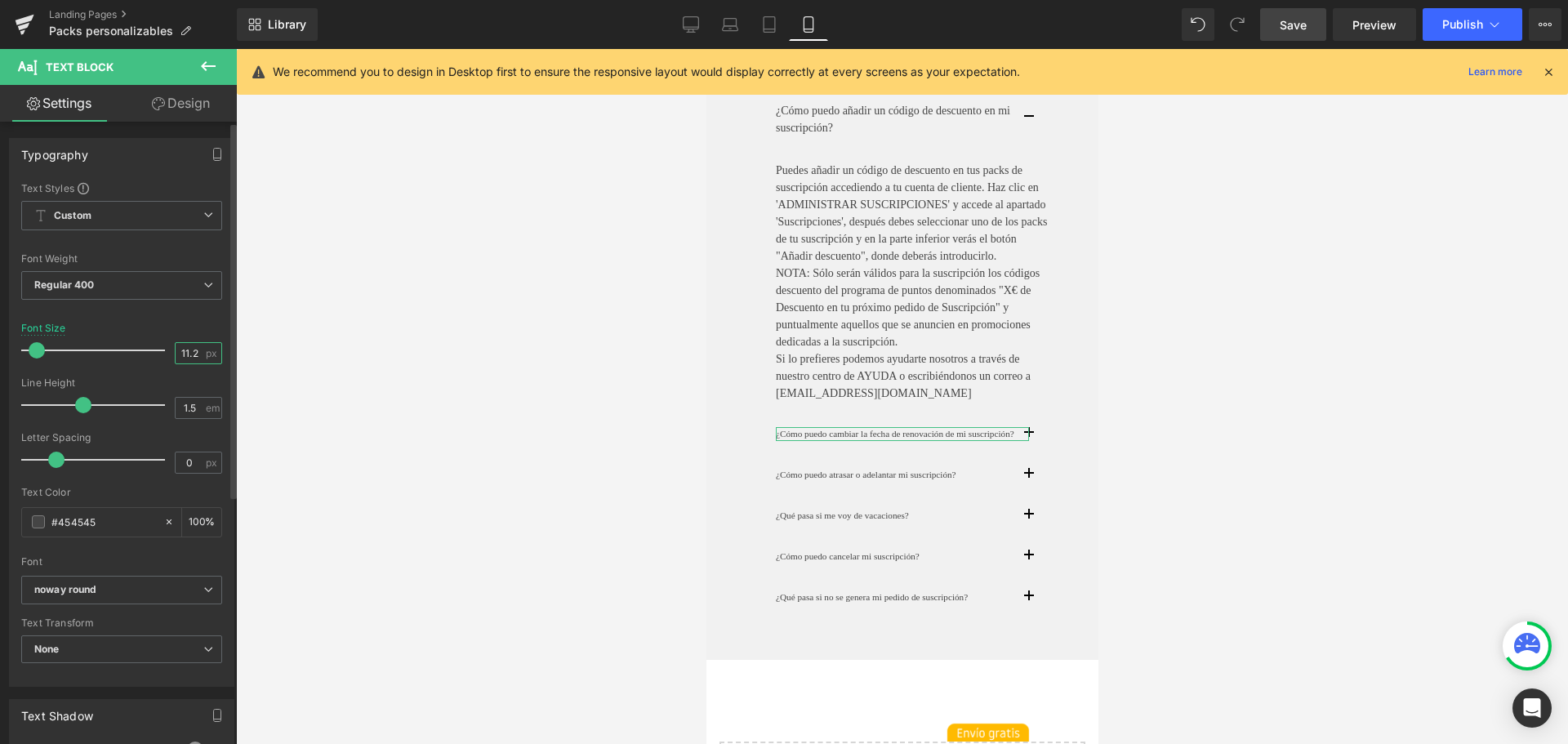
drag, startPoint x: 197, startPoint y: 353, endPoint x: 169, endPoint y: 346, distance: 28.9
click at [175, 346] on input "11.2" at bounding box center [189, 353] width 28 height 20
type input "14"
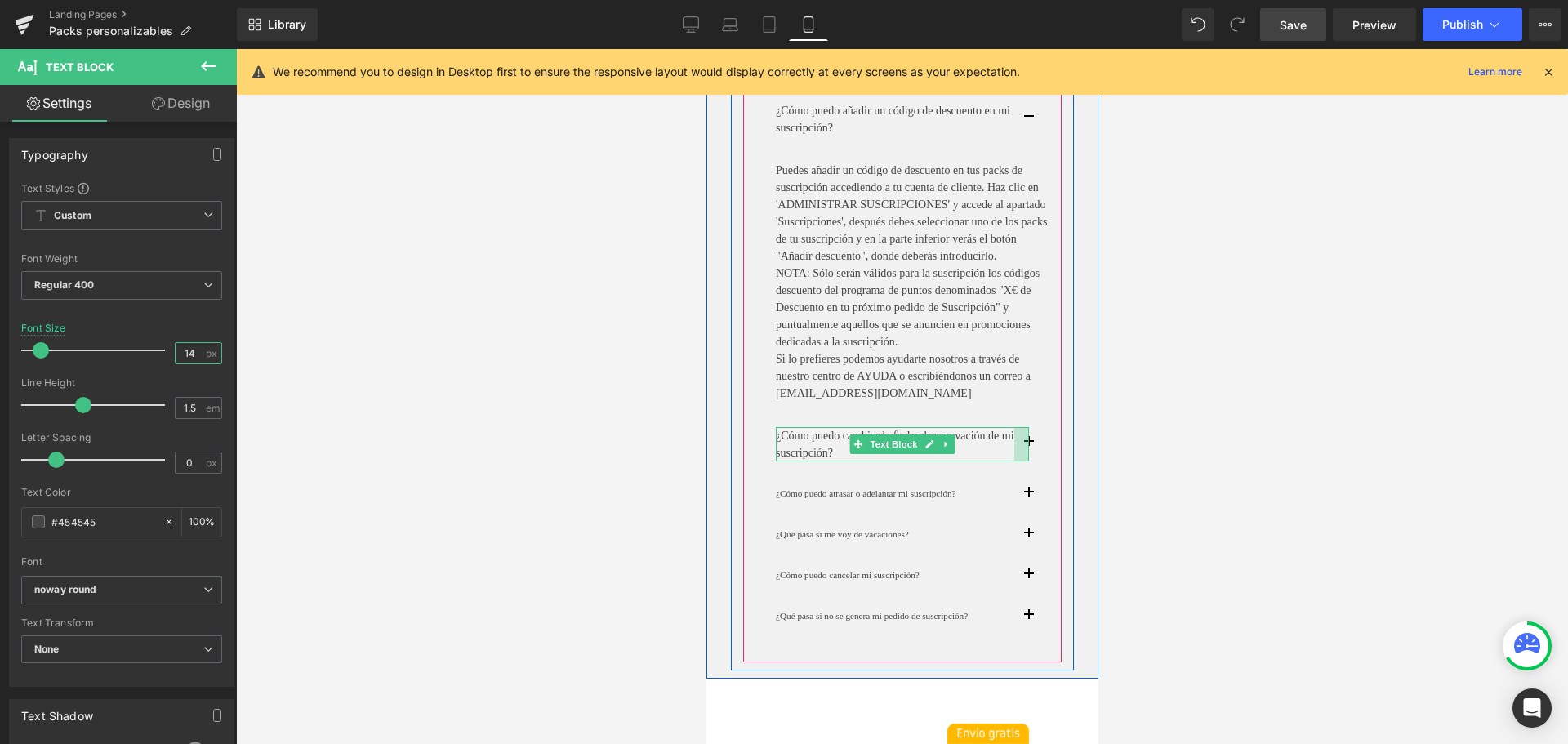
drag, startPoint x: 1026, startPoint y: 495, endPoint x: 1011, endPoint y: 493, distance: 15.1
click at [1011, 462] on div "¿Cómo puedo cambiar la fecha de renovación de mi suscripción? Text Block" at bounding box center [901, 444] width 253 height 35
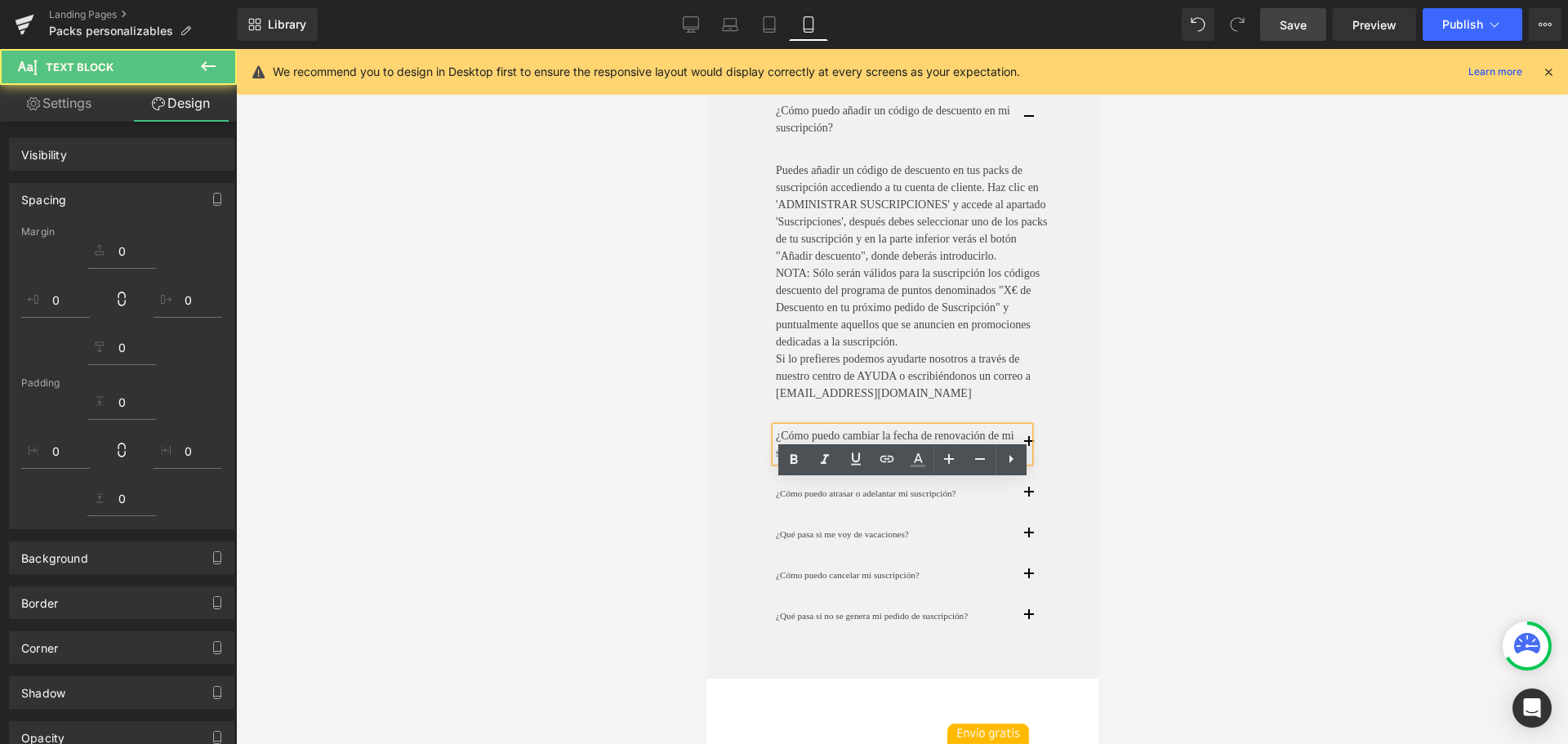
click at [1039, 473] on button "button" at bounding box center [1044, 444] width 33 height 58
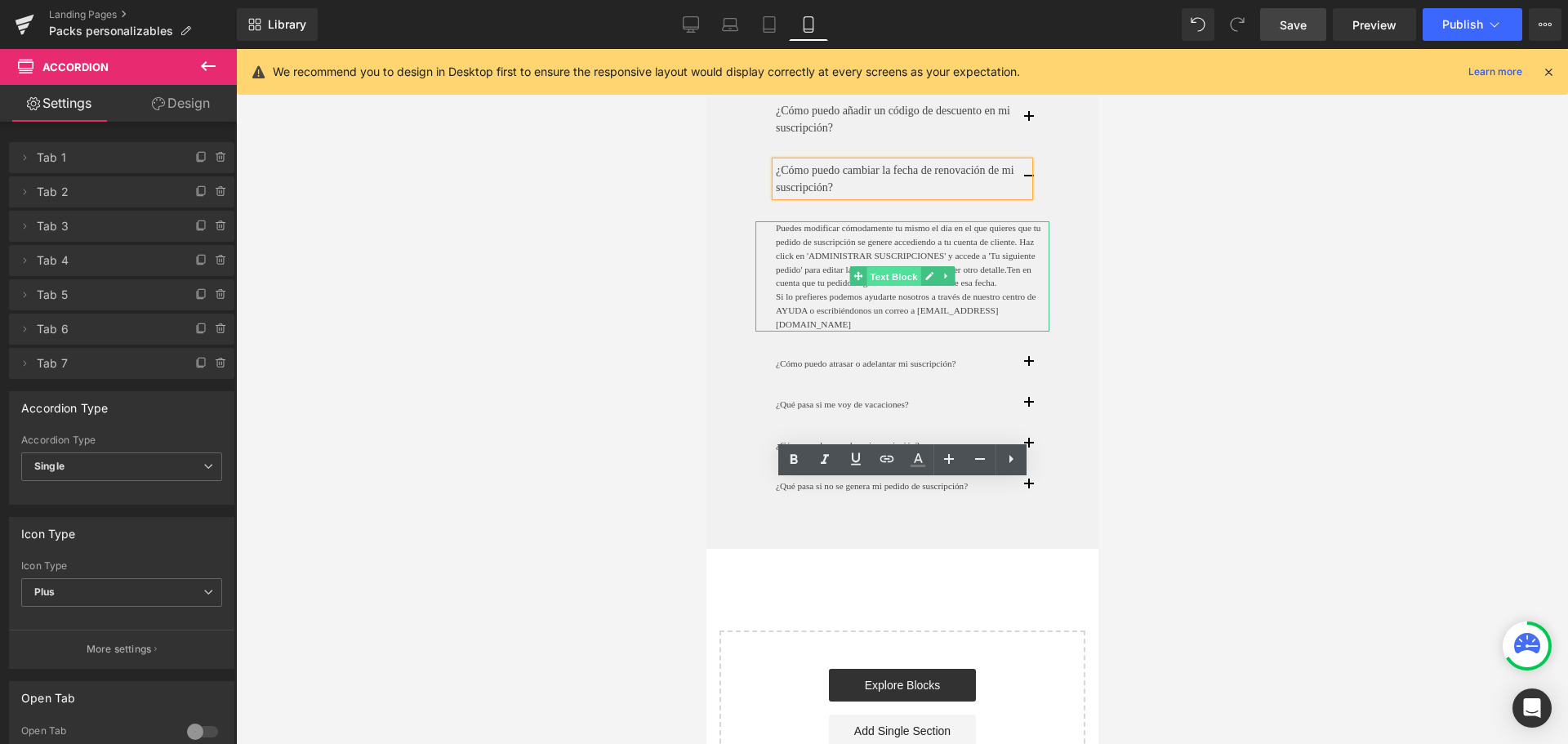
drag, startPoint x: 895, startPoint y: 318, endPoint x: 962, endPoint y: 351, distance: 74.7
click at [895, 287] on span "Text Block" at bounding box center [892, 277] width 54 height 19
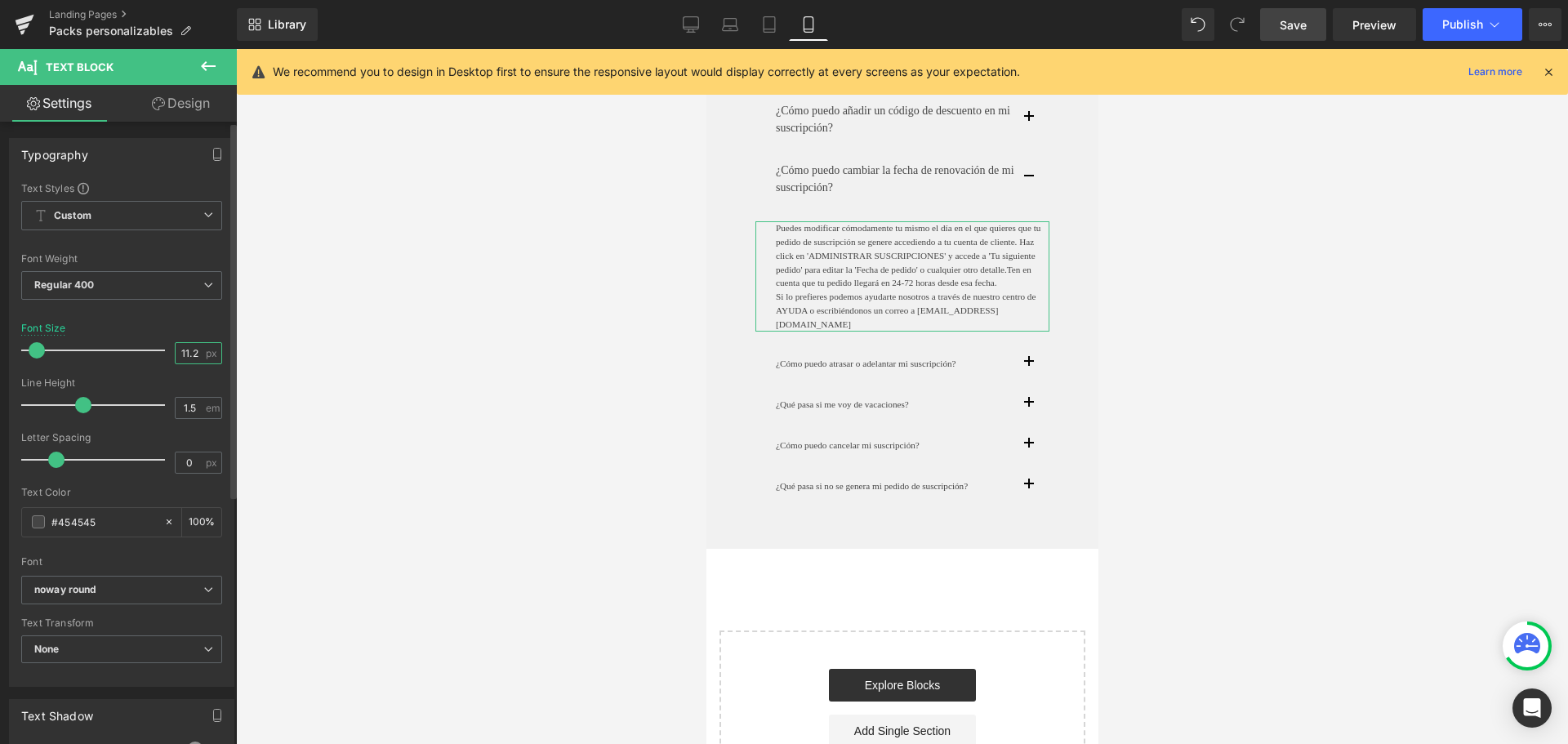
drag, startPoint x: 196, startPoint y: 357, endPoint x: 179, endPoint y: 352, distance: 17.7
click at [179, 352] on input "11.2" at bounding box center [189, 353] width 28 height 20
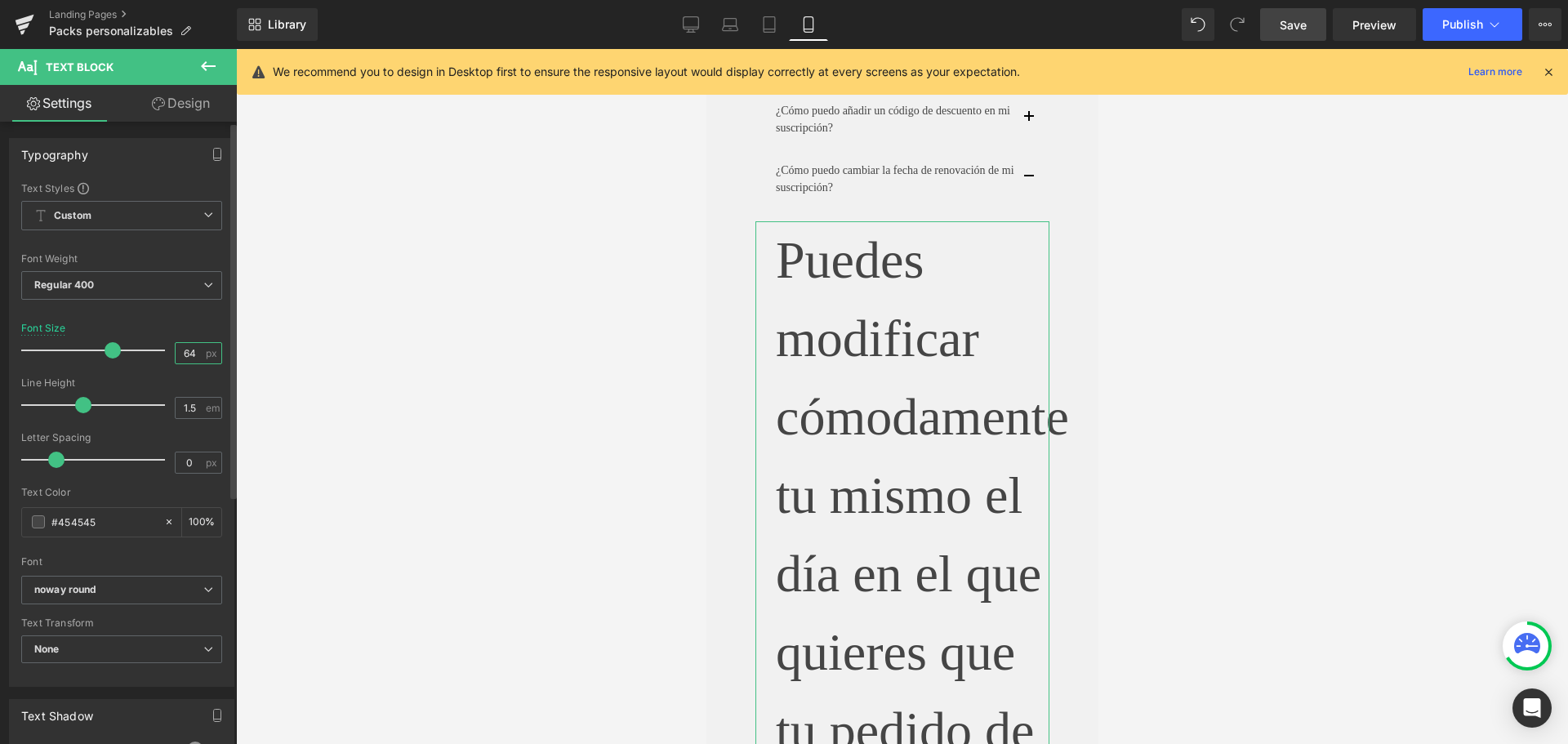
click at [180, 348] on input "64" at bounding box center [189, 353] width 28 height 20
type input "6"
type input "14"
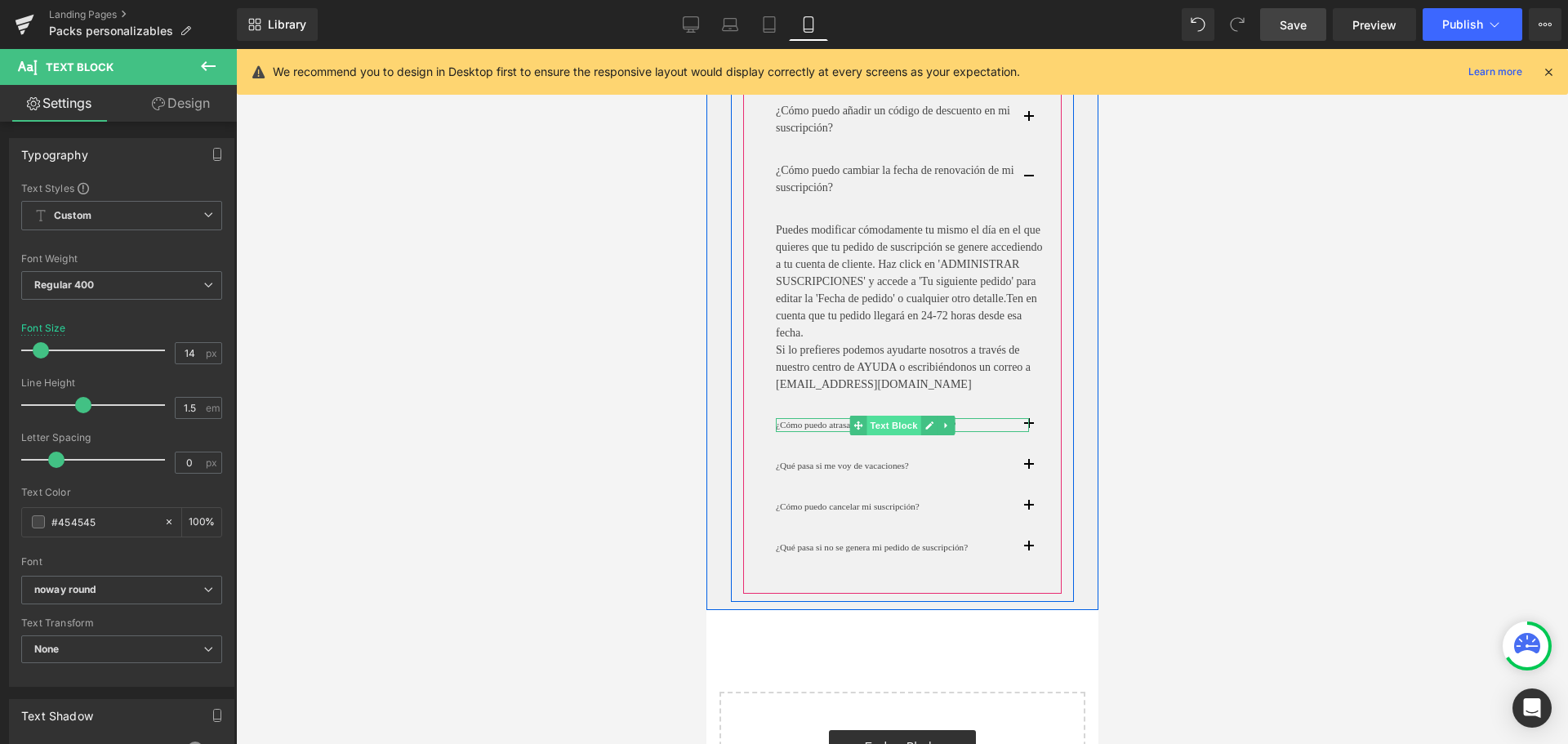
click at [917, 435] on span "Text Block" at bounding box center [892, 426] width 54 height 19
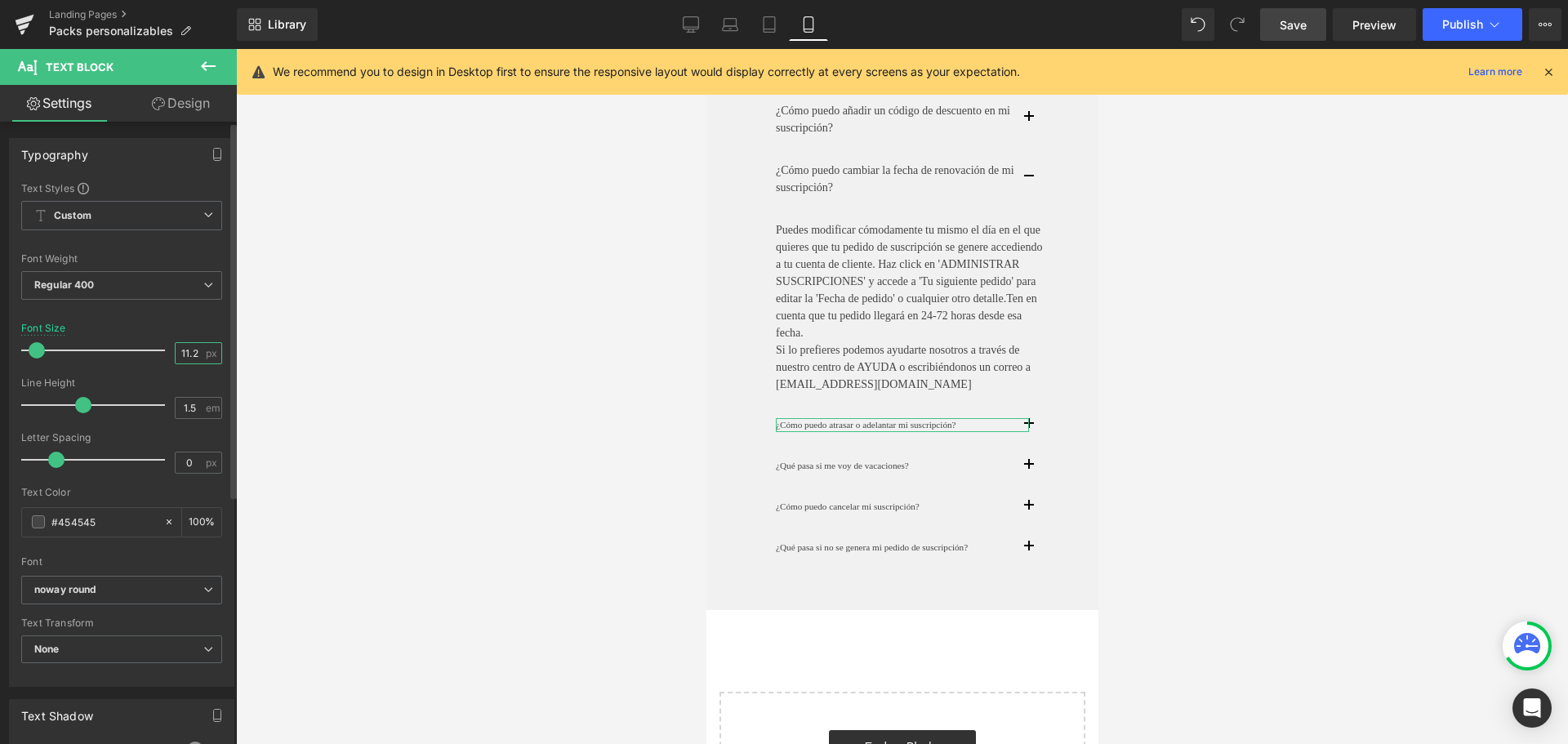
drag, startPoint x: 193, startPoint y: 359, endPoint x: 149, endPoint y: 346, distance: 45.9
click at [149, 346] on div "Font Size 11.2 px" at bounding box center [121, 350] width 201 height 55
type input "14"
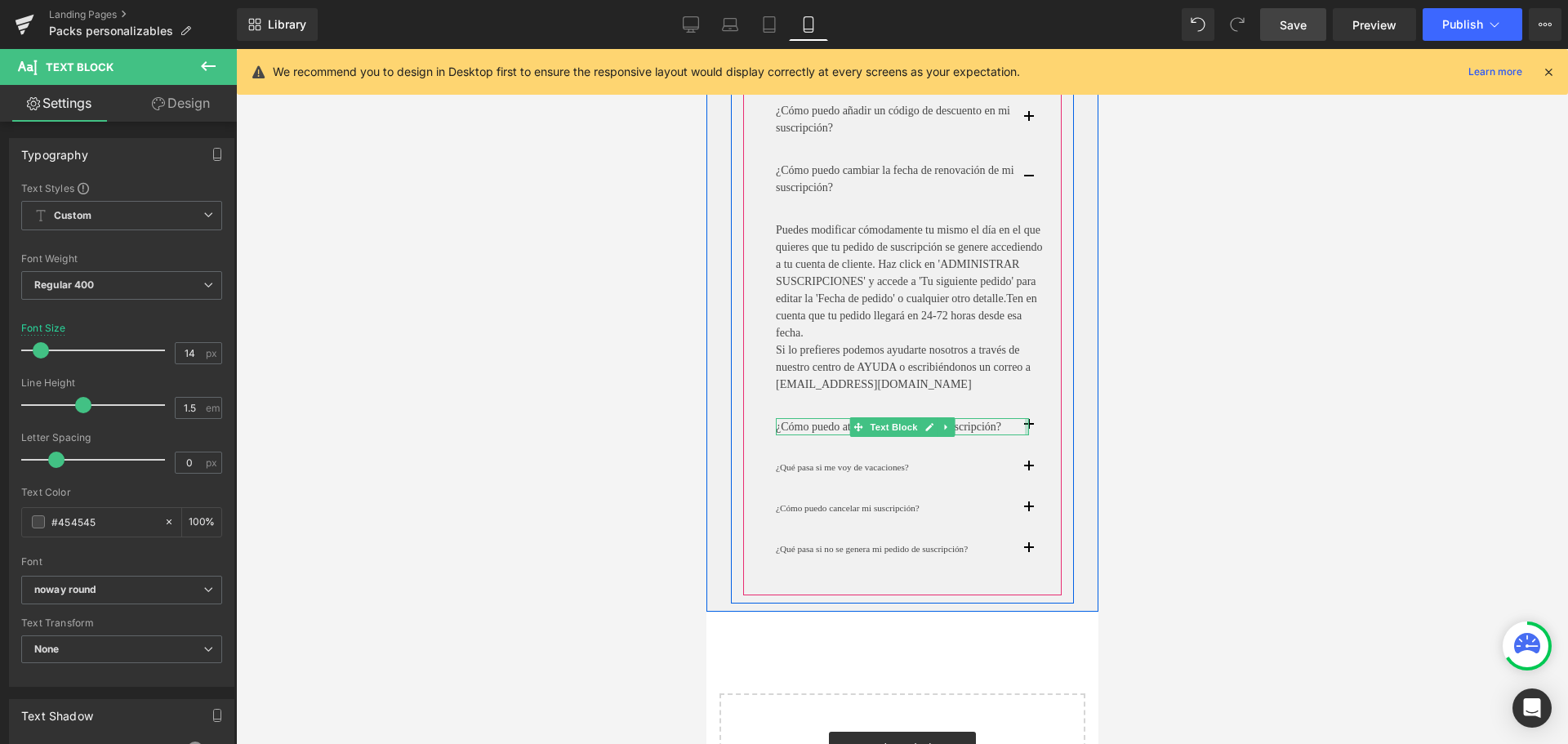
click at [1028, 430] on span "button" at bounding box center [1028, 430] width 0 height 0
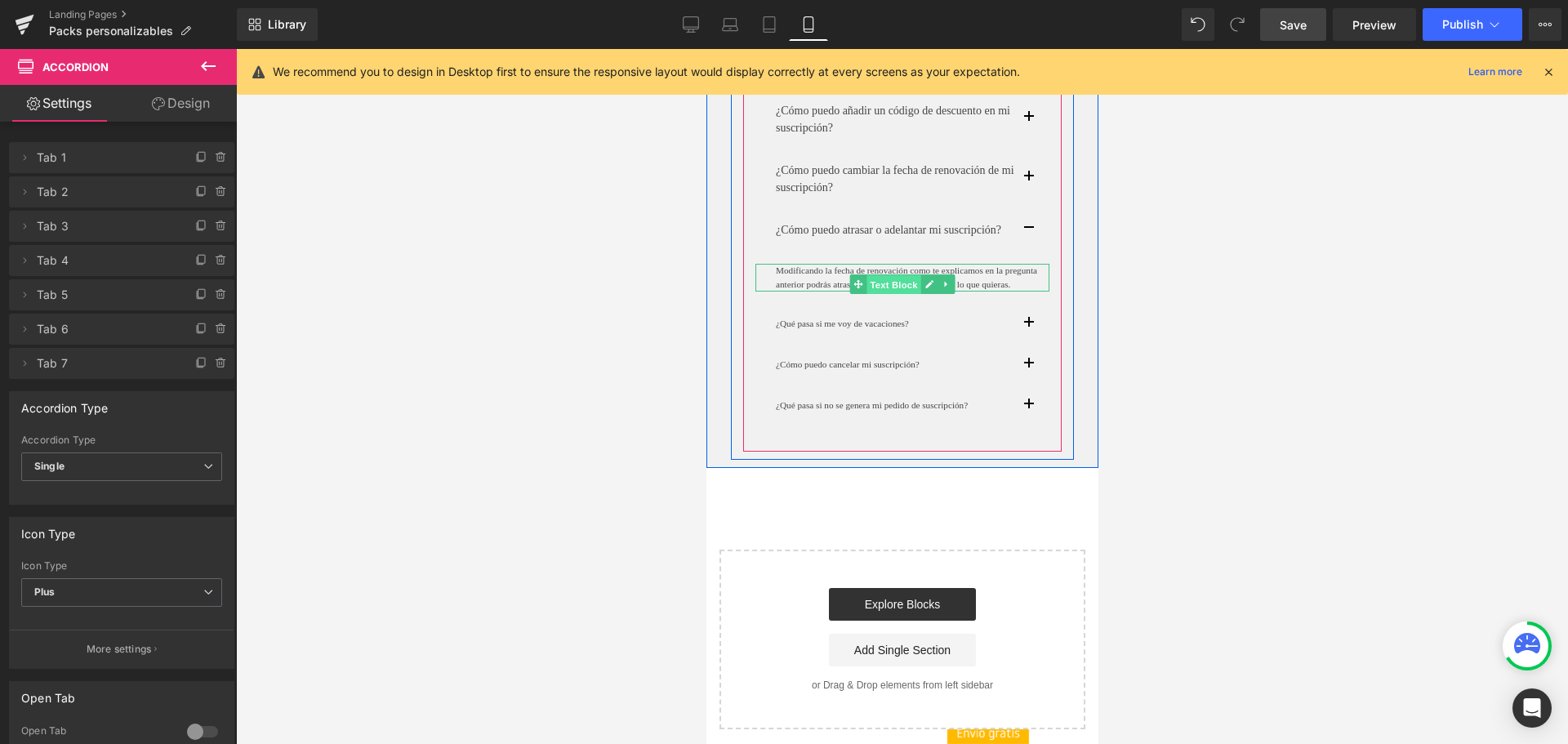
drag, startPoint x: 899, startPoint y: 319, endPoint x: 1149, endPoint y: 410, distance: 266.0
click at [899, 295] on span "Text Block" at bounding box center [892, 285] width 54 height 19
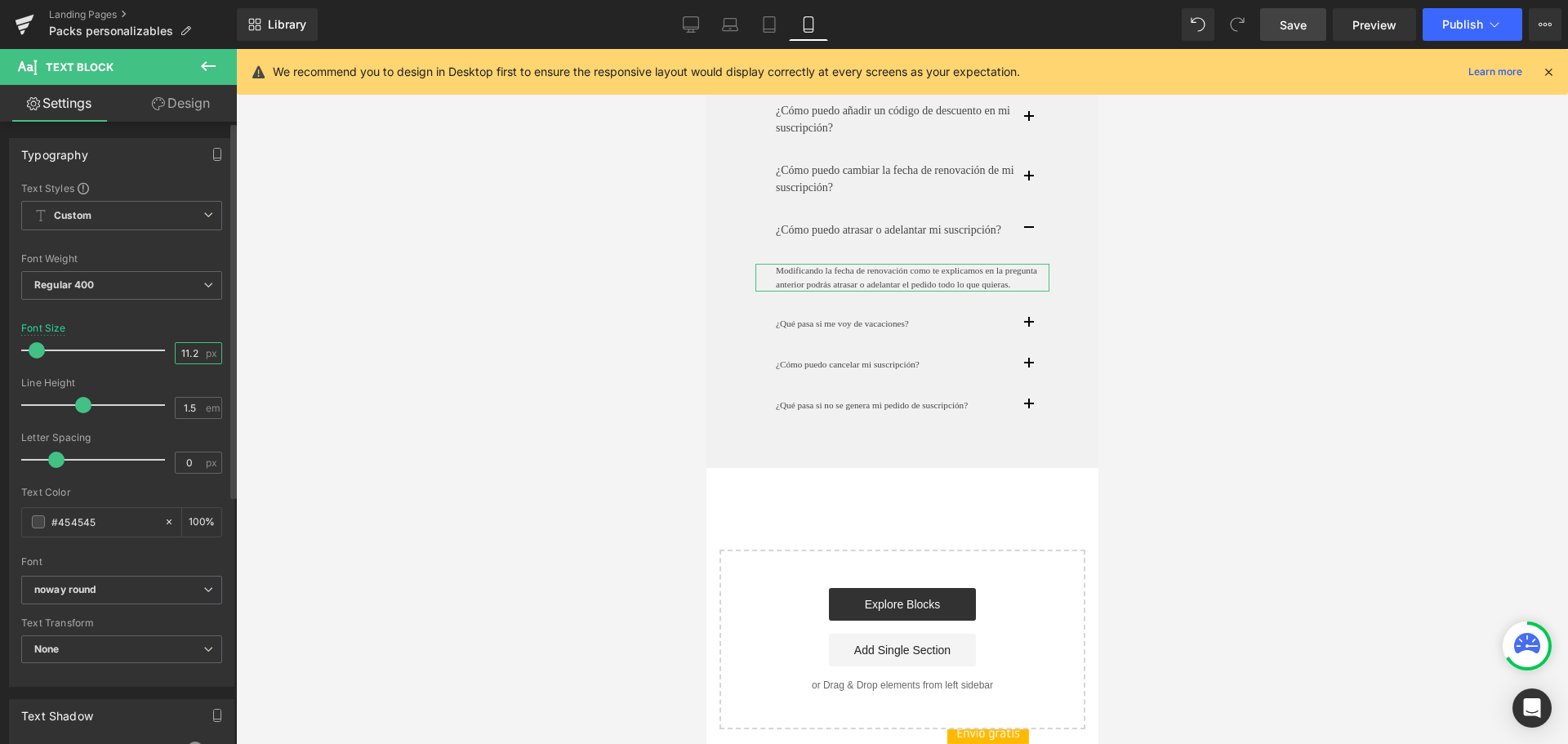
drag, startPoint x: 188, startPoint y: 350, endPoint x: 175, endPoint y: 347, distance: 13.3
click at [175, 347] on input "11.2" at bounding box center [189, 353] width 28 height 20
type input "2"
type input "14"
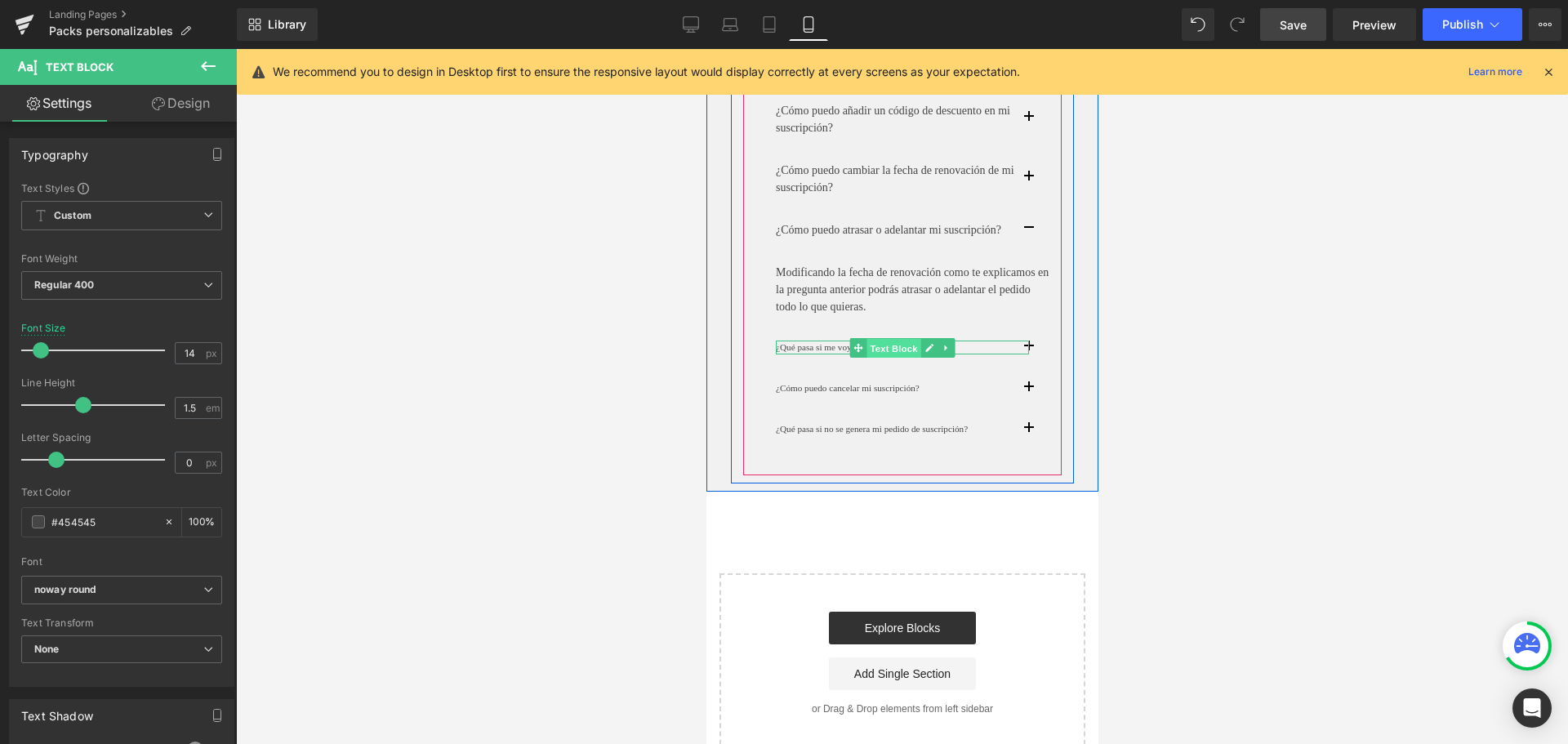
click at [897, 357] on span "Text Block" at bounding box center [892, 348] width 54 height 19
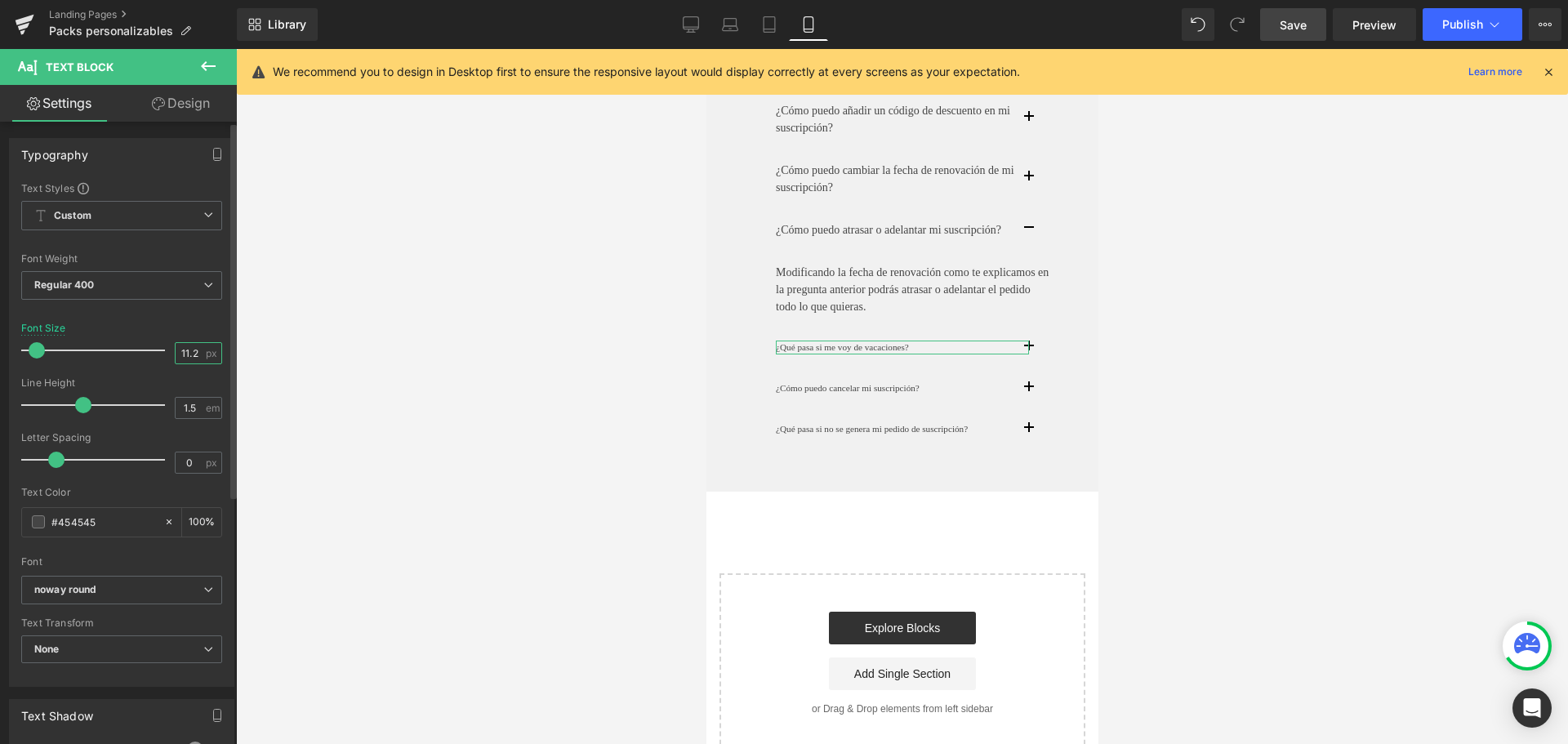
drag, startPoint x: 195, startPoint y: 354, endPoint x: 157, endPoint y: 354, distance: 38.0
click at [159, 353] on div "Font Size 11.2 px" at bounding box center [121, 350] width 201 height 55
type input "14"
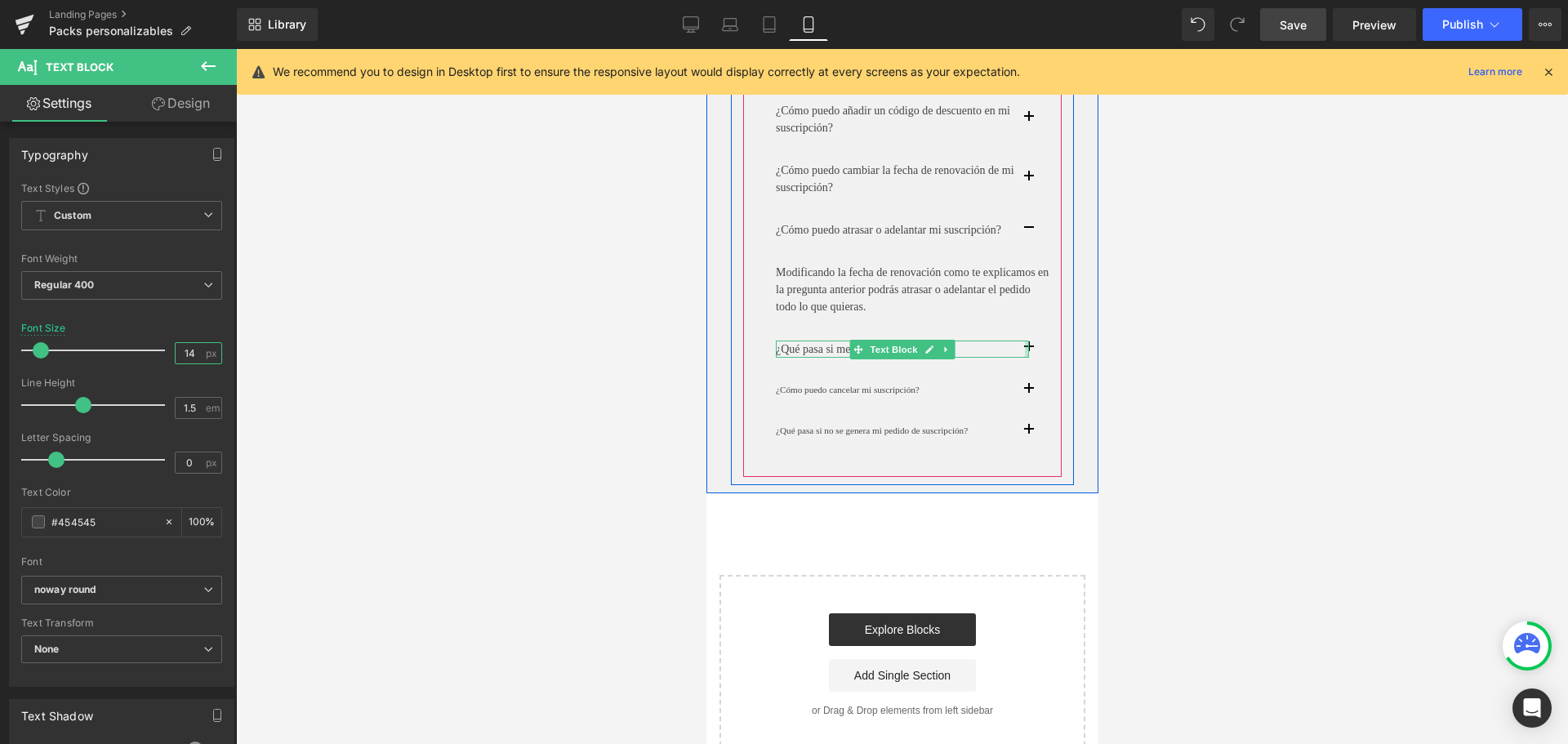
click at [1027, 357] on div at bounding box center [1026, 349] width 4 height 17
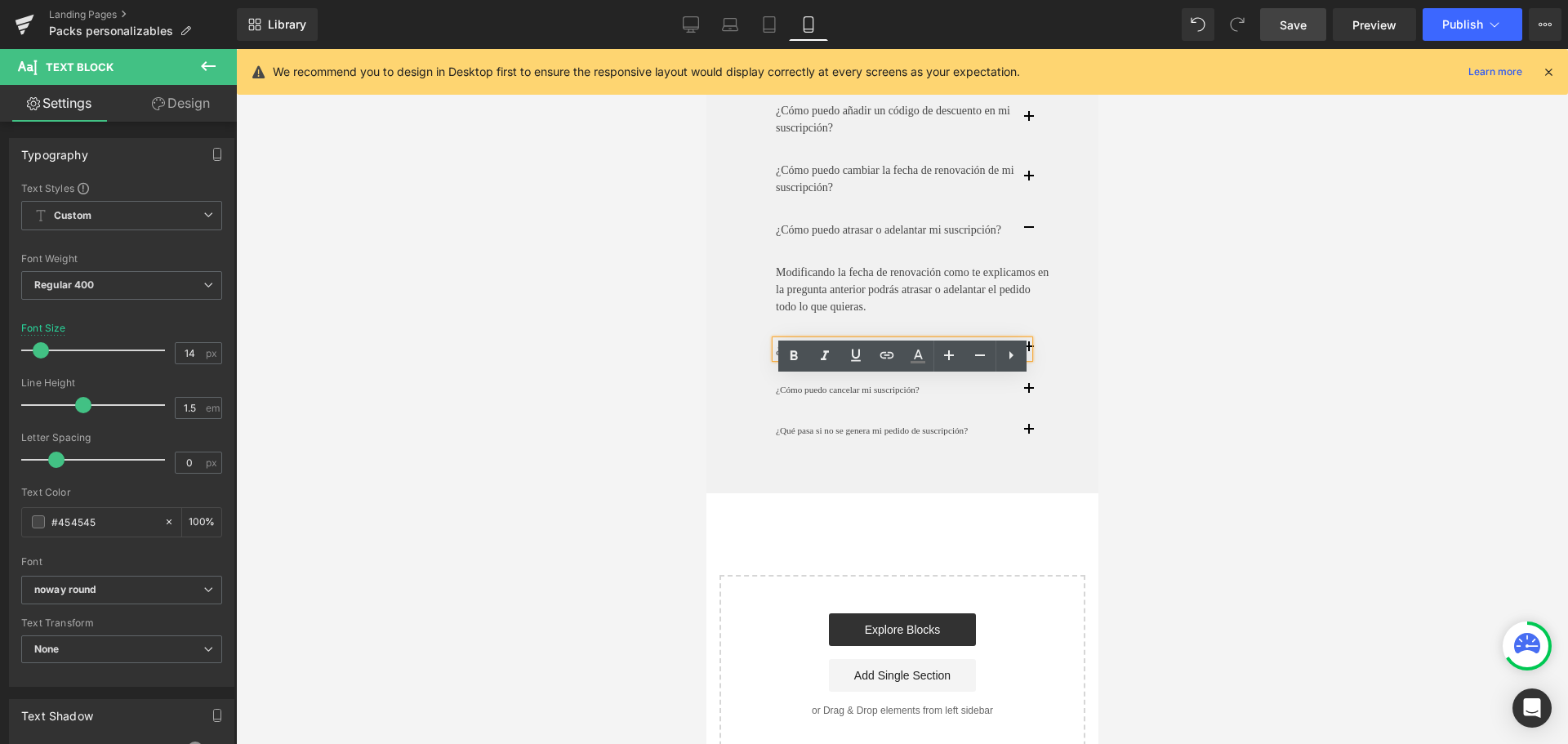
click at [1036, 370] on button "button" at bounding box center [1044, 349] width 33 height 42
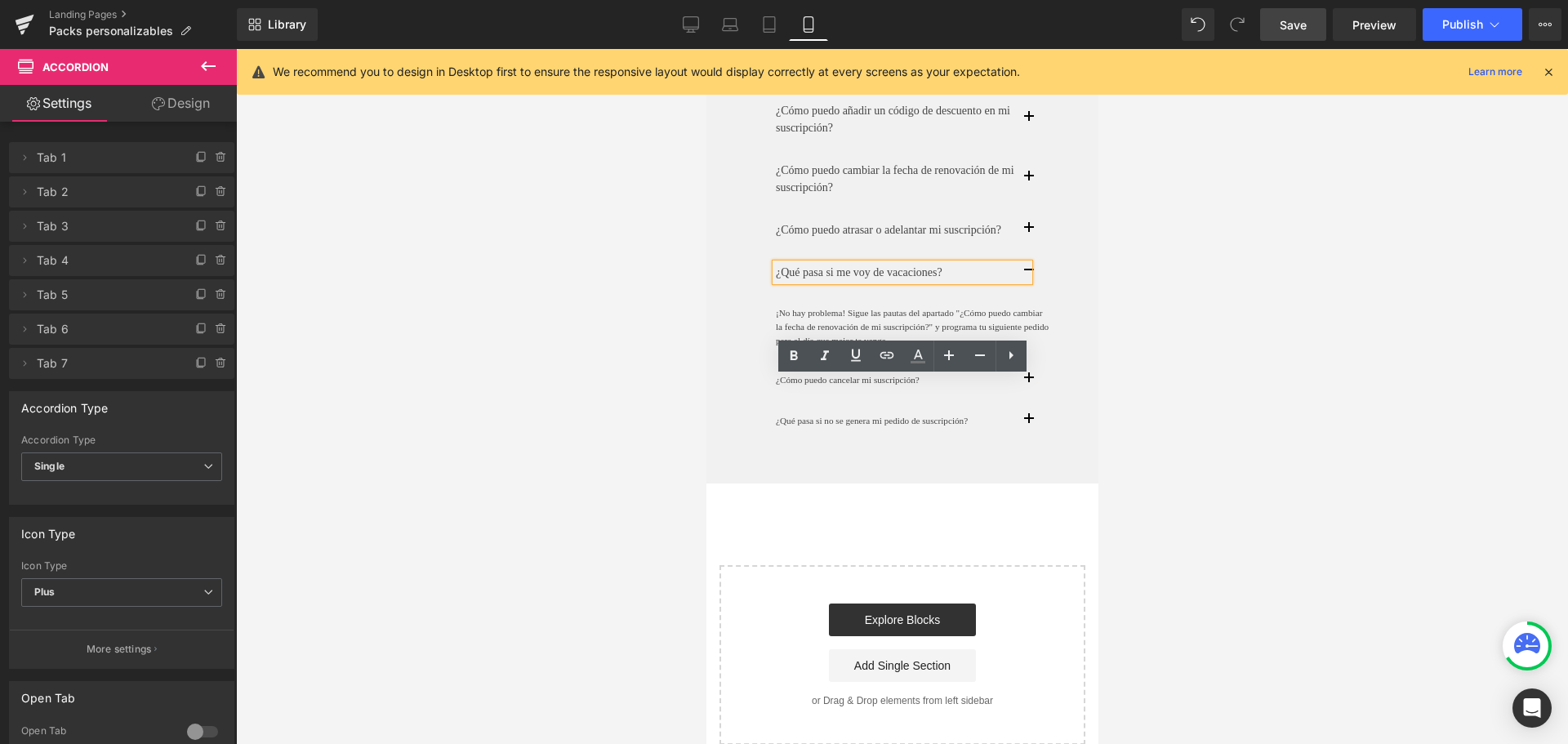
click at [1126, 323] on div at bounding box center [902, 396] width 1332 height 695
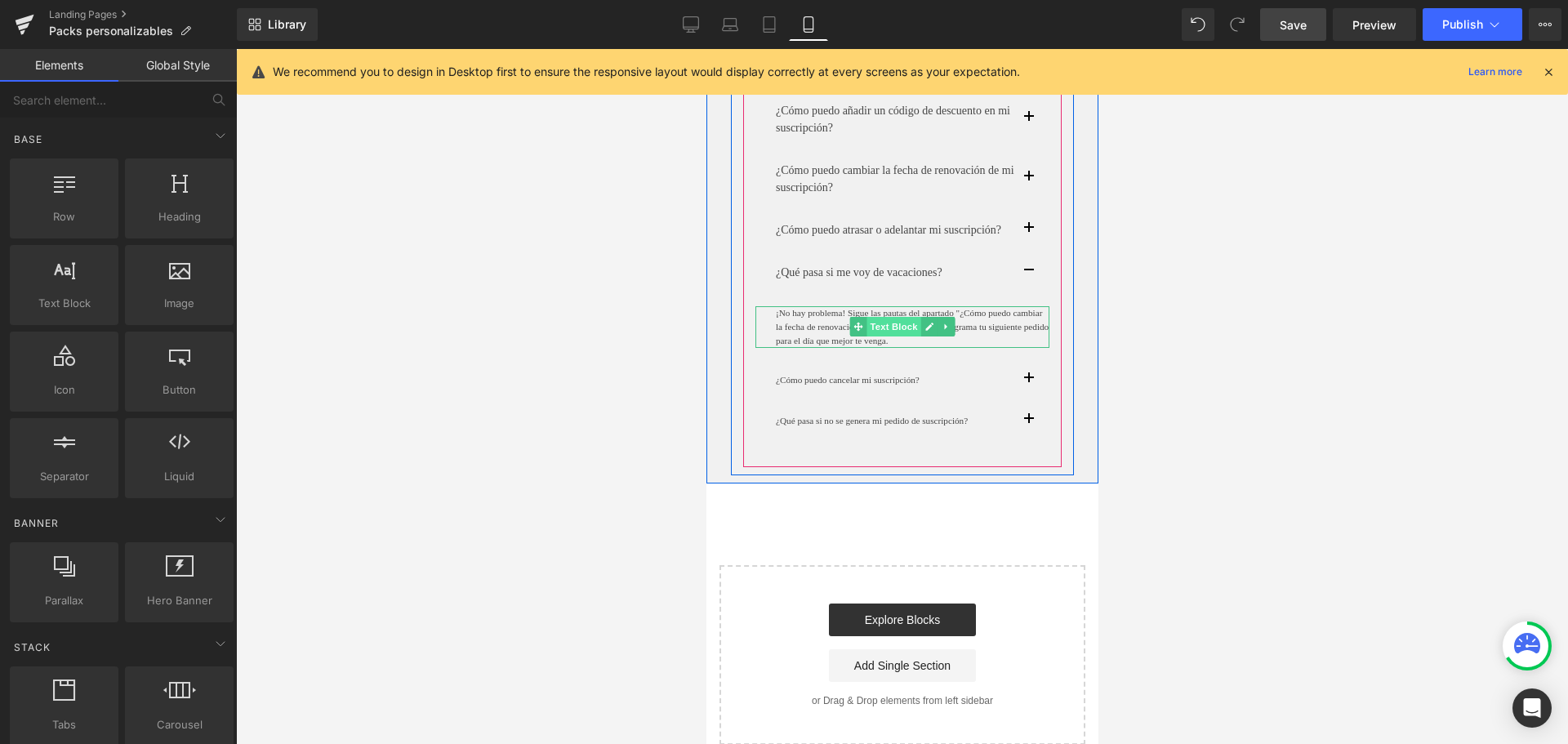
click at [898, 336] on span "Text Block" at bounding box center [892, 326] width 54 height 19
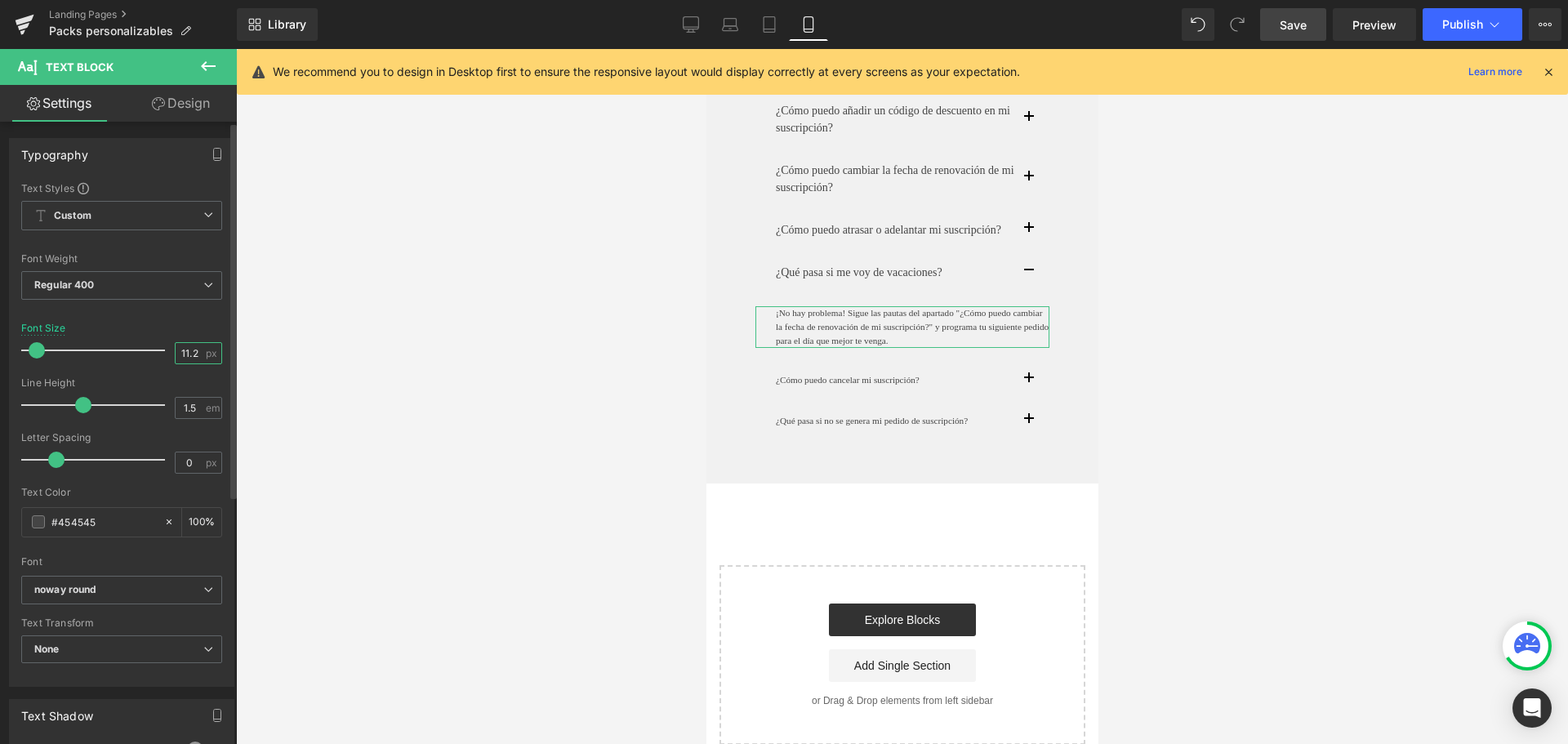
drag, startPoint x: 190, startPoint y: 352, endPoint x: 148, endPoint y: 344, distance: 42.8
click at [149, 344] on div "Font Size 11.2 px" at bounding box center [121, 350] width 201 height 55
type input "14"
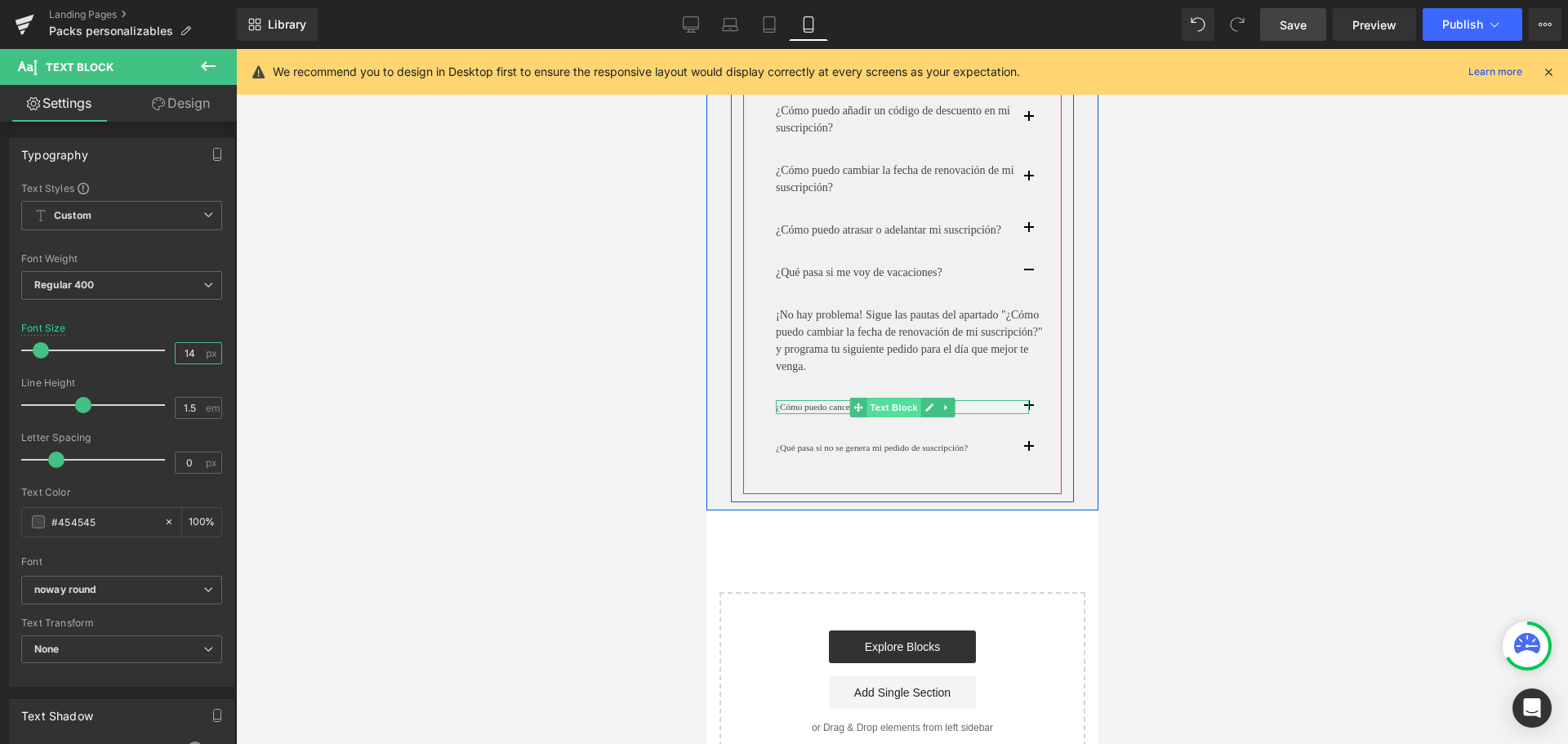
drag, startPoint x: 889, startPoint y: 449, endPoint x: 1061, endPoint y: 415, distance: 175.3
click at [889, 418] on span "Text Block" at bounding box center [892, 408] width 54 height 19
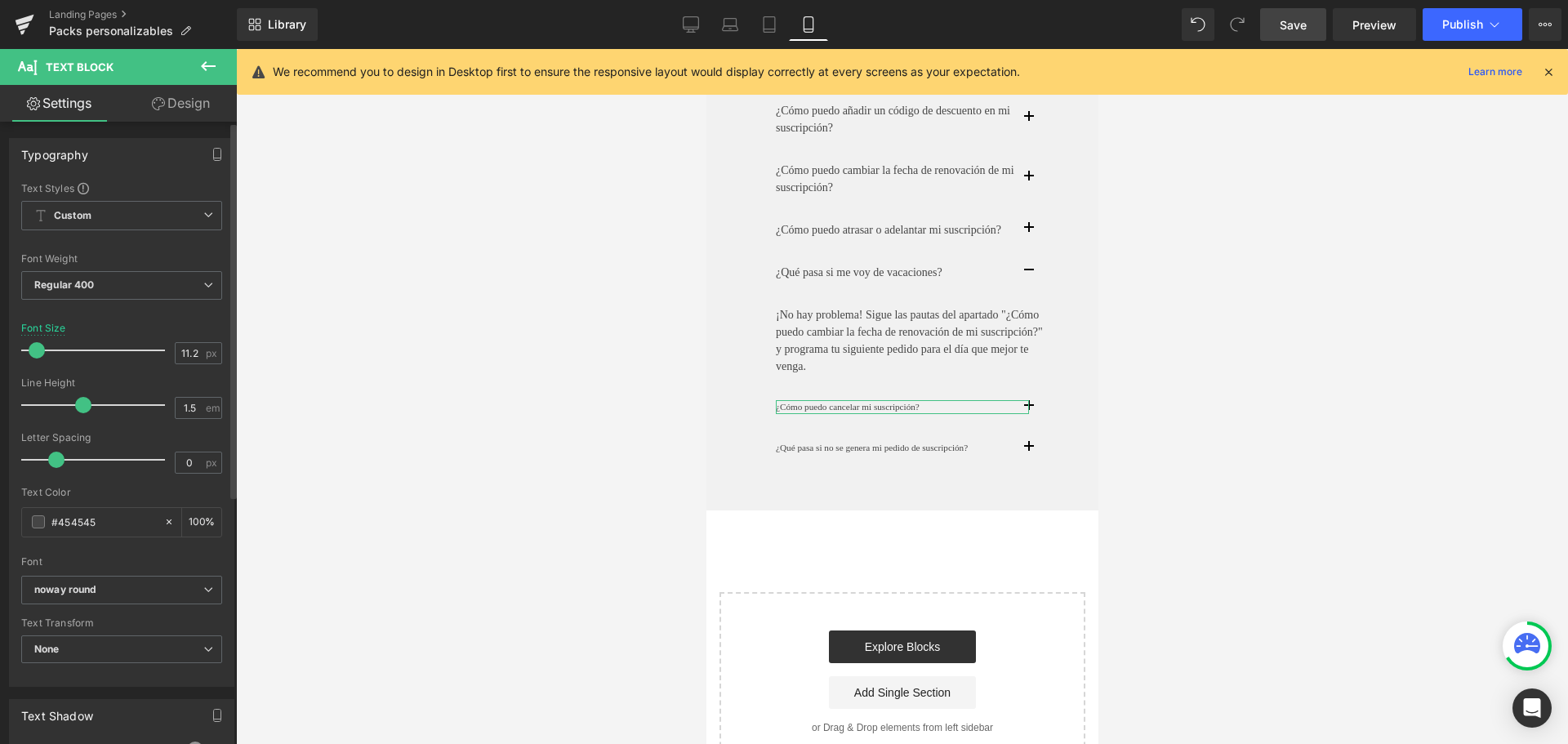
drag, startPoint x: 197, startPoint y: 357, endPoint x: 155, endPoint y: 349, distance: 42.8
click at [155, 349] on div "Font Size 11.2 px" at bounding box center [121, 350] width 201 height 55
click at [185, 357] on input "11.2" at bounding box center [189, 353] width 28 height 20
drag, startPoint x: 191, startPoint y: 353, endPoint x: 142, endPoint y: 349, distance: 49.2
click at [142, 349] on div "Font Size 11.2 px" at bounding box center [121, 350] width 201 height 55
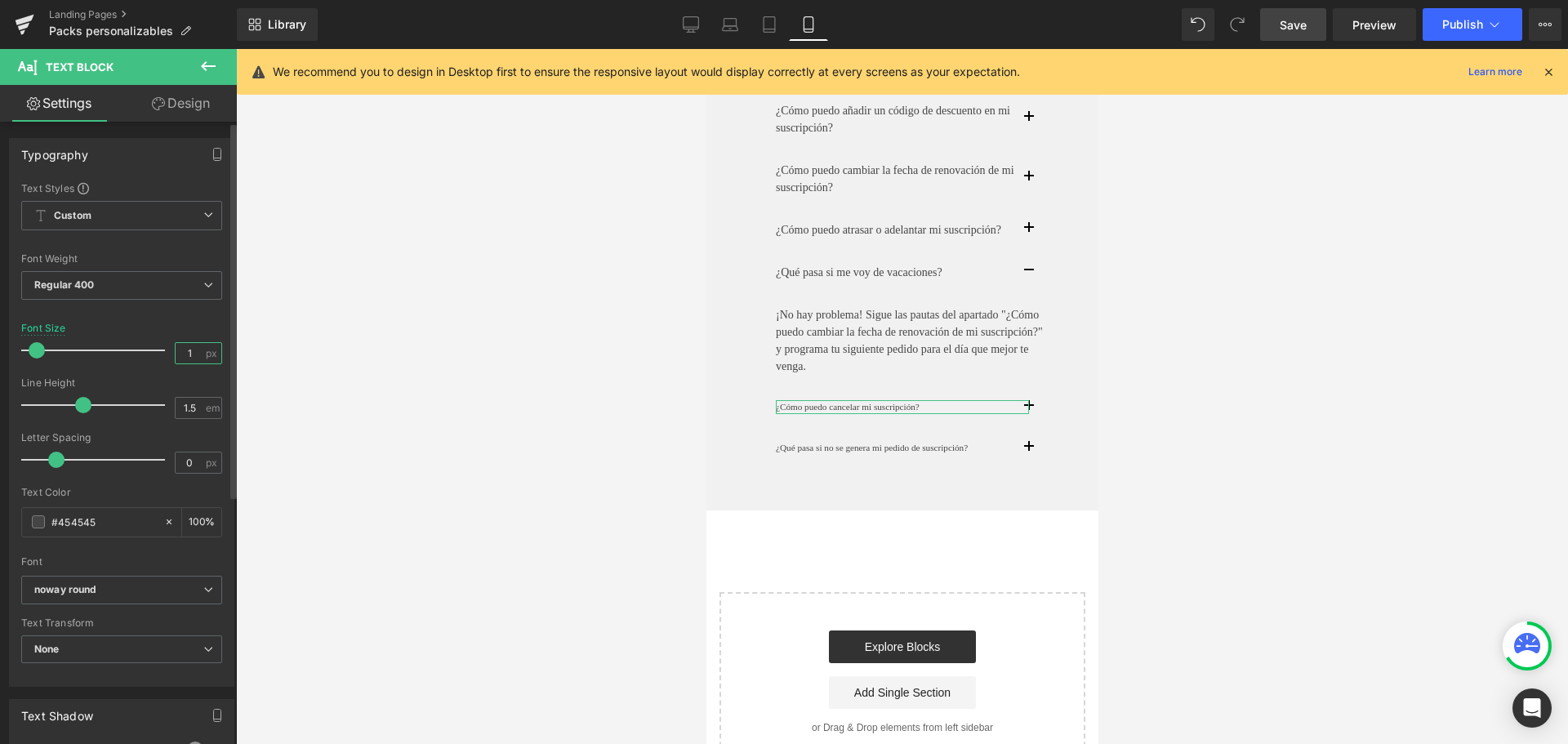
type input "14"
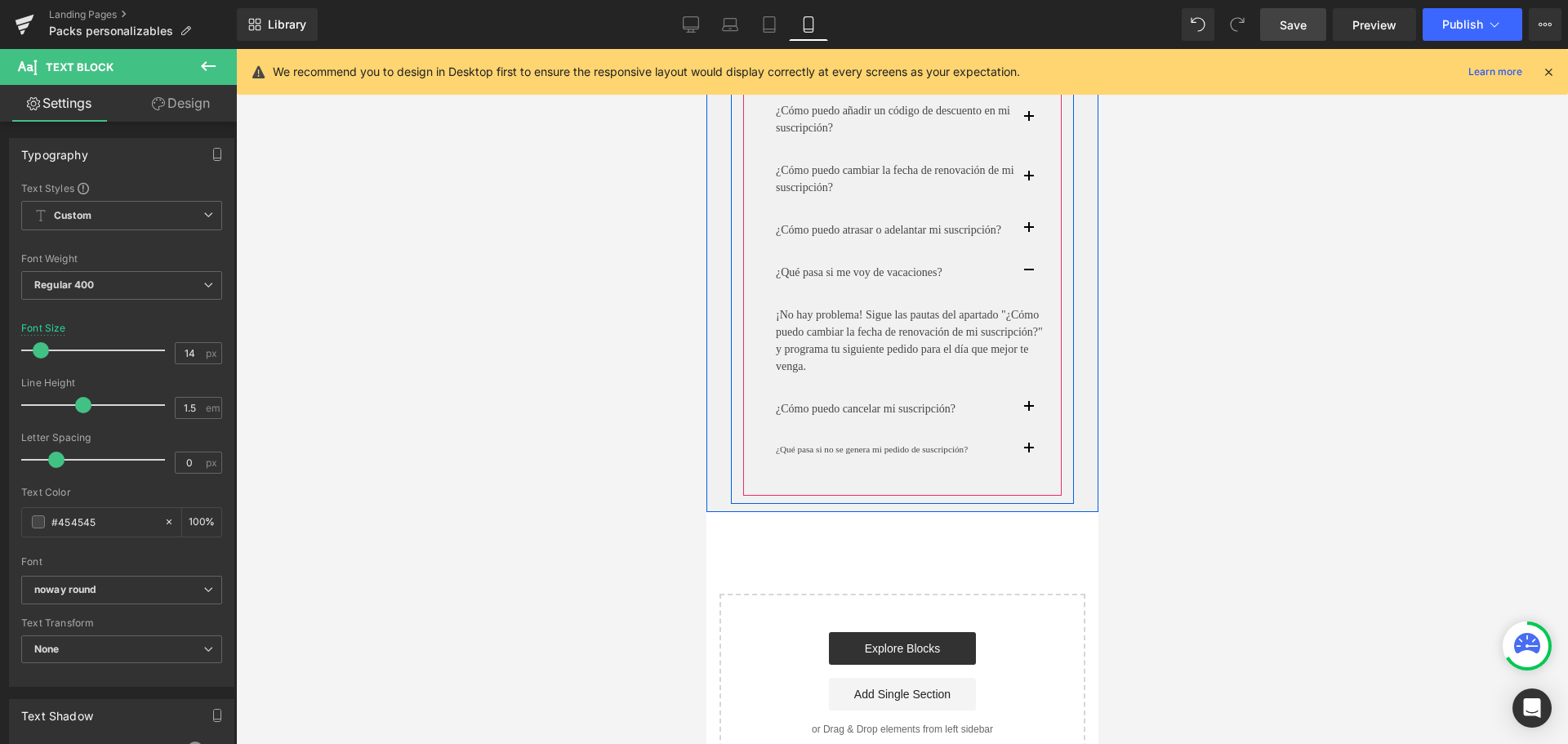
drag, startPoint x: 1031, startPoint y: 441, endPoint x: 1006, endPoint y: 438, distance: 25.2
click at [1032, 430] on button "button" at bounding box center [1044, 409] width 33 height 42
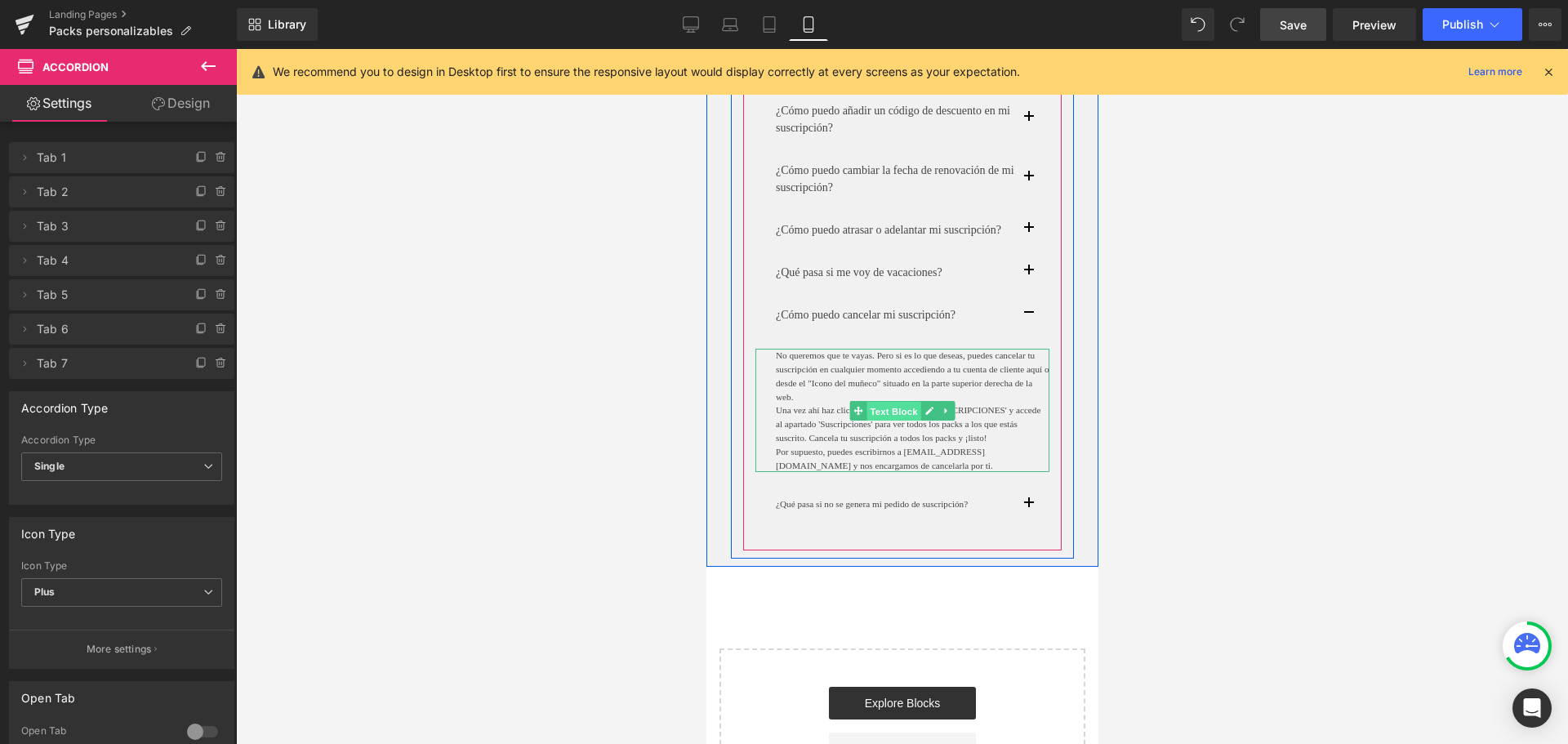
click at [899, 421] on span "Text Block" at bounding box center [892, 411] width 54 height 19
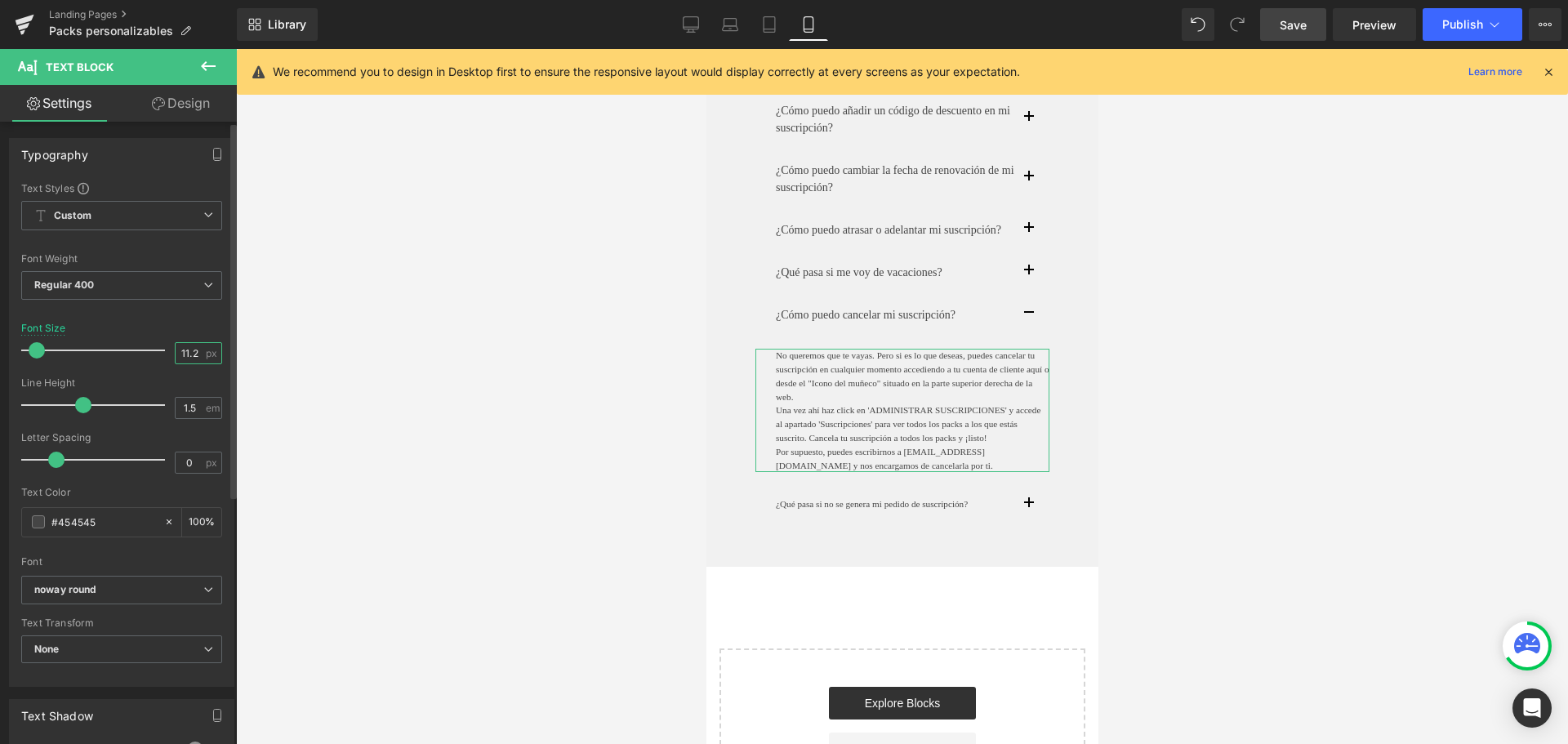
drag, startPoint x: 194, startPoint y: 350, endPoint x: 164, endPoint y: 349, distance: 30.0
click at [175, 348] on input "11.2" at bounding box center [189, 353] width 28 height 20
type input "14"
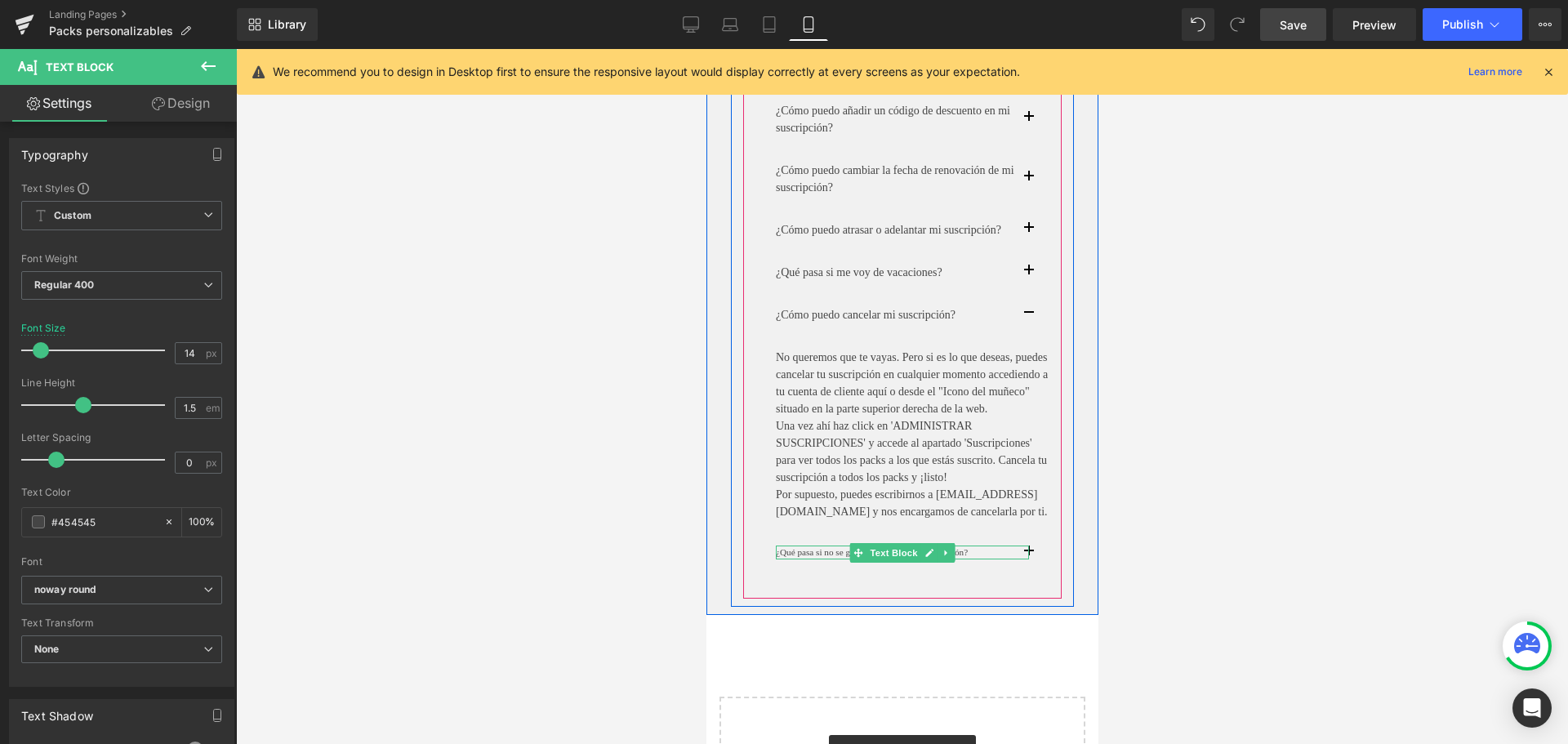
click at [898, 563] on span "Text Block" at bounding box center [892, 553] width 54 height 19
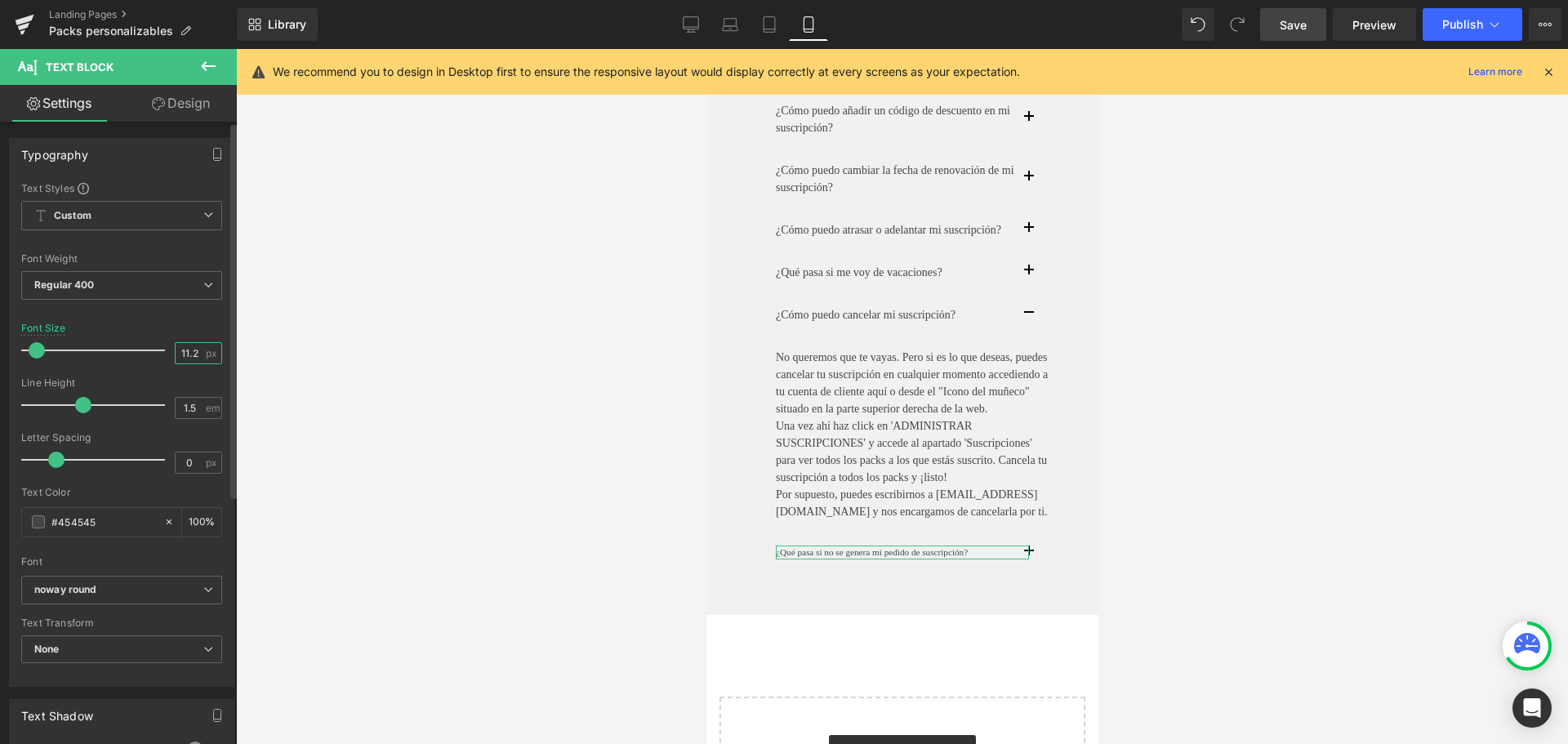
drag, startPoint x: 197, startPoint y: 350, endPoint x: 172, endPoint y: 348, distance: 25.1
click at [175, 348] on input "11.2" at bounding box center [189, 353] width 28 height 20
type input "14"
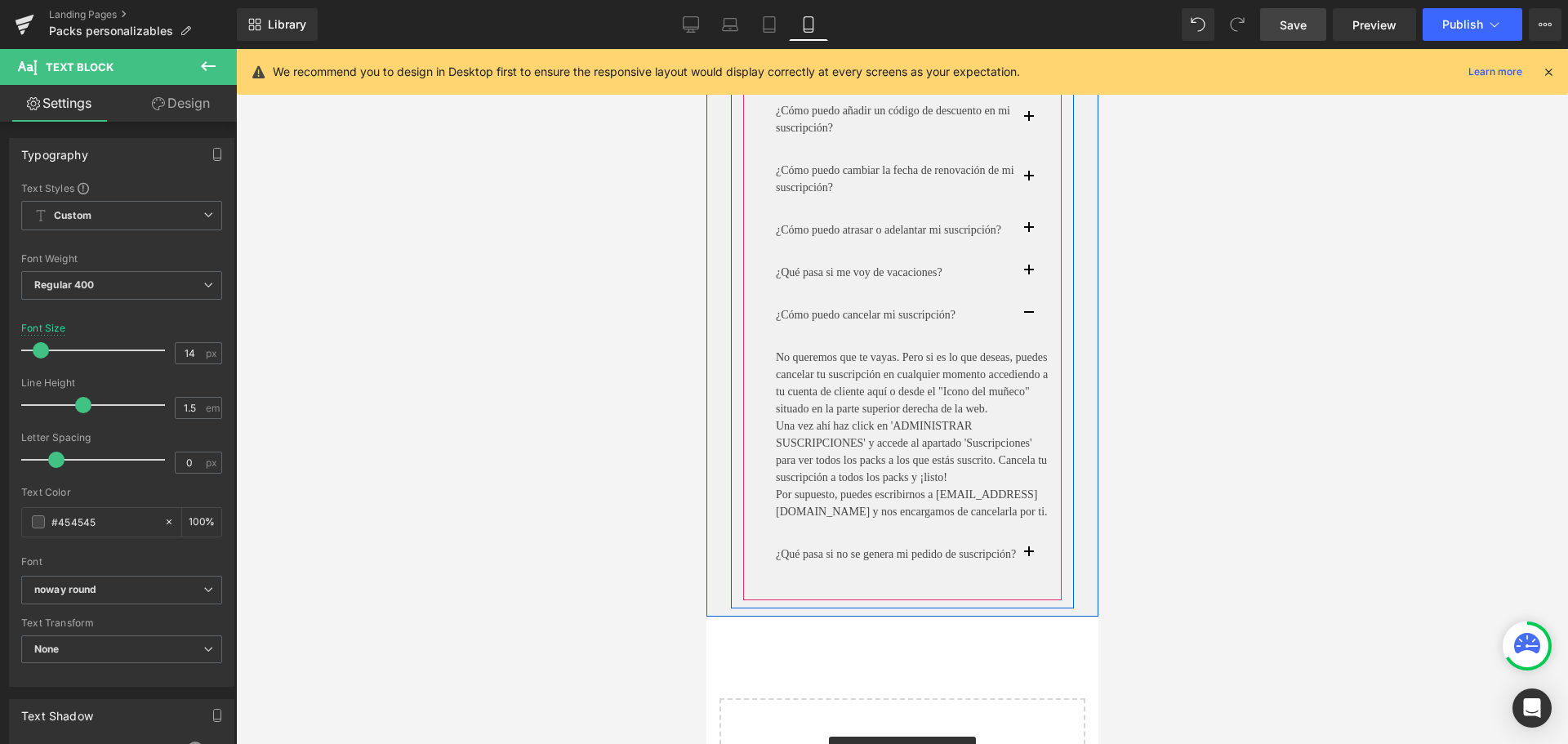
click at [1036, 575] on button "button" at bounding box center [1044, 554] width 33 height 42
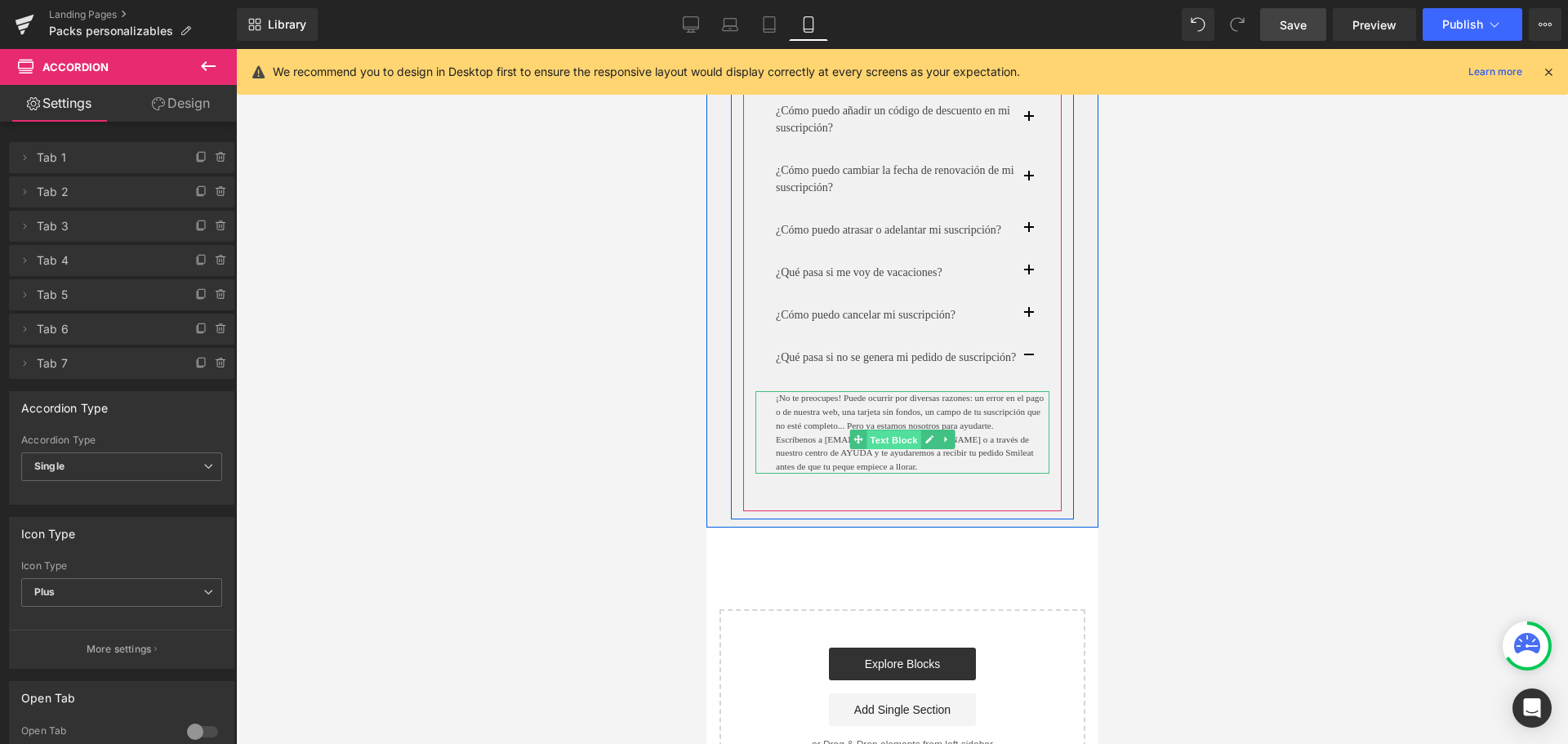
drag, startPoint x: 898, startPoint y: 495, endPoint x: 964, endPoint y: 464, distance: 72.9
click at [898, 450] on span "Text Block" at bounding box center [892, 441] width 54 height 19
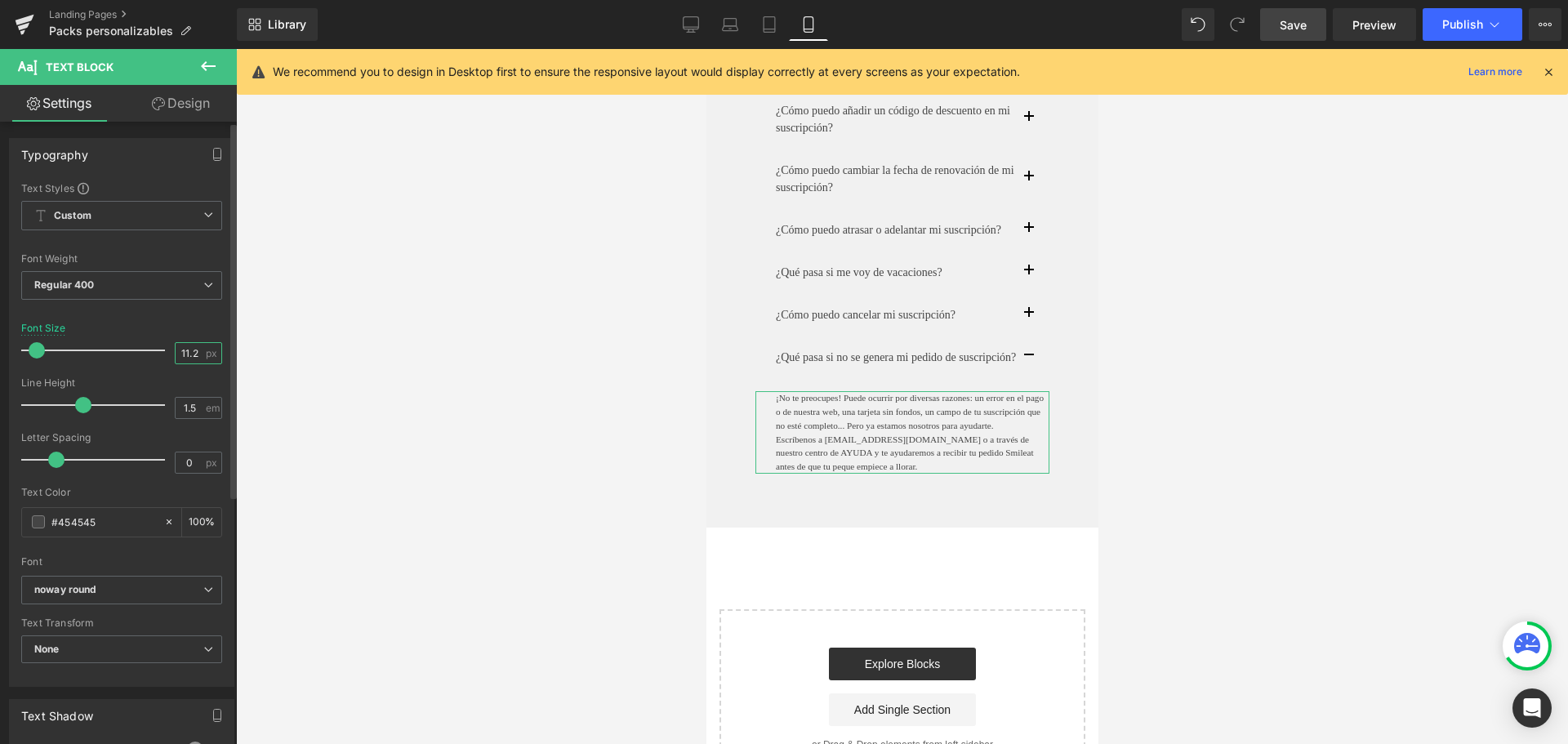
drag, startPoint x: 190, startPoint y: 354, endPoint x: 133, endPoint y: 357, distance: 57.1
click at [133, 357] on div "Font Size 11.2 px" at bounding box center [121, 350] width 201 height 55
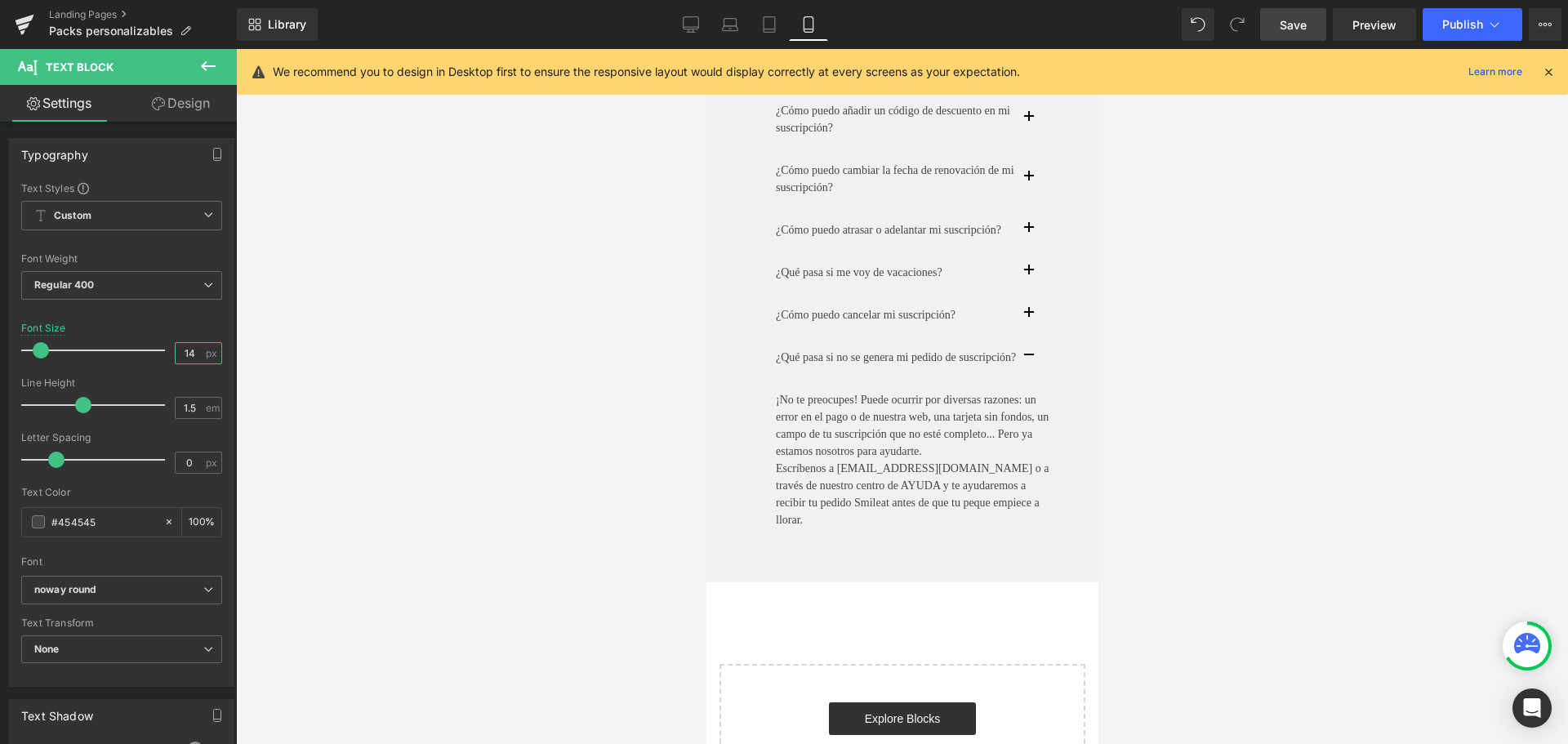
type input "14"
click at [1305, 19] on span "Save" at bounding box center [1293, 24] width 27 height 17
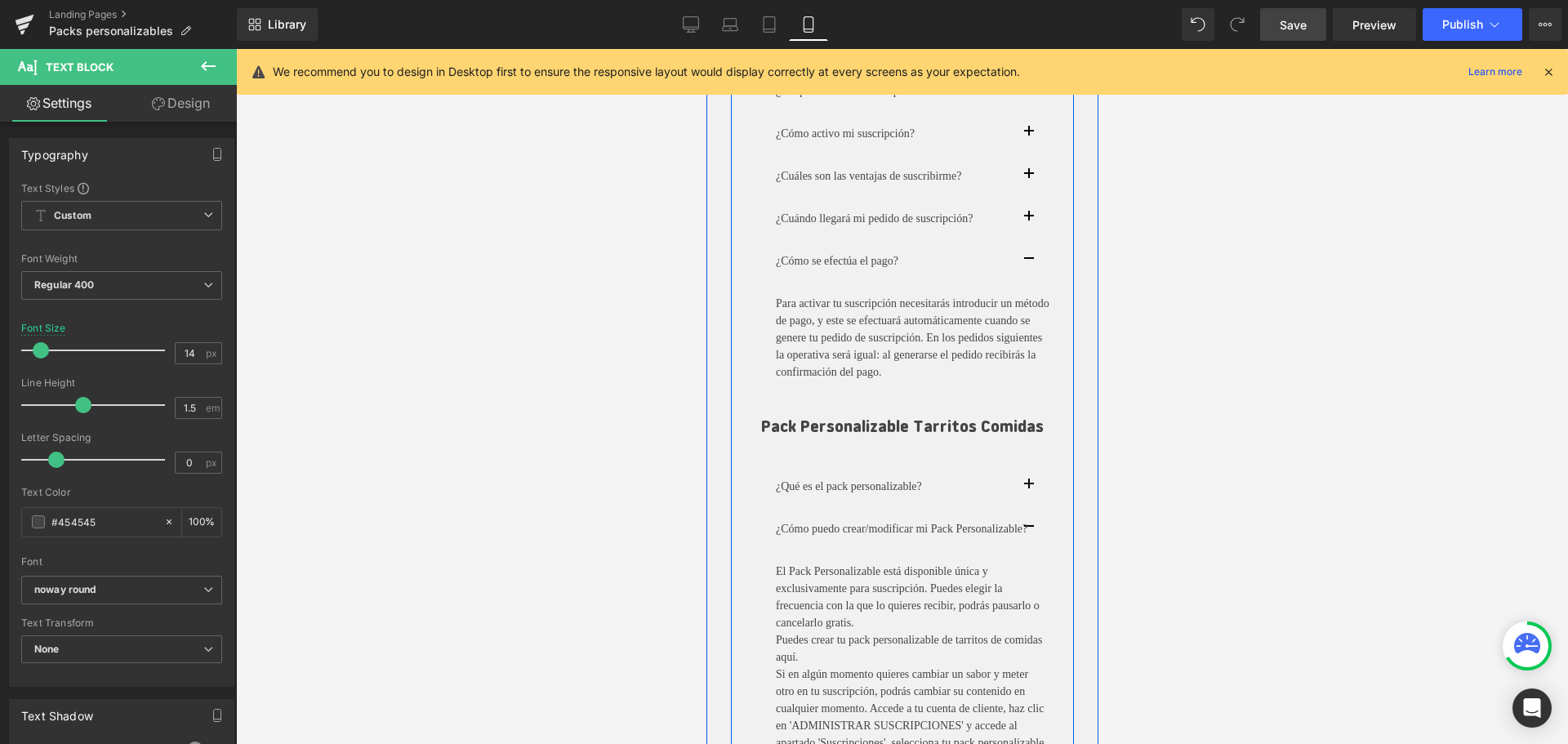
scroll to position [2495, 0]
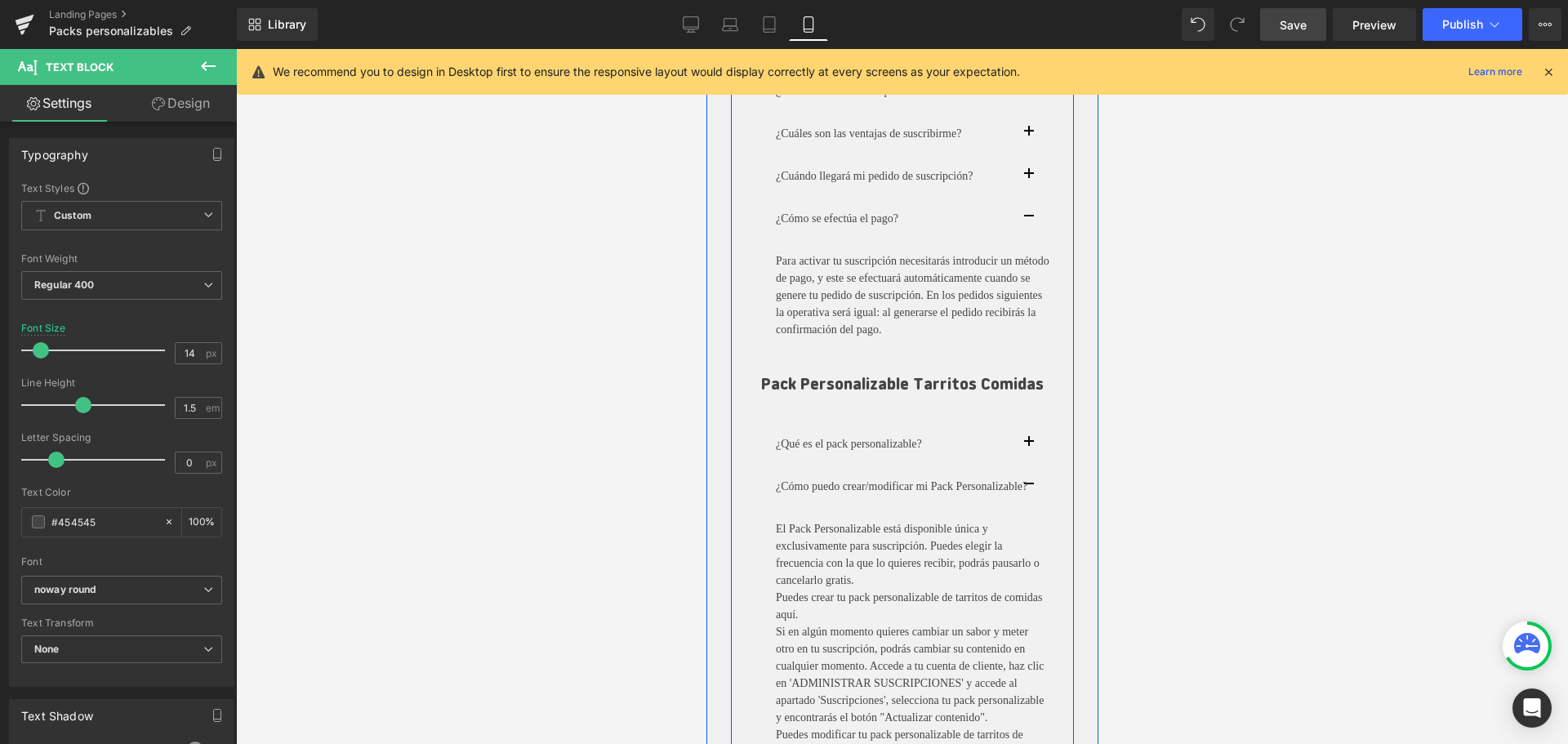
click at [1035, 495] on button "button" at bounding box center [1044, 486] width 33 height 42
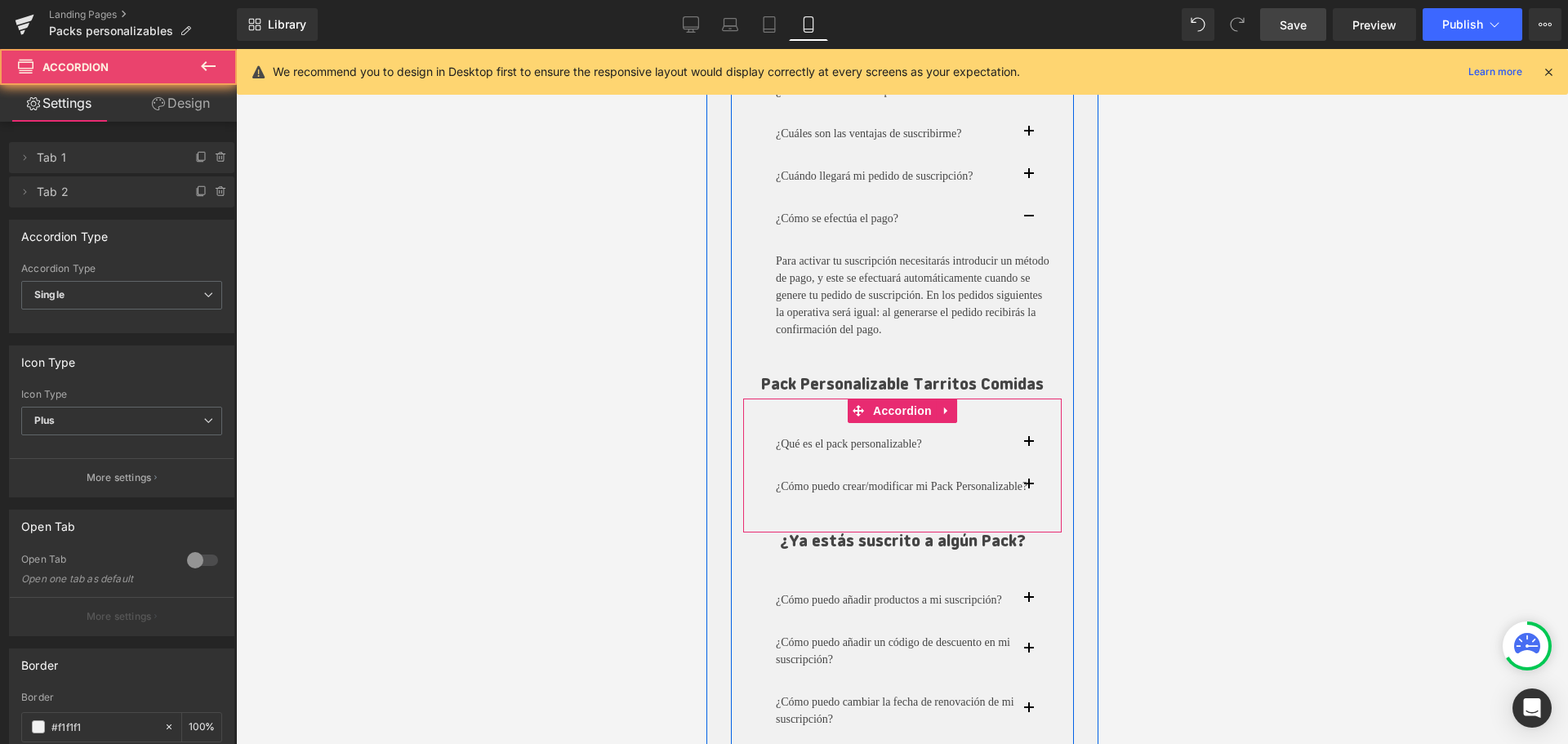
click at [1032, 493] on button "button" at bounding box center [1044, 486] width 33 height 42
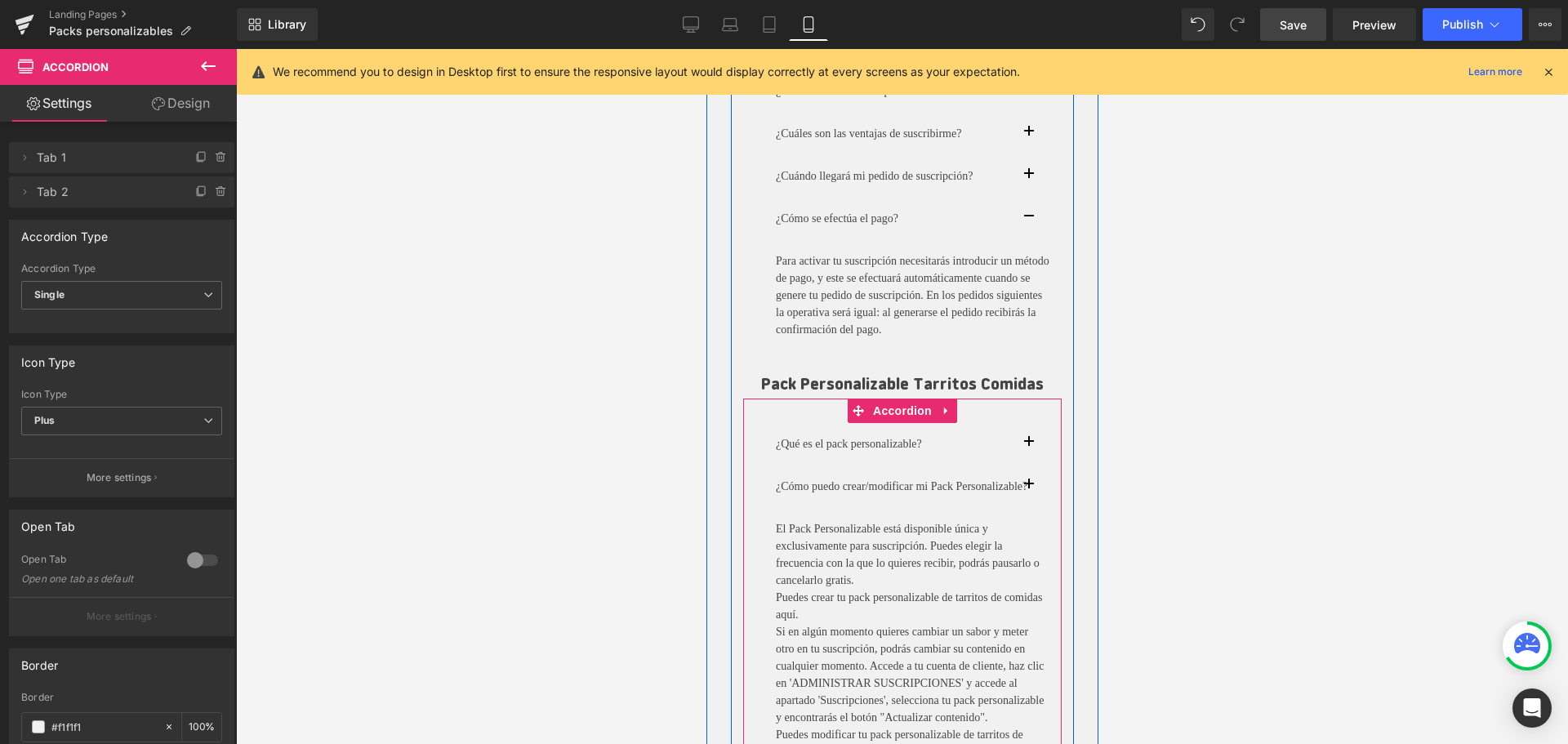
click at [1032, 493] on button "button" at bounding box center [1044, 486] width 33 height 42
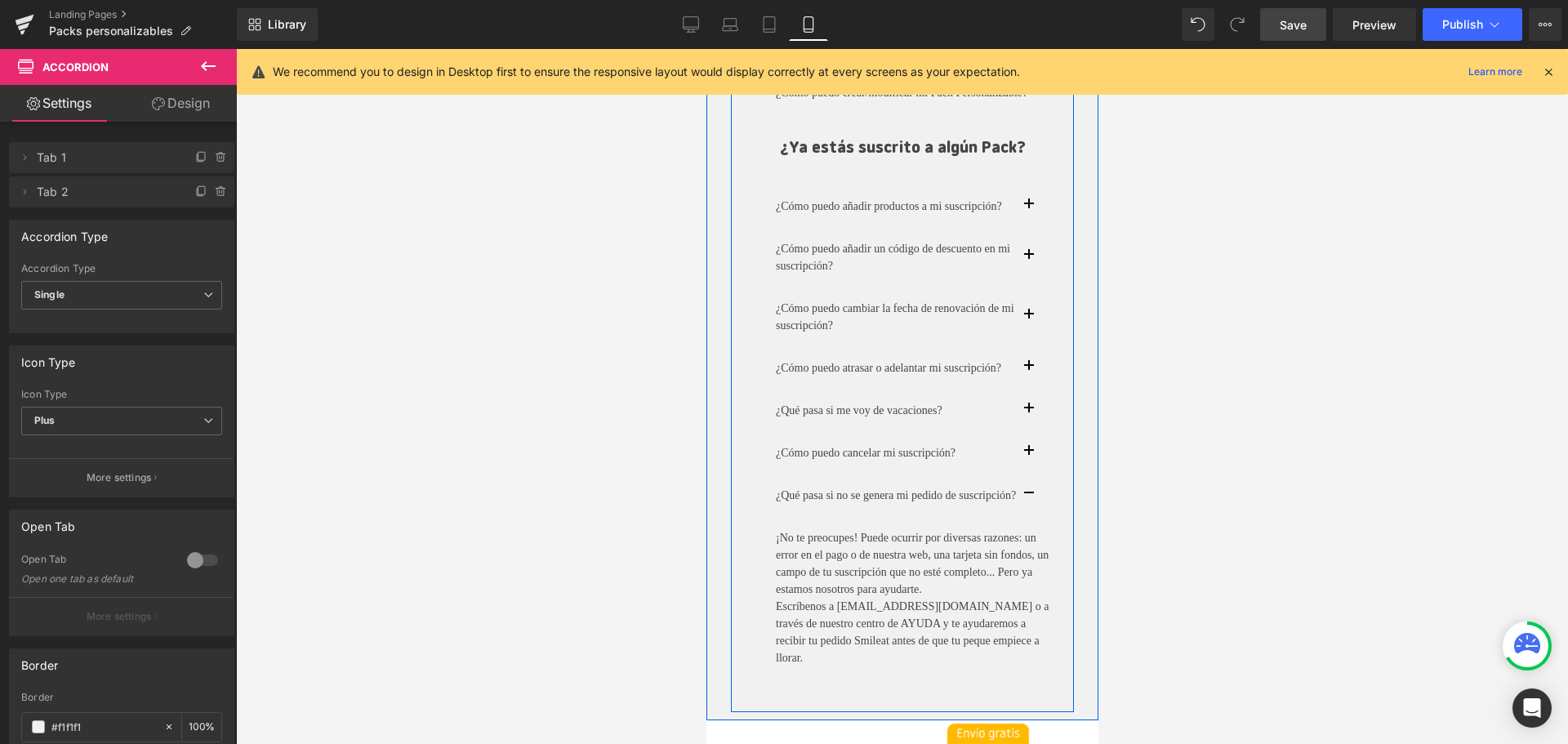
scroll to position [2889, 0]
click at [1030, 516] on button "button" at bounding box center [1044, 494] width 33 height 42
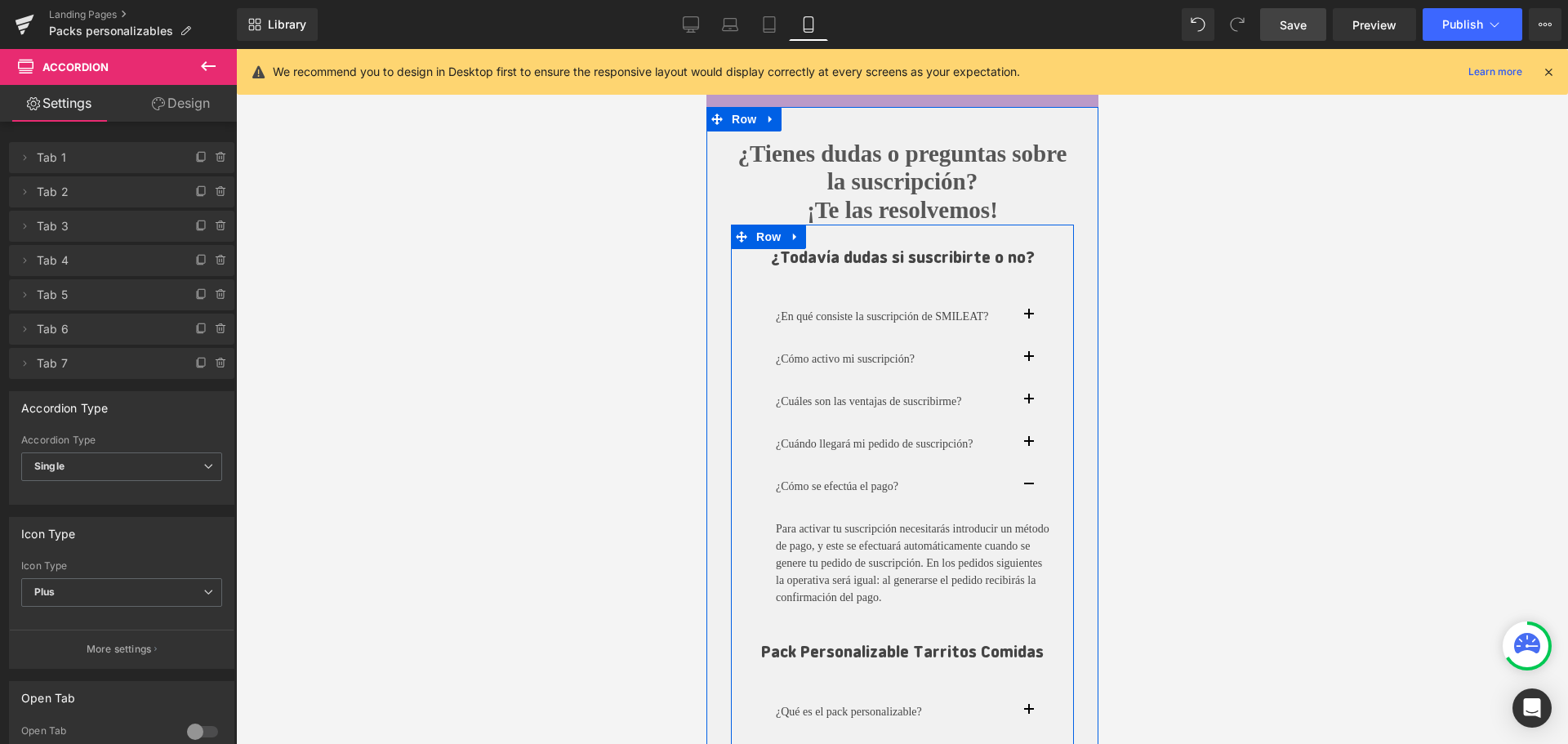
scroll to position [2227, 0]
click at [1028, 490] on span "button" at bounding box center [1028, 490] width 0 height 0
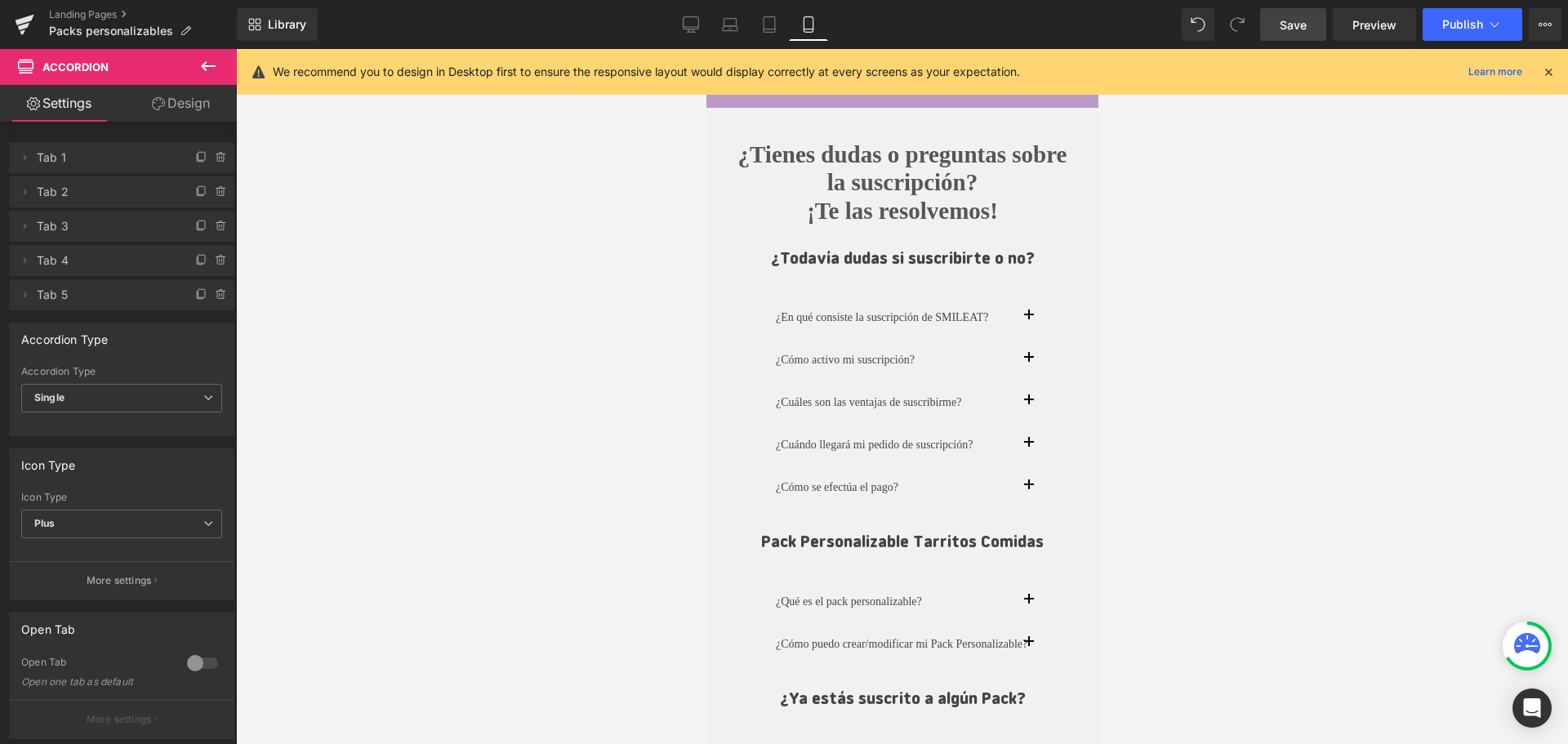
click at [1281, 26] on span "Save" at bounding box center [1293, 24] width 27 height 17
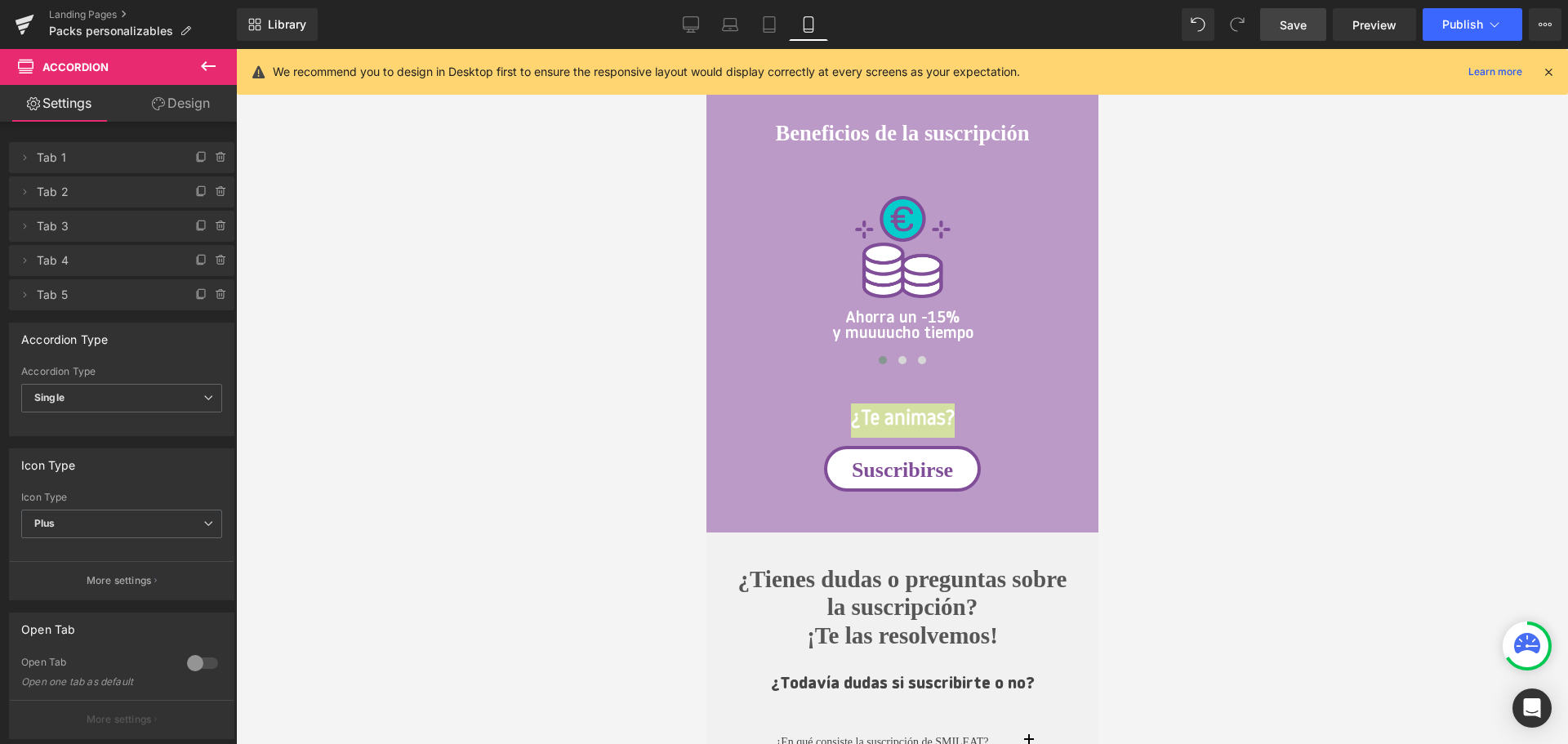
scroll to position [1791, 0]
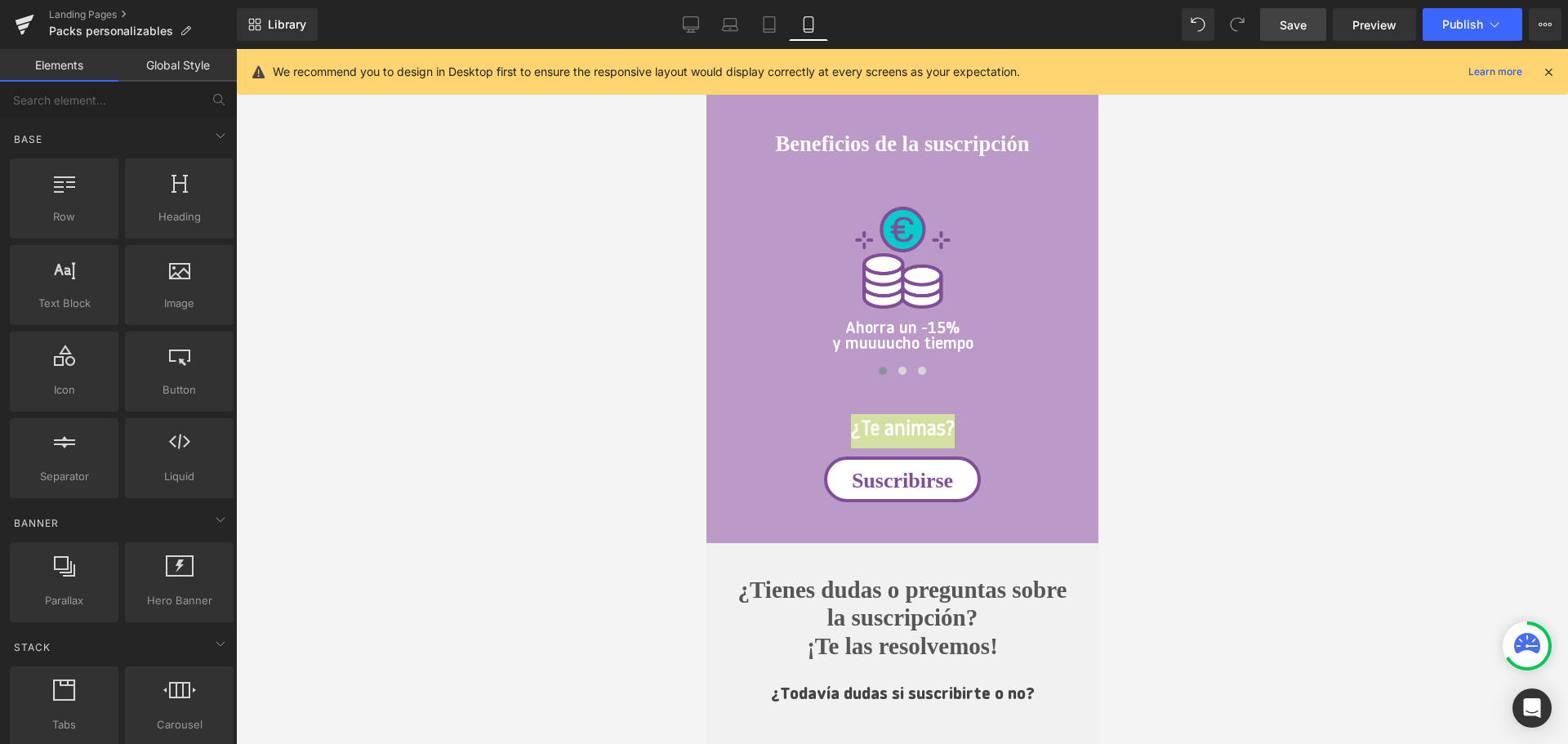
click at [1220, 356] on div at bounding box center [902, 396] width 1332 height 695
click at [1045, 473] on div "Suscribirse" at bounding box center [901, 479] width 343 height 46
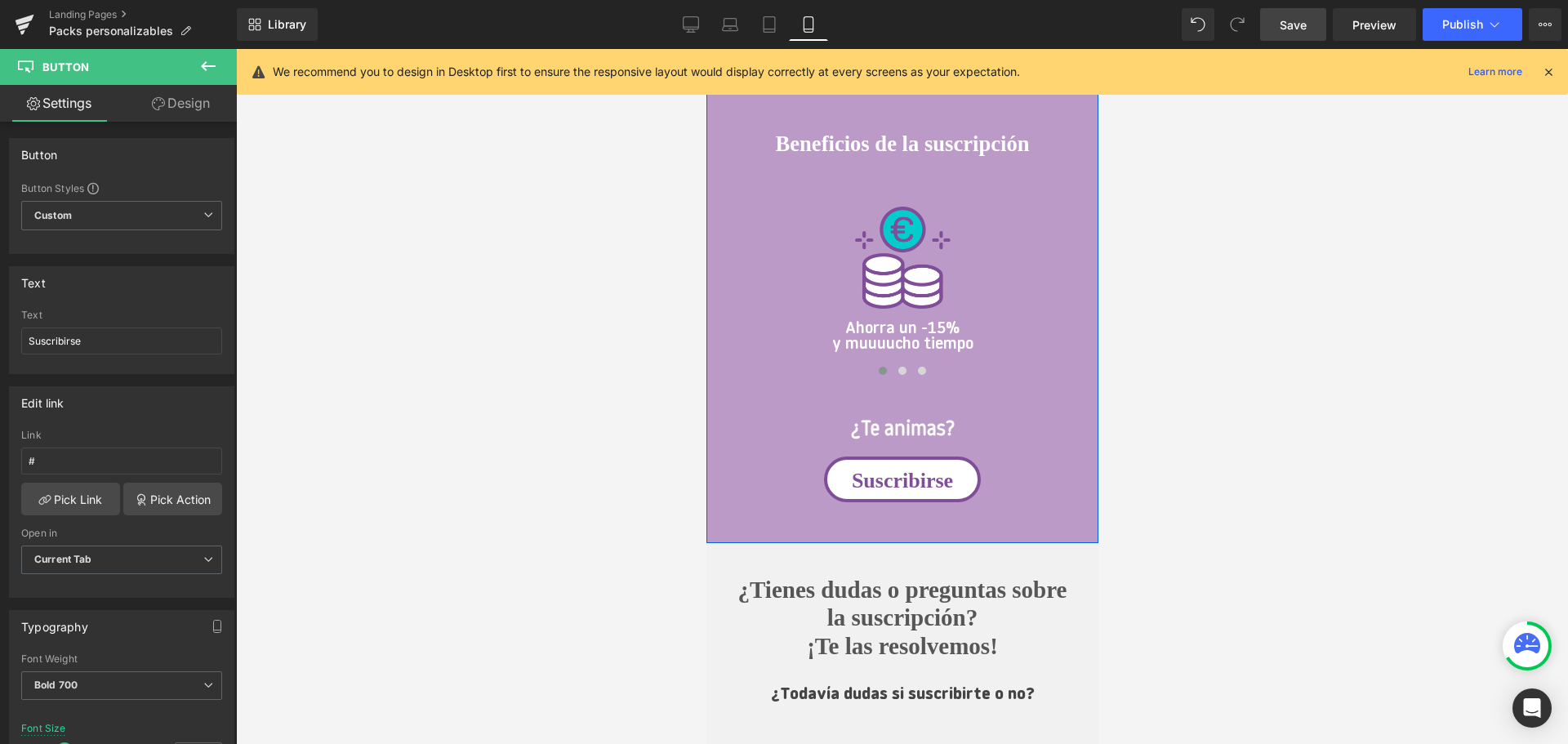
click at [1080, 442] on div "Beneficios de la suscripción Heading Image Ahorra un -15% y muuuucho tiempo Tex…" at bounding box center [901, 306] width 392 height 473
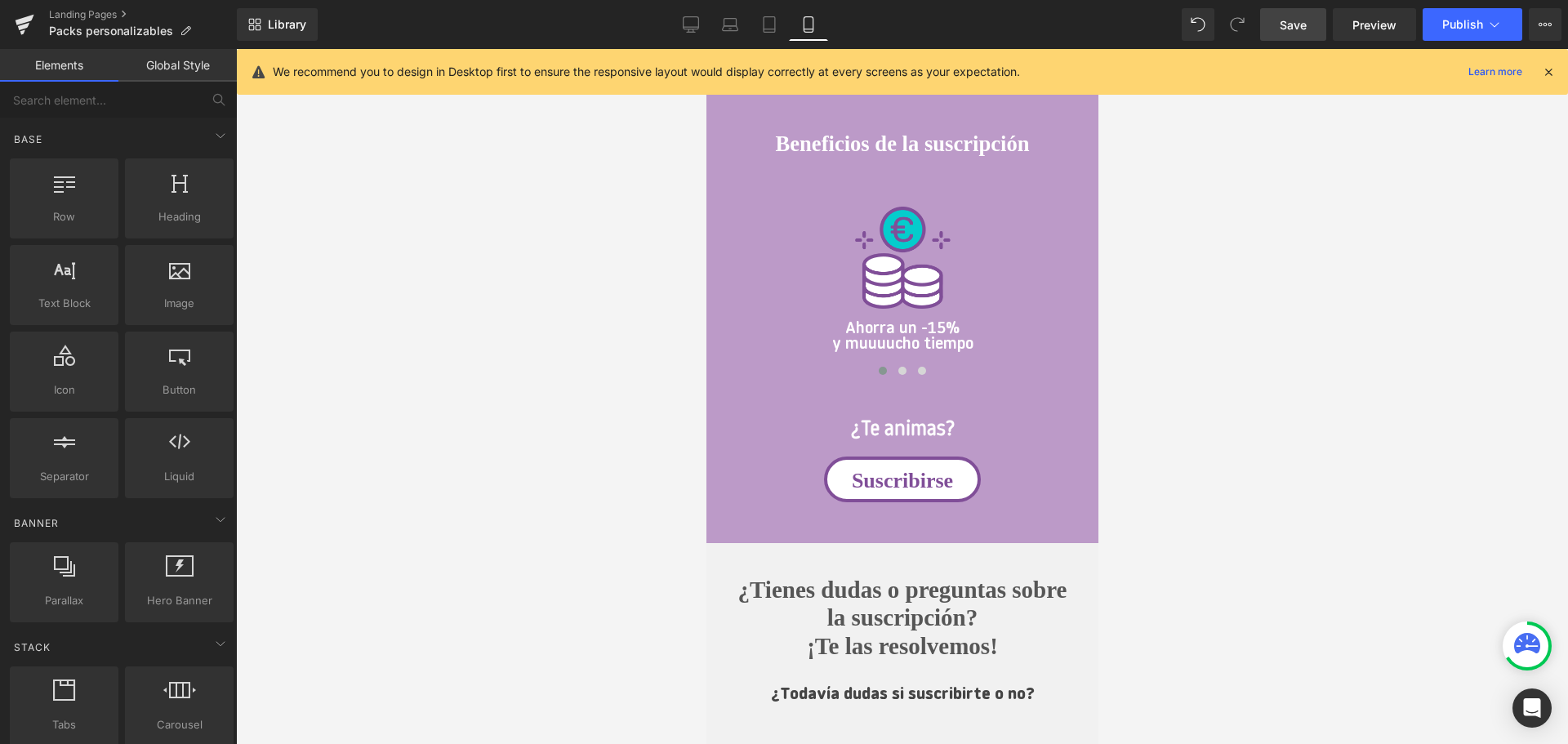
click at [569, 476] on div at bounding box center [902, 396] width 1332 height 695
click at [1295, 27] on span "Save" at bounding box center [1293, 24] width 27 height 17
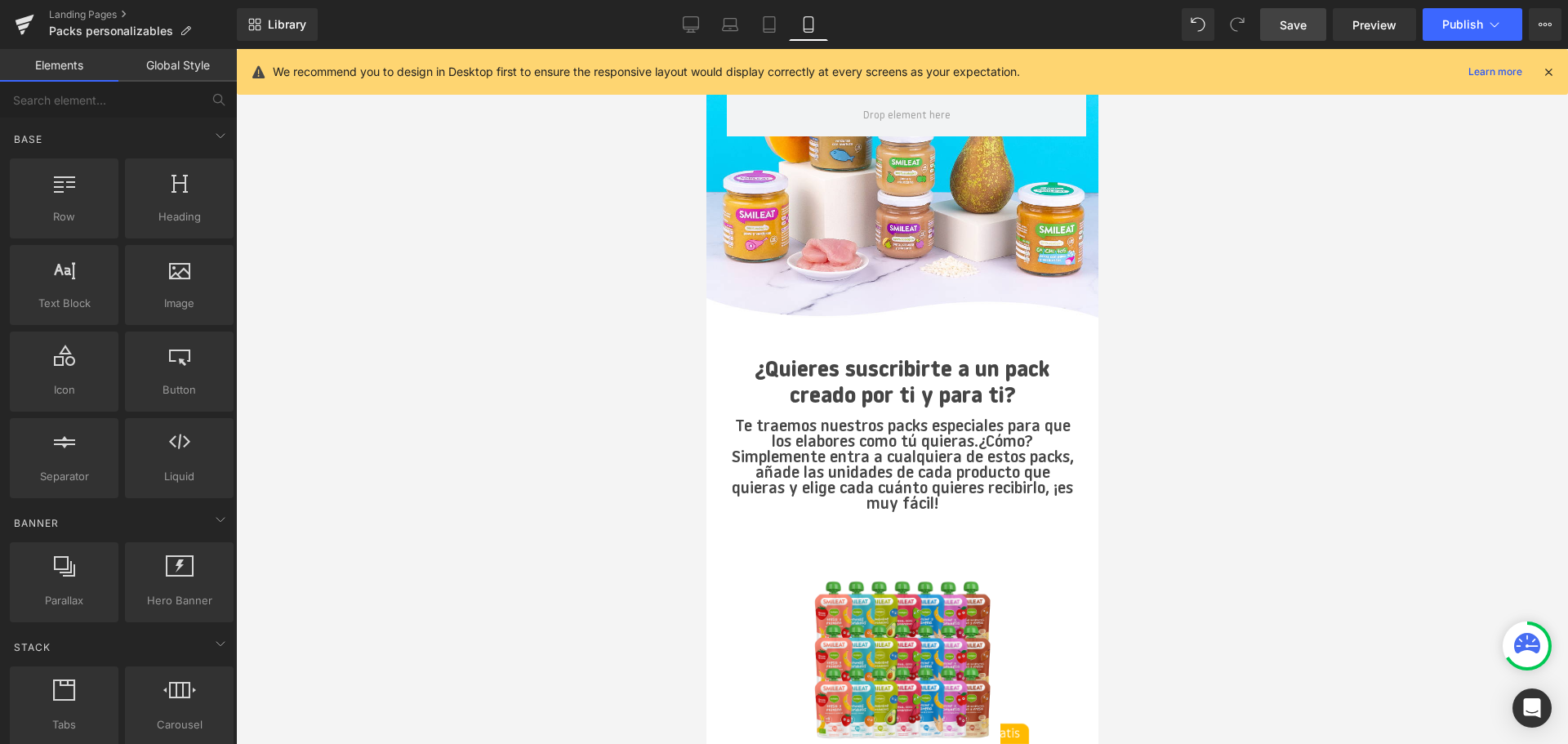
scroll to position [266, 0]
click at [1324, 367] on div at bounding box center [902, 396] width 1332 height 695
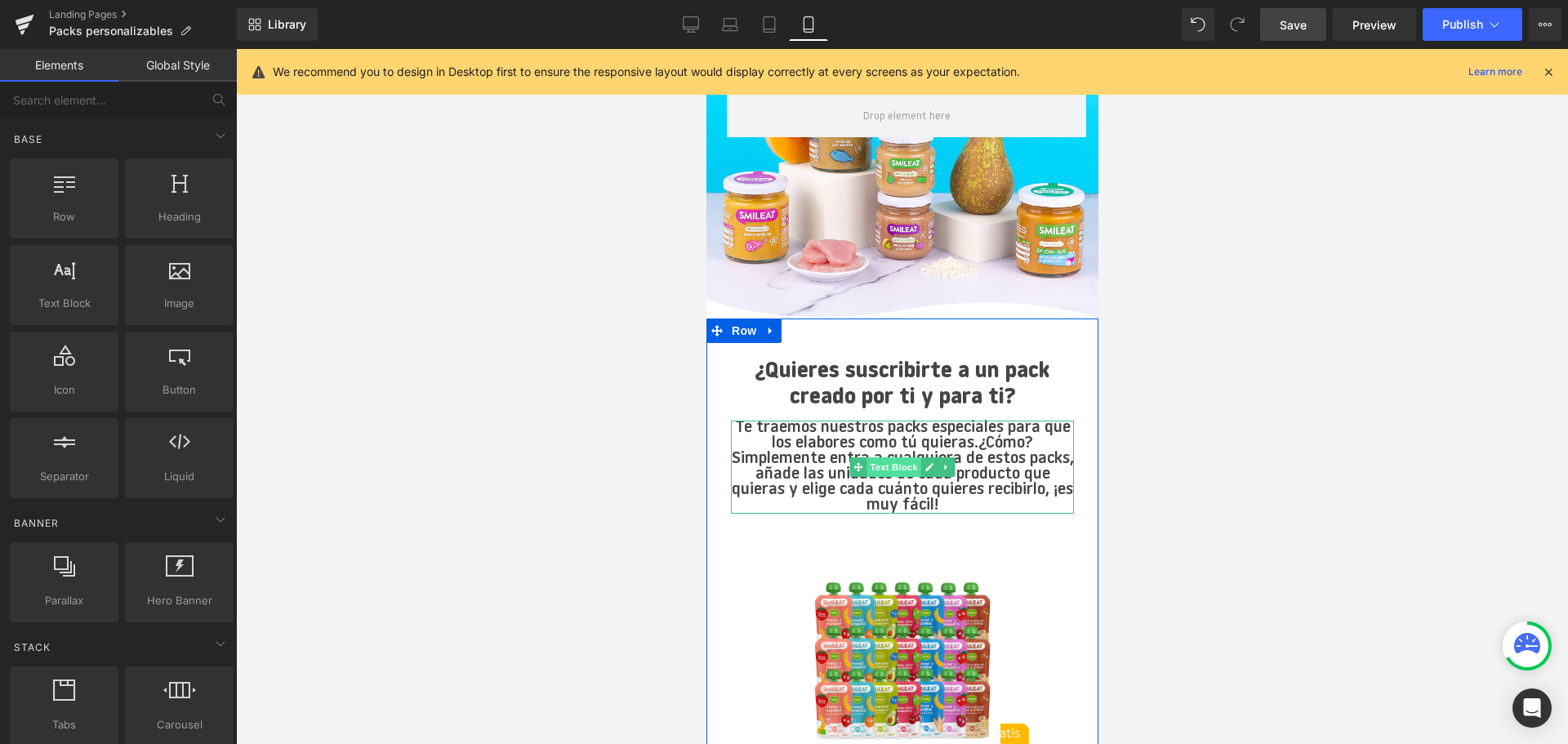
drag, startPoint x: 896, startPoint y: 466, endPoint x: 1093, endPoint y: 548, distance: 213.4
click at [896, 466] on span "Text Block" at bounding box center [892, 467] width 54 height 19
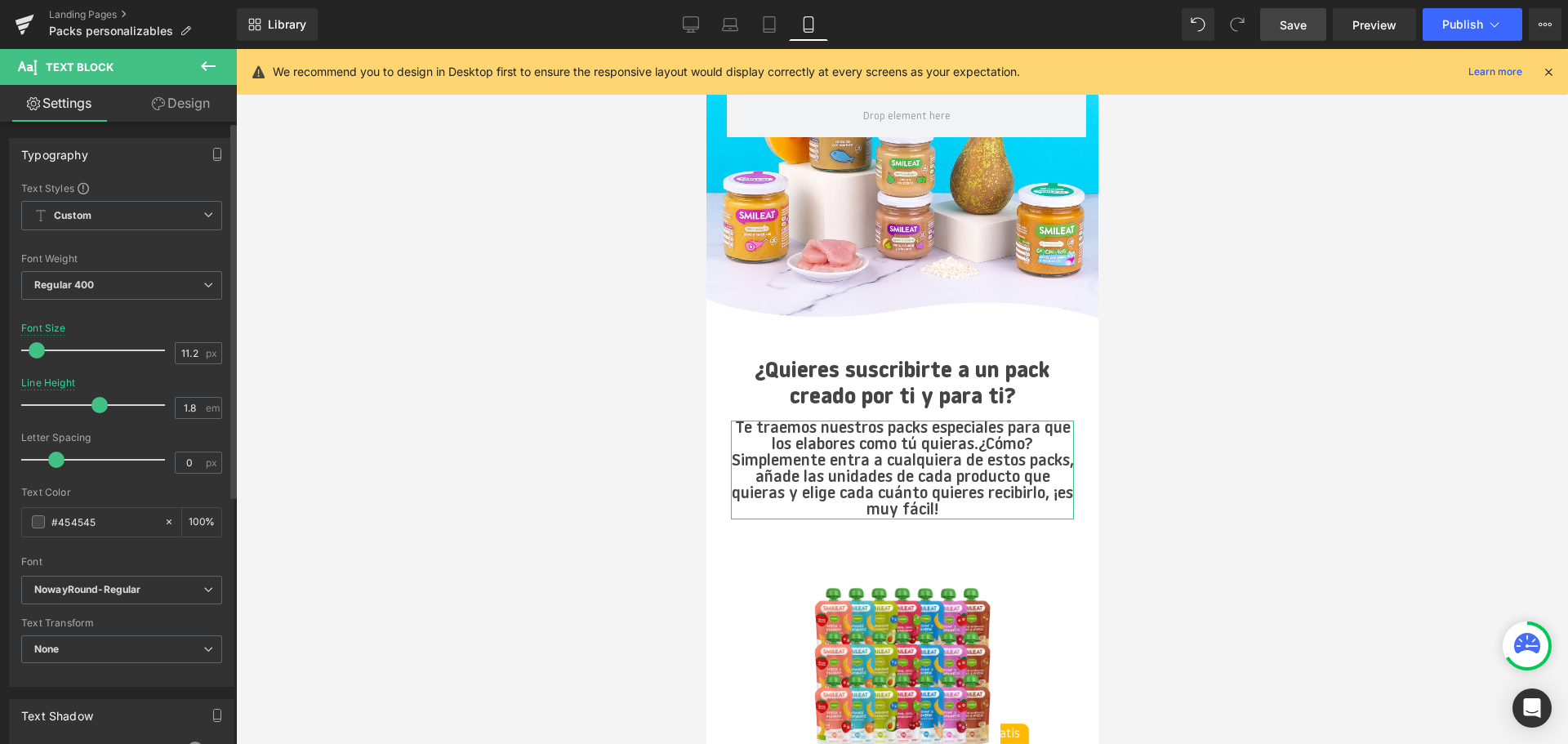
type input "1.9"
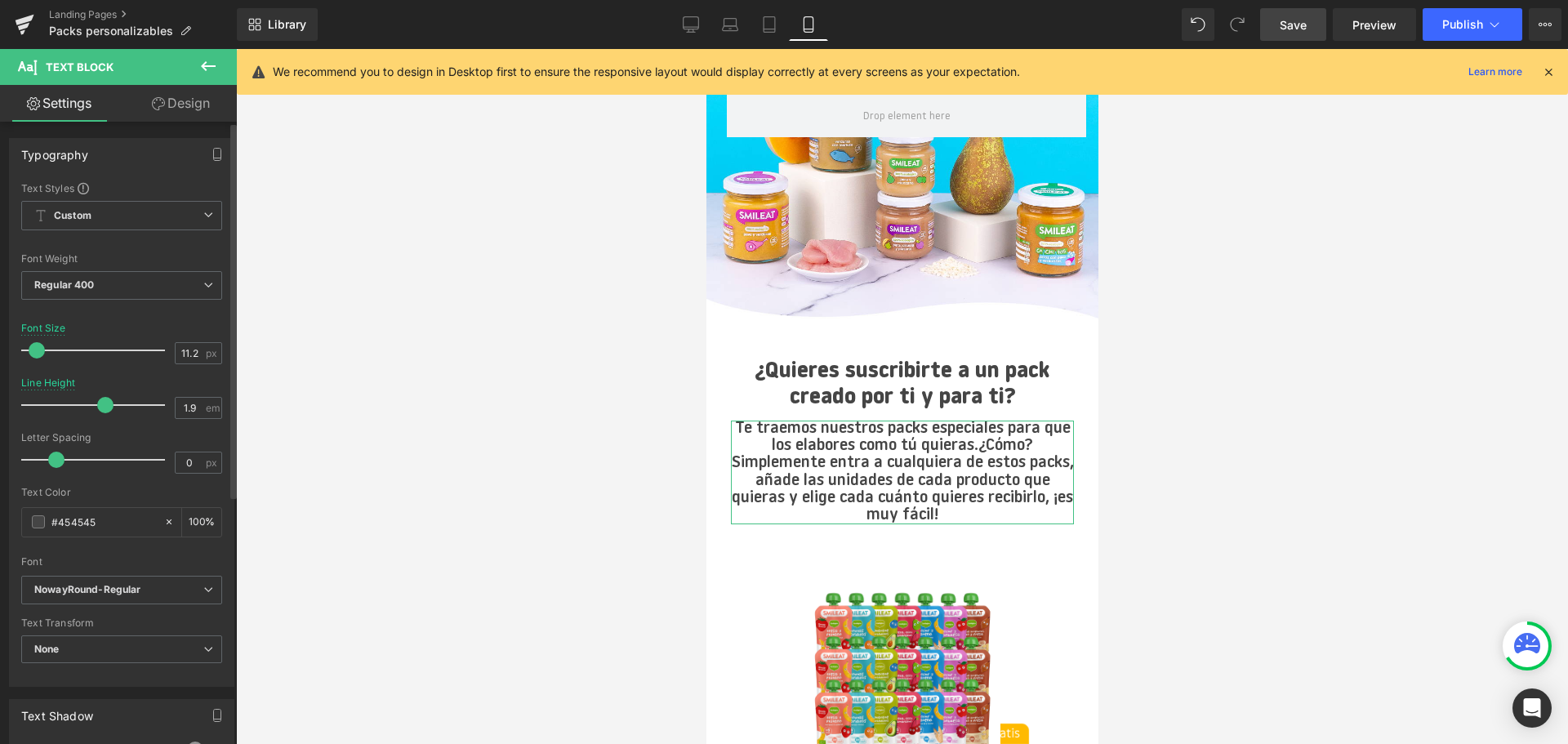
drag, startPoint x: 86, startPoint y: 404, endPoint x: 96, endPoint y: 403, distance: 10.0
click at [97, 403] on span at bounding box center [105, 405] width 16 height 16
click at [1279, 34] on link "Save" at bounding box center [1293, 24] width 66 height 33
